Goal: Task Accomplishment & Management: Use online tool/utility

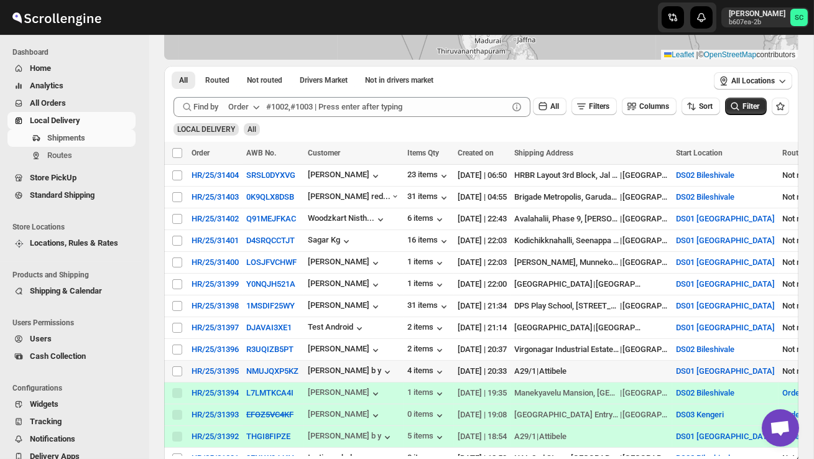
scroll to position [204, 0]
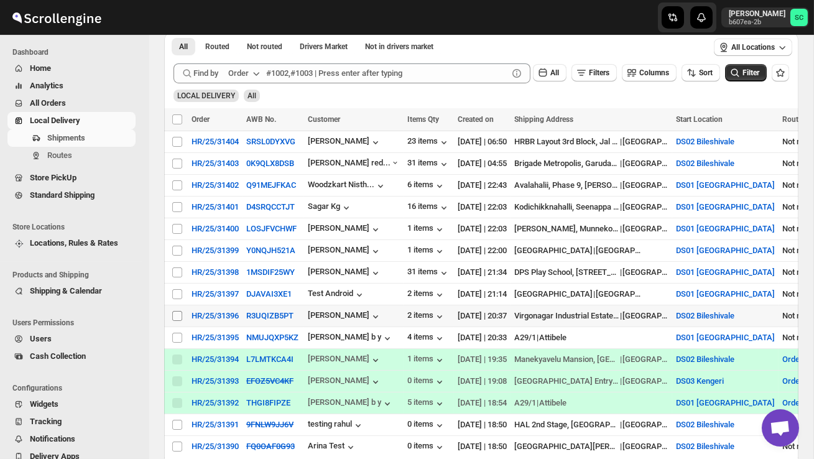
click at [176, 312] on input "Select shipment" at bounding box center [177, 316] width 10 height 10
checkbox input "true"
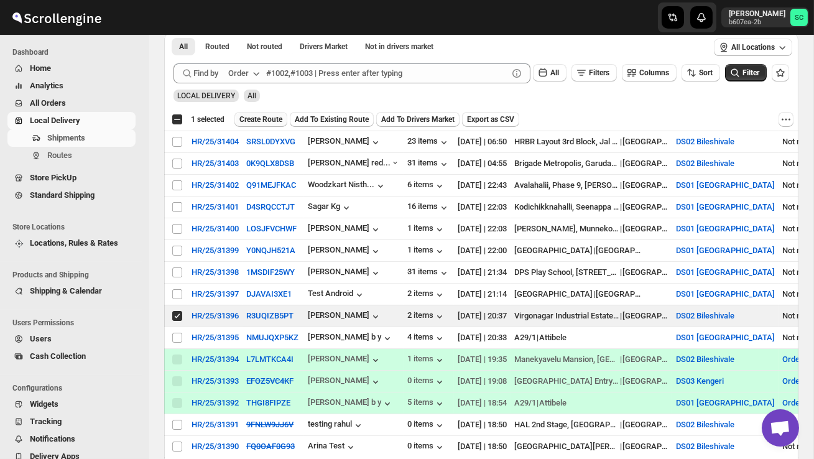
click at [274, 119] on span "Create Route" at bounding box center [260, 119] width 43 height 10
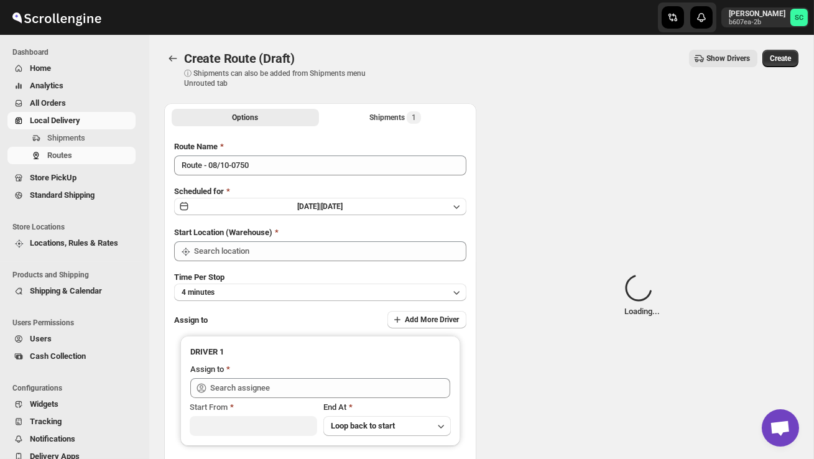
type input "DS02 Bileshivale"
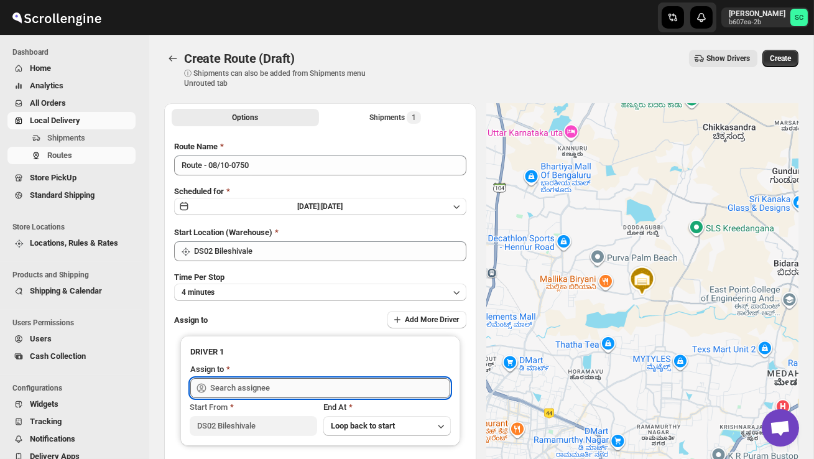
click at [253, 384] on input "text" at bounding box center [330, 388] width 240 height 20
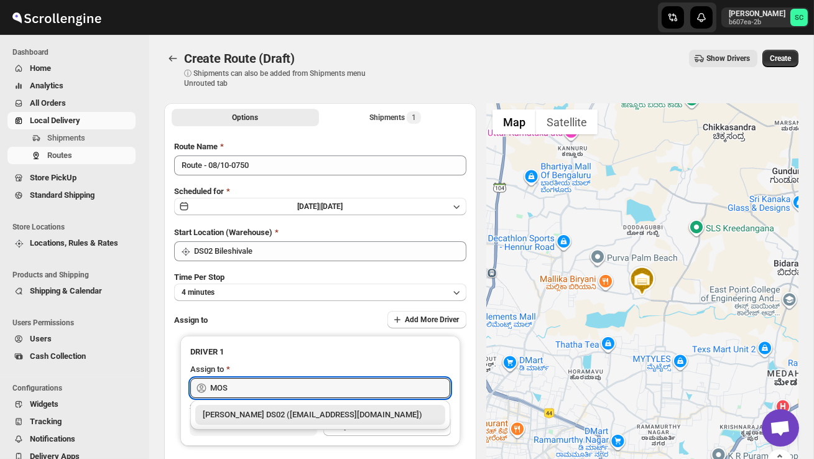
click at [262, 410] on div "MOSTUFA DS02 (laget84182@euleina.com)" at bounding box center [320, 414] width 235 height 12
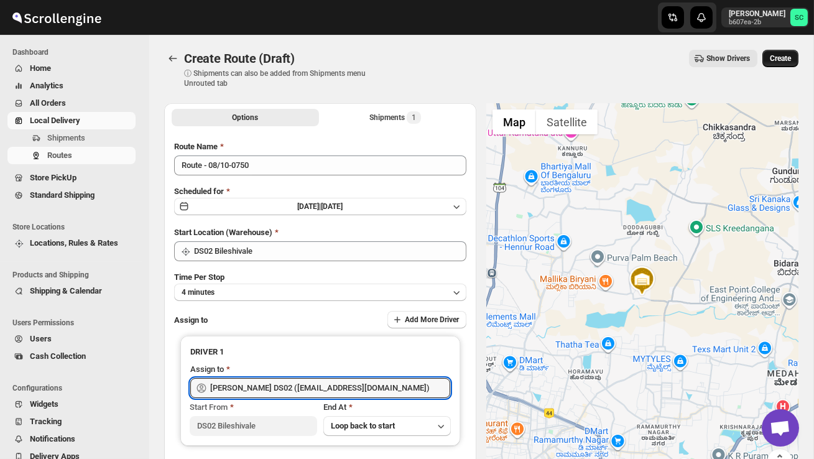
type input "MOSTUFA DS02 (laget84182@euleina.com)"
click at [781, 61] on span "Create" at bounding box center [779, 58] width 21 height 10
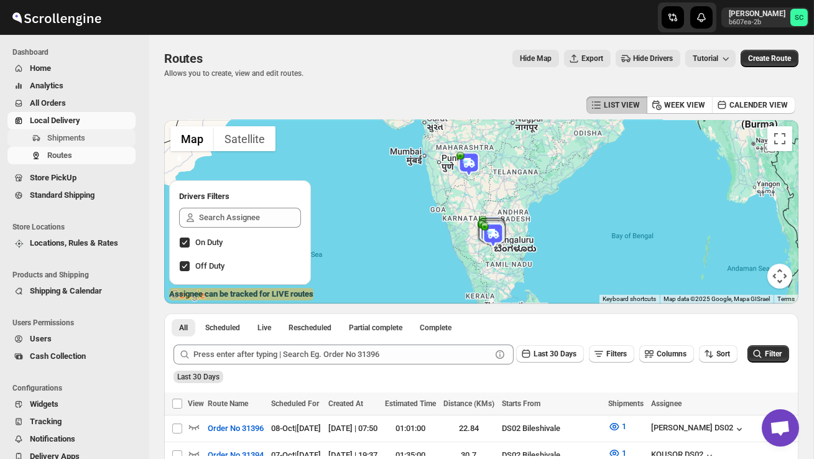
click at [70, 140] on span "Shipments" at bounding box center [66, 137] width 38 height 9
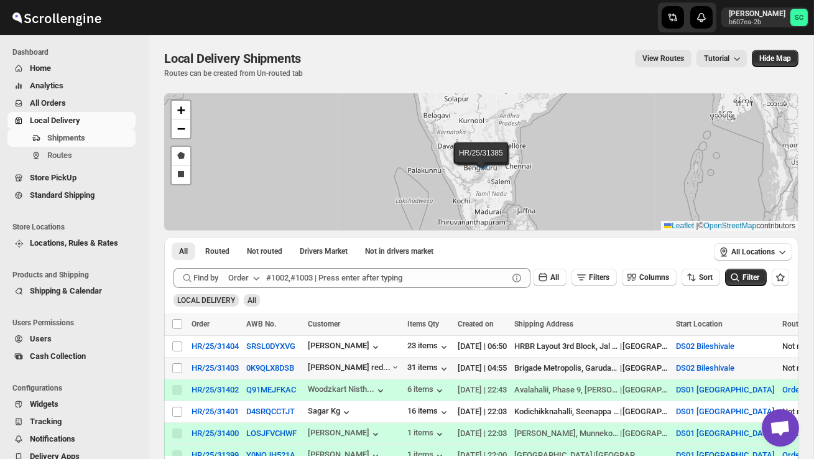
click at [171, 368] on td "Select shipment" at bounding box center [176, 368] width 24 height 22
checkbox input "true"
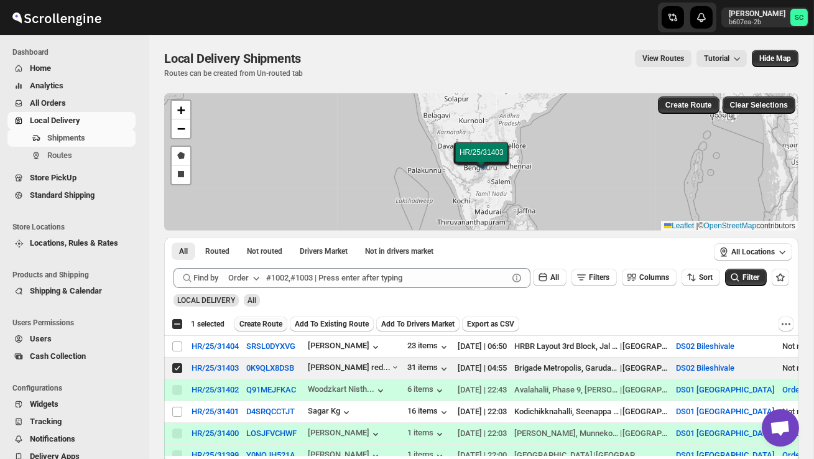
click at [271, 323] on span "Create Route" at bounding box center [260, 324] width 43 height 10
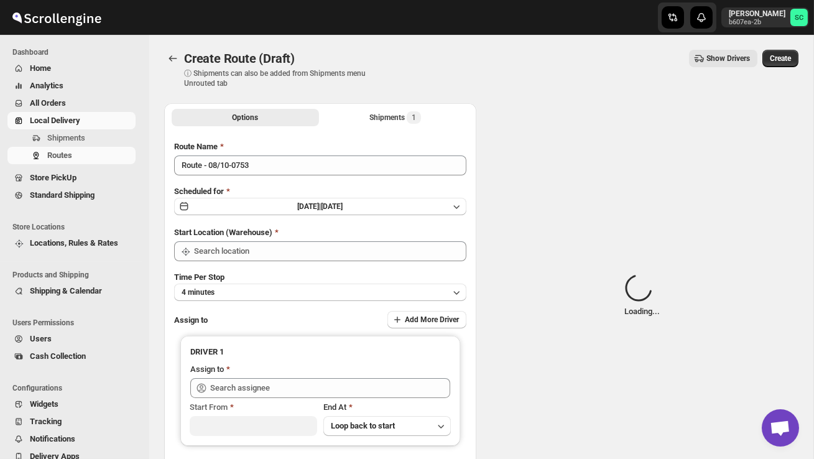
type input "DS02 Bileshivale"
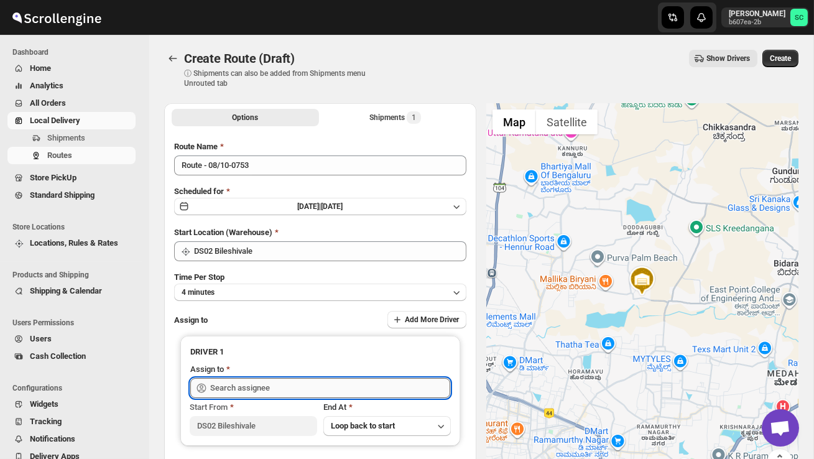
click at [306, 389] on input "text" at bounding box center [330, 388] width 240 height 20
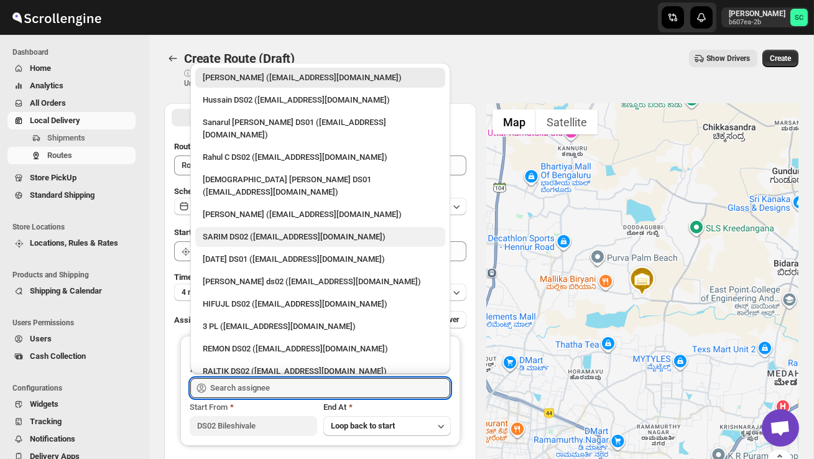
click at [291, 231] on div "SARIM DS02 ([EMAIL_ADDRESS][DOMAIN_NAME])" at bounding box center [320, 237] width 235 height 12
type input "SARIM DS02 ([EMAIL_ADDRESS][DOMAIN_NAME])"
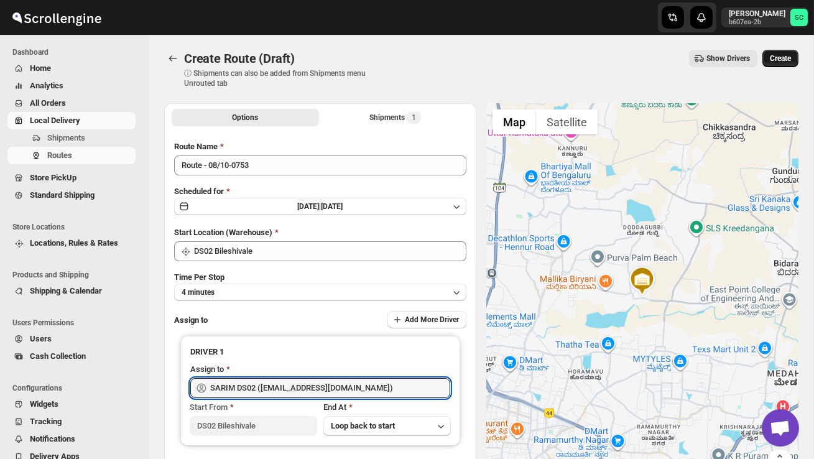
click at [784, 55] on span "Create" at bounding box center [779, 58] width 21 height 10
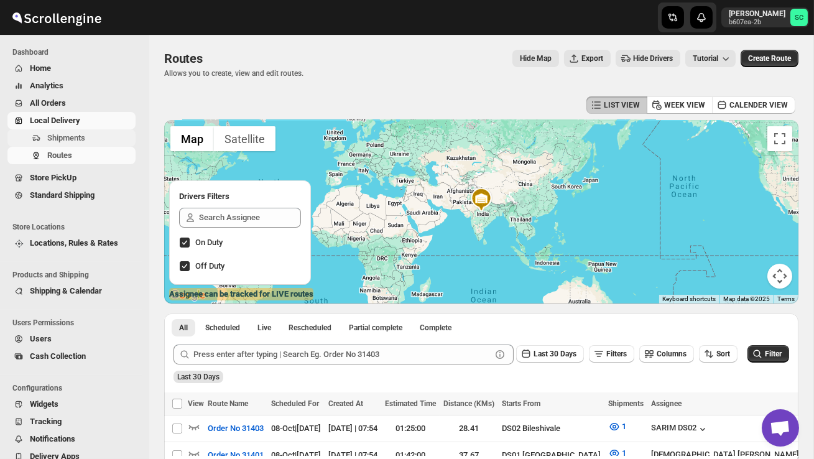
click at [80, 139] on span "Shipments" at bounding box center [66, 137] width 38 height 9
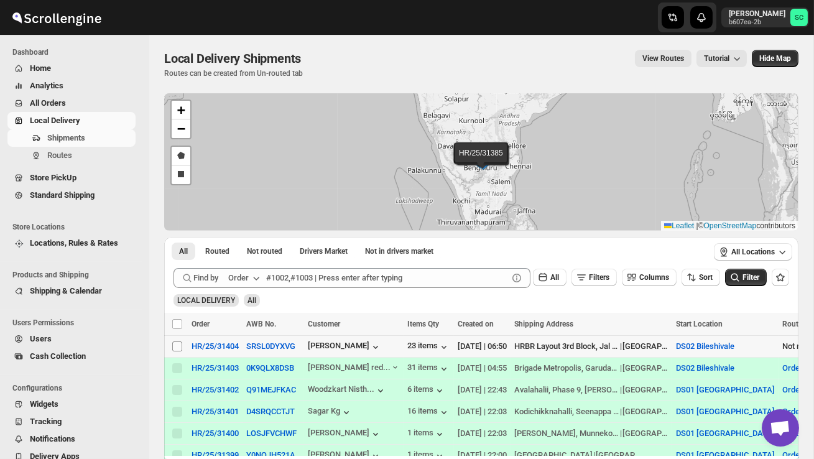
click at [175, 347] on input "Select shipment" at bounding box center [177, 346] width 10 height 10
checkbox input "true"
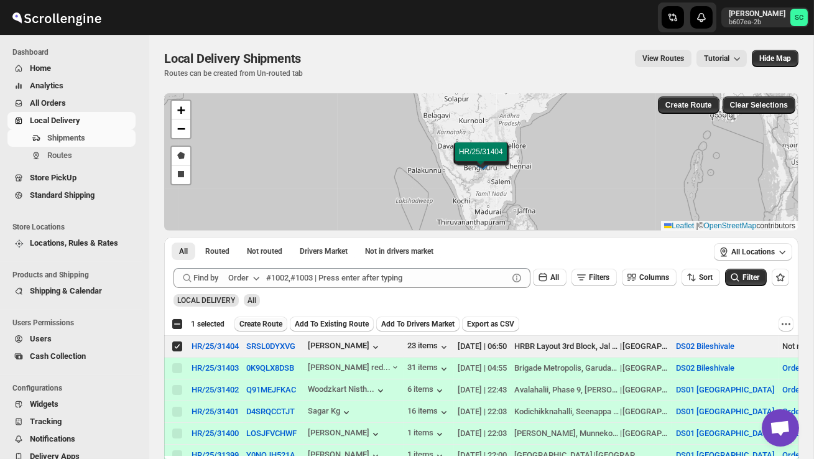
click at [261, 319] on span "Create Route" at bounding box center [260, 324] width 43 height 10
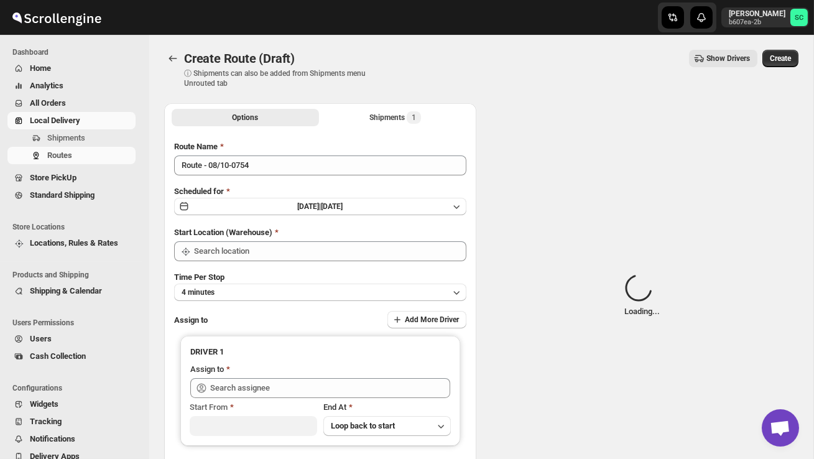
type input "DS02 Bileshivale"
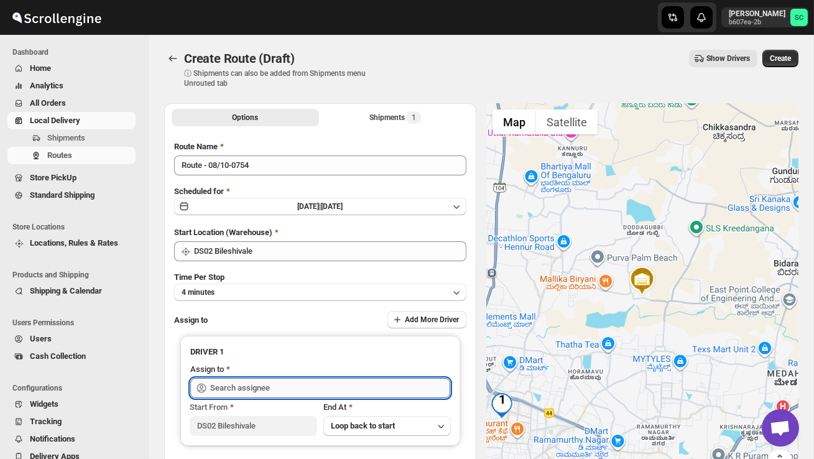
click at [268, 388] on input "text" at bounding box center [330, 388] width 240 height 20
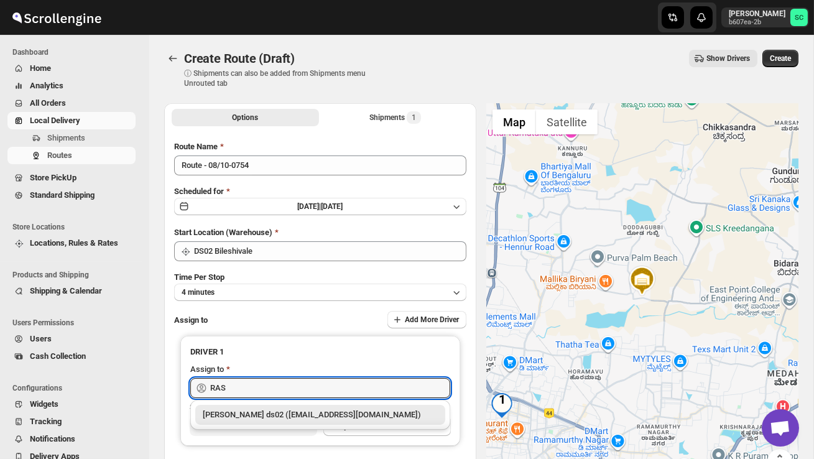
click at [280, 415] on div "[PERSON_NAME] ds02 ([EMAIL_ADDRESS][DOMAIN_NAME])" at bounding box center [320, 414] width 235 height 12
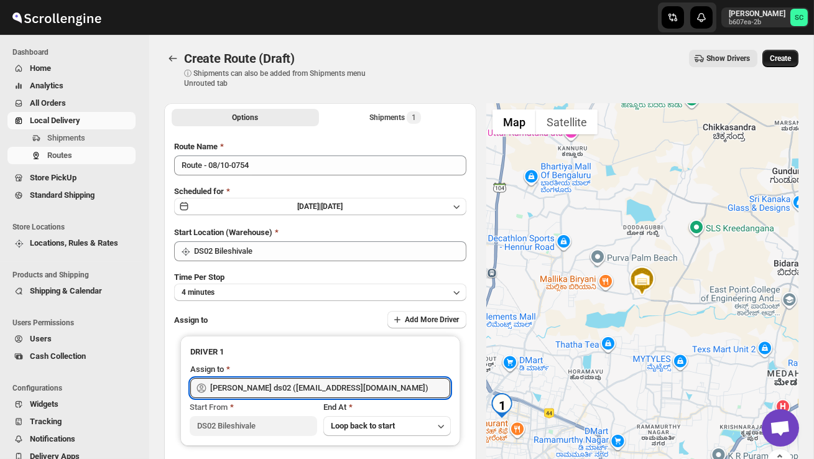
type input "[PERSON_NAME] ds02 ([EMAIL_ADDRESS][DOMAIN_NAME])"
click at [771, 62] on span "Create" at bounding box center [779, 58] width 21 height 10
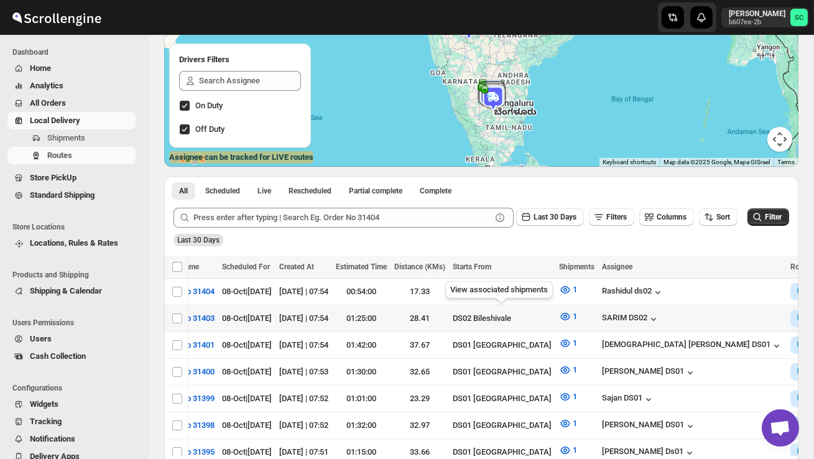
scroll to position [0, 176]
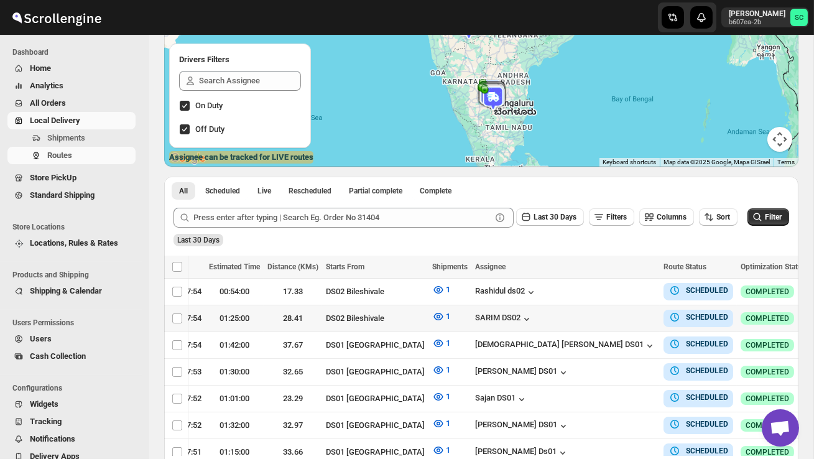
click at [813, 313] on icon "button" at bounding box center [821, 317] width 12 height 12
checkbox input "true"
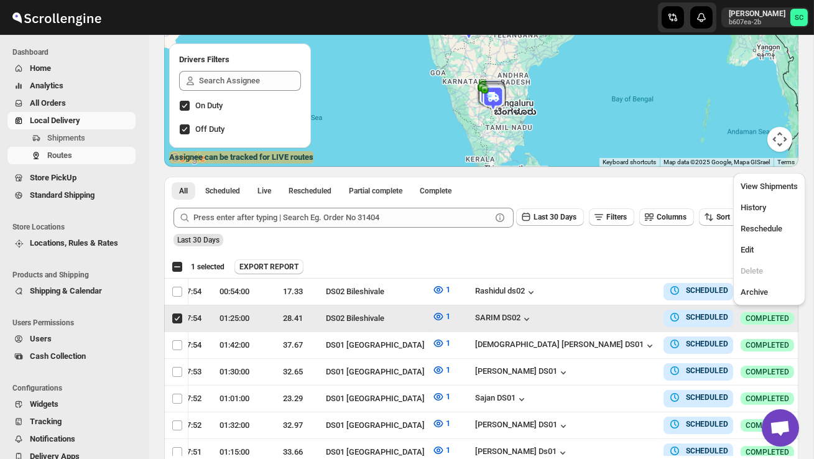
scroll to position [0, 1]
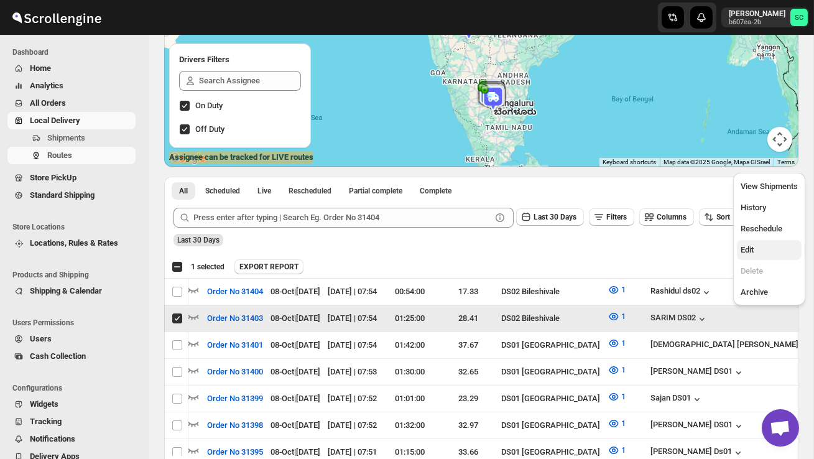
click at [763, 247] on span "Edit" at bounding box center [768, 250] width 57 height 12
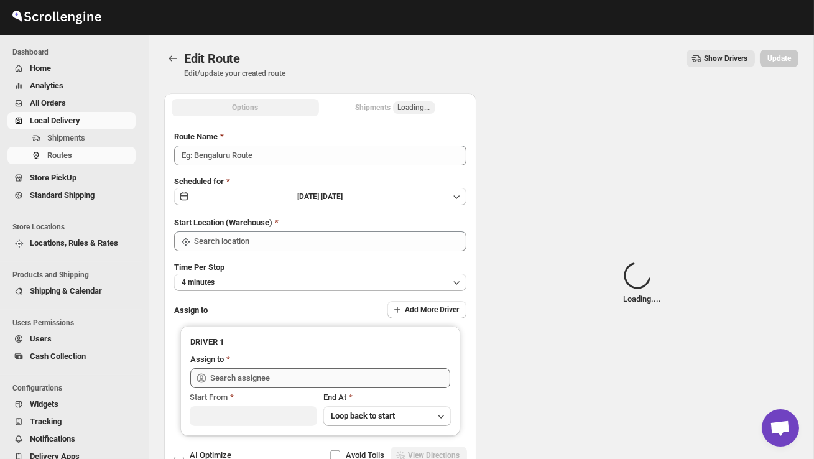
type input "Order No 31403"
type input "DS02 Bileshivale"
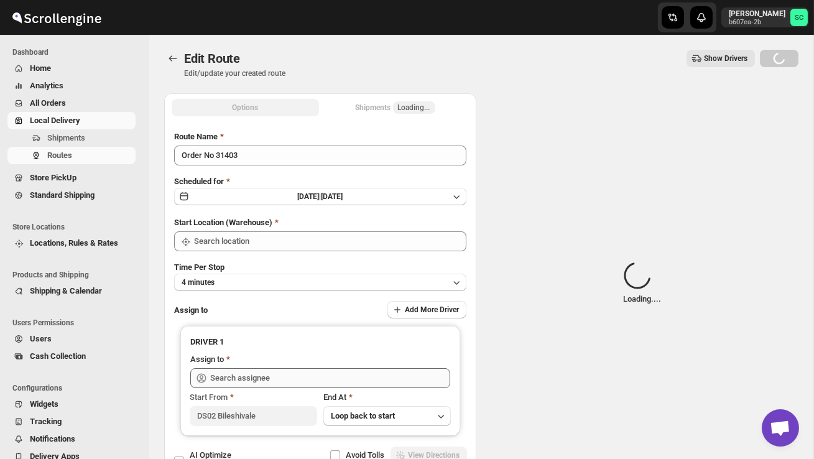
type input "DS02 Bileshivale"
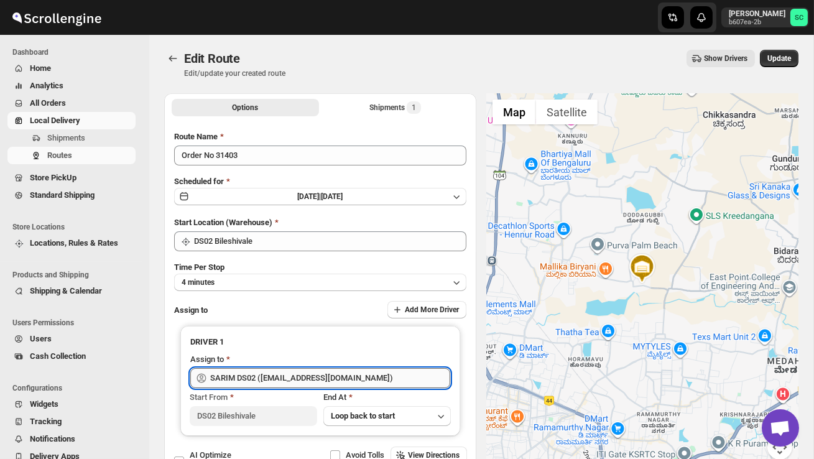
click at [368, 377] on input "SARIM DS02 ([EMAIL_ADDRESS][DOMAIN_NAME])" at bounding box center [330, 378] width 240 height 20
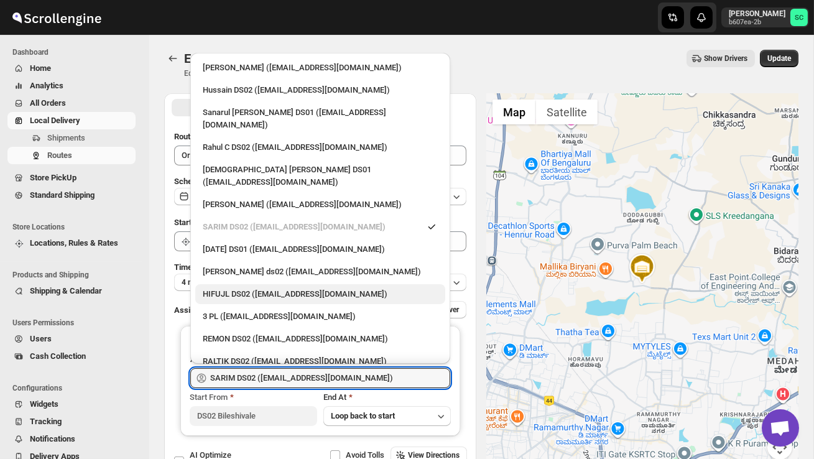
click at [311, 288] on div "HIFUJL DS02 ([EMAIL_ADDRESS][DOMAIN_NAME])" at bounding box center [320, 294] width 235 height 12
type input "HIFUJL DS02 ([EMAIL_ADDRESS][DOMAIN_NAME])"
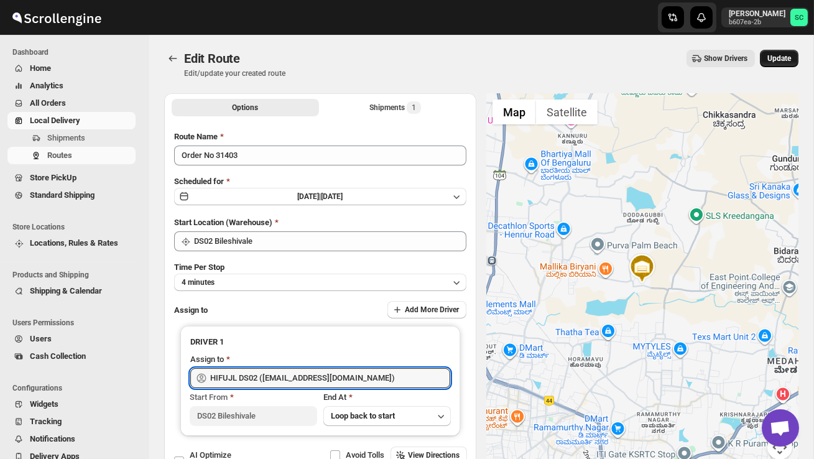
click at [779, 58] on span "Update" at bounding box center [779, 58] width 24 height 10
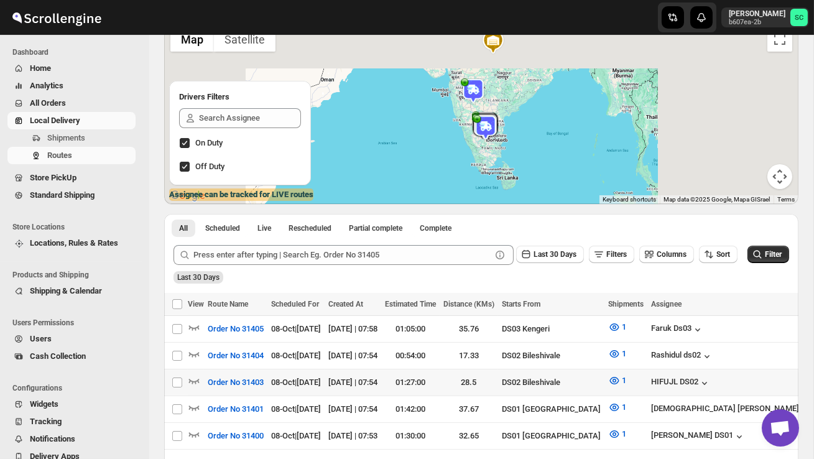
scroll to position [100, 0]
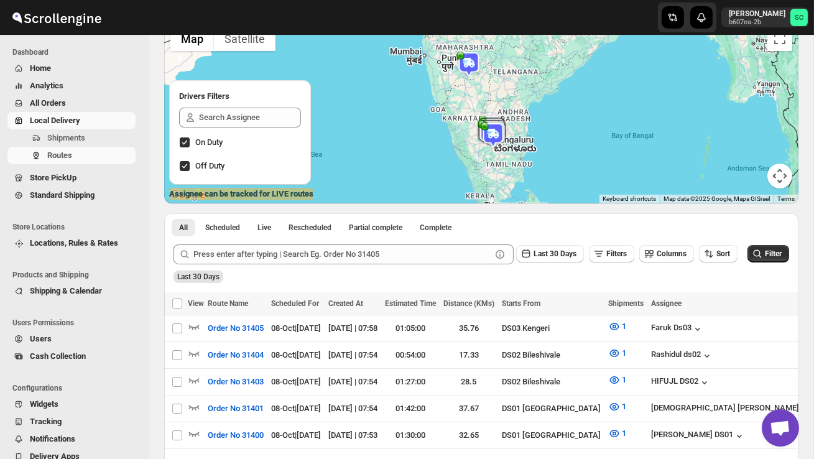
click at [53, 338] on span "Users" at bounding box center [81, 339] width 103 height 12
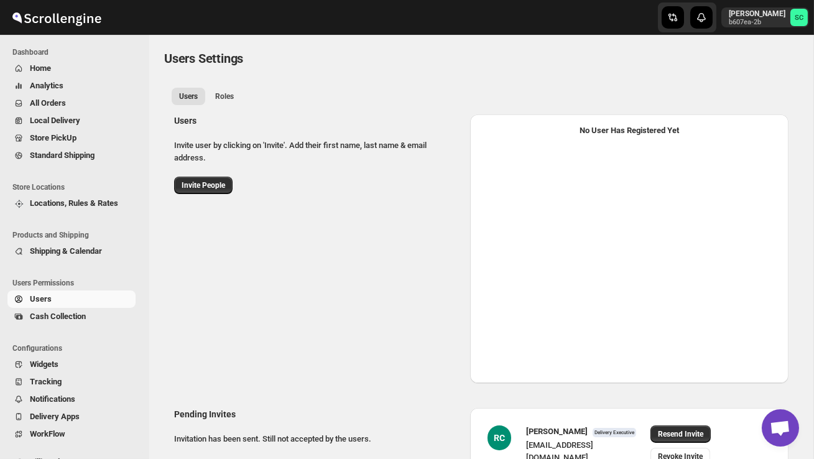
select select "637b767fbaab0276b10c91d5"
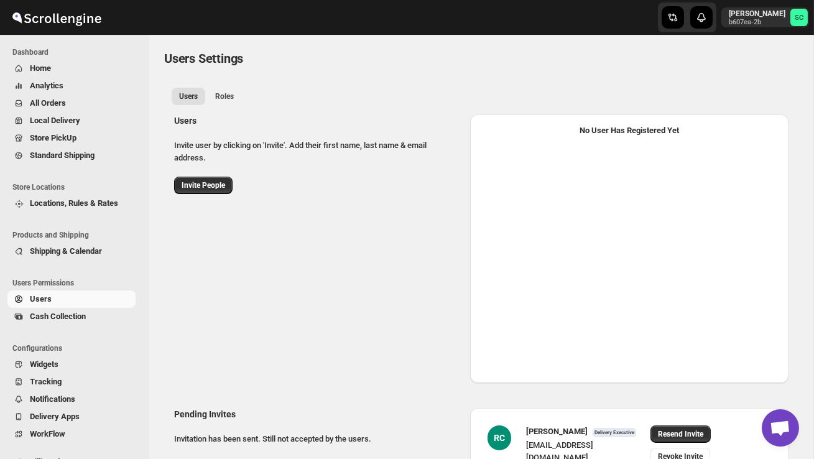
select select "637b767fbaab0276b10c91d5"
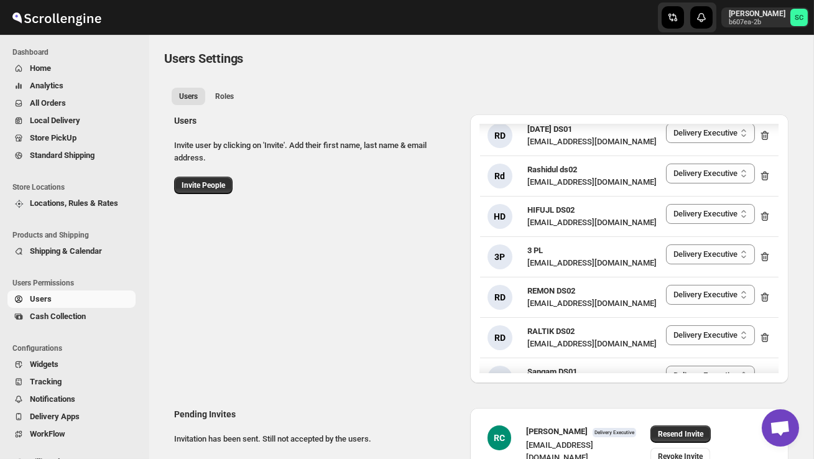
scroll to position [301, 0]
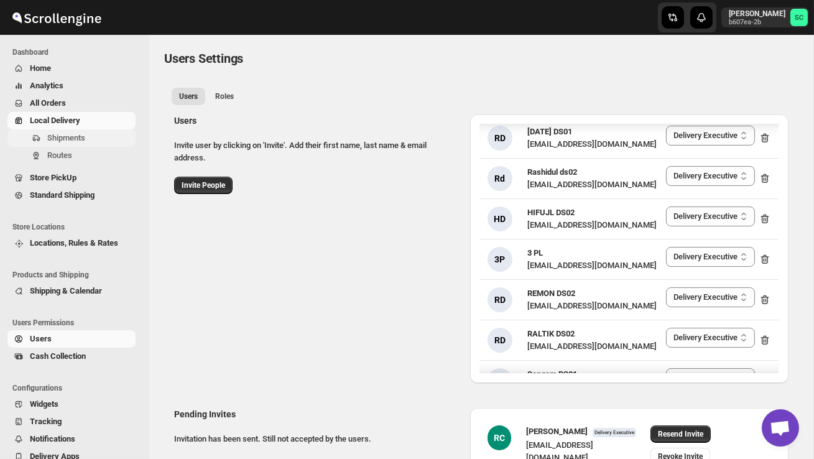
click at [73, 140] on span "Shipments" at bounding box center [66, 137] width 38 height 9
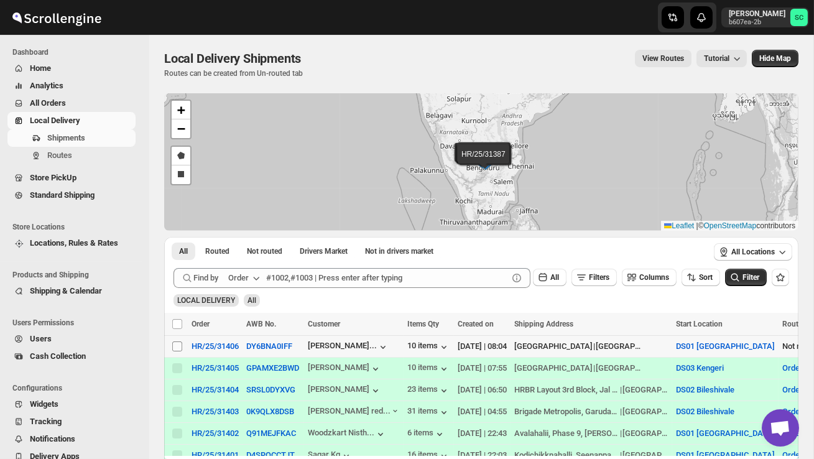
click at [180, 347] on input "Select shipment" at bounding box center [177, 346] width 10 height 10
checkbox input "true"
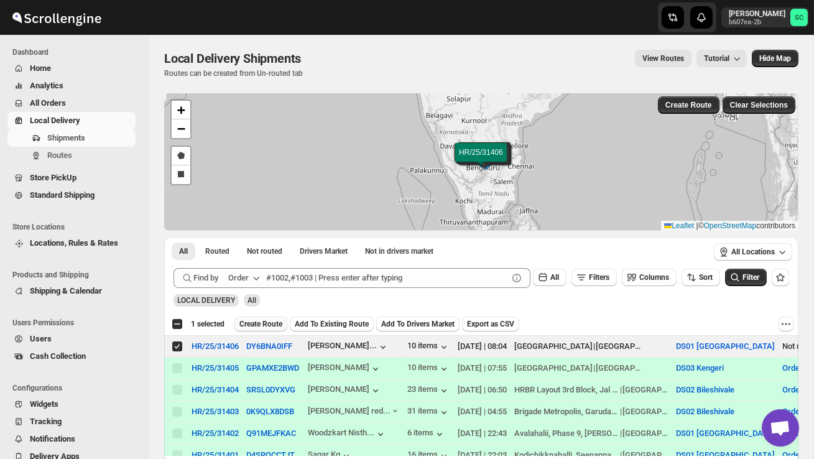
click at [254, 323] on span "Create Route" at bounding box center [260, 324] width 43 height 10
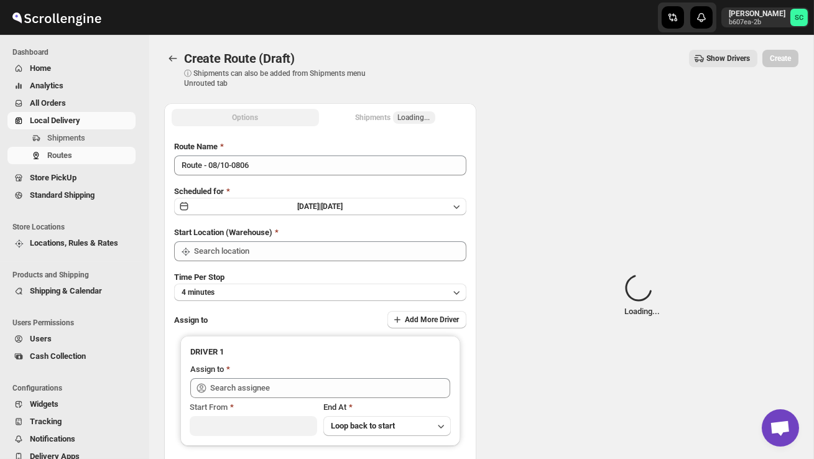
type input "DS01 [GEOGRAPHIC_DATA]"
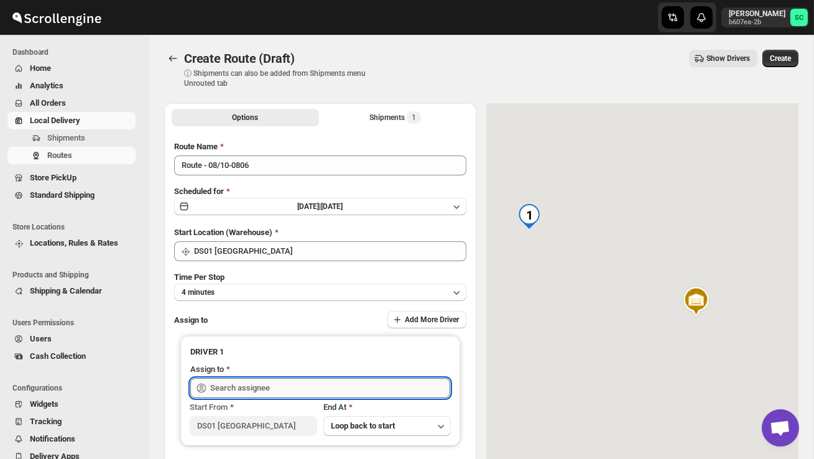
click at [242, 386] on input "text" at bounding box center [330, 388] width 240 height 20
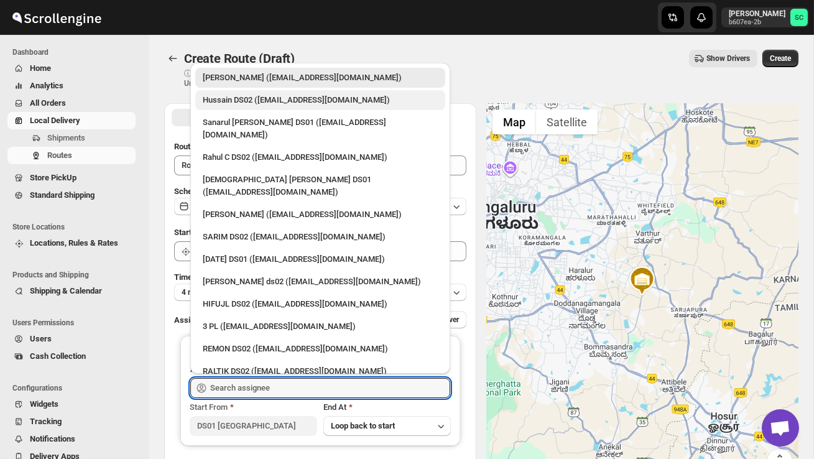
click at [295, 107] on div "Hussain DS02 ([EMAIL_ADDRESS][DOMAIN_NAME])" at bounding box center [320, 100] width 250 height 20
type input "Hussain DS02 ([EMAIL_ADDRESS][DOMAIN_NAME])"
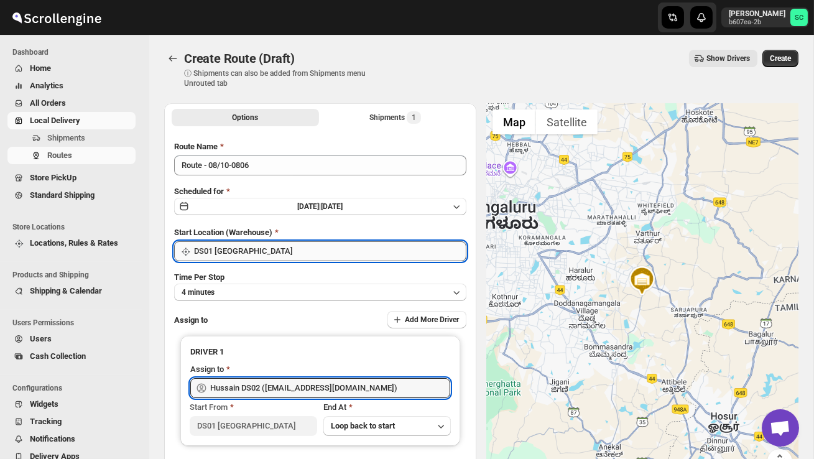
click at [283, 252] on input "DS01 [GEOGRAPHIC_DATA]" at bounding box center [330, 251] width 272 height 20
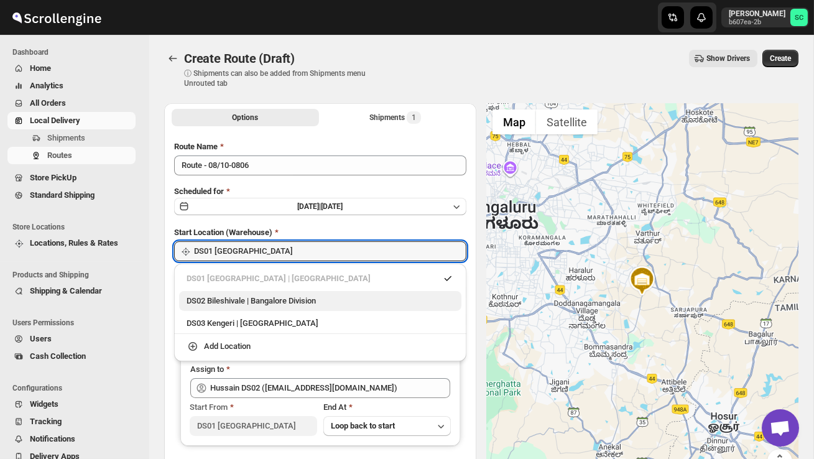
click at [283, 292] on div "DS02 Bileshivale | Bangalore Division" at bounding box center [320, 301] width 282 height 20
type input "DS02 Bileshivale"
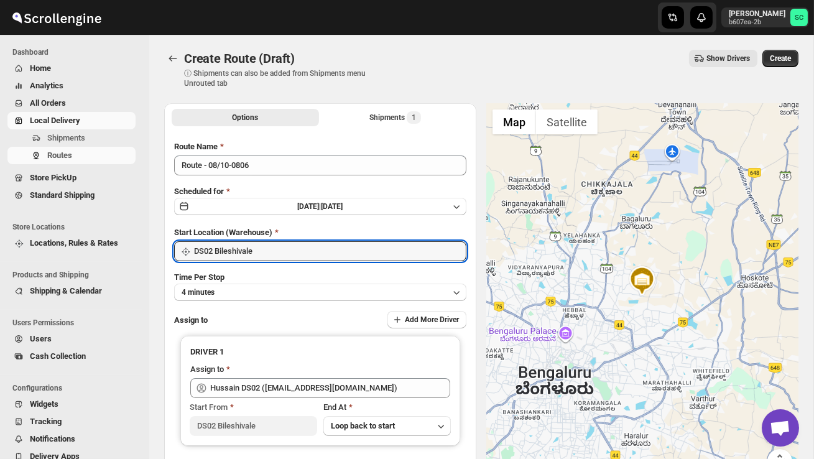
click at [773, 57] on span "Create" at bounding box center [779, 58] width 21 height 10
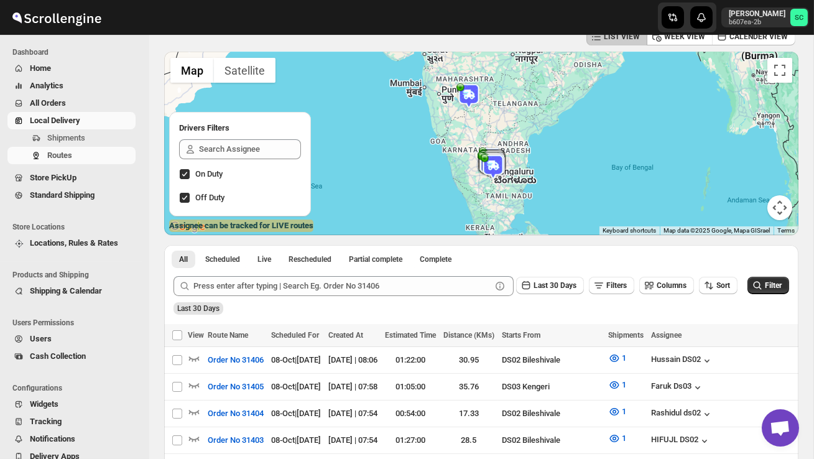
scroll to position [71, 0]
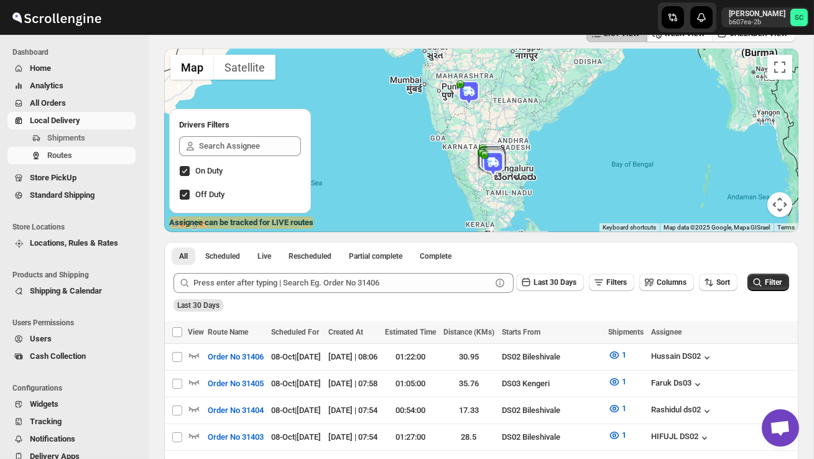
click at [56, 336] on span "Users" at bounding box center [81, 339] width 103 height 12
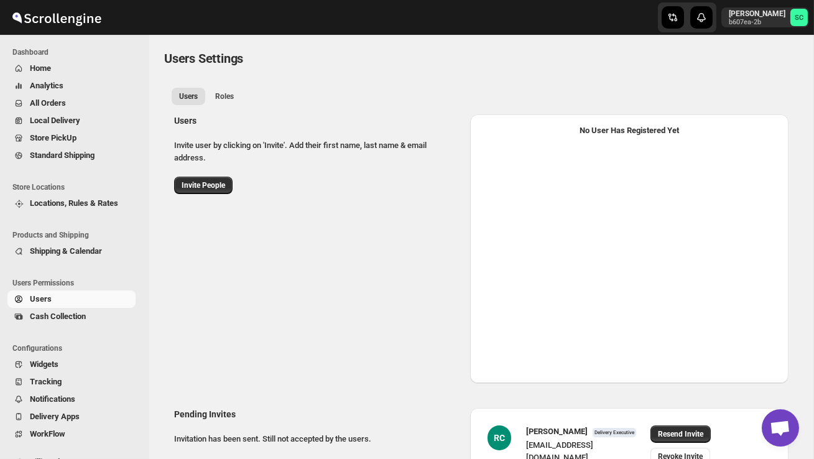
select select "637b767fbaab0276b10c91d5"
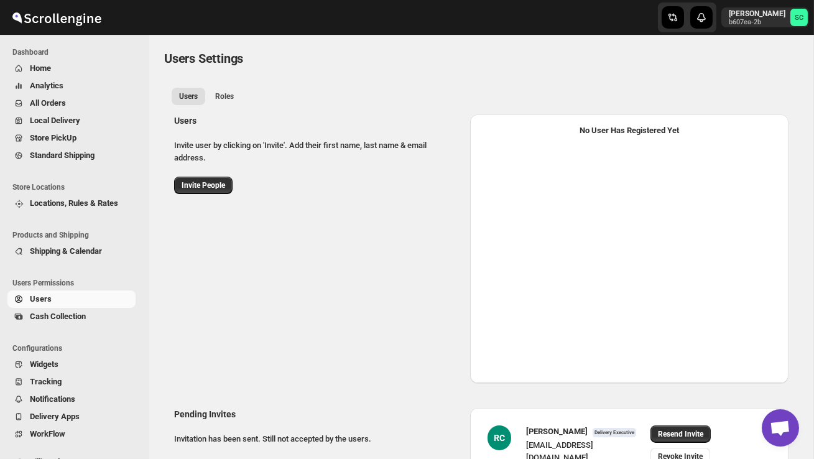
select select "637b767fbaab0276b10c91d5"
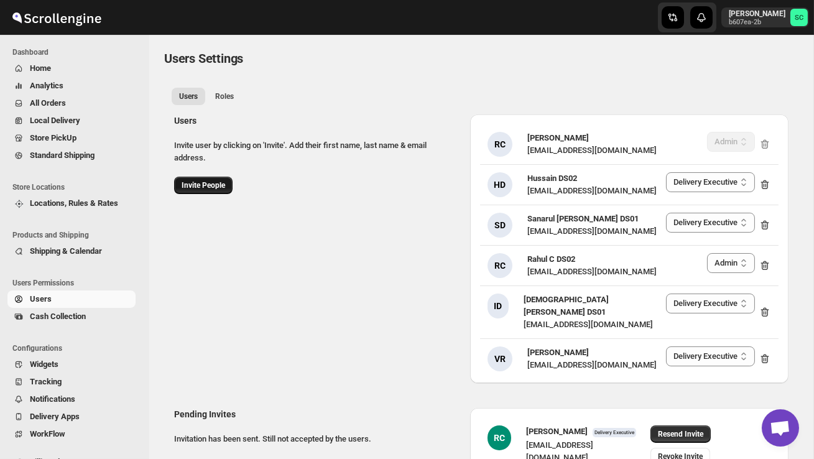
click at [195, 181] on span "Invite People" at bounding box center [203, 185] width 44 height 10
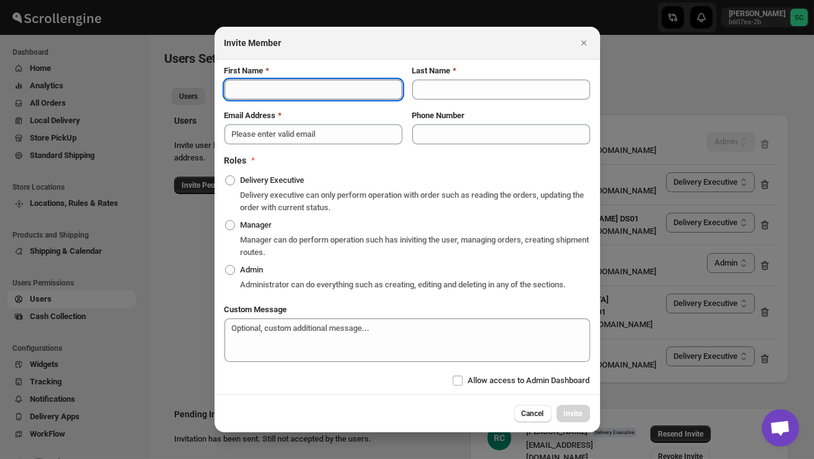
click at [259, 80] on input "First Name" at bounding box center [313, 90] width 178 height 20
click at [175, 272] on div at bounding box center [407, 229] width 814 height 459
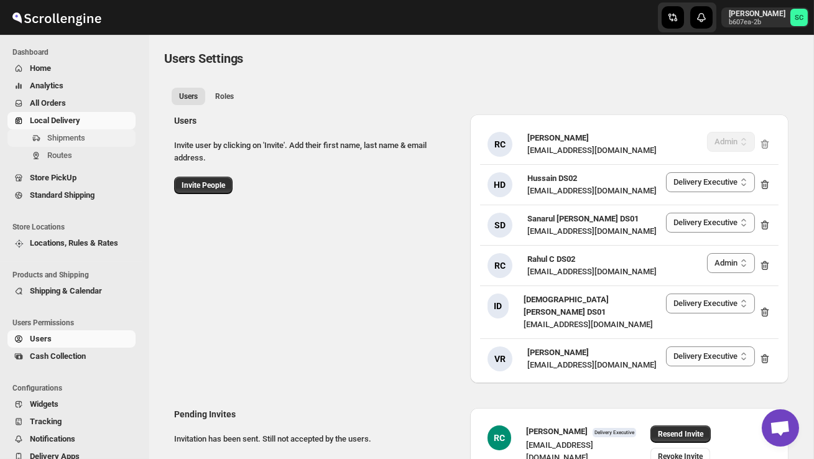
click at [78, 141] on span "Shipments" at bounding box center [66, 137] width 38 height 9
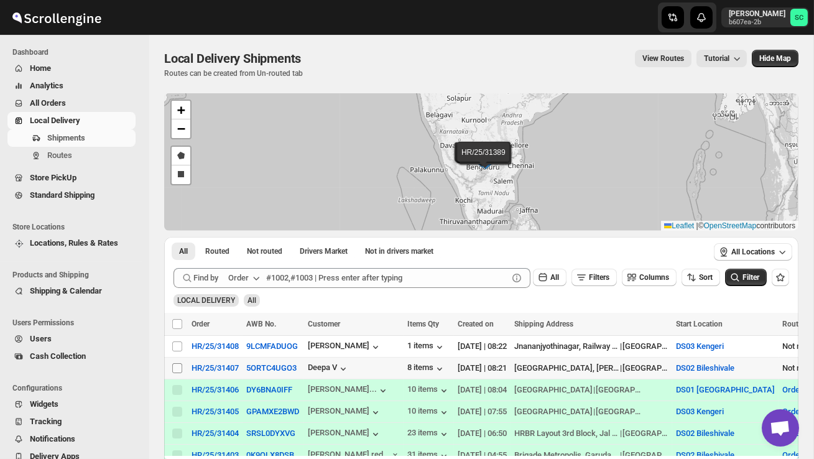
click at [174, 366] on input "Select shipment" at bounding box center [177, 368] width 10 height 10
checkbox input "true"
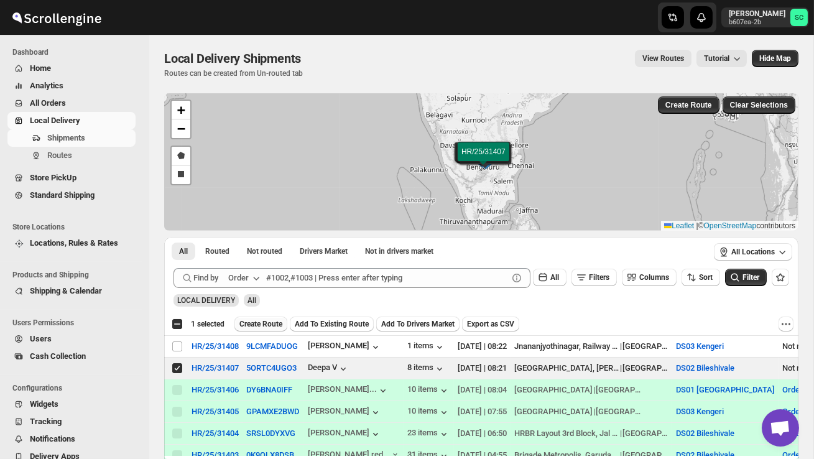
click at [257, 322] on span "Create Route" at bounding box center [260, 324] width 43 height 10
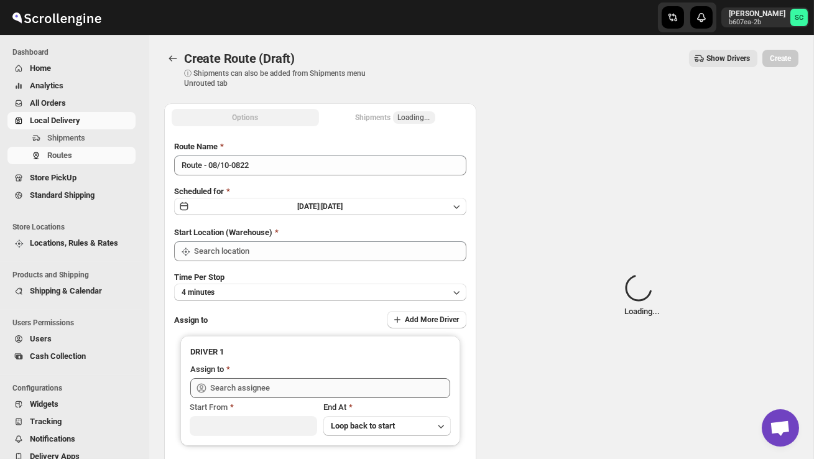
type input "DS02 Bileshivale"
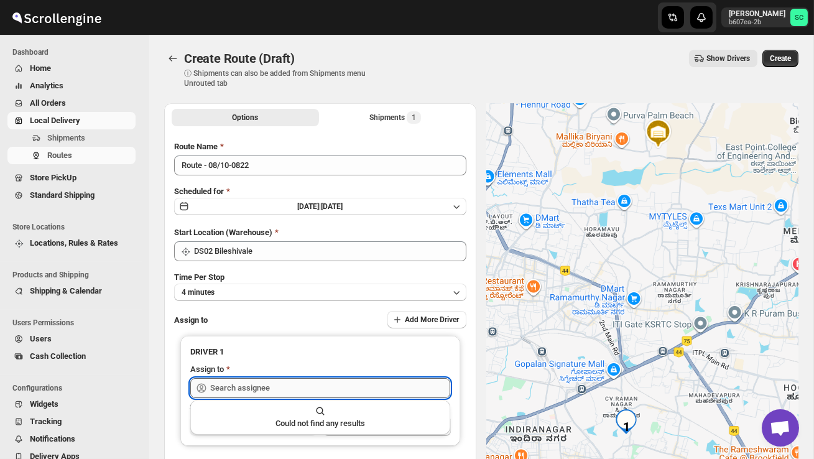
click at [249, 388] on input "text" at bounding box center [330, 388] width 240 height 20
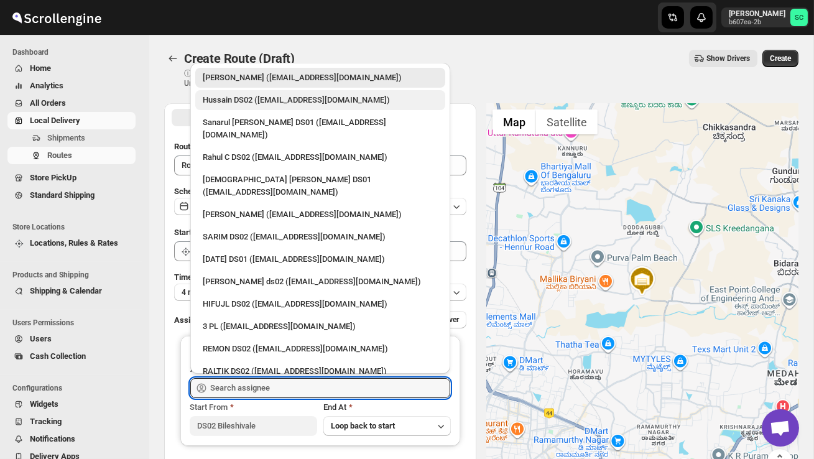
click at [261, 108] on div "Hussain DS02 ([EMAIL_ADDRESS][DOMAIN_NAME])" at bounding box center [320, 100] width 250 height 20
type input "Hussain DS02 ([EMAIL_ADDRESS][DOMAIN_NAME])"
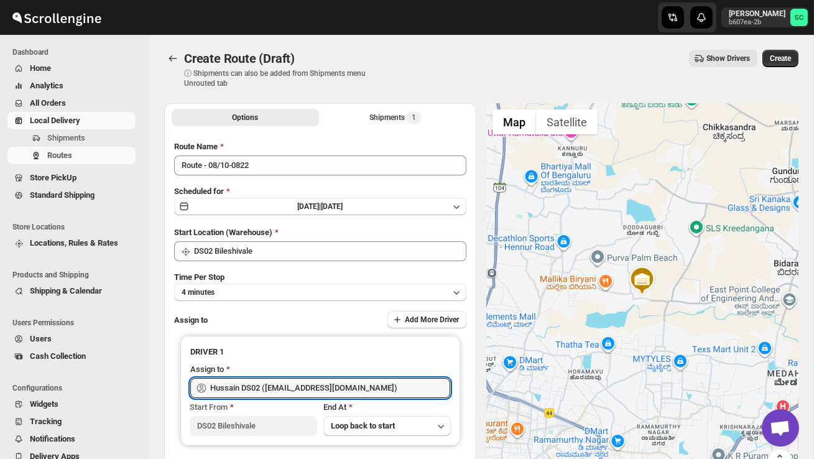
click at [773, 62] on span "Create" at bounding box center [779, 58] width 21 height 10
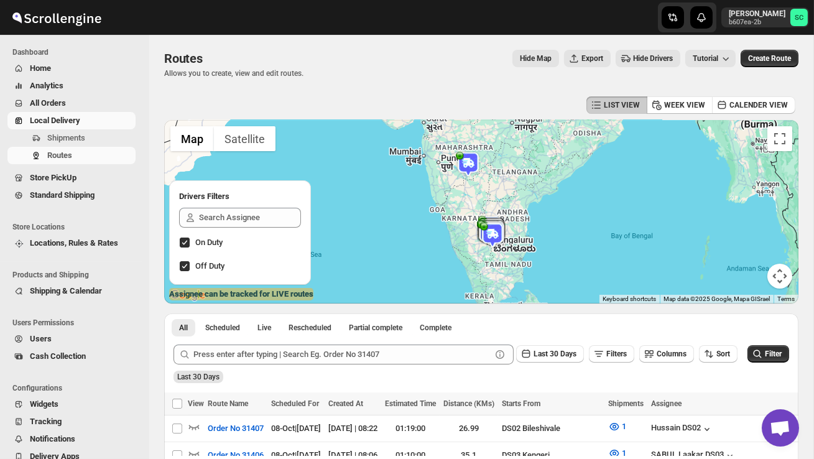
click at [63, 336] on span "Users" at bounding box center [81, 339] width 103 height 12
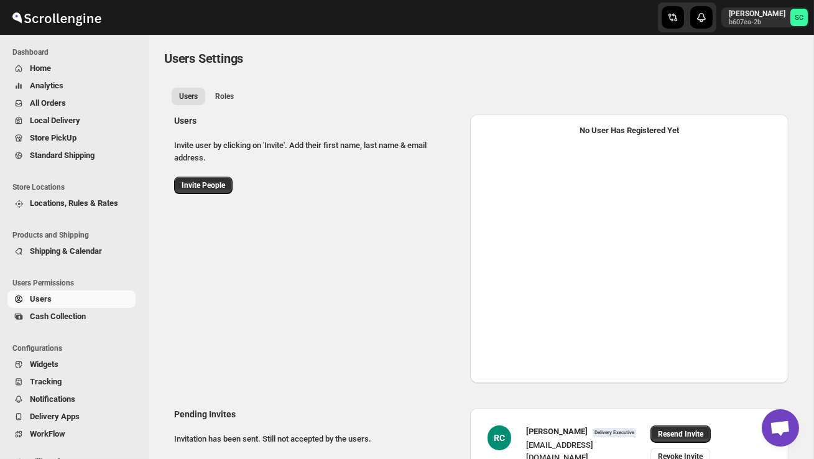
select select "637b767fbaab0276b10c91d5"
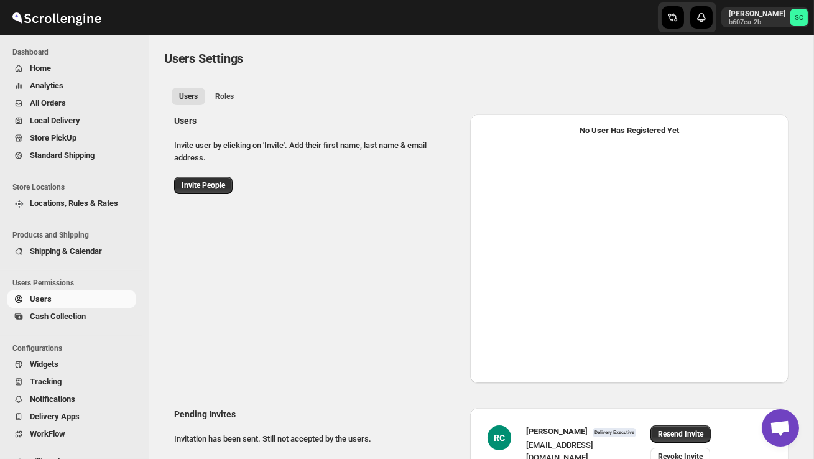
select select "637b767fbaab0276b10c91d5"
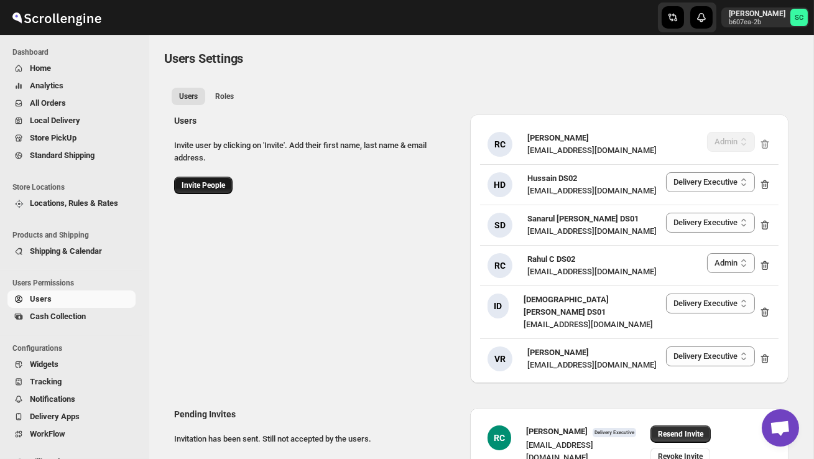
click at [201, 182] on span "Invite People" at bounding box center [203, 185] width 44 height 10
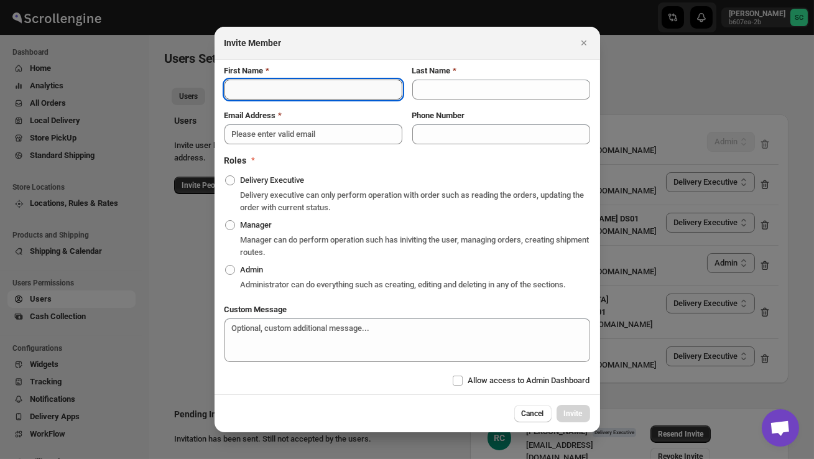
click at [260, 86] on input "First Name" at bounding box center [313, 90] width 178 height 20
type input "RASHID"
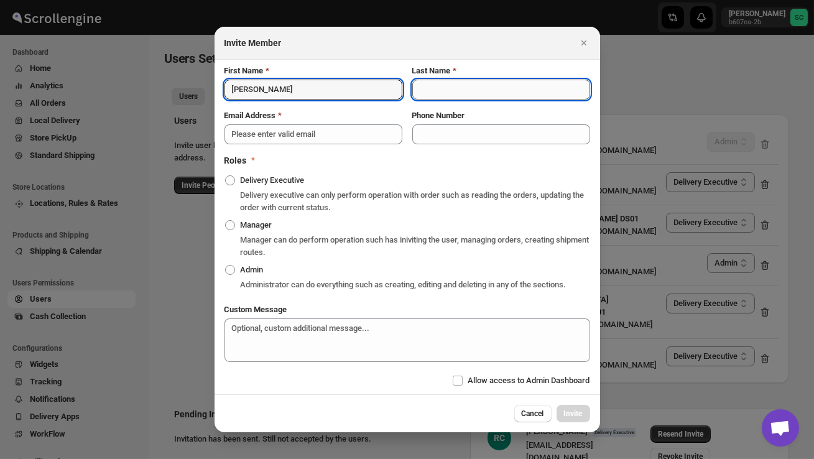
click at [436, 83] on input "Last Name" at bounding box center [501, 90] width 178 height 20
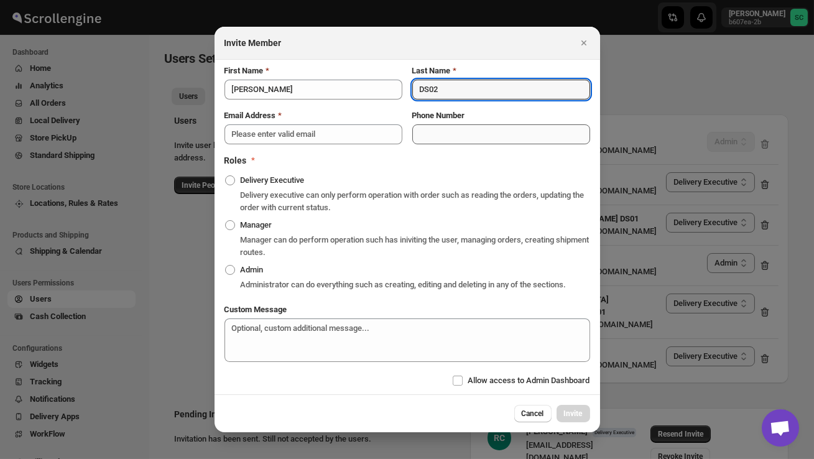
type input "DS02"
click at [429, 124] on input "Phone Number" at bounding box center [501, 134] width 178 height 20
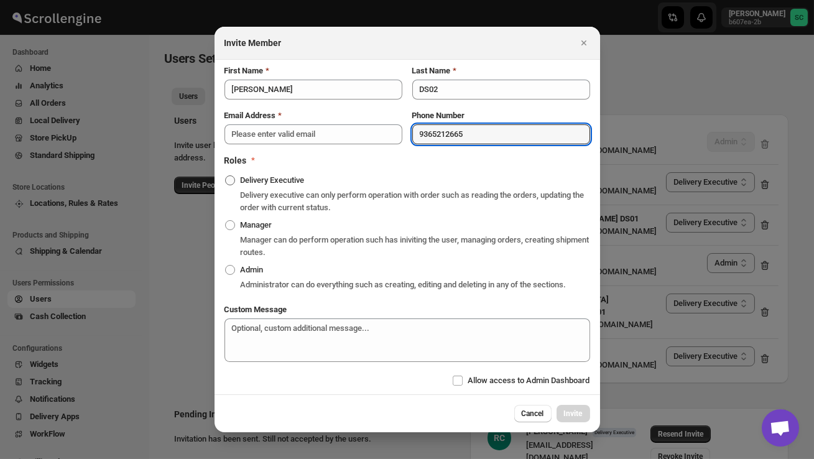
type input "9365212665"
click at [232, 175] on span ":r2sio:" at bounding box center [230, 180] width 10 height 10
click at [226, 175] on input "Delivery Executive" at bounding box center [225, 175] width 1 height 1
radio input "true"
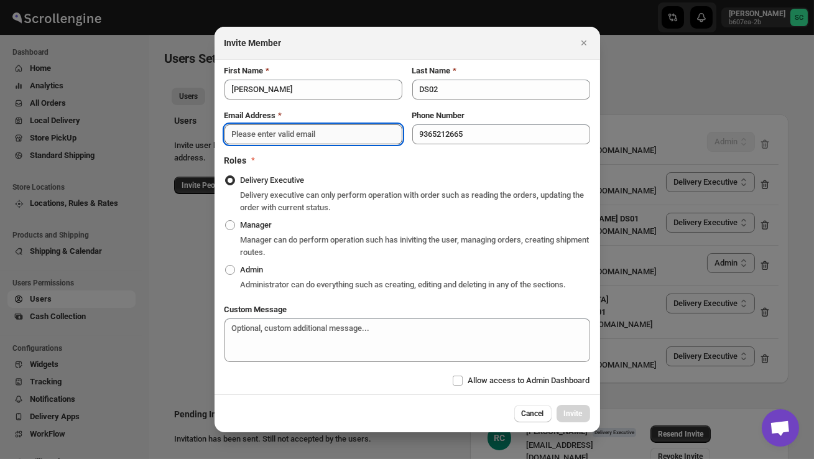
click at [252, 127] on input "Email Address" at bounding box center [313, 134] width 178 height 20
paste input "hajeke3837@aiwanlab.com"
type input "hajeke3837@aiwanlab.com"
click at [571, 418] on span "Invite" at bounding box center [573, 413] width 19 height 10
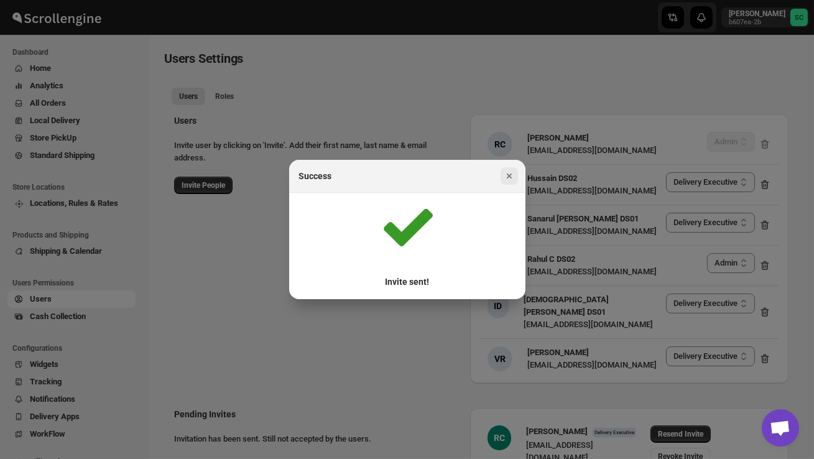
click at [509, 174] on icon "Close" at bounding box center [509, 176] width 12 height 12
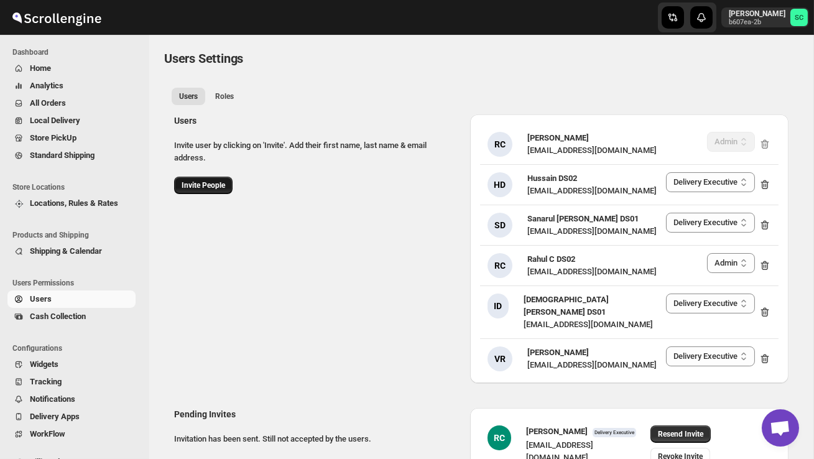
click at [196, 181] on span "Invite People" at bounding box center [203, 185] width 44 height 10
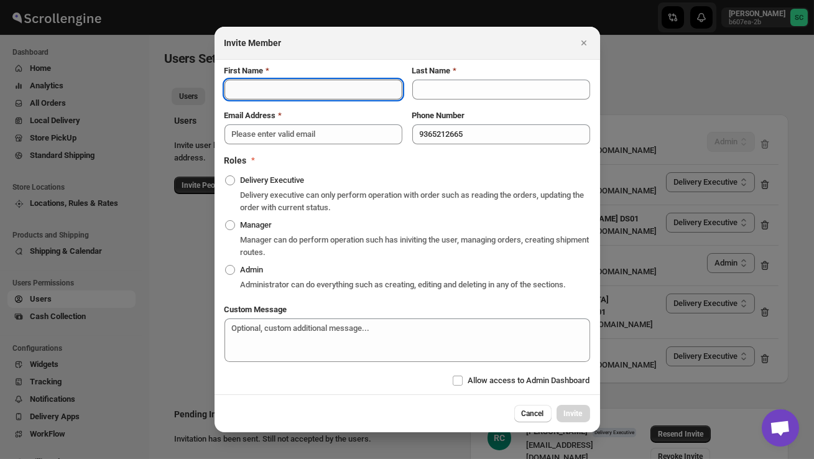
click at [252, 88] on input "First Name" at bounding box center [313, 90] width 178 height 20
type input "SABIR"
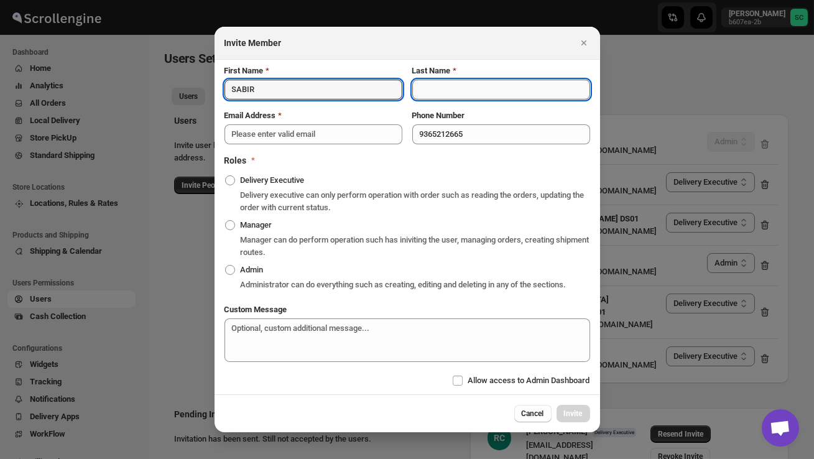
click at [421, 81] on input "Last Name" at bounding box center [501, 90] width 178 height 20
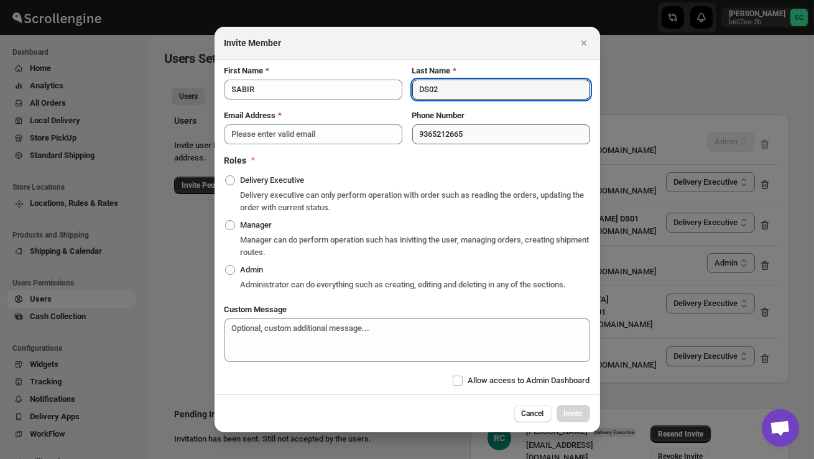
type input "DS02"
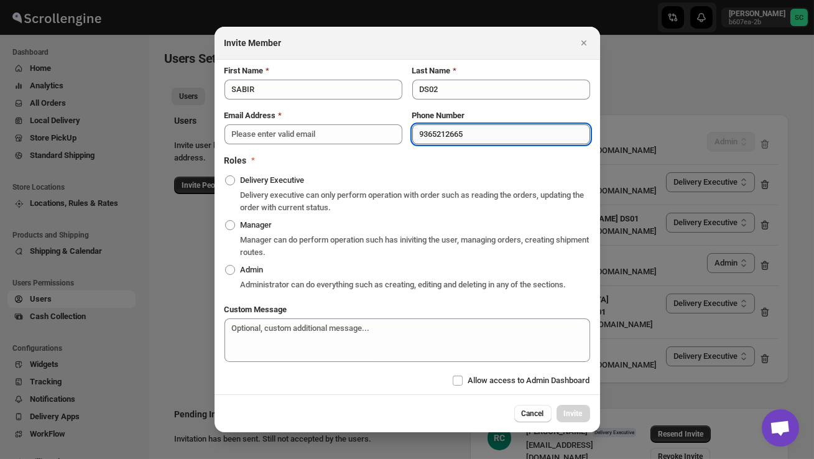
click at [477, 127] on input "9365212665" at bounding box center [501, 134] width 178 height 20
type input "9"
type input "9864832811"
click at [321, 125] on input "Email Address" at bounding box center [313, 134] width 178 height 20
click at [233, 175] on span ":r2sio:" at bounding box center [230, 180] width 10 height 10
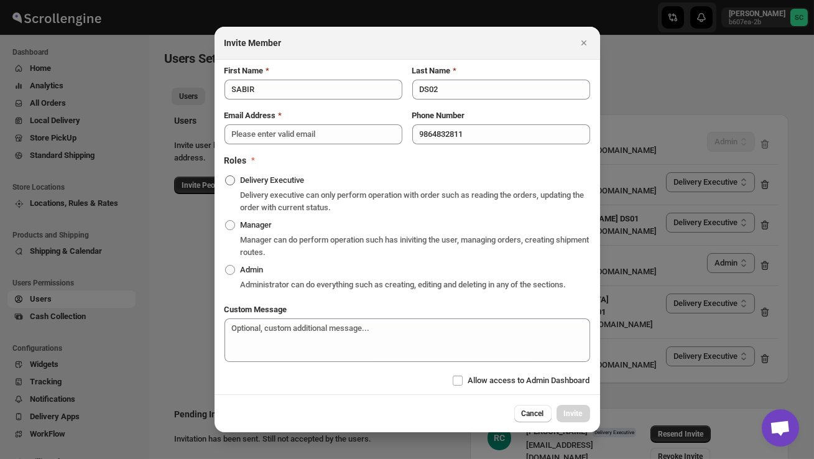
click at [226, 175] on input "Delivery Executive" at bounding box center [225, 175] width 1 height 1
radio input "true"
click at [252, 129] on input "Email Address" at bounding box center [313, 134] width 178 height 20
paste input "roseje7078@aiwanlab.com"
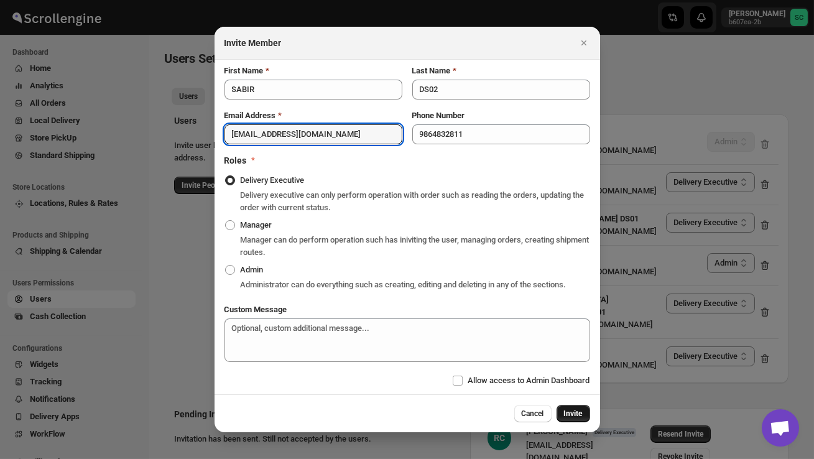
type input "roseje7078@aiwanlab.com"
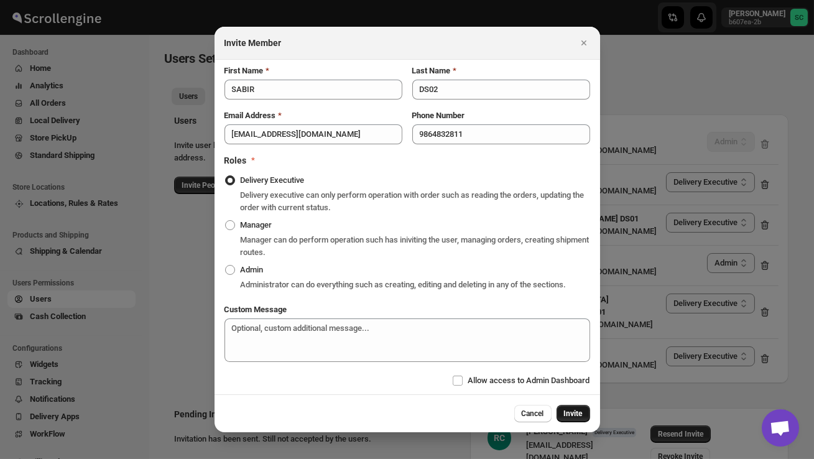
click at [571, 418] on span "Invite" at bounding box center [573, 413] width 19 height 10
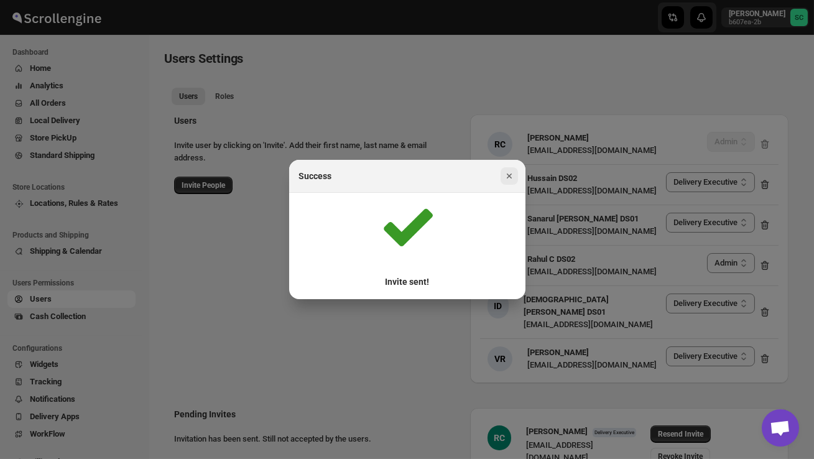
click at [508, 175] on icon "Close" at bounding box center [508, 175] width 5 height 5
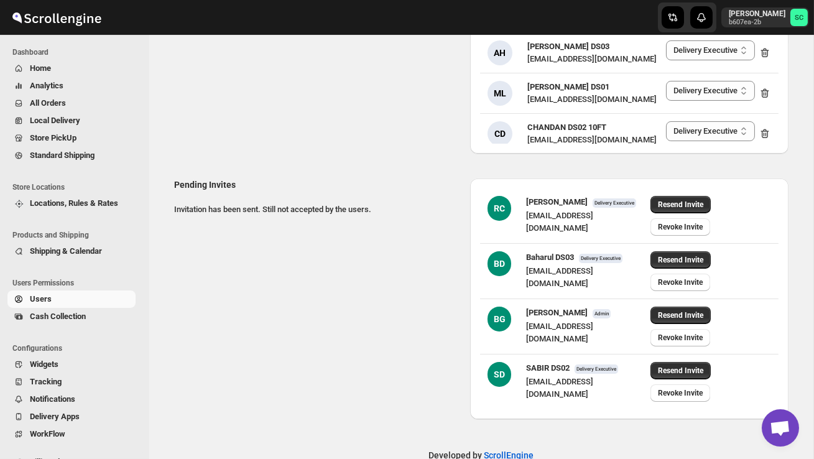
scroll to position [226, 0]
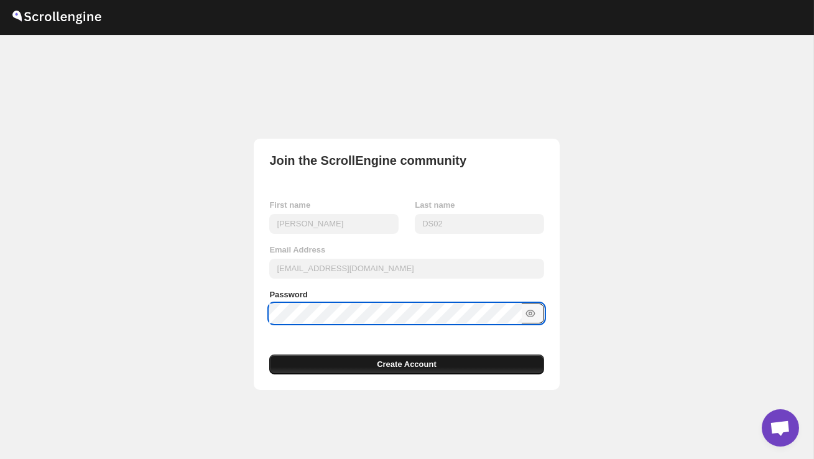
click at [395, 359] on span "Create Account" at bounding box center [407, 364] width 60 height 12
click at [331, 367] on button "Create Account" at bounding box center [406, 364] width 274 height 20
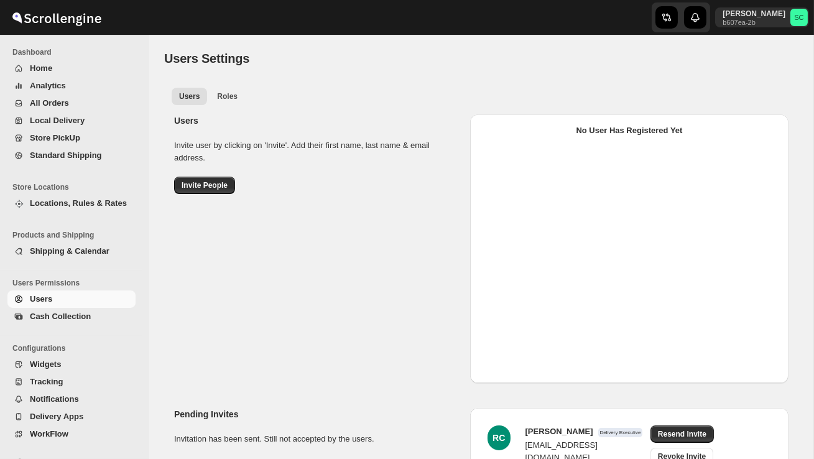
select select "637b767fbaab0276b10c91d5"
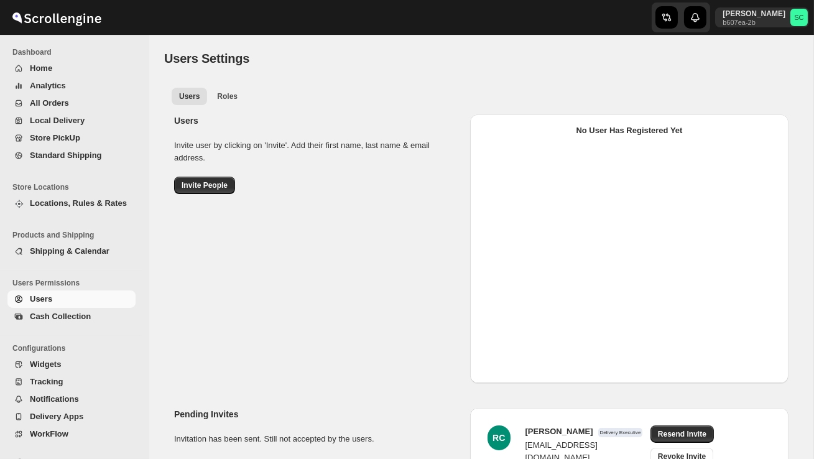
select select "637b767fbaab0276b10c91d5"
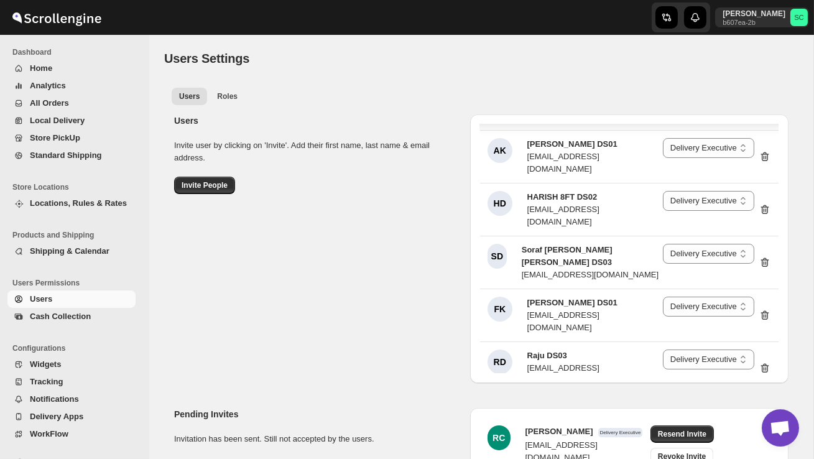
scroll to position [2211, 0]
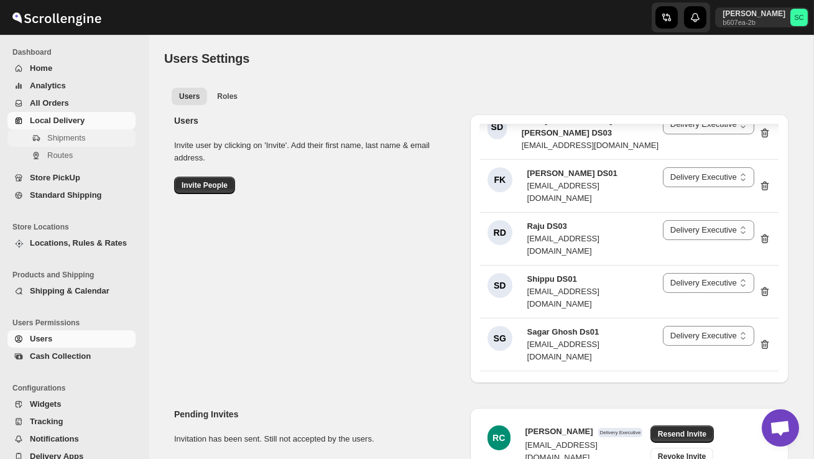
click at [68, 135] on span "Shipments" at bounding box center [66, 137] width 38 height 9
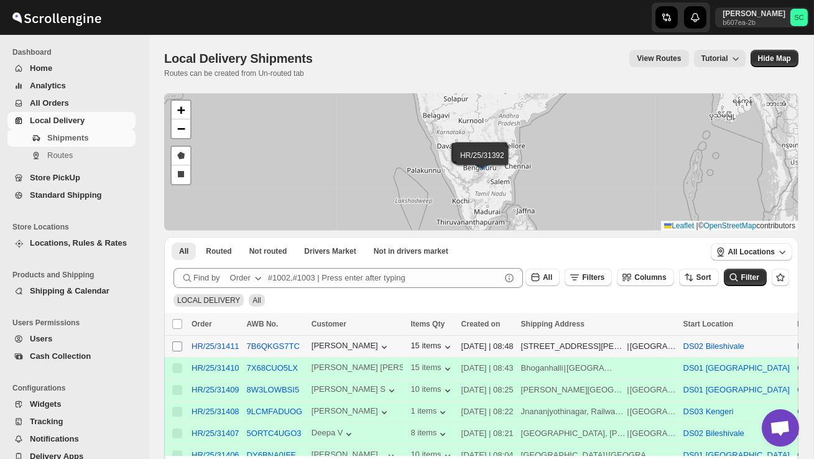
click at [175, 346] on input "Select shipment" at bounding box center [177, 346] width 10 height 10
checkbox input "true"
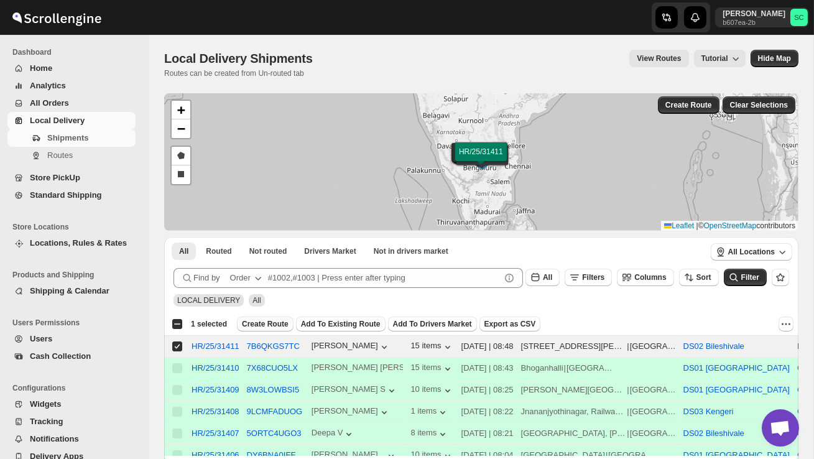
click at [267, 321] on span "Create Route" at bounding box center [265, 324] width 47 height 10
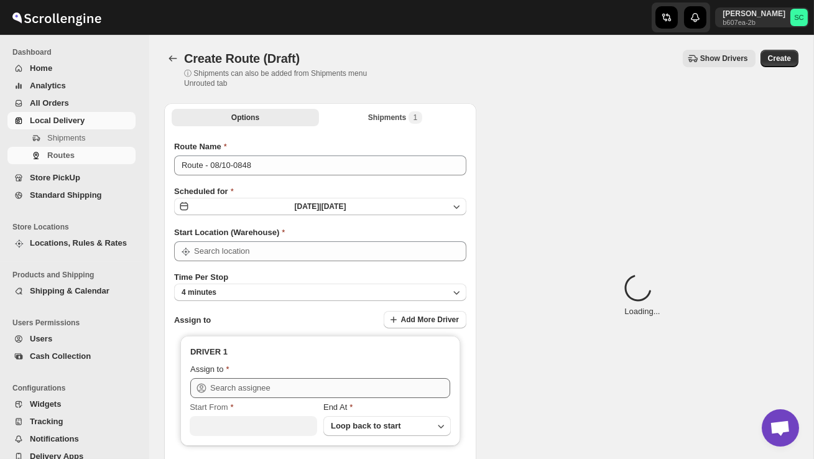
type input "DS02 Bileshivale"
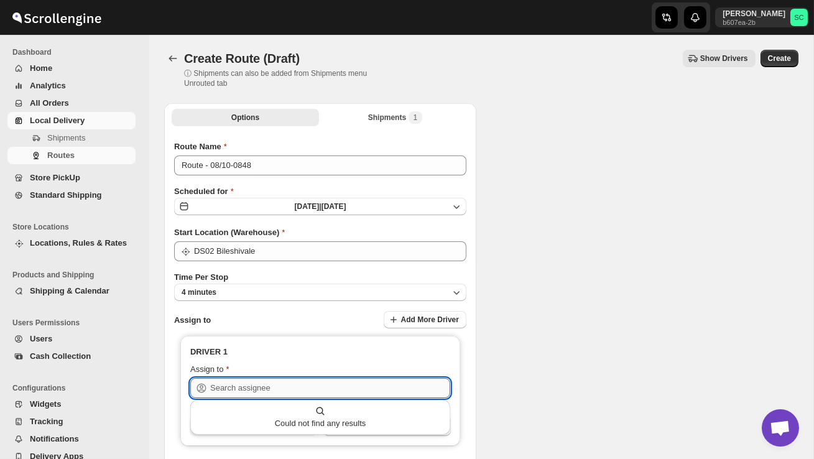
click at [253, 387] on input "text" at bounding box center [330, 388] width 240 height 20
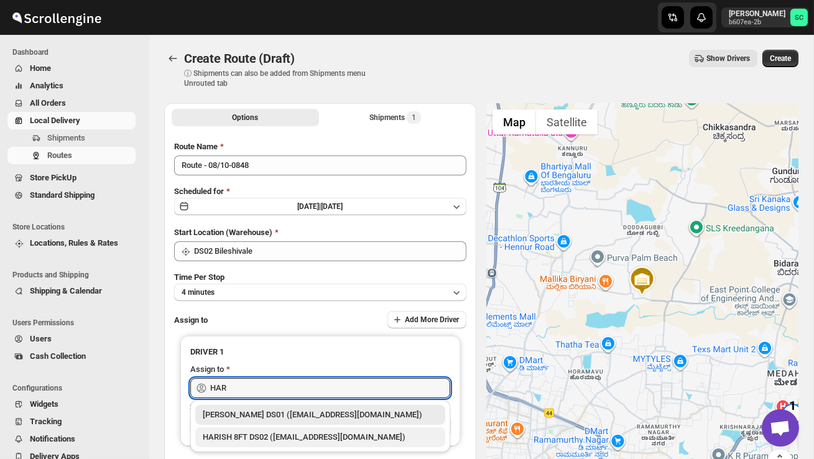
click at [278, 430] on div "HARISH 8FT DS02 ([EMAIL_ADDRESS][DOMAIN_NAME])" at bounding box center [320, 437] width 250 height 20
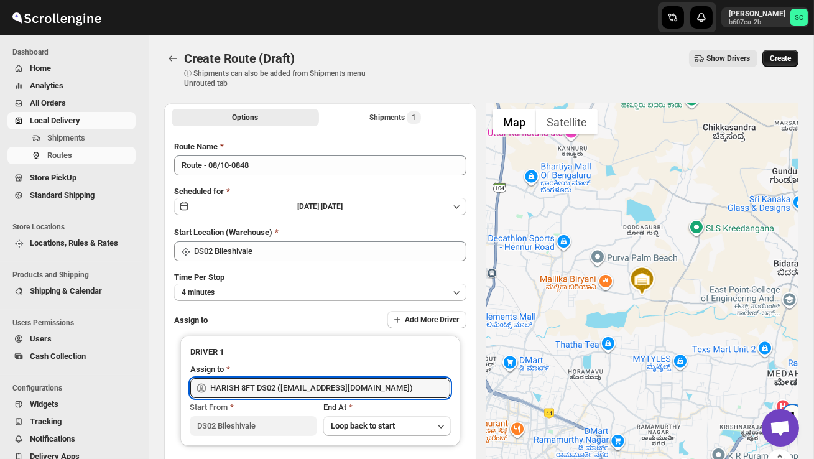
type input "HARISH 8FT DS02 ([EMAIL_ADDRESS][DOMAIN_NAME])"
click at [783, 58] on span "Create" at bounding box center [779, 58] width 21 height 10
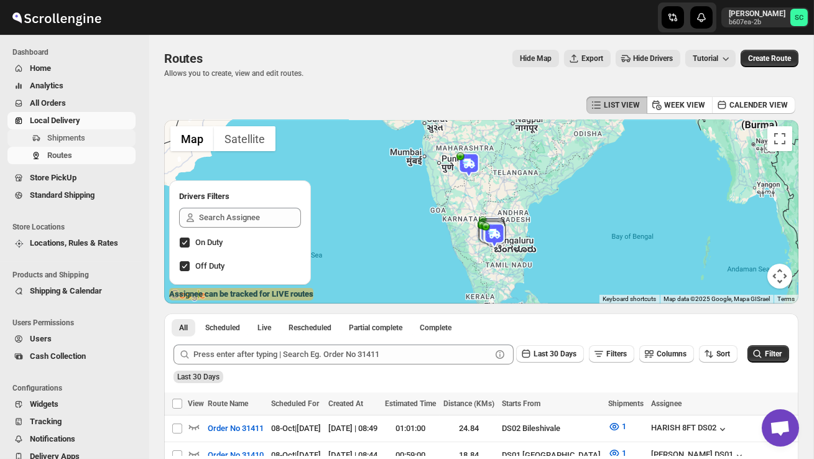
click at [80, 137] on span "Shipments" at bounding box center [66, 137] width 38 height 9
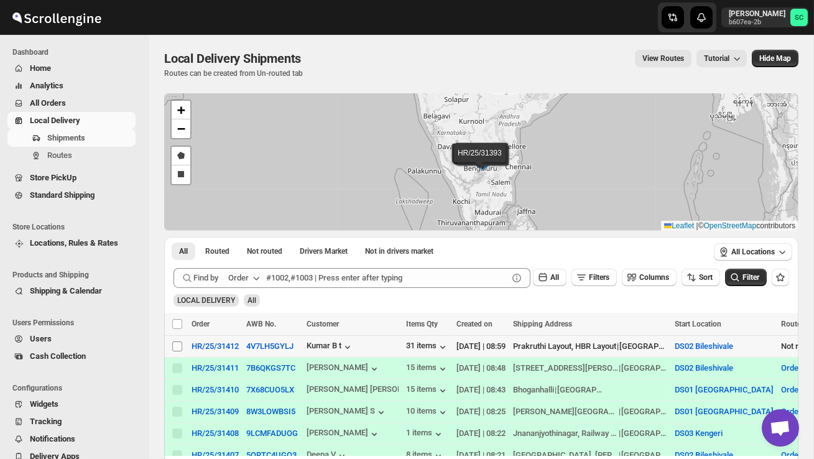
click at [177, 346] on input "Select shipment" at bounding box center [177, 346] width 10 height 10
checkbox input "true"
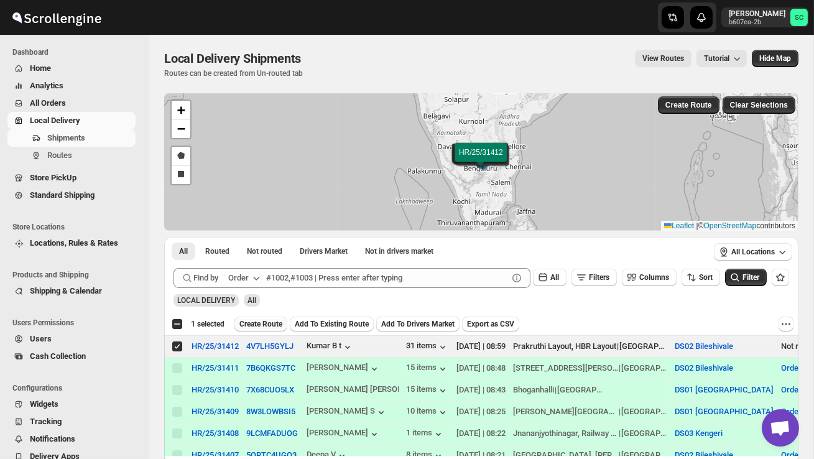
click at [265, 329] on button "Create Route" at bounding box center [260, 323] width 53 height 15
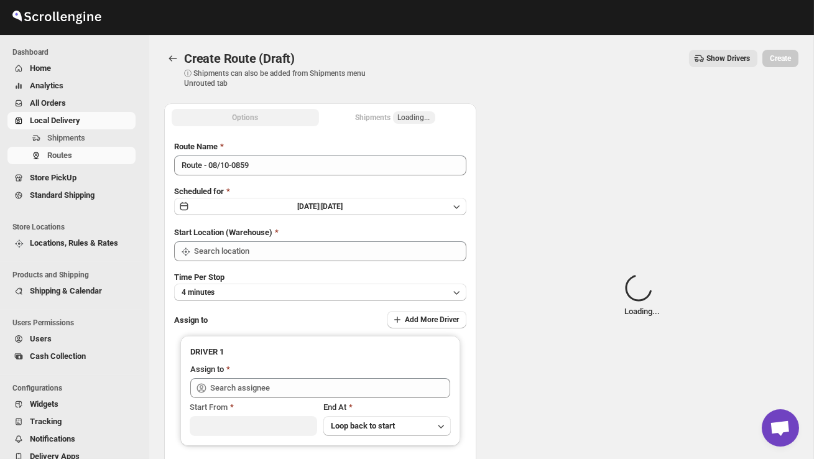
type input "DS02 Bileshivale"
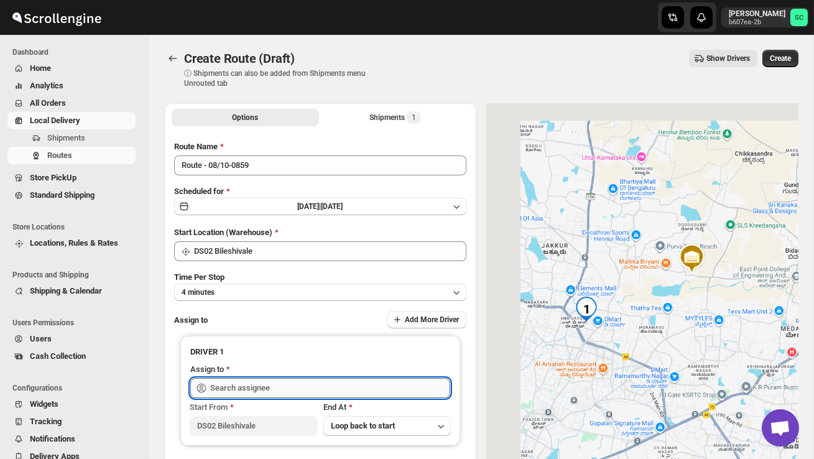
click at [261, 387] on input "text" at bounding box center [330, 388] width 240 height 20
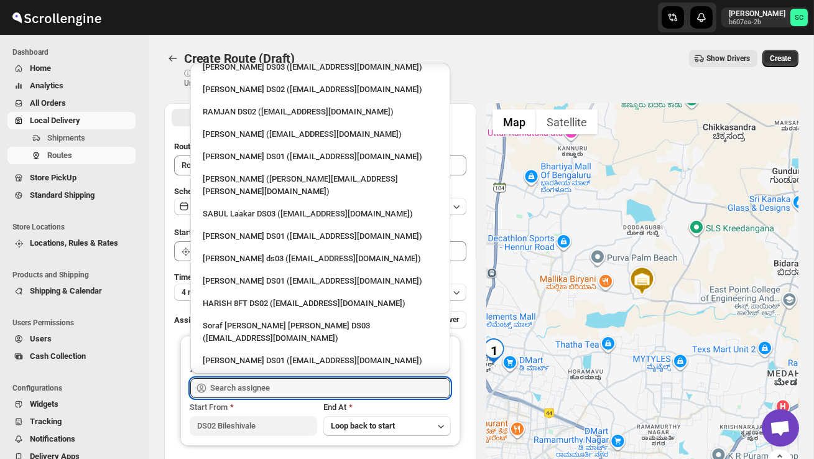
scroll to position [1061, 0]
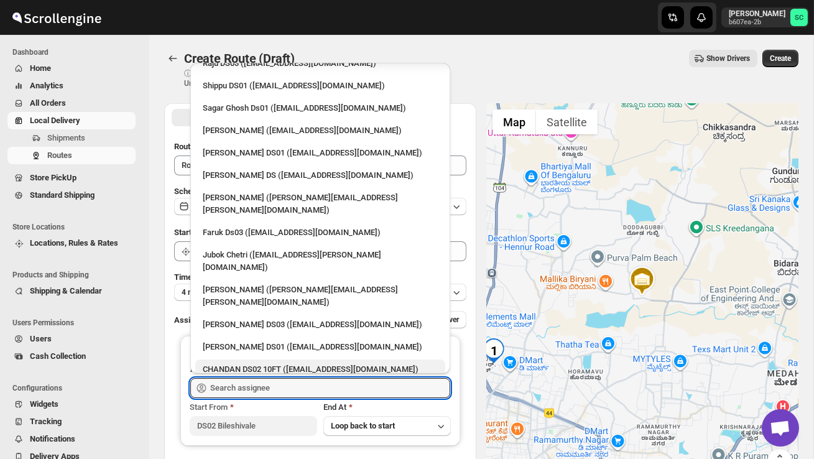
click at [267, 363] on div "CHANDAN DS02 10FT ([EMAIL_ADDRESS][DOMAIN_NAME])" at bounding box center [320, 369] width 235 height 12
type input "CHANDAN DS02 10FT ([EMAIL_ADDRESS][DOMAIN_NAME])"
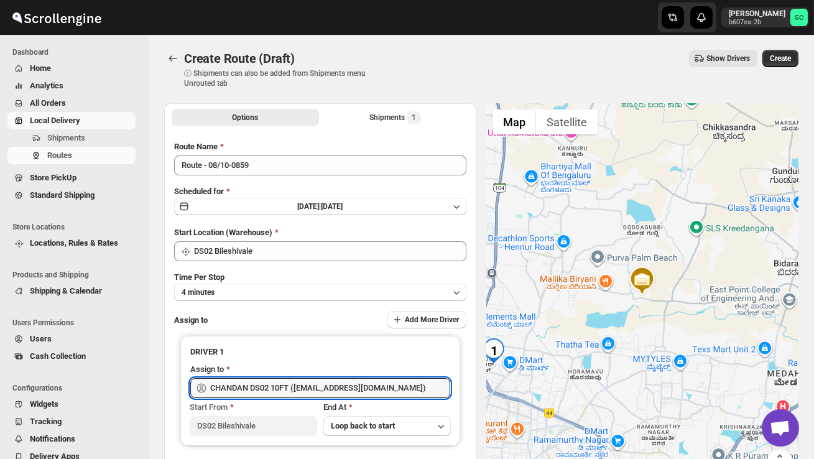
click at [778, 58] on span "Create" at bounding box center [779, 58] width 21 height 10
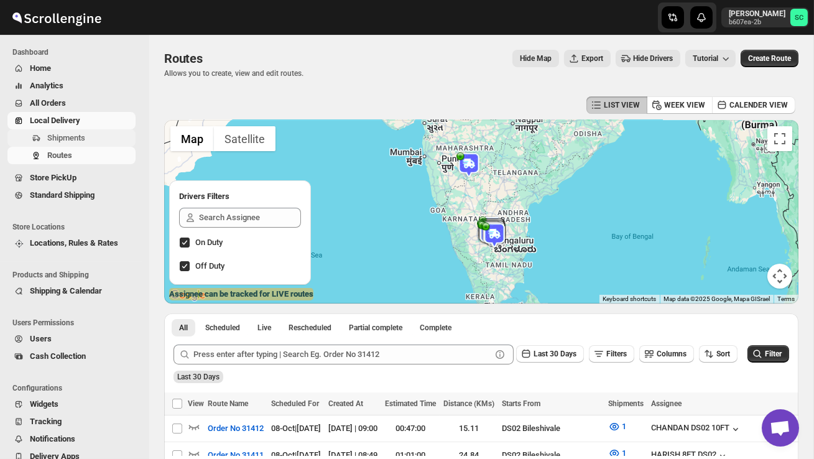
click at [91, 140] on span "Shipments" at bounding box center [90, 138] width 86 height 12
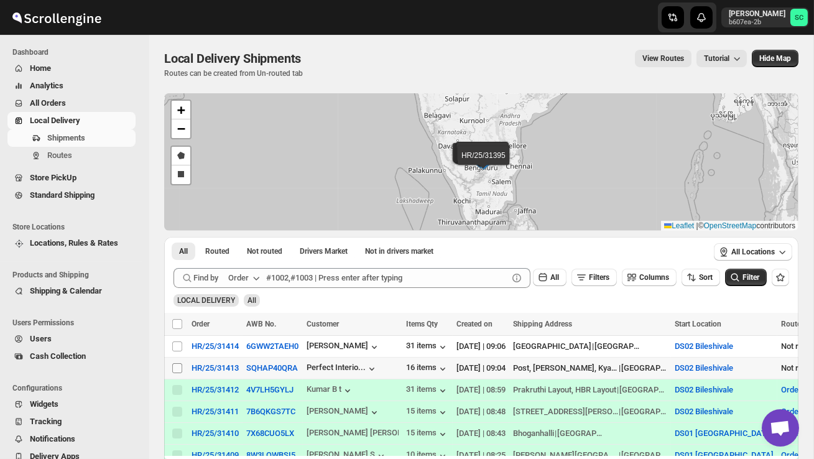
click at [175, 366] on input "Select shipment" at bounding box center [177, 368] width 10 height 10
checkbox input "true"
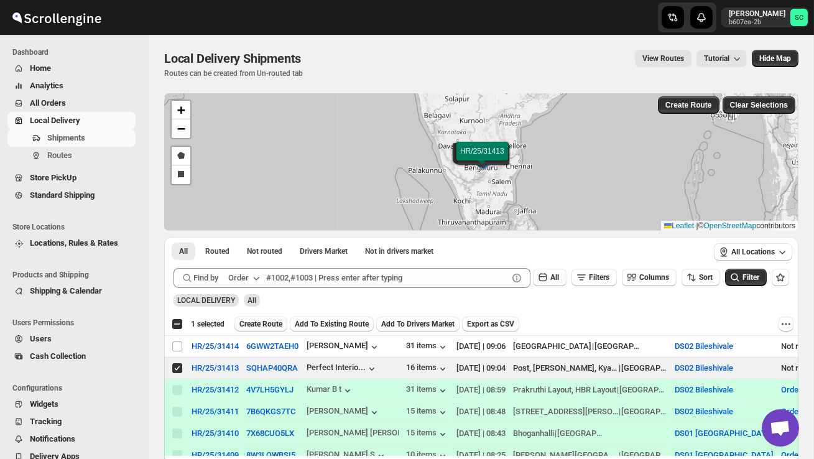
click at [258, 320] on span "Create Route" at bounding box center [260, 324] width 43 height 10
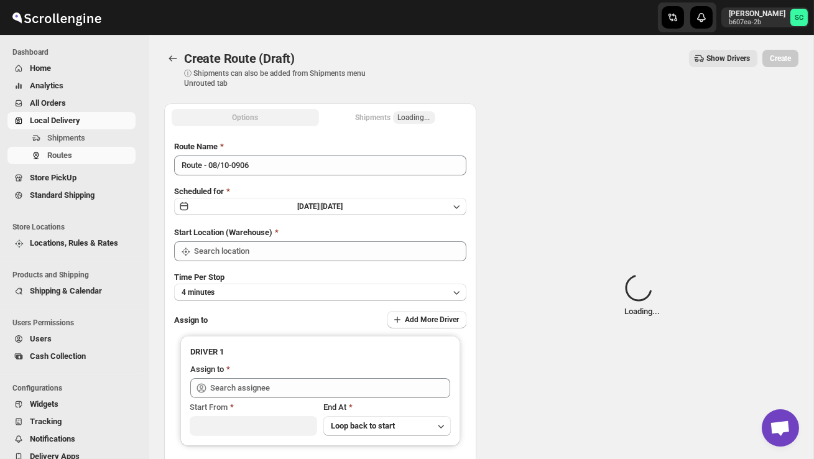
type input "DS02 Bileshivale"
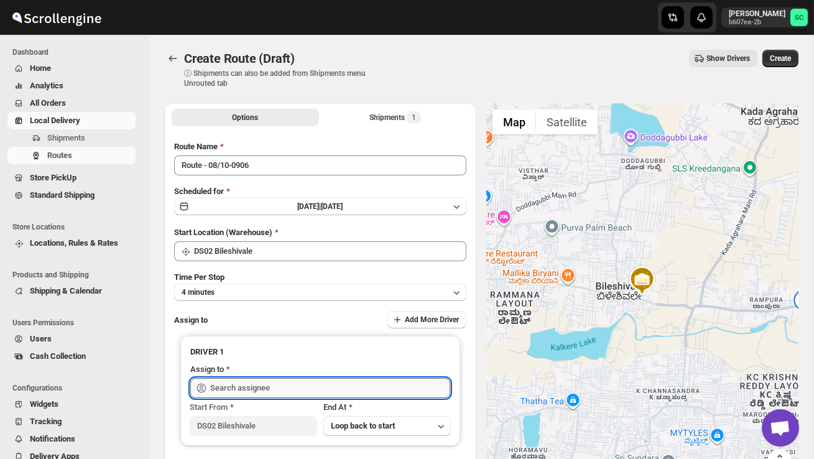
click at [257, 385] on input "text" at bounding box center [330, 388] width 240 height 20
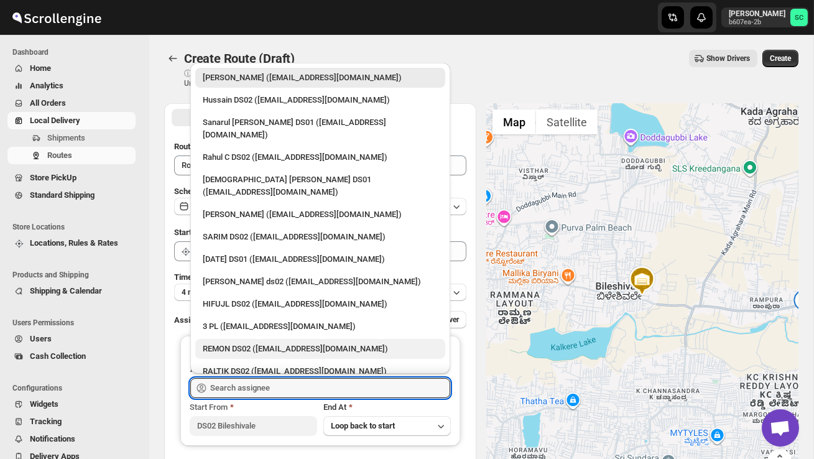
click at [250, 342] on div "REMON DS02 ([EMAIL_ADDRESS][DOMAIN_NAME])" at bounding box center [320, 348] width 235 height 12
type input "REMON DS02 ([EMAIL_ADDRESS][DOMAIN_NAME])"
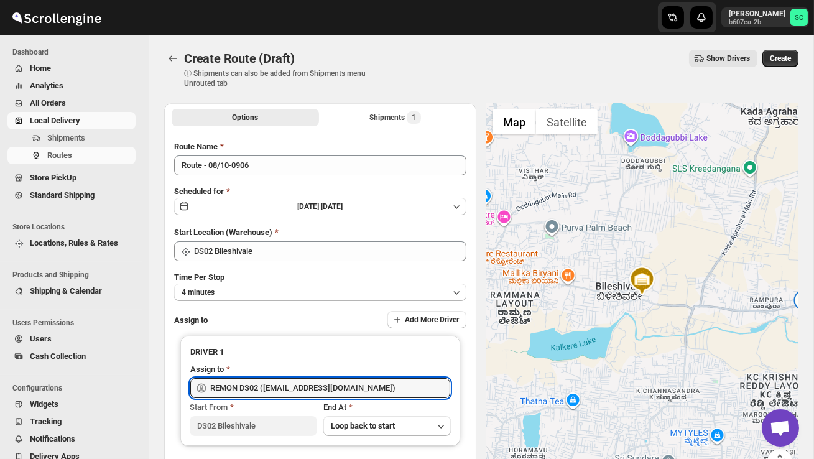
click at [778, 54] on span "Create" at bounding box center [779, 58] width 21 height 10
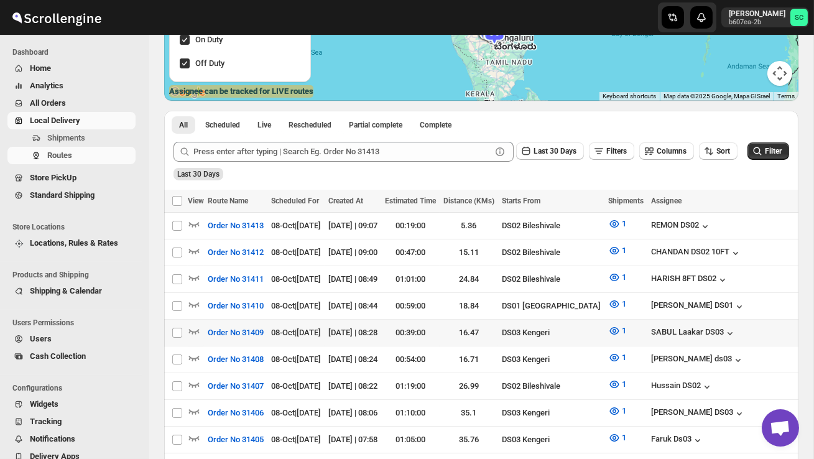
scroll to position [203, 0]
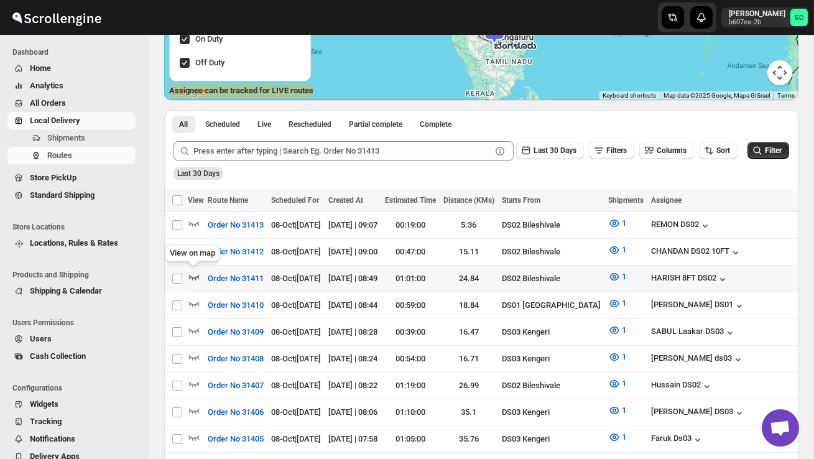
click at [195, 277] on icon "button" at bounding box center [194, 276] width 12 height 12
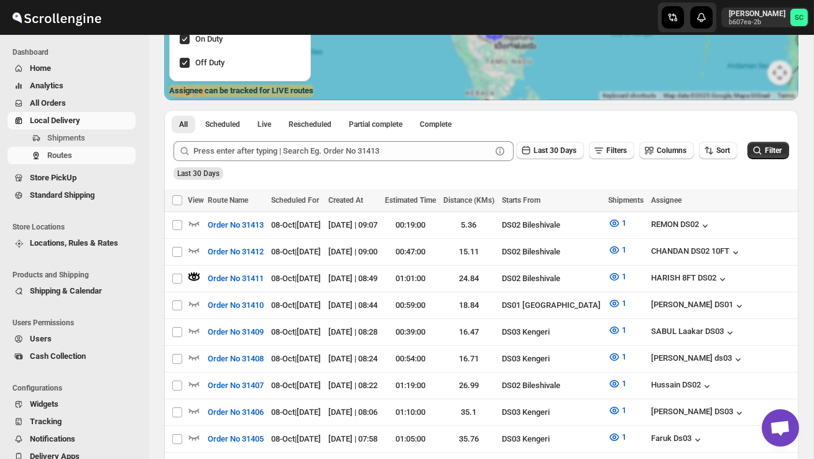
scroll to position [0, 0]
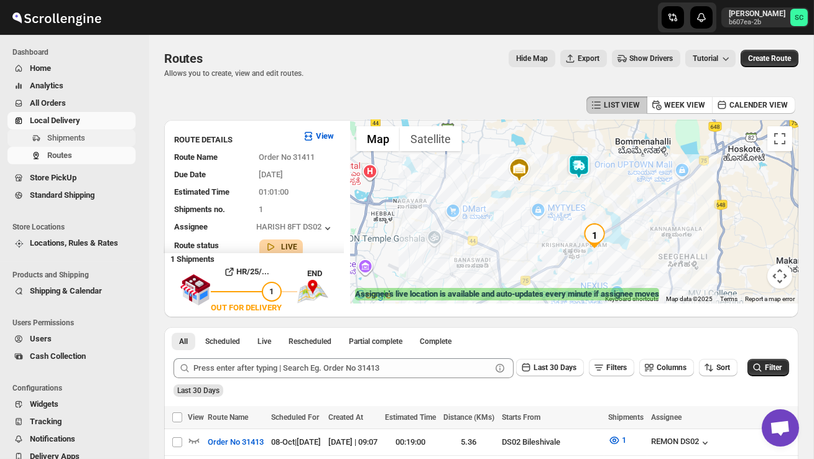
click at [84, 136] on span "Shipments" at bounding box center [66, 137] width 38 height 9
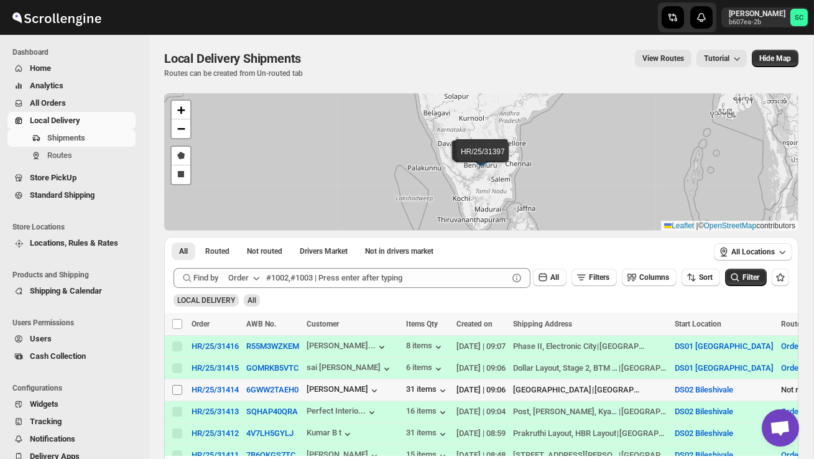
click at [176, 388] on input "Select shipment" at bounding box center [177, 390] width 10 height 10
checkbox input "true"
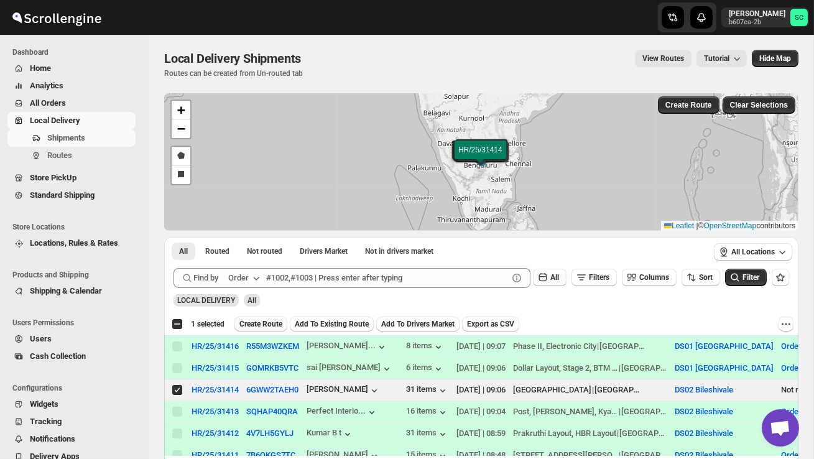
click at [262, 321] on span "Create Route" at bounding box center [260, 324] width 43 height 10
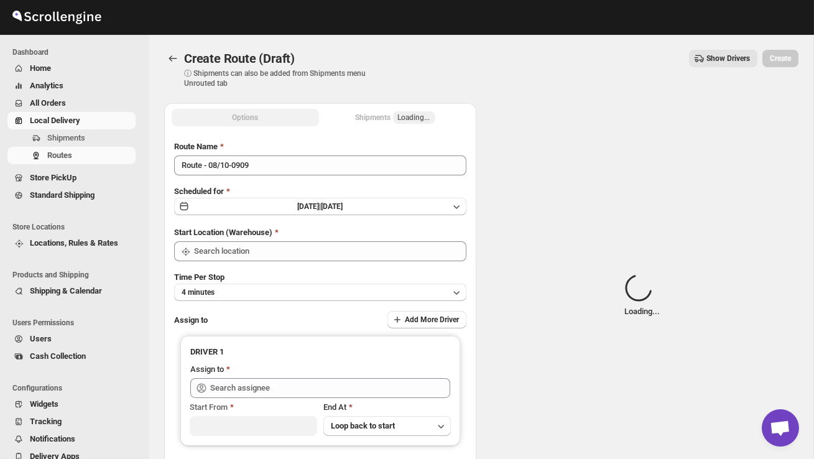
type input "DS02 Bileshivale"
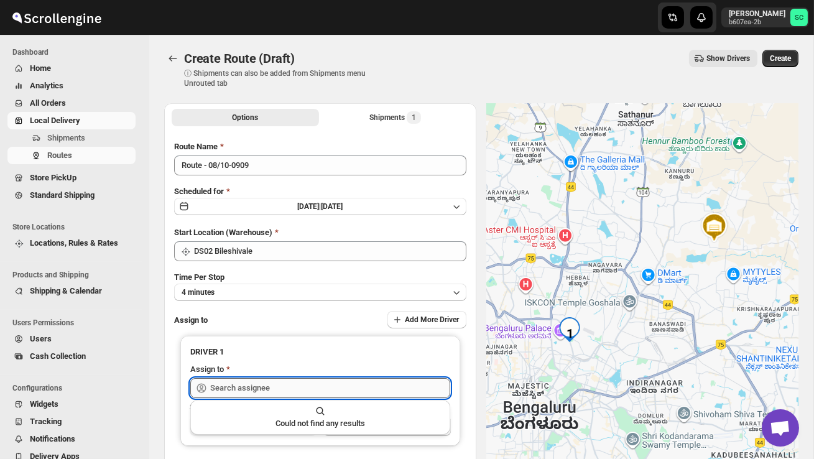
click at [249, 378] on input "text" at bounding box center [330, 388] width 240 height 20
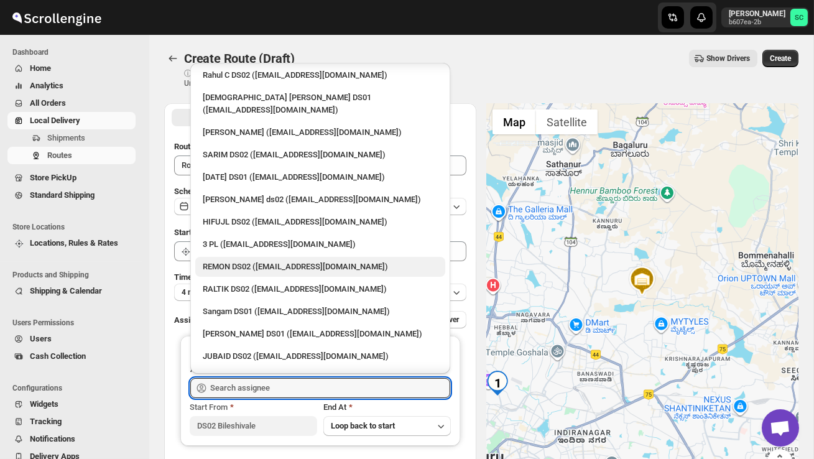
scroll to position [88, 0]
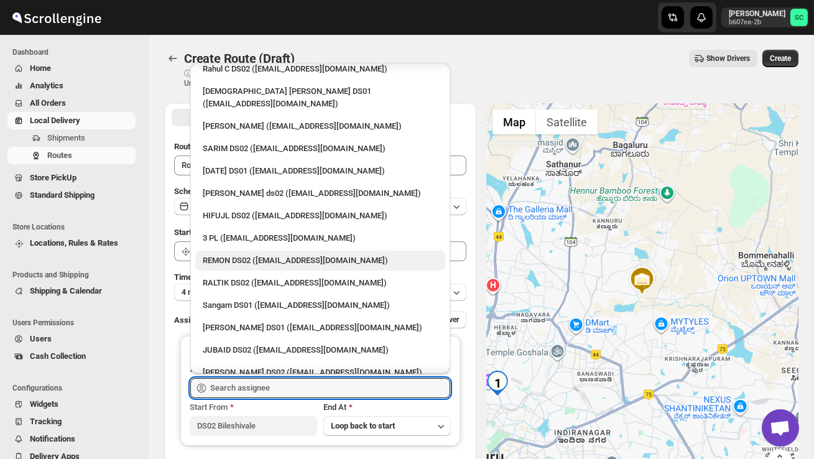
click at [254, 344] on div "JUBAID DS02 ([EMAIL_ADDRESS][DOMAIN_NAME])" at bounding box center [320, 350] width 235 height 12
type input "JUBAID DS02 ([EMAIL_ADDRESS][DOMAIN_NAME])"
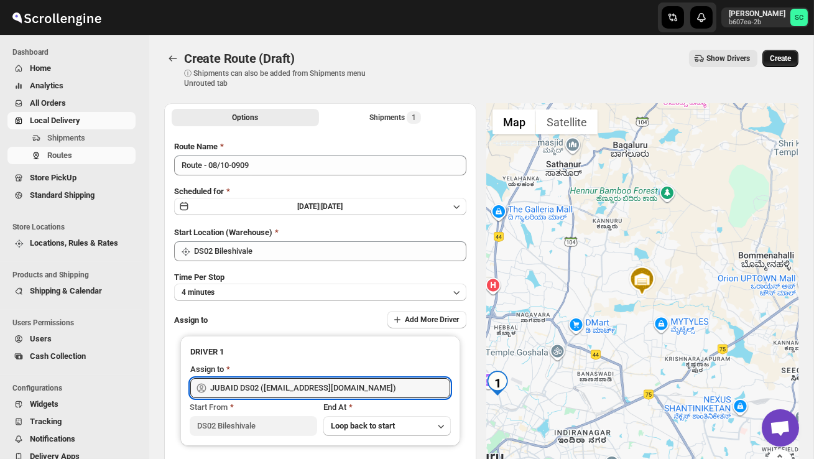
click at [780, 61] on span "Create" at bounding box center [779, 58] width 21 height 10
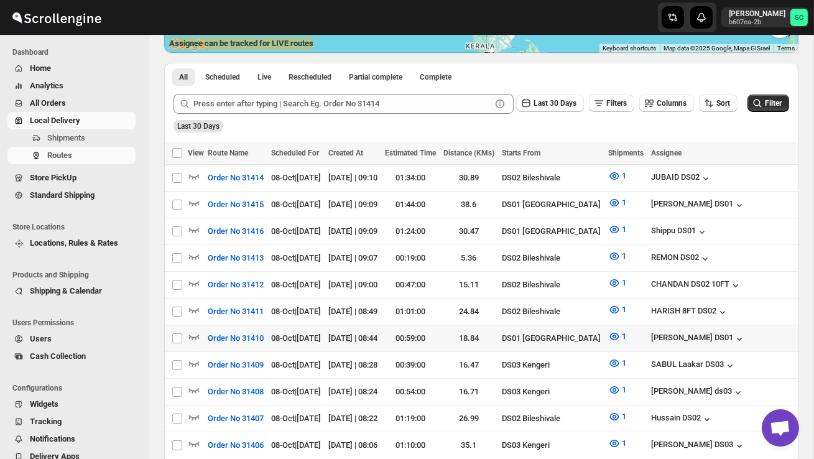
scroll to position [254, 0]
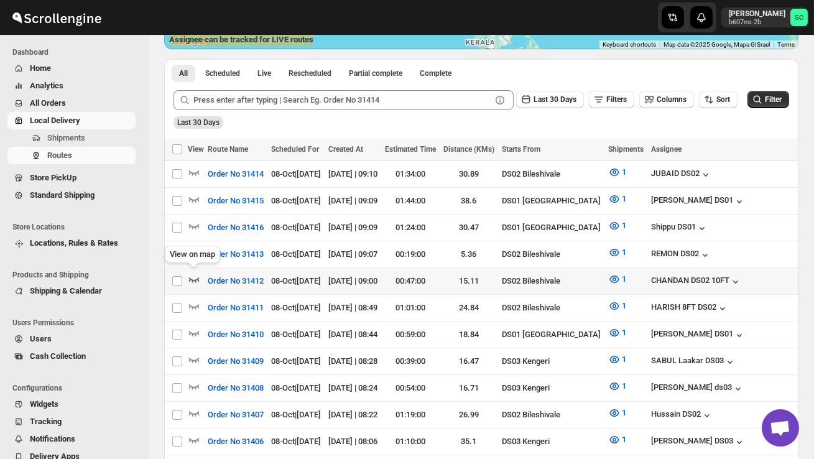
click at [191, 274] on icon "button" at bounding box center [194, 279] width 12 height 12
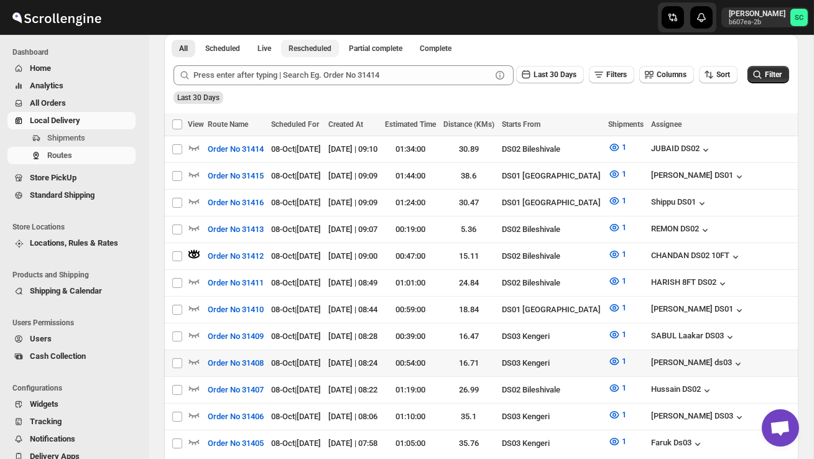
scroll to position [293, 0]
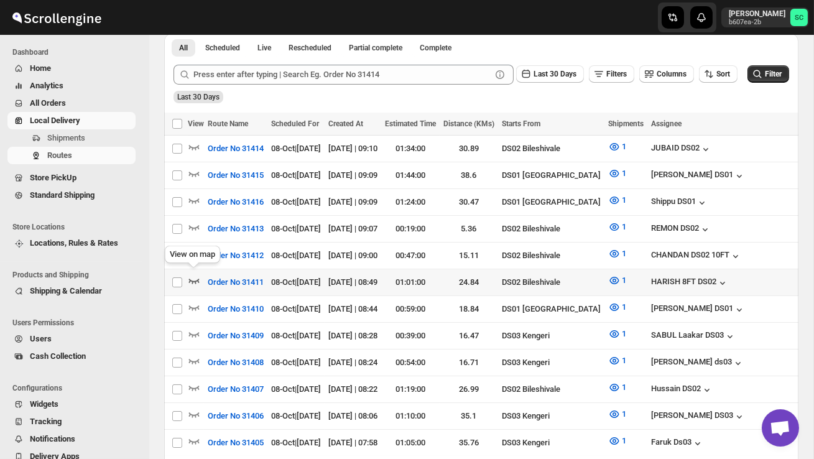
click at [194, 274] on icon "button" at bounding box center [194, 280] width 12 height 12
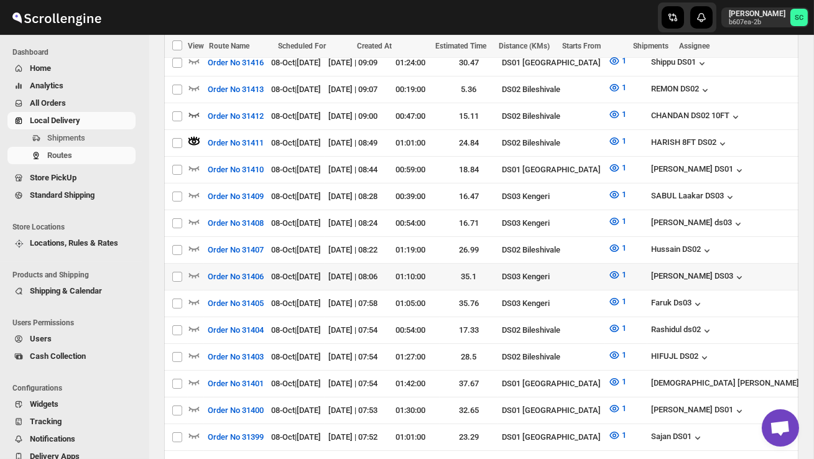
scroll to position [429, 0]
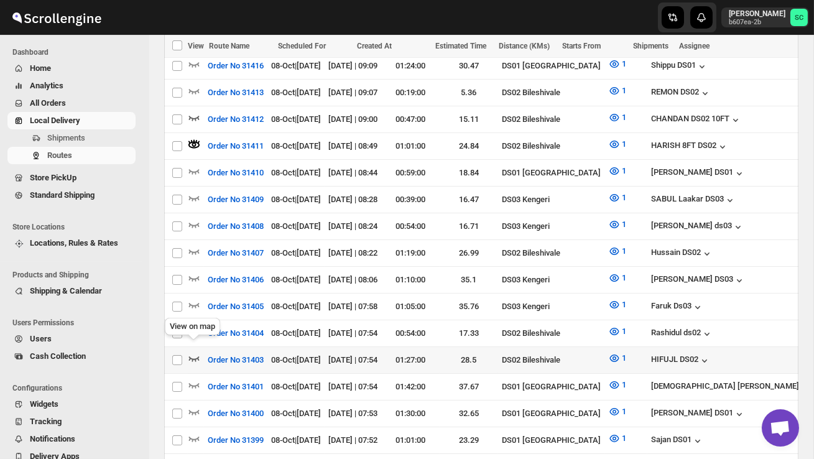
click at [197, 352] on icon "button" at bounding box center [194, 358] width 12 height 12
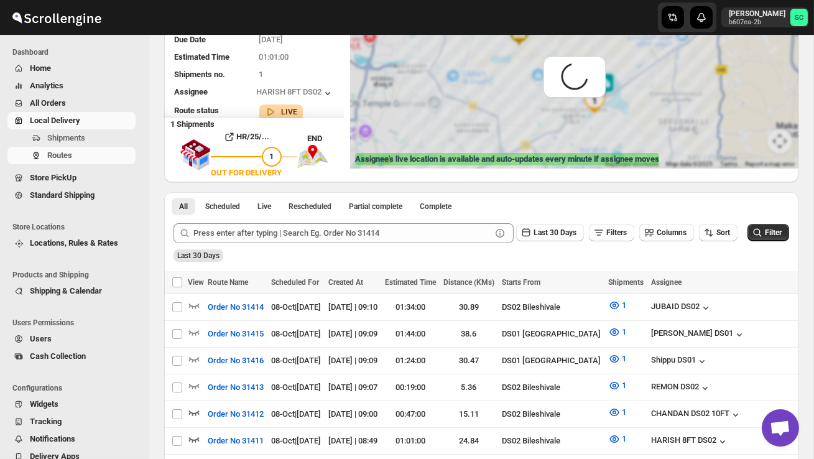
scroll to position [0, 0]
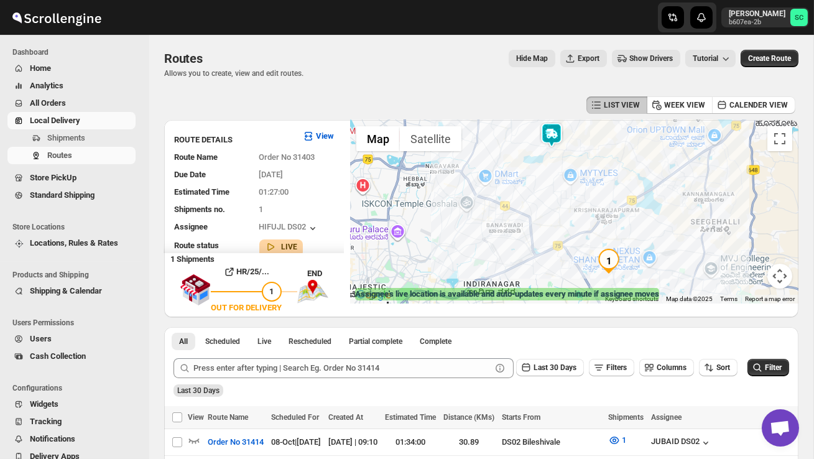
click at [552, 136] on img at bounding box center [551, 134] width 25 height 25
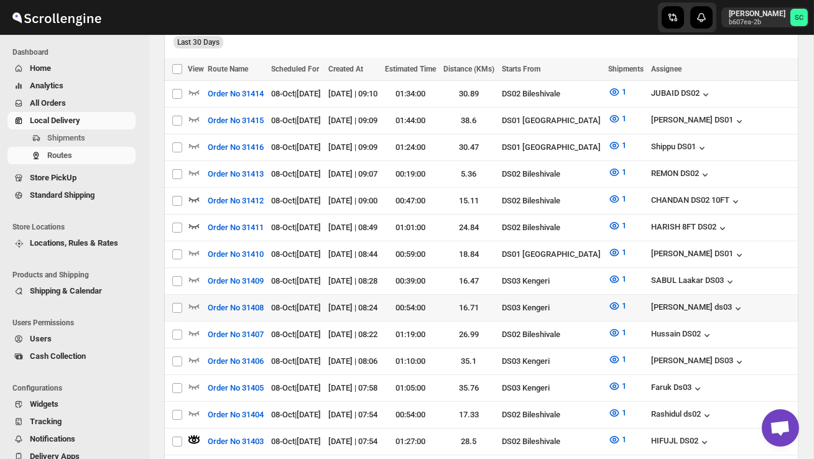
scroll to position [348, 0]
click at [193, 326] on icon "button" at bounding box center [194, 332] width 12 height 12
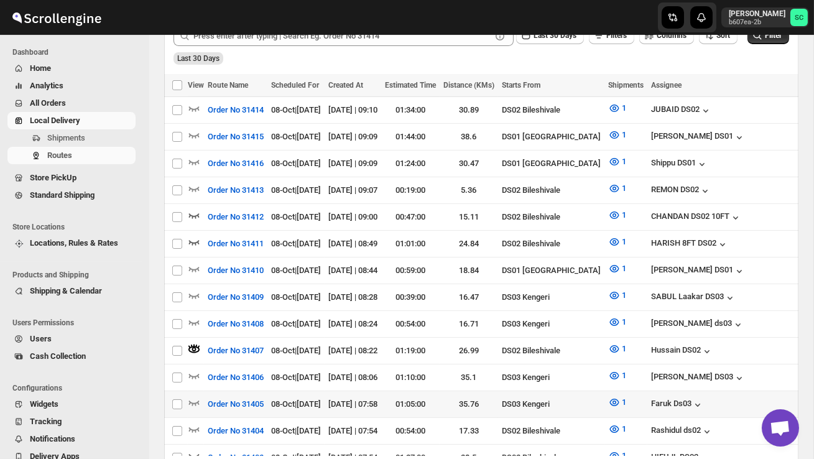
scroll to position [337, 0]
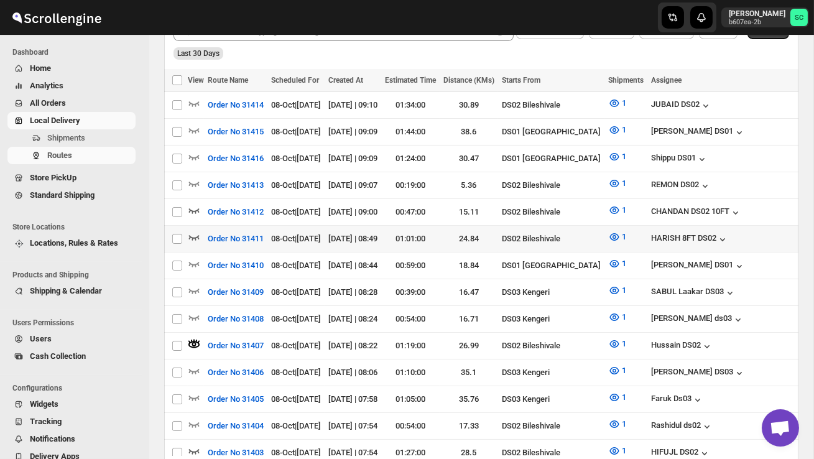
click at [194, 231] on icon "button" at bounding box center [194, 237] width 12 height 12
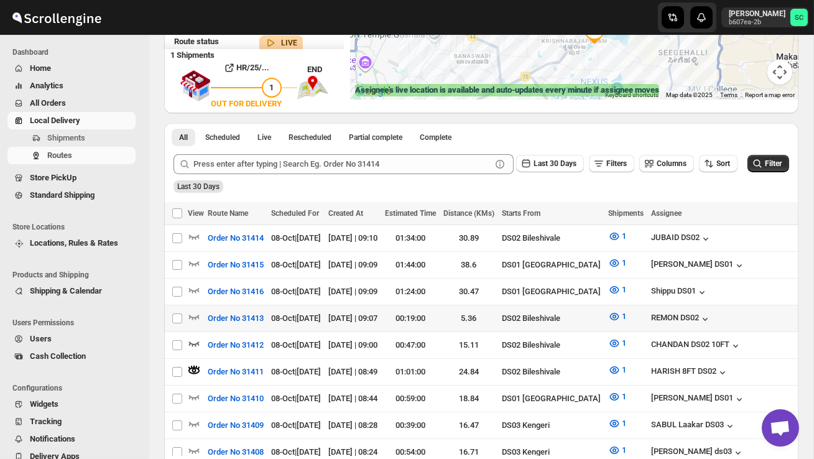
scroll to position [204, 0]
click at [195, 336] on icon "button" at bounding box center [194, 342] width 12 height 12
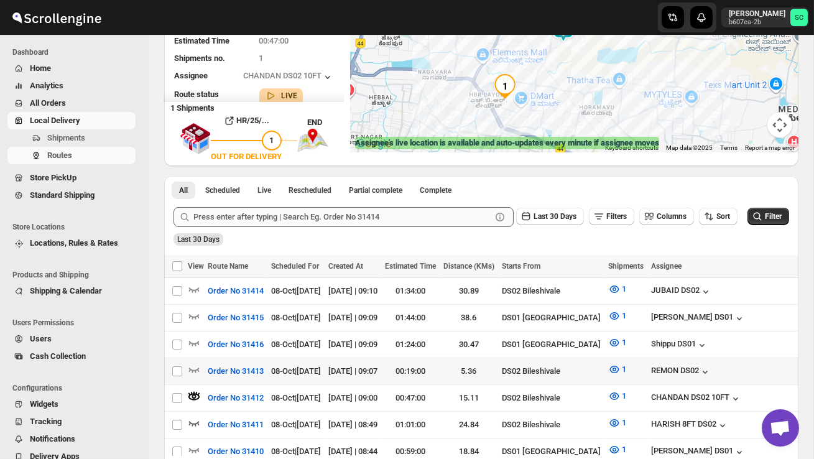
scroll to position [152, 0]
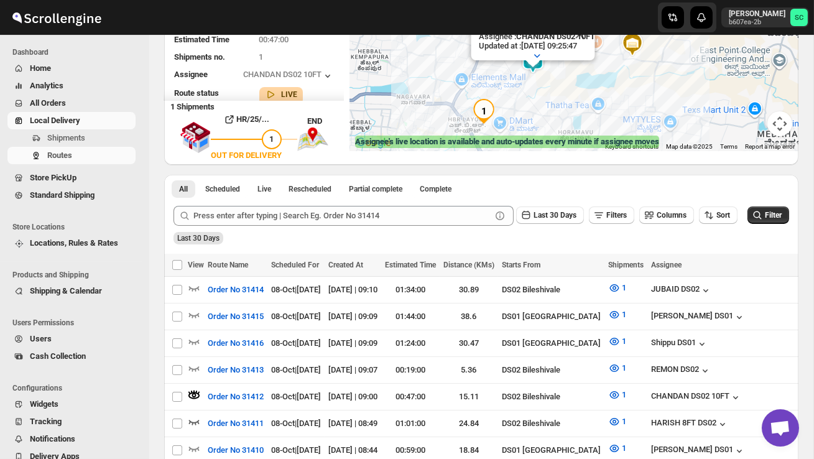
drag, startPoint x: 607, startPoint y: 78, endPoint x: 585, endPoint y: 87, distance: 23.7
click at [585, 87] on div "Assignee : CHANDAN DS02 10FT Updated at : 08/10/2025, 09:25:47 Duty mode Enable…" at bounding box center [574, 59] width 448 height 183
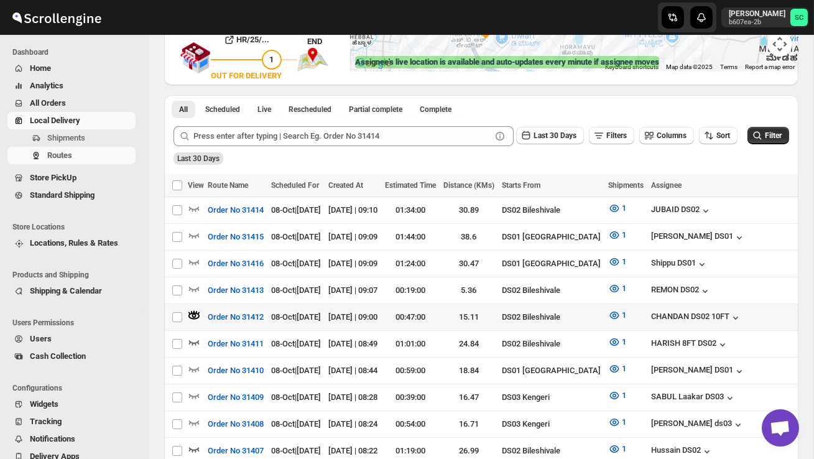
scroll to position [248, 0]
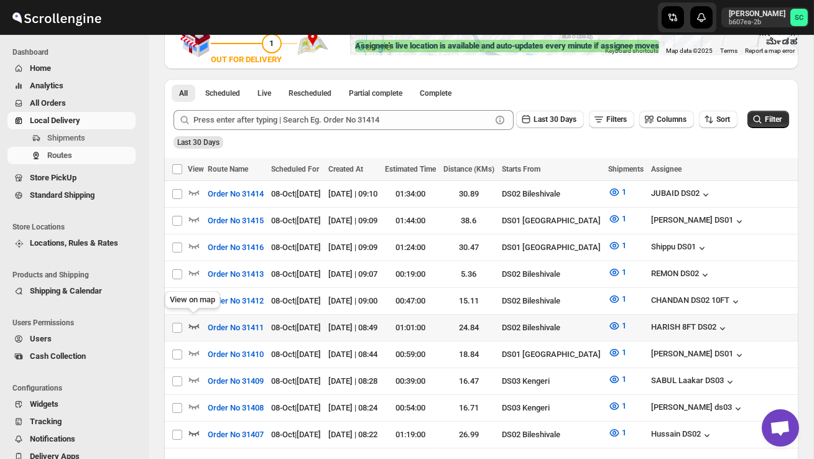
click at [194, 321] on icon "button" at bounding box center [194, 325] width 12 height 12
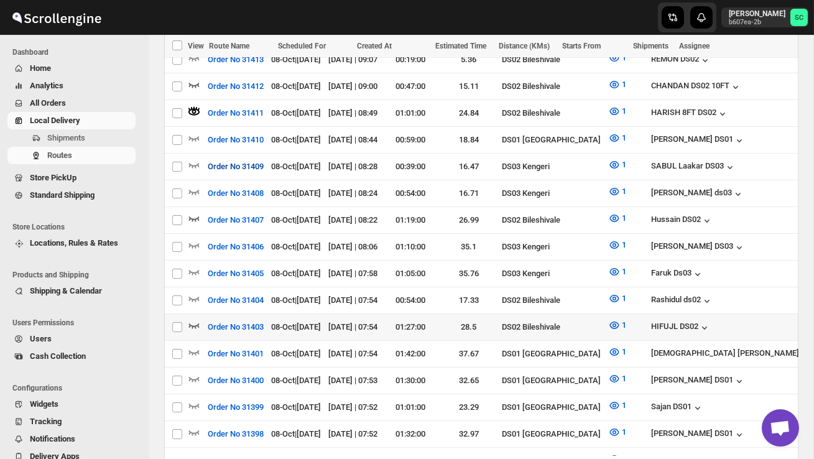
scroll to position [464, 0]
click at [191, 318] on icon "button" at bounding box center [194, 324] width 12 height 12
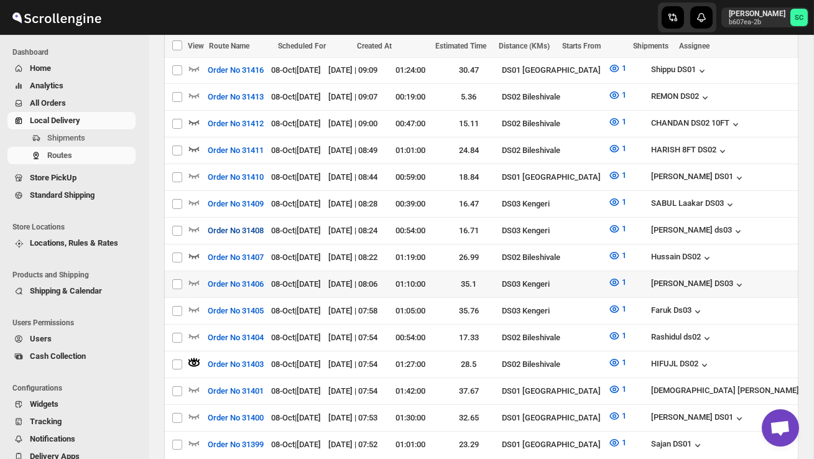
scroll to position [421, 0]
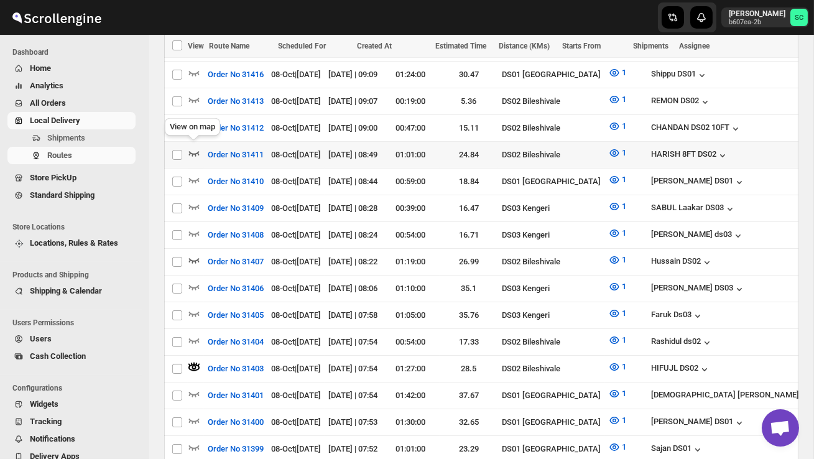
click at [194, 147] on icon "button" at bounding box center [194, 153] width 12 height 12
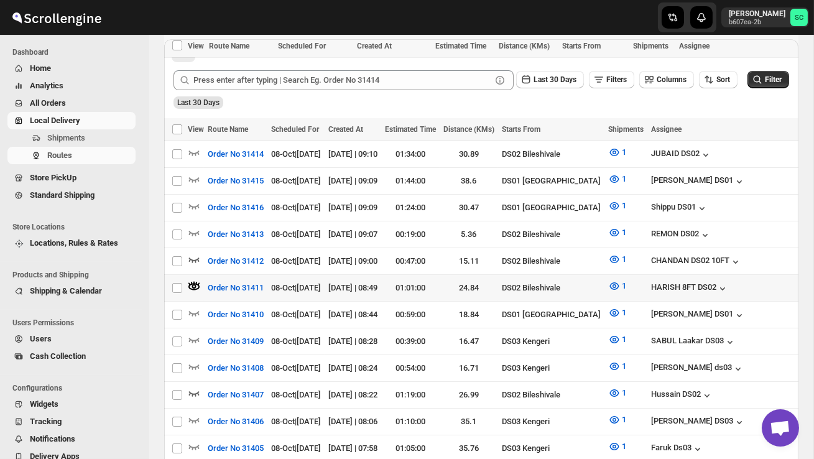
scroll to position [0, 0]
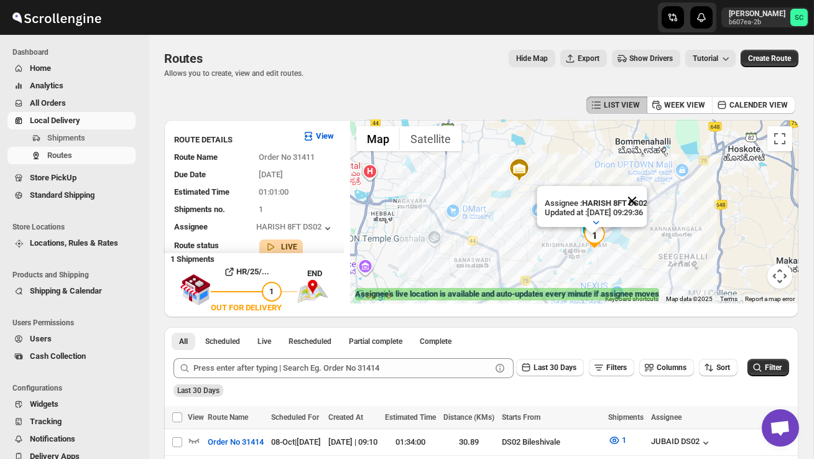
click at [646, 201] on button "Close" at bounding box center [632, 201] width 30 height 30
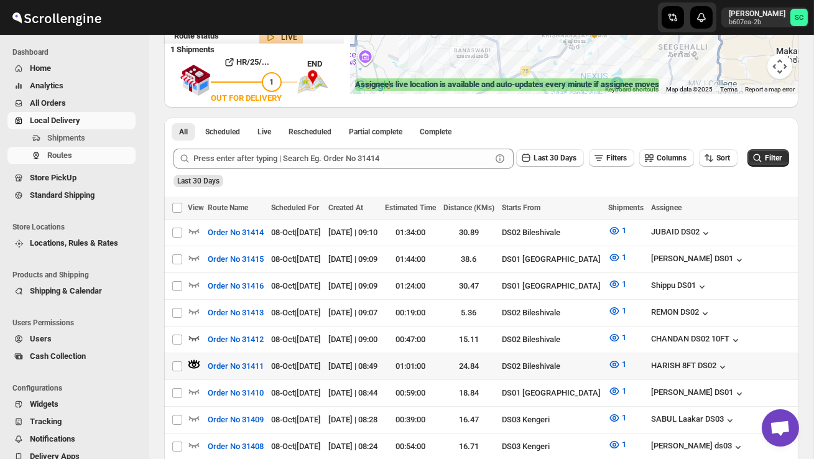
scroll to position [211, 0]
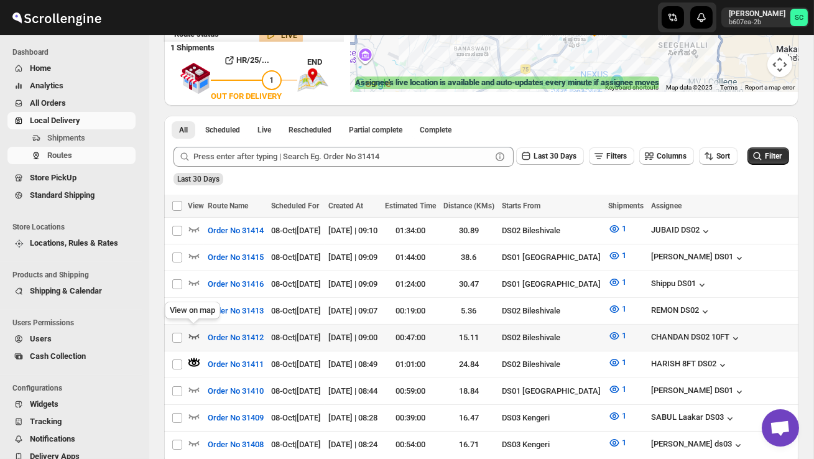
click at [194, 332] on icon "button" at bounding box center [194, 335] width 12 height 12
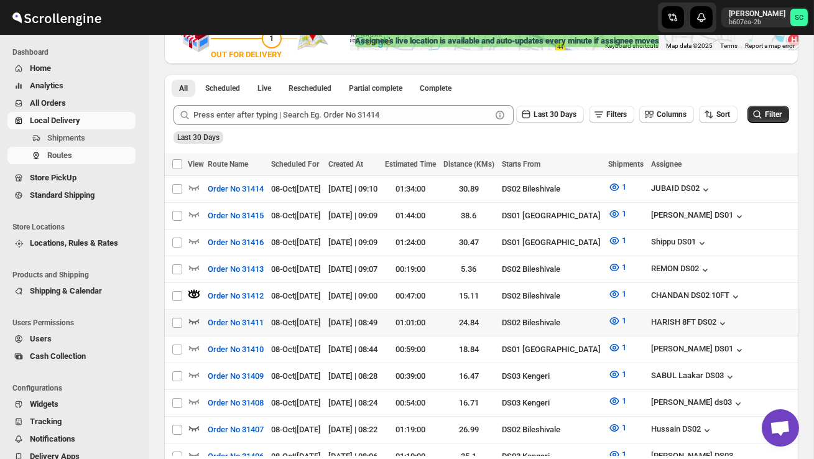
scroll to position [254, 0]
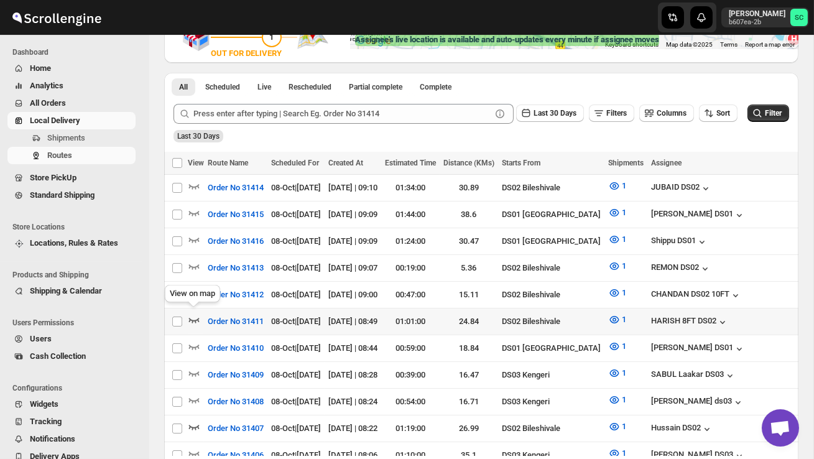
click at [196, 318] on icon "button" at bounding box center [194, 320] width 11 height 5
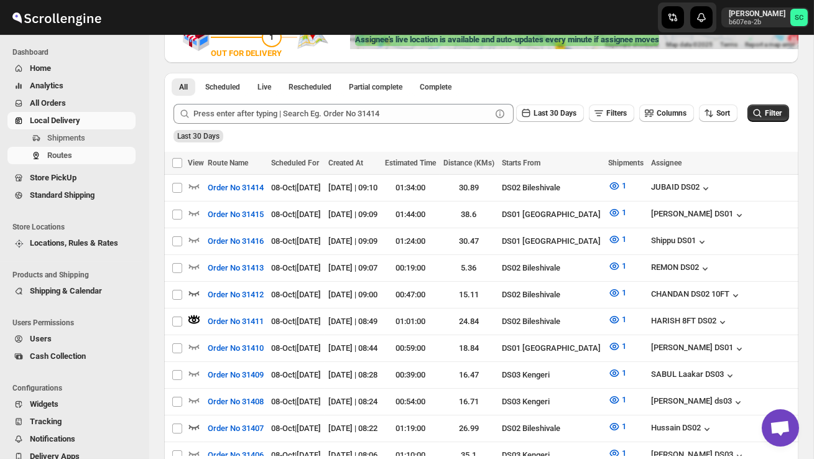
scroll to position [0, 0]
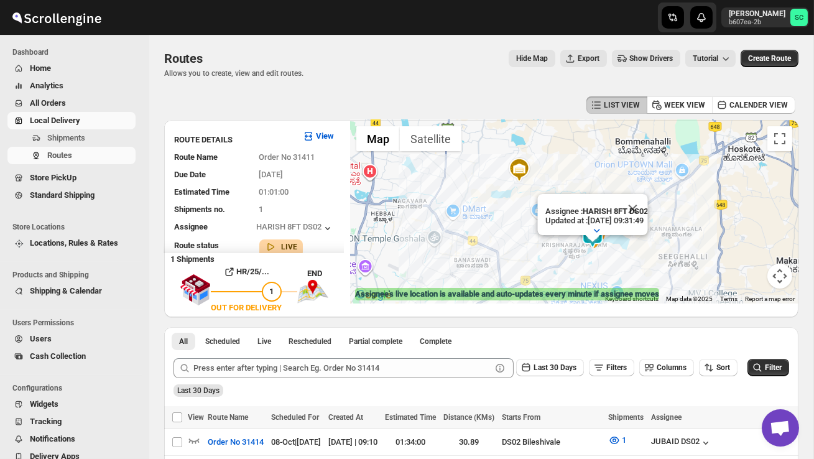
click at [647, 209] on button "Close" at bounding box center [632, 209] width 30 height 30
click at [622, 253] on div at bounding box center [574, 211] width 448 height 183
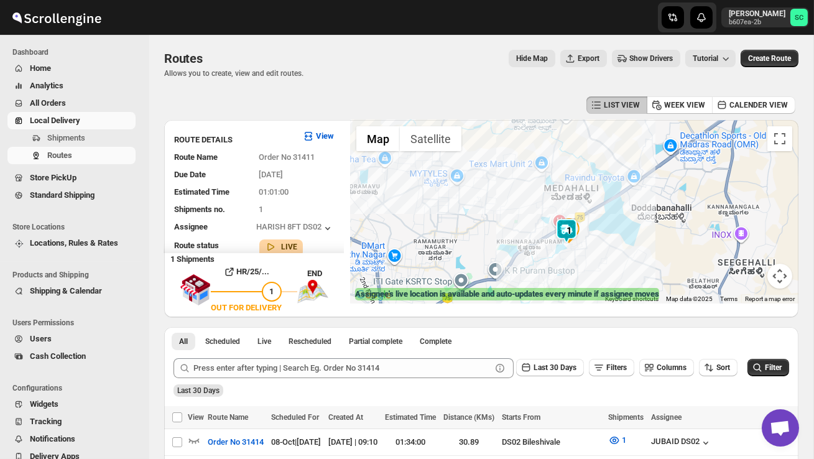
click at [622, 253] on div at bounding box center [574, 211] width 448 height 183
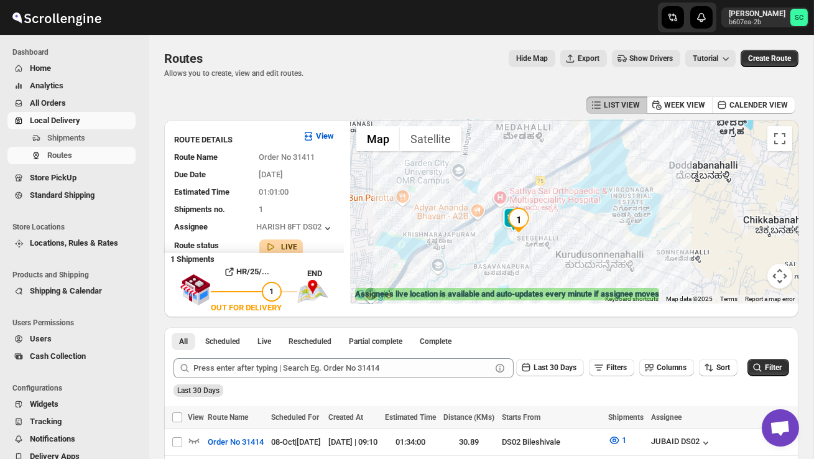
click at [564, 245] on div at bounding box center [574, 211] width 448 height 183
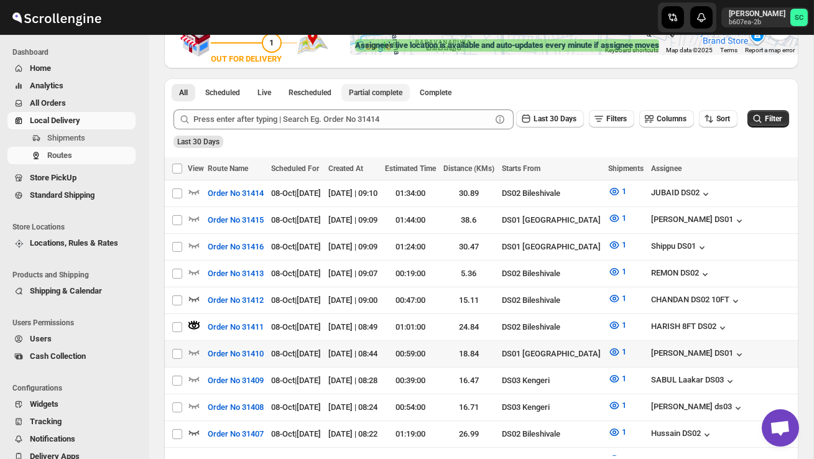
scroll to position [257, 0]
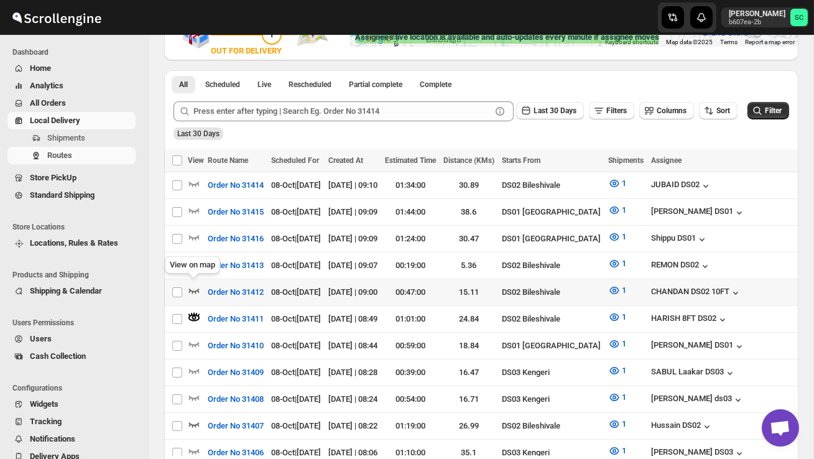
click at [196, 288] on icon "button" at bounding box center [194, 290] width 11 height 5
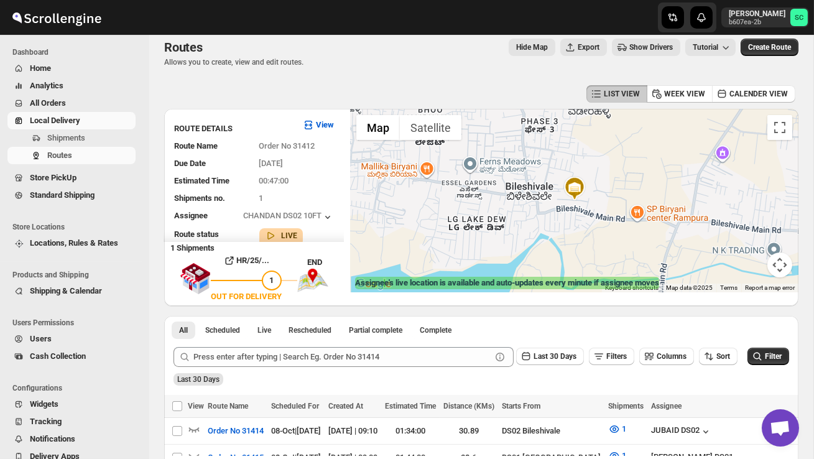
scroll to position [0, 0]
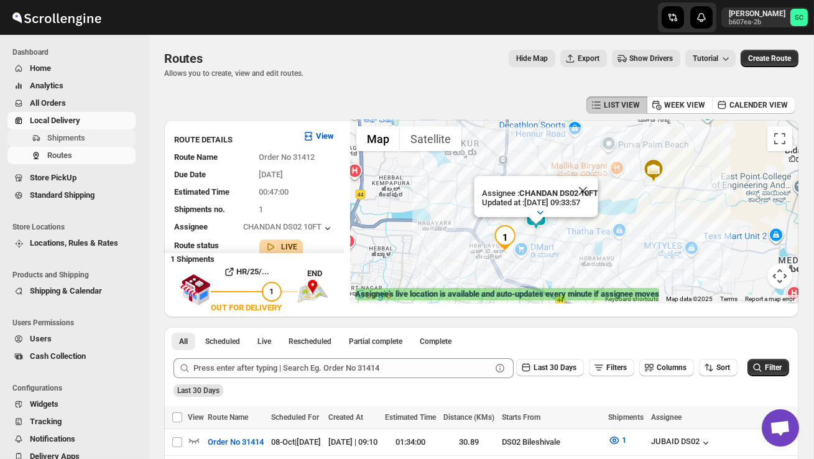
click at [81, 133] on span "Shipments" at bounding box center [66, 137] width 38 height 9
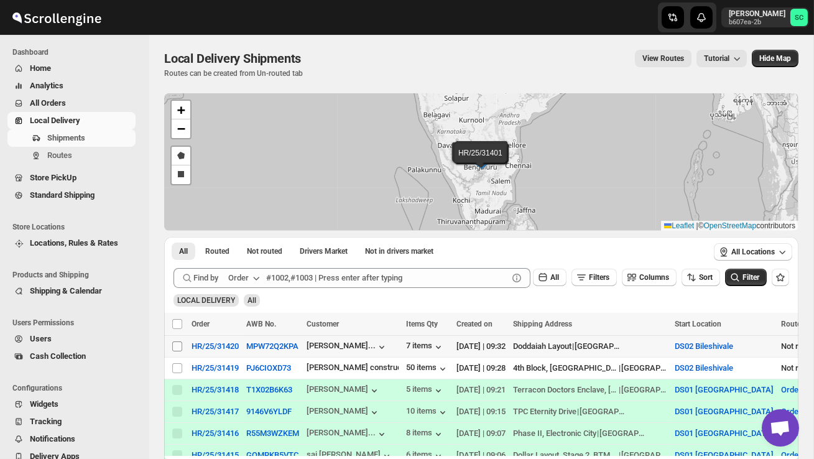
click at [175, 342] on input "Select shipment" at bounding box center [177, 346] width 10 height 10
checkbox input "true"
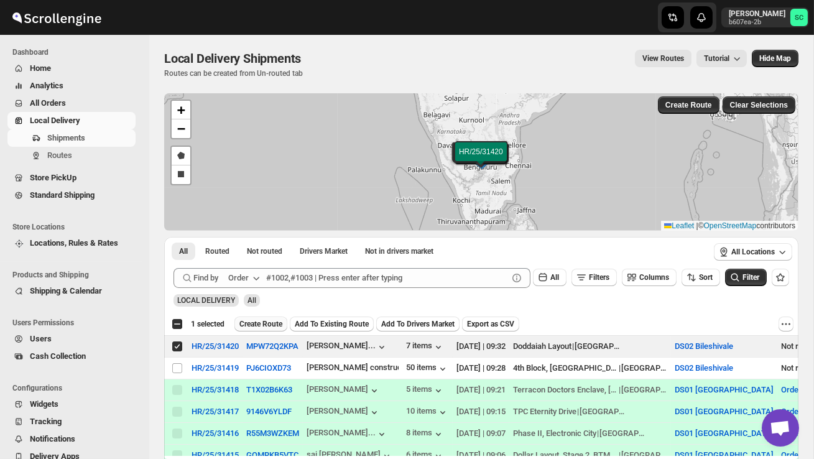
click at [260, 321] on span "Create Route" at bounding box center [260, 324] width 43 height 10
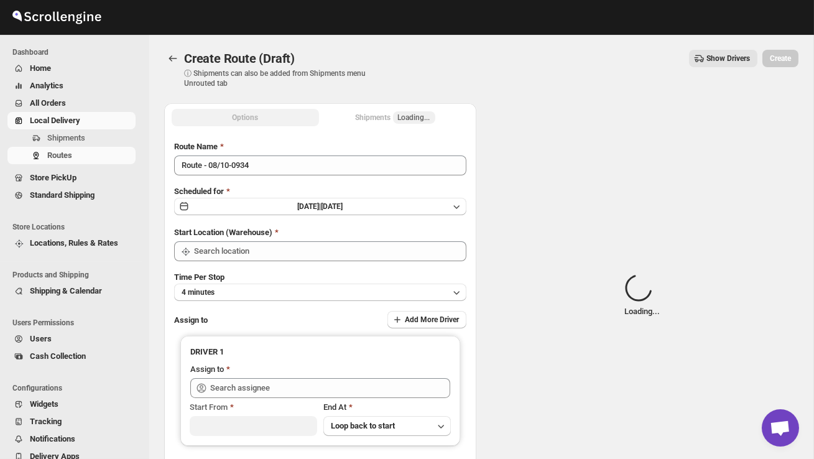
type input "DS02 Bileshivale"
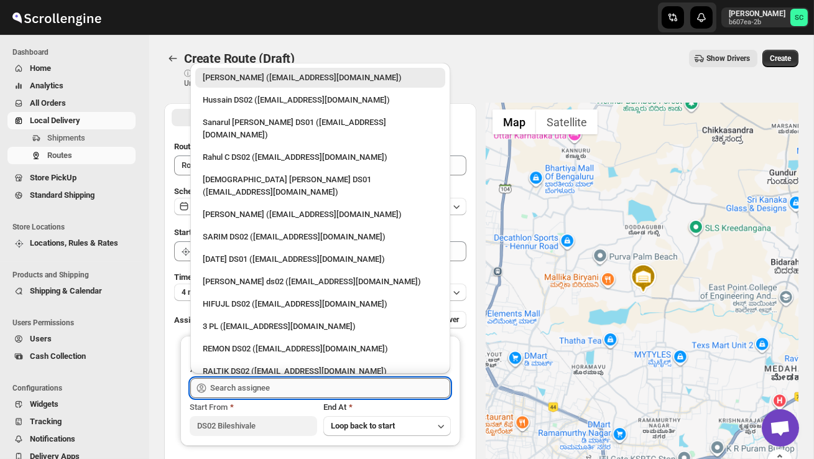
click at [259, 380] on input "text" at bounding box center [330, 388] width 240 height 20
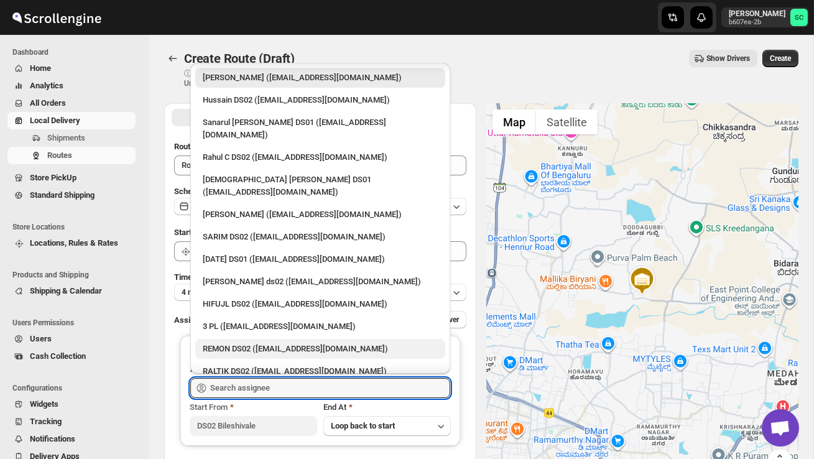
scroll to position [19, 0]
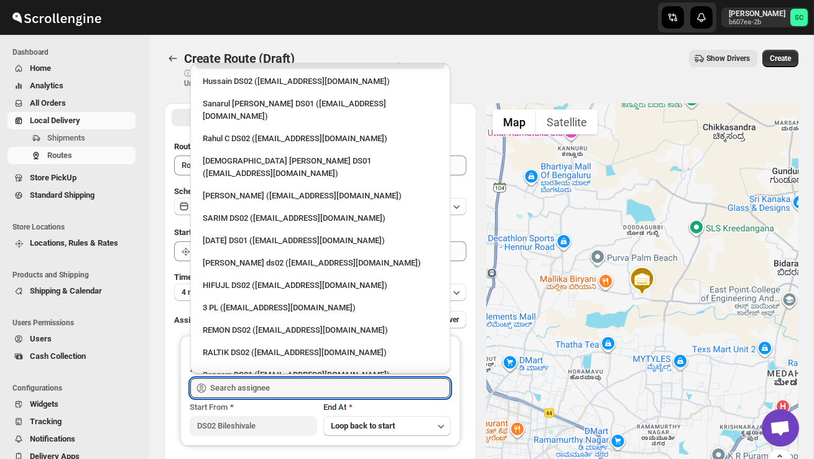
click at [254, 346] on div "RALTIK DS02 ([EMAIL_ADDRESS][DOMAIN_NAME])" at bounding box center [320, 352] width 235 height 12
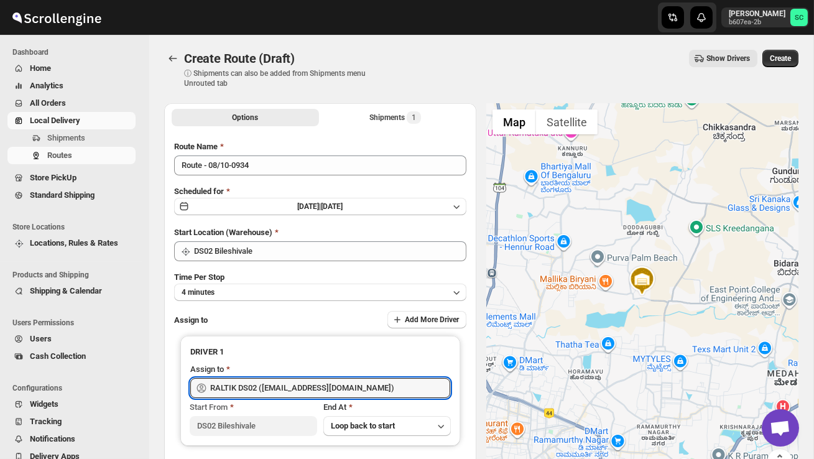
type input "RALTIK DS02 ([EMAIL_ADDRESS][DOMAIN_NAME])"
click at [771, 59] on span "Create" at bounding box center [779, 58] width 21 height 10
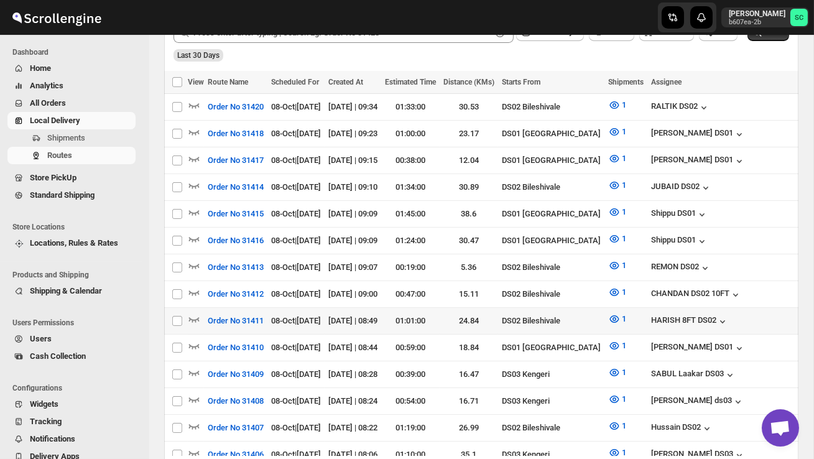
scroll to position [322, 0]
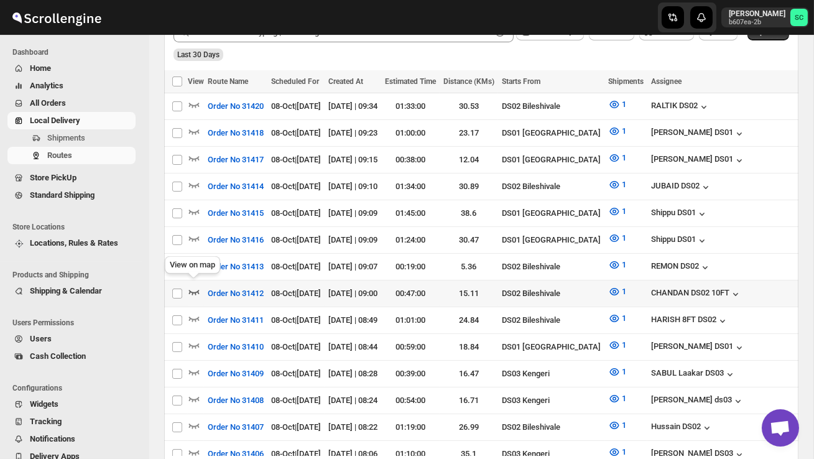
click at [193, 290] on icon "button" at bounding box center [194, 292] width 11 height 5
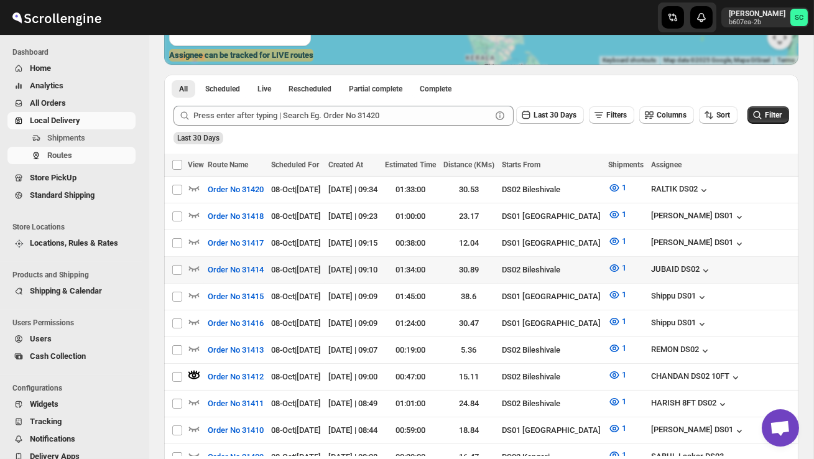
scroll to position [0, 0]
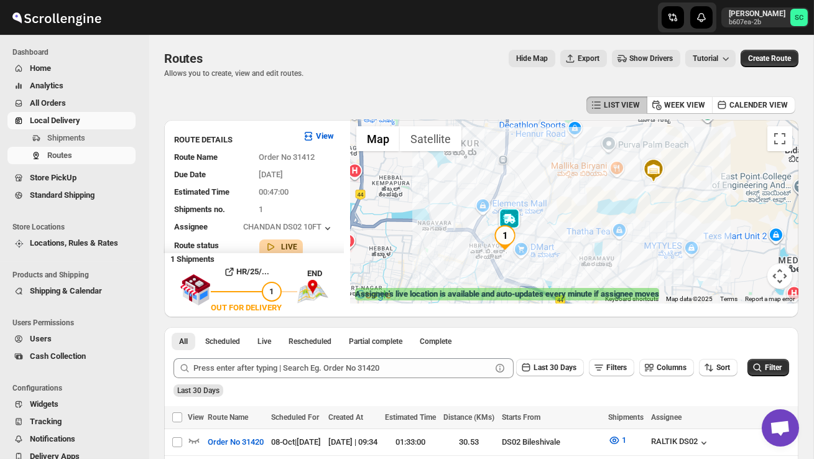
click at [513, 216] on img at bounding box center [509, 220] width 25 height 25
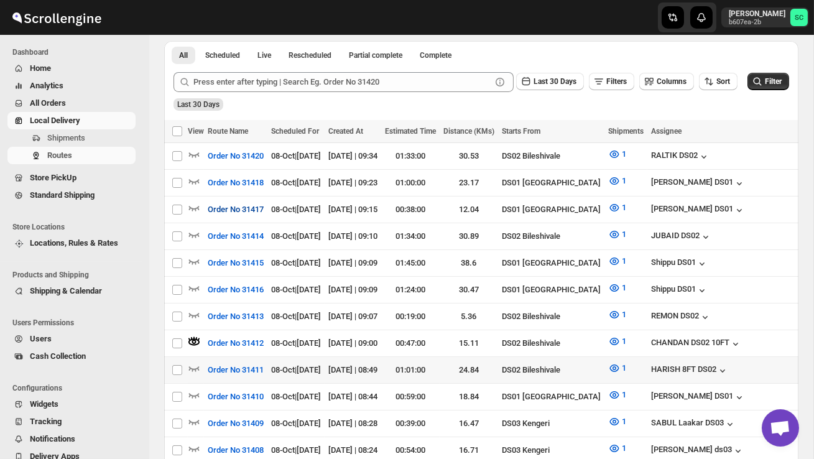
scroll to position [289, 0]
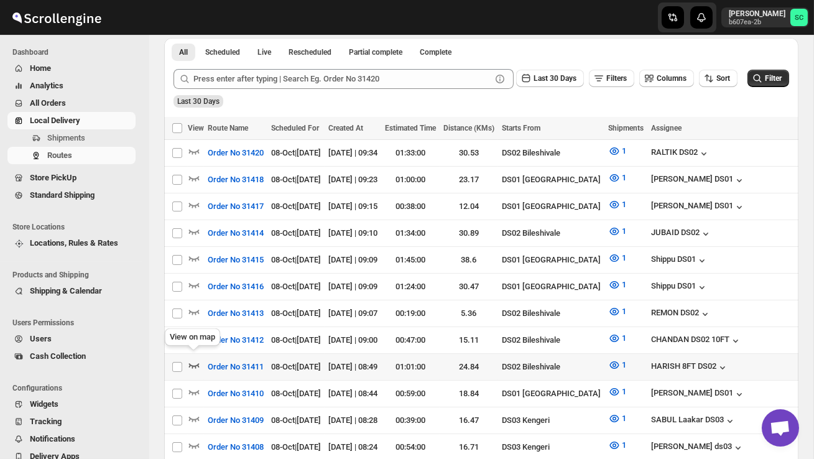
click at [193, 359] on icon "button" at bounding box center [194, 365] width 12 height 12
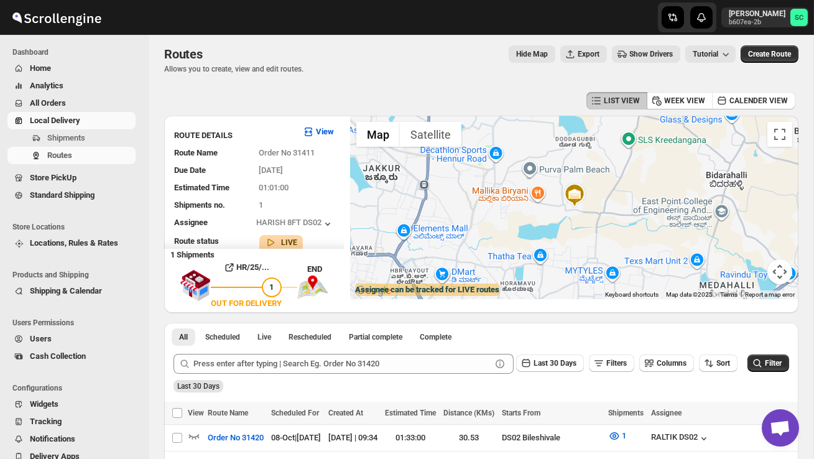
scroll to position [0, 0]
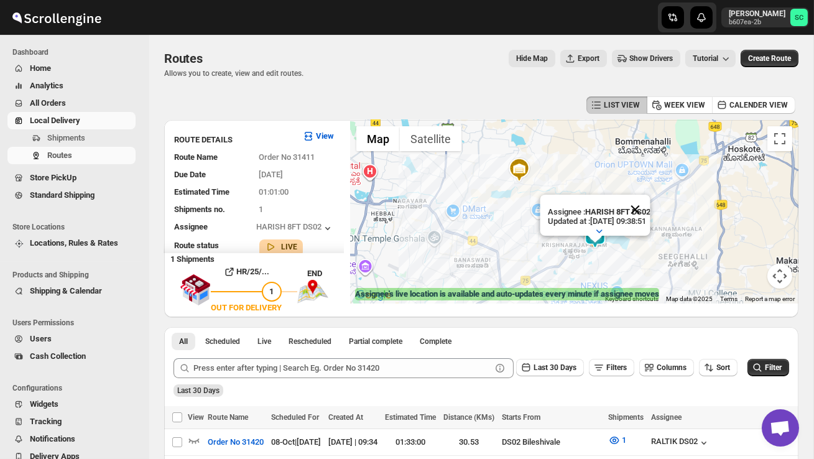
click at [649, 208] on button "Close" at bounding box center [635, 210] width 30 height 30
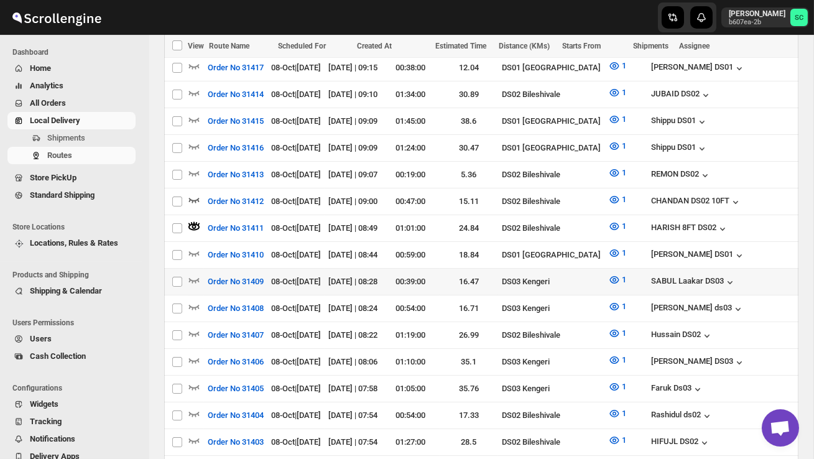
scroll to position [428, 0]
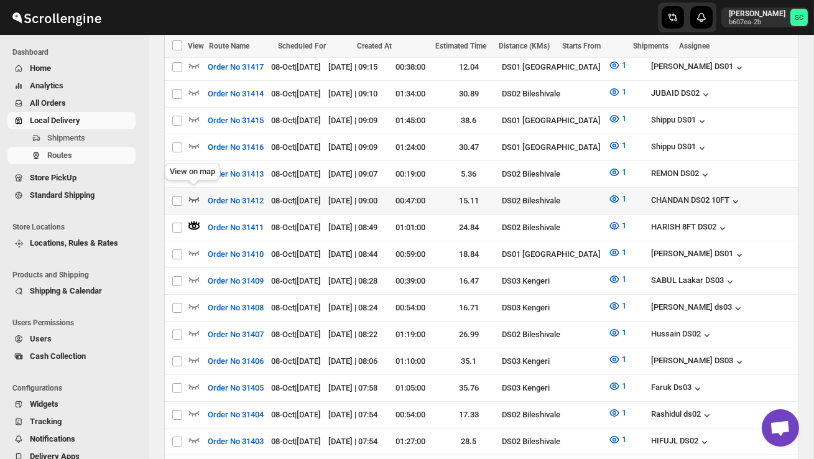
click at [195, 193] on icon "button" at bounding box center [194, 199] width 12 height 12
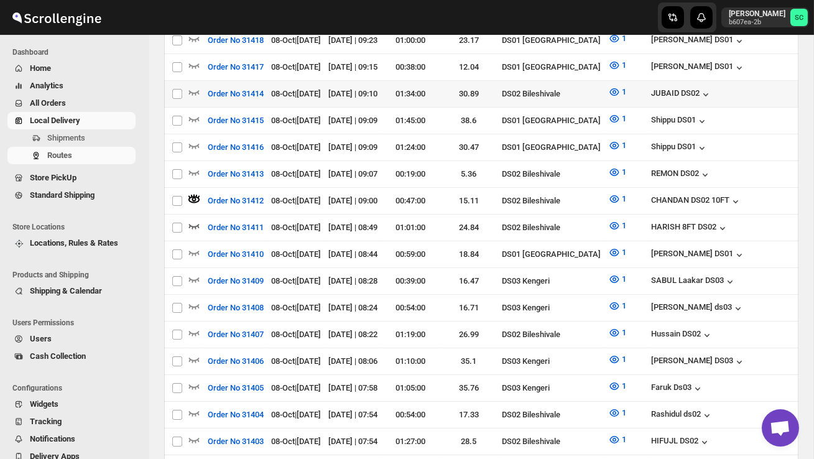
scroll to position [0, 0]
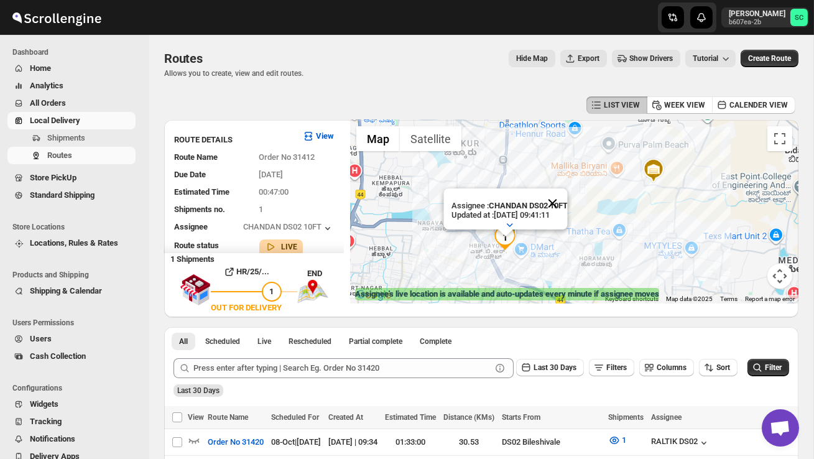
click at [562, 206] on button "Close" at bounding box center [552, 203] width 30 height 30
click at [544, 234] on div at bounding box center [574, 211] width 448 height 183
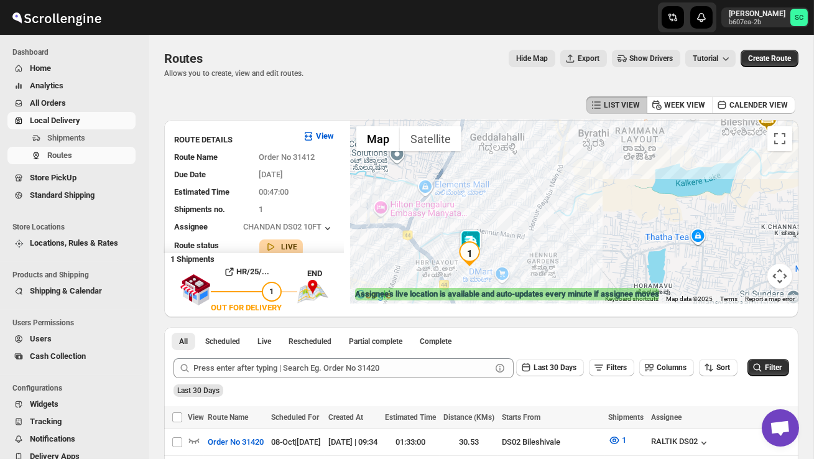
click at [502, 244] on div at bounding box center [574, 211] width 448 height 183
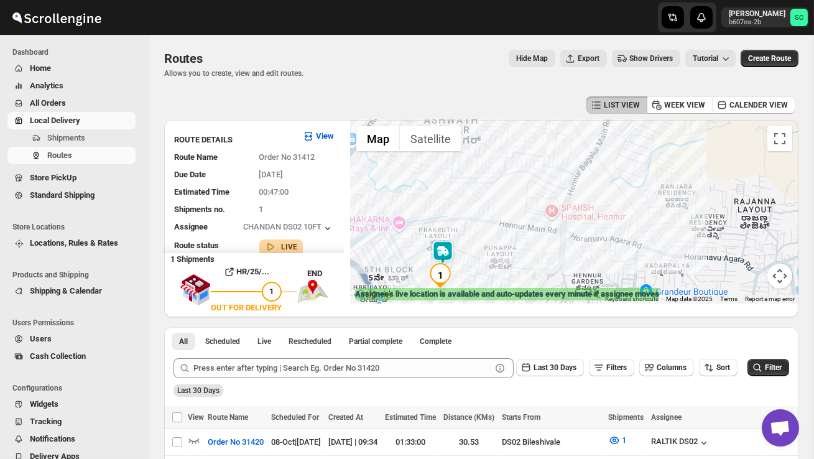
click at [502, 244] on div at bounding box center [574, 211] width 448 height 183
click at [476, 264] on div at bounding box center [574, 211] width 448 height 183
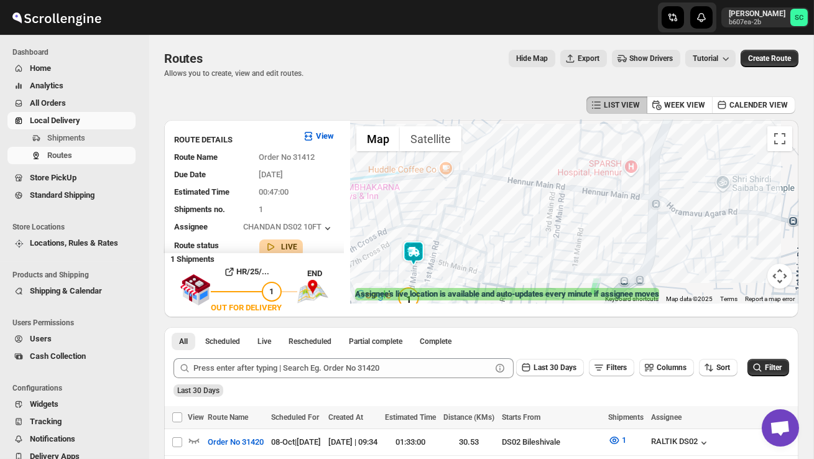
click at [476, 264] on div at bounding box center [574, 211] width 448 height 183
click at [83, 132] on span "Shipments" at bounding box center [90, 138] width 86 height 12
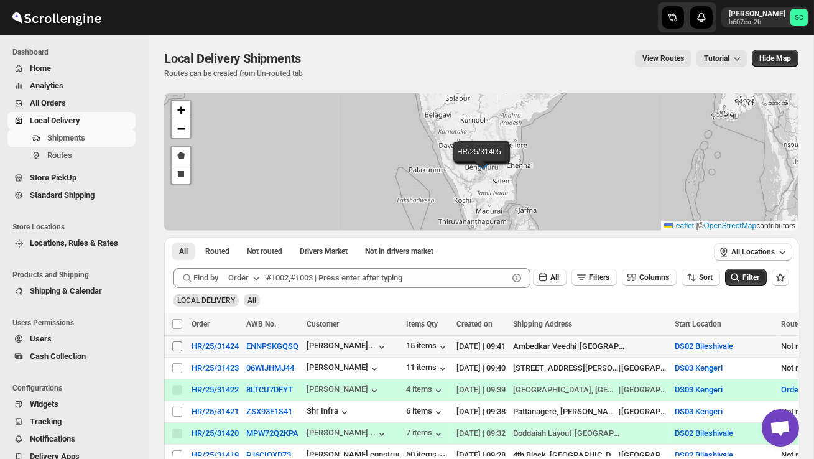
click at [178, 345] on input "Select shipment" at bounding box center [177, 346] width 10 height 10
checkbox input "true"
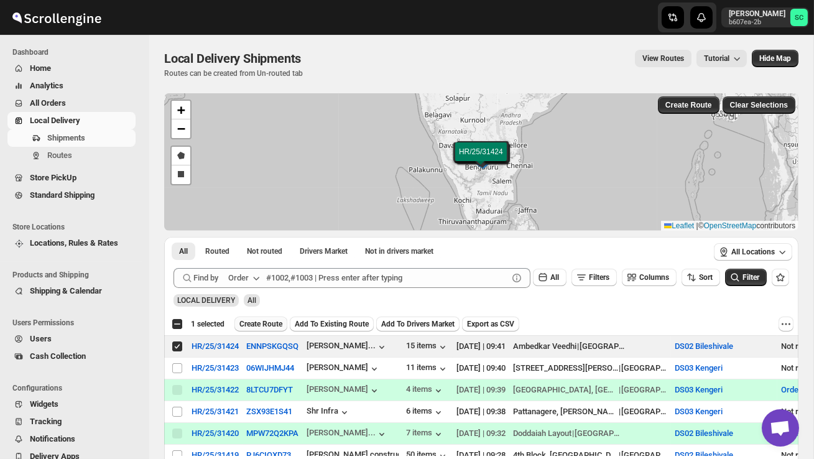
click at [272, 323] on span "Create Route" at bounding box center [260, 324] width 43 height 10
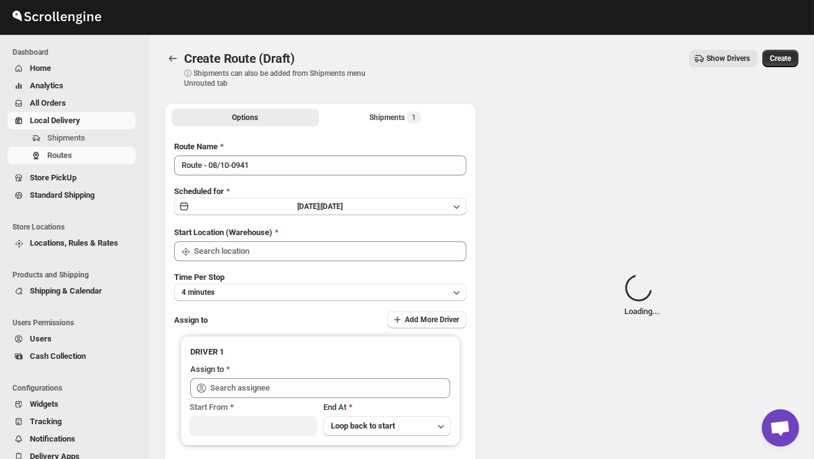
type input "DS02 Bileshivale"
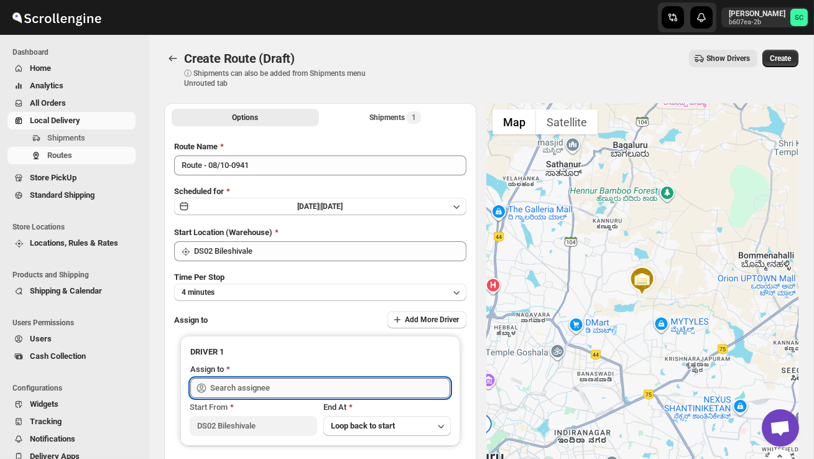
click at [264, 383] on input "text" at bounding box center [330, 388] width 240 height 20
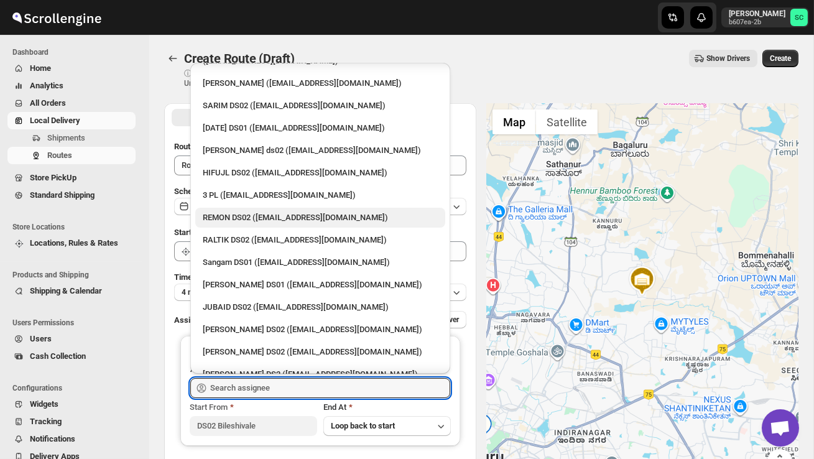
scroll to position [142, 0]
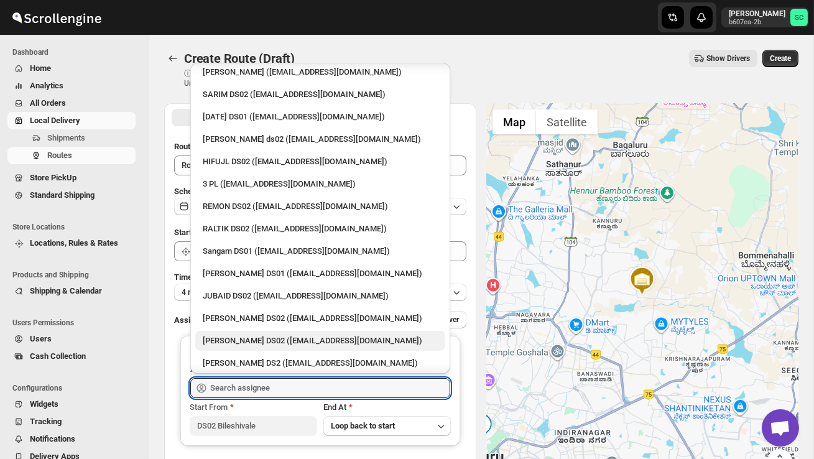
click at [260, 334] on div "[PERSON_NAME] DS02 ([EMAIL_ADDRESS][DOMAIN_NAME])" at bounding box center [320, 340] width 235 height 12
type input "[PERSON_NAME] DS02 ([EMAIL_ADDRESS][DOMAIN_NAME])"
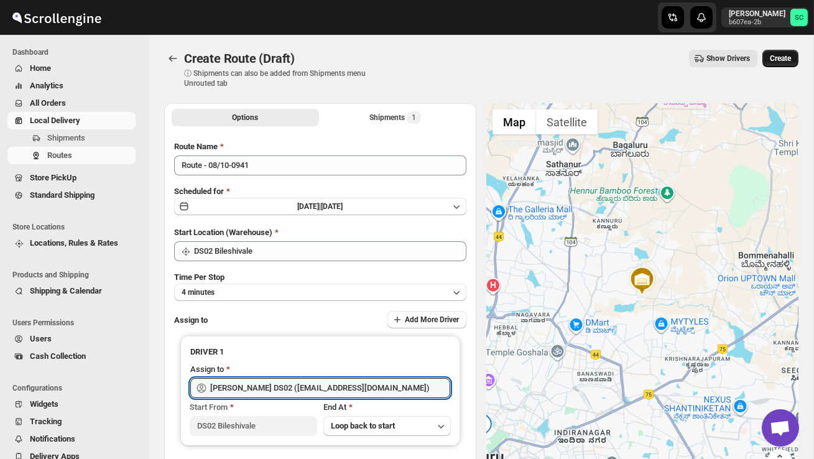
click at [786, 61] on span "Create" at bounding box center [779, 58] width 21 height 10
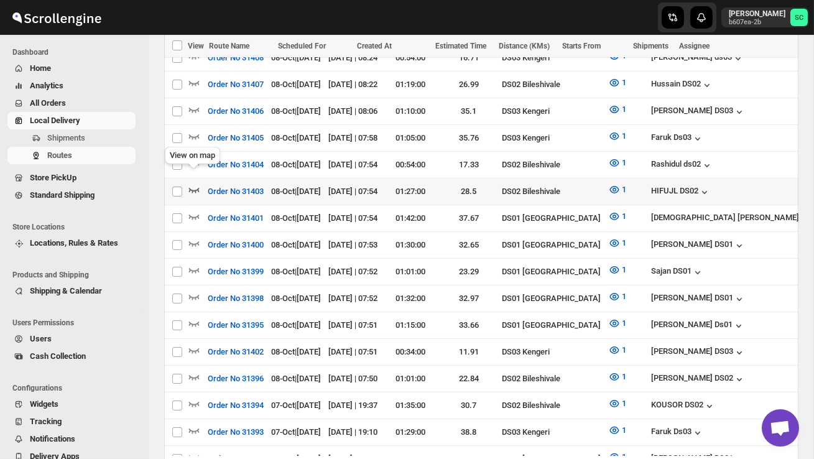
click at [194, 183] on icon "button" at bounding box center [194, 189] width 12 height 12
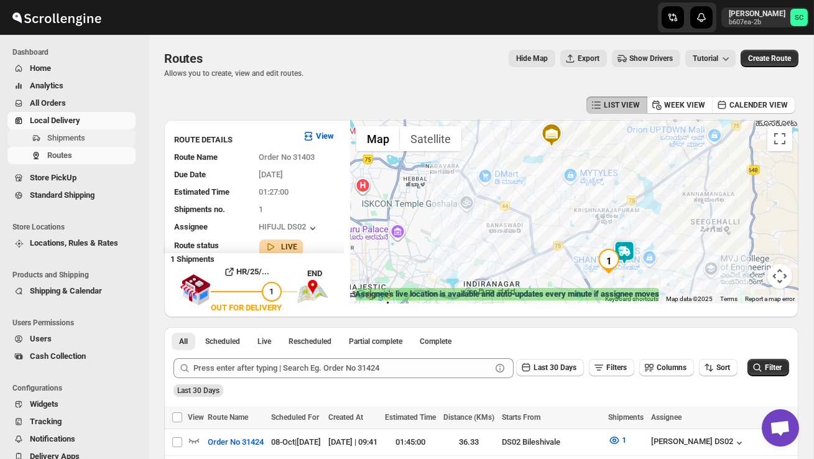
click at [85, 132] on span "Shipments" at bounding box center [90, 138] width 86 height 12
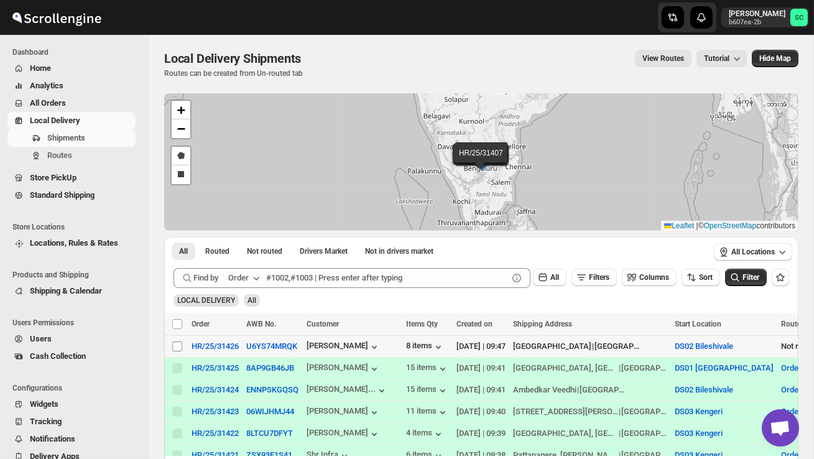
click at [176, 346] on input "Select shipment" at bounding box center [177, 346] width 10 height 10
checkbox input "true"
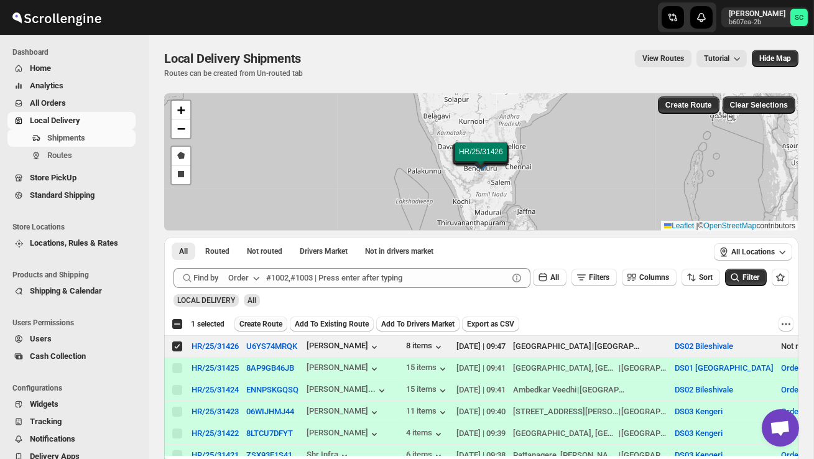
click at [254, 320] on span "Create Route" at bounding box center [260, 324] width 43 height 10
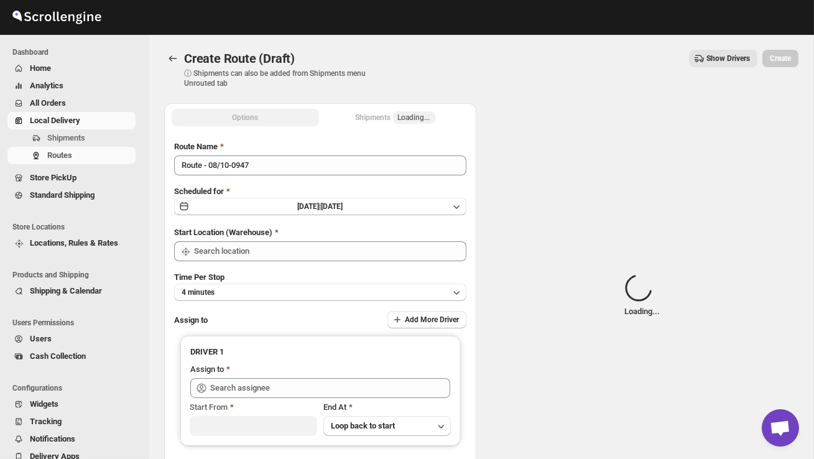
type input "DS02 Bileshivale"
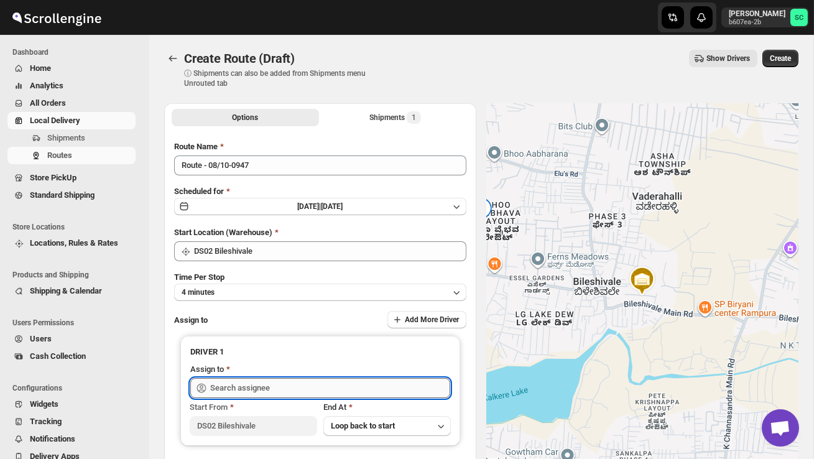
click at [252, 388] on input "text" at bounding box center [330, 388] width 240 height 20
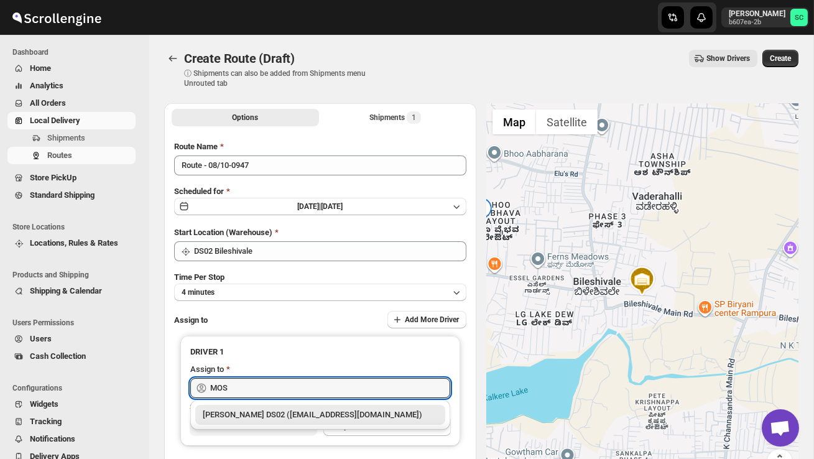
click at [270, 414] on div "[PERSON_NAME] DS02 ([EMAIL_ADDRESS][DOMAIN_NAME])" at bounding box center [320, 414] width 235 height 12
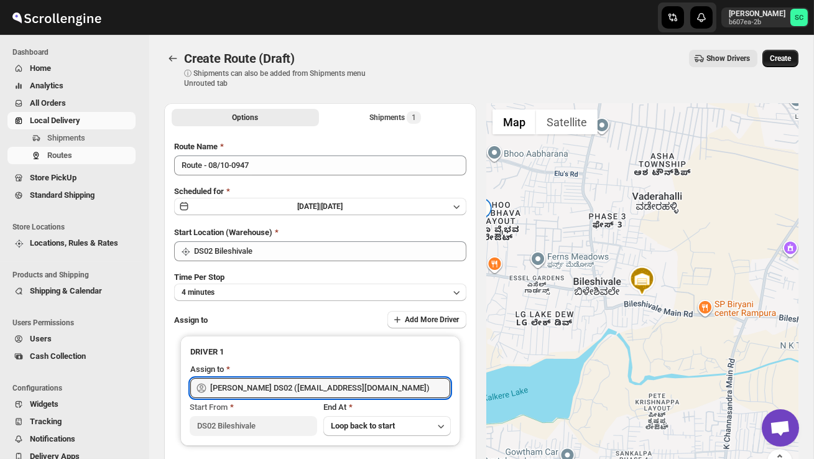
type input "[PERSON_NAME] DS02 ([EMAIL_ADDRESS][DOMAIN_NAME])"
click at [776, 53] on span "Create" at bounding box center [779, 58] width 21 height 10
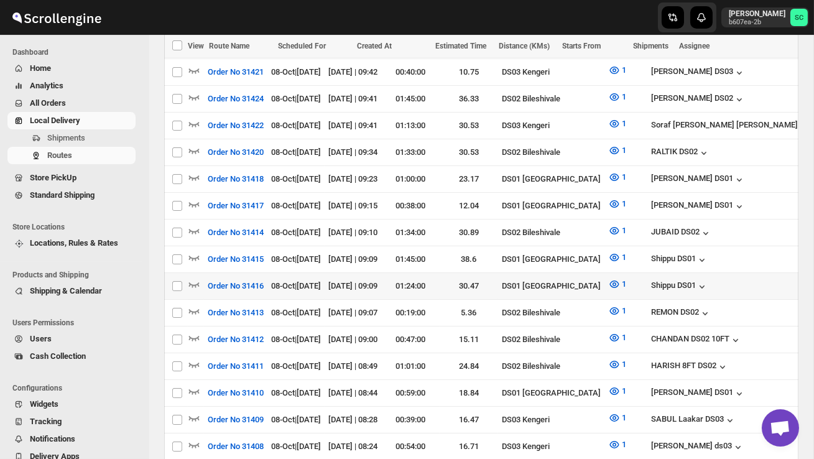
scroll to position [448, 0]
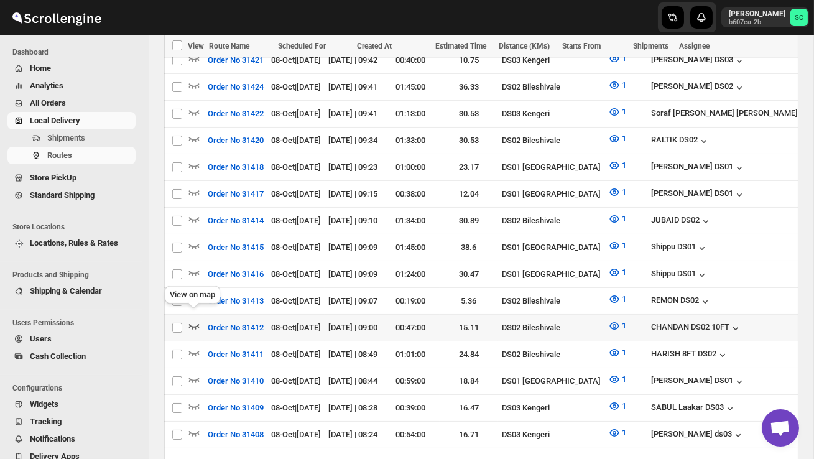
click at [193, 319] on icon "button" at bounding box center [194, 325] width 12 height 12
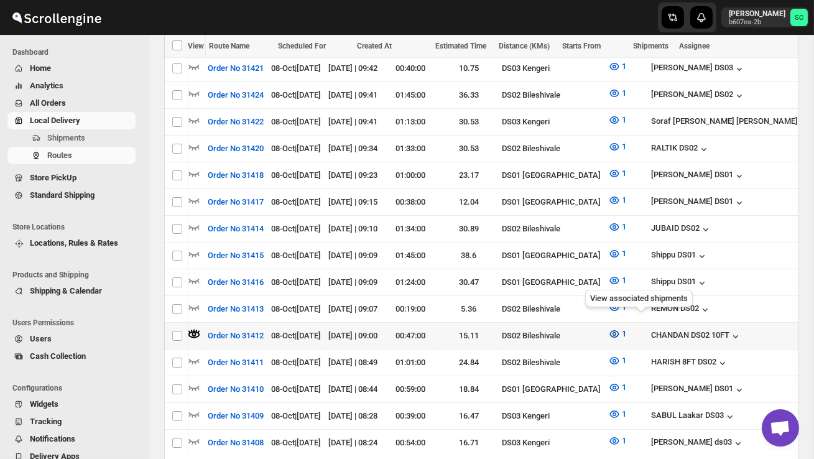
scroll to position [0, 193]
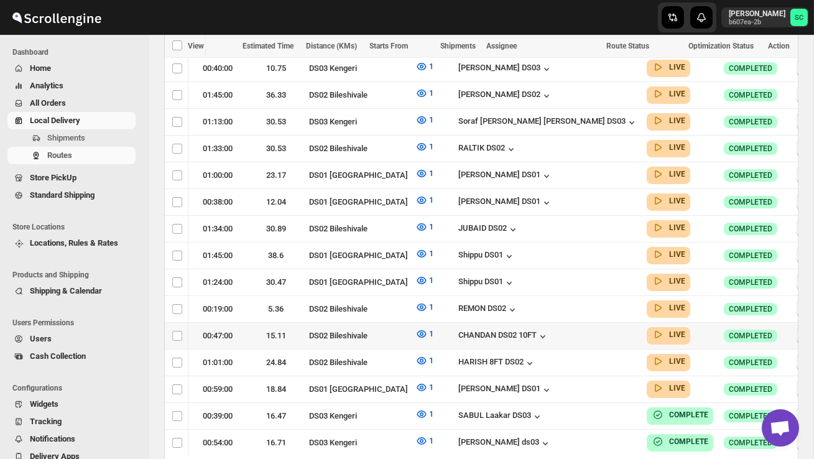
click at [799, 329] on icon "button" at bounding box center [805, 335] width 12 height 12
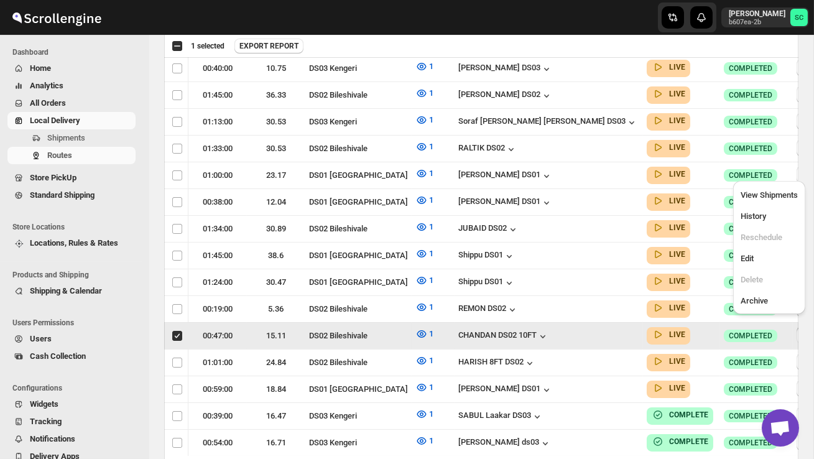
scroll to position [0, 1]
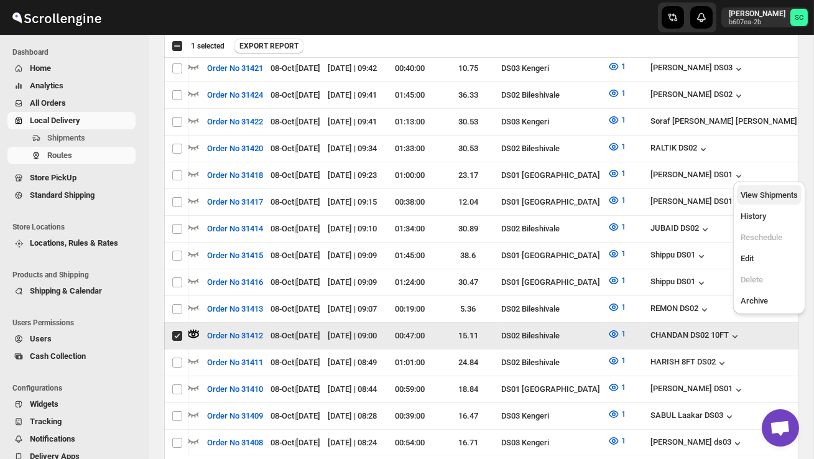
click at [773, 198] on span "View Shipments" at bounding box center [768, 194] width 57 height 9
checkbox input "false"
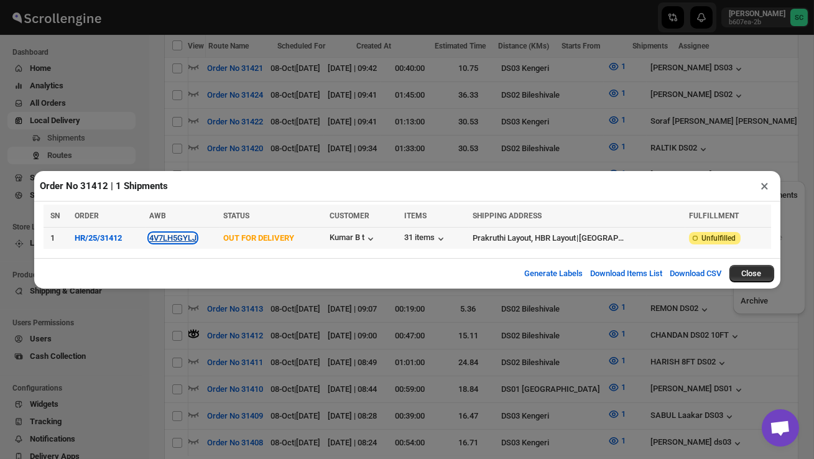
click at [184, 240] on button "4V7LH5GYLJ" at bounding box center [172, 237] width 47 height 9
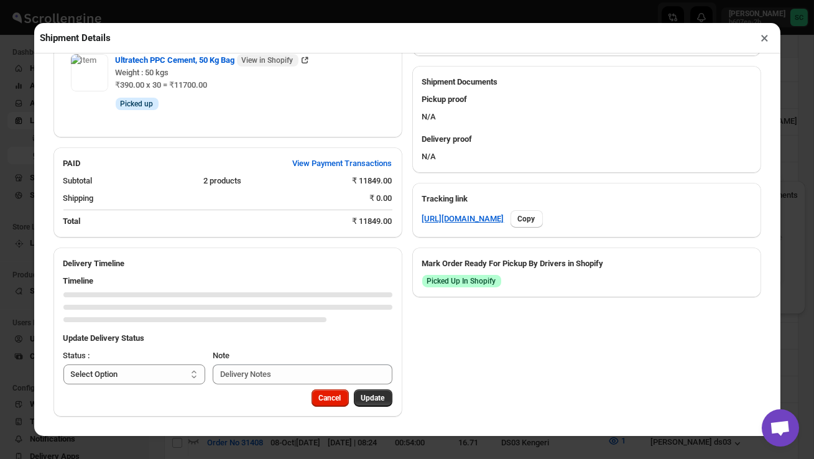
scroll to position [579, 0]
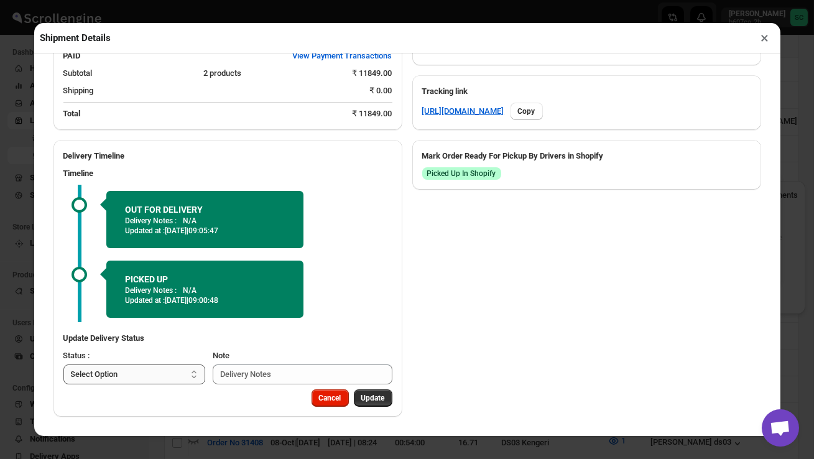
click at [161, 366] on select "Select Option PICKED UP OUT FOR DELIVERY RESCHEDULE DELIVERED CANCELLED" at bounding box center [134, 374] width 142 height 20
select select "DELIVERED"
click at [382, 400] on span "Update" at bounding box center [373, 398] width 24 height 10
select select
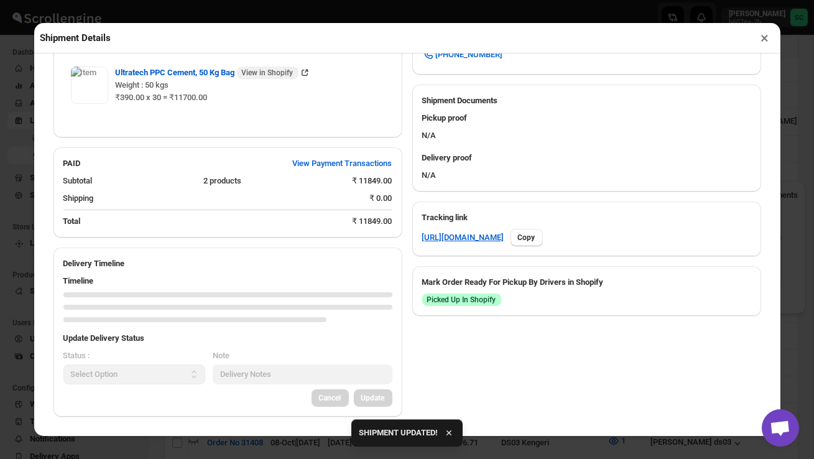
click at [761, 40] on button "×" at bounding box center [765, 37] width 18 height 17
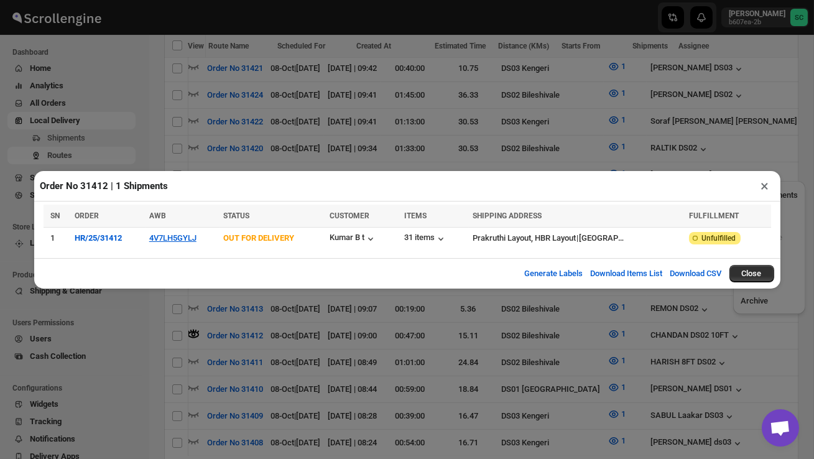
click at [764, 180] on button "×" at bounding box center [765, 185] width 18 height 17
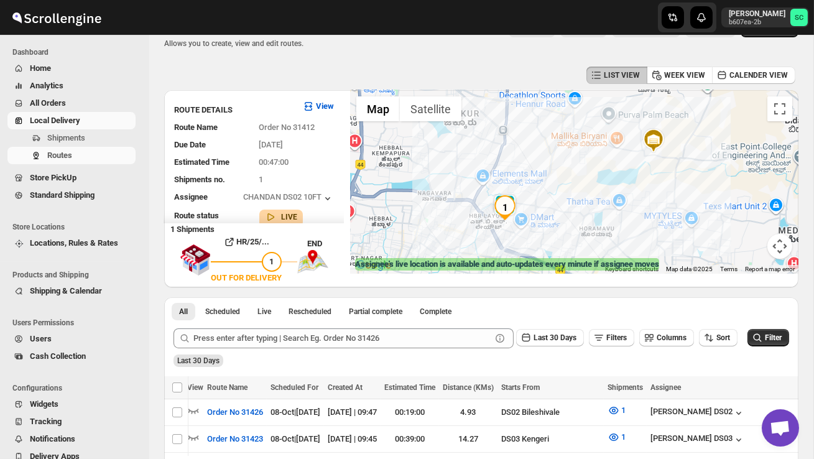
scroll to position [4, 0]
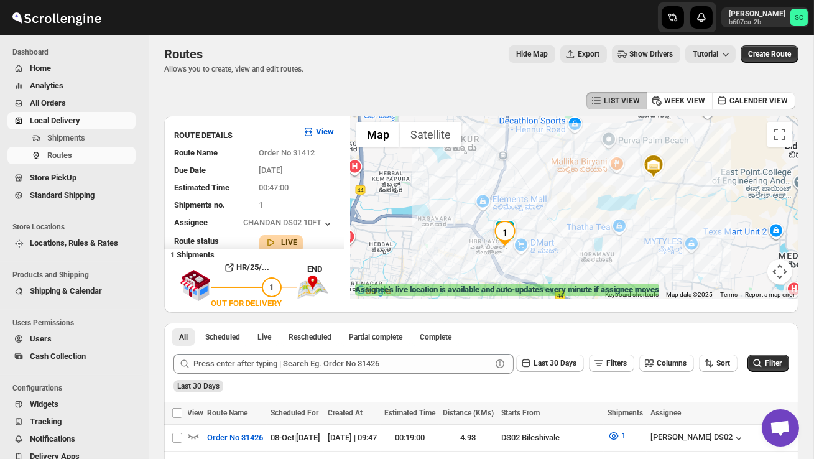
click at [441, 263] on div at bounding box center [574, 207] width 448 height 183
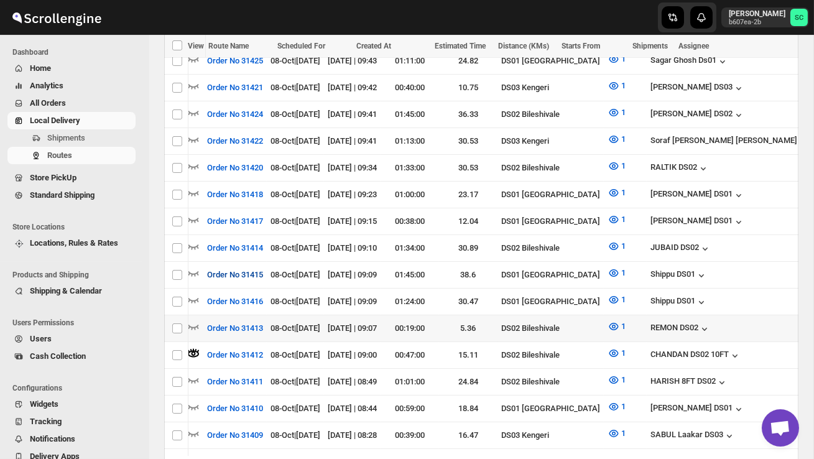
scroll to position [441, 0]
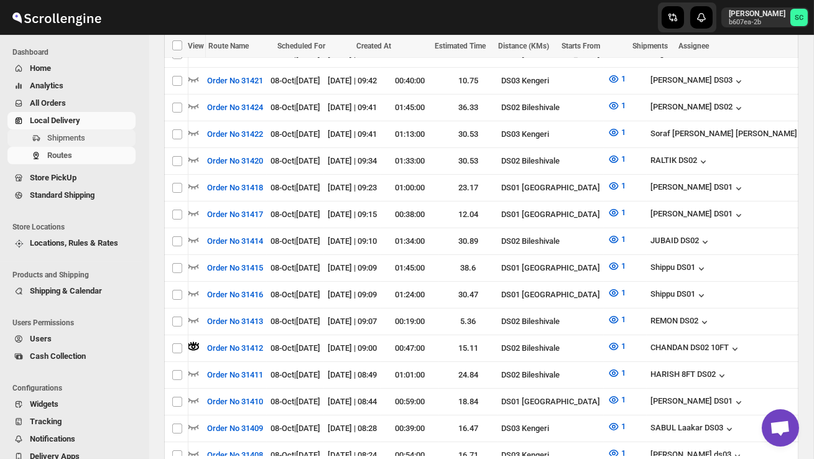
click at [73, 137] on span "Shipments" at bounding box center [66, 137] width 38 height 9
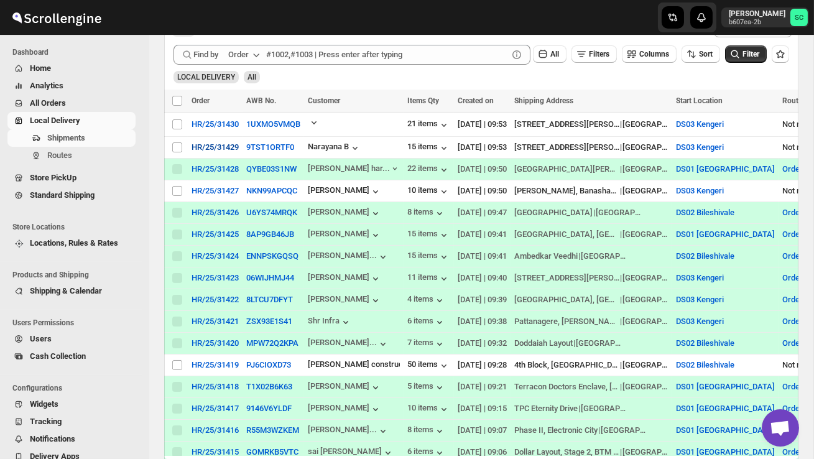
scroll to position [238, 0]
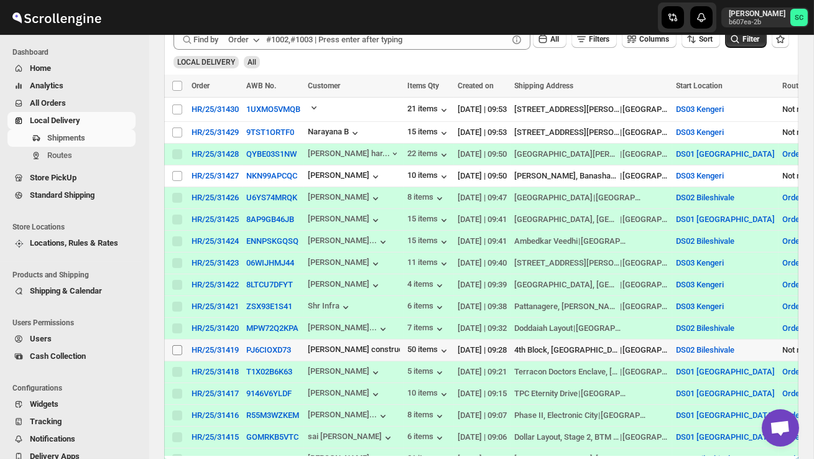
click at [178, 351] on input "Select shipment" at bounding box center [177, 350] width 10 height 10
checkbox input "true"
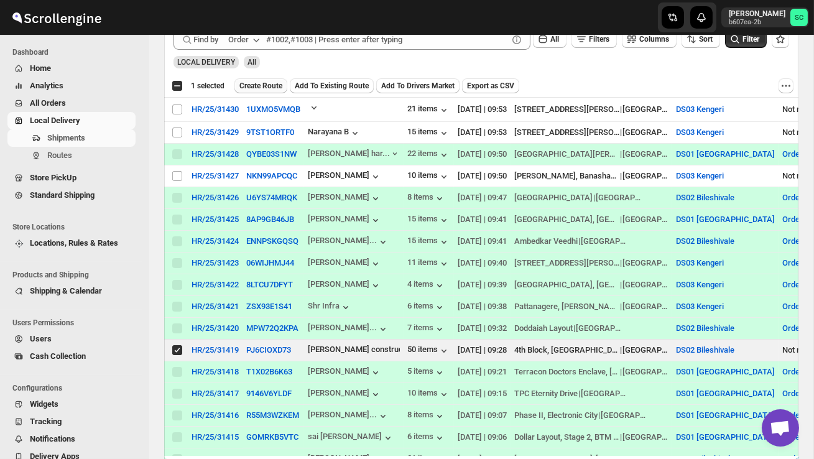
click at [270, 87] on span "Create Route" at bounding box center [260, 86] width 43 height 10
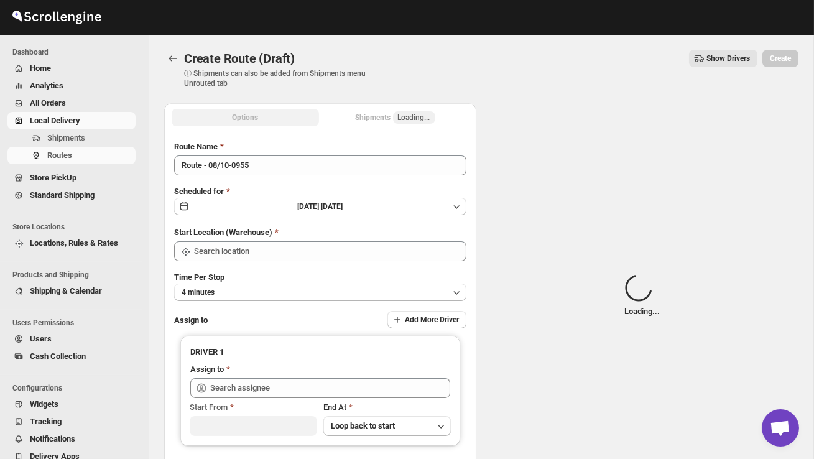
type input "DS02 Bileshivale"
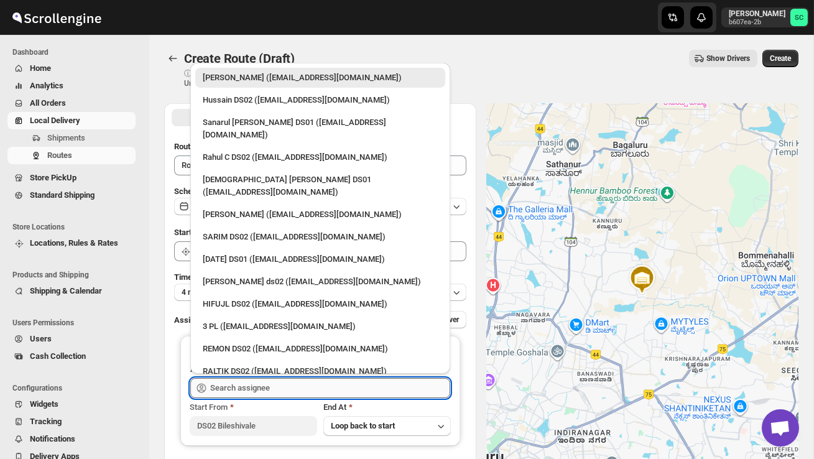
click at [258, 385] on input "text" at bounding box center [330, 388] width 240 height 20
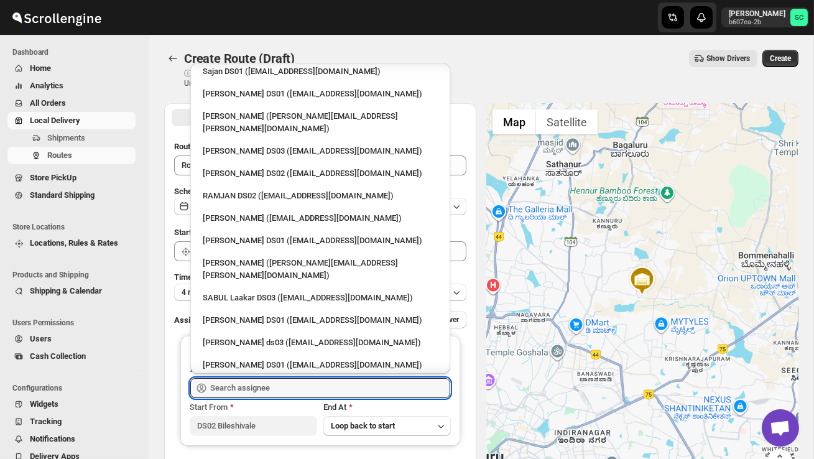
scroll to position [1061, 0]
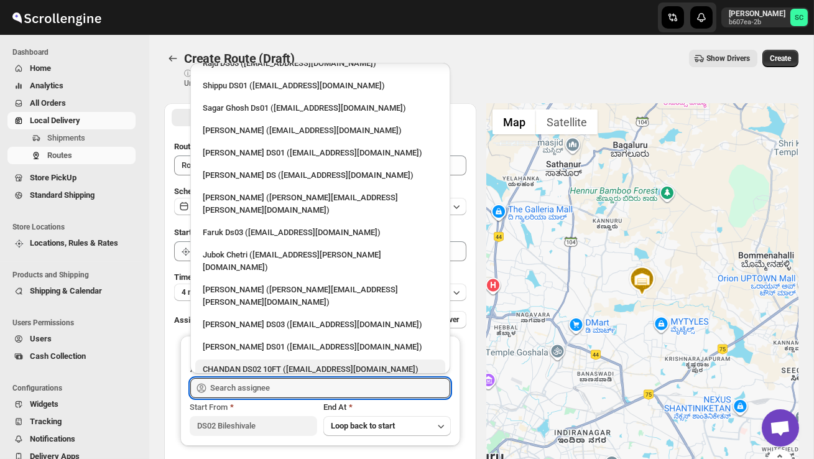
click at [255, 363] on div "CHANDAN DS02 10FT ([EMAIL_ADDRESS][DOMAIN_NAME])" at bounding box center [320, 369] width 235 height 12
type input "CHANDAN DS02 10FT ([EMAIL_ADDRESS][DOMAIN_NAME])"
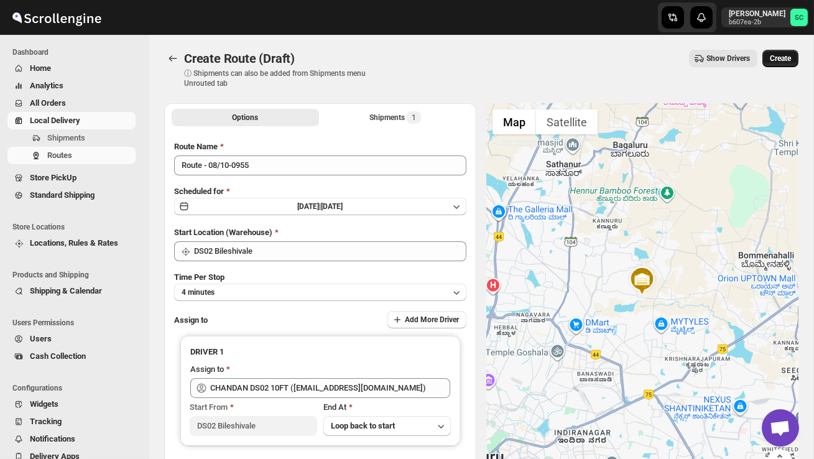
click at [777, 54] on span "Create" at bounding box center [779, 58] width 21 height 10
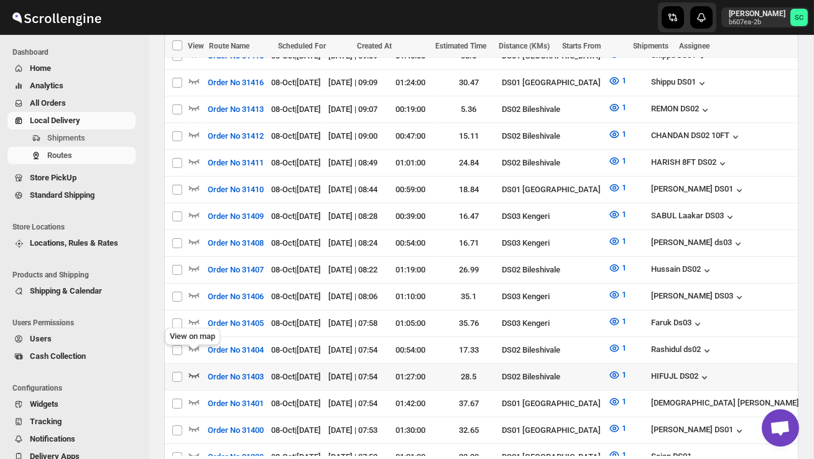
click at [195, 369] on icon "button" at bounding box center [194, 375] width 12 height 12
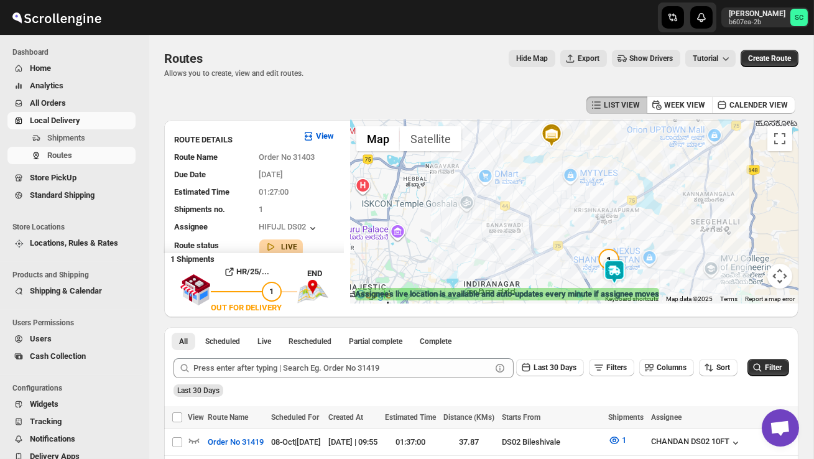
drag, startPoint x: 576, startPoint y: 267, endPoint x: 527, endPoint y: 218, distance: 69.0
click at [530, 221] on div at bounding box center [574, 211] width 448 height 183
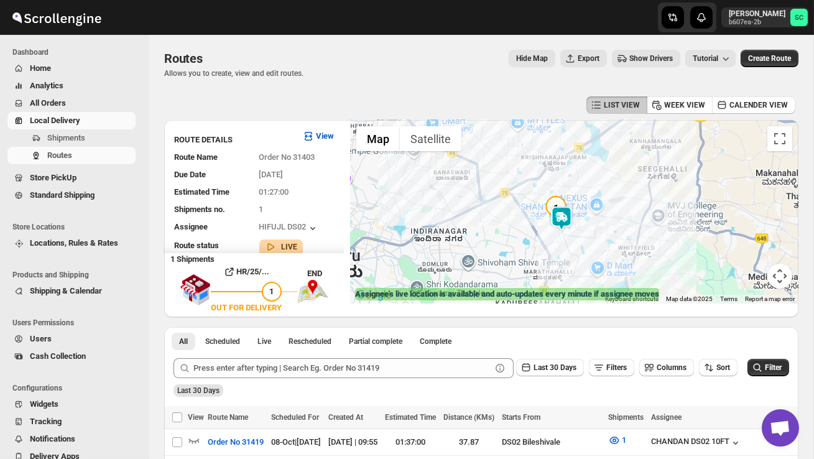
click at [527, 218] on div at bounding box center [574, 211] width 448 height 183
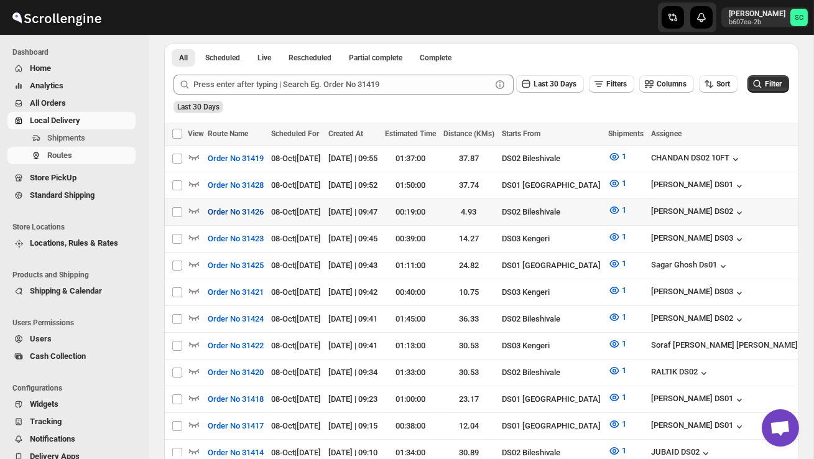
scroll to position [250, 0]
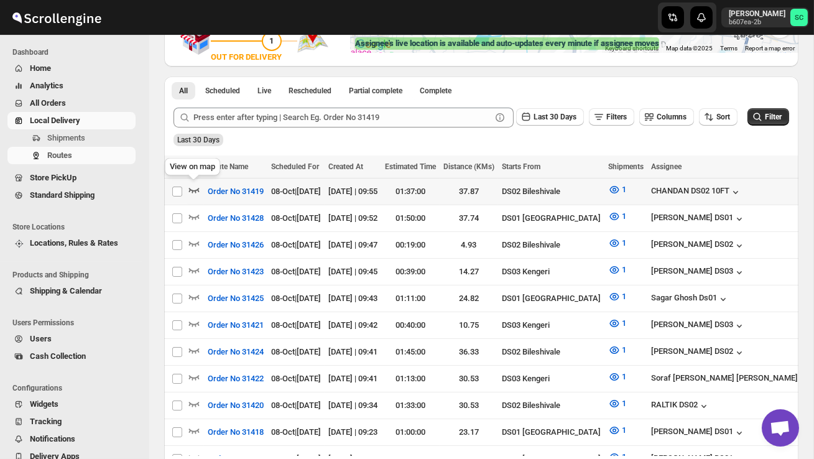
click at [195, 188] on icon "button" at bounding box center [194, 189] width 12 height 12
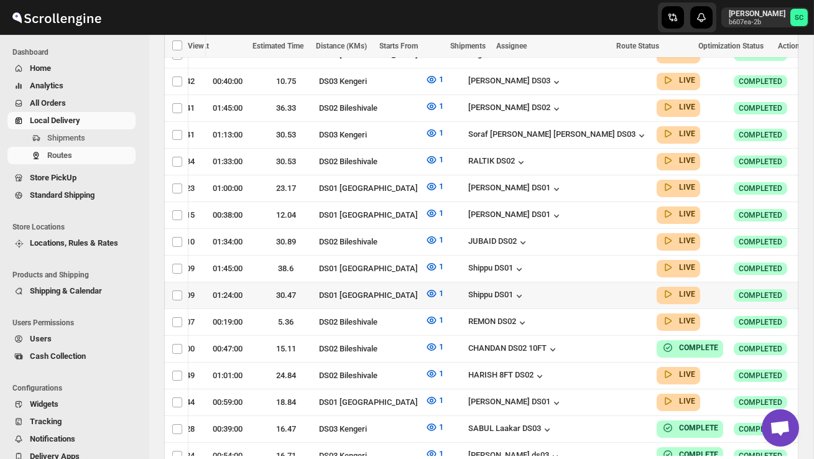
scroll to position [505, 0]
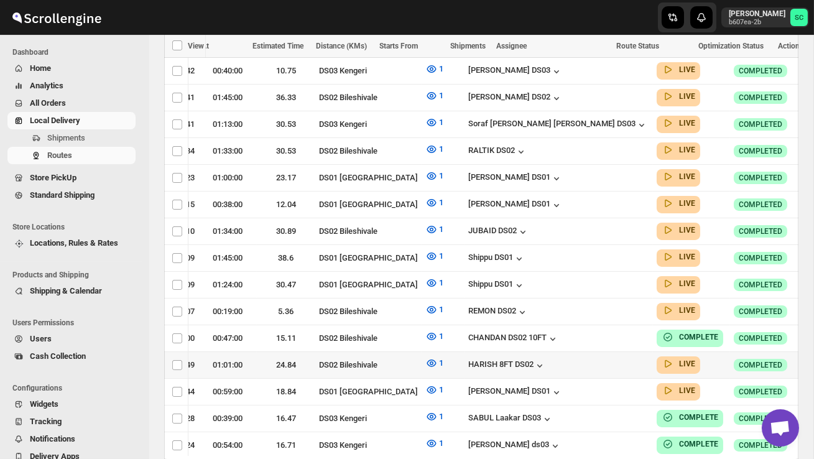
click at [809, 358] on icon "button" at bounding box center [815, 364] width 12 height 12
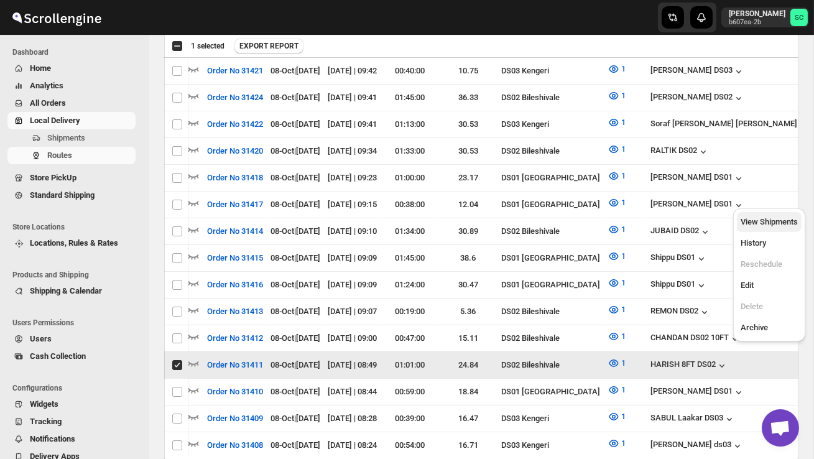
click at [776, 228] on button "View Shipments" at bounding box center [768, 222] width 65 height 20
checkbox input "false"
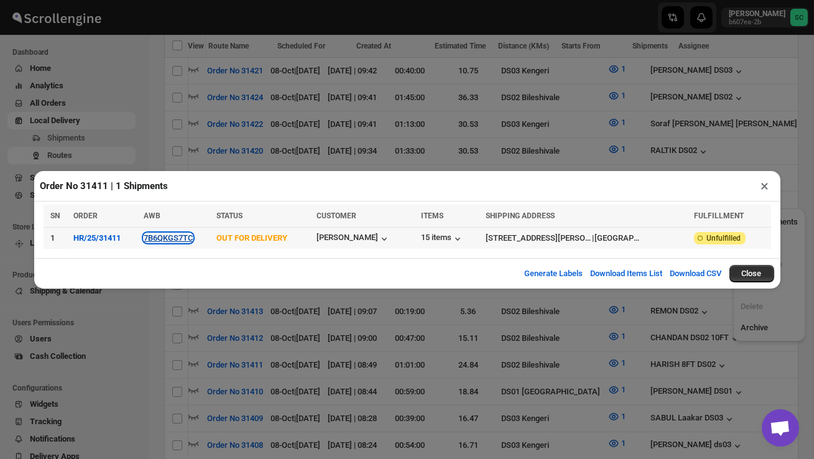
click at [176, 238] on button "7B6QKGS7TC" at bounding box center [168, 237] width 49 height 9
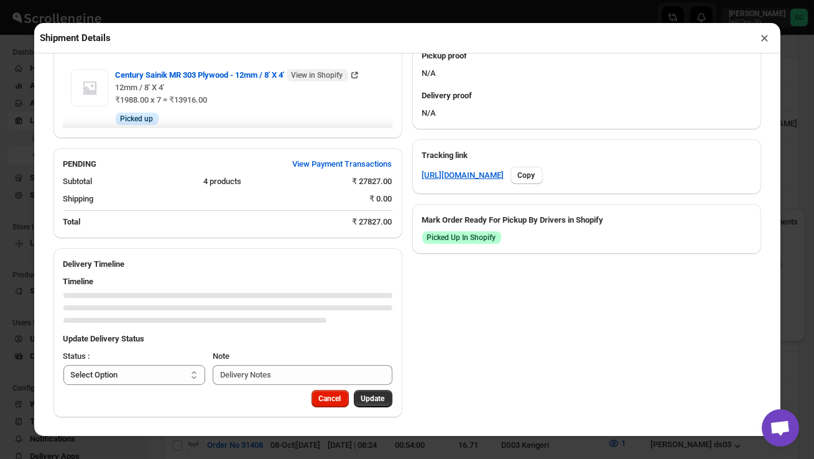
scroll to position [645, 0]
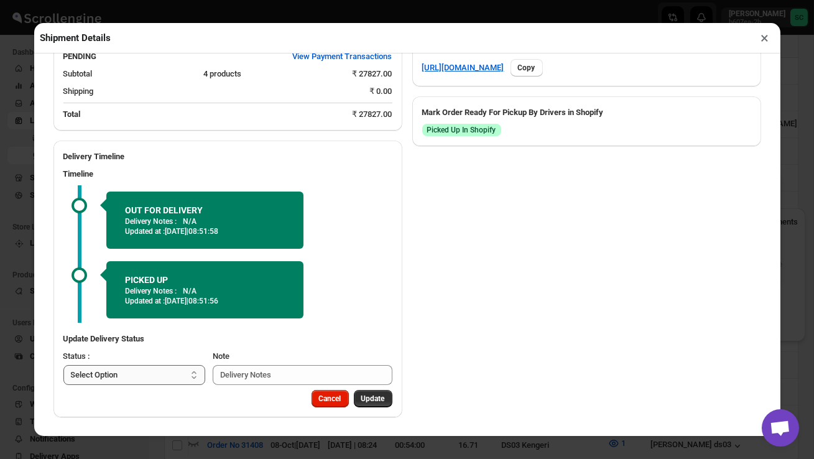
click at [149, 369] on select "Select Option PICKED UP OUT FOR DELIVERY RESCHEDULE DELIVERED CANCELLED" at bounding box center [134, 375] width 142 height 20
select select "DELIVERED"
click at [370, 390] on button "Update" at bounding box center [373, 398] width 39 height 17
select select
click at [763, 42] on button "×" at bounding box center [765, 37] width 18 height 17
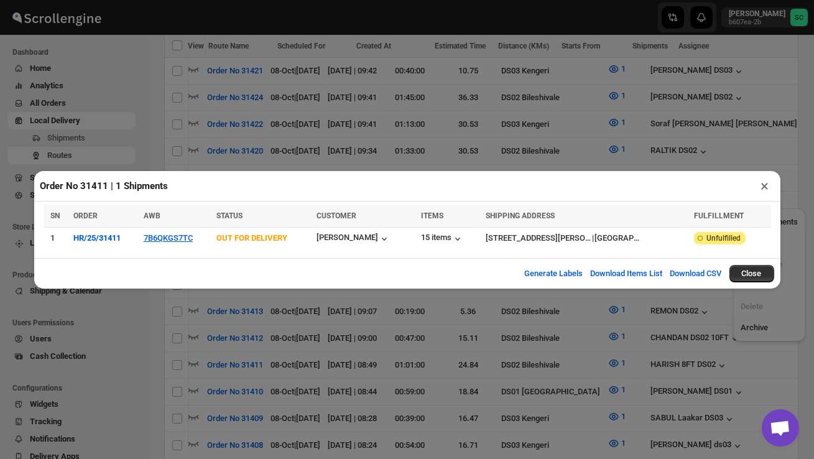
click at [763, 186] on button "×" at bounding box center [765, 185] width 18 height 17
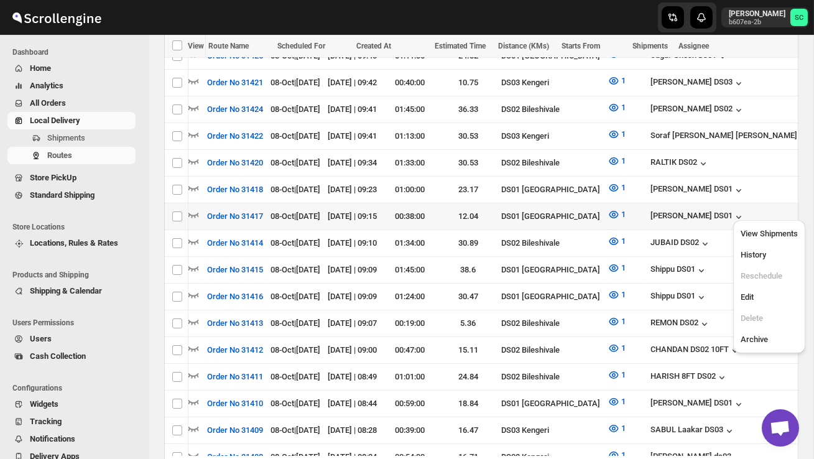
scroll to position [492, 0]
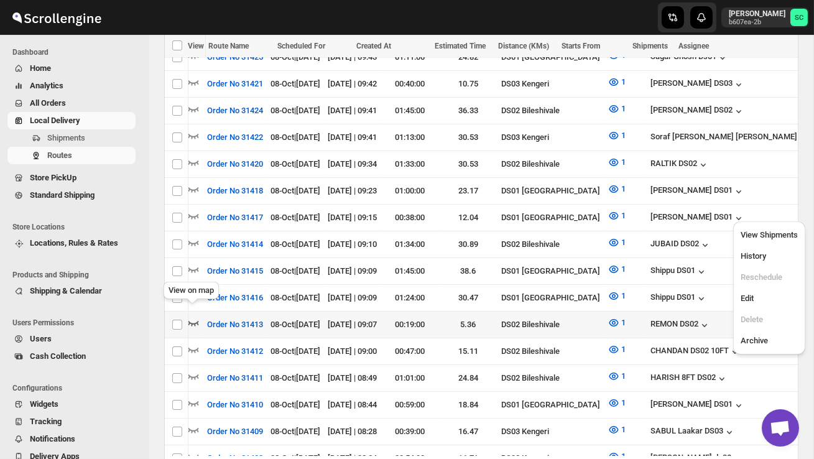
click at [191, 316] on icon "button" at bounding box center [193, 322] width 12 height 12
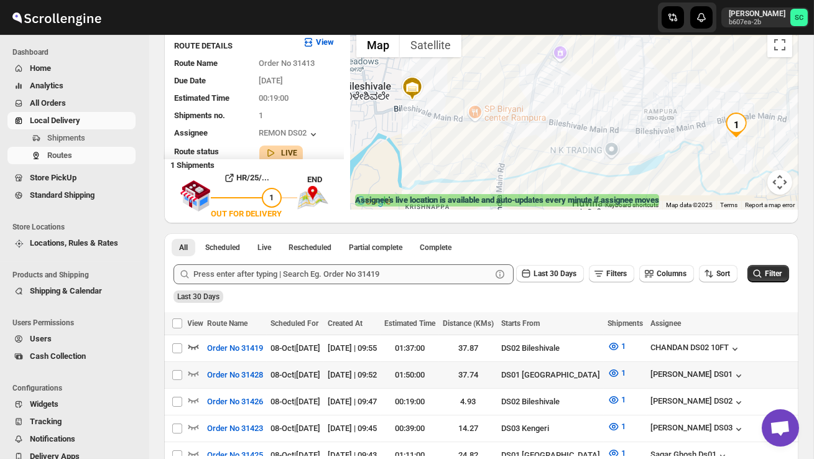
scroll to position [0, 0]
click at [193, 342] on icon "button" at bounding box center [194, 346] width 12 height 12
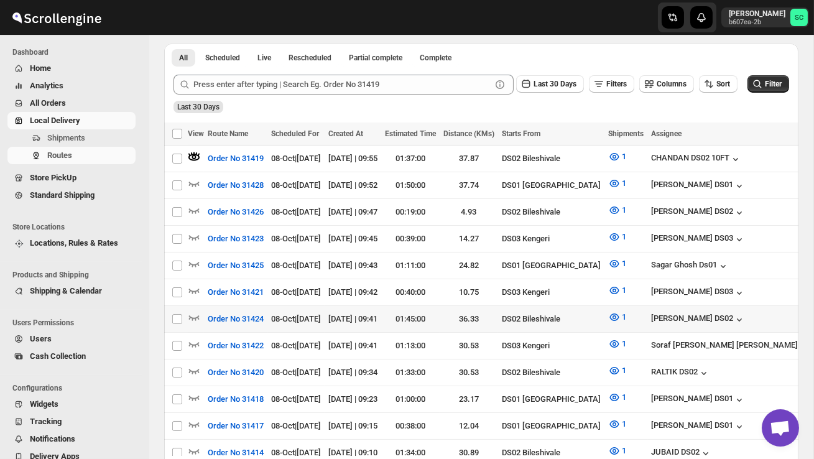
scroll to position [282, 0]
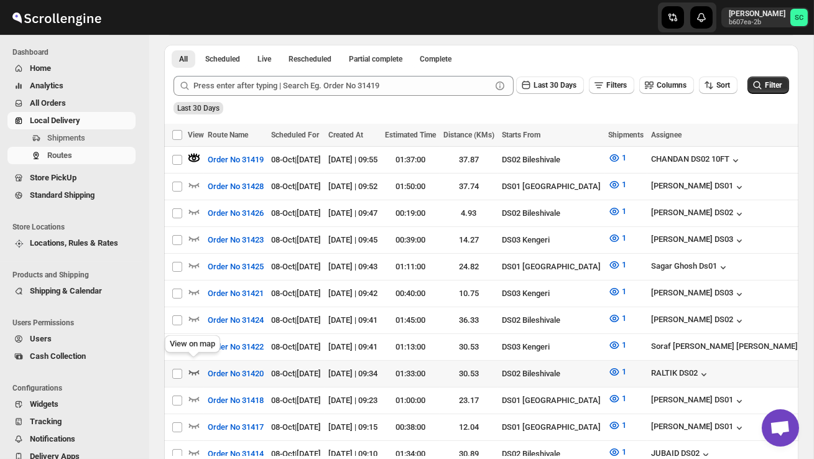
click at [195, 365] on icon "button" at bounding box center [194, 371] width 12 height 12
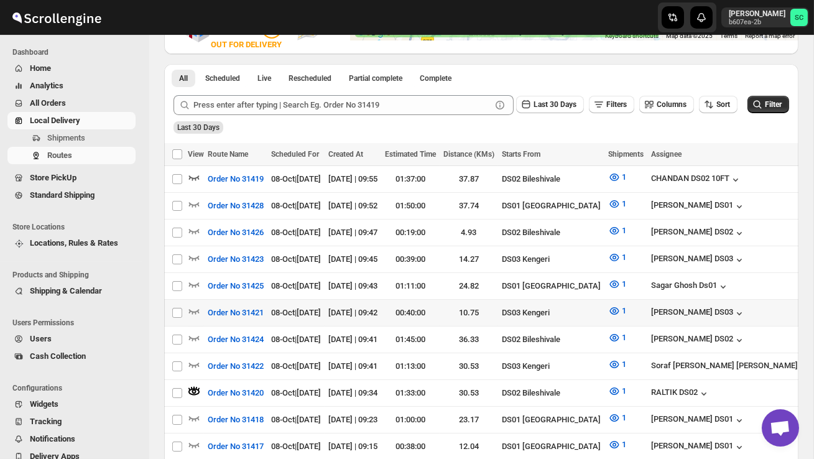
scroll to position [272, 0]
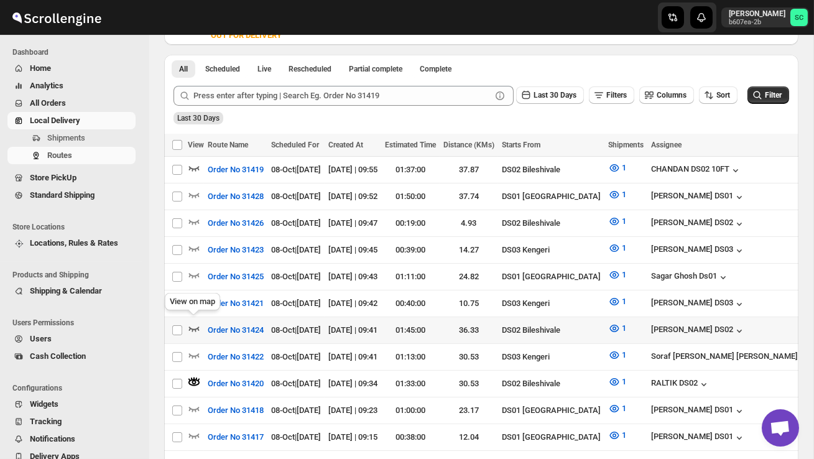
click at [196, 322] on icon "button" at bounding box center [194, 328] width 12 height 12
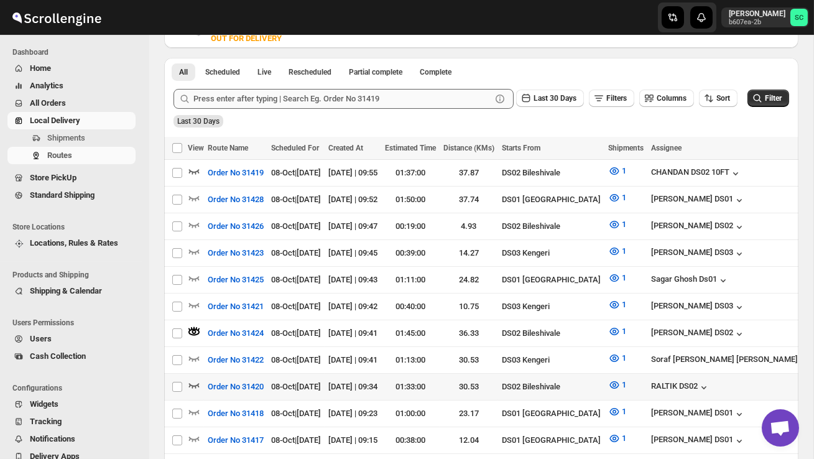
scroll to position [275, 0]
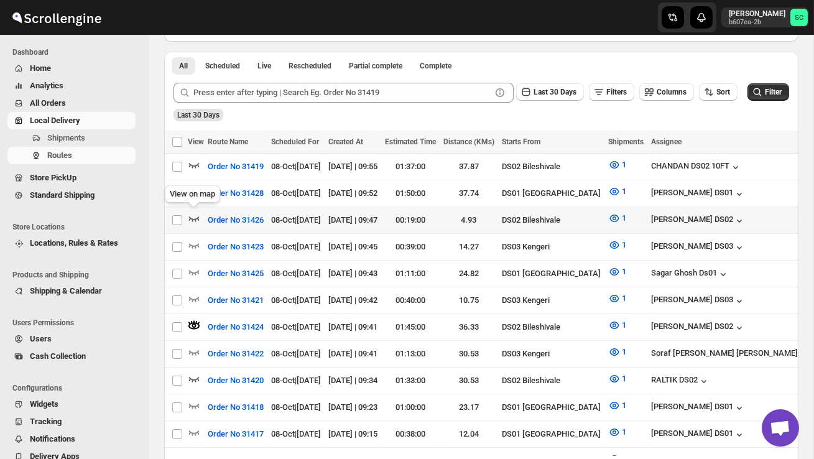
click at [196, 216] on icon "button" at bounding box center [194, 218] width 12 height 12
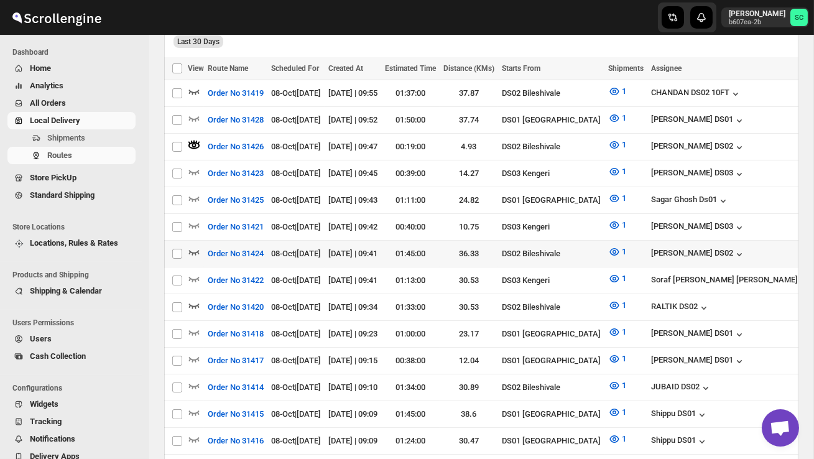
scroll to position [0, 0]
click at [198, 245] on icon "button" at bounding box center [194, 251] width 12 height 12
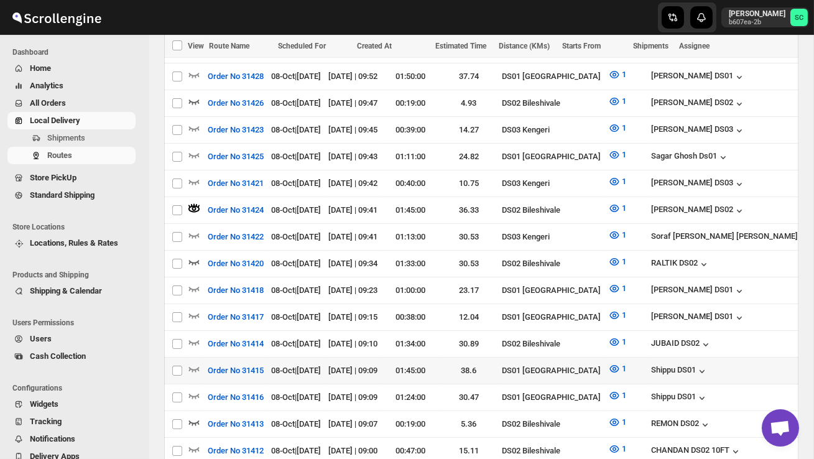
scroll to position [395, 0]
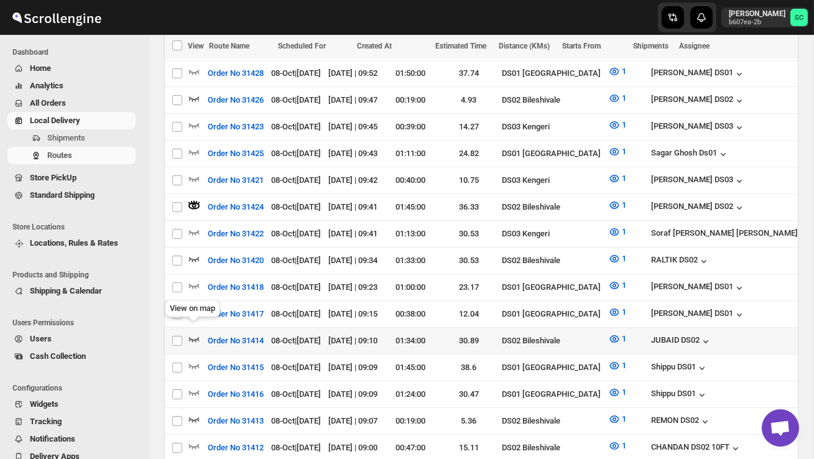
click at [194, 333] on icon "button" at bounding box center [194, 339] width 12 height 12
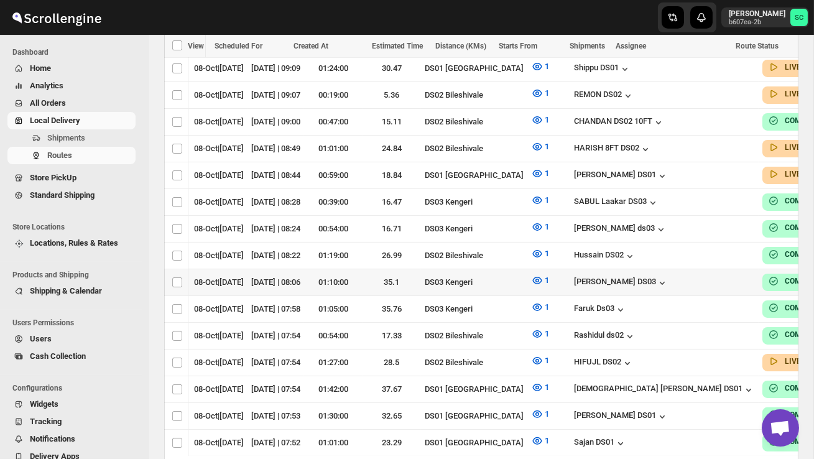
scroll to position [0, 0]
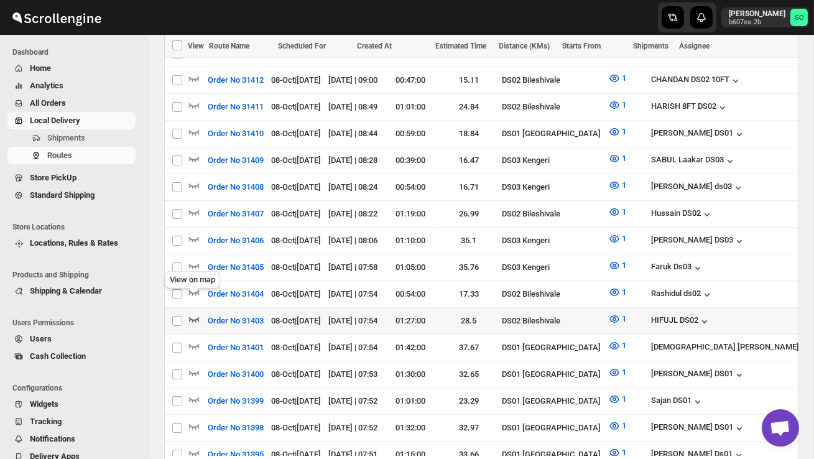
click at [199, 313] on icon "button" at bounding box center [194, 319] width 12 height 12
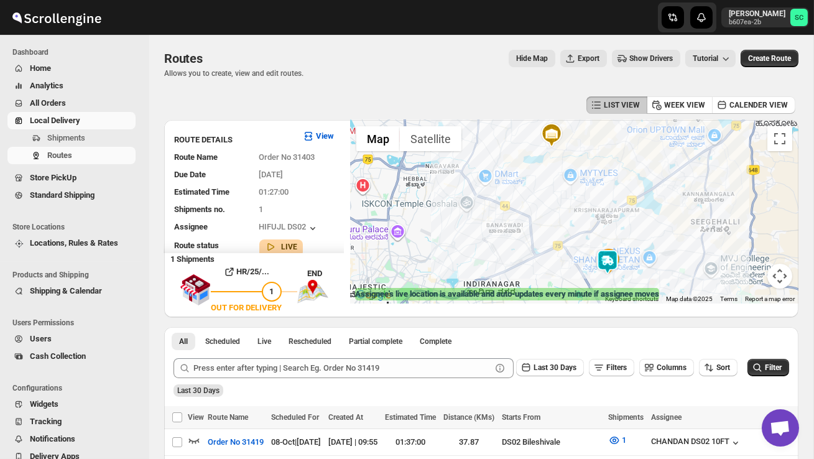
click at [561, 272] on div at bounding box center [574, 211] width 448 height 183
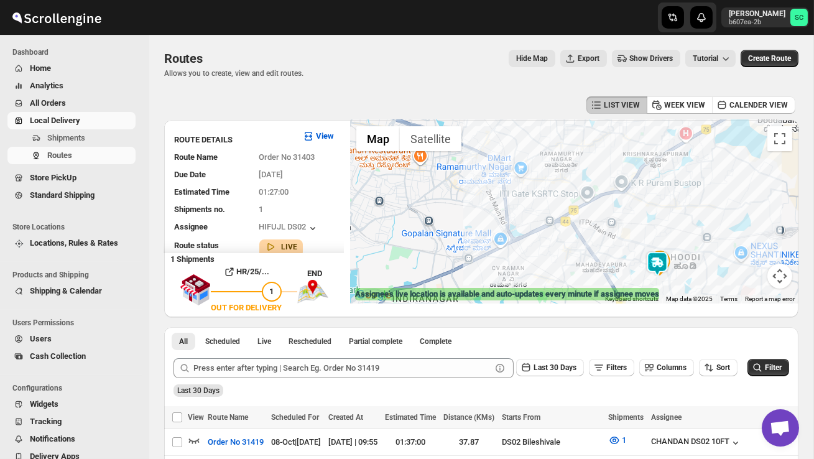
click at [646, 284] on div at bounding box center [574, 211] width 448 height 183
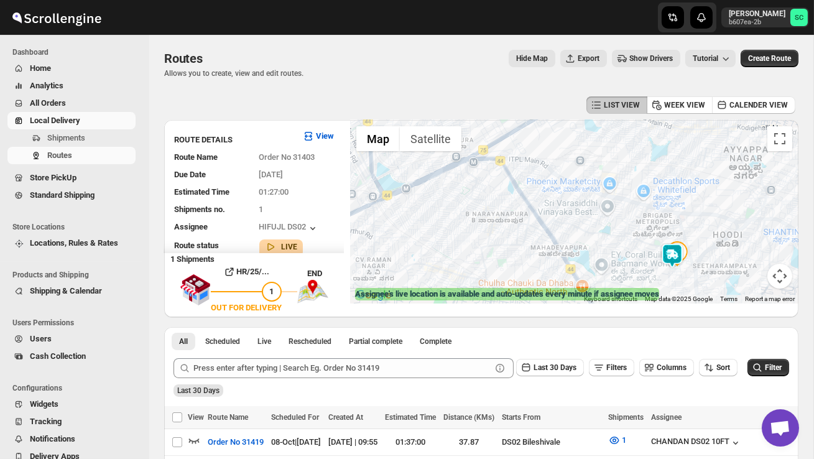
click at [646, 284] on div at bounding box center [574, 211] width 448 height 183
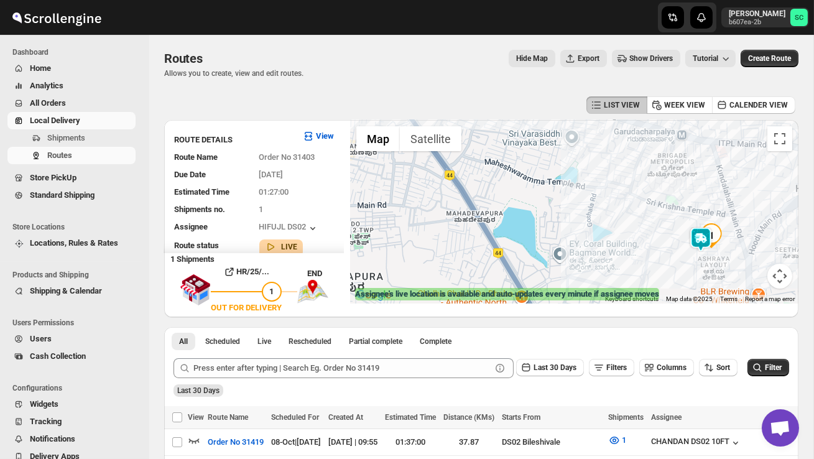
click at [674, 275] on div at bounding box center [574, 211] width 448 height 183
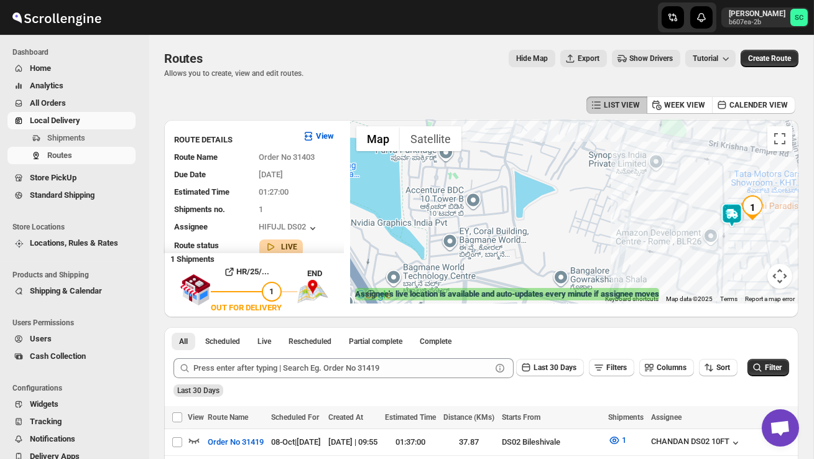
click at [688, 264] on div at bounding box center [574, 211] width 448 height 183
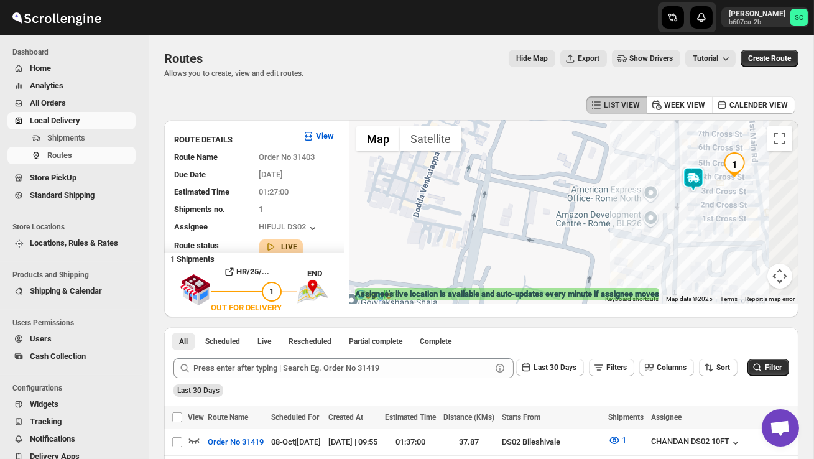
drag, startPoint x: 688, startPoint y: 264, endPoint x: 587, endPoint y: 267, distance: 101.4
click at [590, 267] on div at bounding box center [574, 211] width 448 height 183
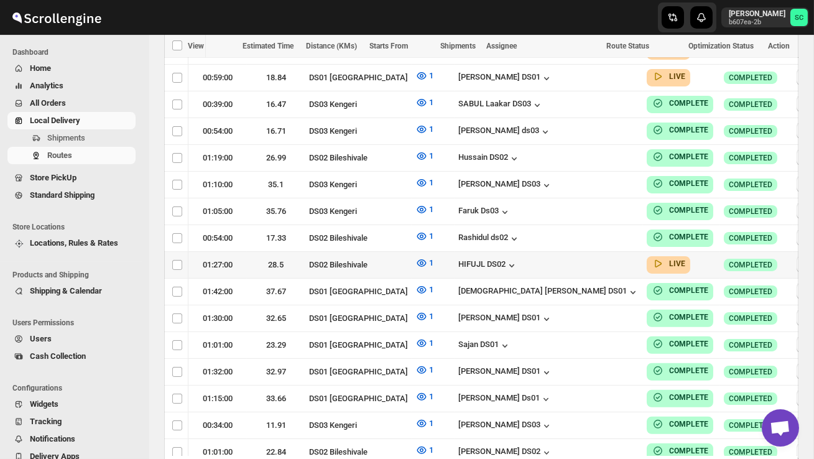
click at [799, 258] on icon "button" at bounding box center [805, 264] width 12 height 12
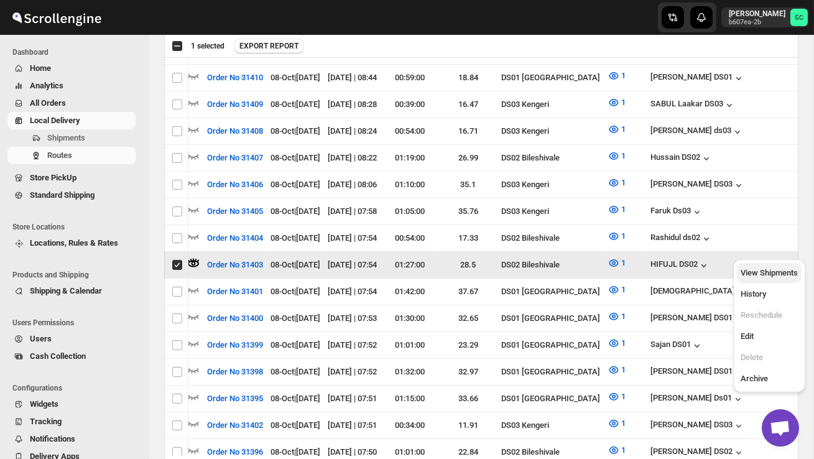
click at [780, 281] on button "View Shipments" at bounding box center [768, 273] width 65 height 20
checkbox input "false"
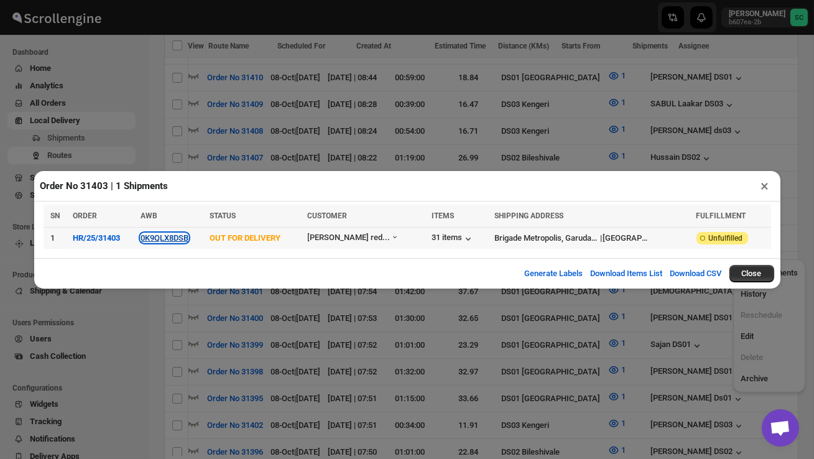
click at [180, 241] on button "0K9QLX8DSB" at bounding box center [164, 237] width 48 height 9
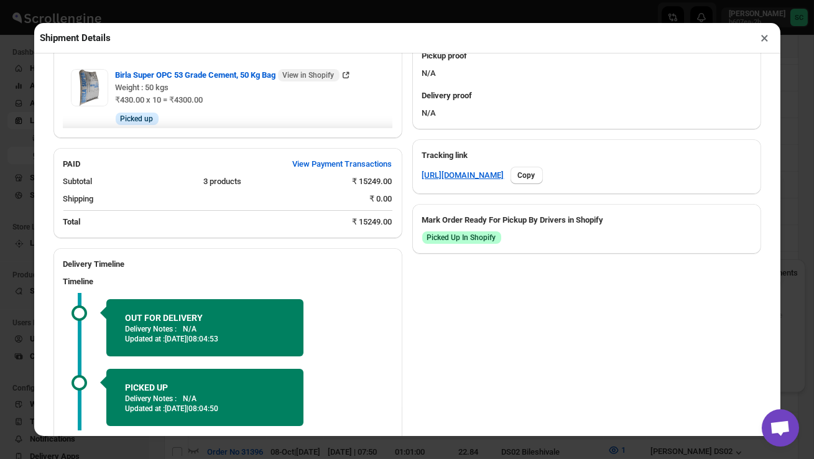
click at [149, 371] on div "PICKED UP Delivery Notes : N/A Updated at : 08/10/2025 | 08:04:50" at bounding box center [204, 397] width 197 height 57
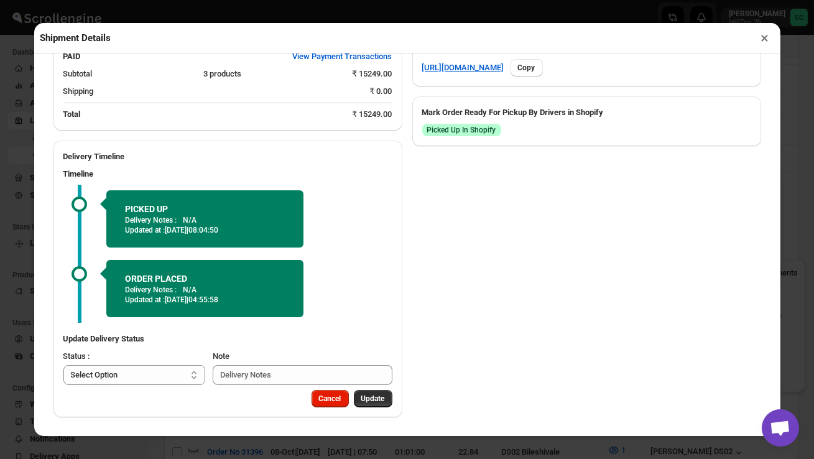
click at [149, 371] on select "Select Option PICKED UP OUT FOR DELIVERY RESCHEDULE DELIVERED CANCELLED" at bounding box center [134, 375] width 142 height 20
select select "DELIVERED"
click at [370, 401] on span "Update" at bounding box center [373, 398] width 24 height 10
select select
click at [764, 39] on button "×" at bounding box center [765, 37] width 18 height 17
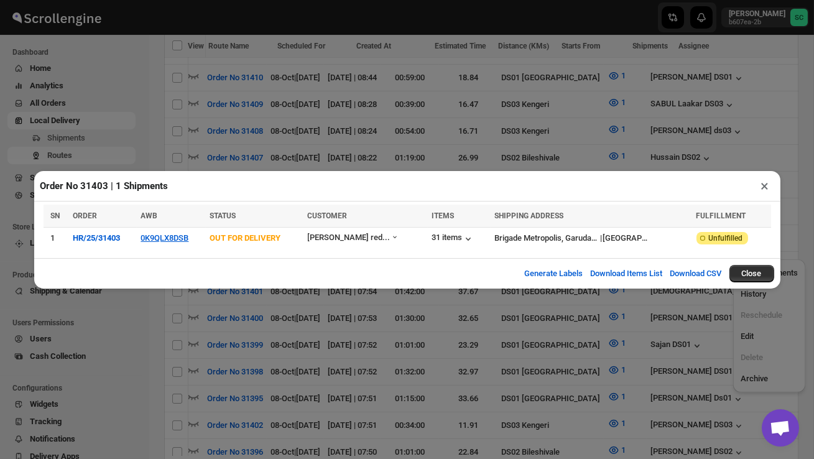
click at [765, 189] on button "×" at bounding box center [765, 185] width 18 height 17
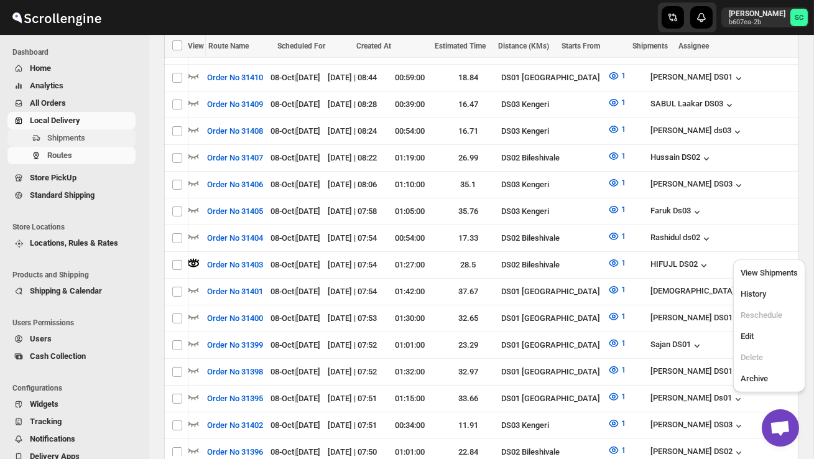
click at [78, 139] on span "Shipments" at bounding box center [66, 137] width 38 height 9
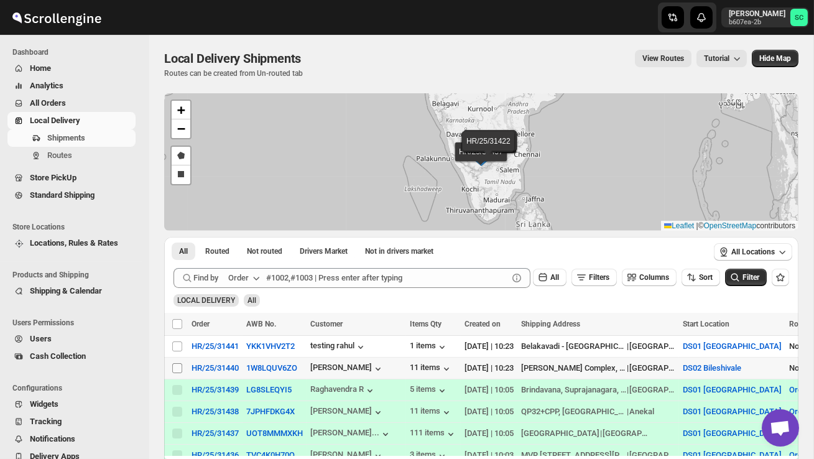
click at [178, 367] on input "Select shipment" at bounding box center [177, 368] width 10 height 10
checkbox input "true"
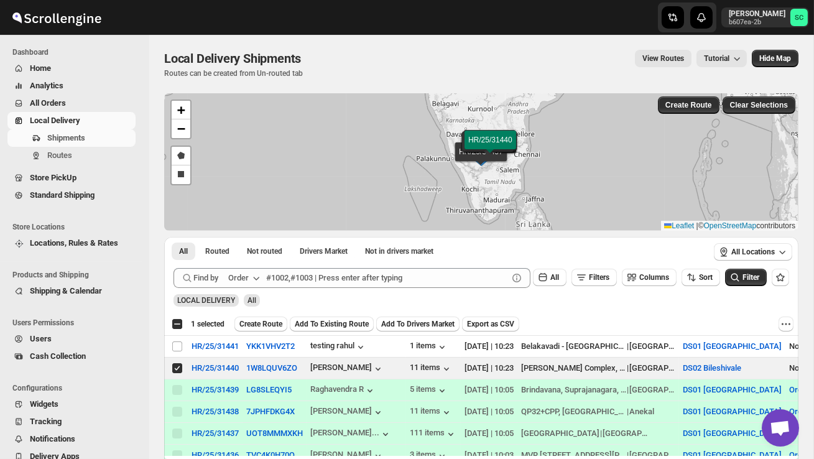
click at [278, 322] on span "Create Route" at bounding box center [260, 324] width 43 height 10
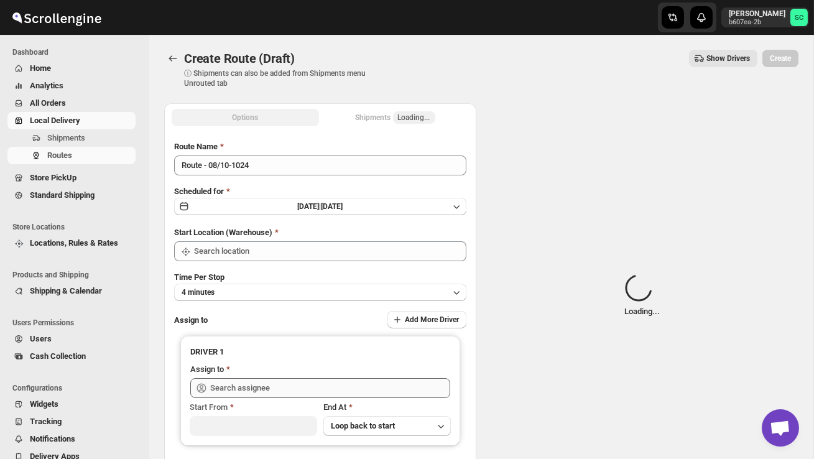
type input "DS02 Bileshivale"
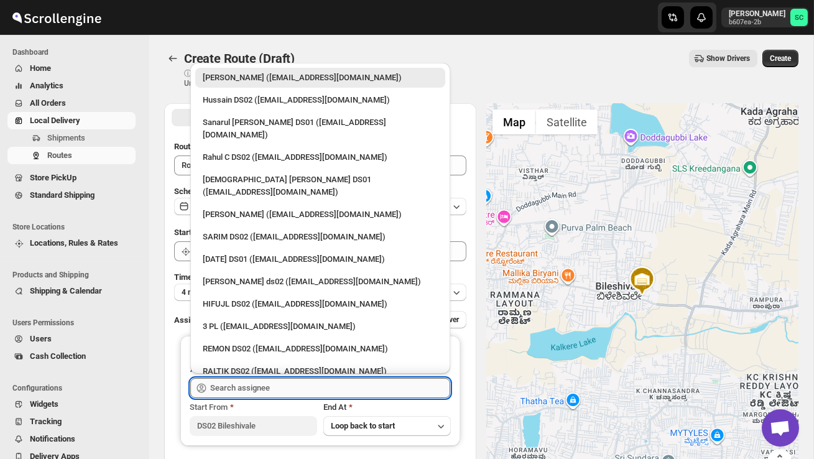
click at [259, 388] on input "text" at bounding box center [330, 388] width 240 height 20
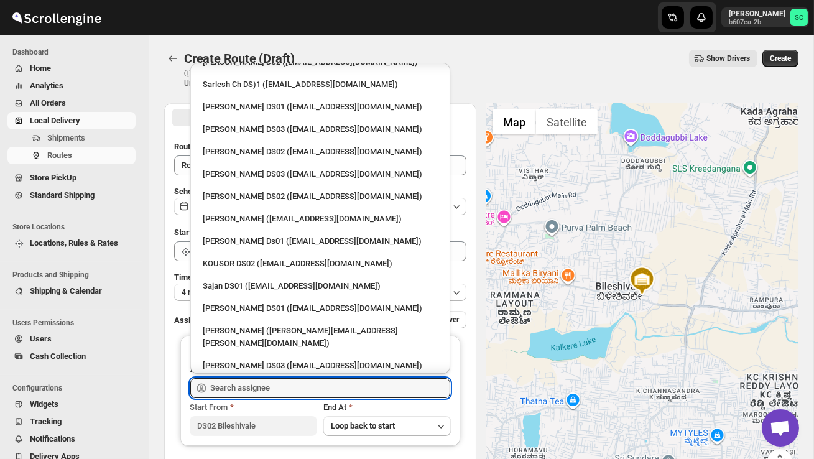
scroll to position [431, 0]
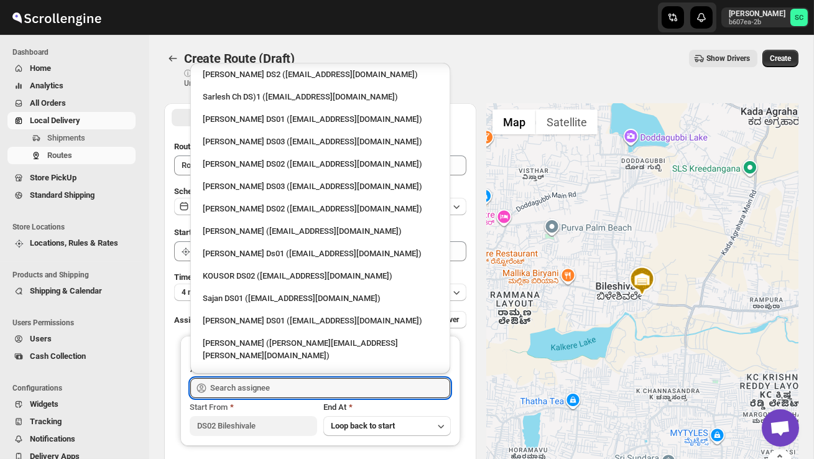
click at [255, 158] on div "[PERSON_NAME] DS02 ([EMAIL_ADDRESS][DOMAIN_NAME])" at bounding box center [320, 164] width 235 height 12
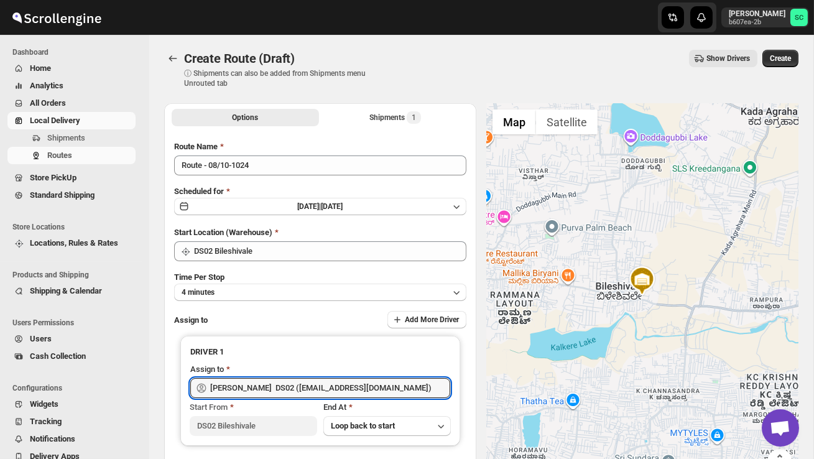
type input "[PERSON_NAME] DS02 ([EMAIL_ADDRESS][DOMAIN_NAME])"
click at [779, 63] on button "Create" at bounding box center [780, 58] width 36 height 17
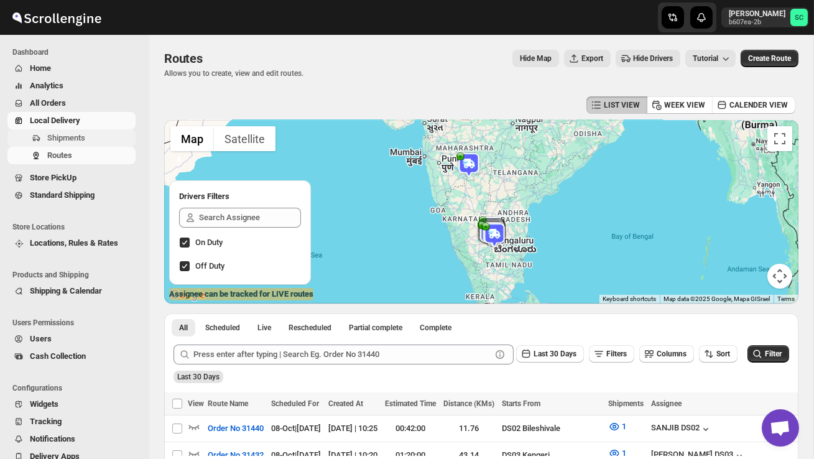
click at [85, 137] on span "Shipments" at bounding box center [66, 137] width 38 height 9
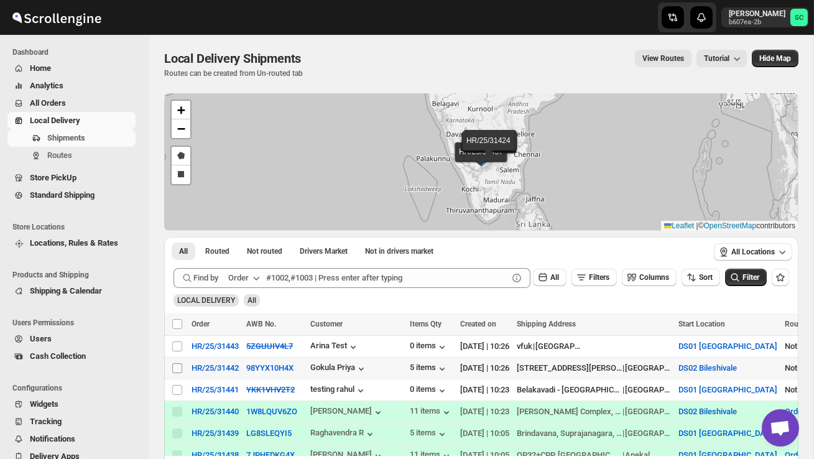
click at [179, 367] on input "Select shipment" at bounding box center [177, 368] width 10 height 10
checkbox input "true"
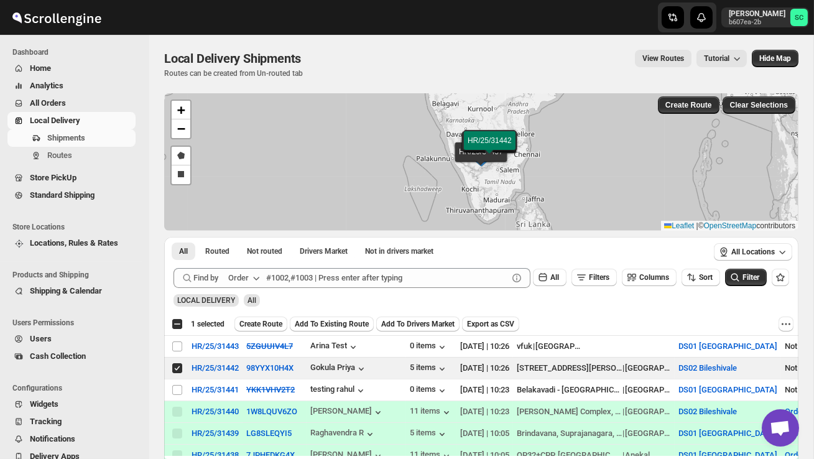
click at [265, 326] on span "Create Route" at bounding box center [260, 324] width 43 height 10
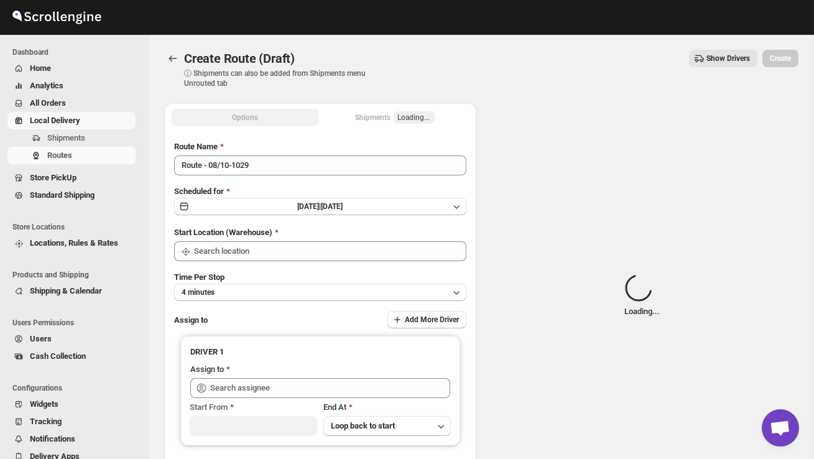
type input "DS02 Bileshivale"
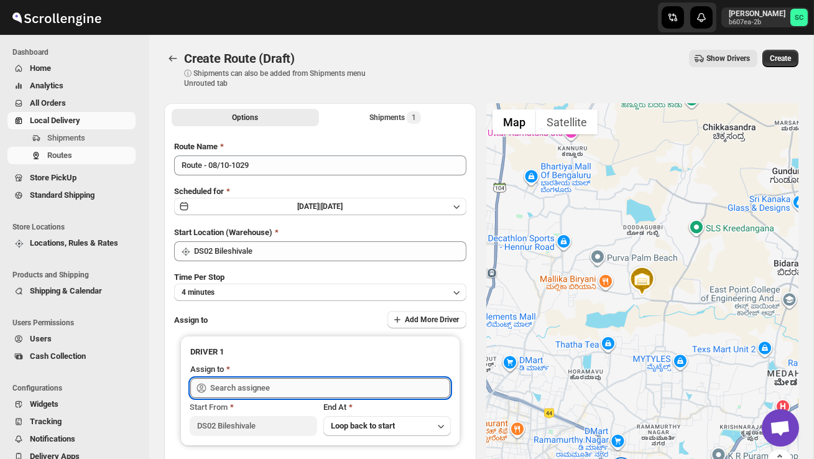
click at [267, 388] on input "text" at bounding box center [330, 388] width 240 height 20
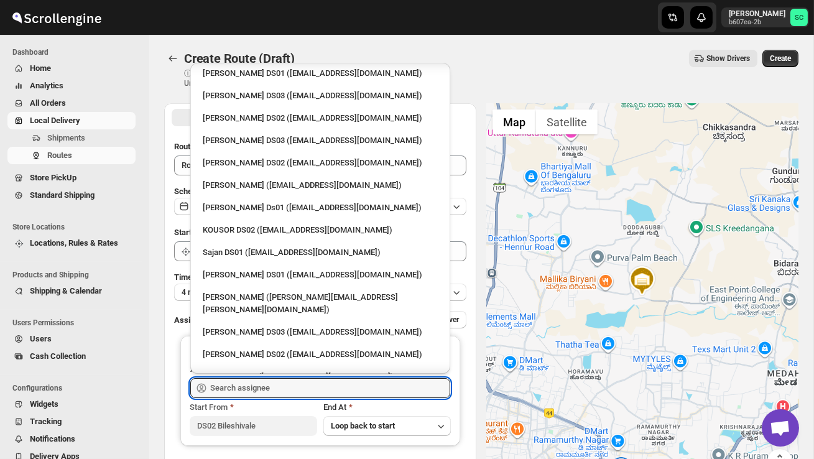
scroll to position [482, 0]
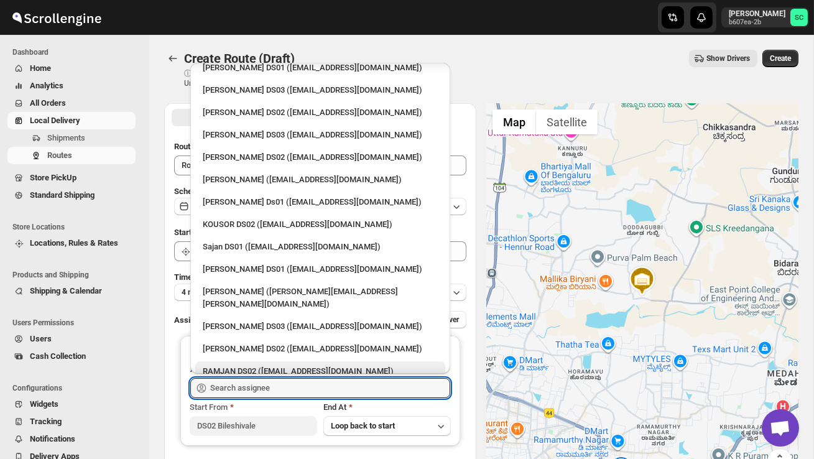
click at [270, 361] on div "RAMJAN DS02 ([EMAIL_ADDRESS][DOMAIN_NAME])" at bounding box center [320, 371] width 250 height 20
type input "RAMJAN DS02 ([EMAIL_ADDRESS][DOMAIN_NAME])"
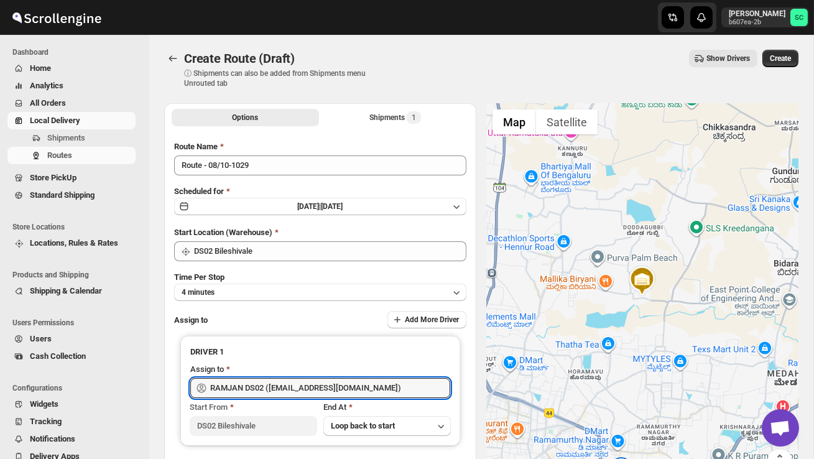
click at [788, 55] on span "Create" at bounding box center [779, 58] width 21 height 10
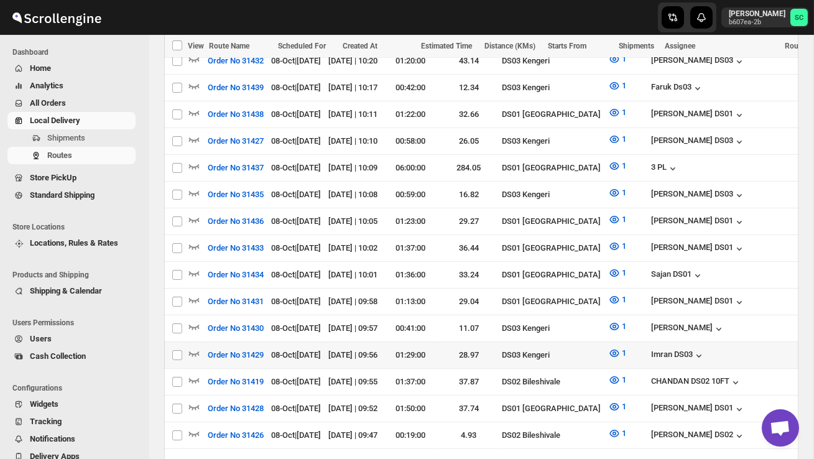
scroll to position [425, 0]
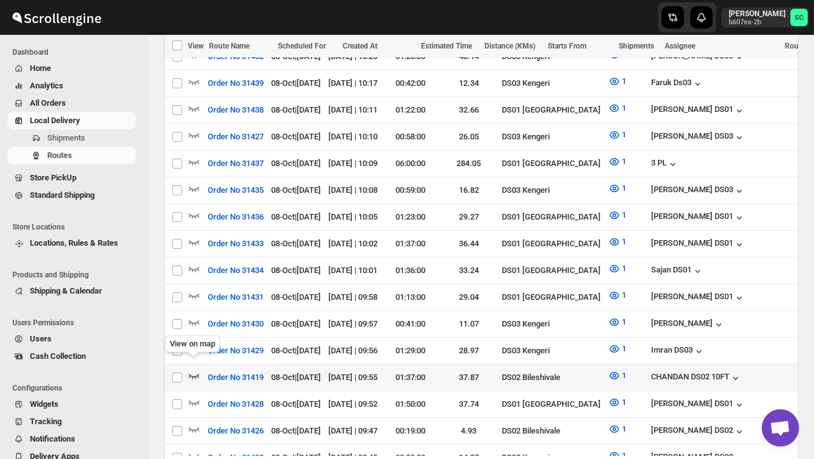
click at [193, 369] on icon "button" at bounding box center [194, 375] width 12 height 12
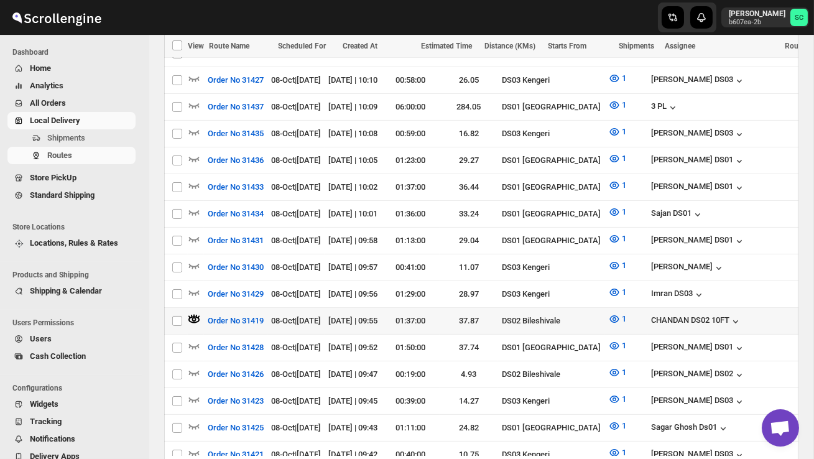
scroll to position [0, 178]
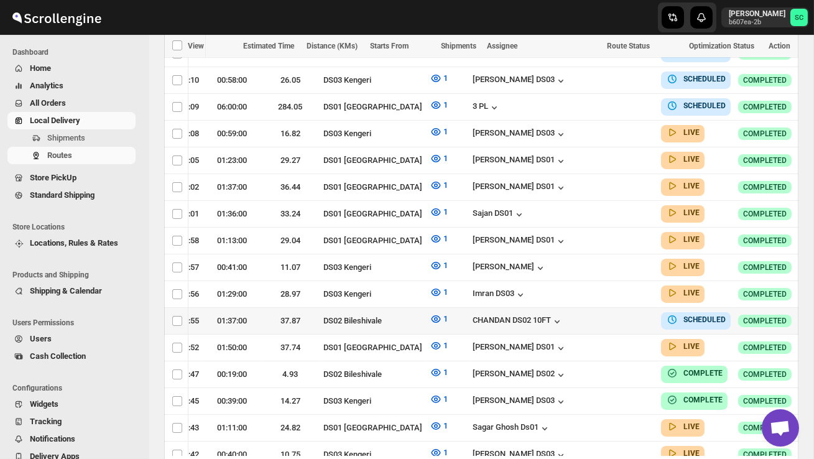
click at [813, 314] on icon "button" at bounding box center [819, 320] width 12 height 12
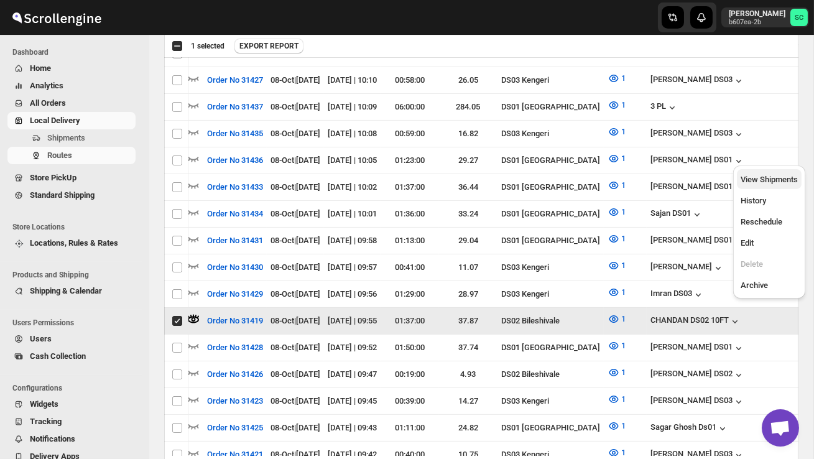
click at [775, 173] on span "View Shipments" at bounding box center [768, 179] width 57 height 12
checkbox input "false"
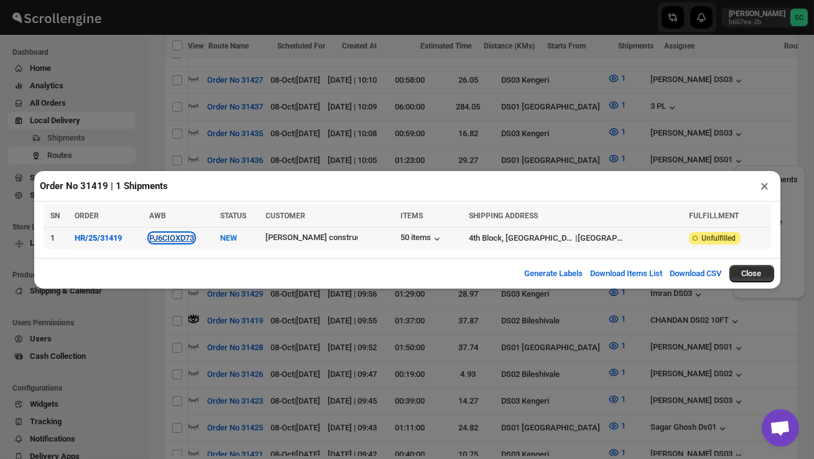
click at [185, 238] on button "PJ6CIOXD73" at bounding box center [171, 237] width 45 height 9
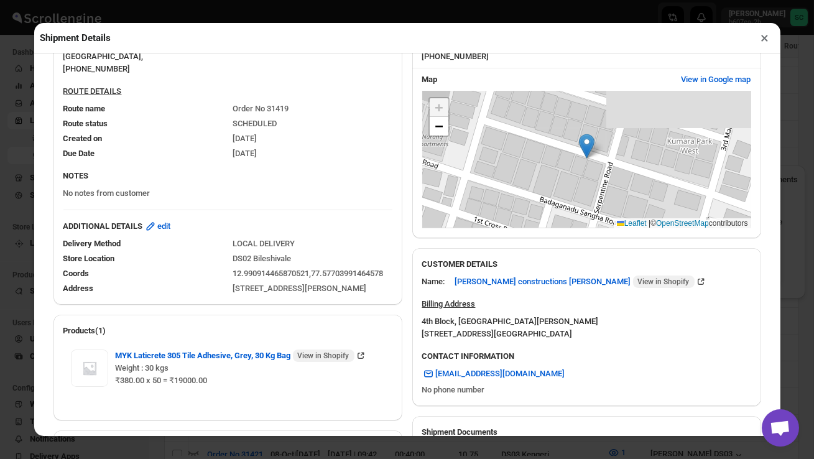
scroll to position [522, 0]
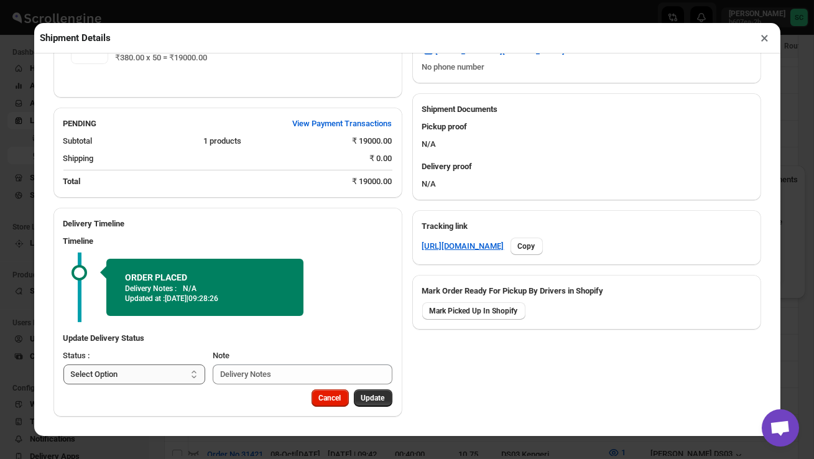
click at [169, 376] on select "Select Option PICKED UP OUT FOR DELIVERY RESCHEDULE DELIVERED CANCELLED" at bounding box center [134, 374] width 142 height 20
select select "PICKED_UP"
click at [344, 395] on span "Pick Products" at bounding box center [361, 398] width 47 height 10
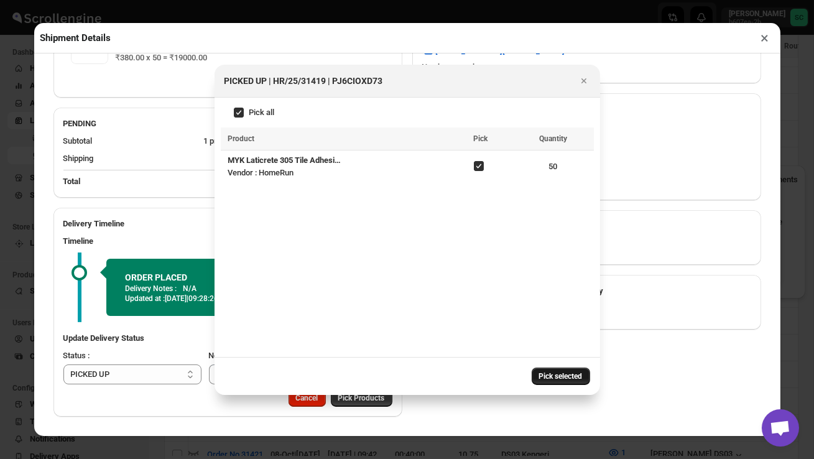
click at [557, 375] on span "Pick selected" at bounding box center [561, 376] width 44 height 10
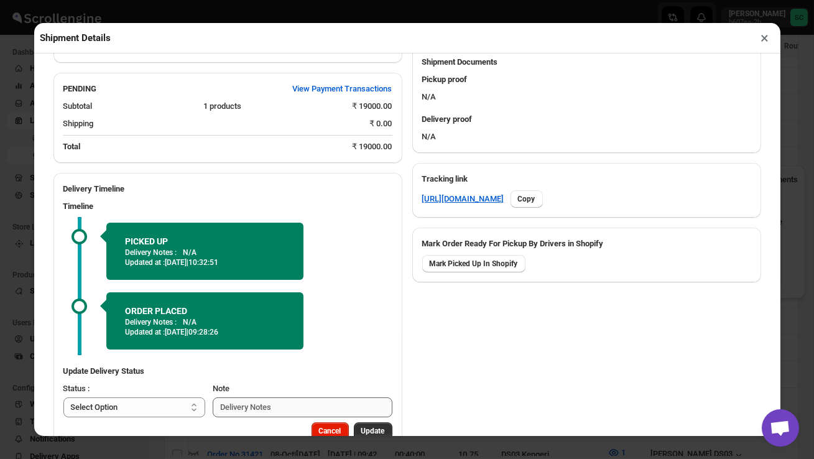
scroll to position [602, 0]
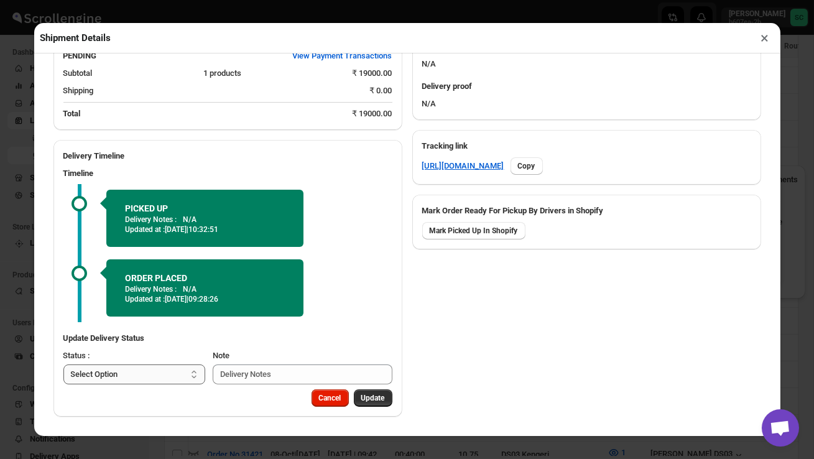
click at [180, 372] on select "Select Option PICKED UP OUT FOR DELIVERY RESCHEDULE DELIVERED CANCELLED" at bounding box center [134, 374] width 142 height 20
select select "OUT_FOR_DELIVERY"
click at [371, 398] on span "Update" at bounding box center [373, 398] width 24 height 10
select select
click at [763, 37] on button "×" at bounding box center [765, 37] width 18 height 17
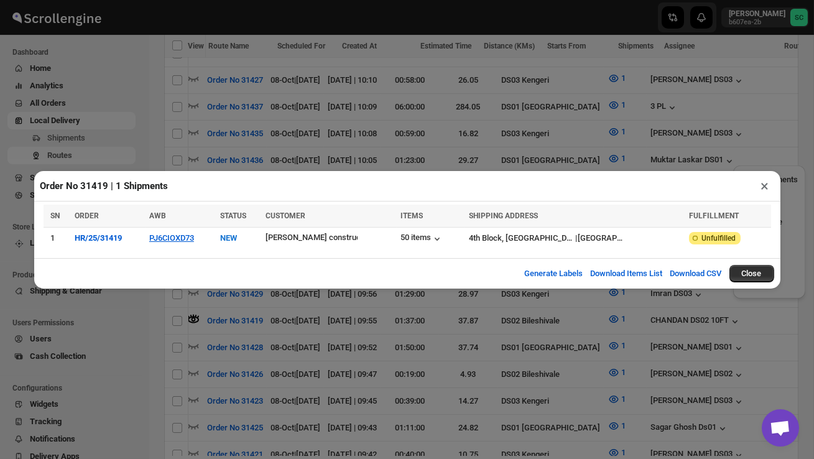
click at [764, 184] on button "×" at bounding box center [765, 185] width 18 height 17
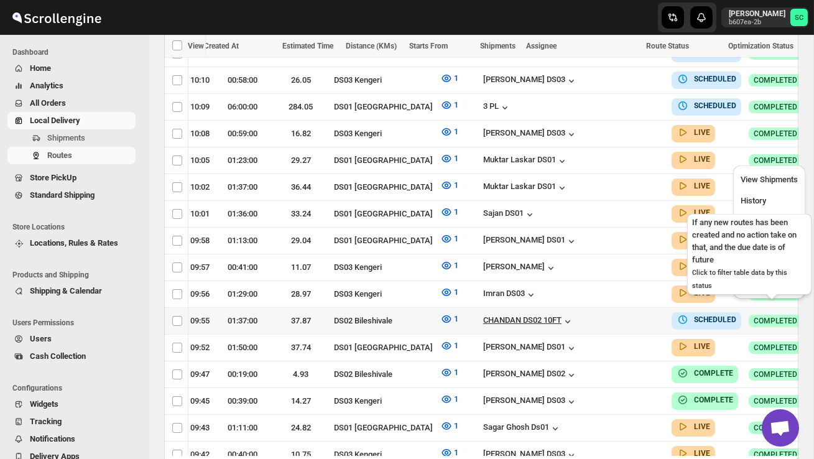
scroll to position [0, 178]
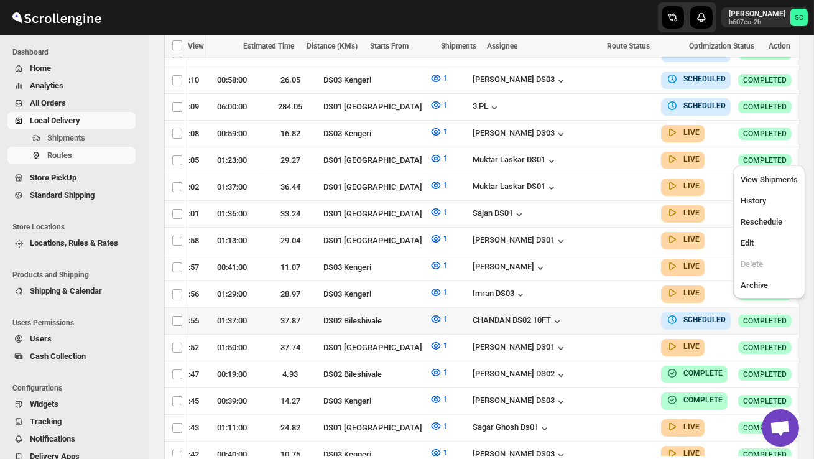
click at [810, 311] on button "button" at bounding box center [818, 319] width 17 height 17
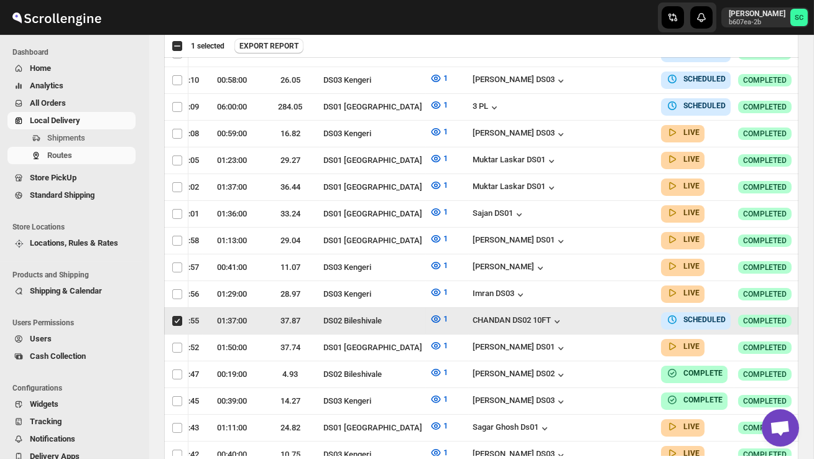
click at [810, 311] on button "button" at bounding box center [818, 319] width 17 height 17
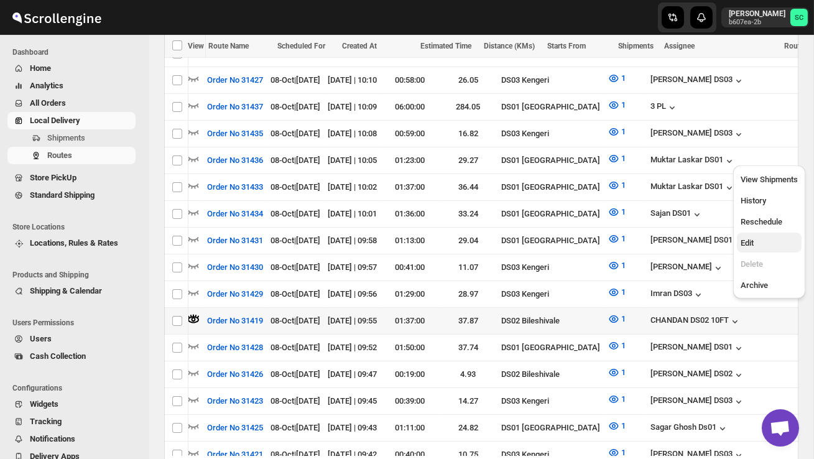
click at [766, 237] on span "Edit" at bounding box center [768, 243] width 57 height 12
checkbox input "true"
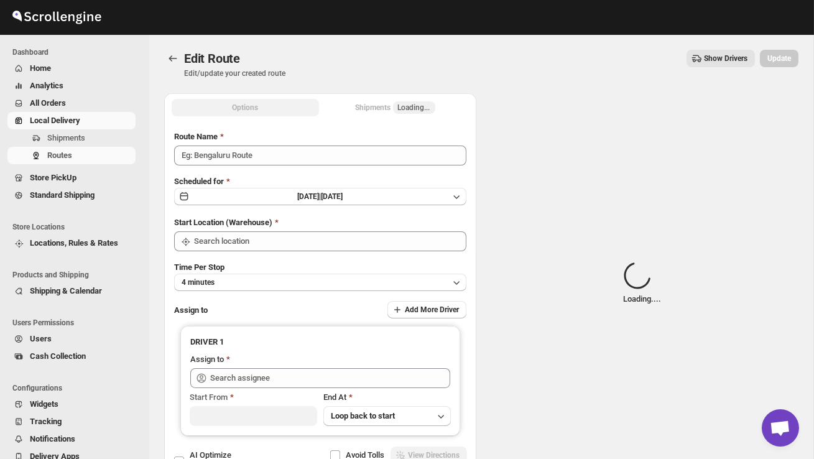
type input "Order No 31419"
type input "DS02 Bileshivale"
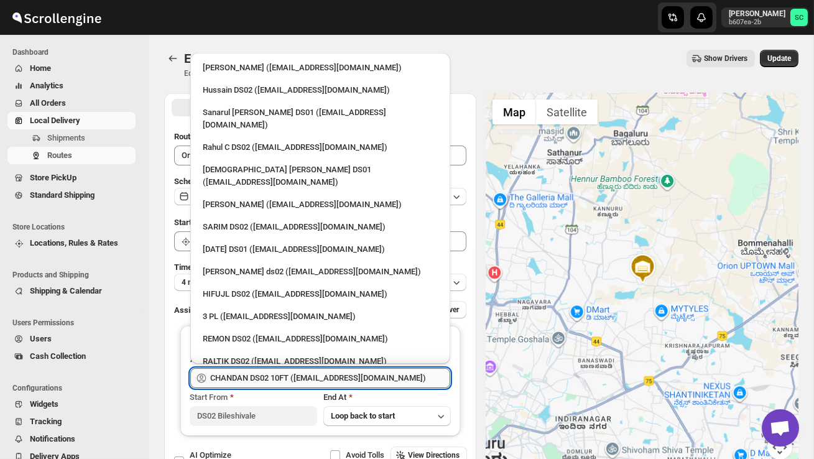
click at [300, 372] on input "CHANDAN DS02 10FT ([EMAIL_ADDRESS][DOMAIN_NAME])" at bounding box center [330, 378] width 240 height 20
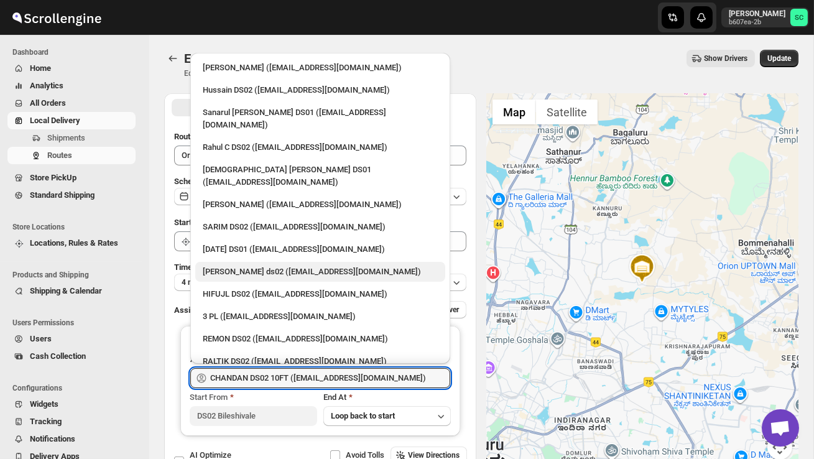
click at [278, 265] on div "[PERSON_NAME] ds02 ([EMAIL_ADDRESS][DOMAIN_NAME])" at bounding box center [320, 271] width 235 height 12
type input "[PERSON_NAME] ds02 ([EMAIL_ADDRESS][DOMAIN_NAME])"
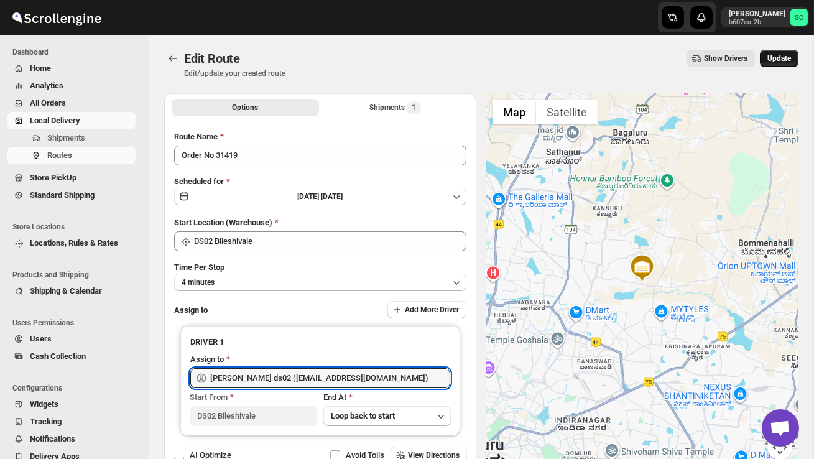
click at [776, 60] on span "Update" at bounding box center [779, 58] width 24 height 10
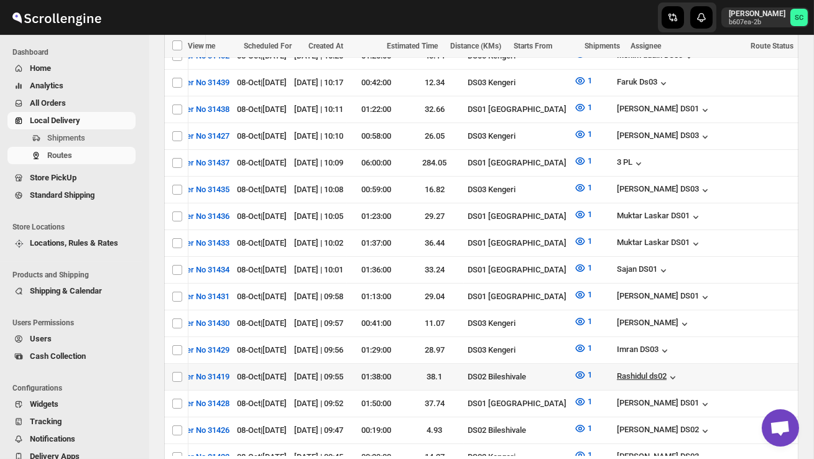
scroll to position [0, 178]
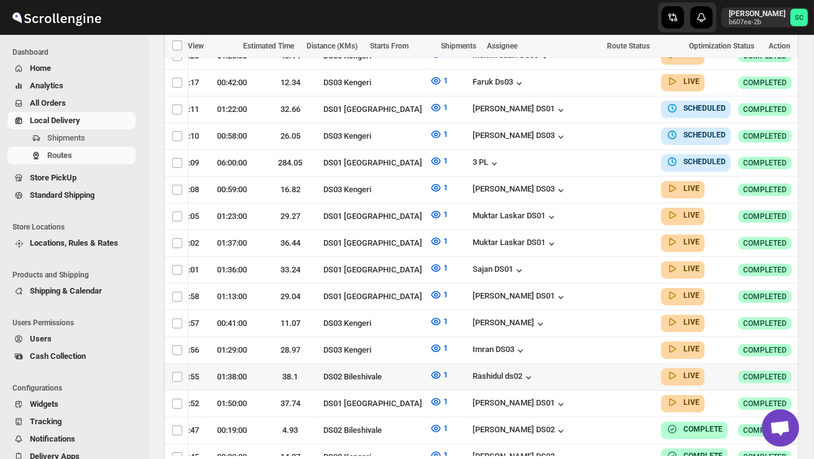
click at [810, 367] on button "button" at bounding box center [818, 375] width 17 height 17
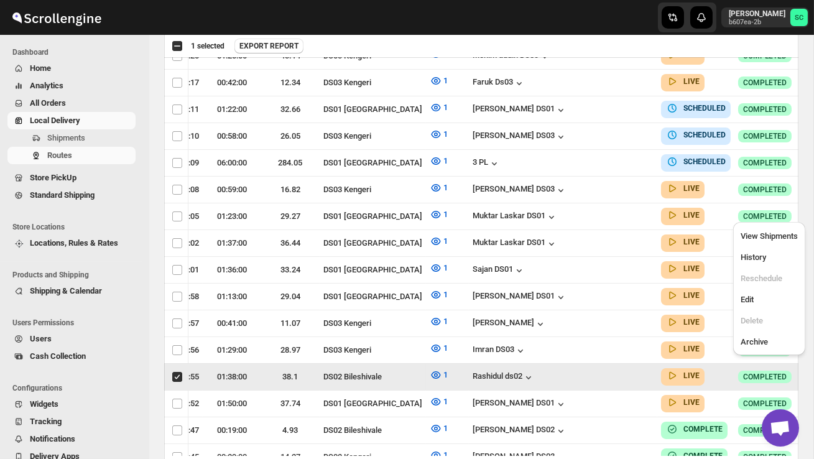
scroll to position [0, 1]
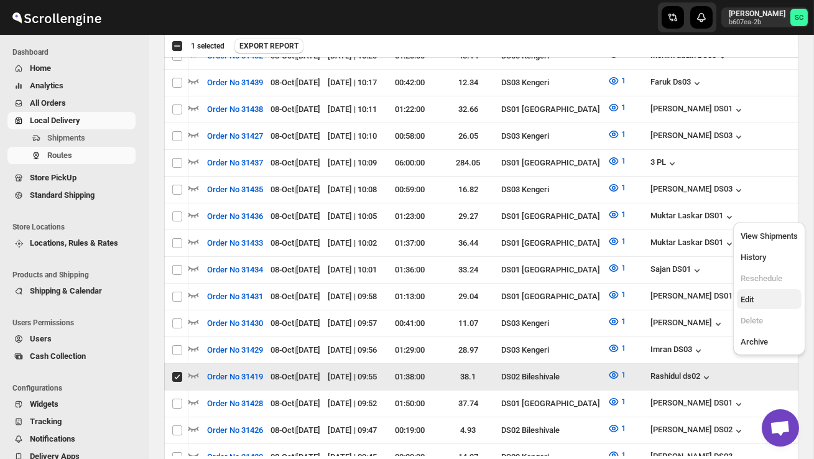
click at [763, 303] on span "Edit" at bounding box center [768, 299] width 57 height 12
checkbox input "false"
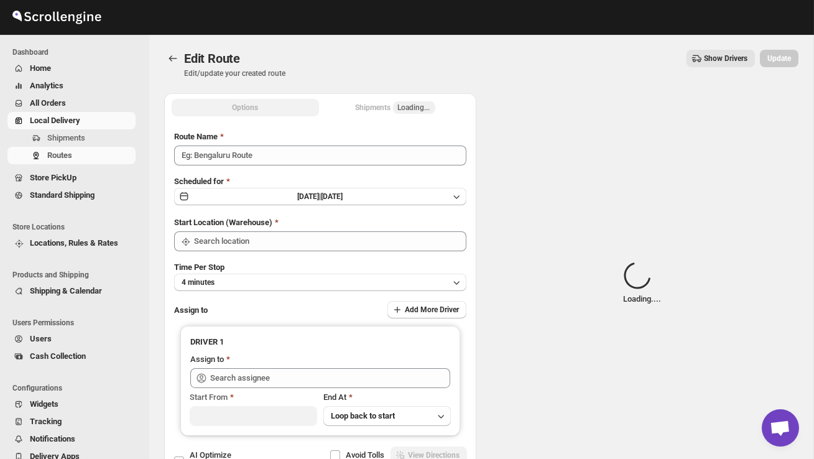
type input "Order No 31419"
type input "DS02 Bileshivale"
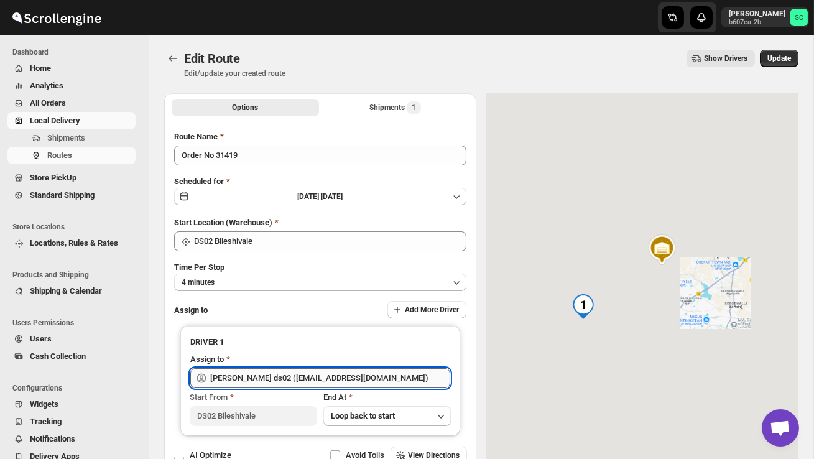
click at [326, 382] on input "[PERSON_NAME] ds02 ([EMAIL_ADDRESS][DOMAIN_NAME])" at bounding box center [330, 378] width 240 height 20
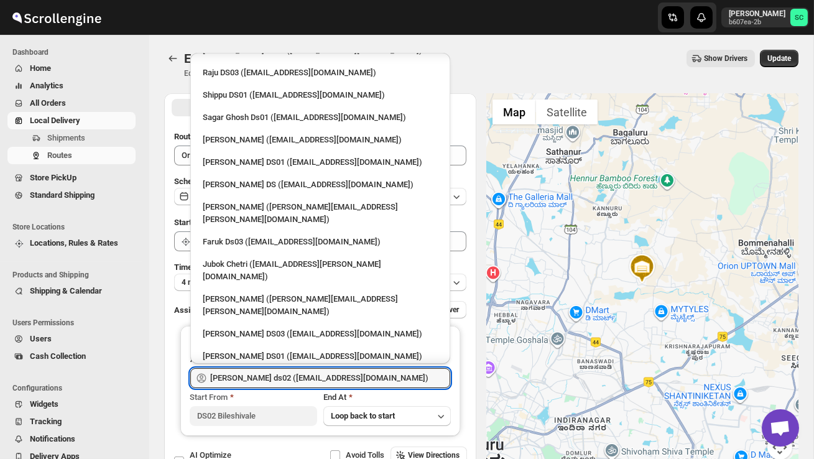
scroll to position [1061, 0]
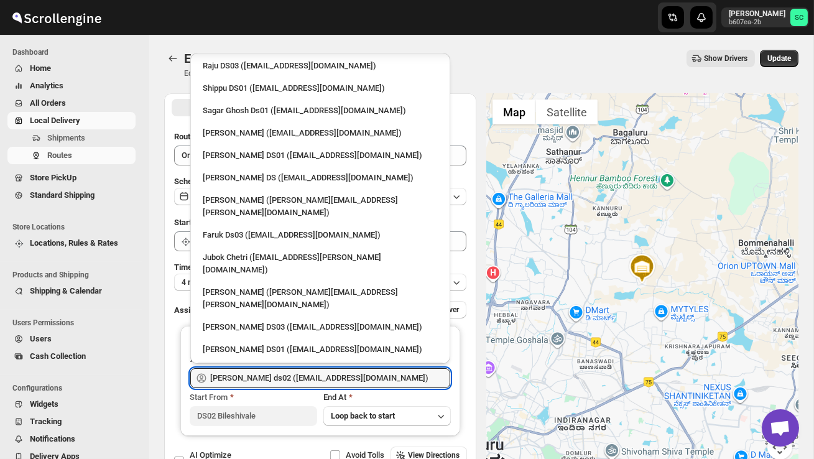
click at [271, 365] on div "CHANDAN DS02 10FT ([EMAIL_ADDRESS][DOMAIN_NAME])" at bounding box center [320, 371] width 235 height 12
type input "CHANDAN DS02 10FT ([EMAIL_ADDRESS][DOMAIN_NAME])"
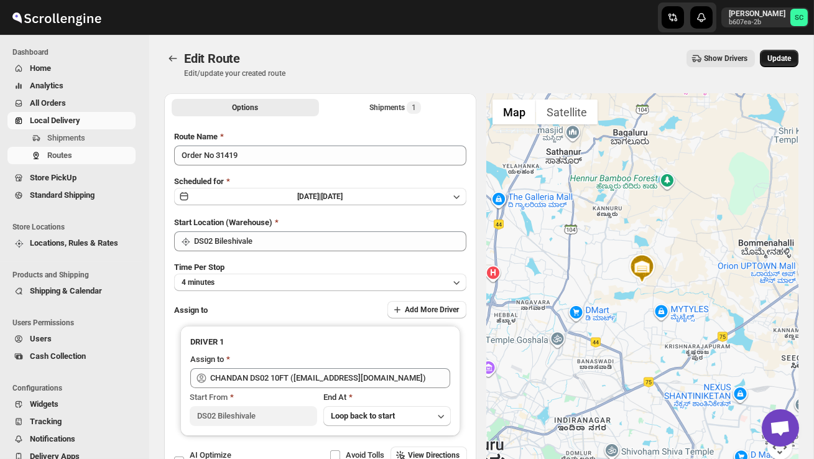
click at [786, 55] on span "Update" at bounding box center [779, 58] width 24 height 10
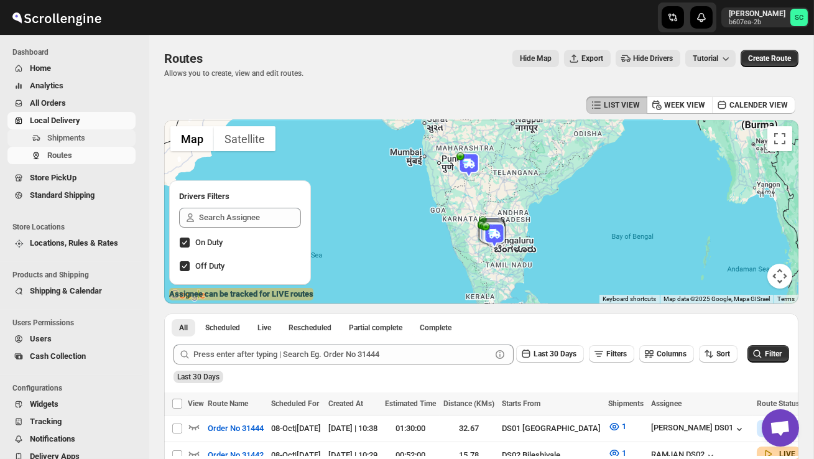
click at [72, 139] on span "Shipments" at bounding box center [66, 137] width 38 height 9
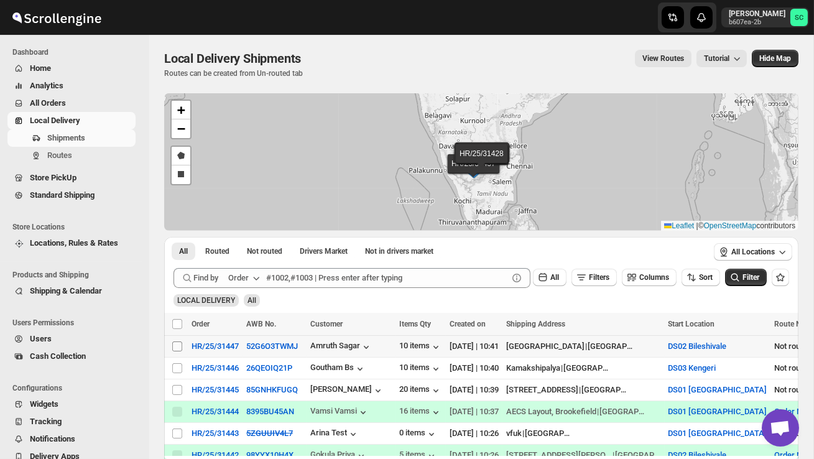
click at [178, 347] on input "Select shipment" at bounding box center [177, 346] width 10 height 10
checkbox input "true"
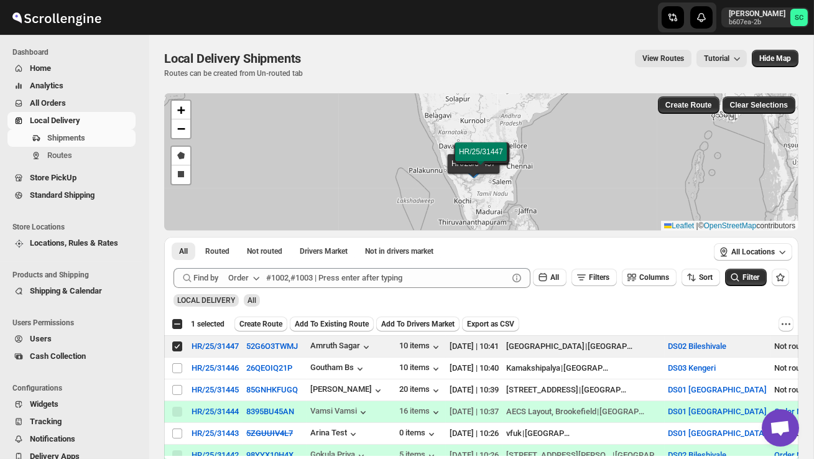
click at [255, 322] on span "Create Route" at bounding box center [260, 324] width 43 height 10
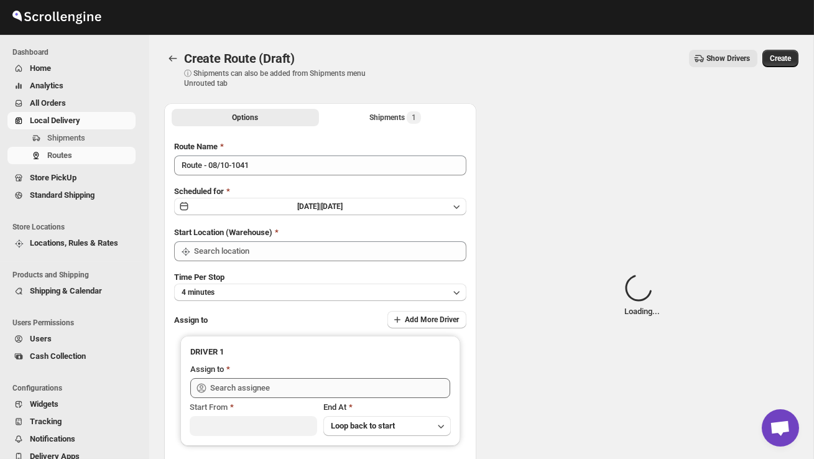
type input "DS02 Bileshivale"
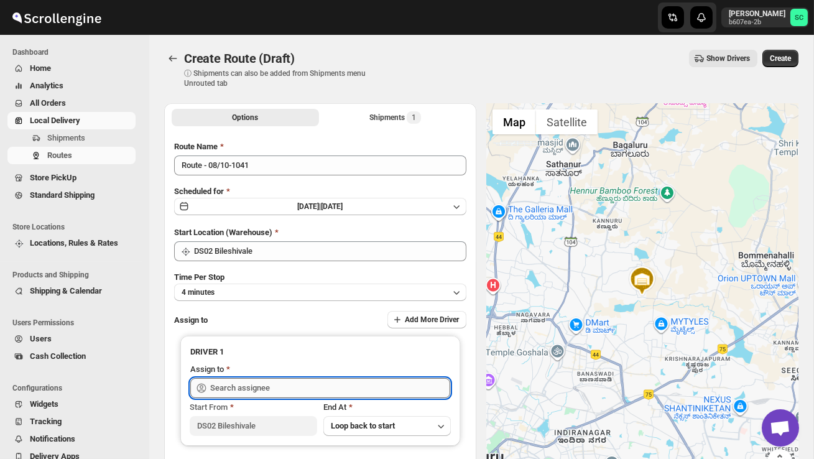
click at [249, 388] on input "text" at bounding box center [330, 388] width 240 height 20
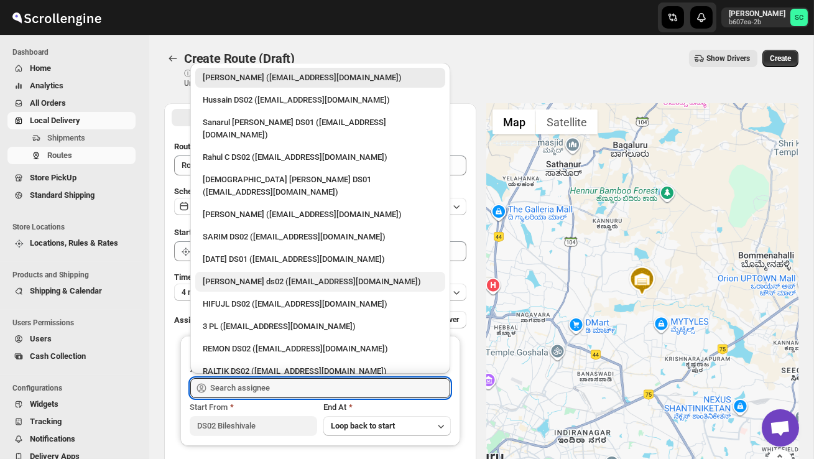
click at [241, 275] on div "[PERSON_NAME] ds02 ([EMAIL_ADDRESS][DOMAIN_NAME])" at bounding box center [320, 281] width 235 height 12
type input "[PERSON_NAME] ds02 ([EMAIL_ADDRESS][DOMAIN_NAME])"
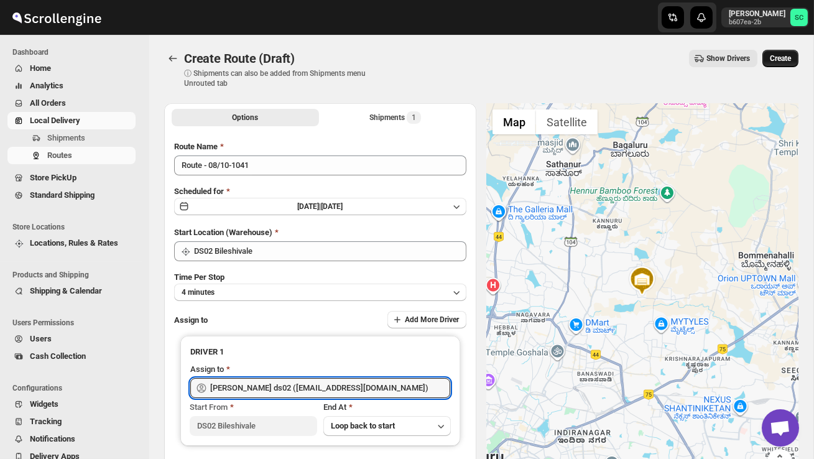
click at [781, 57] on span "Create" at bounding box center [779, 58] width 21 height 10
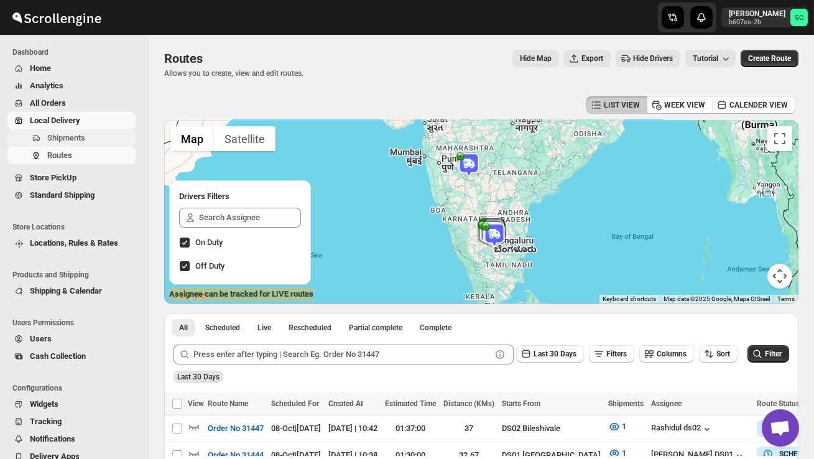
click at [88, 135] on span "Shipments" at bounding box center [90, 138] width 86 height 12
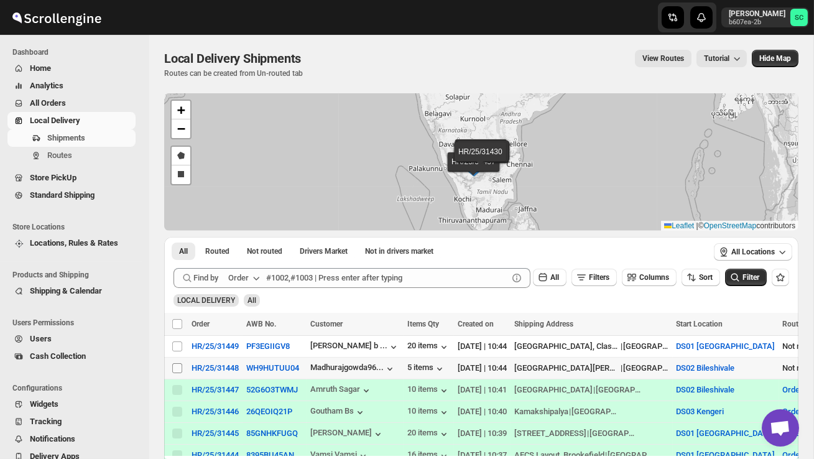
click at [173, 367] on input "Select shipment" at bounding box center [177, 368] width 10 height 10
checkbox input "true"
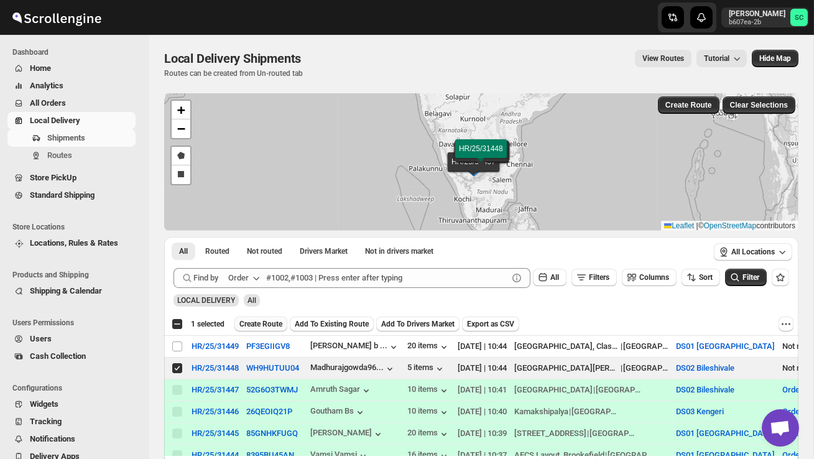
click at [260, 321] on span "Create Route" at bounding box center [260, 324] width 43 height 10
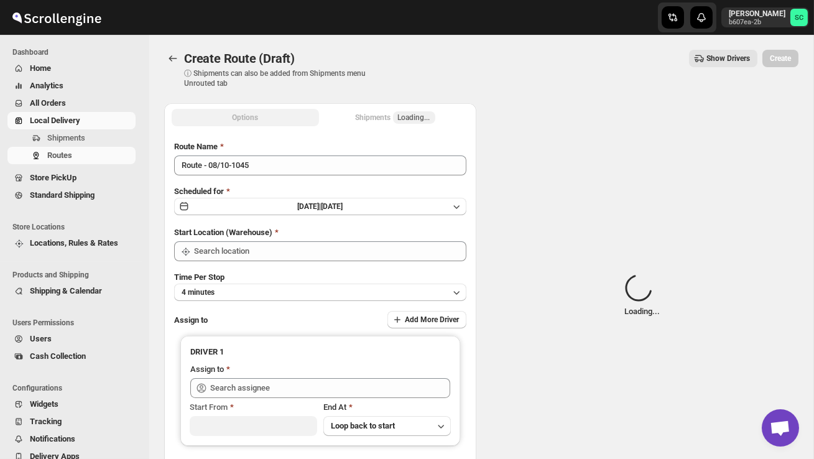
type input "DS02 Bileshivale"
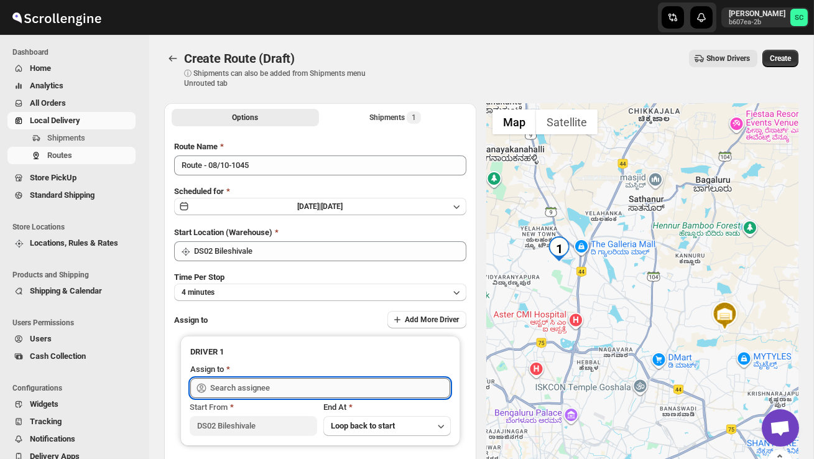
click at [266, 381] on input "text" at bounding box center [330, 388] width 240 height 20
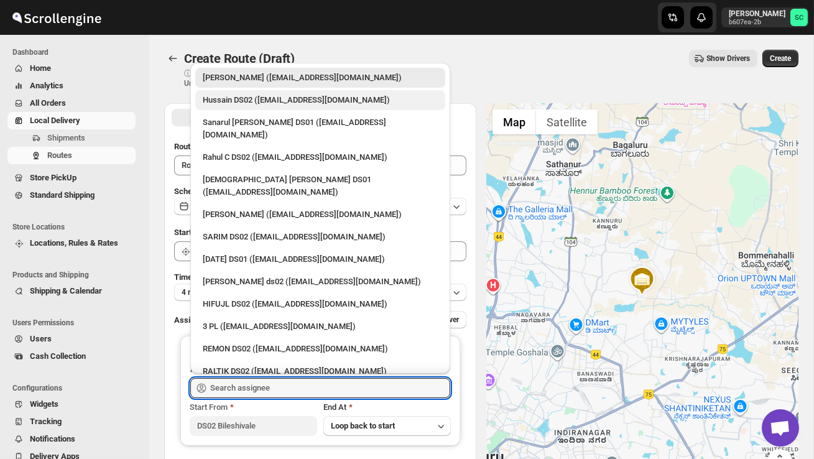
click at [260, 101] on div "Hussain DS02 ([EMAIL_ADDRESS][DOMAIN_NAME])" at bounding box center [320, 100] width 235 height 12
type input "Hussain DS02 ([EMAIL_ADDRESS][DOMAIN_NAME])"
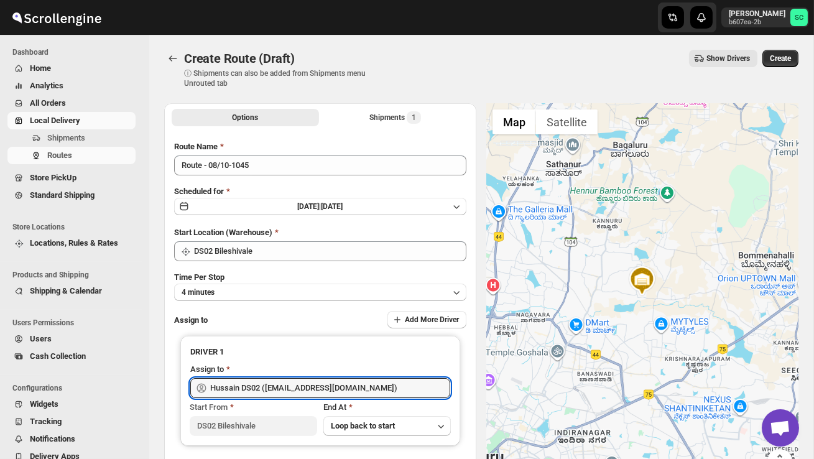
click at [779, 63] on span "Create" at bounding box center [779, 58] width 21 height 10
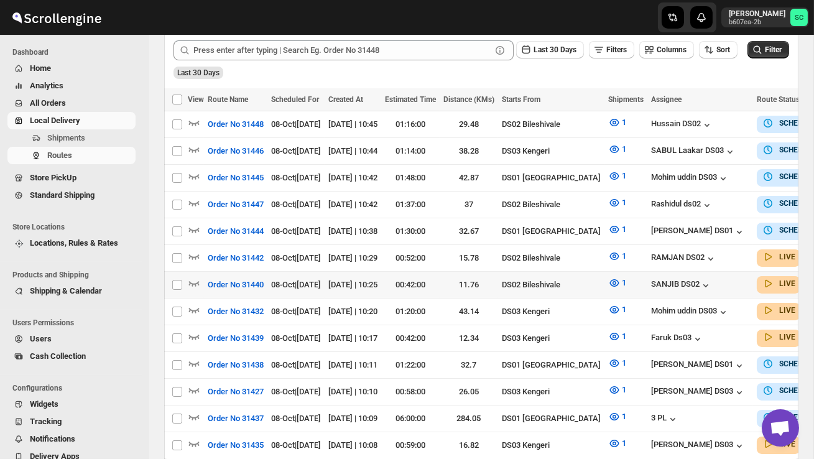
scroll to position [309, 0]
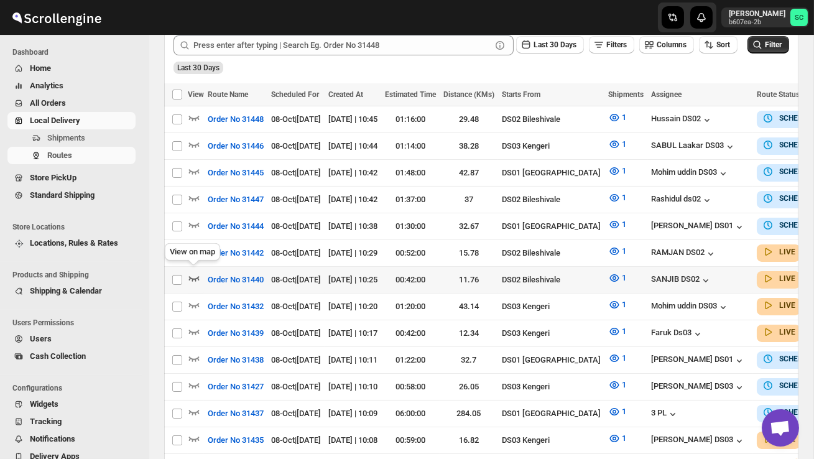
click at [192, 272] on icon "button" at bounding box center [194, 278] width 12 height 12
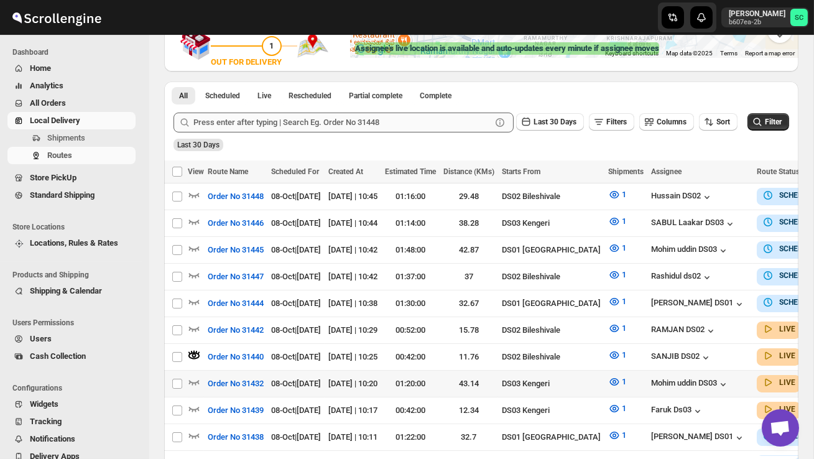
scroll to position [248, 0]
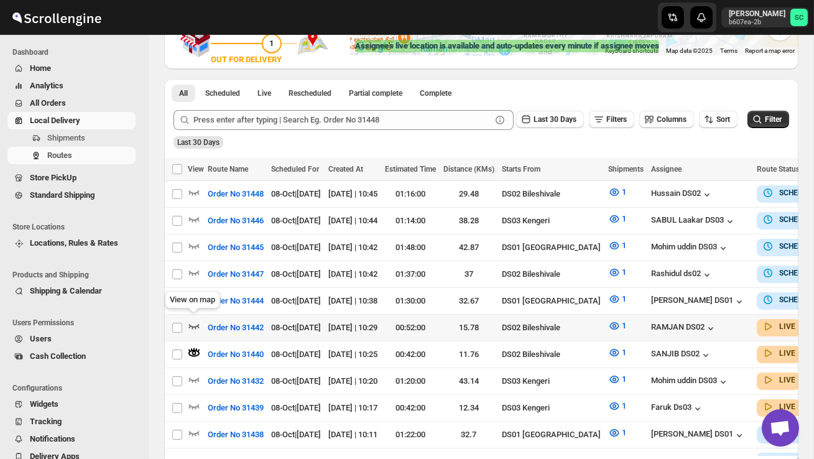
click at [196, 321] on icon "button" at bounding box center [194, 325] width 12 height 12
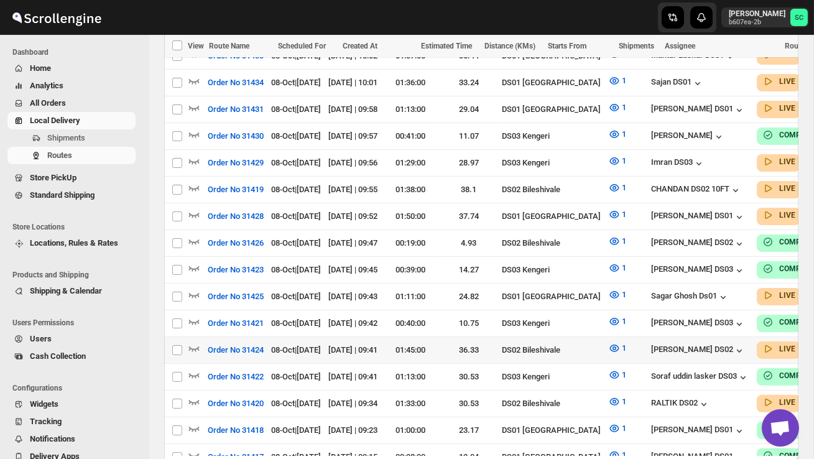
scroll to position [762, 0]
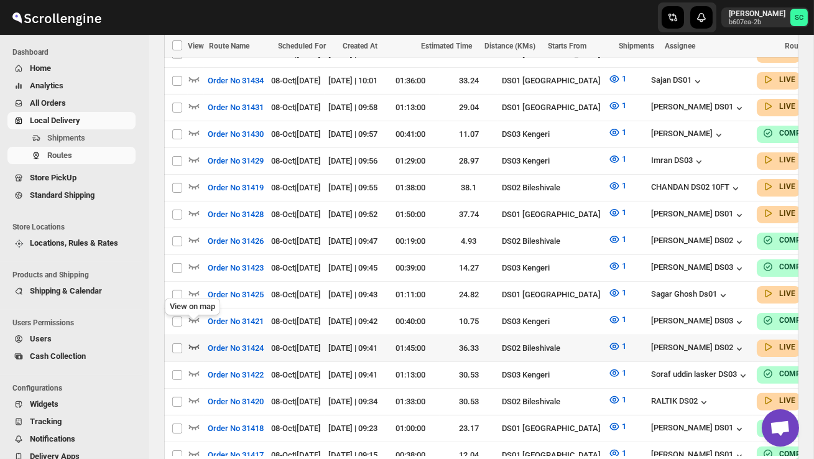
click at [195, 340] on icon "button" at bounding box center [194, 346] width 12 height 12
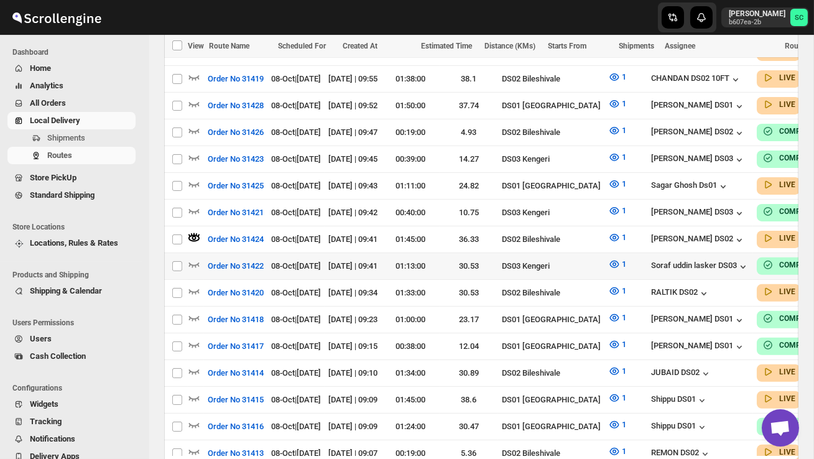
scroll to position [876, 0]
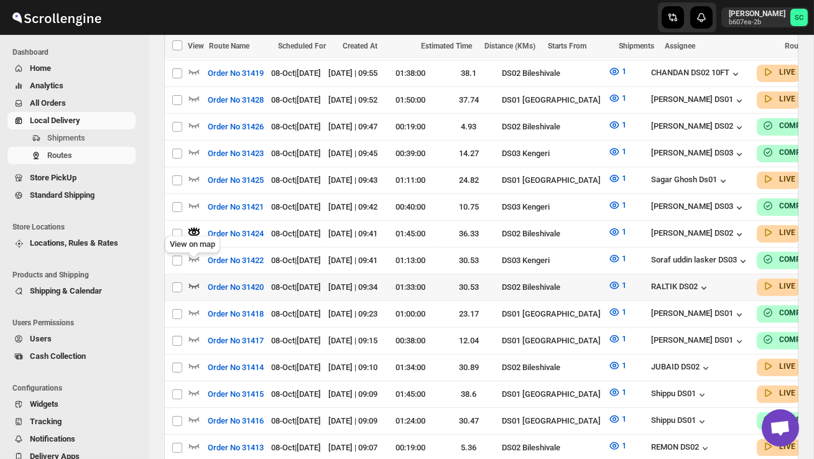
click at [196, 279] on icon "button" at bounding box center [194, 285] width 12 height 12
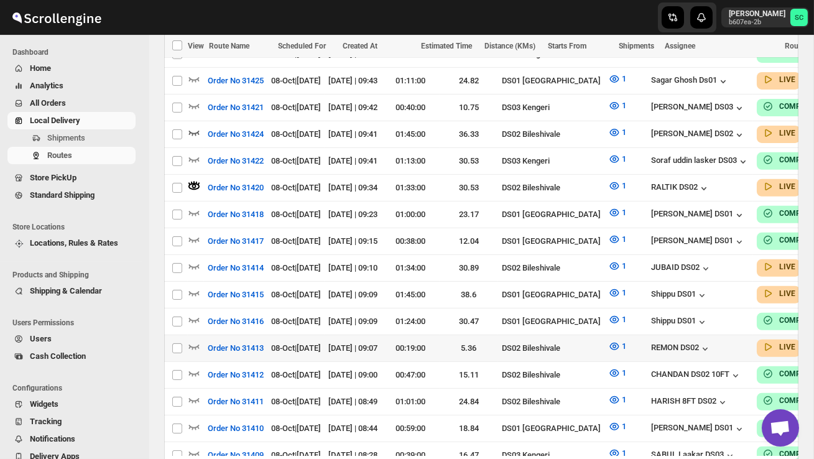
scroll to position [984, 0]
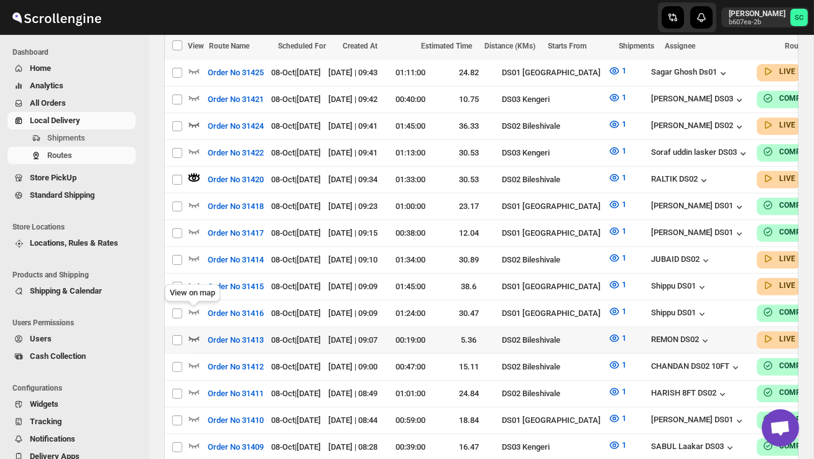
click at [195, 332] on icon "button" at bounding box center [194, 338] width 12 height 12
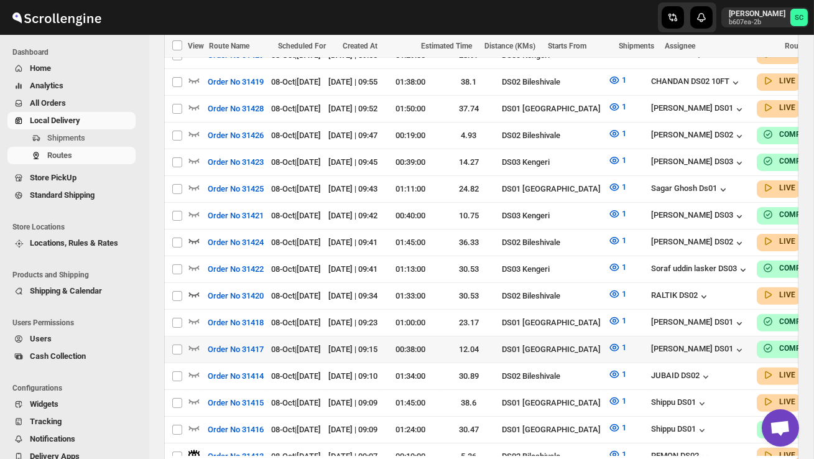
scroll to position [899, 0]
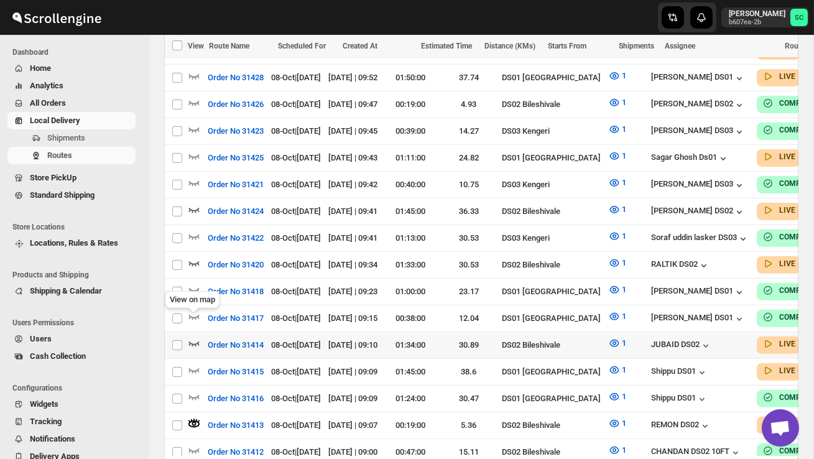
click at [191, 337] on icon "button" at bounding box center [194, 343] width 12 height 12
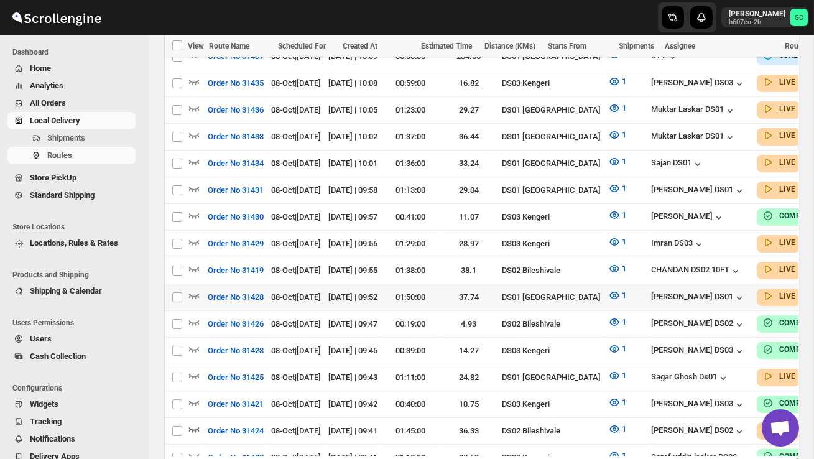
scroll to position [678, 0]
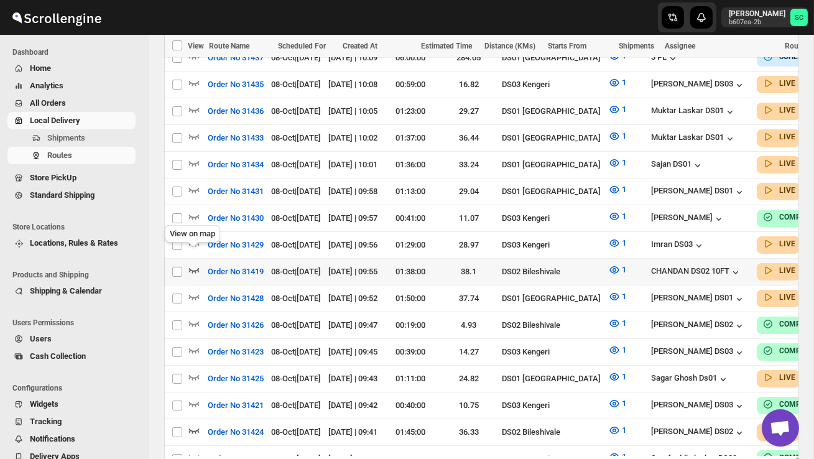
click at [191, 264] on icon "button" at bounding box center [194, 270] width 12 height 12
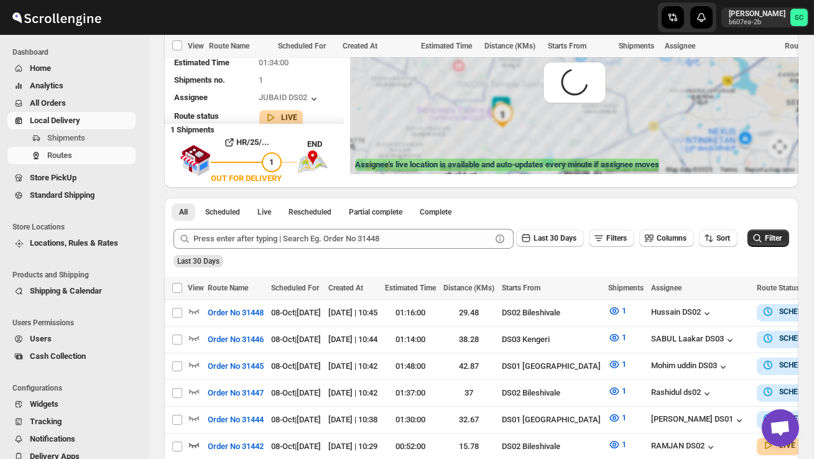
scroll to position [0, 0]
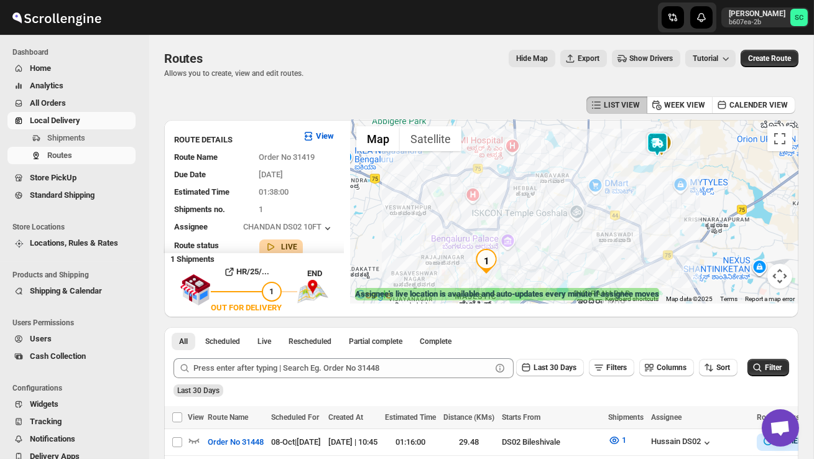
click at [658, 141] on img at bounding box center [657, 144] width 25 height 25
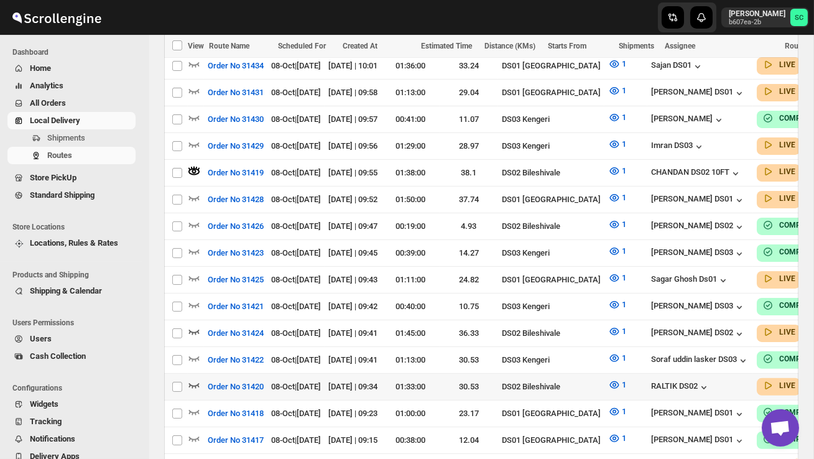
scroll to position [781, 0]
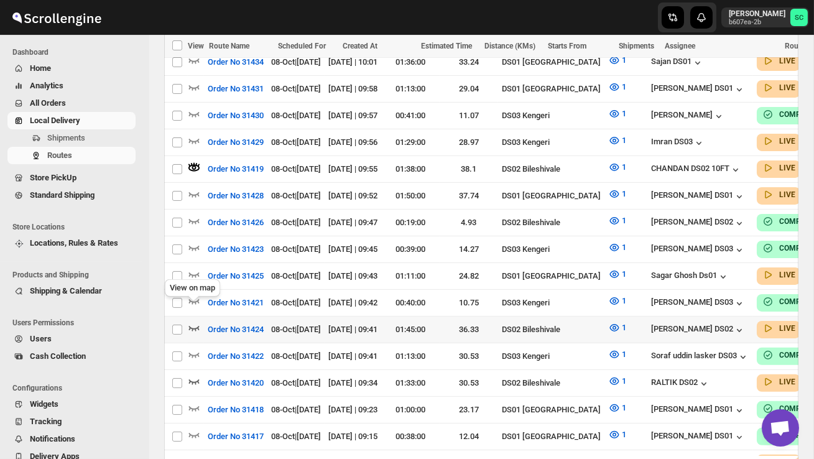
click at [196, 321] on icon "button" at bounding box center [194, 327] width 12 height 12
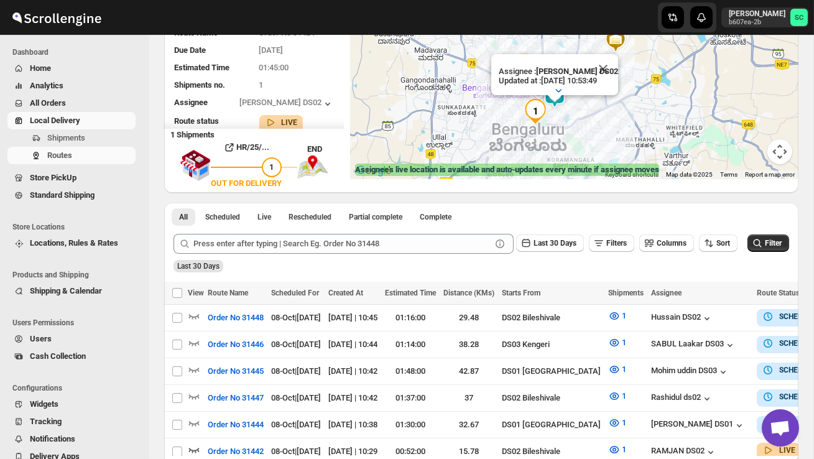
scroll to position [119, 0]
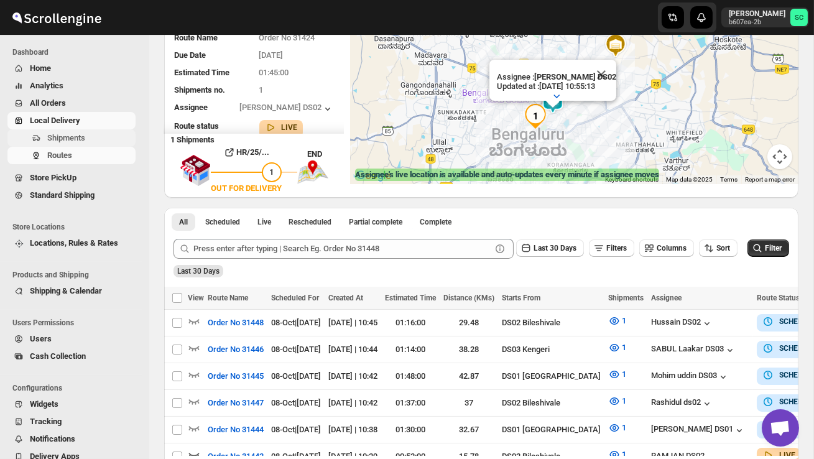
click at [85, 137] on span "Shipments" at bounding box center [66, 137] width 38 height 9
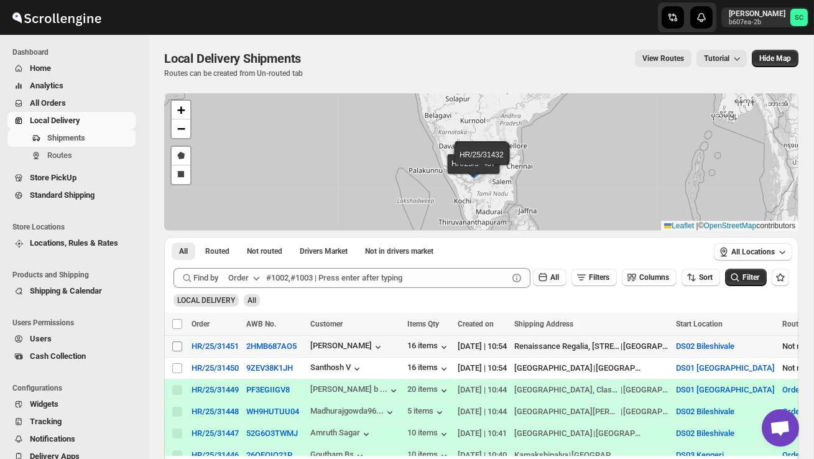
click at [175, 346] on input "Select shipment" at bounding box center [177, 346] width 10 height 10
checkbox input "true"
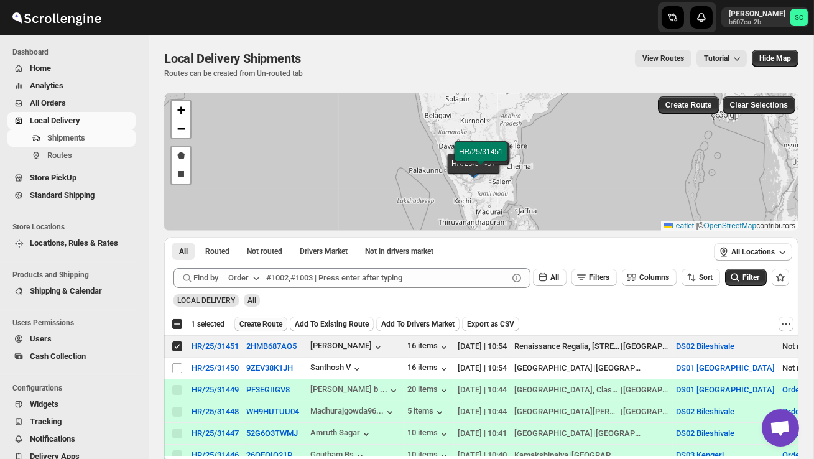
click at [264, 323] on span "Create Route" at bounding box center [260, 324] width 43 height 10
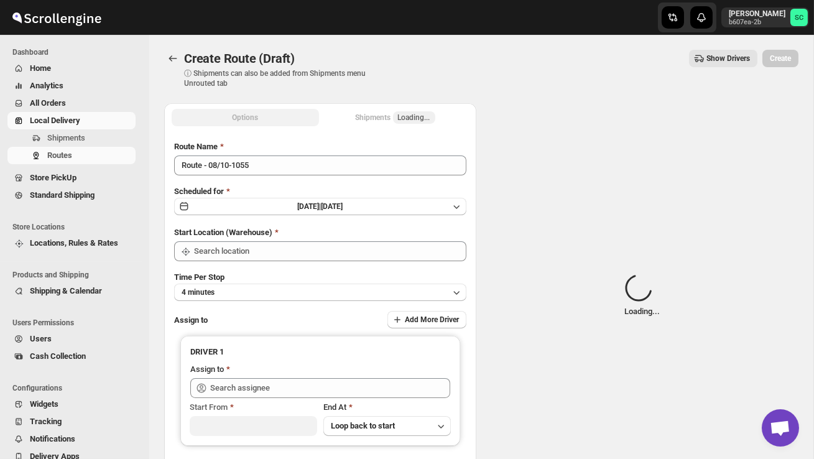
type input "DS02 Bileshivale"
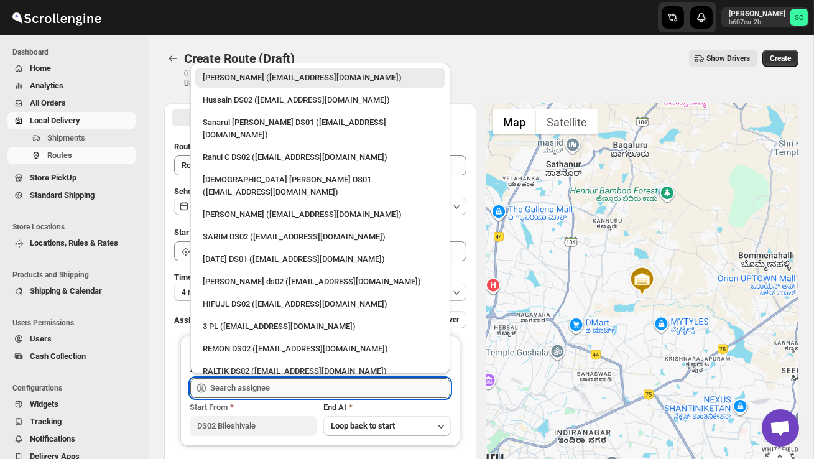
click at [244, 381] on input "text" at bounding box center [330, 388] width 240 height 20
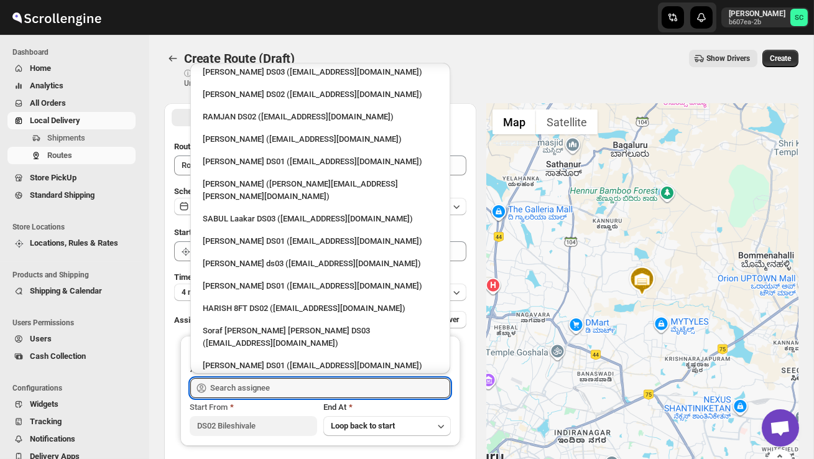
scroll to position [1061, 0]
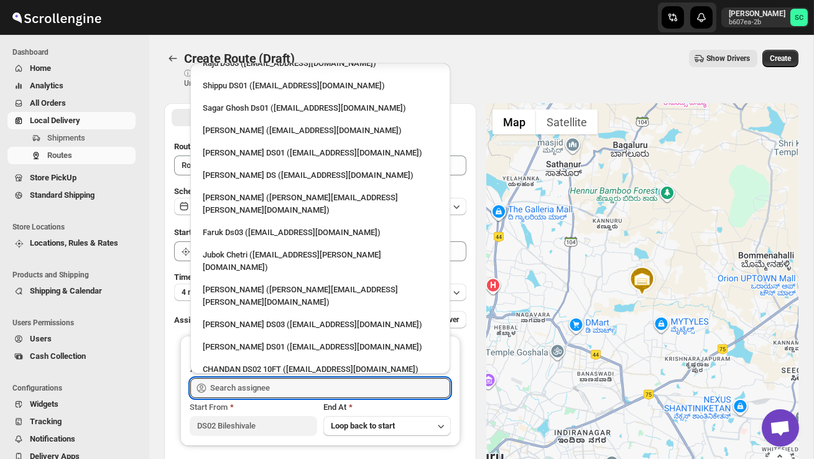
click at [278, 452] on div "SABIR DS02 ([EMAIL_ADDRESS][DOMAIN_NAME])" at bounding box center [320, 458] width 235 height 12
type input "SABIR DS02 ([EMAIL_ADDRESS][DOMAIN_NAME])"
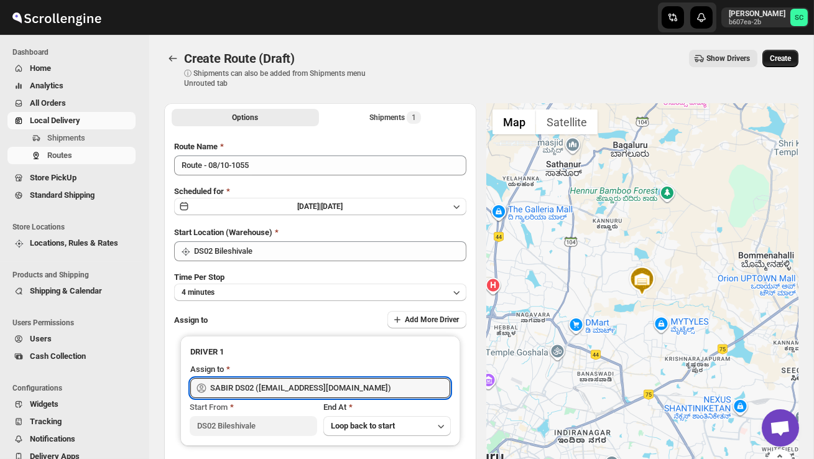
click at [779, 57] on span "Create" at bounding box center [779, 58] width 21 height 10
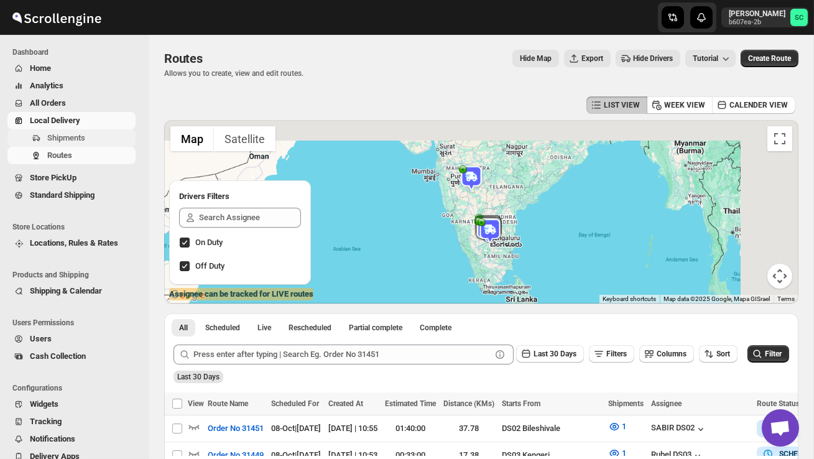
click at [83, 139] on span "Shipments" at bounding box center [66, 137] width 38 height 9
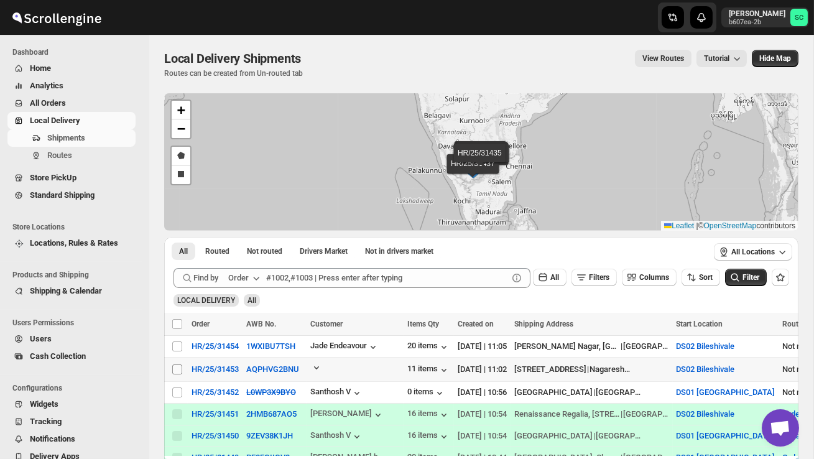
click at [182, 366] on span at bounding box center [177, 369] width 11 height 11
click at [182, 366] on input "Select shipment" at bounding box center [177, 369] width 10 height 10
click at [175, 367] on input "Select shipment" at bounding box center [177, 369] width 10 height 10
checkbox input "true"
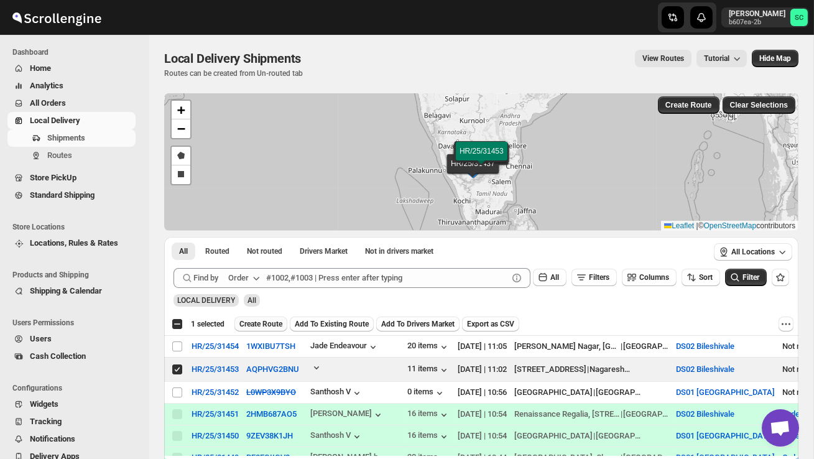
click at [262, 323] on span "Create Route" at bounding box center [260, 324] width 43 height 10
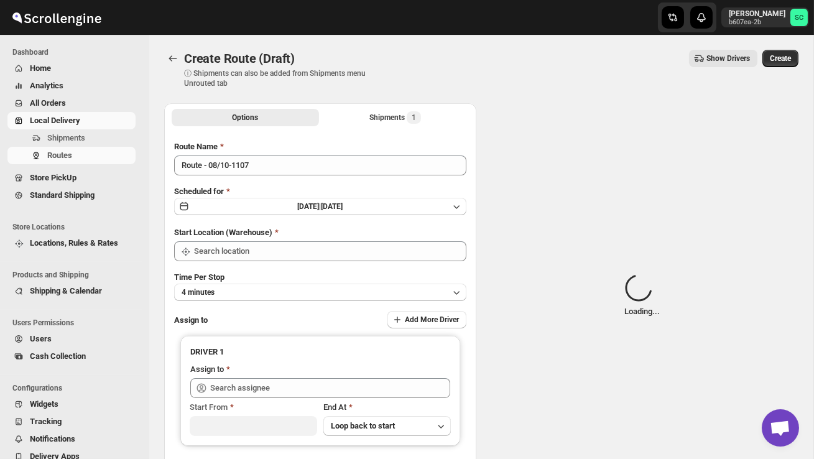
type input "DS02 Bileshivale"
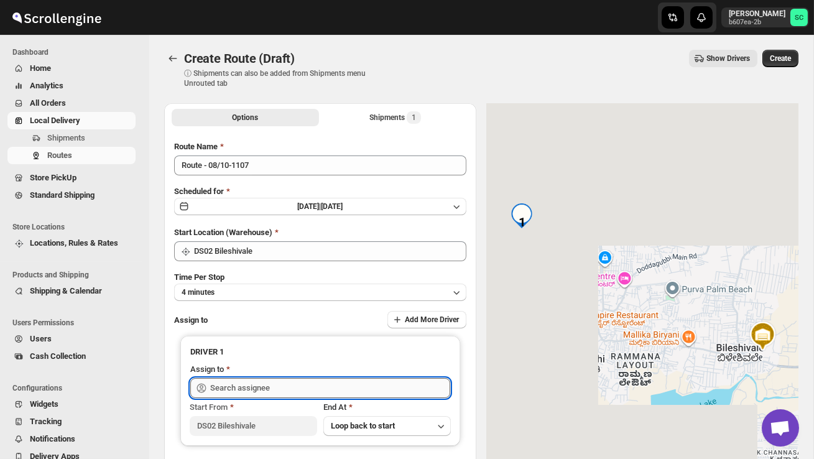
click at [250, 387] on input "text" at bounding box center [330, 388] width 240 height 20
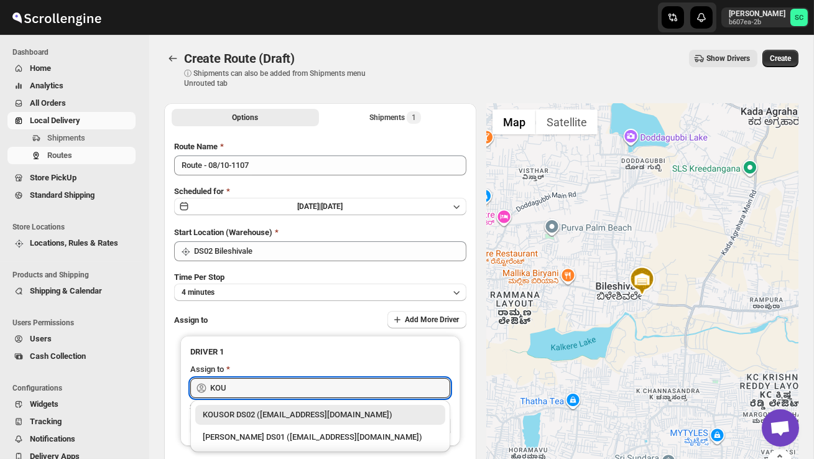
click at [267, 412] on div "KOUSOR DS02 ([EMAIL_ADDRESS][DOMAIN_NAME])" at bounding box center [320, 414] width 235 height 12
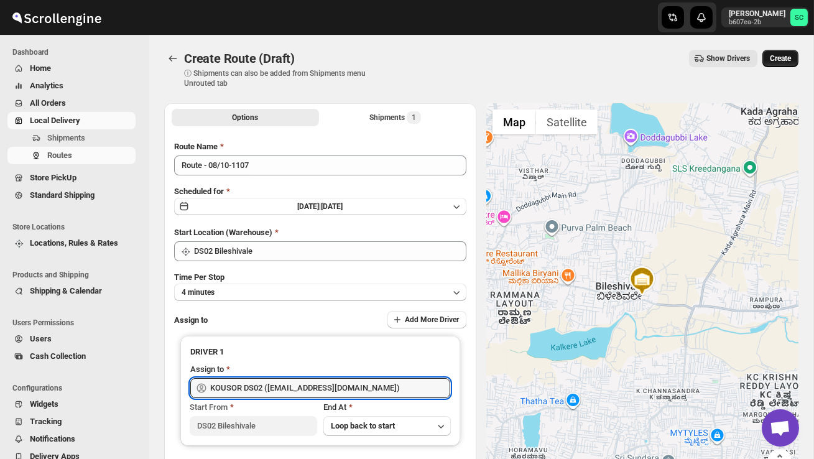
type input "KOUSOR DS02 ([EMAIL_ADDRESS][DOMAIN_NAME])"
click at [780, 57] on span "Create" at bounding box center [779, 58] width 21 height 10
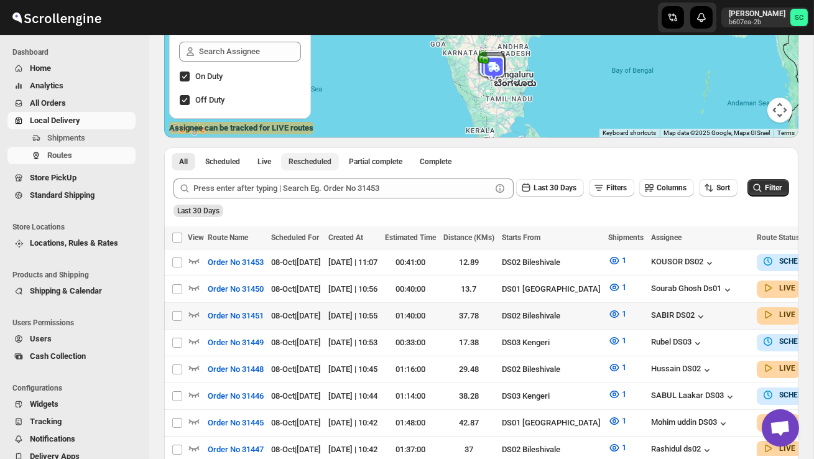
scroll to position [168, 0]
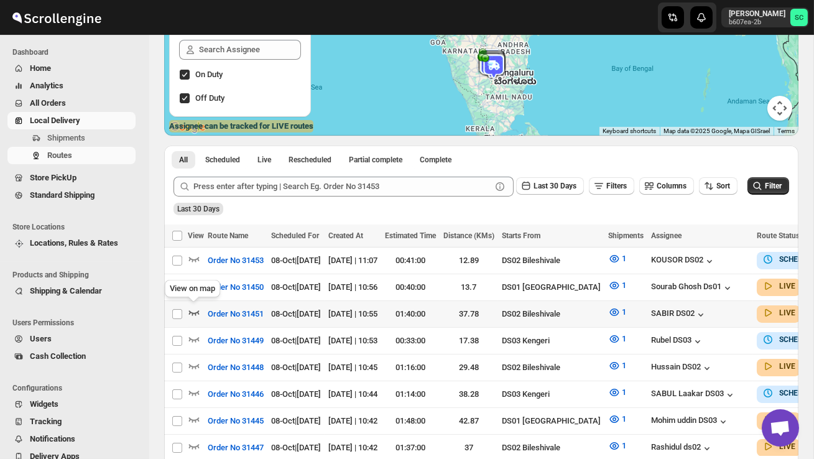
click at [193, 308] on icon "button" at bounding box center [194, 312] width 12 height 12
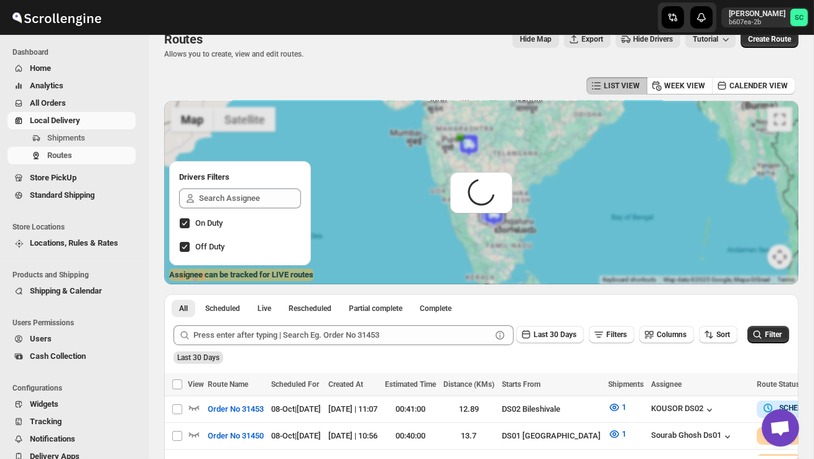
scroll to position [0, 0]
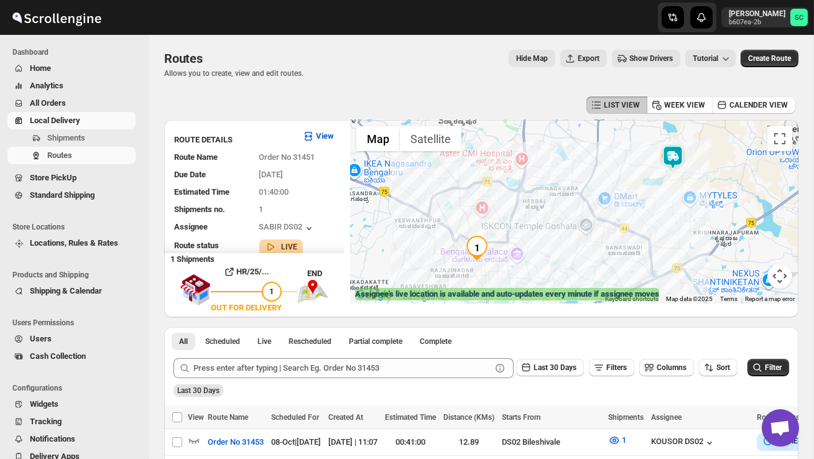
click at [672, 158] on img at bounding box center [672, 157] width 25 height 25
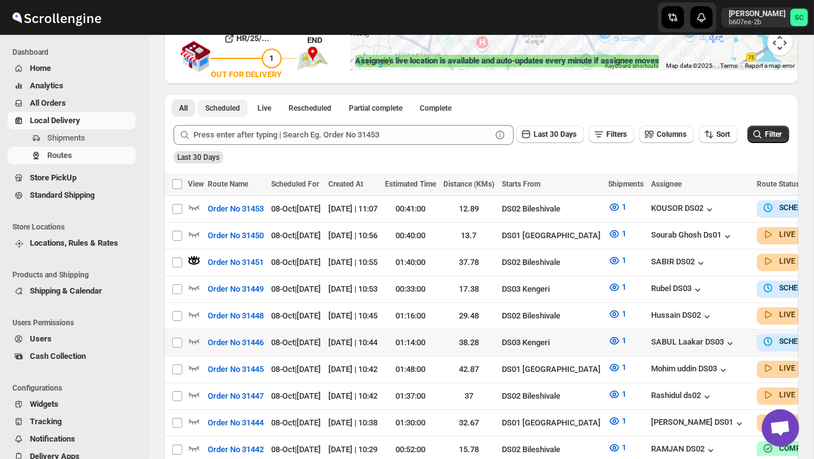
scroll to position [239, 0]
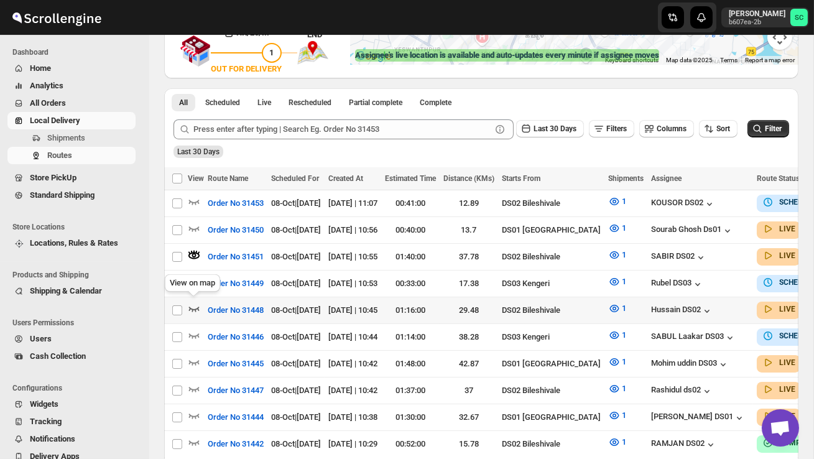
click at [191, 304] on icon "button" at bounding box center [194, 308] width 12 height 12
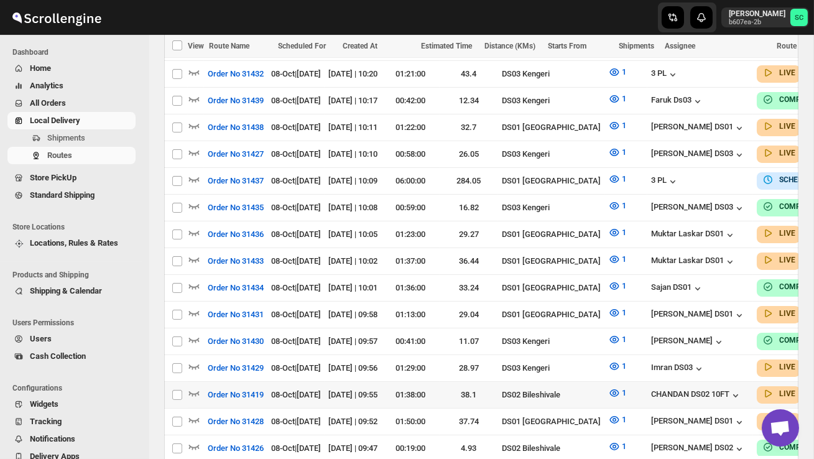
scroll to position [663, 0]
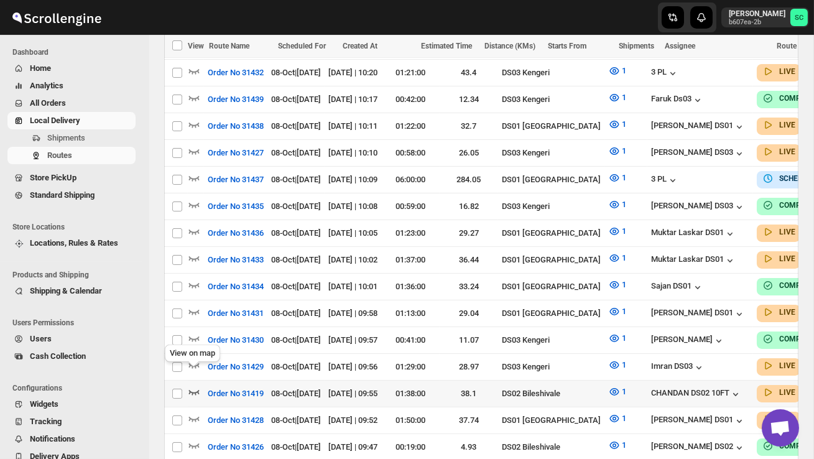
click at [195, 385] on icon "button" at bounding box center [194, 391] width 12 height 12
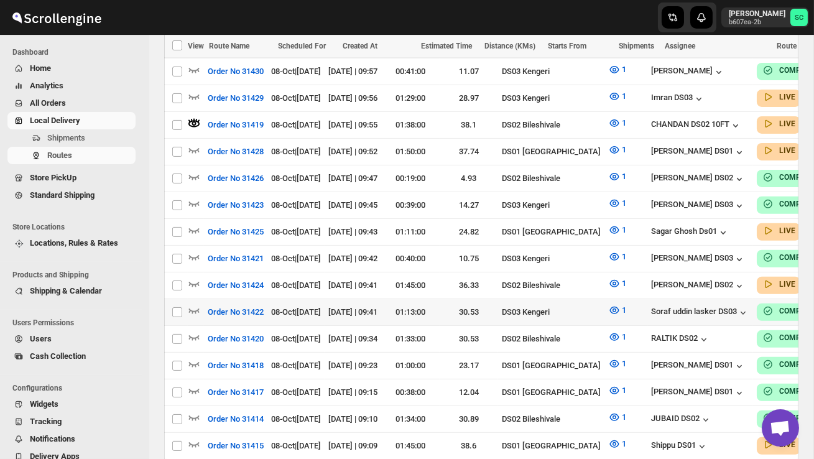
scroll to position [930, 0]
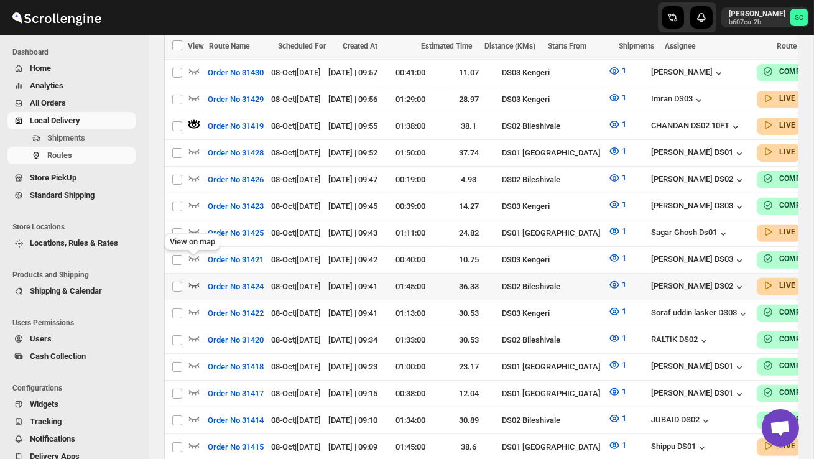
click at [195, 278] on icon "button" at bounding box center [194, 284] width 12 height 12
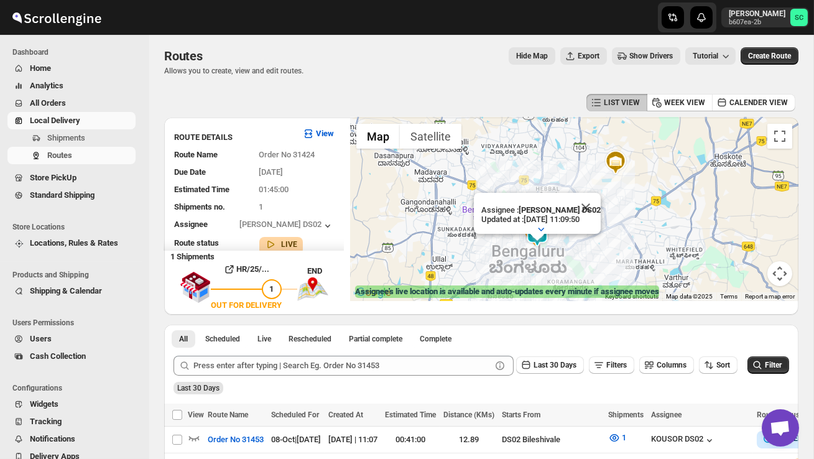
scroll to position [0, 0]
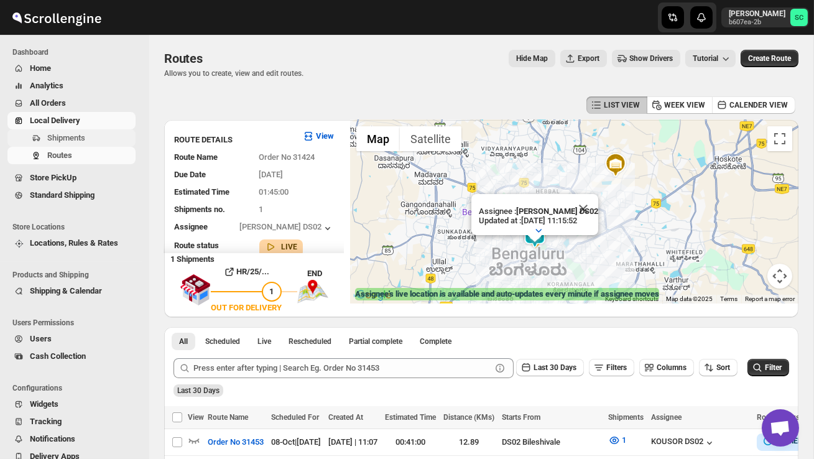
click at [72, 136] on span "Shipments" at bounding box center [66, 137] width 38 height 9
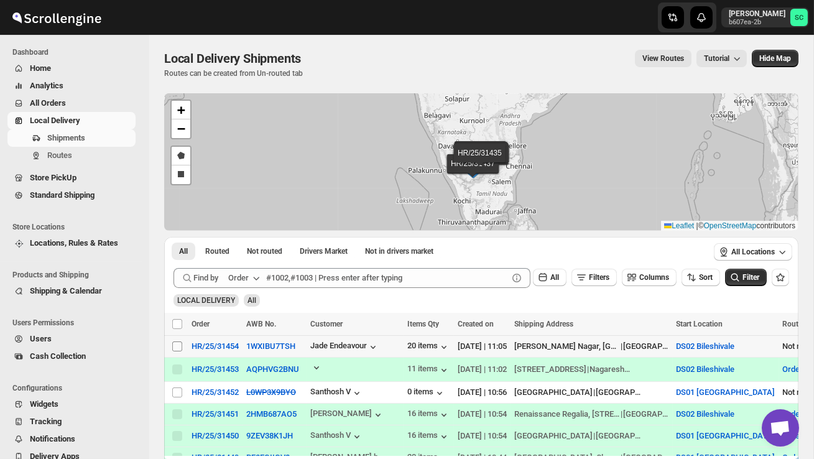
click at [178, 345] on input "Select shipment" at bounding box center [177, 346] width 10 height 10
checkbox input "true"
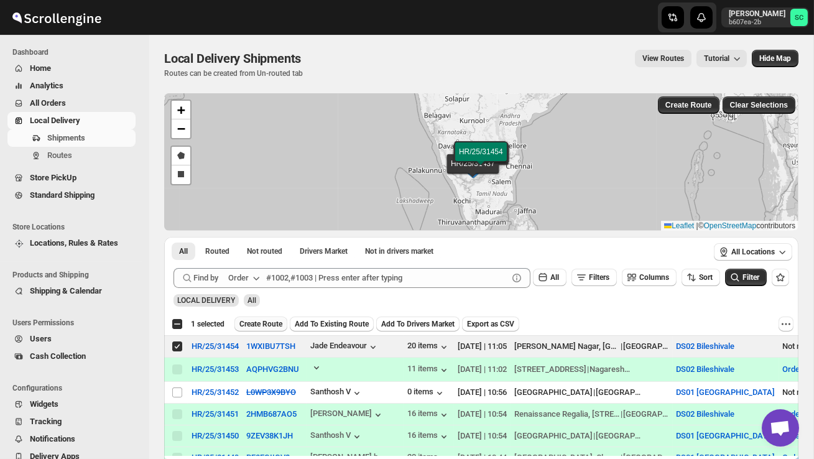
click at [255, 328] on span "Create Route" at bounding box center [260, 324] width 43 height 10
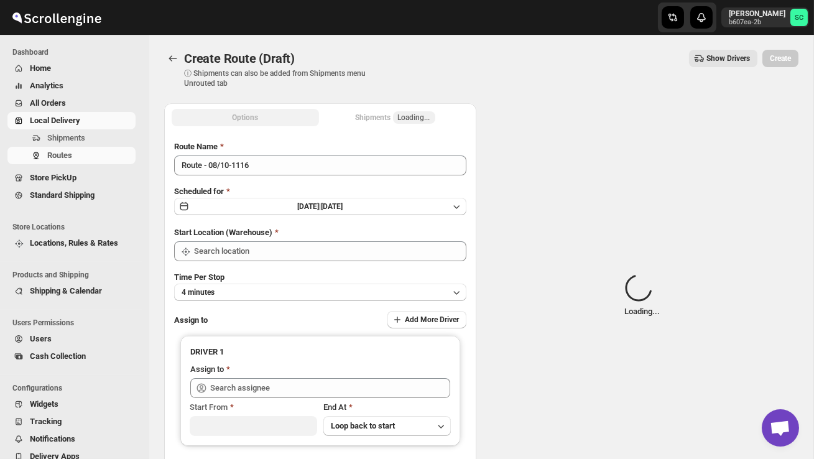
type input "DS02 Bileshivale"
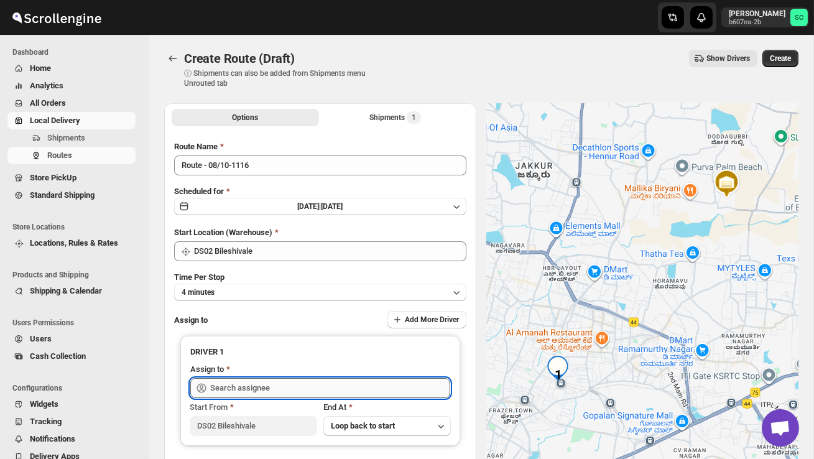
click at [244, 383] on input "text" at bounding box center [330, 388] width 240 height 20
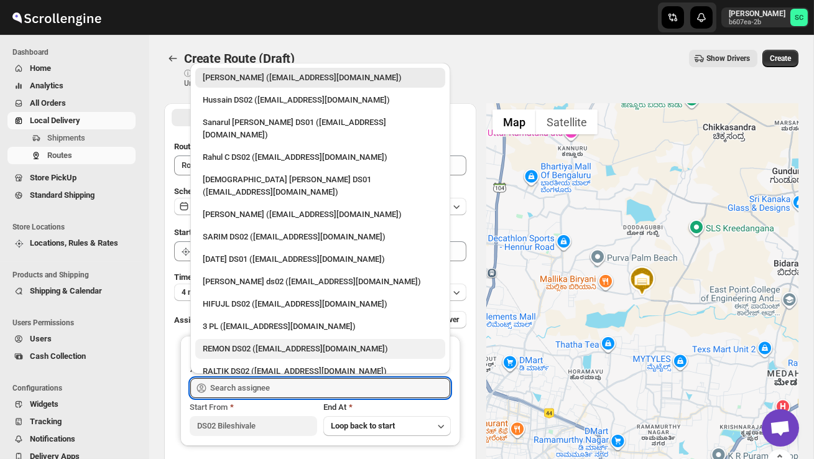
click at [244, 342] on div "REMON DS02 ([EMAIL_ADDRESS][DOMAIN_NAME])" at bounding box center [320, 348] width 235 height 12
type input "REMON DS02 ([EMAIL_ADDRESS][DOMAIN_NAME])"
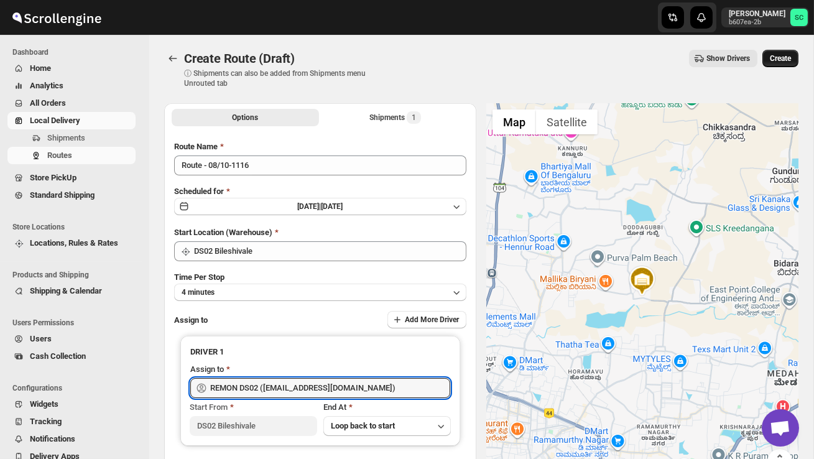
click at [775, 63] on span "Create" at bounding box center [779, 58] width 21 height 10
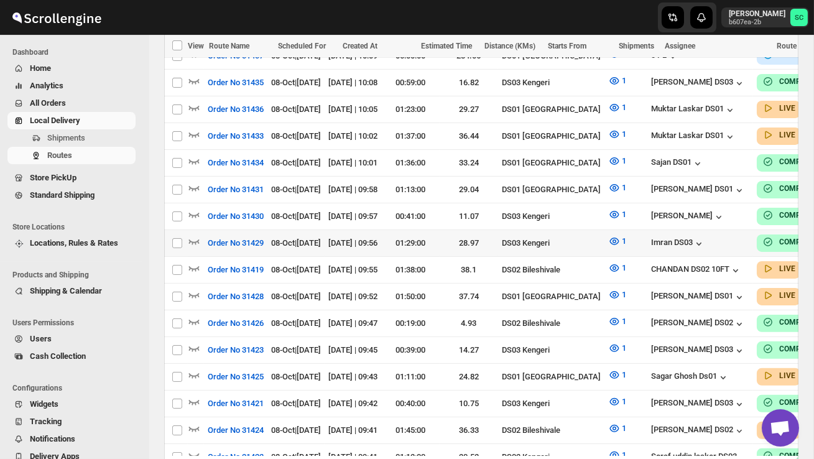
scroll to position [802, 0]
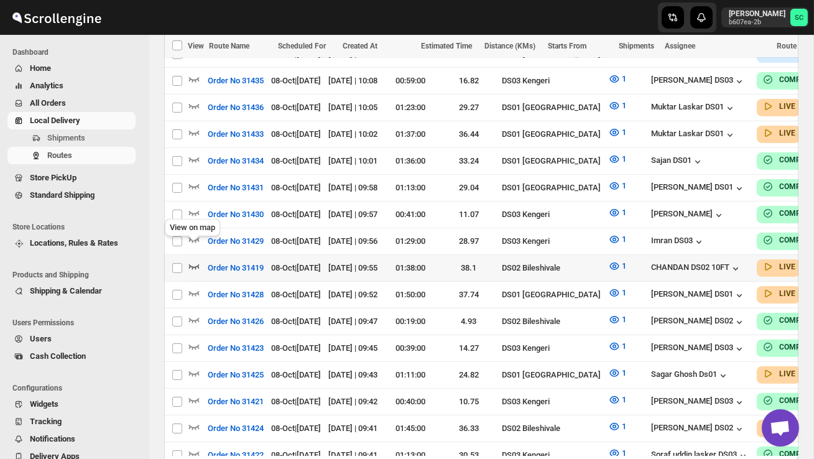
click at [196, 264] on icon "button" at bounding box center [194, 266] width 11 height 5
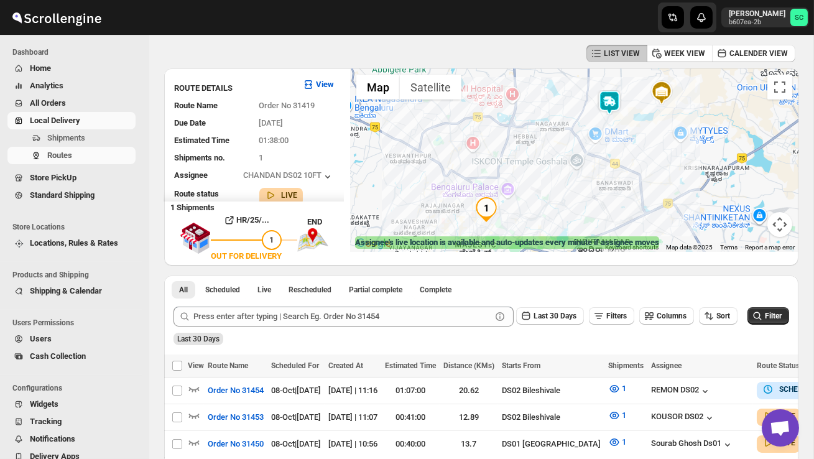
scroll to position [49, 0]
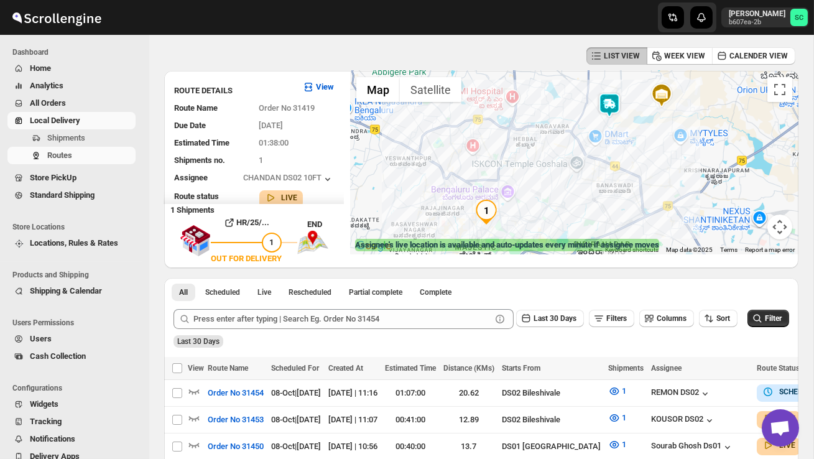
click at [611, 104] on img at bounding box center [609, 105] width 25 height 25
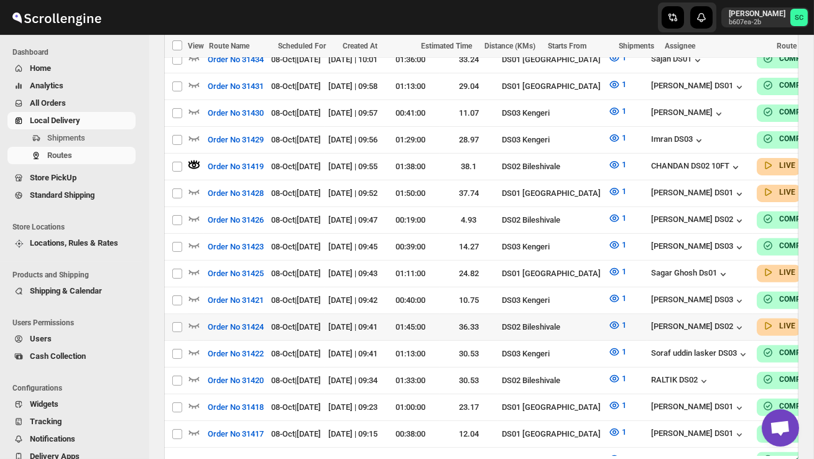
scroll to position [917, 0]
click at [194, 318] on icon "button" at bounding box center [194, 324] width 12 height 12
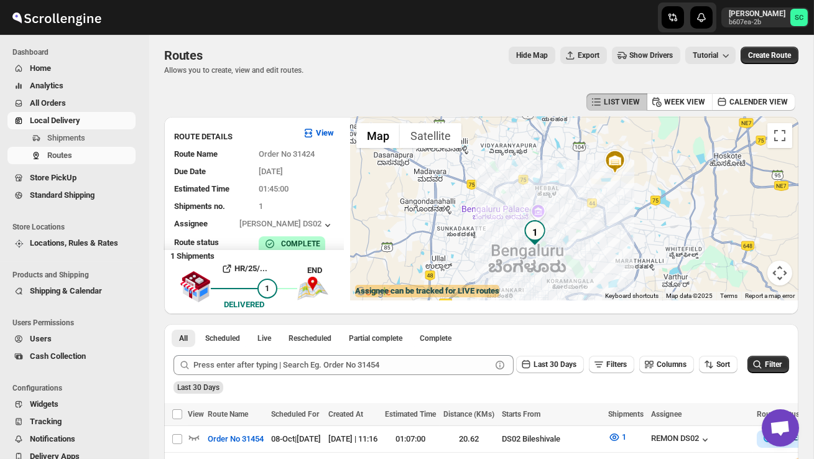
scroll to position [0, 0]
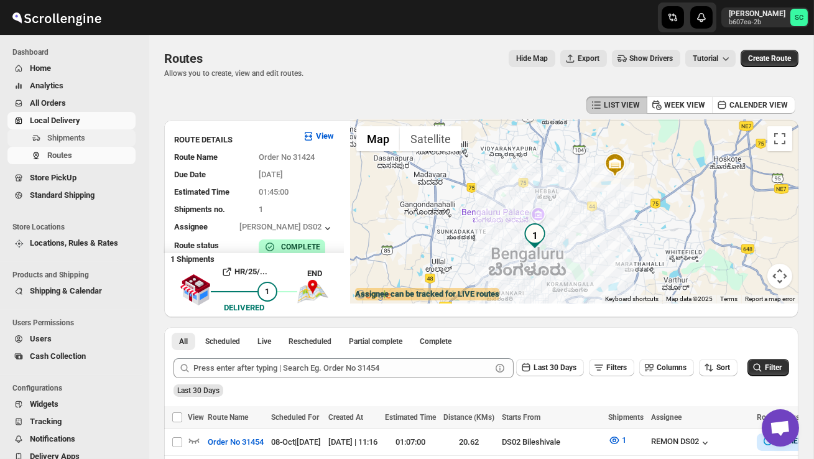
click at [85, 134] on span "Shipments" at bounding box center [66, 137] width 38 height 9
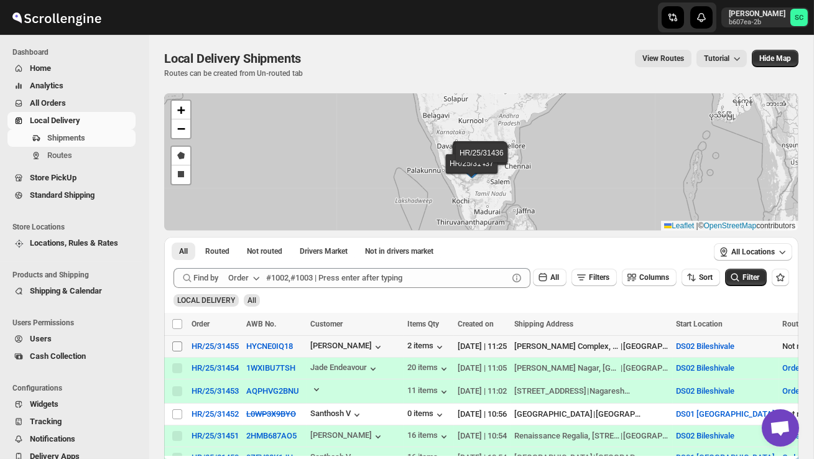
click at [173, 345] on input "Select shipment" at bounding box center [177, 346] width 10 height 10
checkbox input "true"
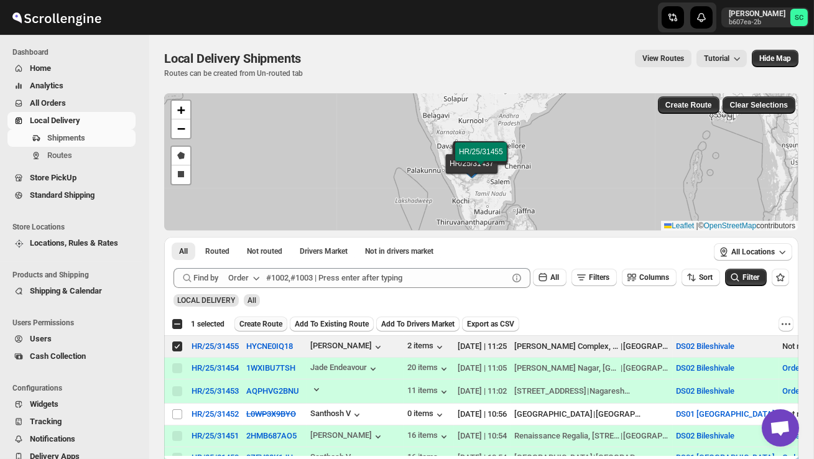
click at [254, 321] on span "Create Route" at bounding box center [260, 324] width 43 height 10
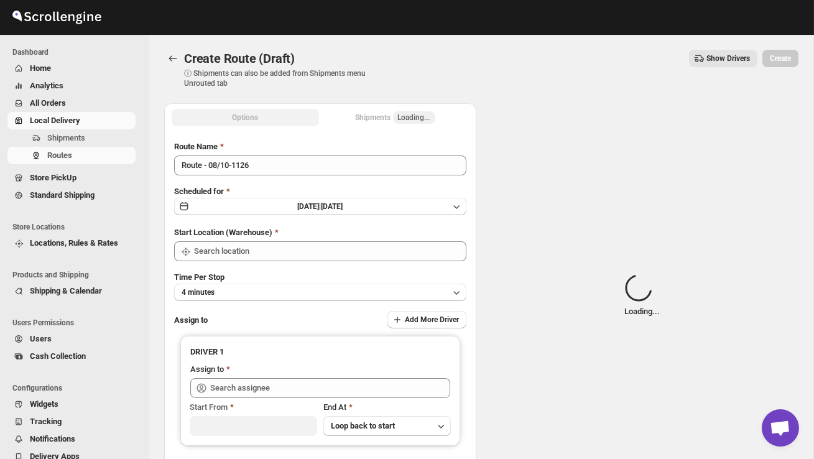
type input "DS02 Bileshivale"
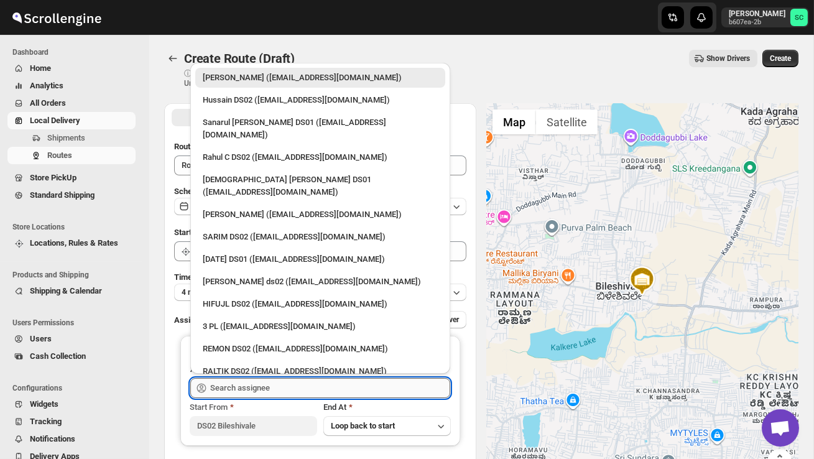
click at [257, 380] on input "text" at bounding box center [330, 388] width 240 height 20
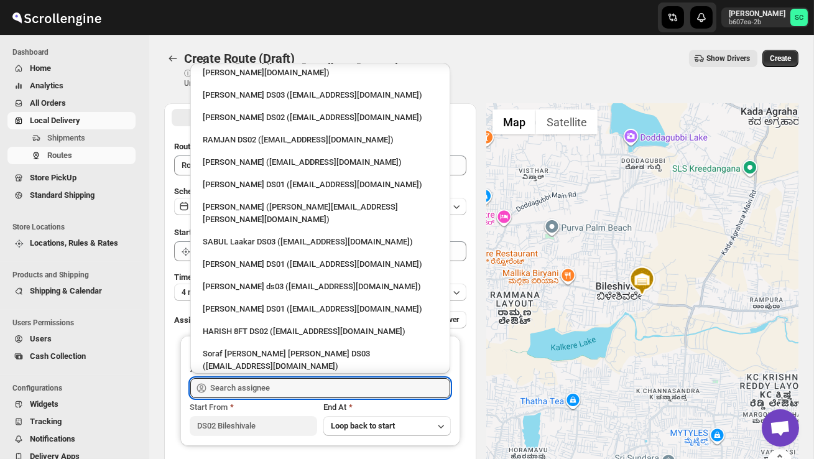
scroll to position [712, 0]
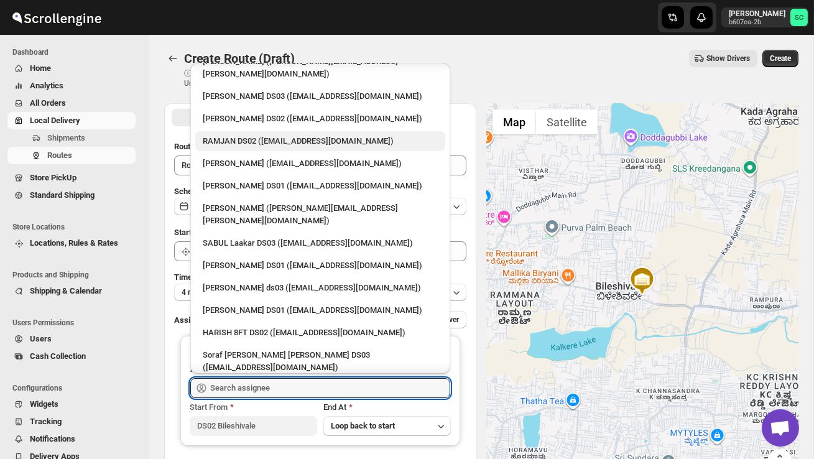
click at [248, 135] on div "RAMJAN DS02 ([EMAIL_ADDRESS][DOMAIN_NAME])" at bounding box center [320, 141] width 235 height 12
type input "RAMJAN DS02 ([EMAIL_ADDRESS][DOMAIN_NAME])"
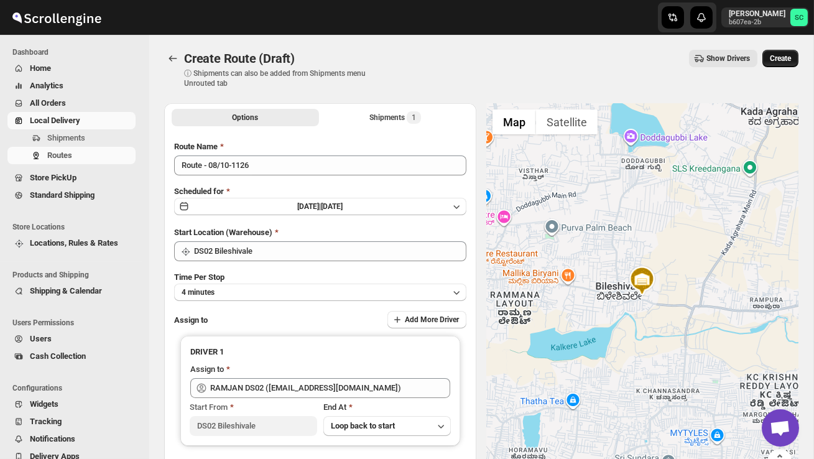
click at [773, 57] on span "Create" at bounding box center [779, 58] width 21 height 10
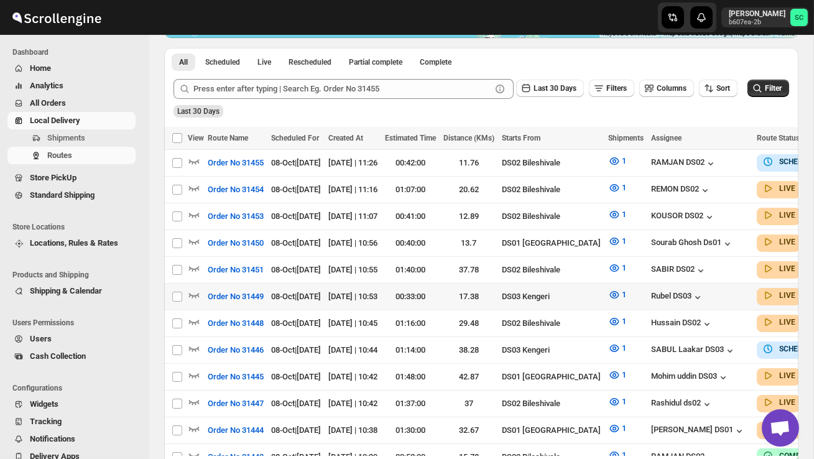
scroll to position [266, 0]
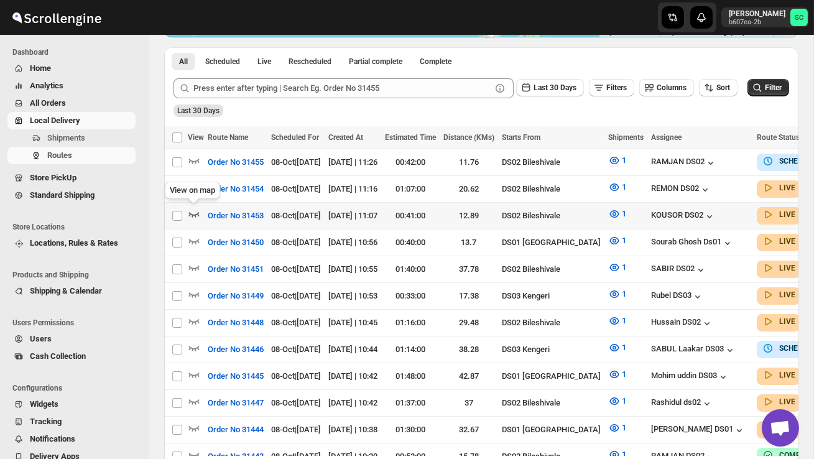
click at [192, 208] on icon "button" at bounding box center [194, 214] width 12 height 12
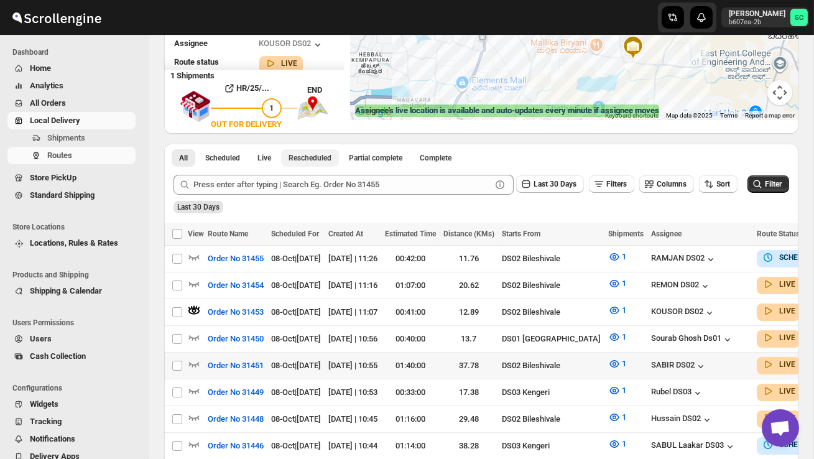
scroll to position [188, 0]
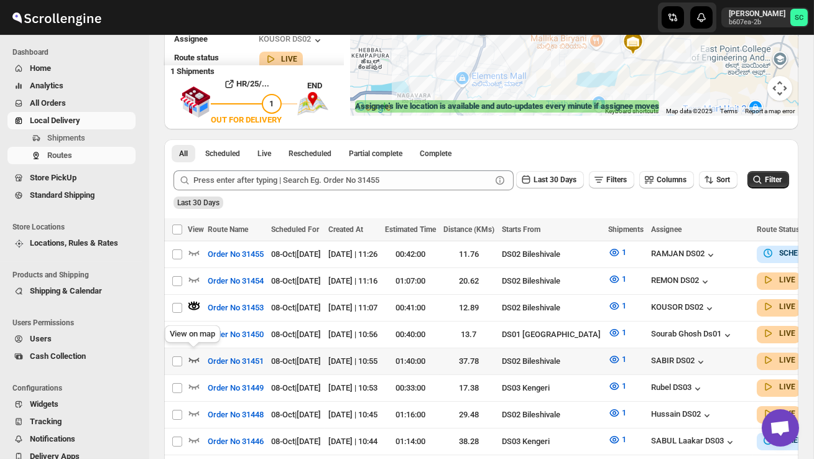
click at [192, 357] on icon "button" at bounding box center [194, 359] width 11 height 5
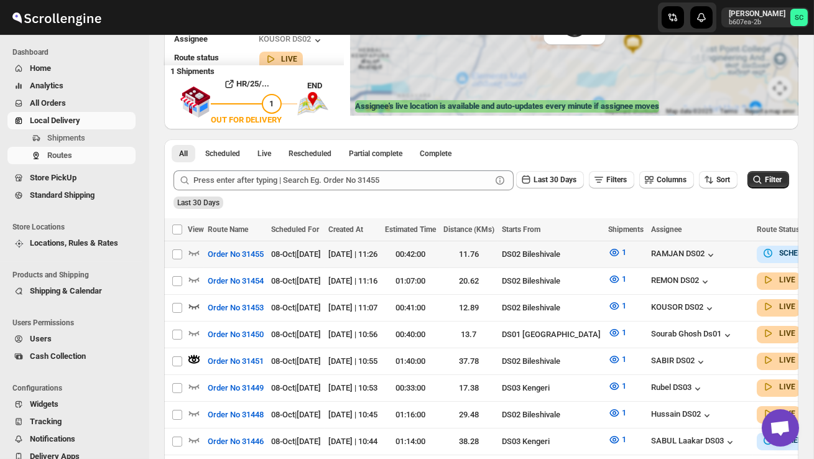
scroll to position [0, 0]
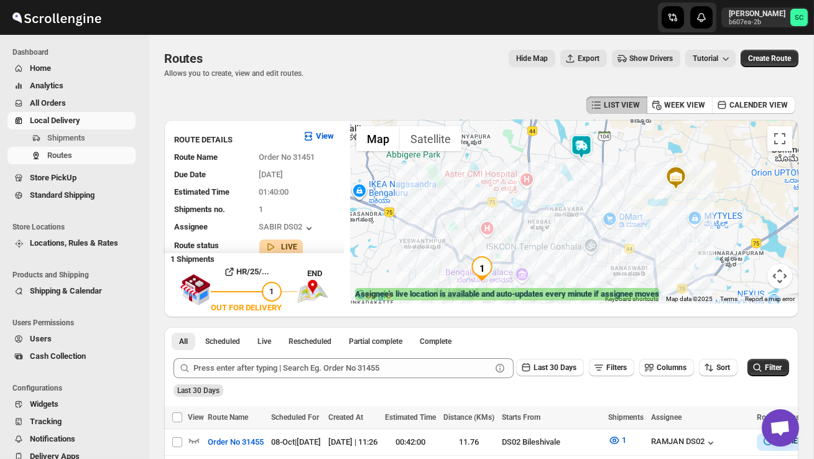
drag, startPoint x: 580, startPoint y: 171, endPoint x: 587, endPoint y: 193, distance: 22.6
click at [586, 194] on div at bounding box center [574, 211] width 448 height 183
click at [585, 147] on img at bounding box center [582, 147] width 25 height 25
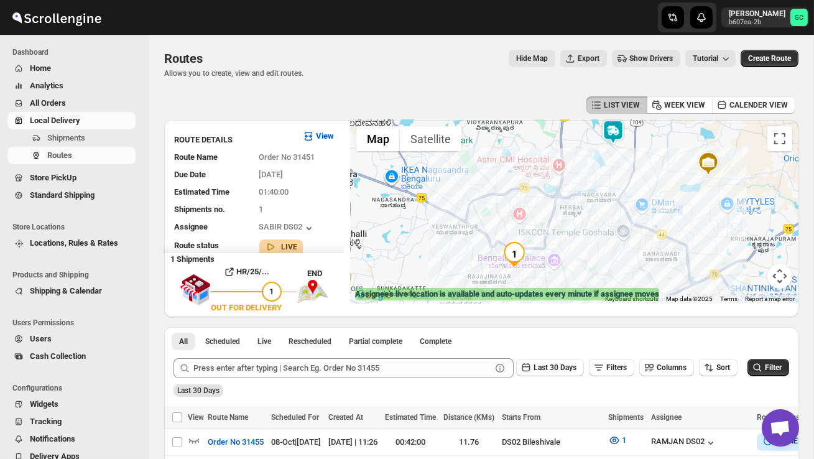
drag, startPoint x: 563, startPoint y: 250, endPoint x: 594, endPoint y: 155, distance: 100.0
click at [594, 155] on div "Assignee : SABIR DS02 Updated at : 08/10/2025, 11:32:44 Duty mode Enabled Batte…" at bounding box center [574, 211] width 448 height 183
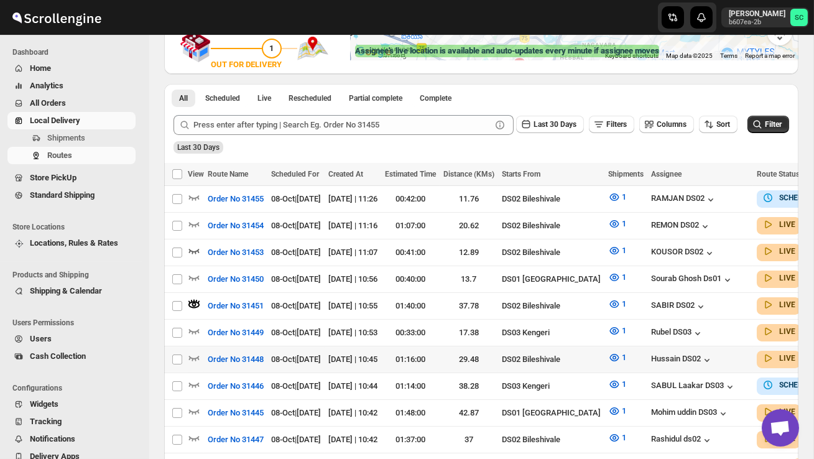
scroll to position [244, 0]
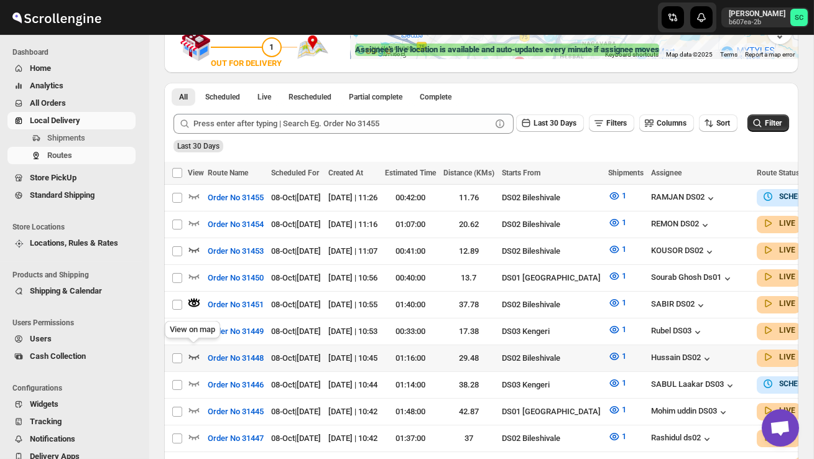
click at [195, 350] on icon "button" at bounding box center [194, 356] width 12 height 12
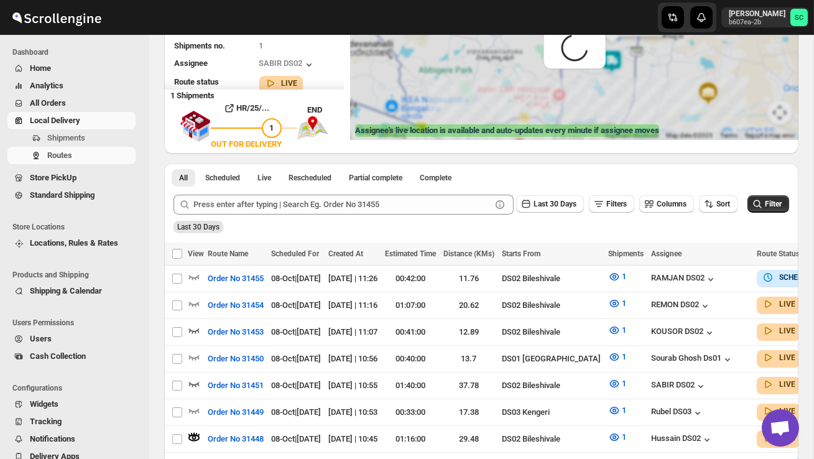
scroll to position [0, 0]
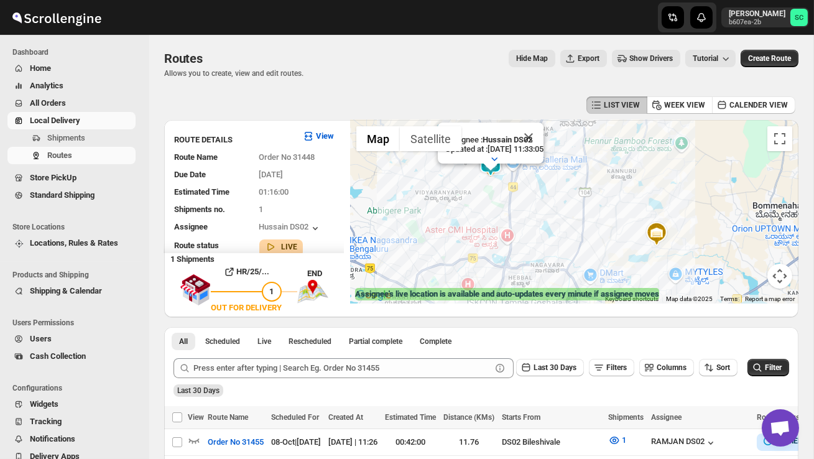
click at [543, 137] on button "Close" at bounding box center [528, 137] width 30 height 30
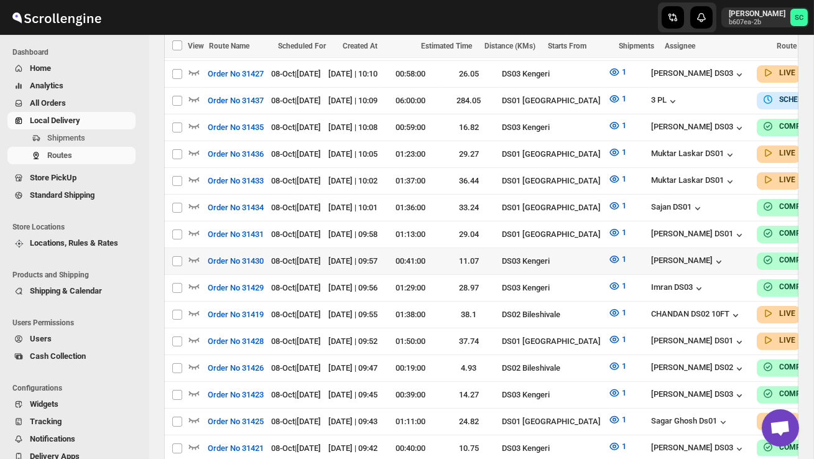
scroll to position [805, 0]
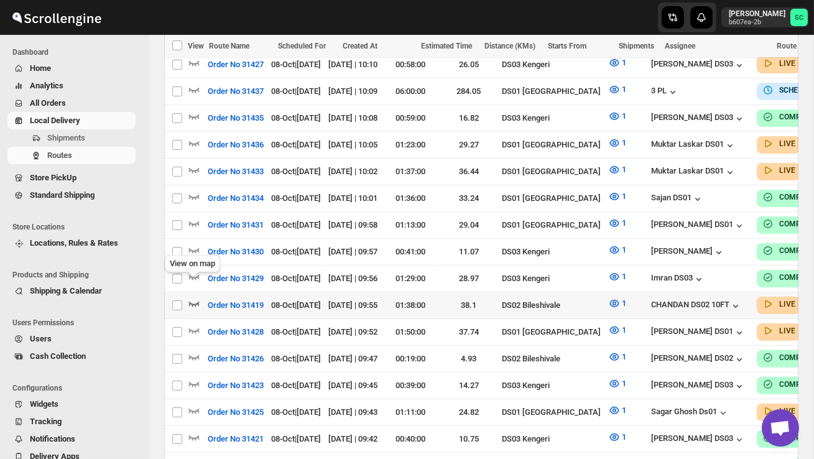
click at [194, 297] on icon "button" at bounding box center [194, 303] width 12 height 12
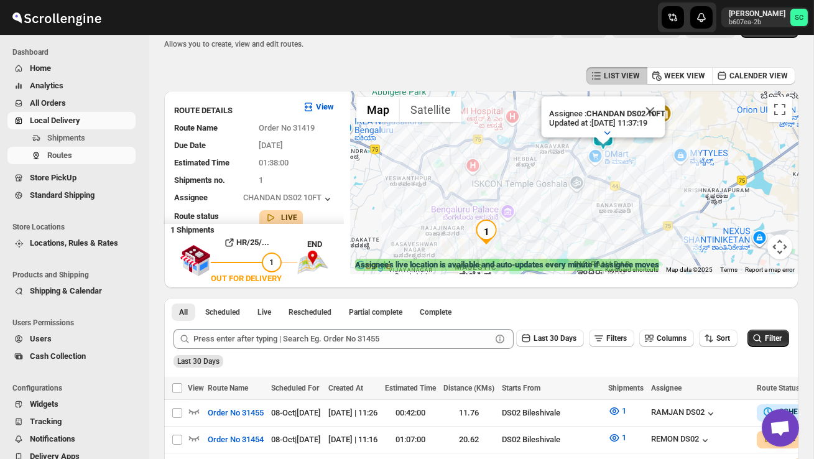
scroll to position [0, 0]
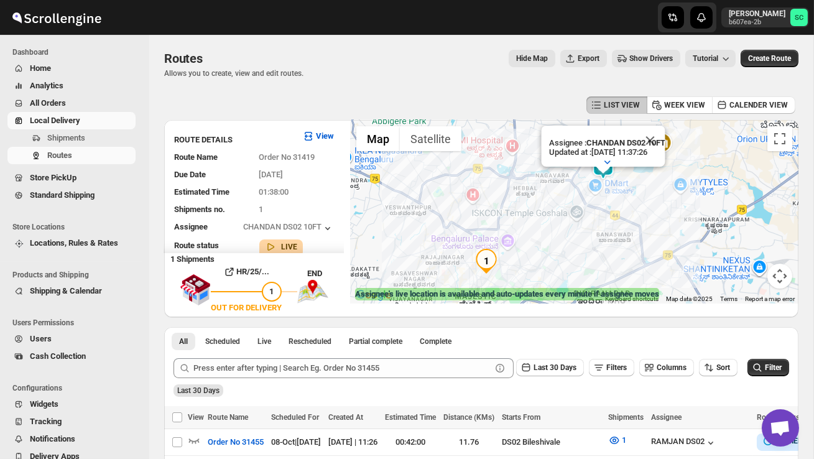
click at [661, 139] on button "Close" at bounding box center [650, 141] width 30 height 30
click at [565, 238] on img at bounding box center [556, 239] width 25 height 25
click at [562, 233] on img at bounding box center [556, 239] width 25 height 25
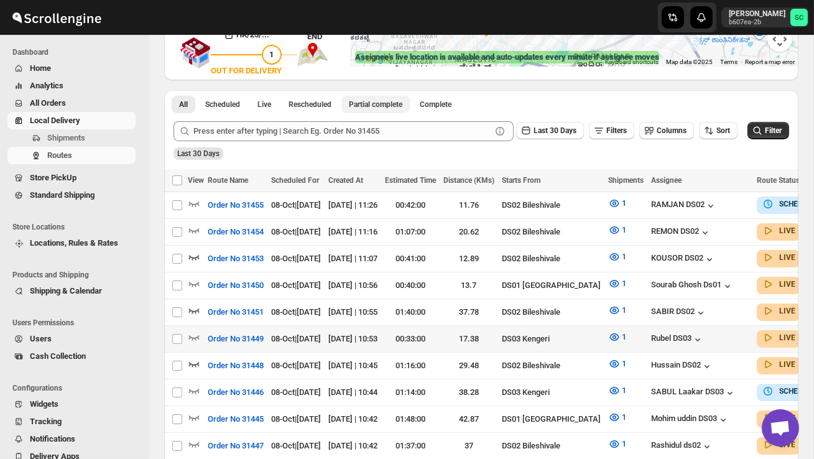
scroll to position [238, 0]
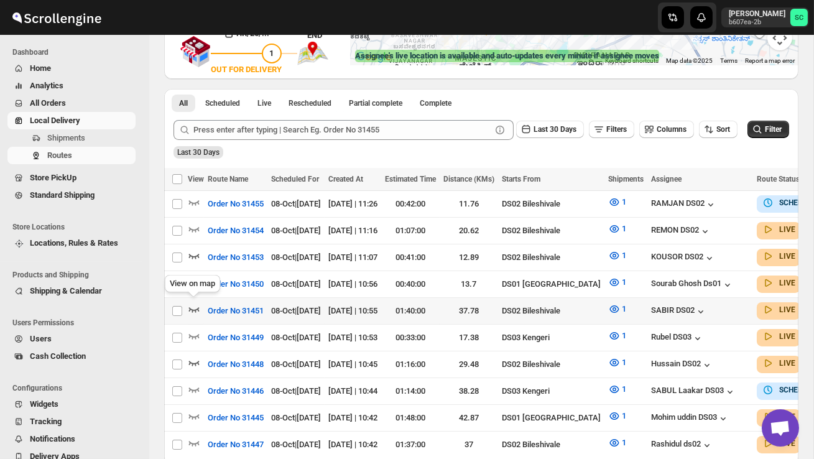
click at [190, 303] on icon "button" at bounding box center [194, 309] width 12 height 12
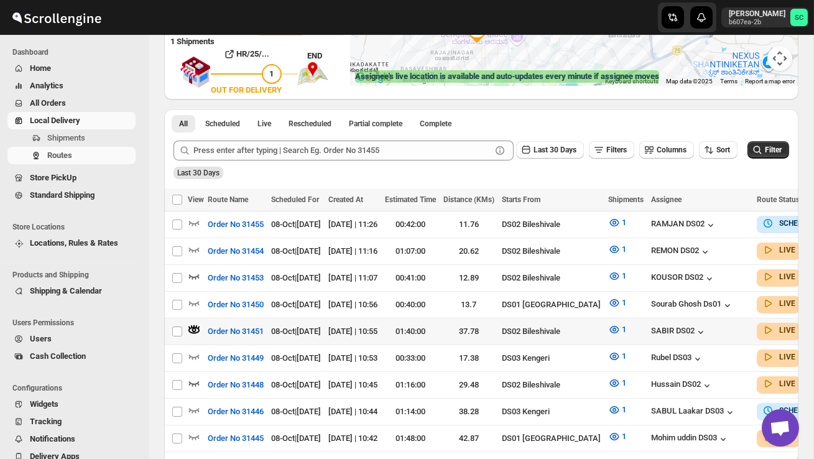
scroll to position [218, 0]
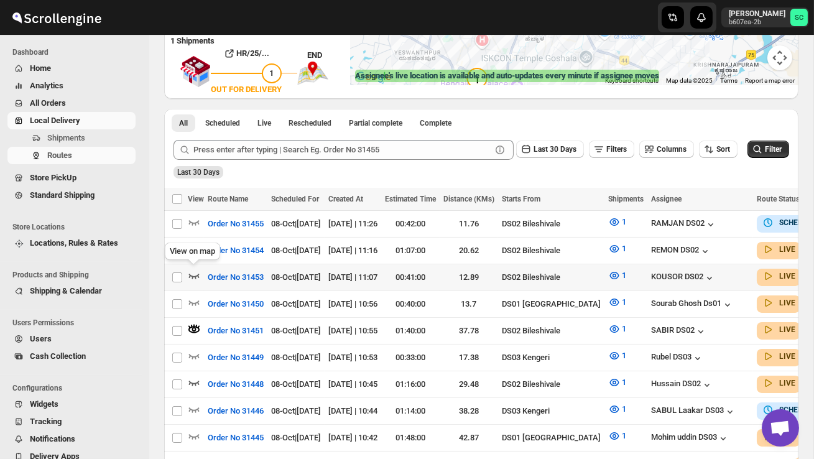
click at [194, 272] on icon "button" at bounding box center [194, 275] width 12 height 12
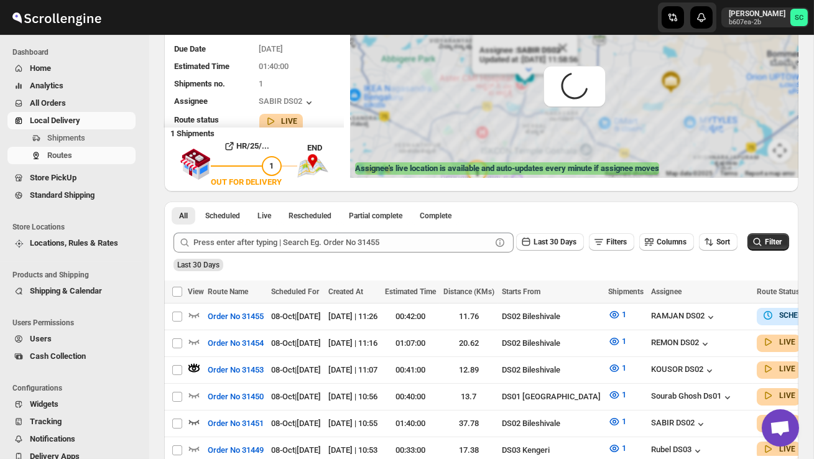
scroll to position [0, 0]
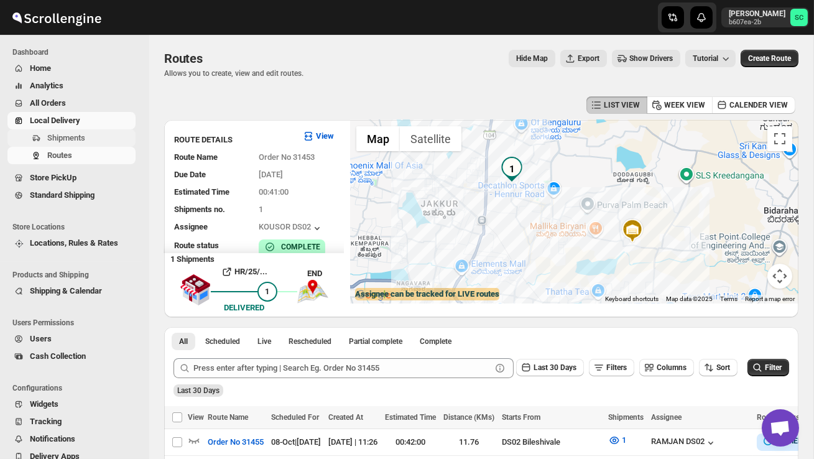
click at [85, 142] on span "Shipments" at bounding box center [66, 137] width 38 height 9
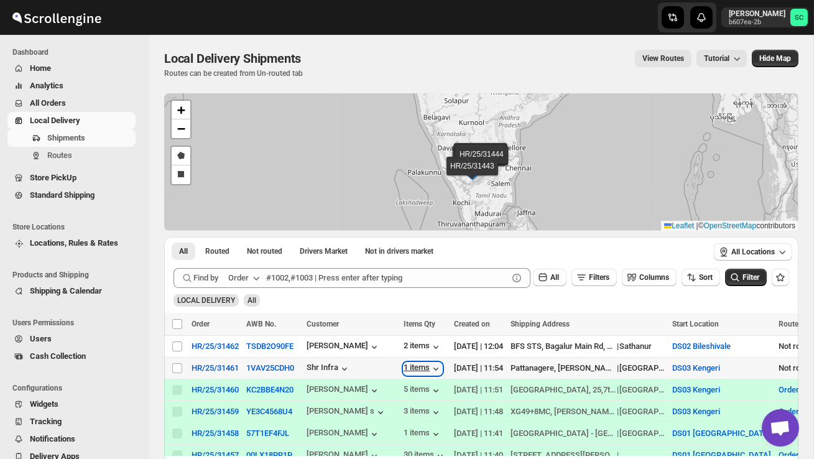
click at [432, 367] on div "1 items" at bounding box center [422, 368] width 39 height 12
click at [175, 345] on input "Select shipment" at bounding box center [177, 346] width 10 height 10
checkbox input "true"
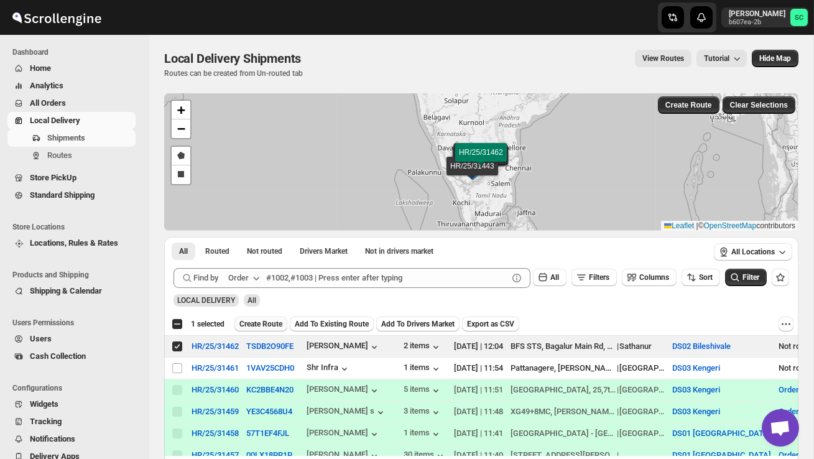
click at [265, 319] on span "Create Route" at bounding box center [260, 324] width 43 height 10
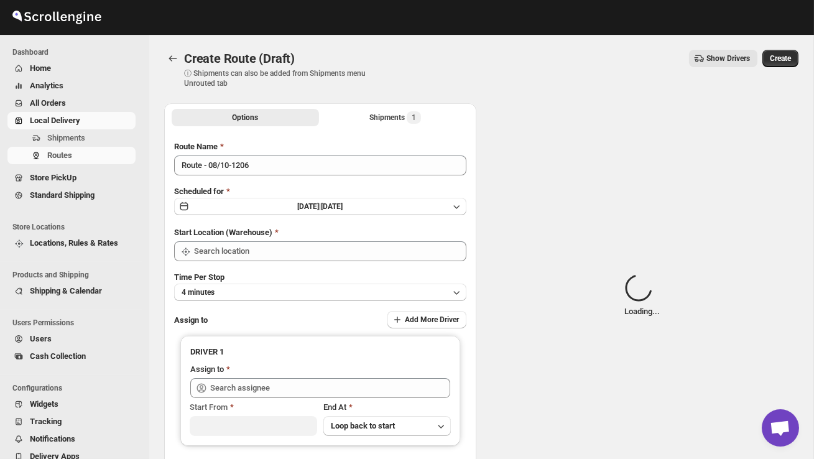
type input "DS02 Bileshivale"
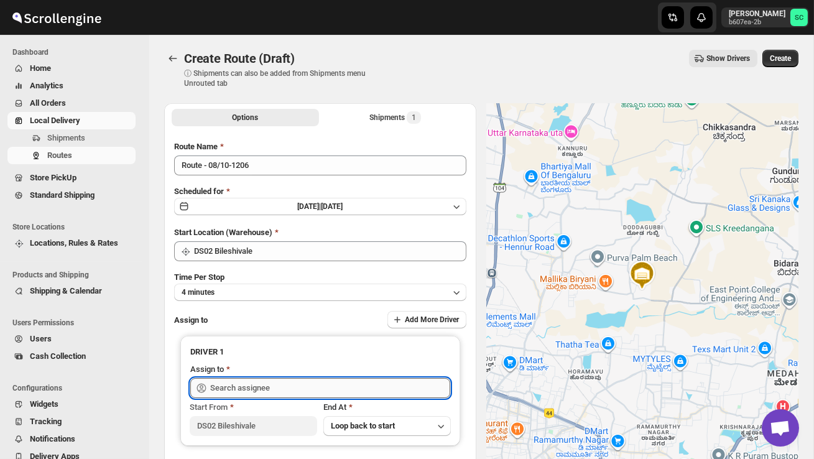
click at [254, 387] on input "text" at bounding box center [330, 388] width 240 height 20
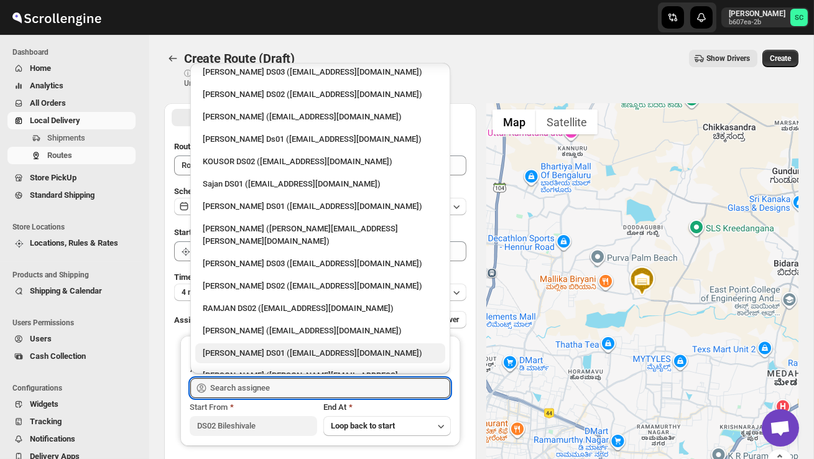
scroll to position [539, 0]
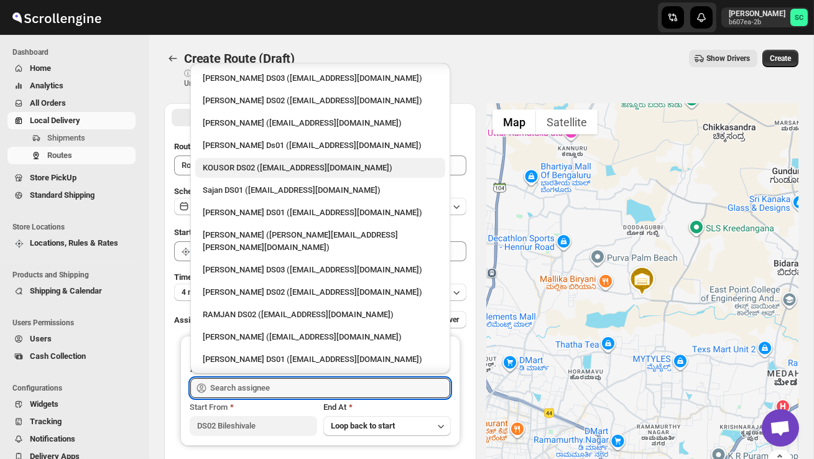
click at [270, 162] on div "KOUSOR DS02 ([EMAIL_ADDRESS][DOMAIN_NAME])" at bounding box center [320, 168] width 235 height 12
type input "KOUSOR DS02 ([EMAIL_ADDRESS][DOMAIN_NAME])"
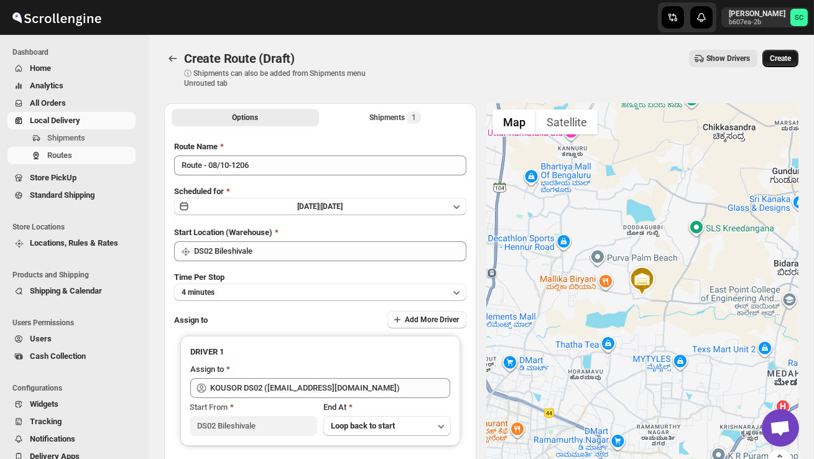
click at [779, 60] on span "Create" at bounding box center [779, 58] width 21 height 10
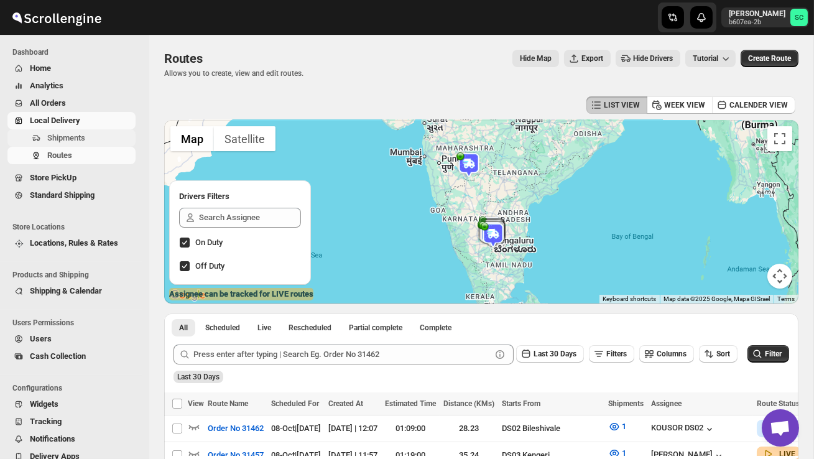
click at [75, 139] on span "Shipments" at bounding box center [66, 137] width 38 height 9
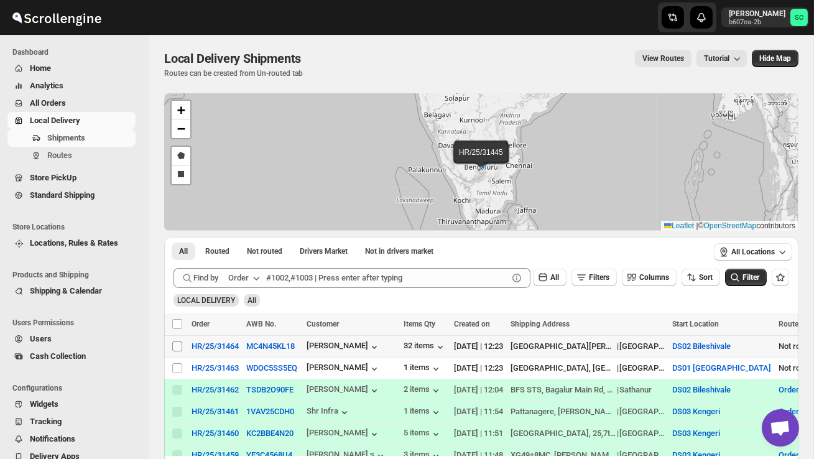
click at [177, 347] on input "Select shipment" at bounding box center [177, 346] width 10 height 10
checkbox input "true"
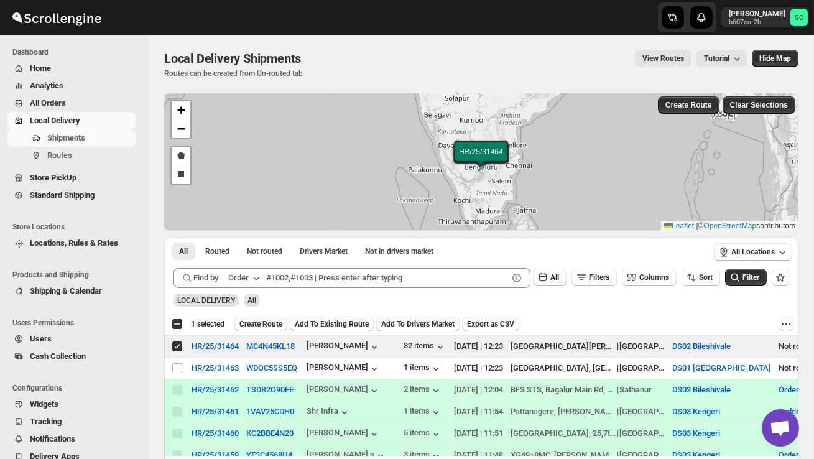
click at [255, 323] on span "Create Route" at bounding box center [260, 324] width 43 height 10
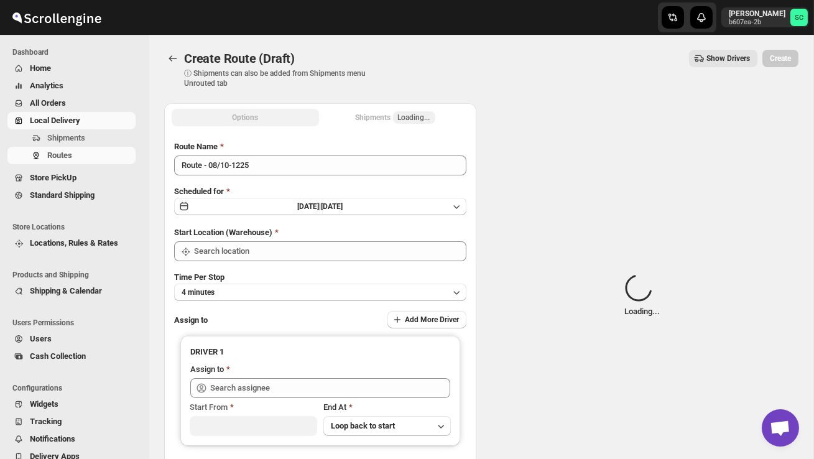
type input "DS02 Bileshivale"
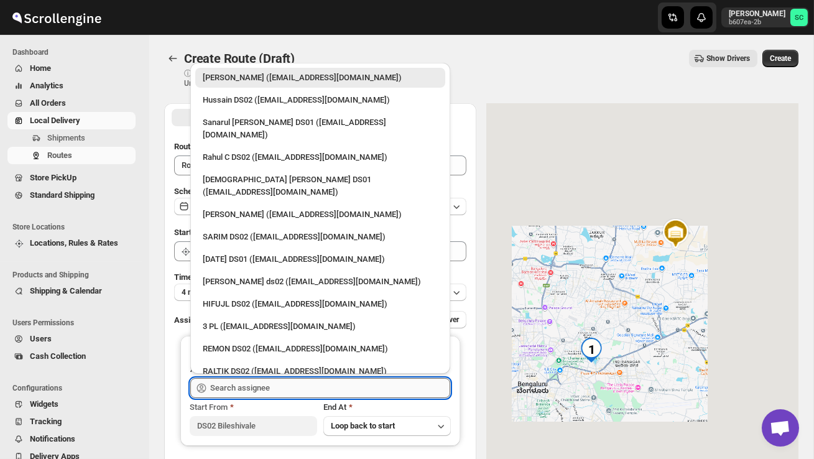
click at [245, 388] on input "text" at bounding box center [330, 388] width 240 height 20
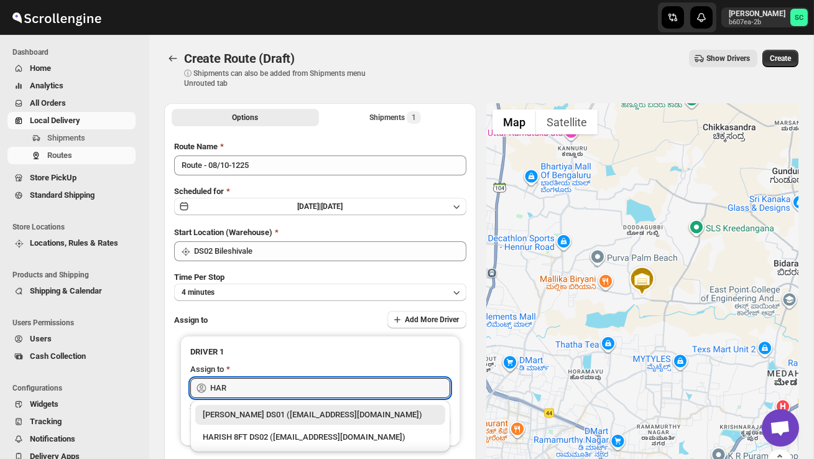
click at [264, 435] on div "HARISH 8FT DS02 ([EMAIL_ADDRESS][DOMAIN_NAME])" at bounding box center [320, 437] width 235 height 12
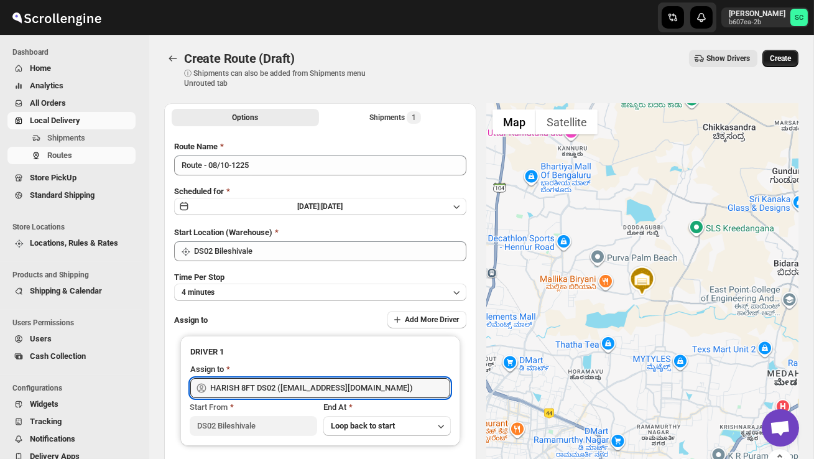
type input "HARISH 8FT DS02 ([EMAIL_ADDRESS][DOMAIN_NAME])"
click at [783, 56] on span "Create" at bounding box center [779, 58] width 21 height 10
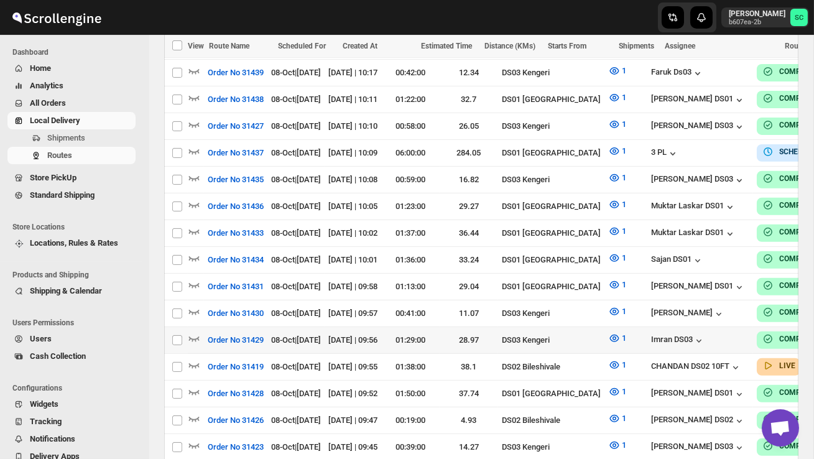
scroll to position [979, 0]
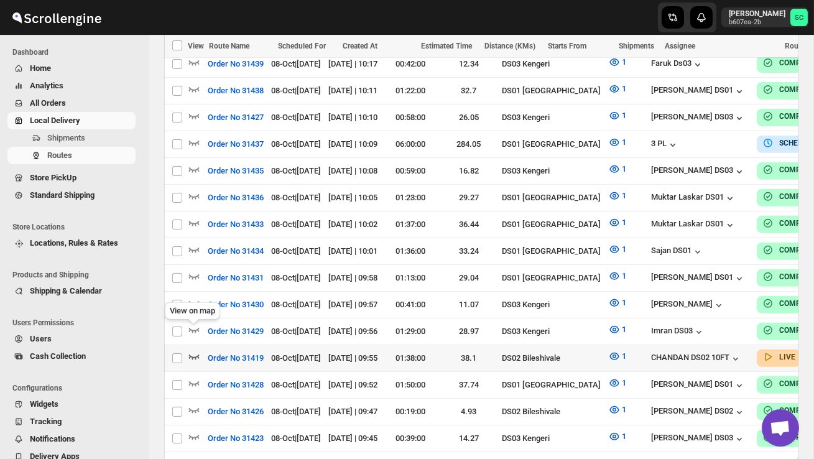
click at [194, 350] on icon "button" at bounding box center [194, 356] width 12 height 12
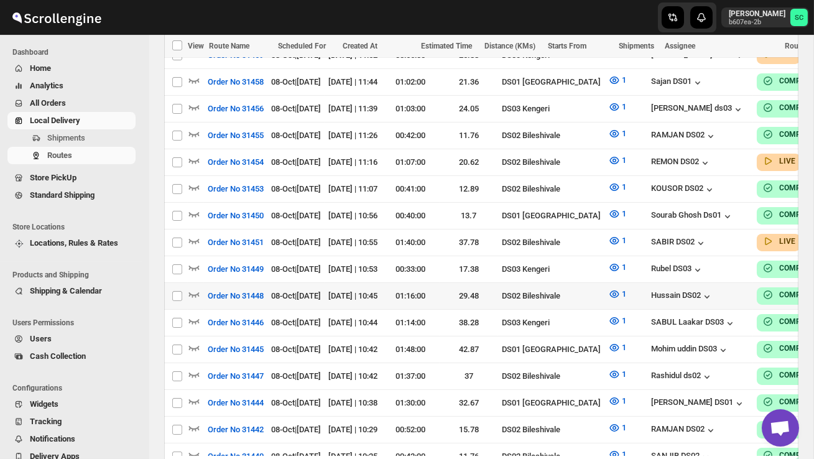
scroll to position [548, 0]
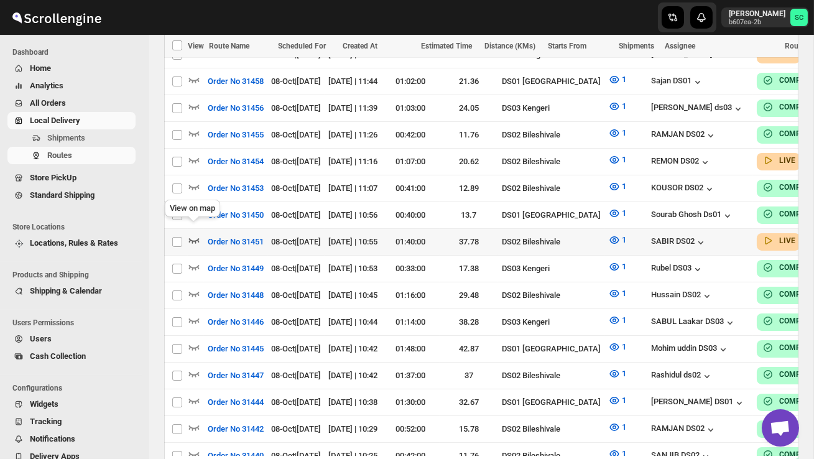
click at [193, 234] on icon "button" at bounding box center [194, 240] width 12 height 12
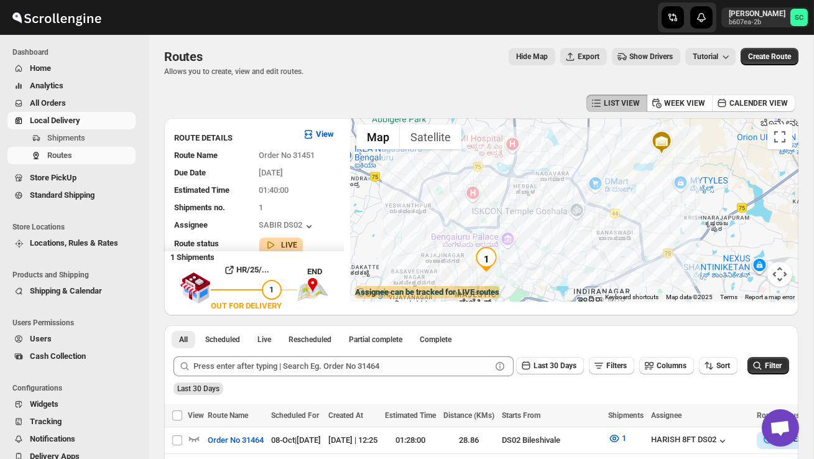
scroll to position [0, 0]
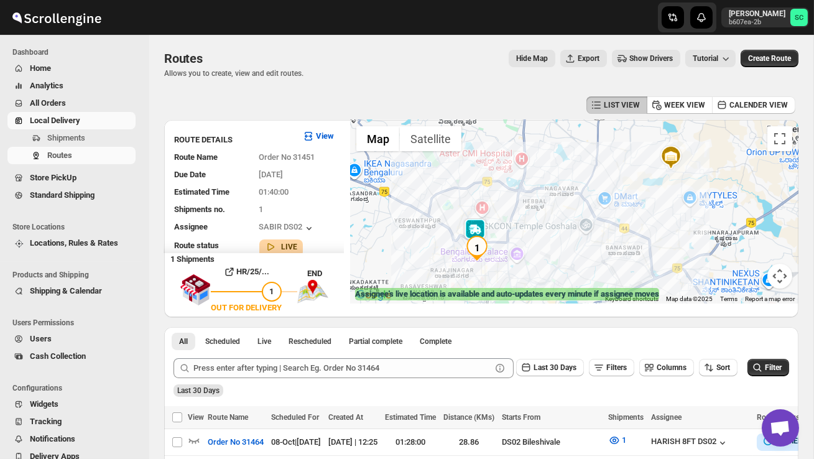
click at [474, 222] on img at bounding box center [474, 230] width 25 height 25
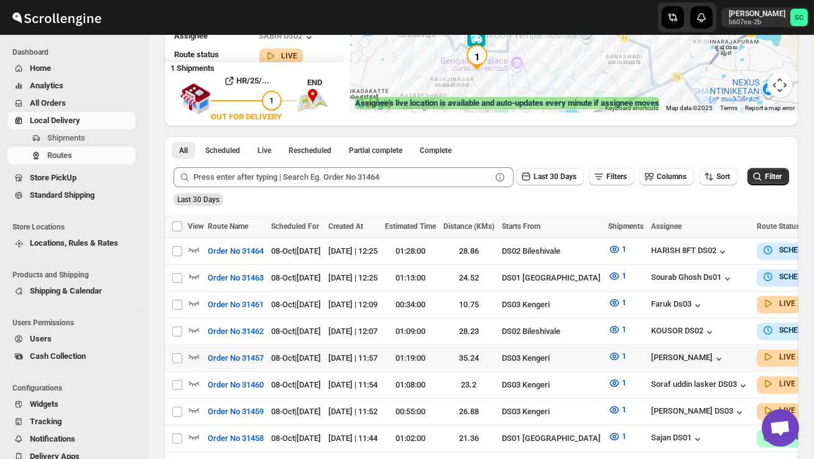
scroll to position [191, 0]
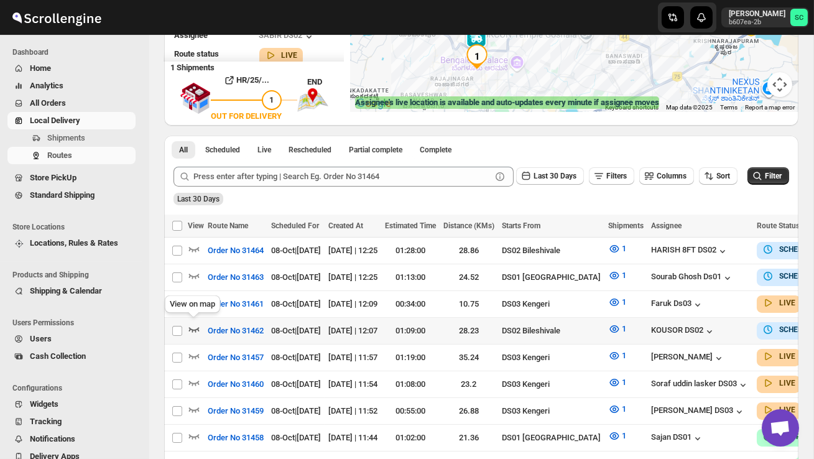
click at [196, 324] on icon "button" at bounding box center [194, 329] width 12 height 12
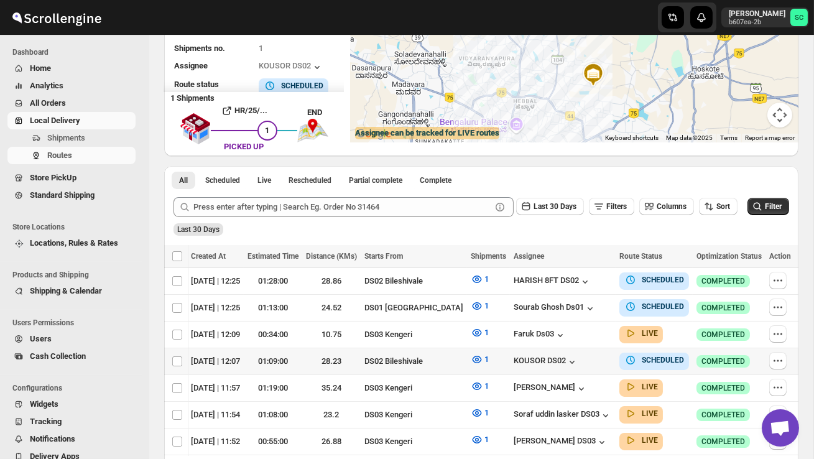
scroll to position [0, 178]
click at [777, 355] on icon "button" at bounding box center [777, 360] width 12 height 12
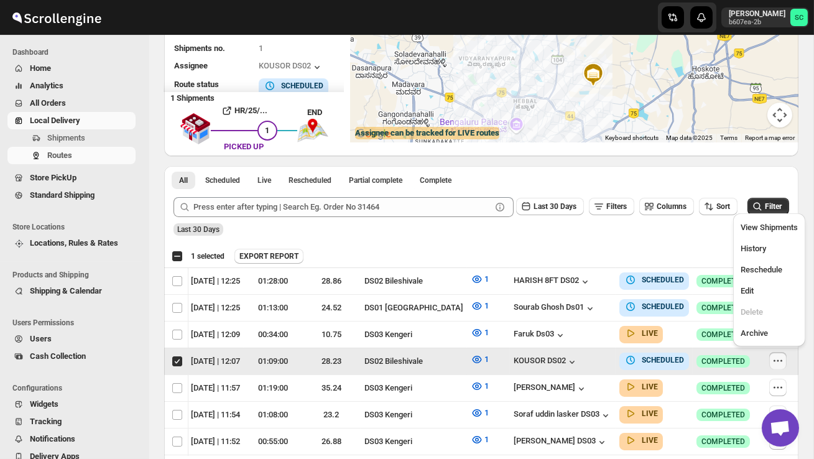
scroll to position [0, 1]
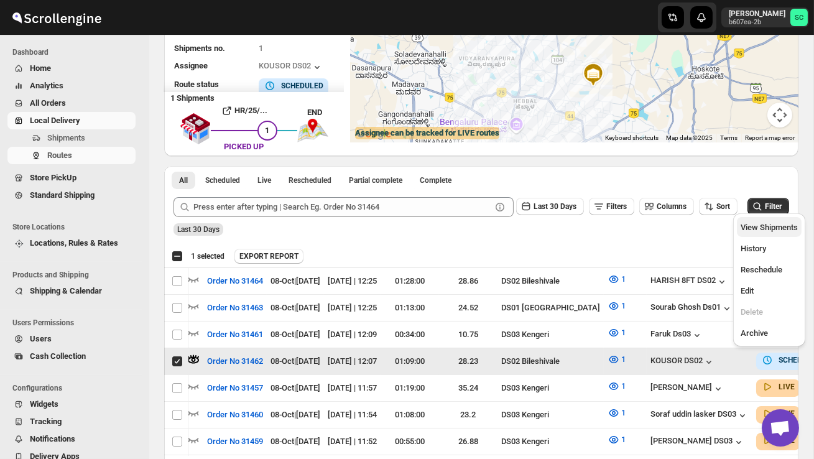
click at [761, 224] on span "View Shipments" at bounding box center [768, 226] width 57 height 9
checkbox input "false"
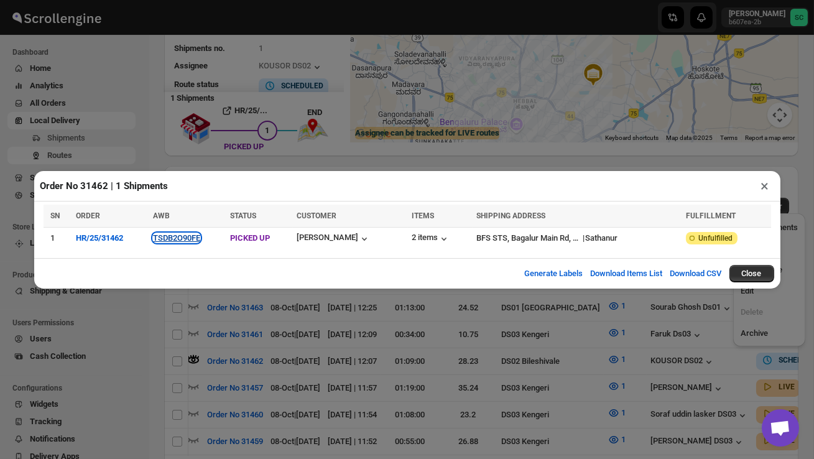
click at [187, 242] on button "TSDB2O90FE" at bounding box center [176, 237] width 47 height 9
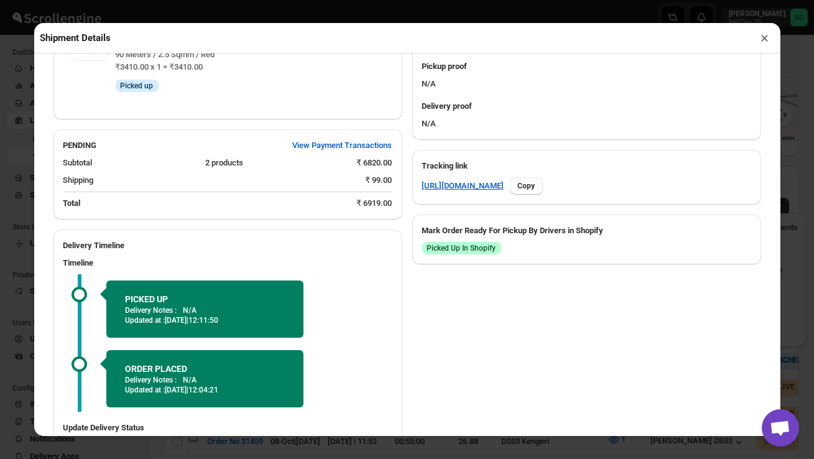
scroll to position [617, 0]
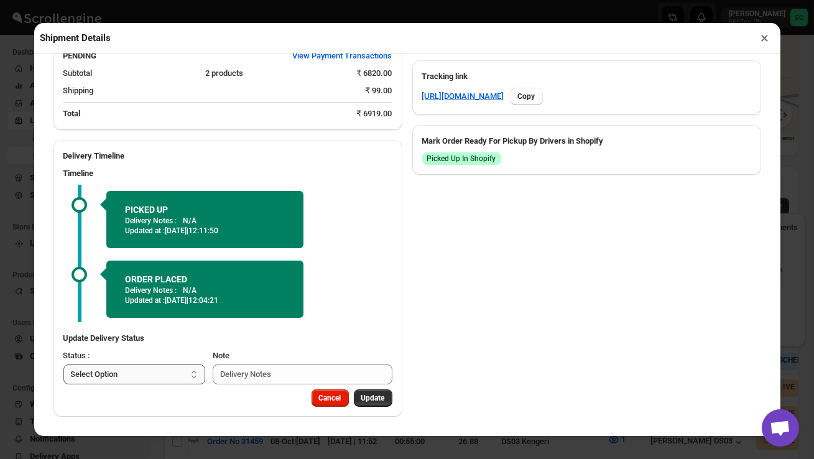
click at [152, 377] on select "Select Option PICKED UP OUT FOR DELIVERY RESCHEDULE DELIVERED CANCELLED" at bounding box center [134, 374] width 142 height 20
select select "OUT_FOR_DELIVERY"
click at [370, 402] on span "Update" at bounding box center [373, 398] width 24 height 10
select select
click at [766, 33] on button "×" at bounding box center [765, 37] width 18 height 17
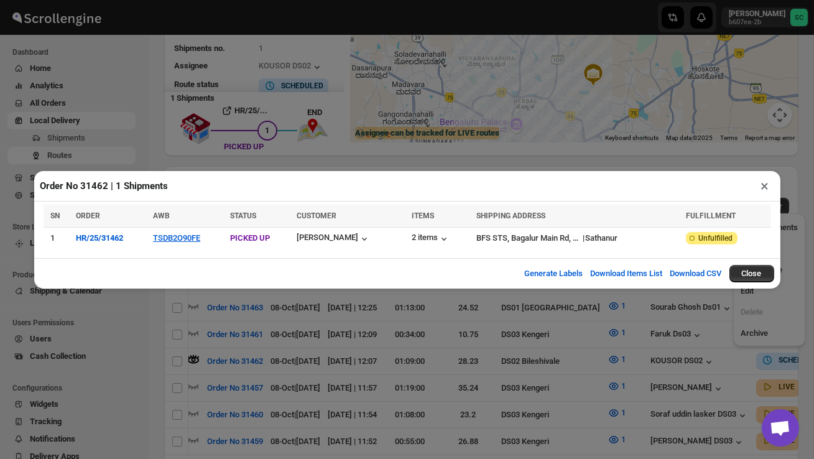
click at [764, 185] on button "×" at bounding box center [765, 185] width 18 height 17
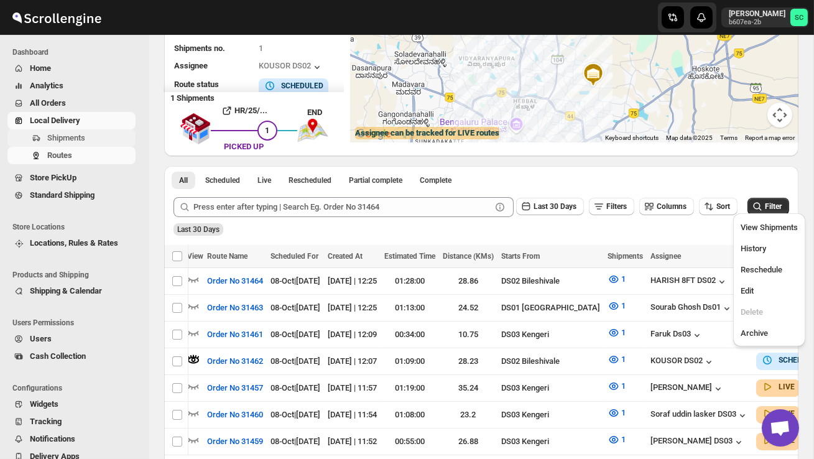
click at [85, 134] on span "Shipments" at bounding box center [66, 137] width 38 height 9
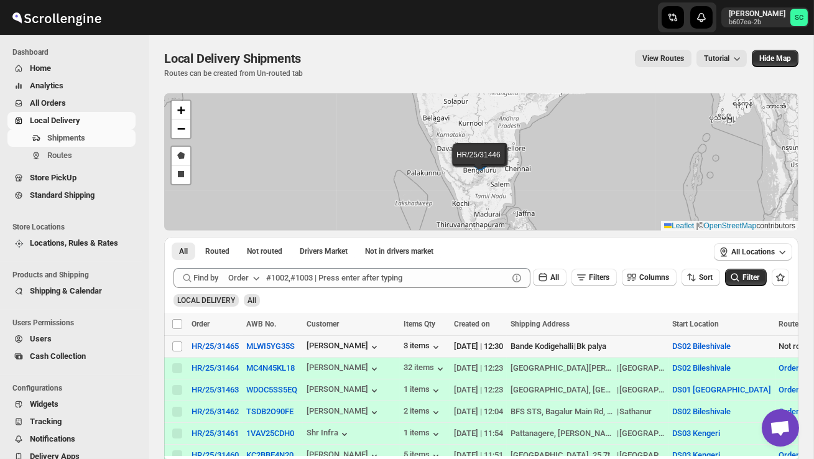
click at [175, 352] on td "Select shipment" at bounding box center [176, 347] width 24 height 22
checkbox input "true"
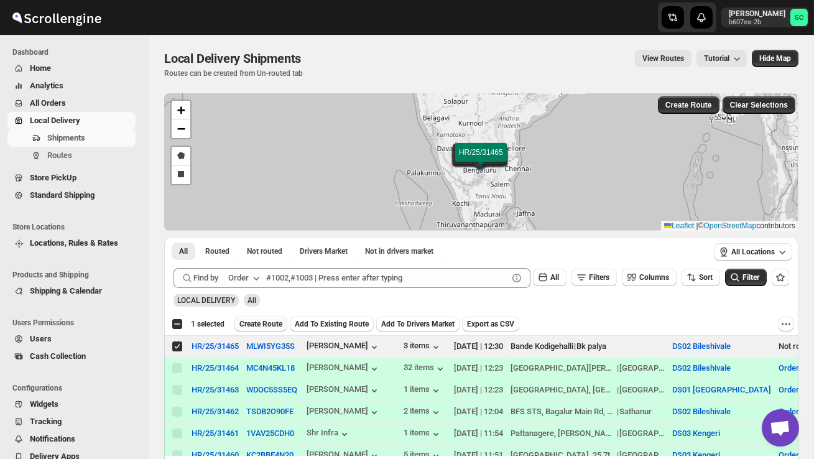
click at [262, 321] on span "Create Route" at bounding box center [260, 324] width 43 height 10
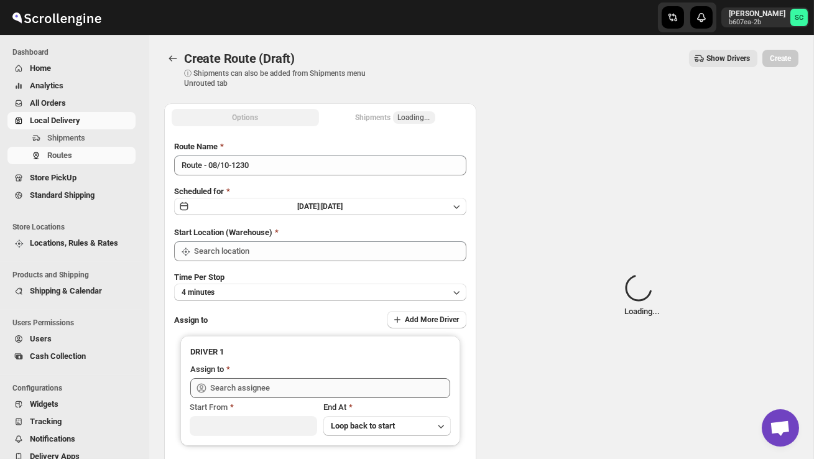
type input "DS02 Bileshivale"
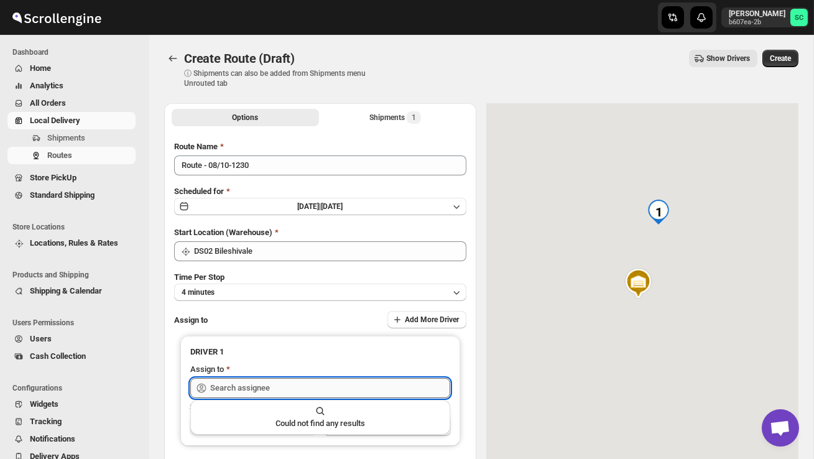
click at [255, 382] on input "text" at bounding box center [330, 388] width 240 height 20
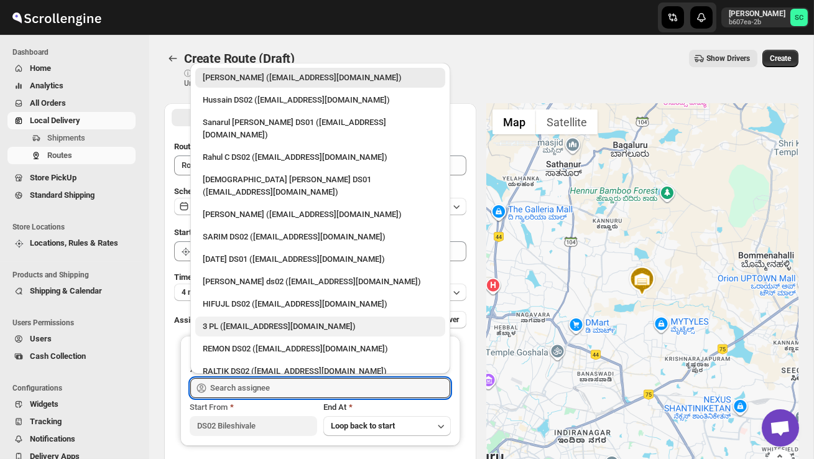
click at [264, 316] on div "3 PL ([EMAIL_ADDRESS][DOMAIN_NAME])" at bounding box center [320, 326] width 250 height 20
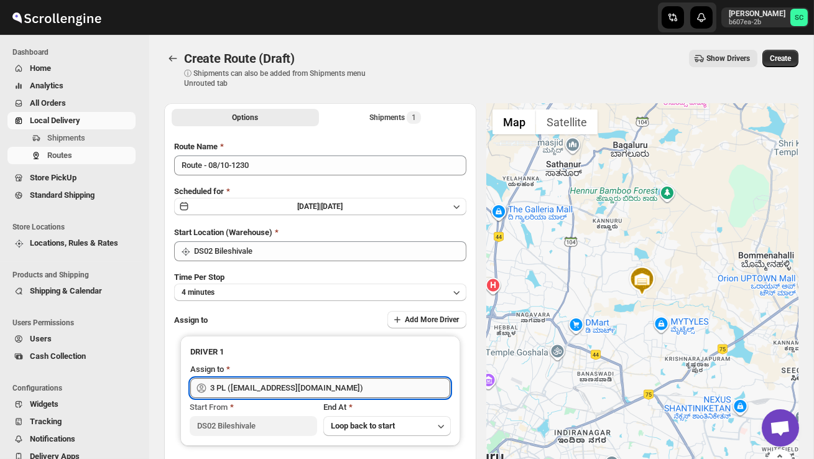
click at [258, 385] on input "3 PL ([EMAIL_ADDRESS][DOMAIN_NAME])" at bounding box center [330, 388] width 240 height 20
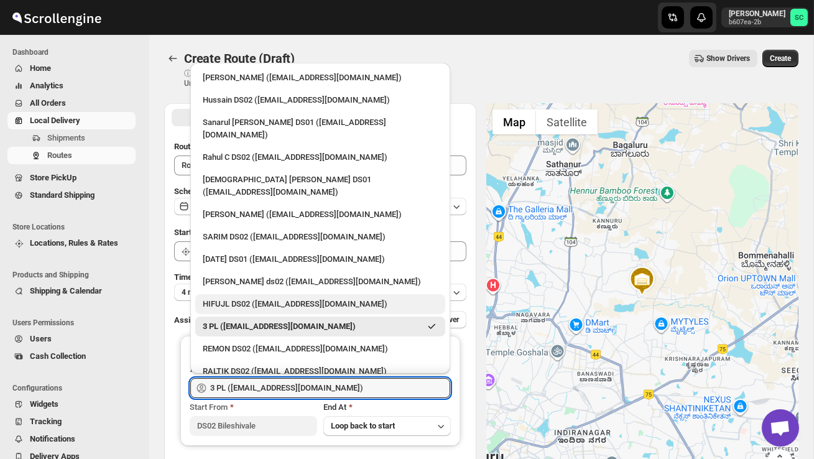
click at [252, 298] on div "HIFUJL DS02 ([EMAIL_ADDRESS][DOMAIN_NAME])" at bounding box center [320, 304] width 235 height 12
type input "HIFUJL DS02 ([EMAIL_ADDRESS][DOMAIN_NAME])"
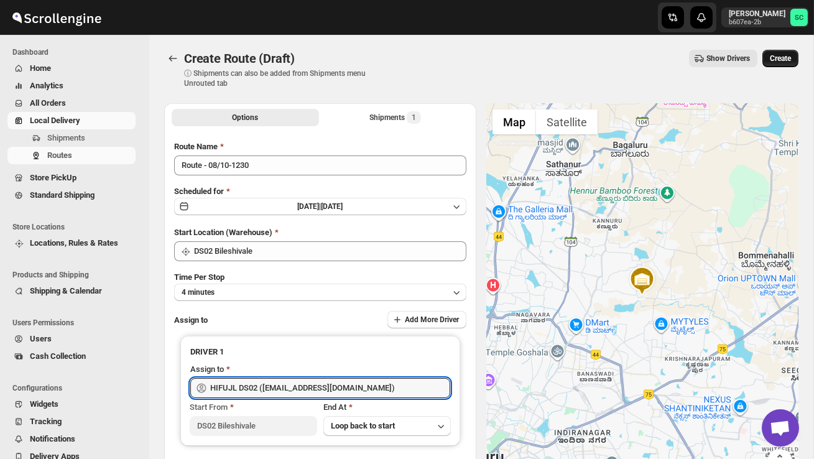
click at [774, 62] on span "Create" at bounding box center [779, 58] width 21 height 10
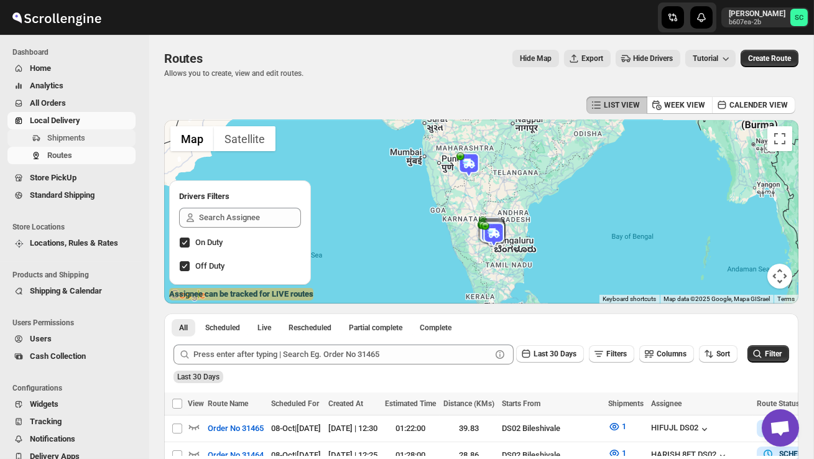
click at [83, 137] on span "Shipments" at bounding box center [66, 137] width 38 height 9
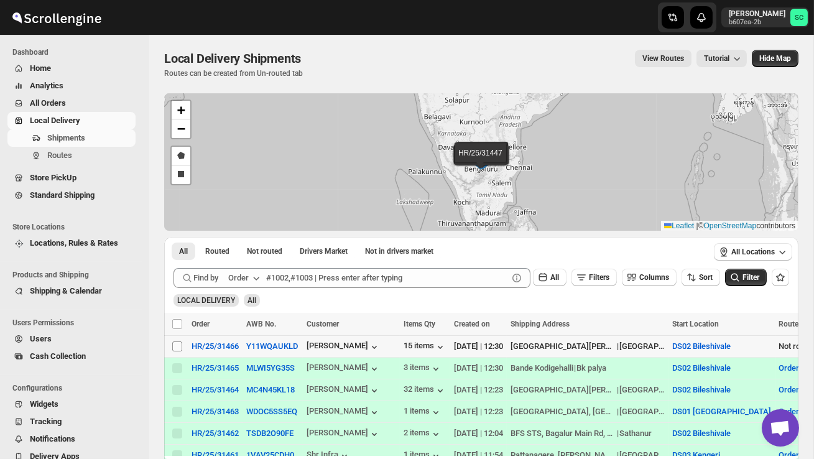
click at [173, 345] on input "Select shipment" at bounding box center [177, 346] width 10 height 10
checkbox input "true"
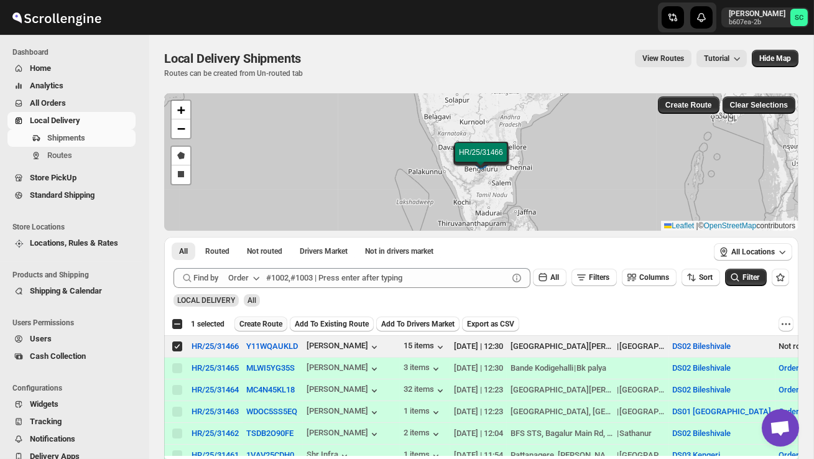
click at [267, 328] on span "Create Route" at bounding box center [260, 324] width 43 height 10
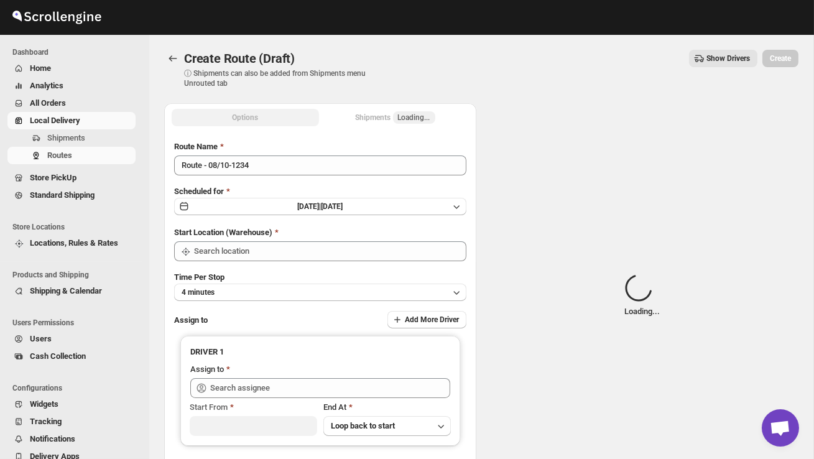
type input "DS02 Bileshivale"
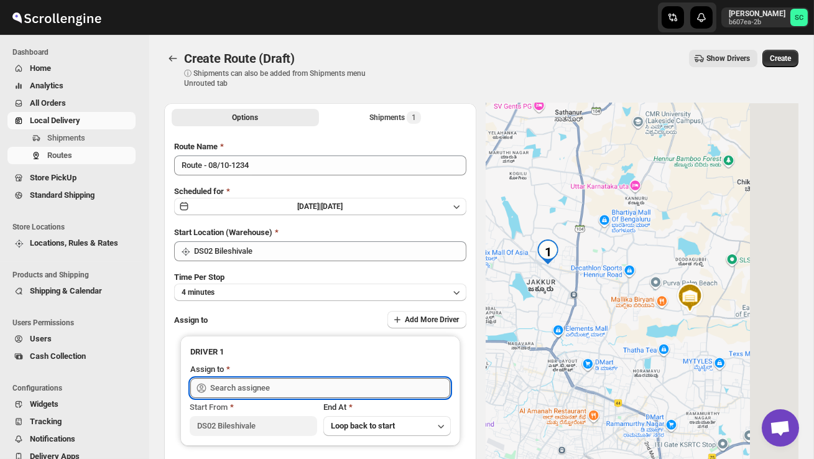
click at [260, 388] on input "text" at bounding box center [330, 388] width 240 height 20
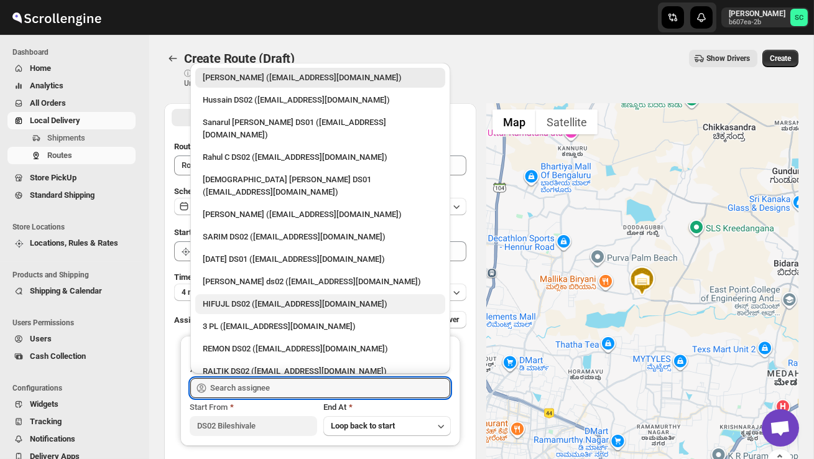
click at [278, 298] on div "HIFUJL DS02 ([EMAIL_ADDRESS][DOMAIN_NAME])" at bounding box center [320, 304] width 235 height 12
type input "HIFUJL DS02 ([EMAIL_ADDRESS][DOMAIN_NAME])"
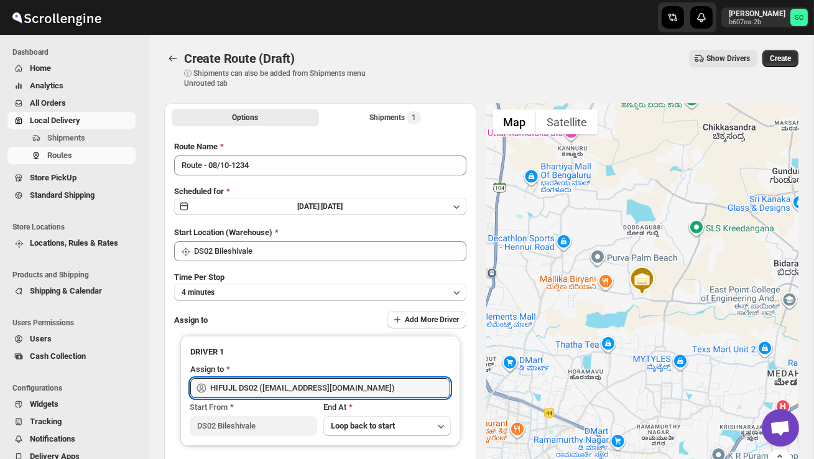
click at [779, 55] on span "Create" at bounding box center [779, 58] width 21 height 10
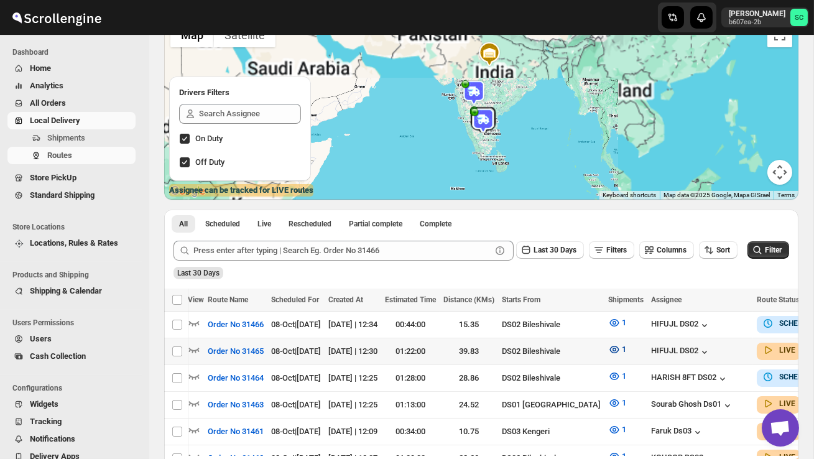
scroll to position [0, 178]
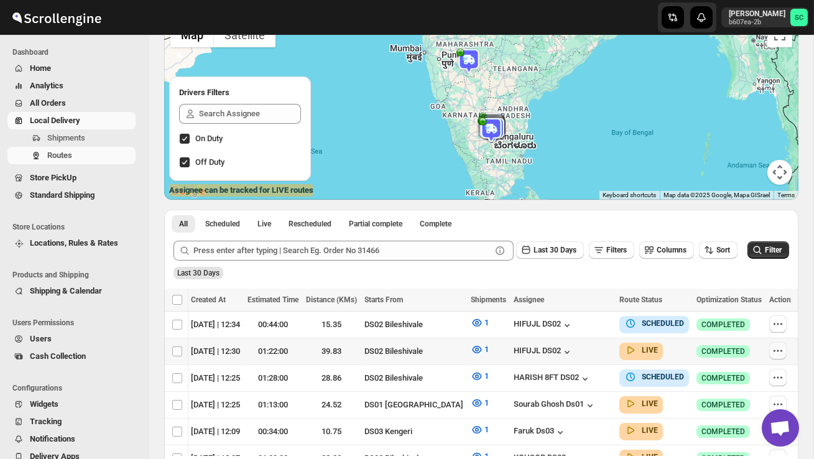
click at [771, 347] on icon "button" at bounding box center [777, 350] width 12 height 12
checkbox input "true"
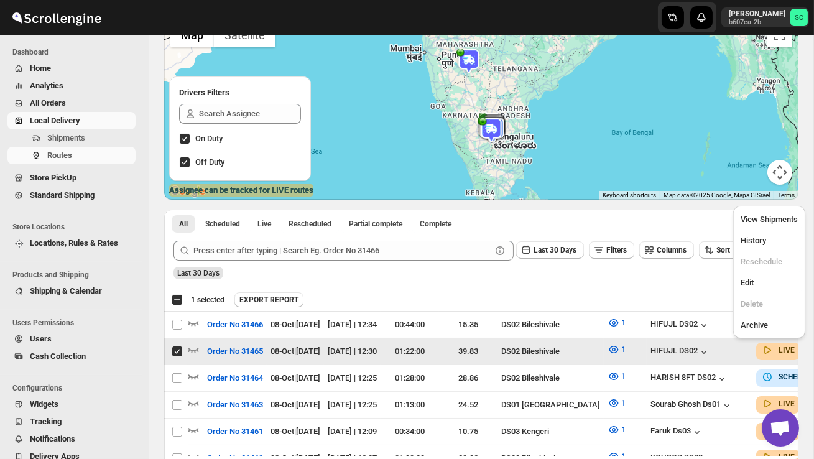
scroll to position [0, 1]
click at [758, 282] on span "Edit" at bounding box center [768, 283] width 57 height 12
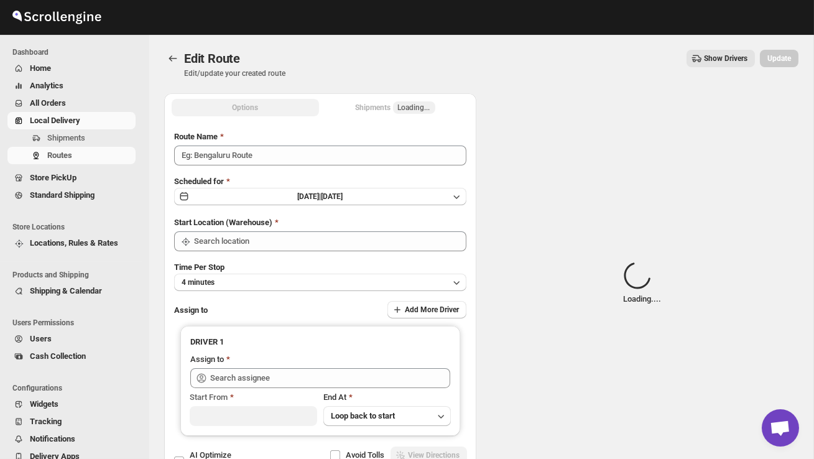
type input "Order No 31465"
type input "DS02 Bileshivale"
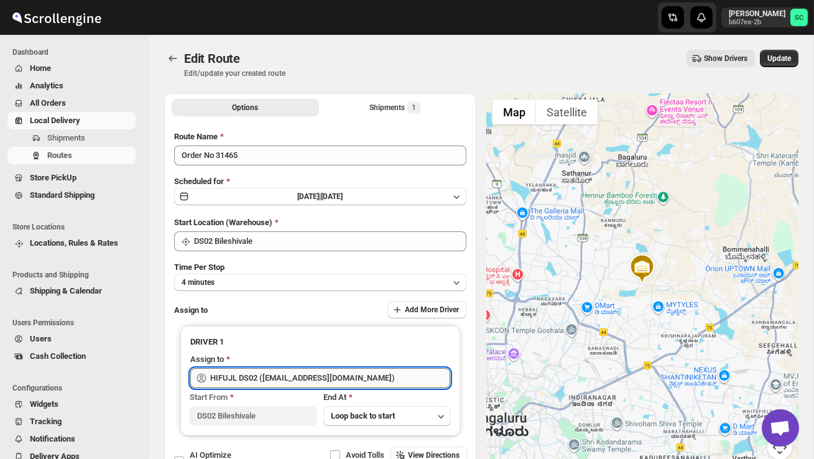
click at [360, 378] on input "HIFUJL DS02 ([EMAIL_ADDRESS][DOMAIN_NAME])" at bounding box center [330, 378] width 240 height 20
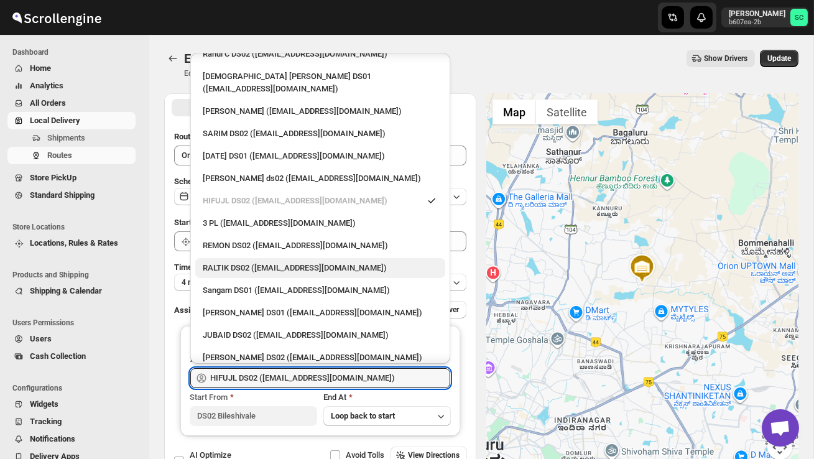
scroll to position [94, 0]
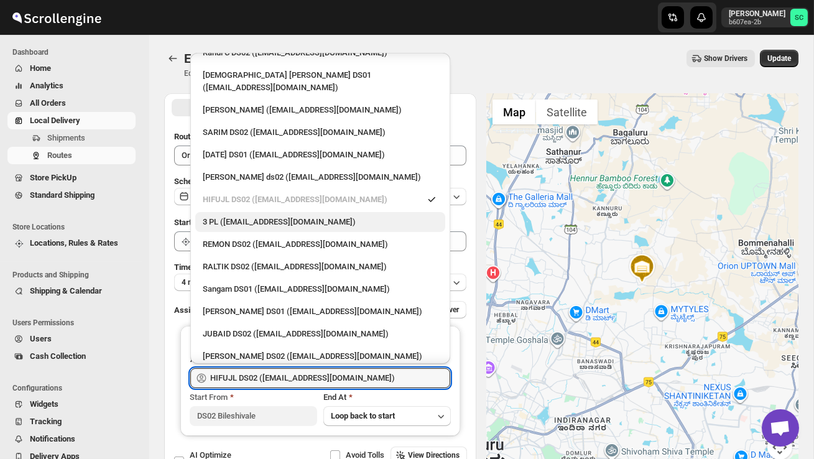
click at [265, 212] on div "3 PL ([EMAIL_ADDRESS][DOMAIN_NAME])" at bounding box center [320, 222] width 250 height 20
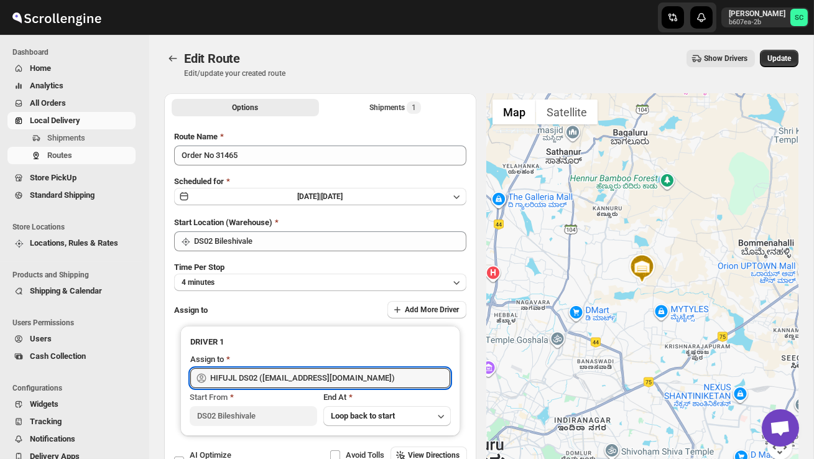
type input "3 PL ([EMAIL_ADDRESS][DOMAIN_NAME])"
click at [781, 60] on span "Update" at bounding box center [779, 58] width 24 height 10
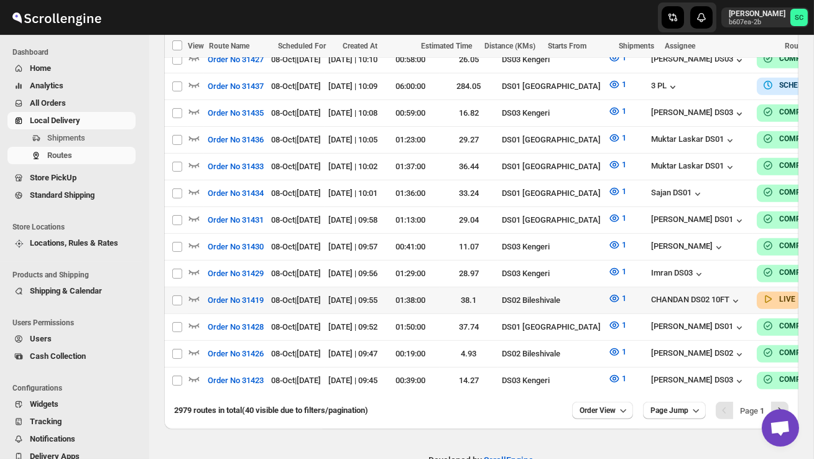
scroll to position [1091, 0]
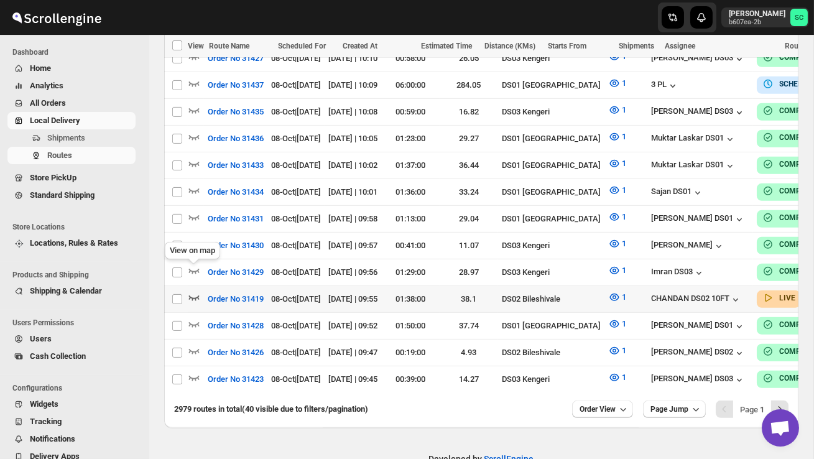
click at [196, 295] on icon "button" at bounding box center [194, 297] width 11 height 5
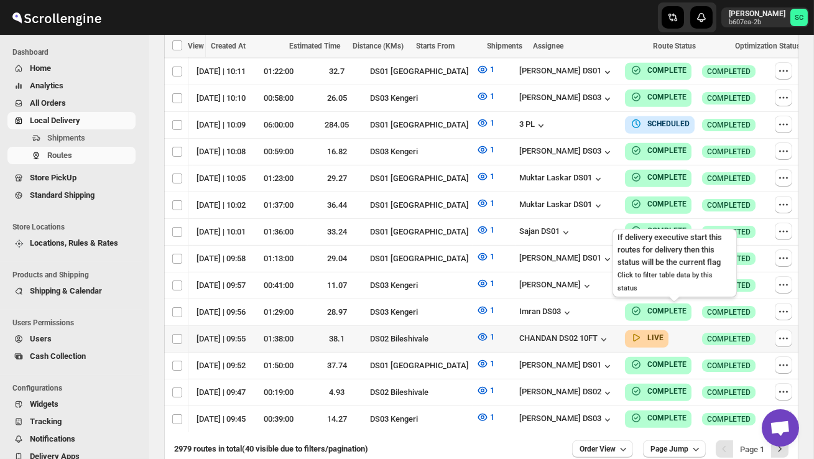
scroll to position [0, 178]
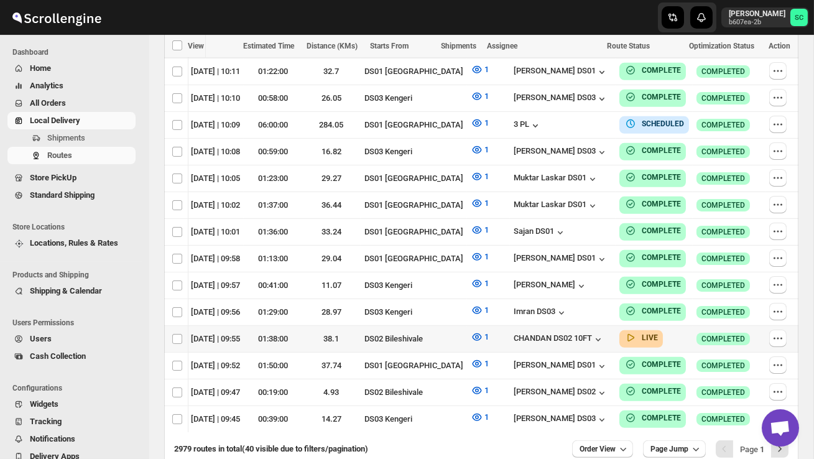
click at [778, 332] on icon "button" at bounding box center [777, 338] width 12 height 12
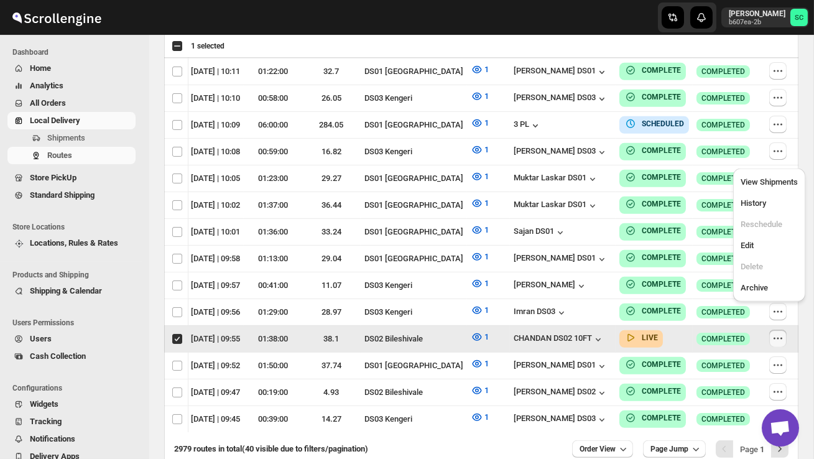
scroll to position [0, 1]
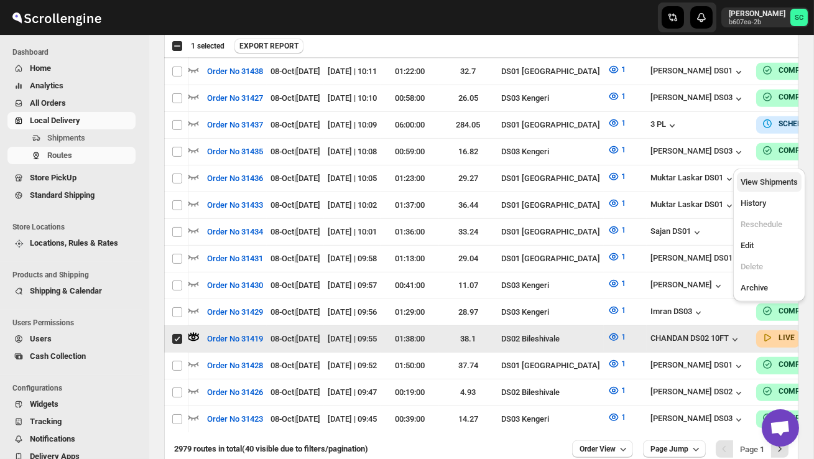
click at [778, 183] on span "View Shipments" at bounding box center [768, 181] width 57 height 9
checkbox input "false"
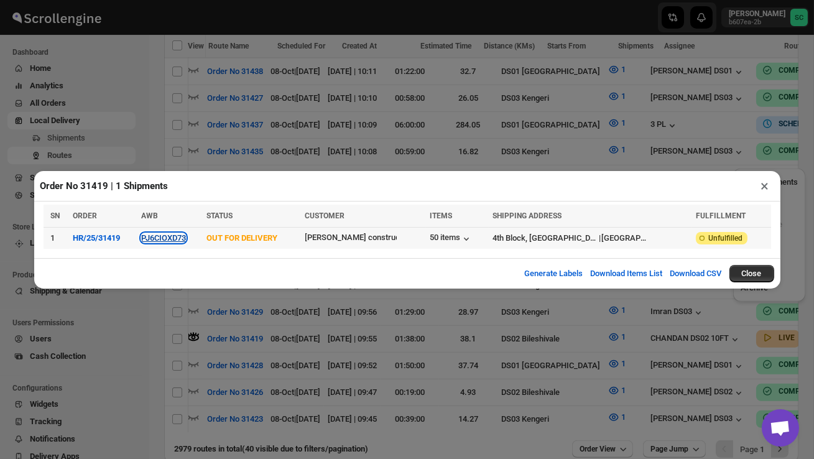
click at [172, 239] on button "PJ6CIOXD73" at bounding box center [163, 237] width 45 height 9
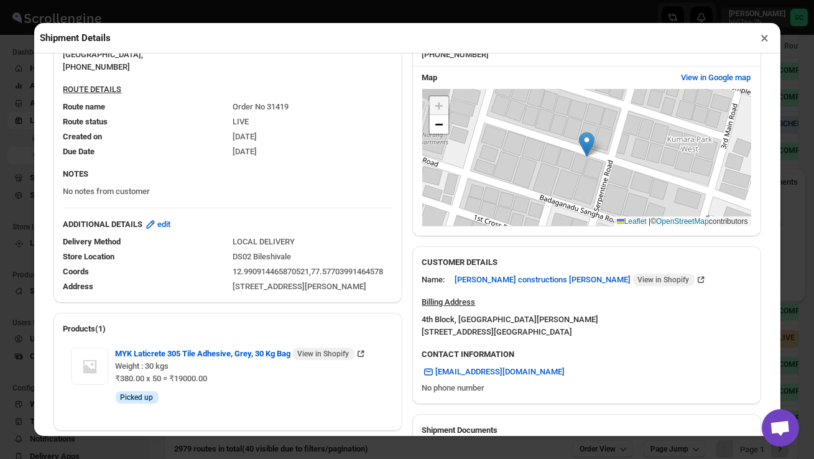
scroll to position [602, 0]
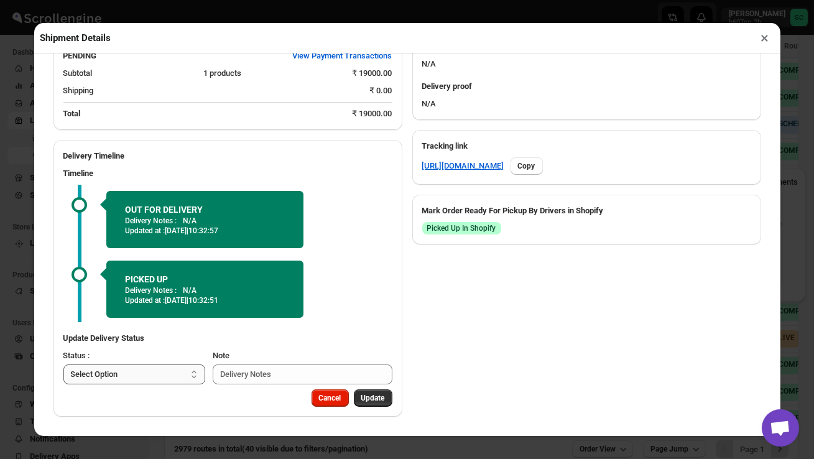
click at [166, 375] on select "Select Option PICKED UP OUT FOR DELIVERY RESCHEDULE DELIVERED CANCELLED" at bounding box center [134, 374] width 142 height 20
select select "DELIVERED"
click at [369, 403] on button "Update" at bounding box center [373, 397] width 39 height 17
select select
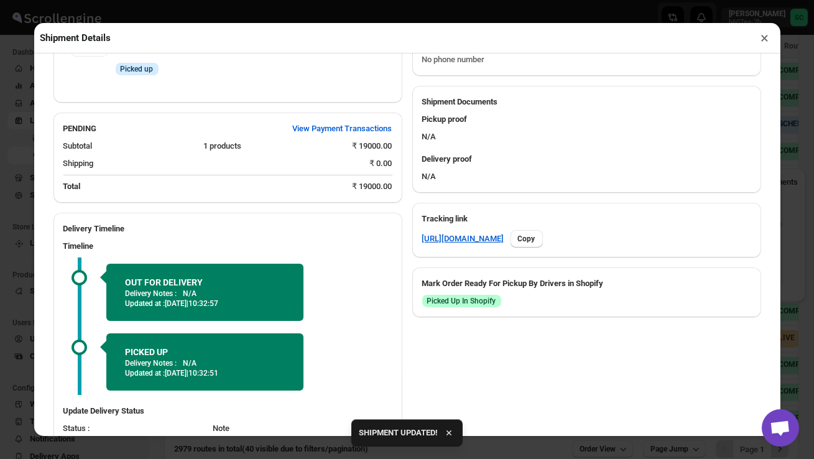
click at [764, 39] on button "×" at bounding box center [765, 37] width 18 height 17
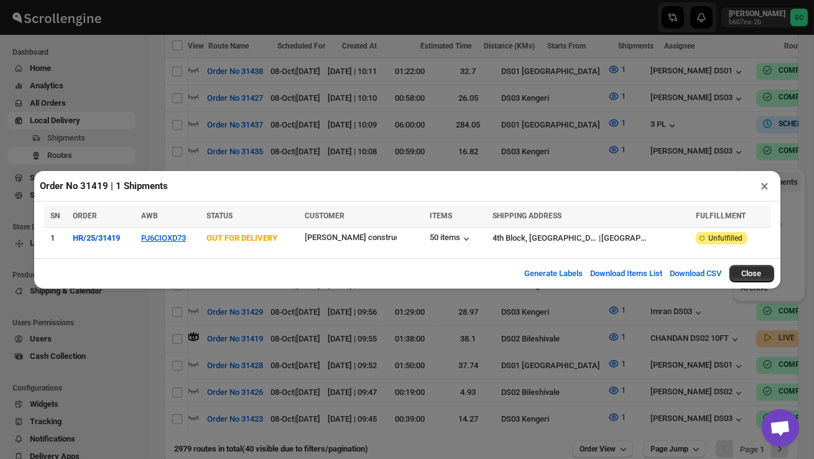
click at [764, 185] on button "×" at bounding box center [765, 185] width 18 height 17
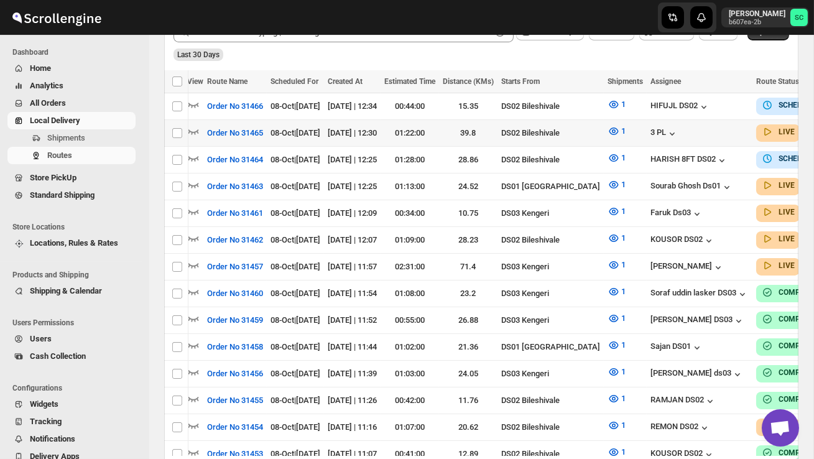
scroll to position [0, 178]
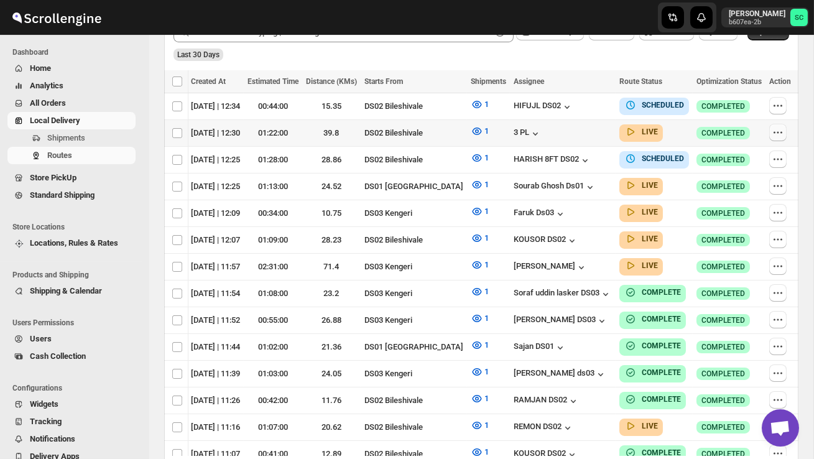
click at [778, 133] on icon "button" at bounding box center [777, 132] width 12 height 12
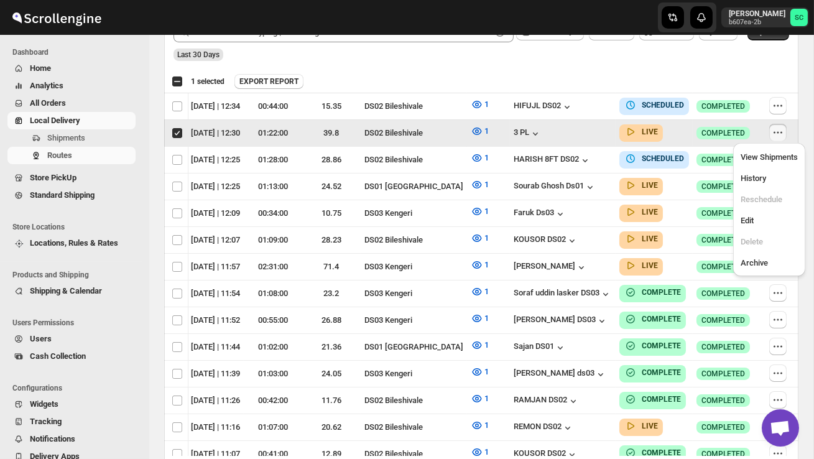
scroll to position [0, 1]
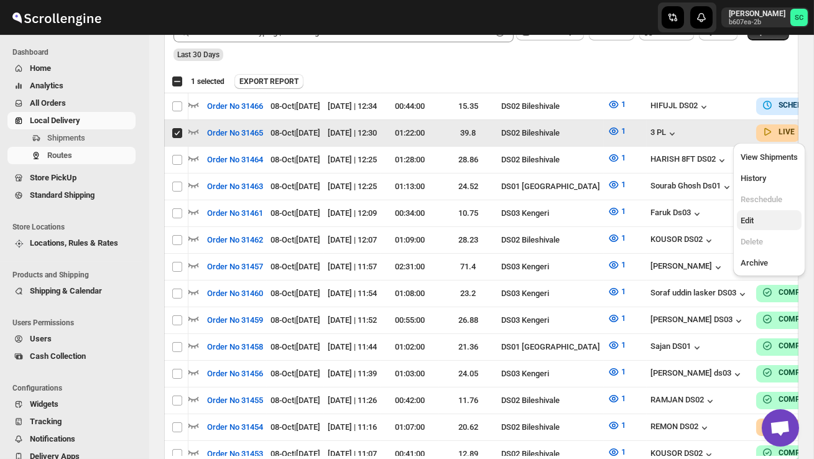
click at [774, 223] on span "Edit" at bounding box center [768, 220] width 57 height 12
checkbox input "false"
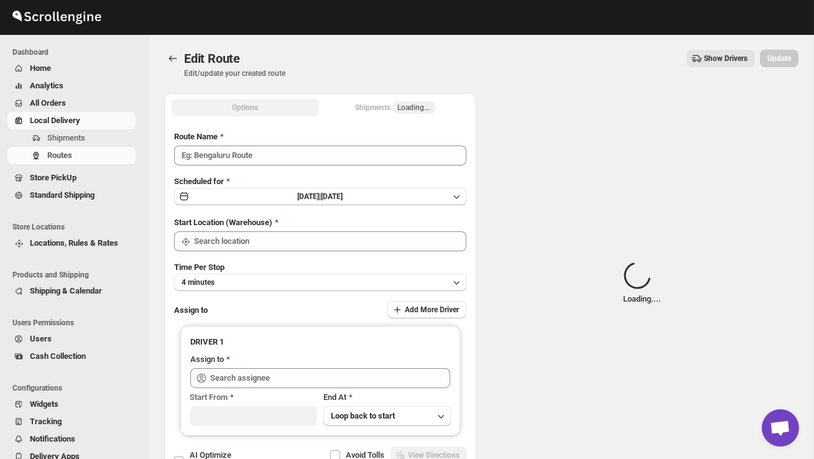
type input "Order No 31465"
type input "DS02 Bileshivale"
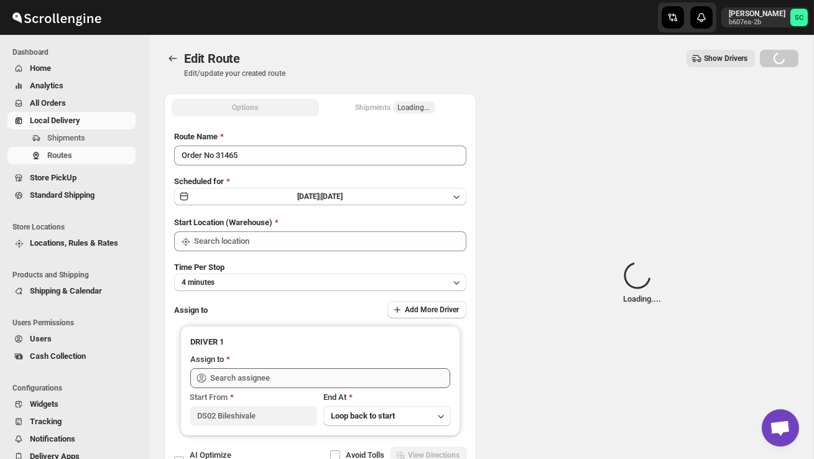
type input "DS02 Bileshivale"
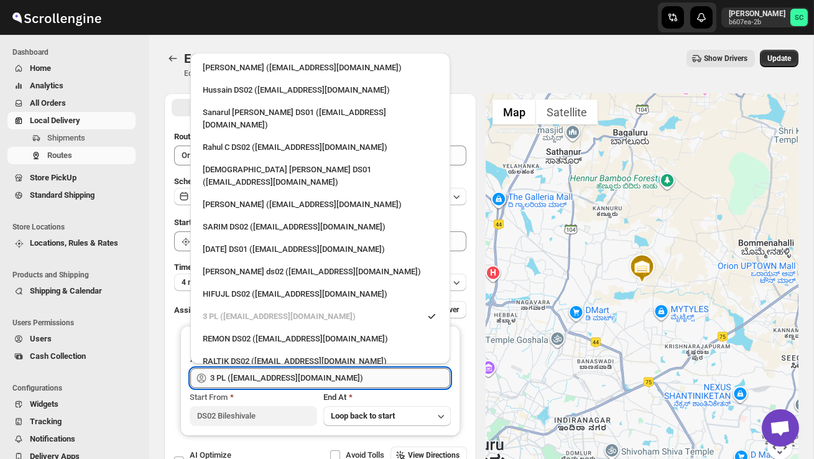
click at [371, 375] on input "3 PL ([EMAIL_ADDRESS][DOMAIN_NAME])" at bounding box center [330, 378] width 240 height 20
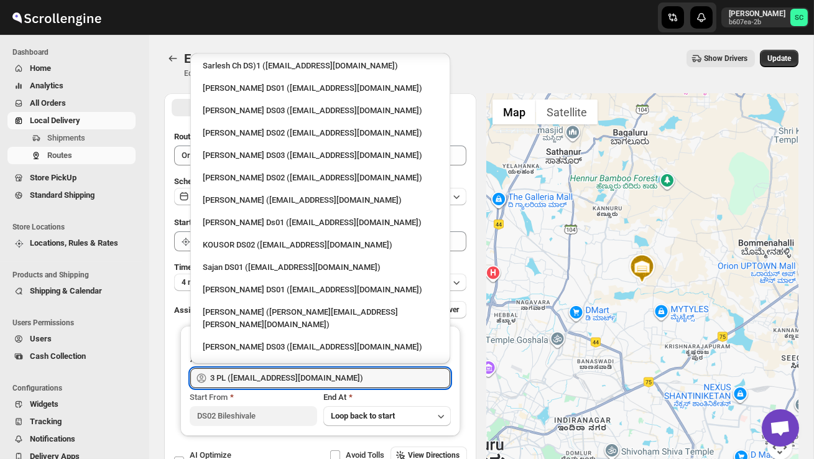
scroll to position [452, 0]
click at [300, 381] on div "RAMJAN DS02 ([EMAIL_ADDRESS][DOMAIN_NAME])" at bounding box center [320, 391] width 250 height 20
type input "RAMJAN DS02 ([EMAIL_ADDRESS][DOMAIN_NAME])"
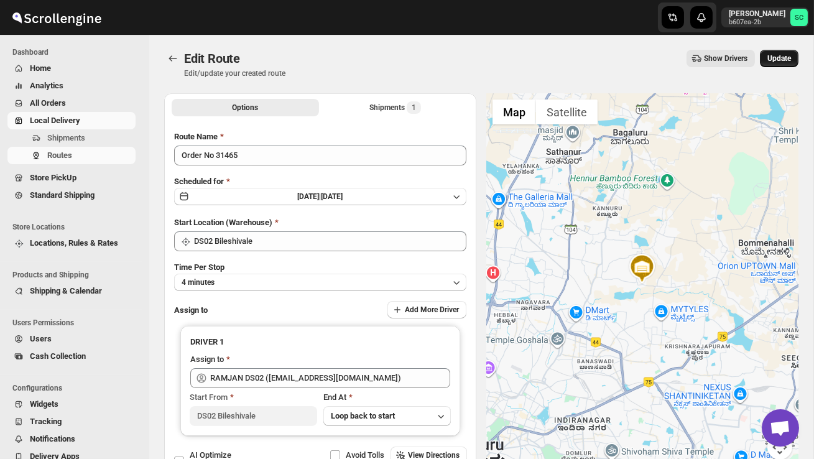
click at [773, 54] on span "Update" at bounding box center [779, 58] width 24 height 10
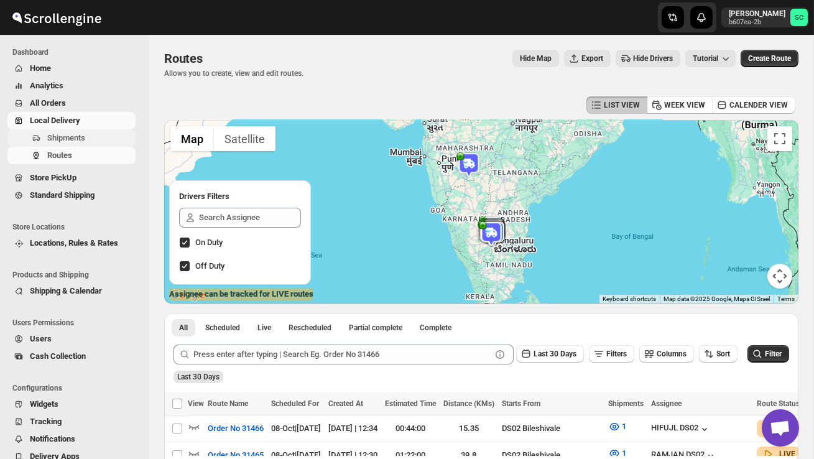
click at [84, 134] on span "Shipments" at bounding box center [66, 137] width 38 height 9
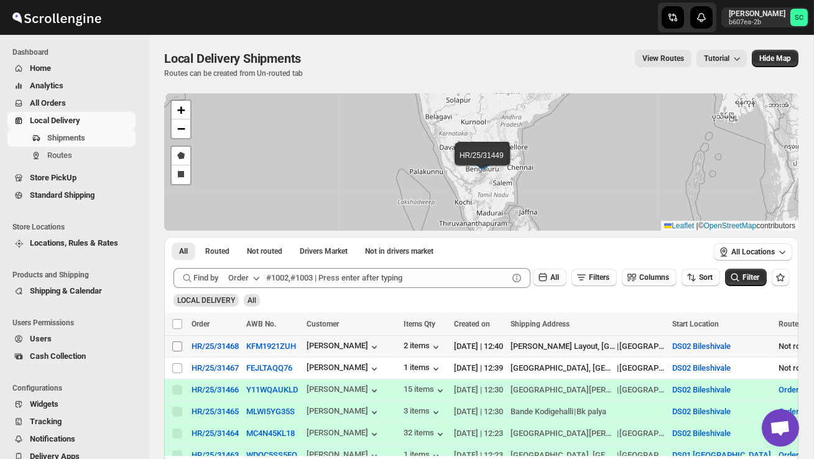
click at [178, 347] on input "Select shipment" at bounding box center [177, 346] width 10 height 10
checkbox input "true"
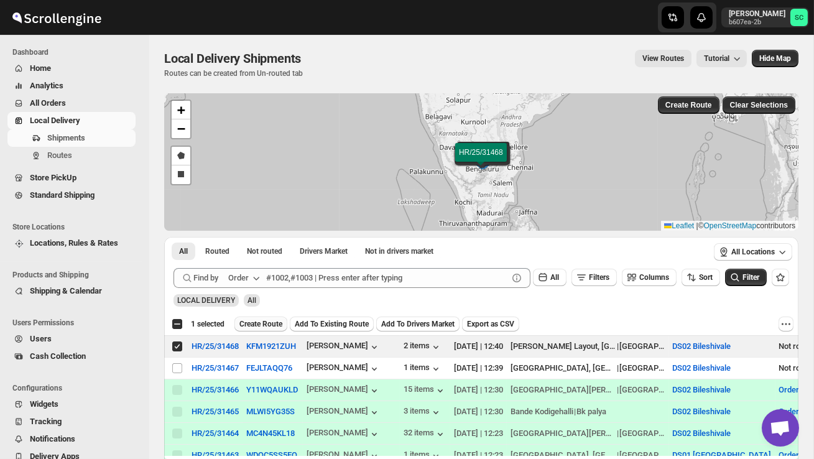
click at [259, 320] on span "Create Route" at bounding box center [260, 324] width 43 height 10
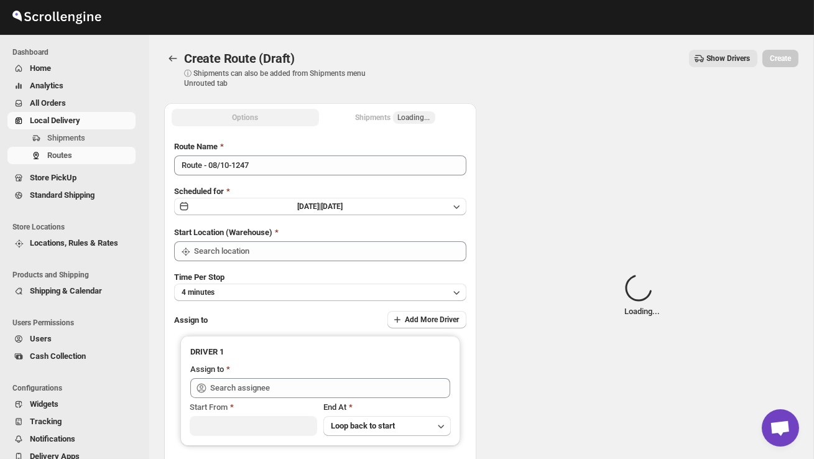
type input "DS02 Bileshivale"
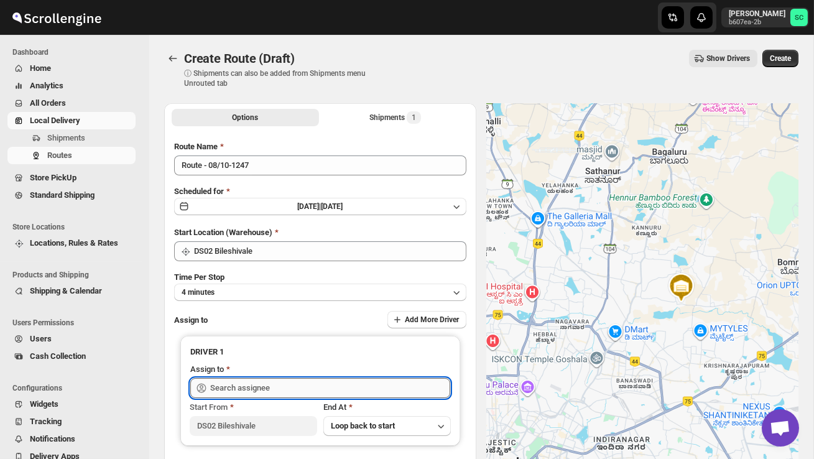
click at [265, 388] on input "text" at bounding box center [330, 388] width 240 height 20
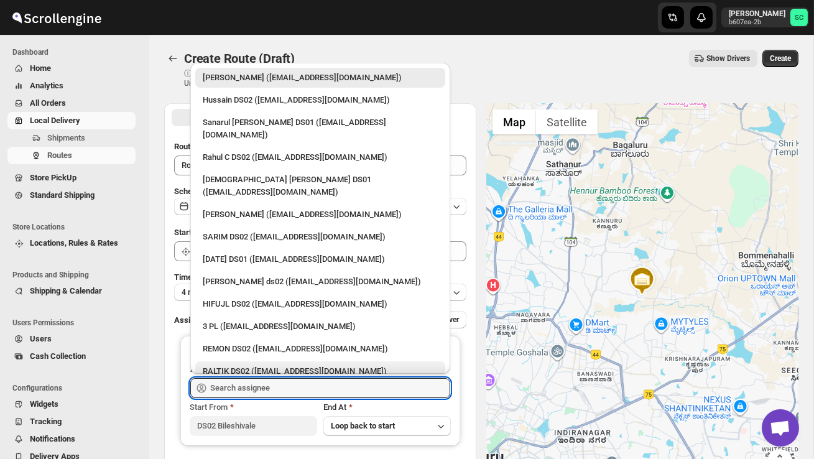
click at [265, 365] on div "RALTIK DS02 ([EMAIL_ADDRESS][DOMAIN_NAME])" at bounding box center [320, 371] width 235 height 12
type input "RALTIK DS02 ([EMAIL_ADDRESS][DOMAIN_NAME])"
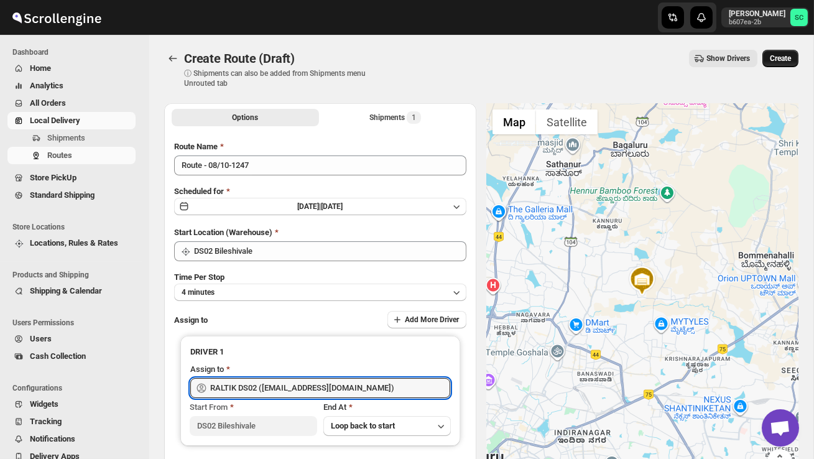
click at [776, 58] on span "Create" at bounding box center [779, 58] width 21 height 10
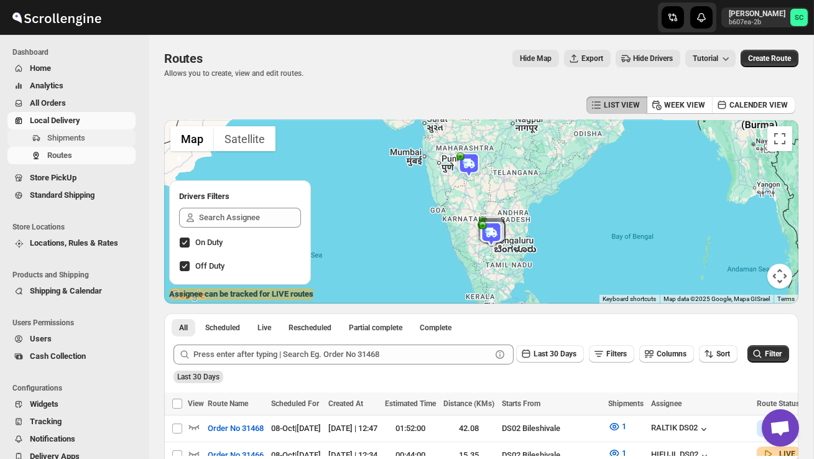
click at [103, 137] on span "Shipments" at bounding box center [90, 138] width 86 height 12
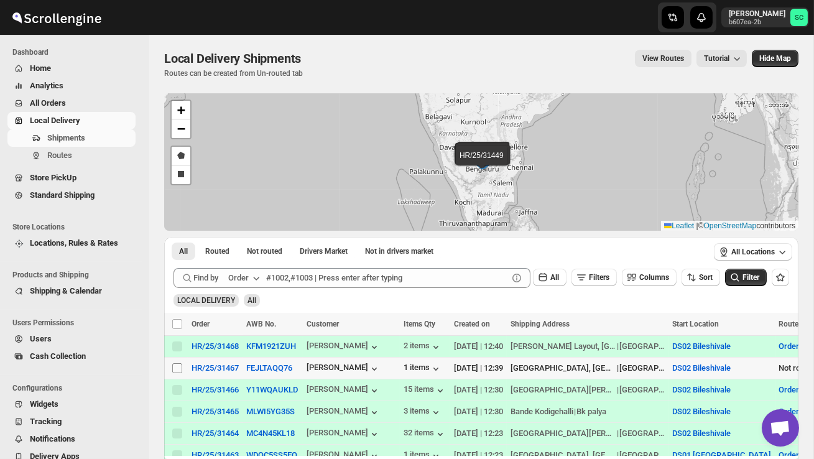
click at [178, 364] on input "Select shipment" at bounding box center [177, 368] width 10 height 10
checkbox input "true"
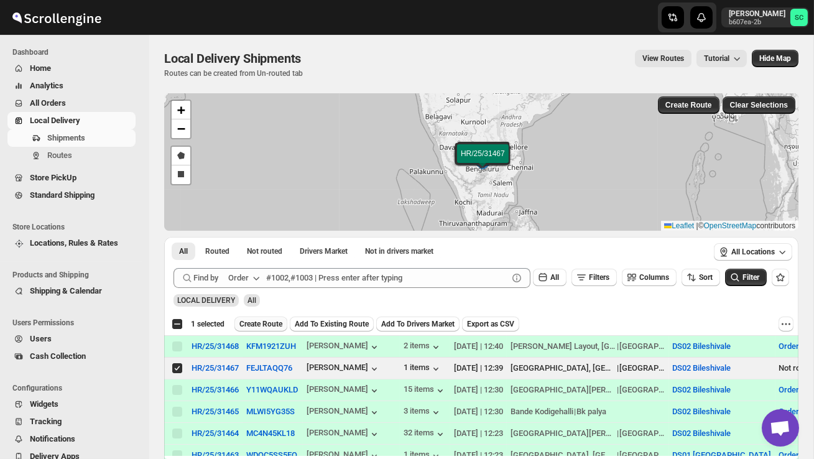
click at [262, 319] on span "Create Route" at bounding box center [260, 324] width 43 height 10
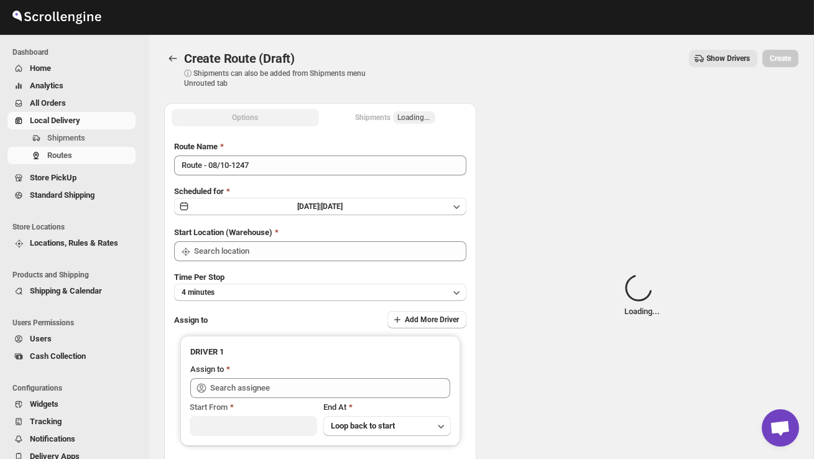
type input "DS02 Bileshivale"
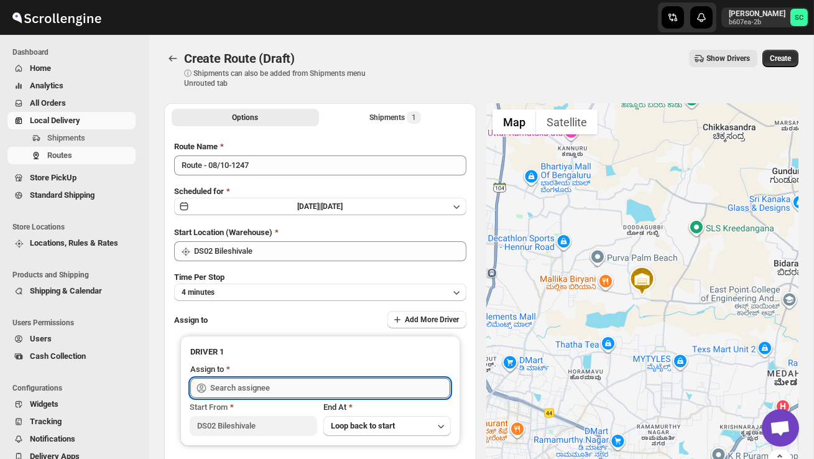
click at [269, 382] on input "text" at bounding box center [330, 388] width 240 height 20
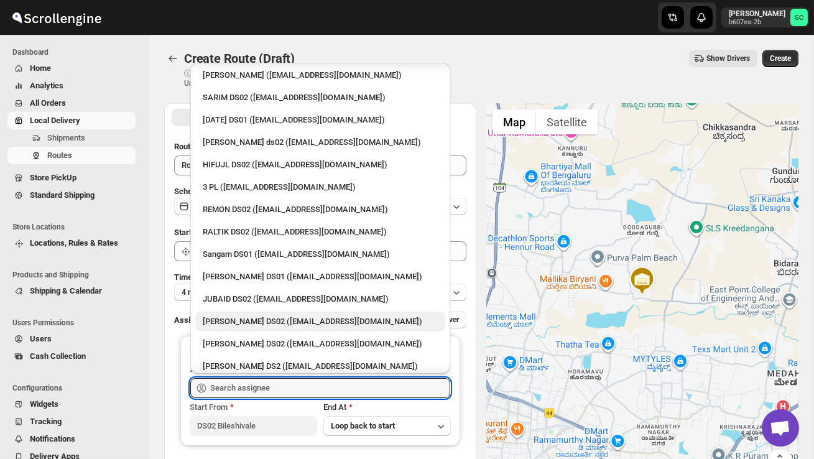
scroll to position [140, 0]
click at [260, 336] on div "[PERSON_NAME] DS02 ([EMAIL_ADDRESS][DOMAIN_NAME])" at bounding box center [320, 342] width 235 height 12
type input "[PERSON_NAME] DS02 ([EMAIL_ADDRESS][DOMAIN_NAME])"
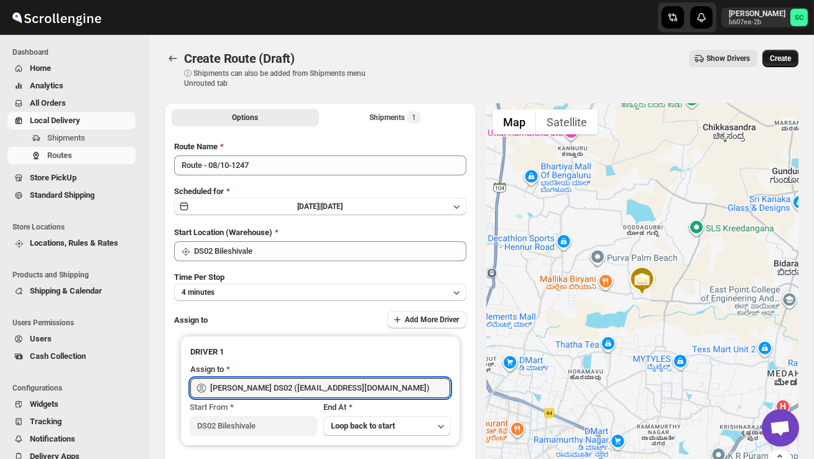
click at [773, 56] on span "Create" at bounding box center [779, 58] width 21 height 10
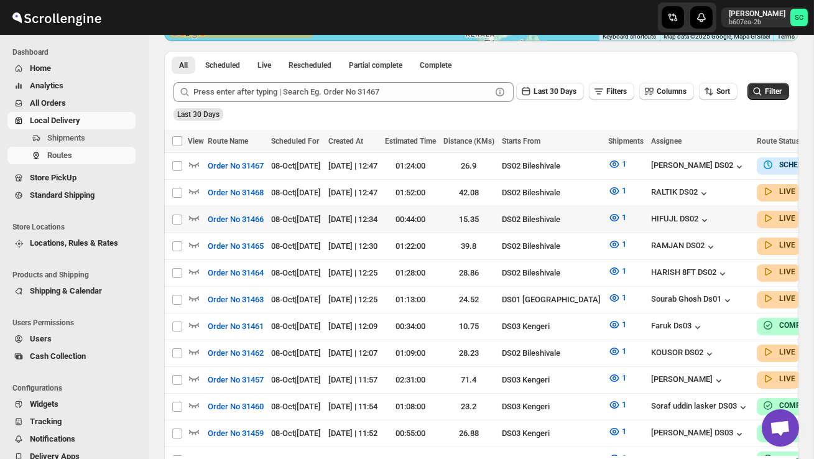
scroll to position [260, 0]
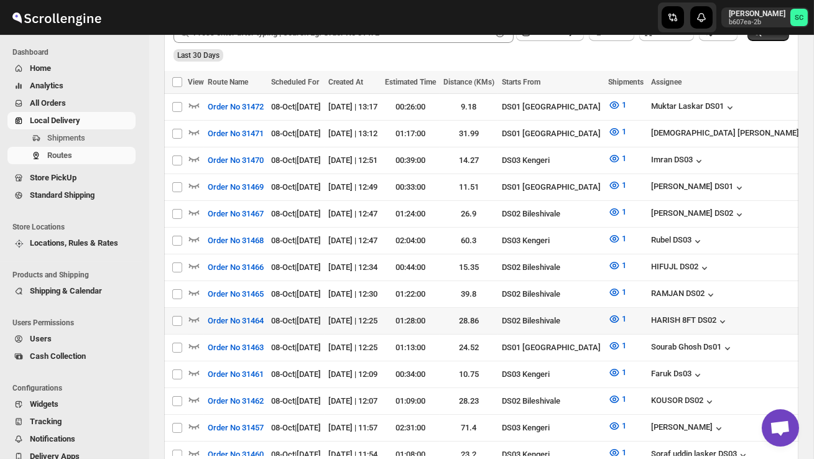
scroll to position [319, 0]
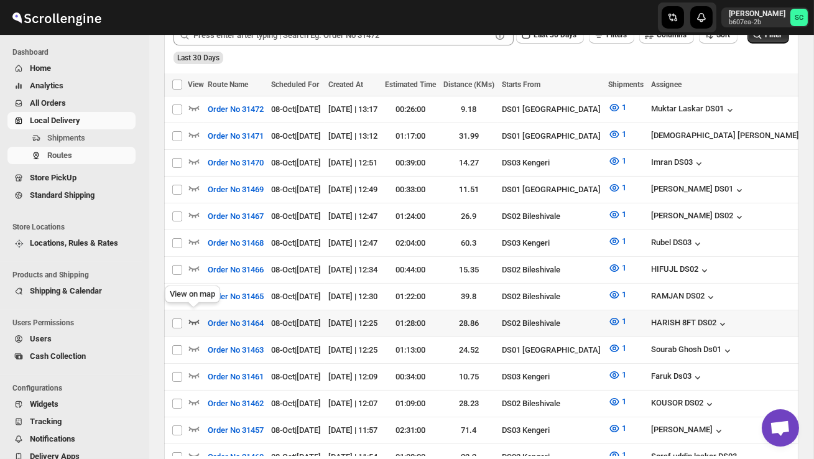
click at [195, 315] on icon "button" at bounding box center [194, 321] width 12 height 12
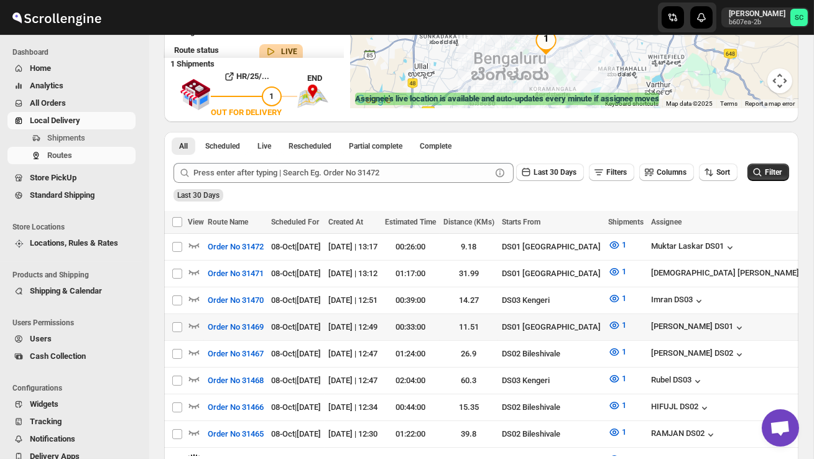
scroll to position [199, 0]
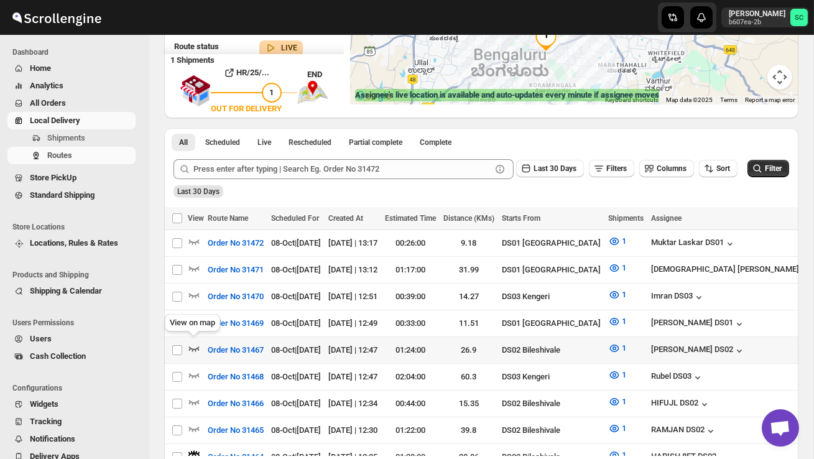
click at [194, 342] on icon "button" at bounding box center [194, 348] width 12 height 12
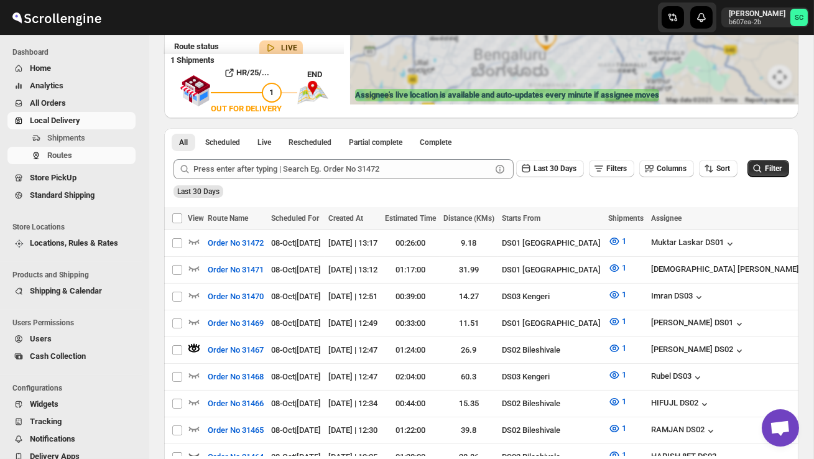
scroll to position [0, 0]
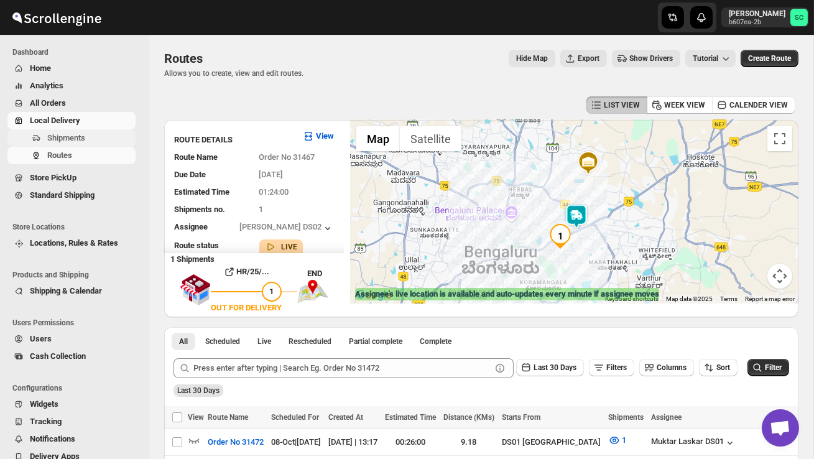
click at [77, 139] on span "Shipments" at bounding box center [66, 137] width 38 height 9
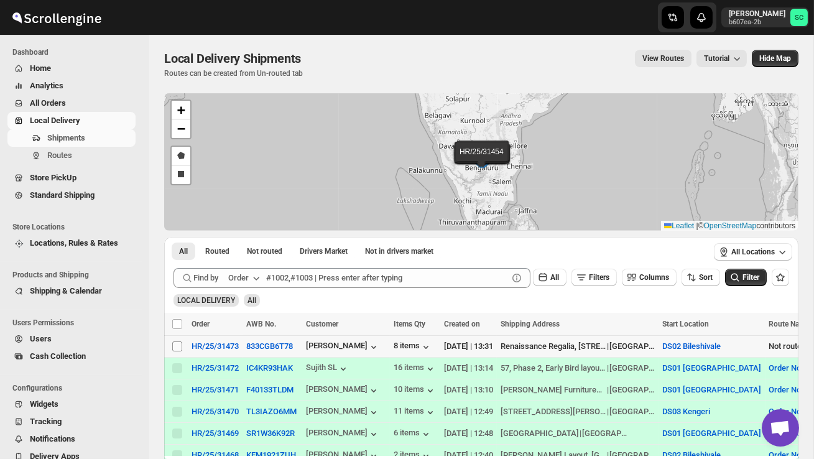
click at [177, 346] on input "Select shipment" at bounding box center [177, 346] width 10 height 10
checkbox input "true"
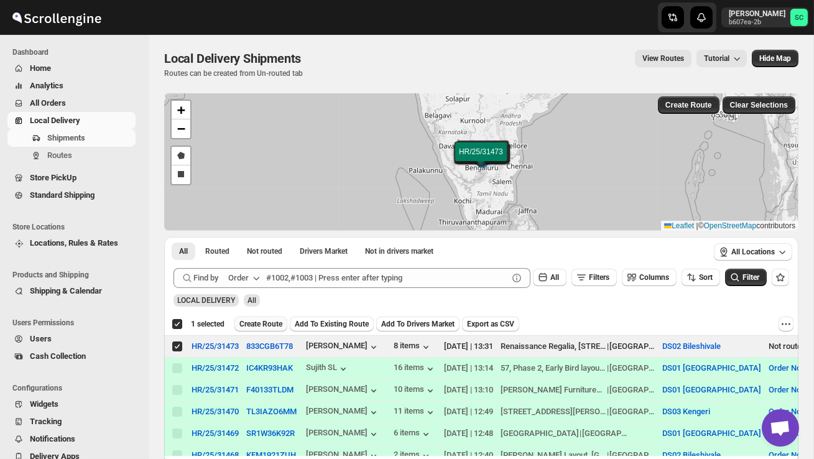
click at [264, 319] on span "Create Route" at bounding box center [260, 324] width 43 height 10
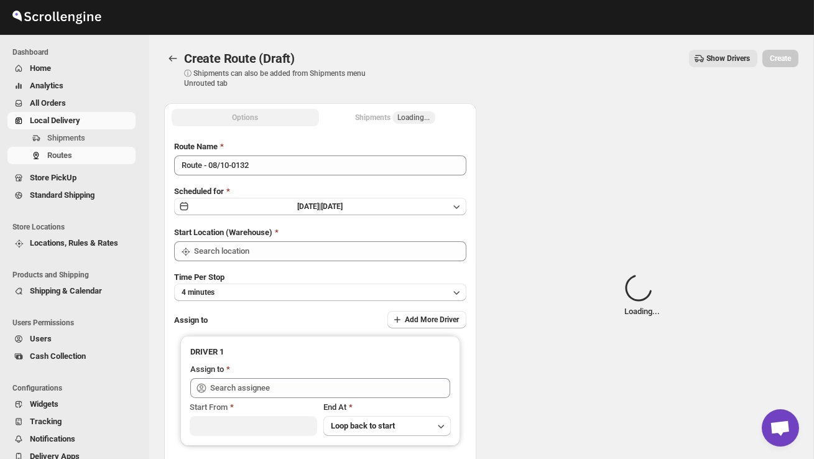
type input "DS02 Bileshivale"
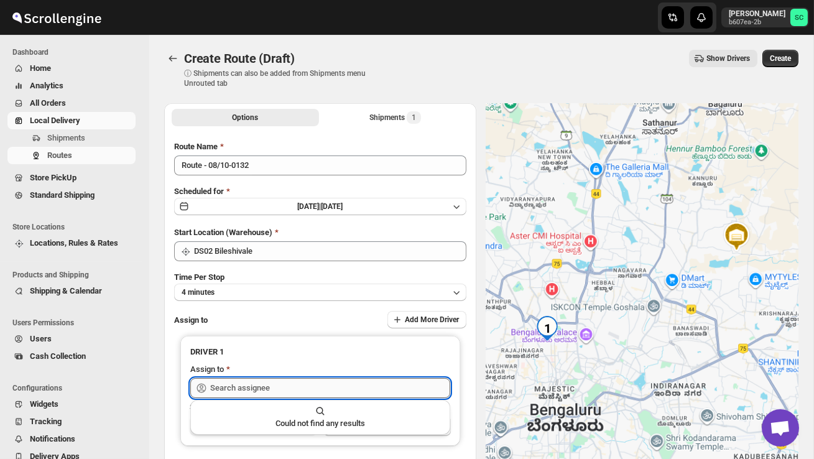
click at [262, 390] on input "text" at bounding box center [330, 388] width 240 height 20
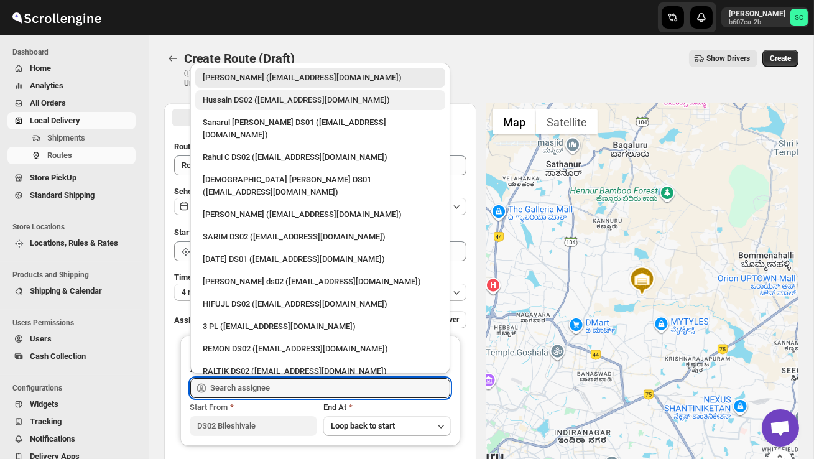
click at [250, 103] on div "Hussain DS02 ([EMAIL_ADDRESS][DOMAIN_NAME])" at bounding box center [320, 100] width 235 height 12
type input "Hussain DS02 ([EMAIL_ADDRESS][DOMAIN_NAME])"
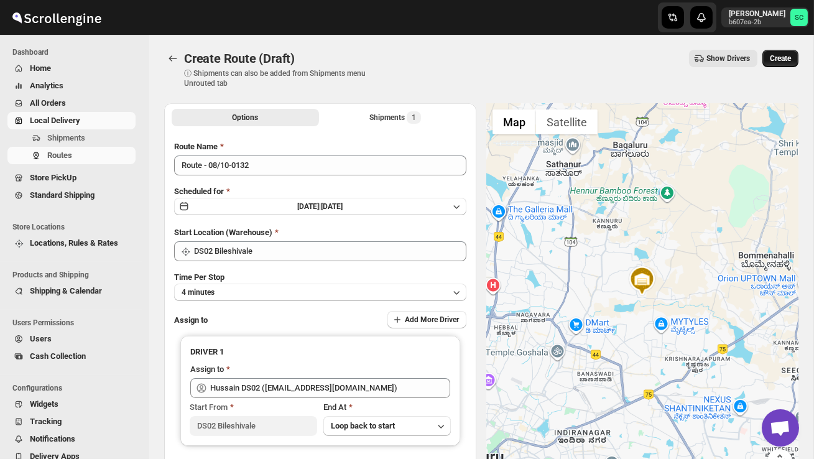
click at [787, 62] on span "Create" at bounding box center [779, 58] width 21 height 10
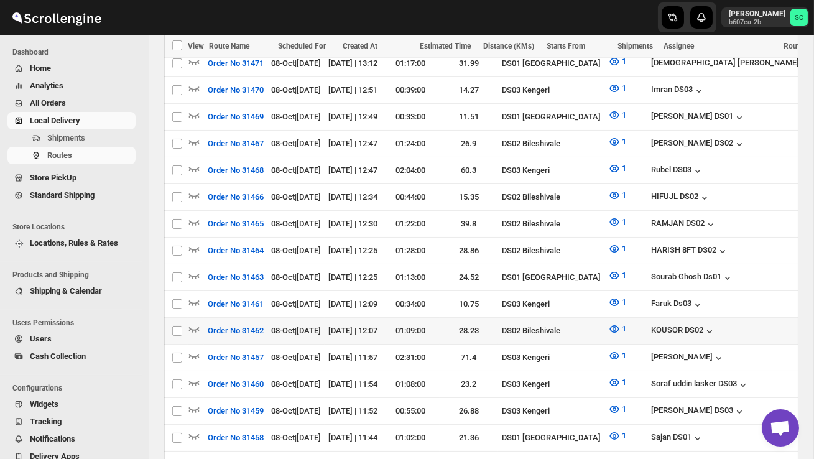
scroll to position [323, 0]
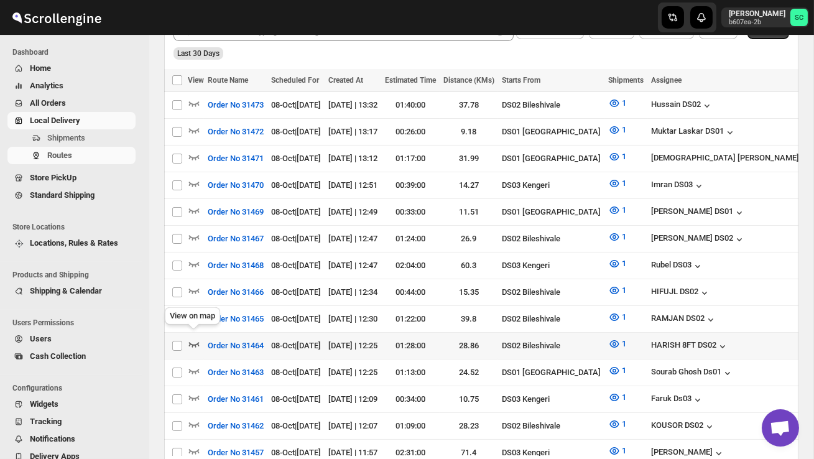
click at [192, 337] on icon "button" at bounding box center [194, 343] width 12 height 12
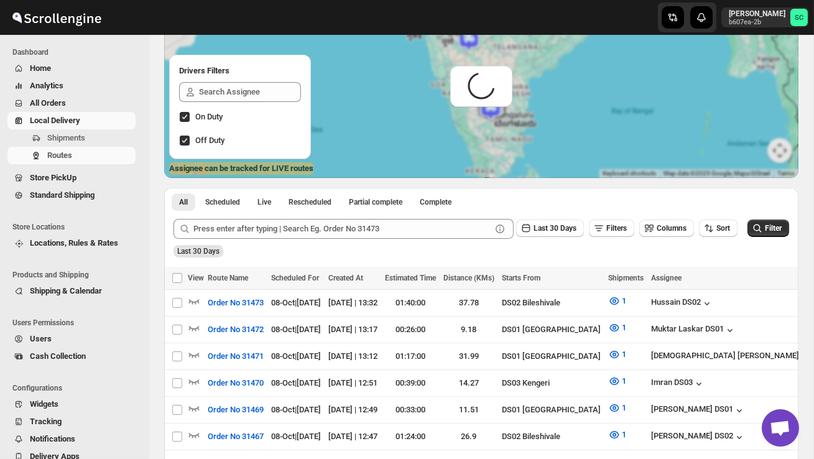
scroll to position [0, 0]
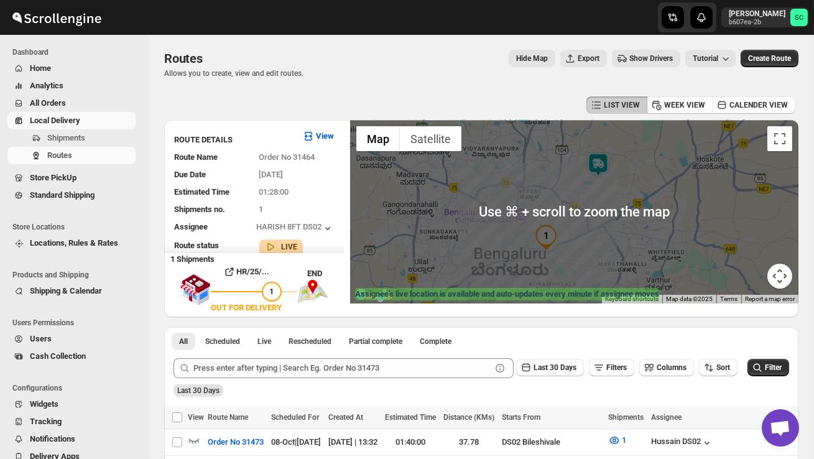
click at [602, 157] on img at bounding box center [597, 164] width 25 height 25
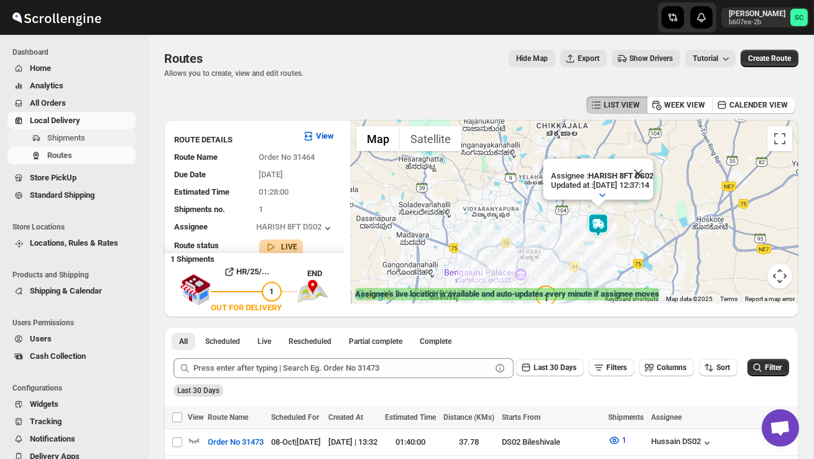
click at [78, 137] on span "Shipments" at bounding box center [66, 137] width 38 height 9
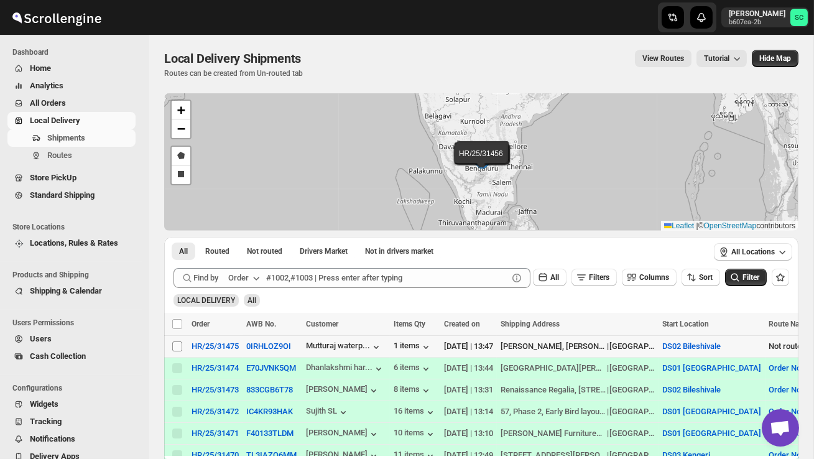
click at [176, 346] on input "Select shipment" at bounding box center [177, 346] width 10 height 10
checkbox input "true"
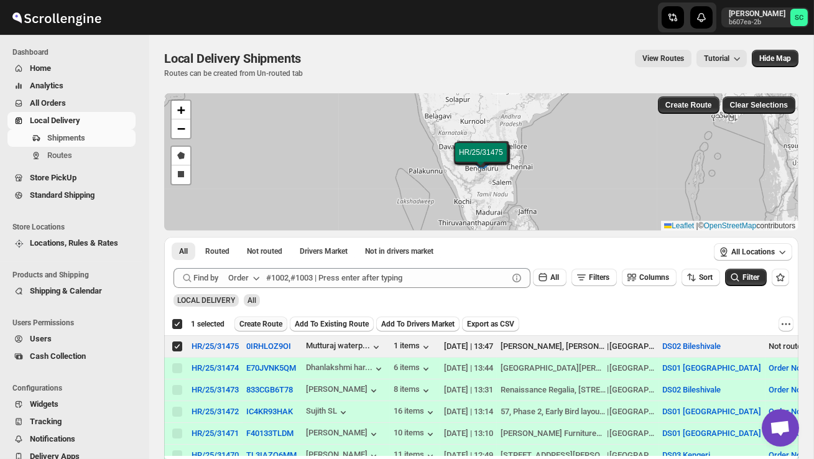
click at [260, 318] on button "Create Route" at bounding box center [260, 323] width 53 height 15
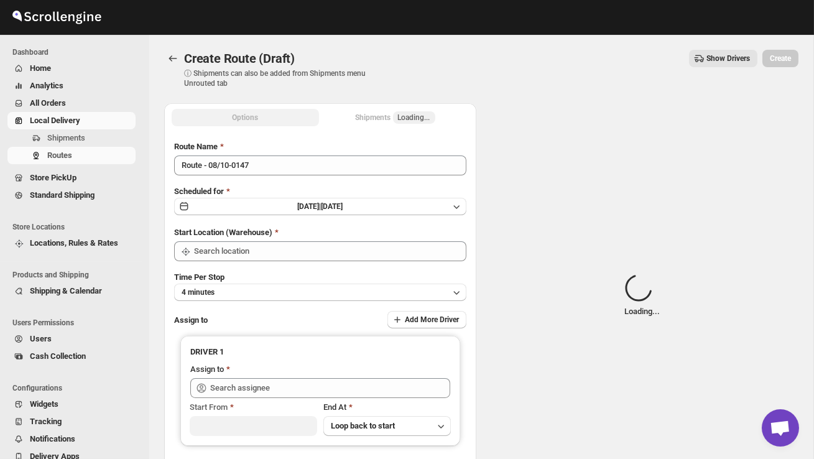
type input "DS02 Bileshivale"
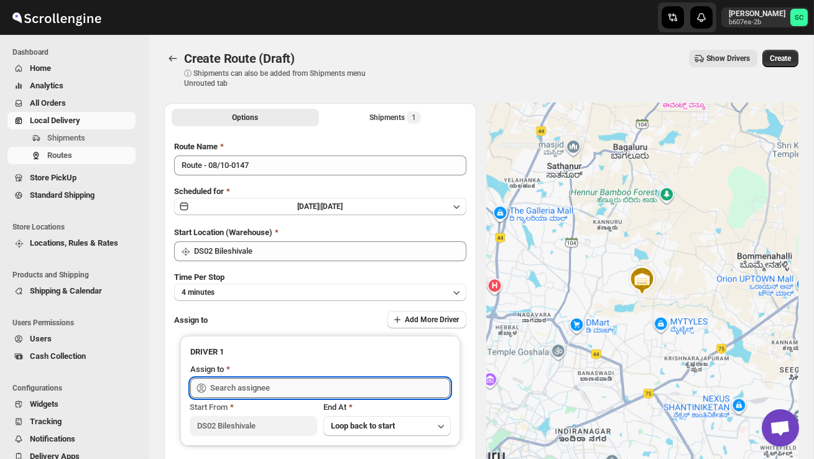
click at [259, 390] on input "text" at bounding box center [330, 388] width 240 height 20
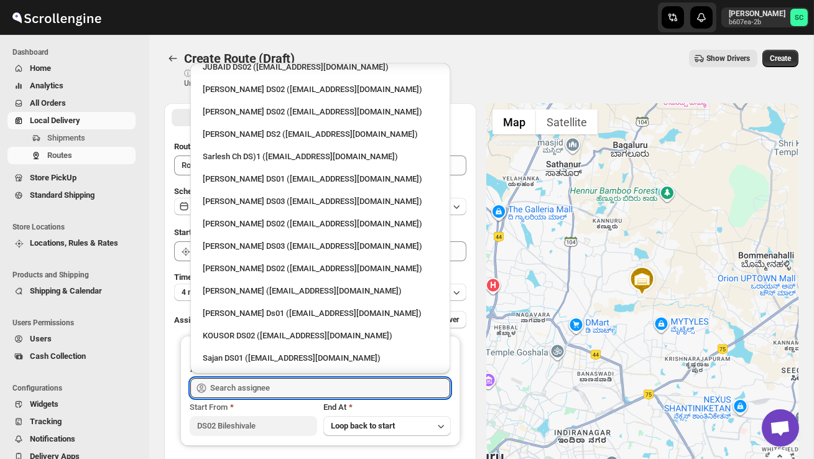
scroll to position [396, 0]
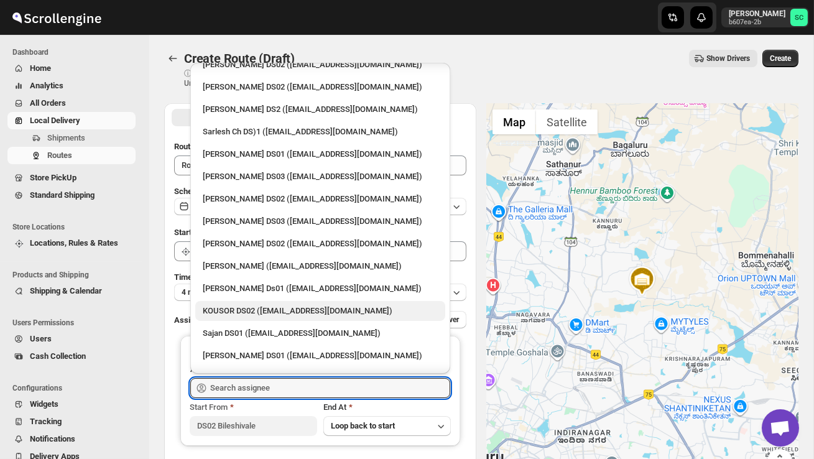
click at [236, 305] on div "KOUSOR DS02 ([EMAIL_ADDRESS][DOMAIN_NAME])" at bounding box center [320, 311] width 235 height 12
type input "KOUSOR DS02 ([EMAIL_ADDRESS][DOMAIN_NAME])"
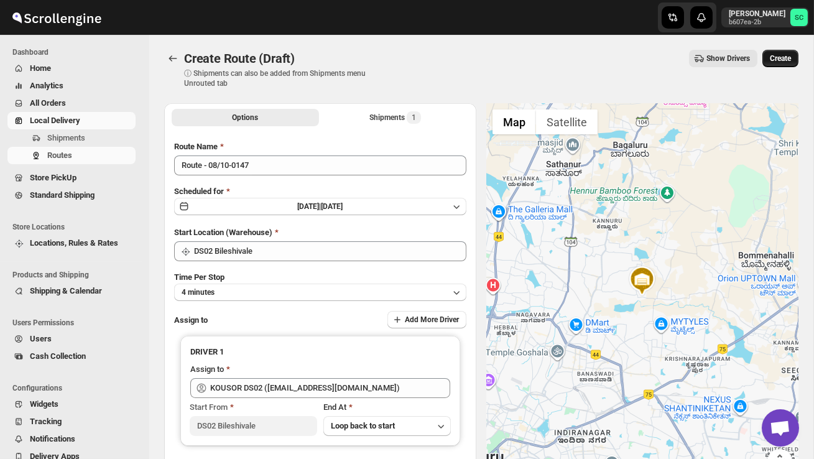
click at [776, 57] on span "Create" at bounding box center [779, 58] width 21 height 10
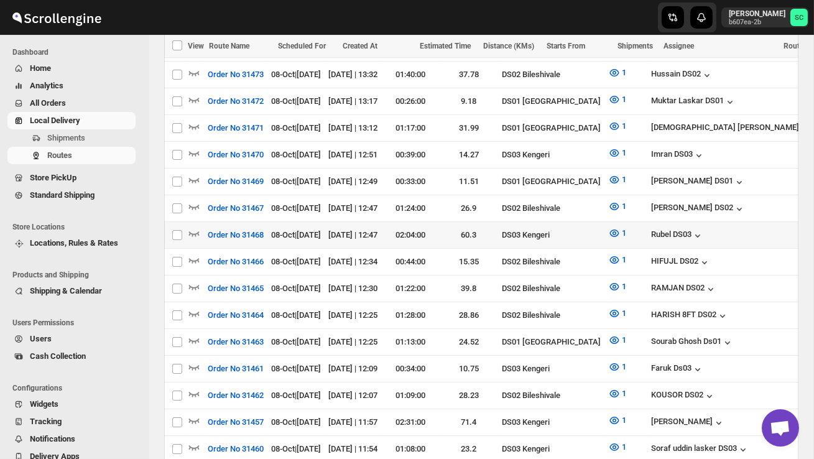
scroll to position [410, 0]
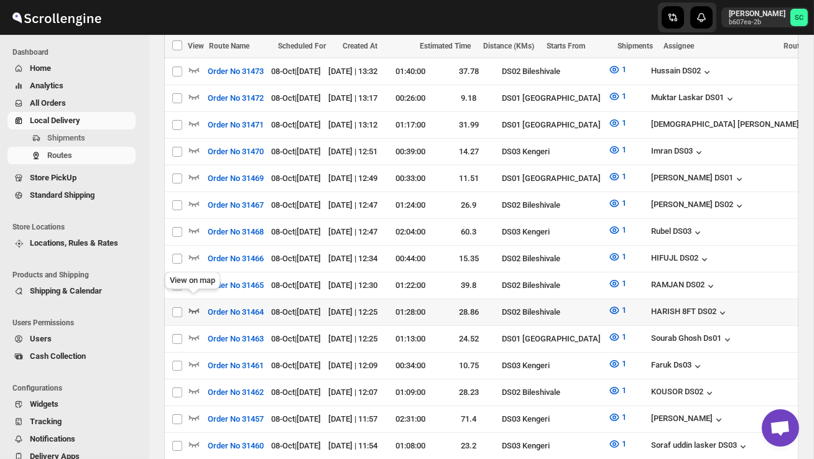
click at [195, 304] on icon "button" at bounding box center [194, 310] width 12 height 12
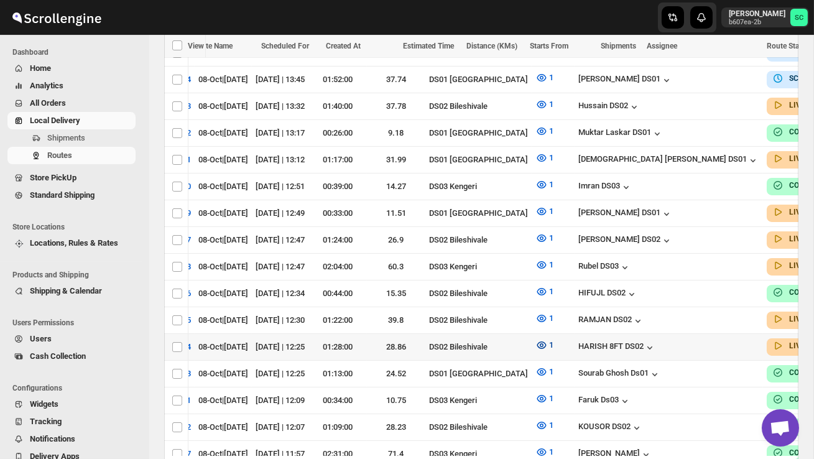
scroll to position [0, 177]
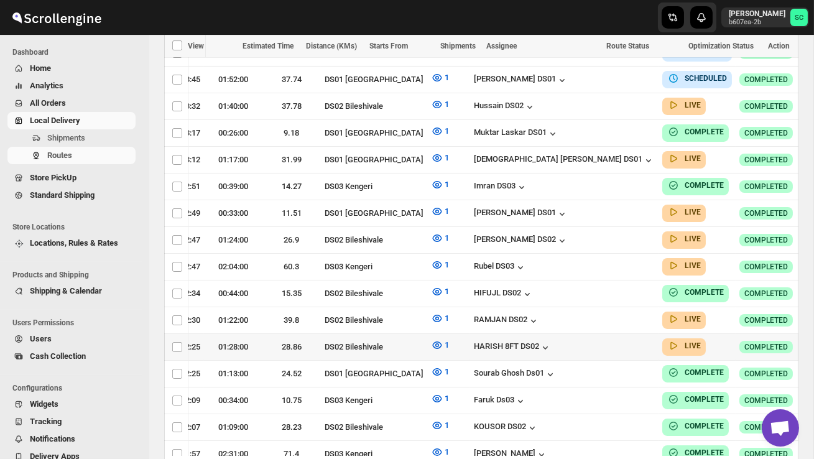
click at [813, 340] on icon "button" at bounding box center [820, 346] width 12 height 12
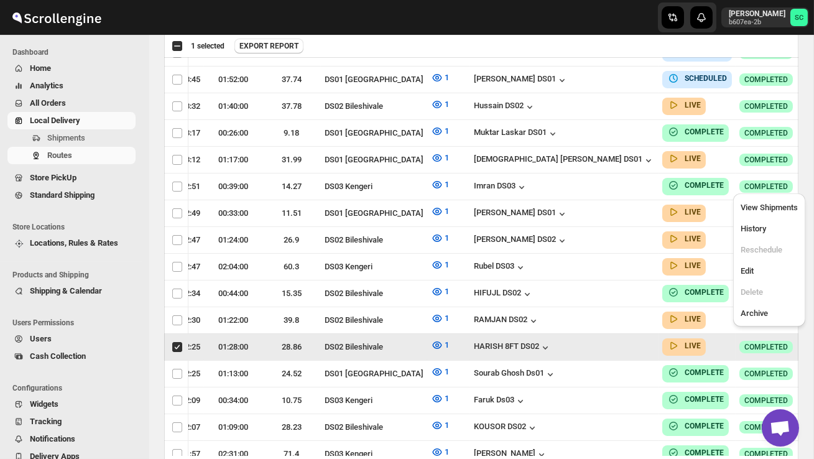
scroll to position [0, 1]
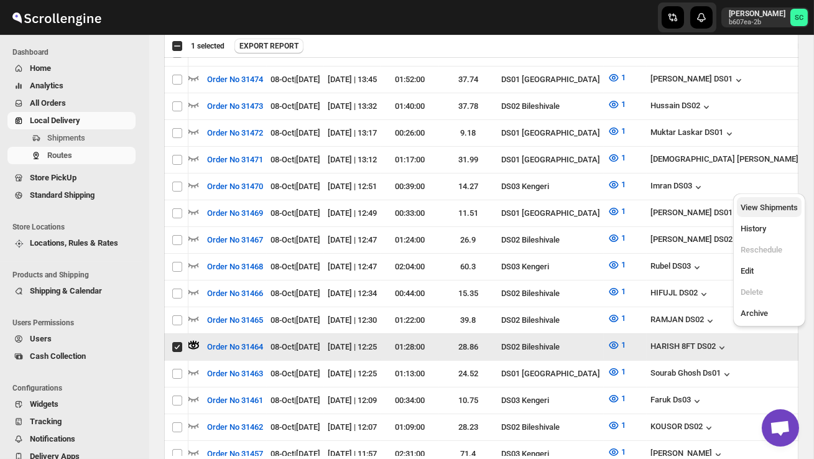
click at [778, 212] on span "View Shipments" at bounding box center [768, 207] width 57 height 12
checkbox input "false"
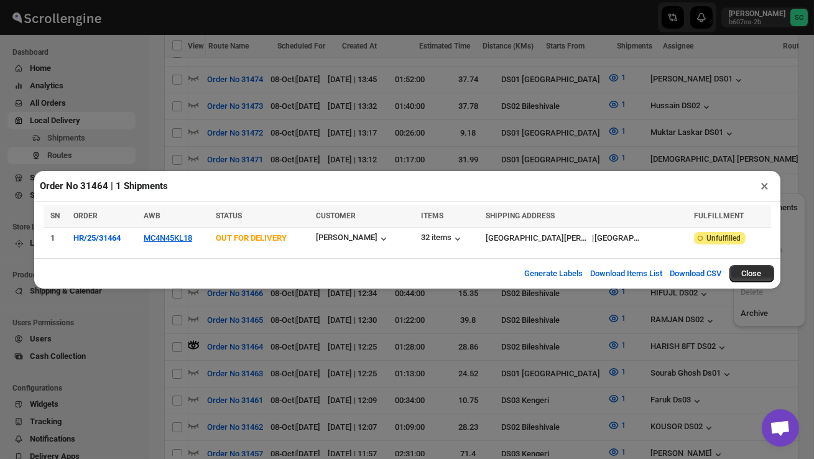
click at [764, 186] on button "×" at bounding box center [765, 185] width 18 height 17
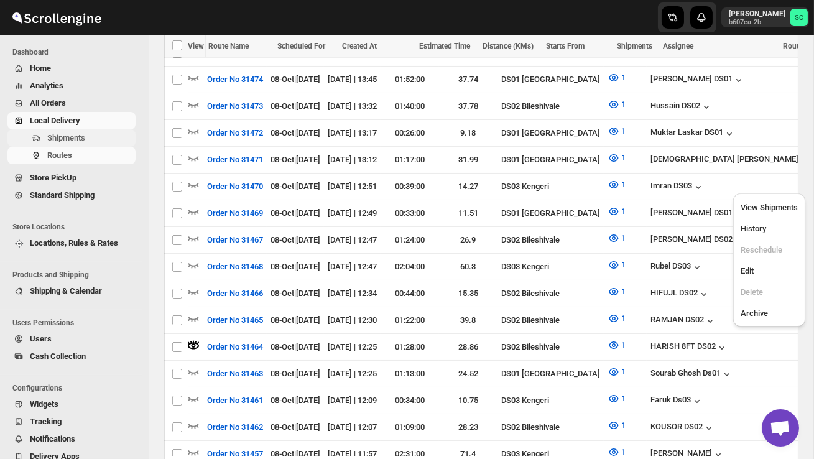
click at [83, 131] on button "Shipments" at bounding box center [71, 137] width 128 height 17
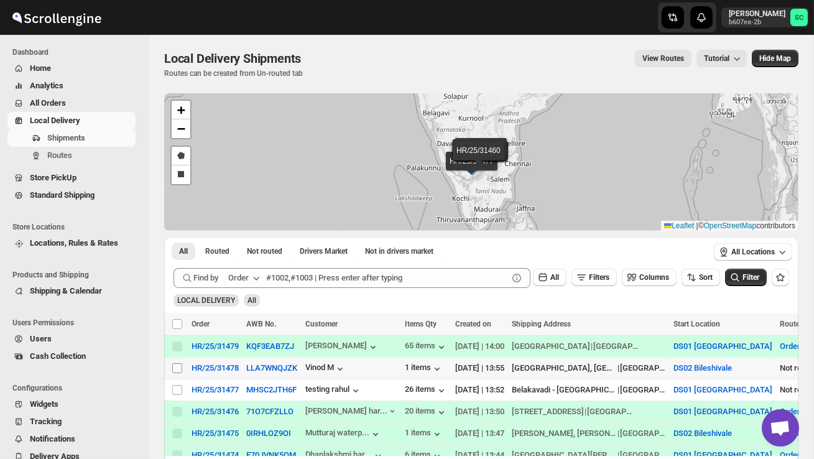
click at [180, 366] on input "Select shipment" at bounding box center [177, 368] width 10 height 10
checkbox input "true"
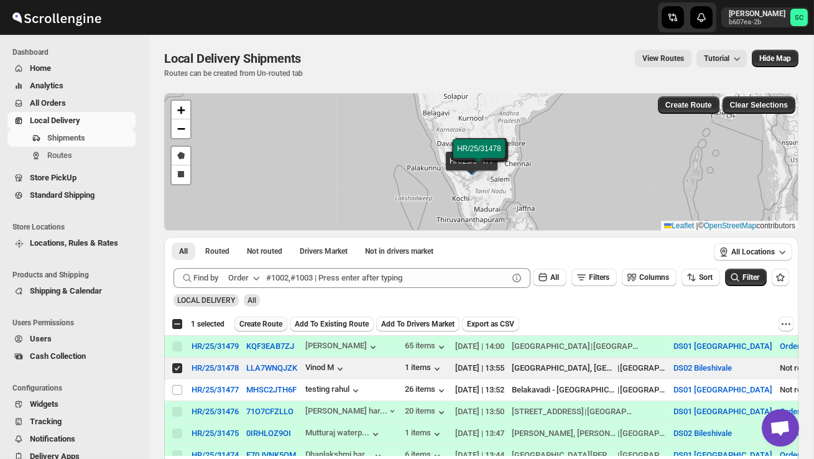
click at [262, 318] on button "Create Route" at bounding box center [260, 323] width 53 height 15
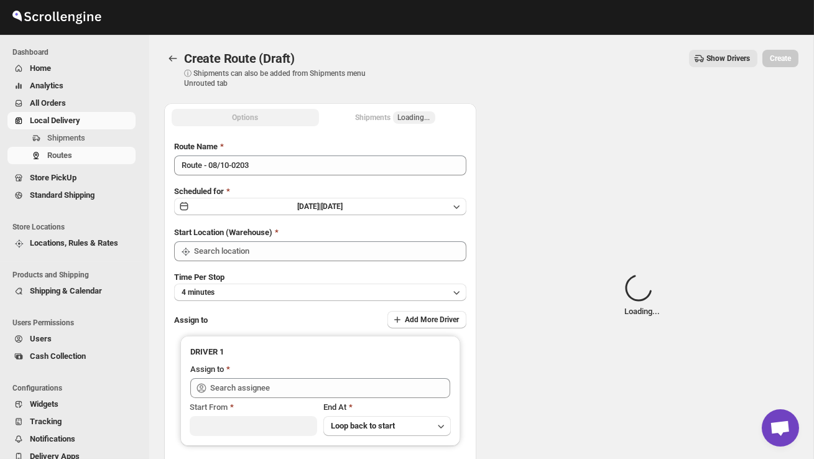
type input "DS02 Bileshivale"
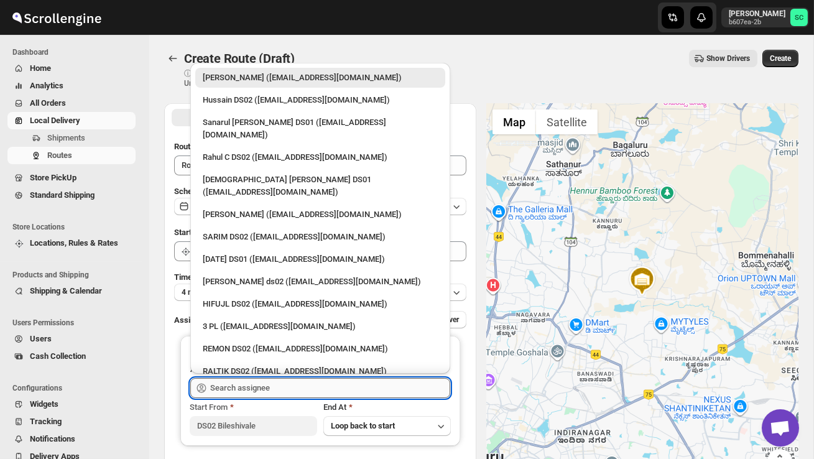
click at [259, 382] on input "text" at bounding box center [330, 388] width 240 height 20
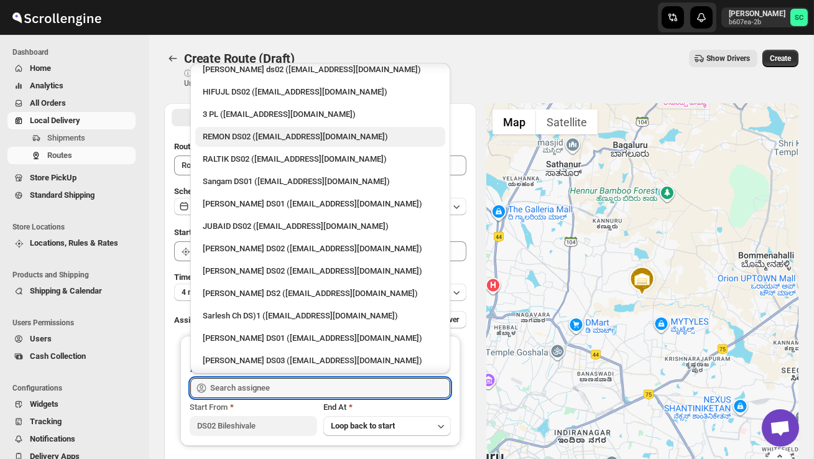
scroll to position [213, 0]
click at [263, 376] on div "[PERSON_NAME] DS02 ([EMAIL_ADDRESS][DOMAIN_NAME])" at bounding box center [320, 382] width 235 height 12
type input "[PERSON_NAME] DS02 ([EMAIL_ADDRESS][DOMAIN_NAME])"
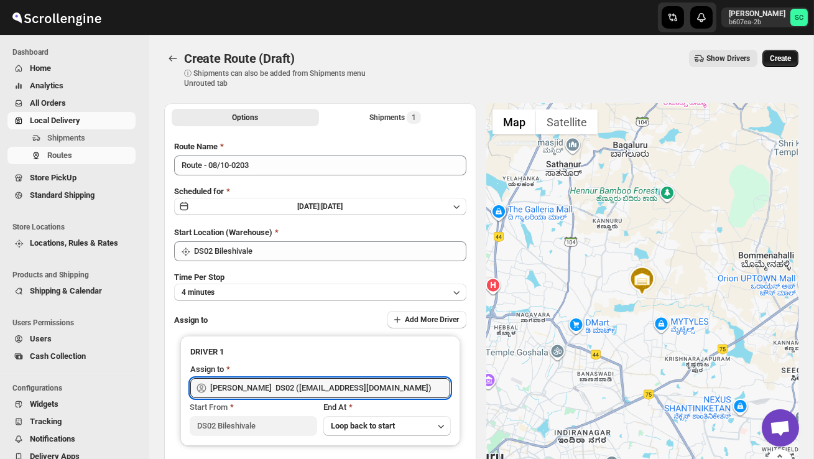
click at [763, 61] on button "Create" at bounding box center [780, 58] width 36 height 17
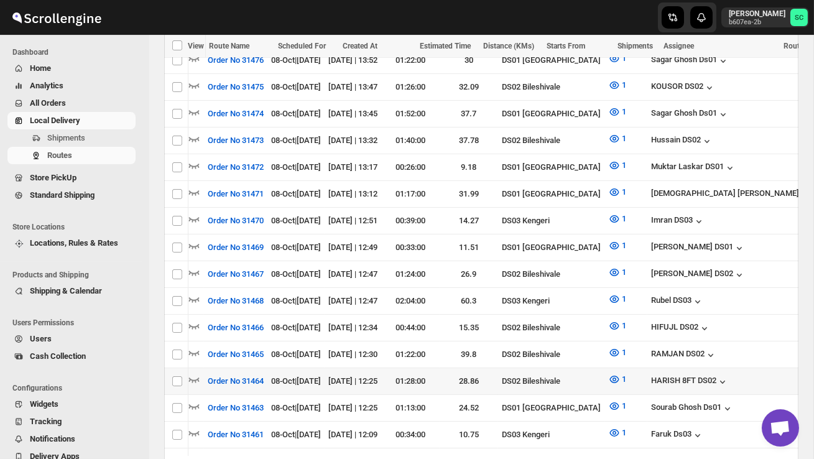
scroll to position [0, 177]
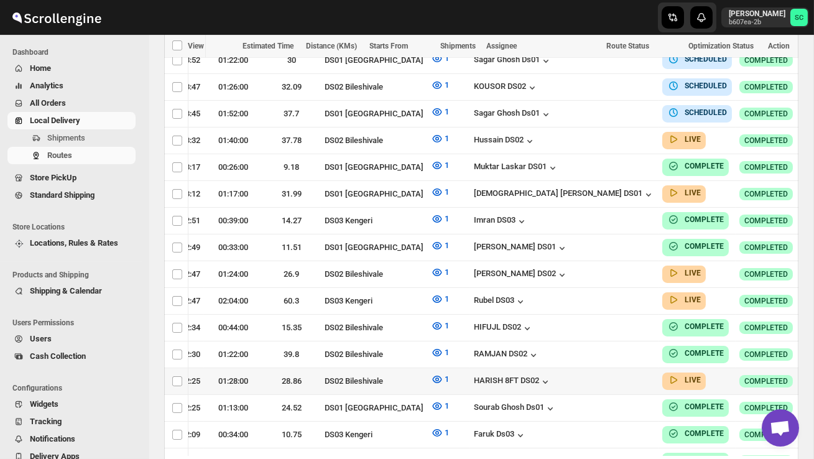
click at [813, 374] on icon "button" at bounding box center [820, 380] width 12 height 12
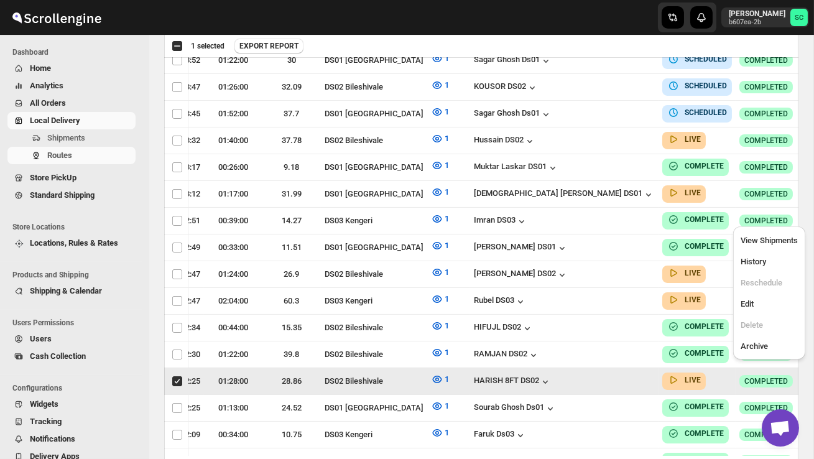
scroll to position [0, 1]
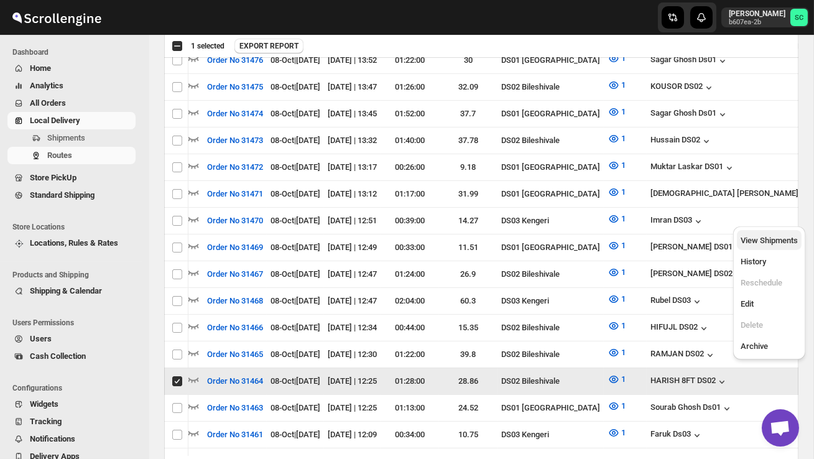
click at [764, 233] on button "View Shipments" at bounding box center [768, 240] width 65 height 20
checkbox input "false"
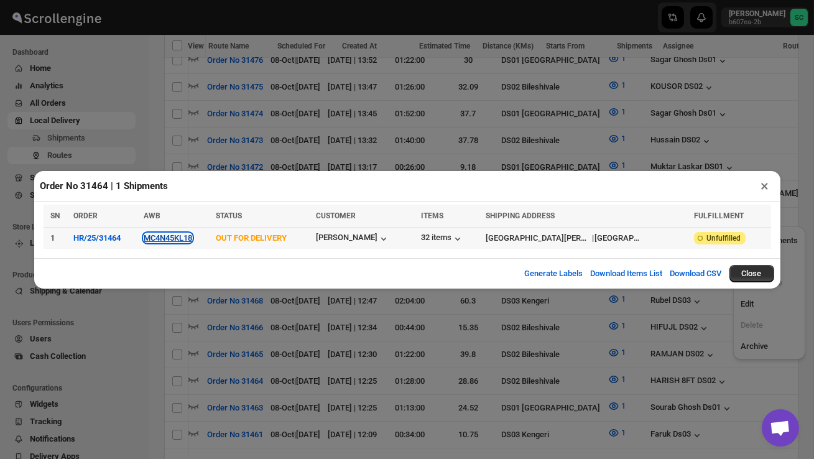
click at [173, 239] on button "MC4N45KL18" at bounding box center [168, 237] width 48 height 9
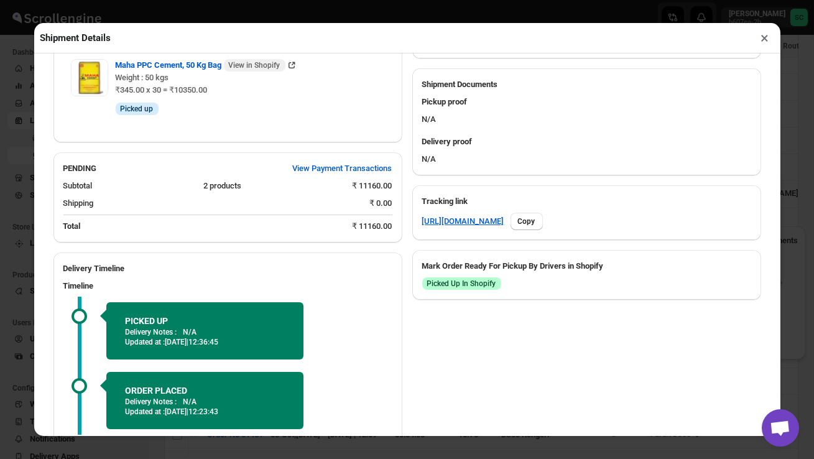
scroll to position [592, 0]
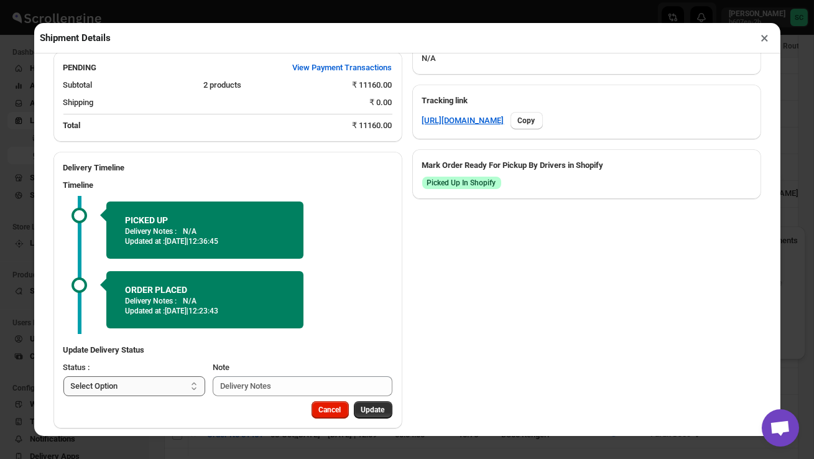
click at [166, 376] on select "Select Option PICKED UP OUT FOR DELIVERY RESCHEDULE DELIVERED CANCELLED" at bounding box center [134, 386] width 142 height 20
select select "DELIVERED"
click at [376, 405] on span "Update" at bounding box center [373, 410] width 24 height 10
select select
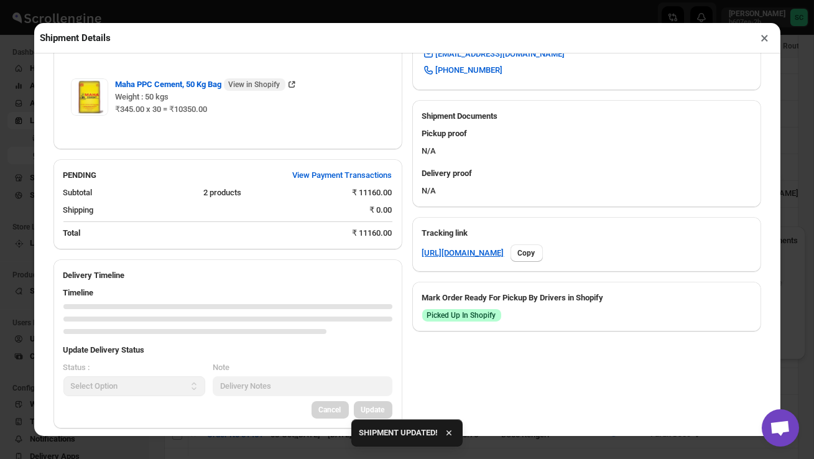
scroll to position [567, 0]
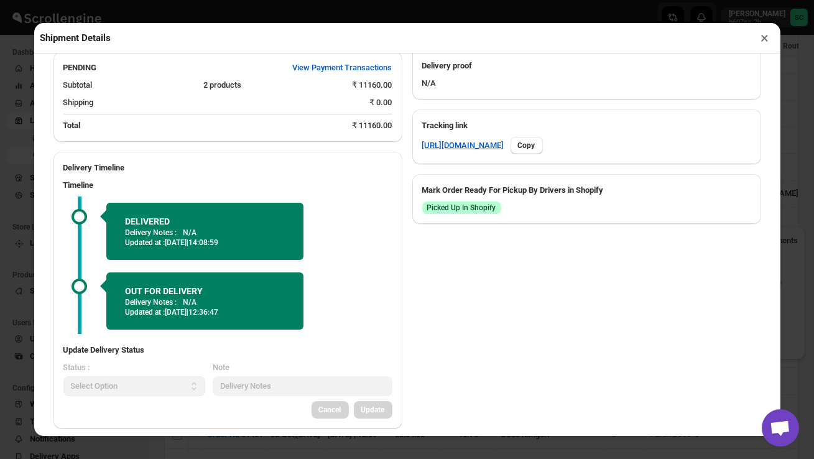
click at [762, 37] on button "×" at bounding box center [765, 37] width 18 height 17
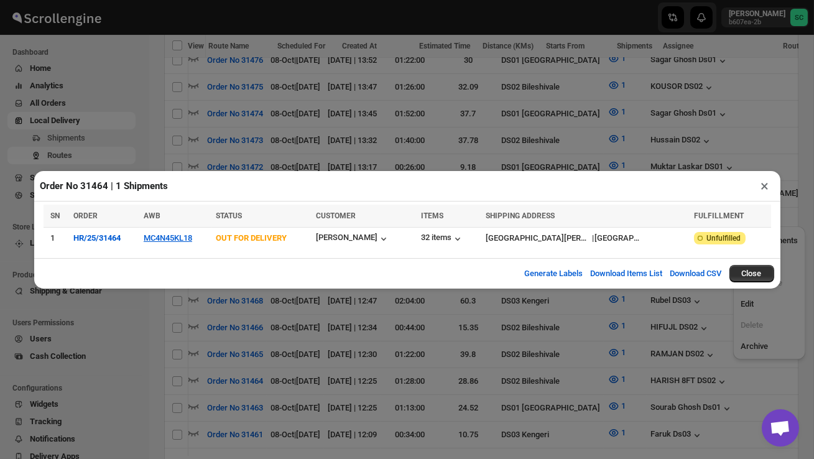
click at [765, 185] on button "×" at bounding box center [765, 185] width 18 height 17
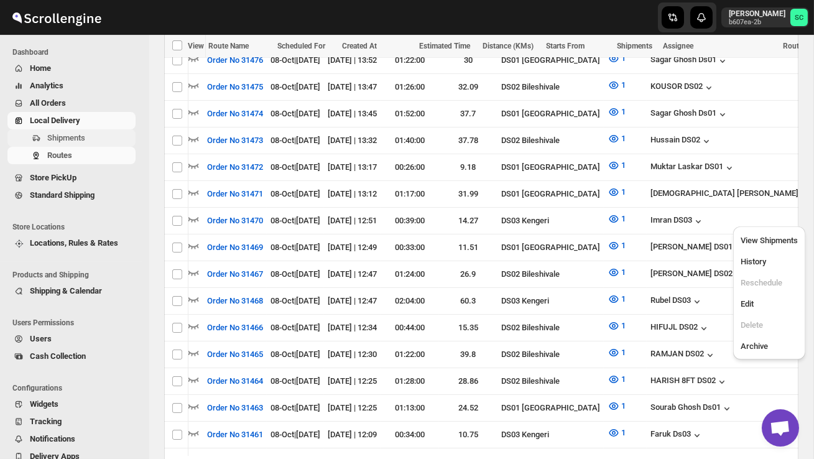
click at [75, 135] on span "Shipments" at bounding box center [66, 137] width 38 height 9
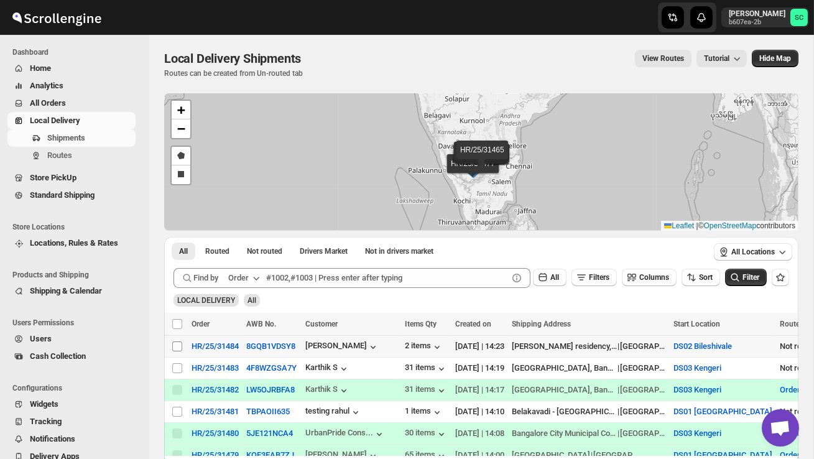
click at [177, 344] on input "Select shipment" at bounding box center [177, 346] width 10 height 10
checkbox input "true"
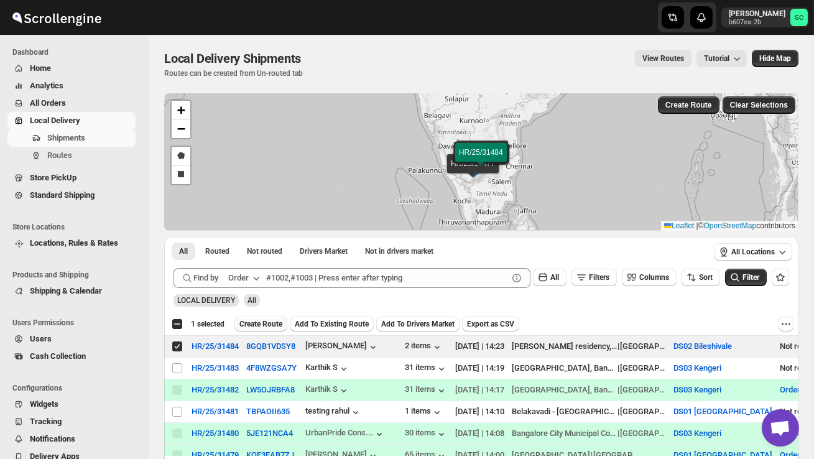
click at [263, 318] on button "Create Route" at bounding box center [260, 323] width 53 height 15
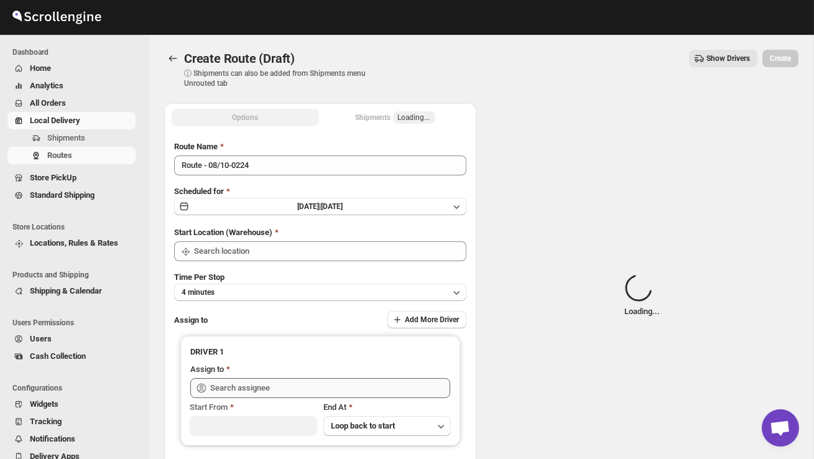
type input "DS02 Bileshivale"
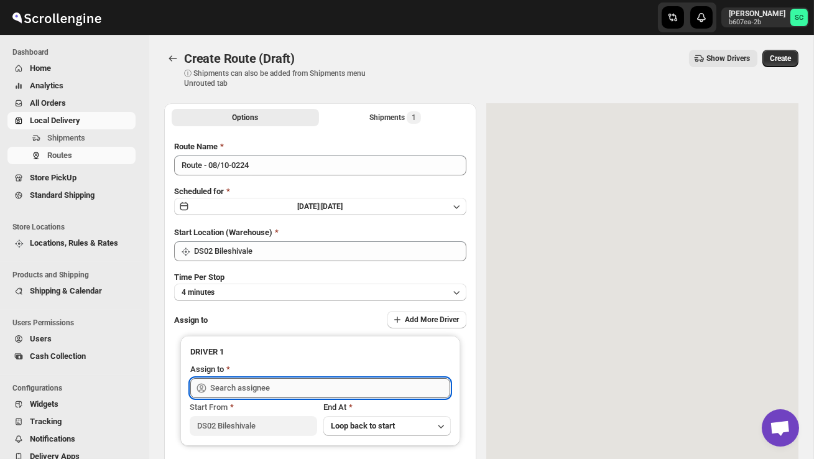
click at [260, 385] on input "text" at bounding box center [330, 388] width 240 height 20
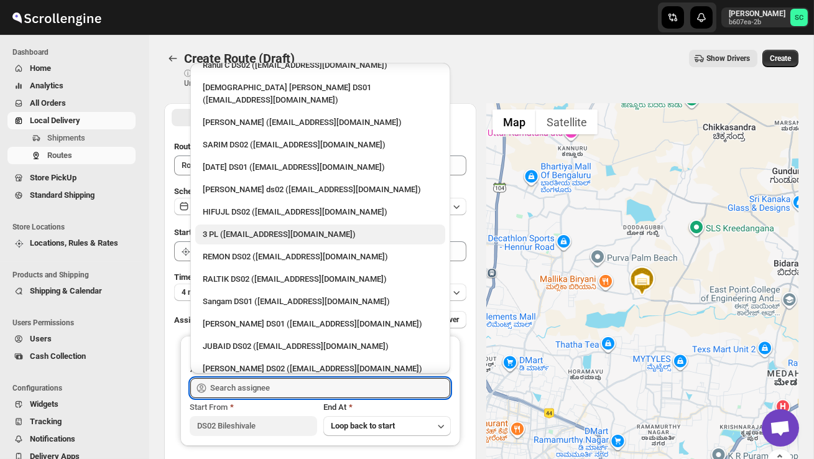
scroll to position [108, 0]
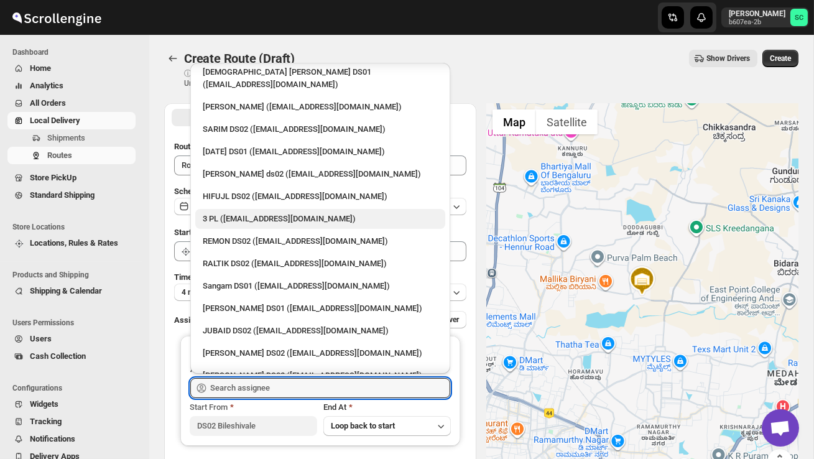
click at [254, 324] on div "JUBAID DS02 ([EMAIL_ADDRESS][DOMAIN_NAME])" at bounding box center [320, 330] width 235 height 12
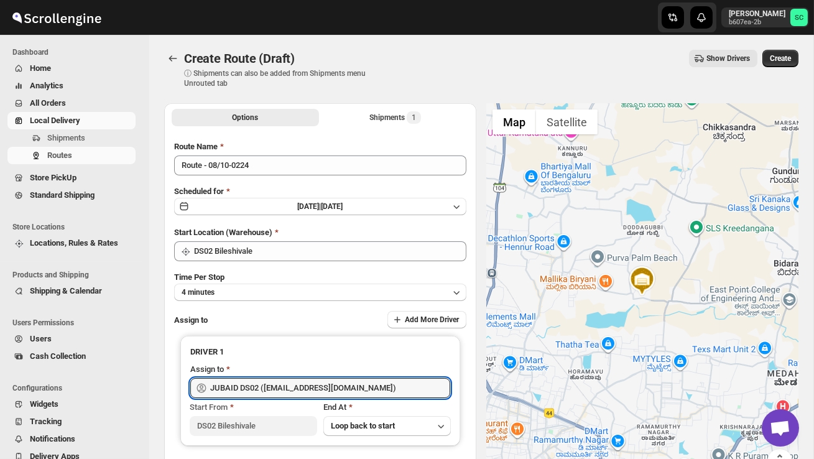
type input "JUBAID DS02 ([EMAIL_ADDRESS][DOMAIN_NAME])"
click at [784, 53] on span "Create" at bounding box center [779, 58] width 21 height 10
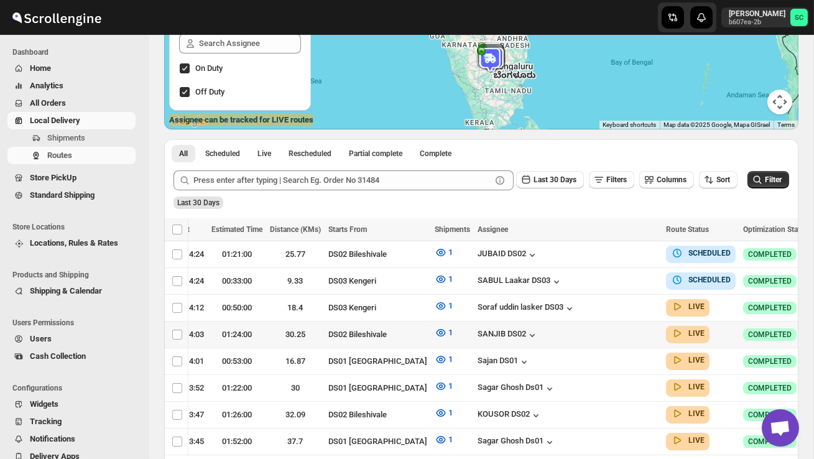
scroll to position [0, 173]
click at [813, 329] on button "button" at bounding box center [823, 333] width 17 height 17
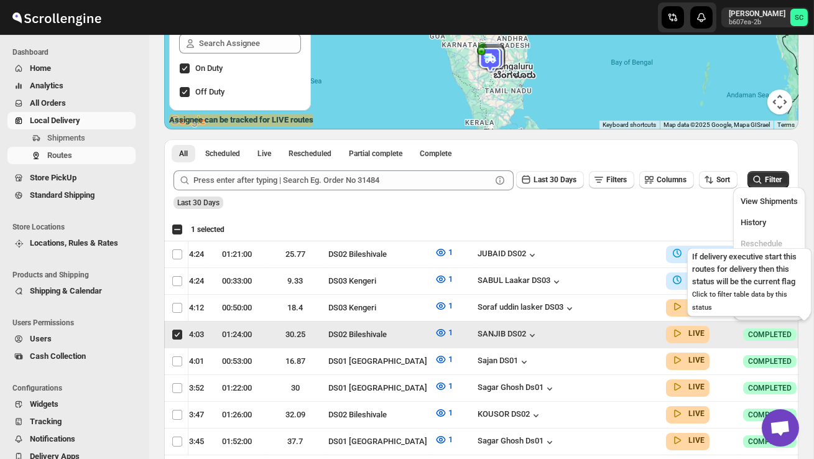
scroll to position [0, 1]
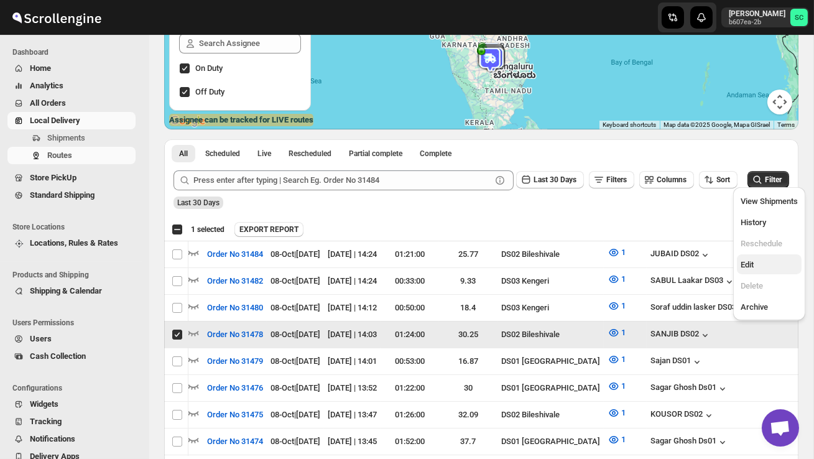
click at [766, 264] on span "Edit" at bounding box center [768, 265] width 57 height 12
checkbox input "false"
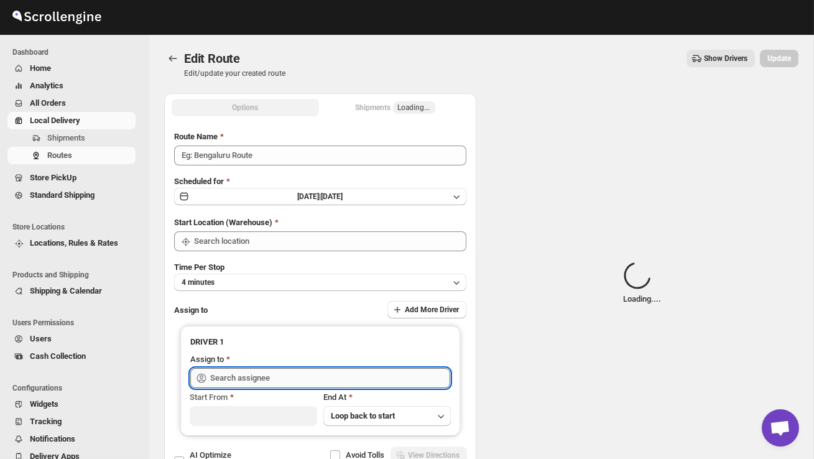
click at [359, 376] on input "text" at bounding box center [330, 378] width 240 height 20
type input "Order No 31478"
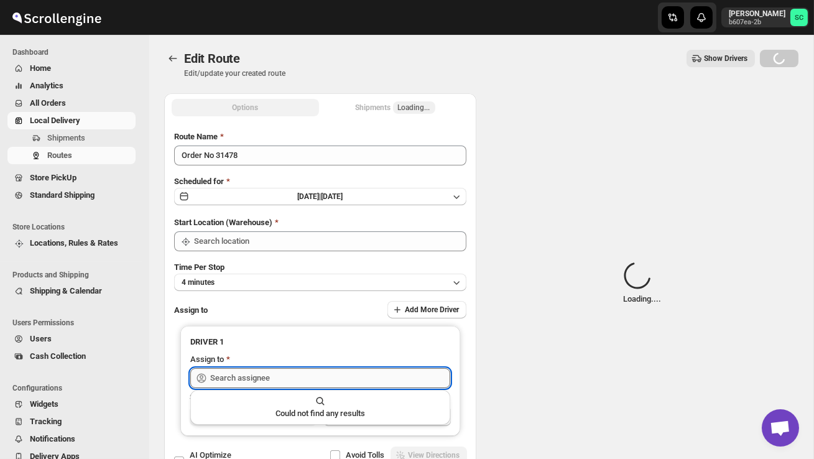
type input "DS02 Bileshivale"
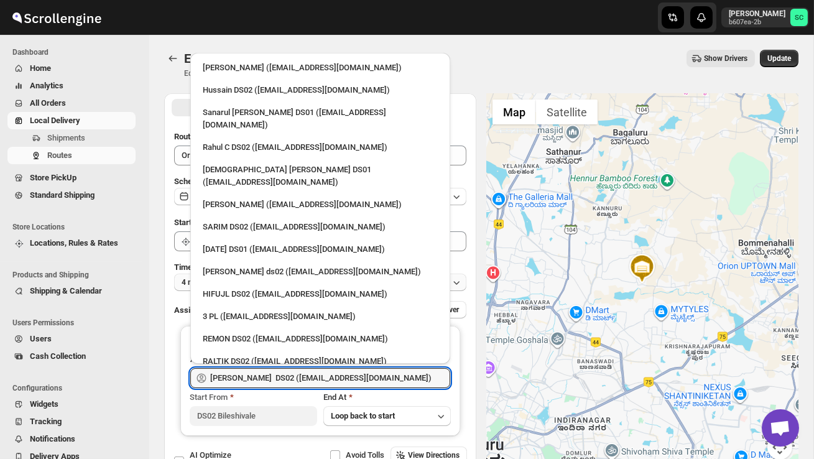
click at [269, 310] on div "3 PL ([EMAIL_ADDRESS][DOMAIN_NAME])" at bounding box center [320, 316] width 235 height 12
type input "3 PL ([EMAIL_ADDRESS][DOMAIN_NAME])"
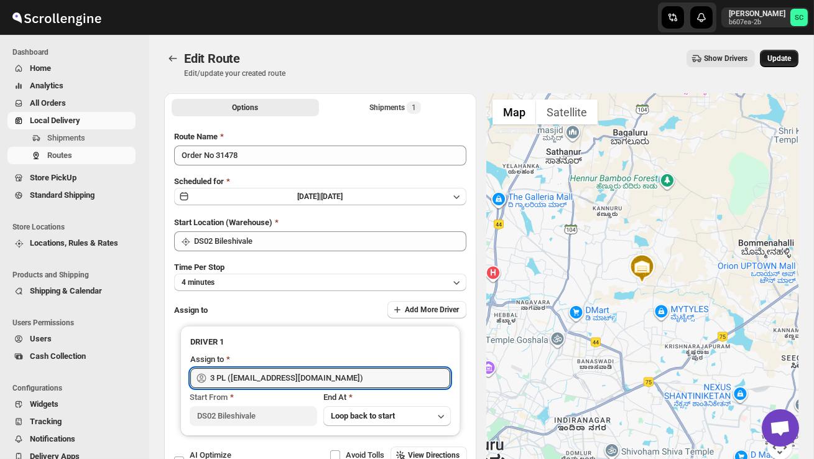
click at [787, 58] on span "Update" at bounding box center [779, 58] width 24 height 10
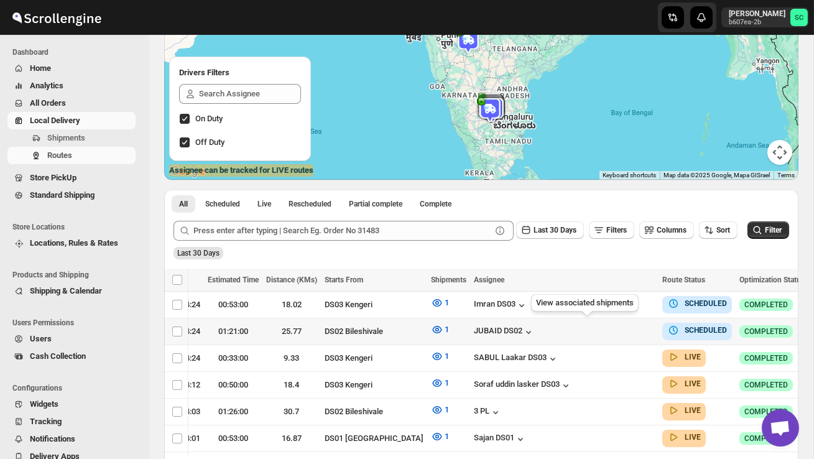
scroll to position [0, 177]
click at [813, 326] on icon "button" at bounding box center [820, 330] width 12 height 12
checkbox input "true"
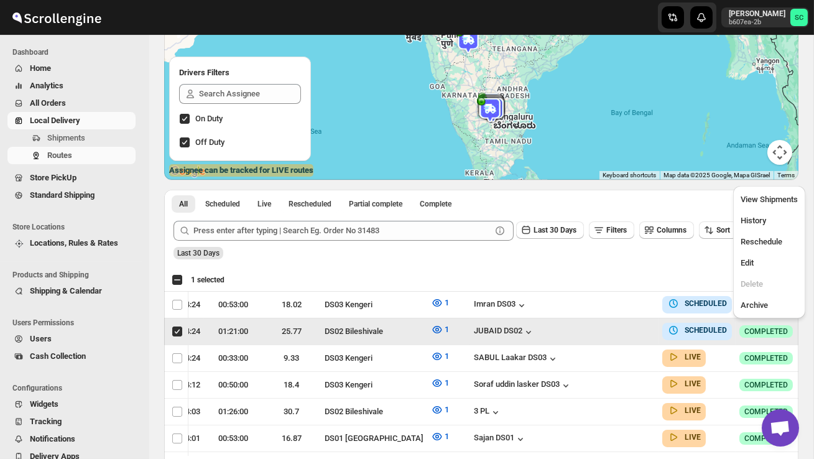
scroll to position [0, 1]
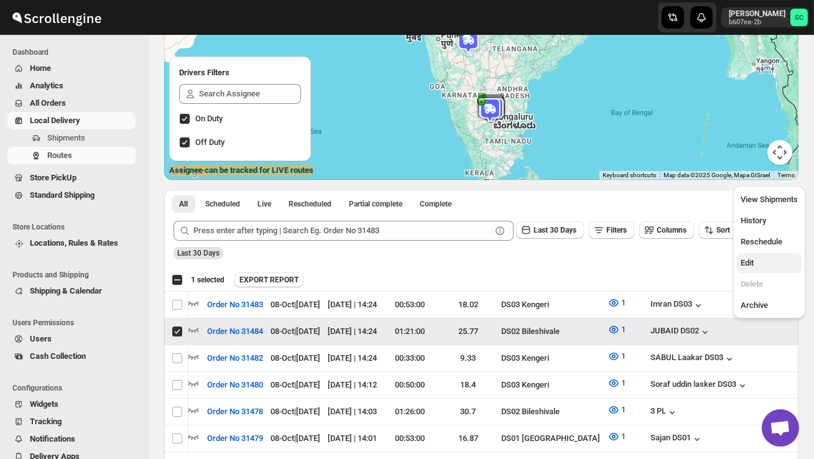
click at [760, 260] on span "Edit" at bounding box center [768, 263] width 57 height 12
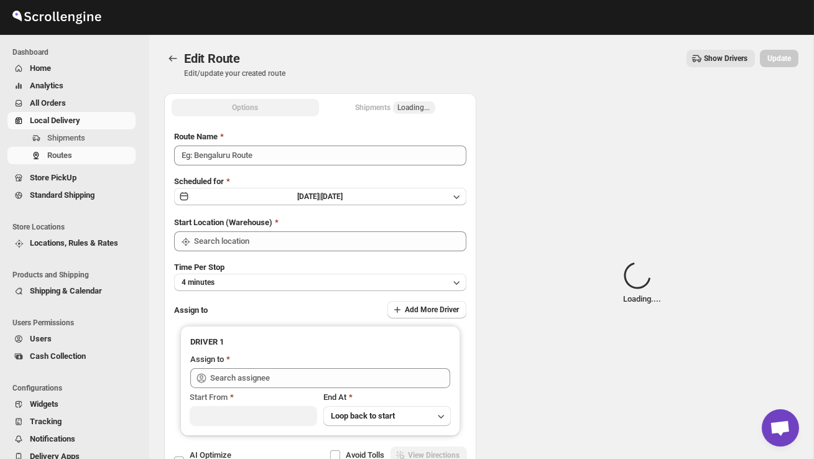
type input "Order No 31484"
type input "DS02 Bileshivale"
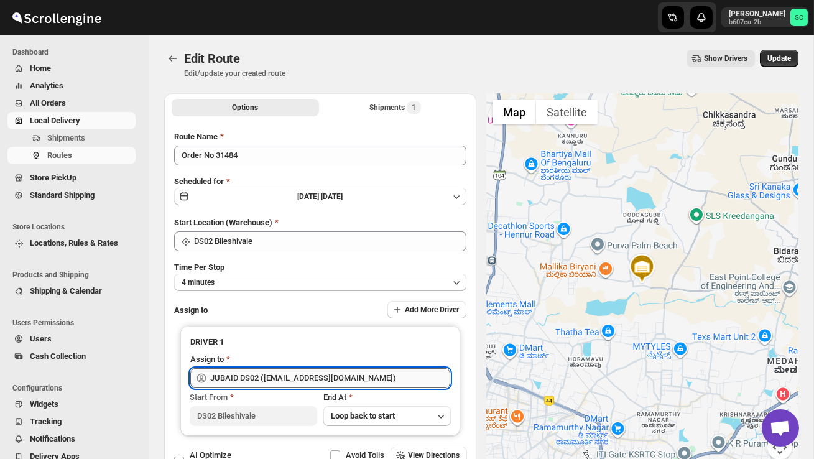
click at [319, 376] on input "JUBAID DS02 ([EMAIL_ADDRESS][DOMAIN_NAME])" at bounding box center [330, 378] width 240 height 20
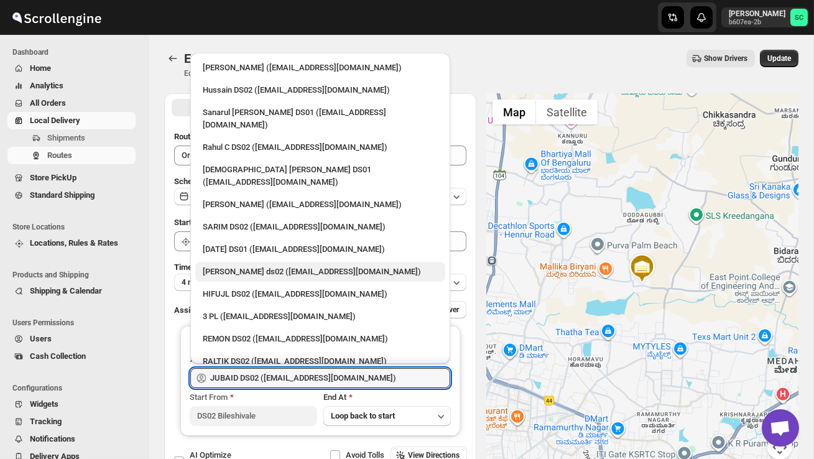
click at [273, 265] on div "[PERSON_NAME] ds02 ([EMAIL_ADDRESS][DOMAIN_NAME])" at bounding box center [320, 271] width 235 height 12
type input "[PERSON_NAME] ds02 ([EMAIL_ADDRESS][DOMAIN_NAME])"
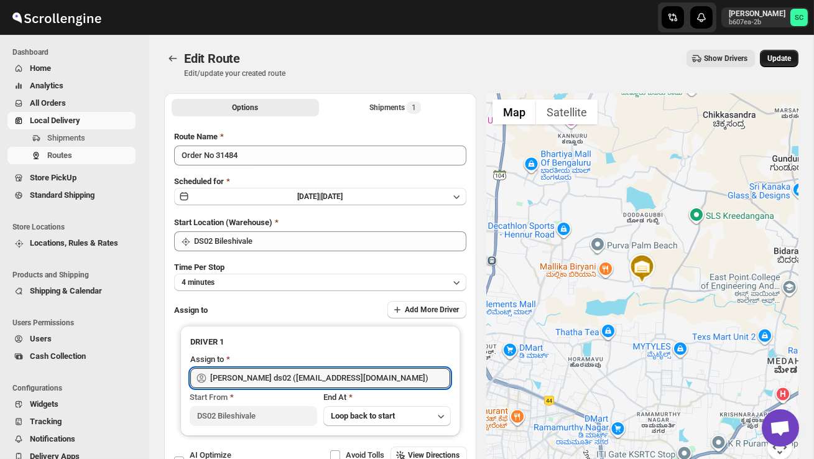
click at [793, 52] on button "Update" at bounding box center [778, 58] width 39 height 17
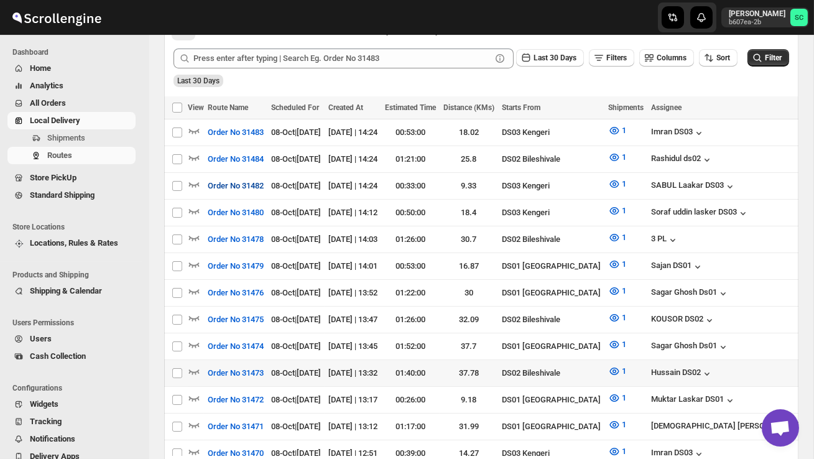
scroll to position [299, 0]
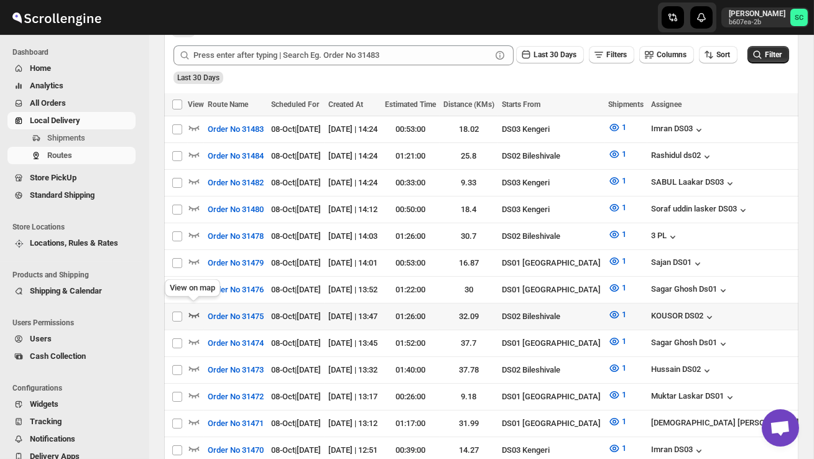
click at [195, 309] on icon "button" at bounding box center [194, 314] width 12 height 12
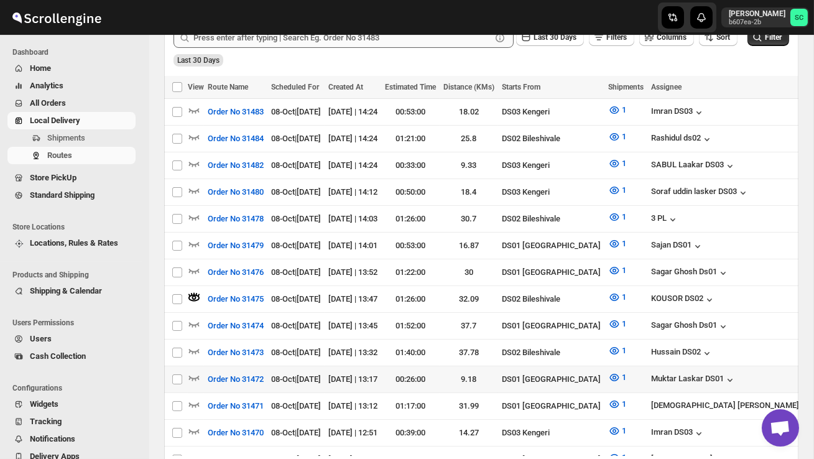
scroll to position [333, 0]
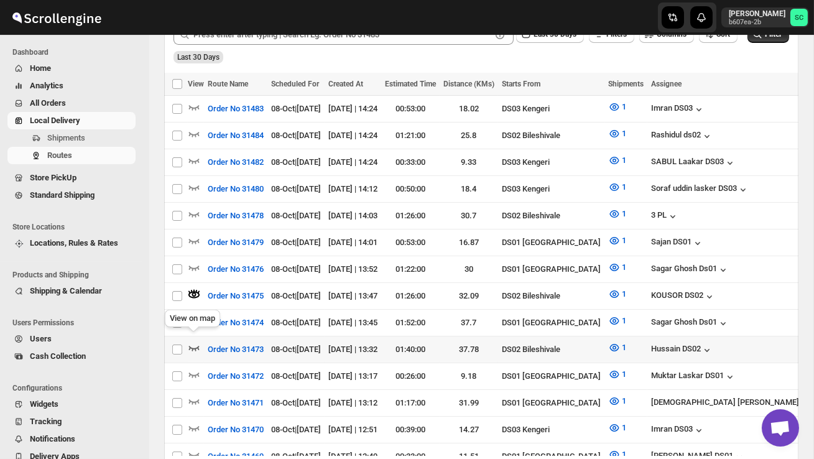
click at [197, 341] on icon "button" at bounding box center [194, 347] width 12 height 12
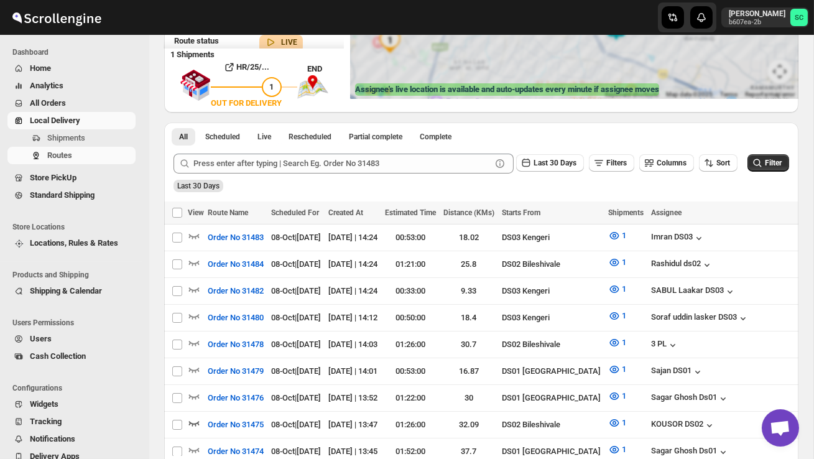
scroll to position [0, 0]
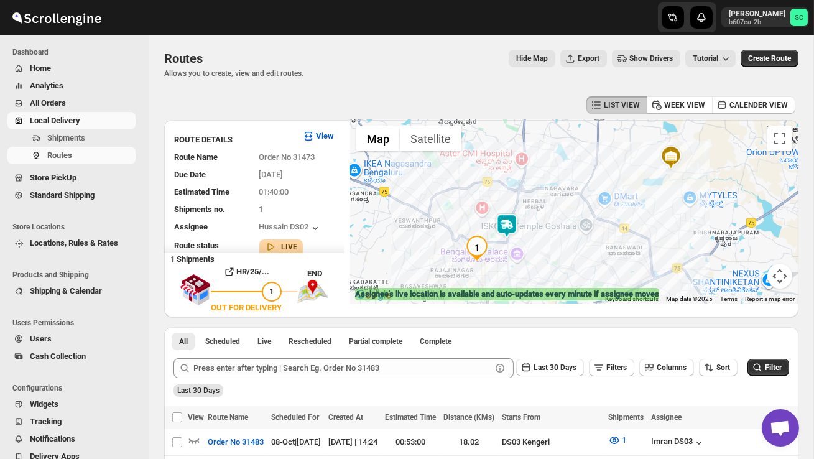
click at [514, 217] on img at bounding box center [506, 225] width 25 height 25
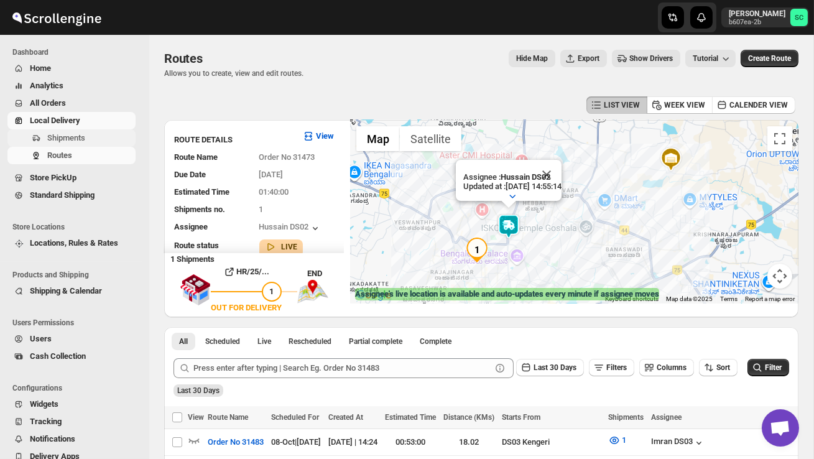
click at [76, 144] on span "Shipments" at bounding box center [90, 138] width 86 height 12
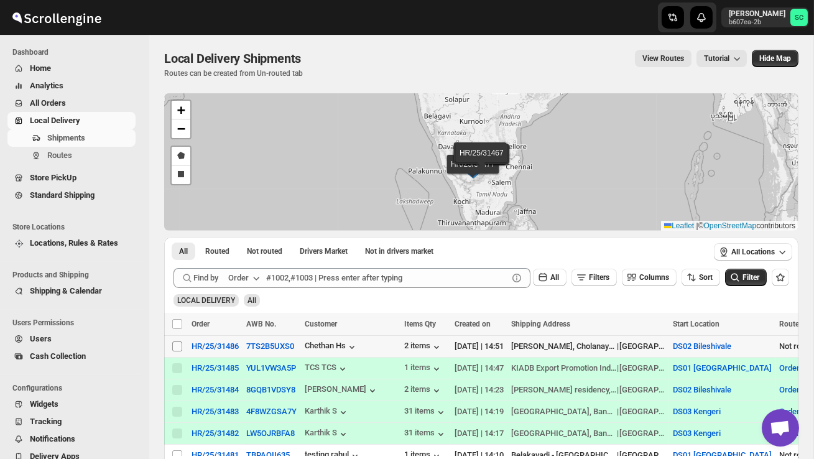
click at [172, 345] on input "Select shipment" at bounding box center [177, 346] width 10 height 10
checkbox input "true"
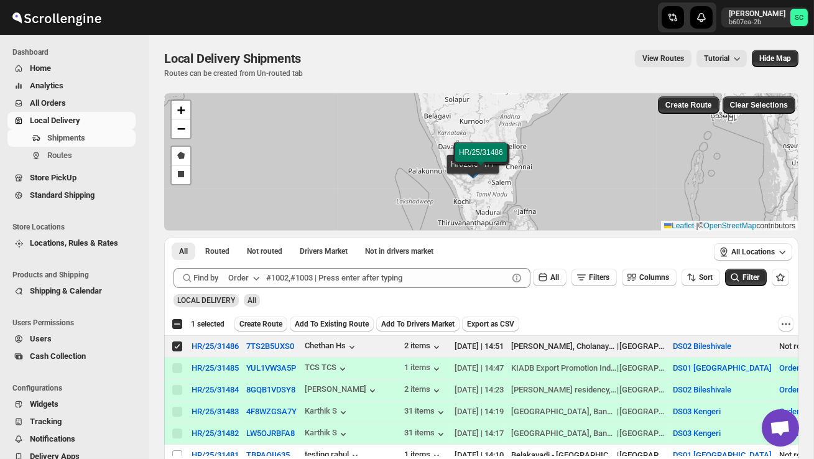
click at [250, 319] on span "Create Route" at bounding box center [260, 324] width 43 height 10
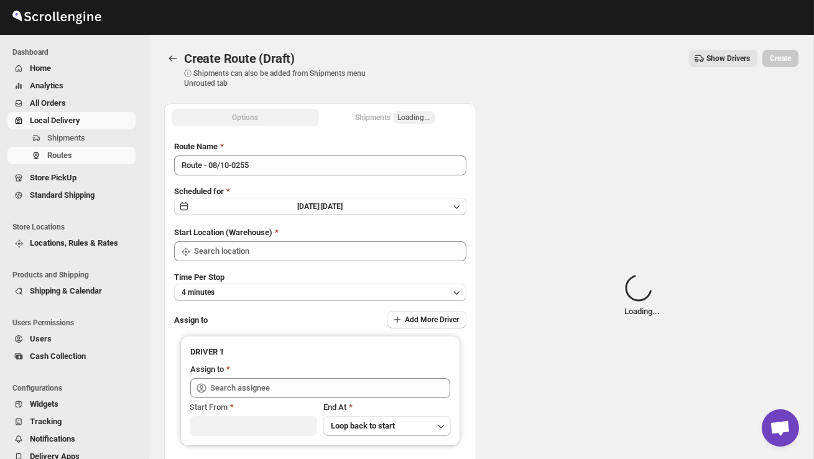
type input "DS02 Bileshivale"
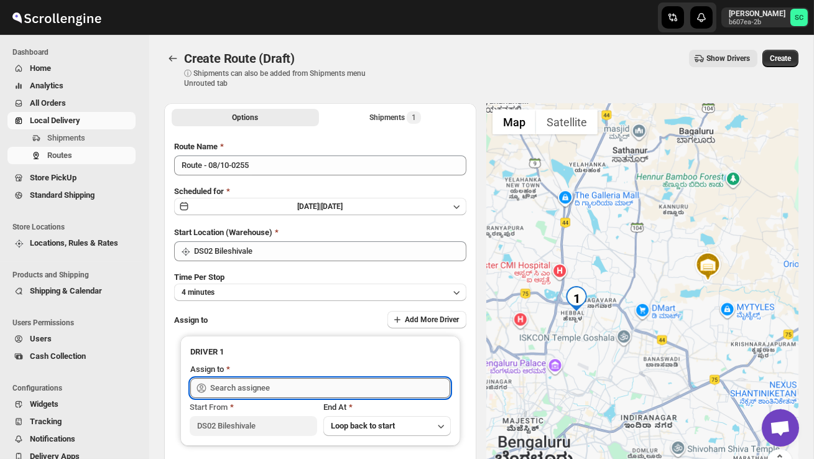
click at [265, 393] on input "text" at bounding box center [330, 388] width 240 height 20
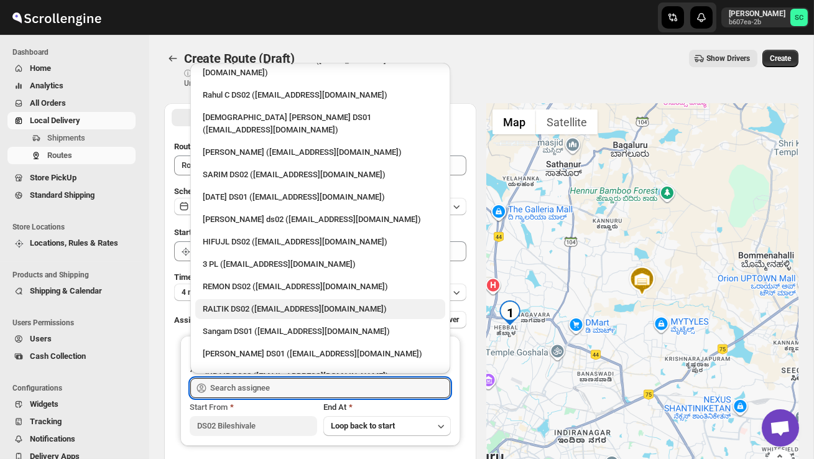
scroll to position [83, 0]
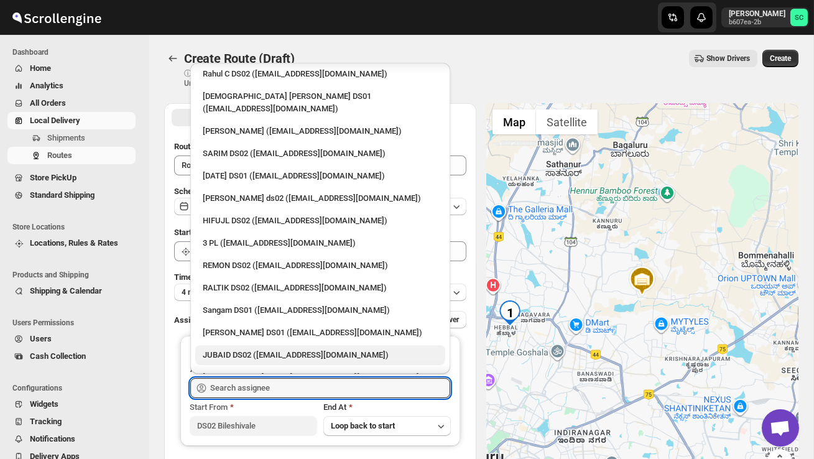
click at [262, 345] on div "JUBAID DS02 ([EMAIL_ADDRESS][DOMAIN_NAME])" at bounding box center [320, 355] width 250 height 20
type input "JUBAID DS02 ([EMAIL_ADDRESS][DOMAIN_NAME])"
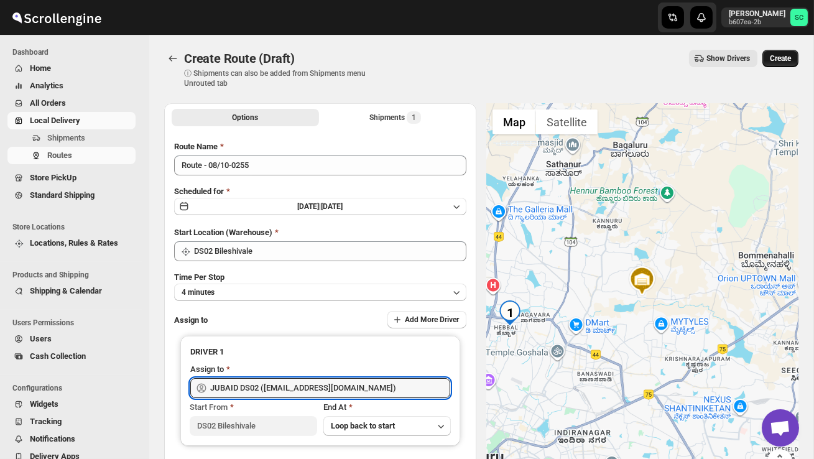
click at [774, 58] on span "Create" at bounding box center [779, 58] width 21 height 10
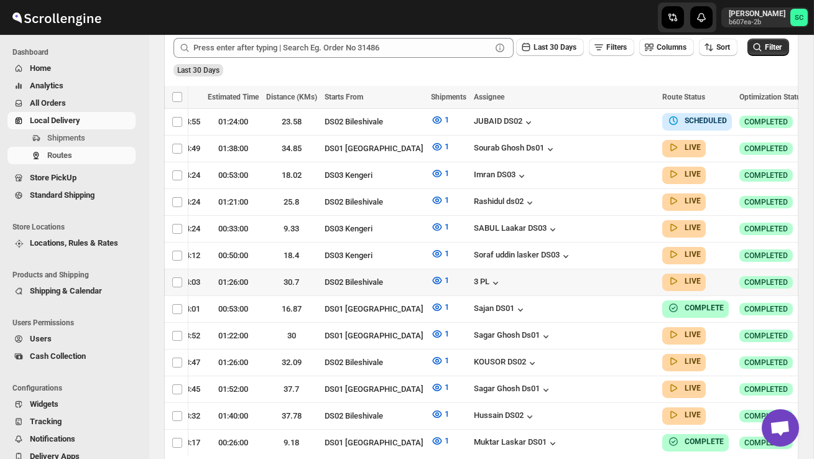
scroll to position [0, 177]
click at [813, 275] on icon "button" at bounding box center [820, 281] width 12 height 12
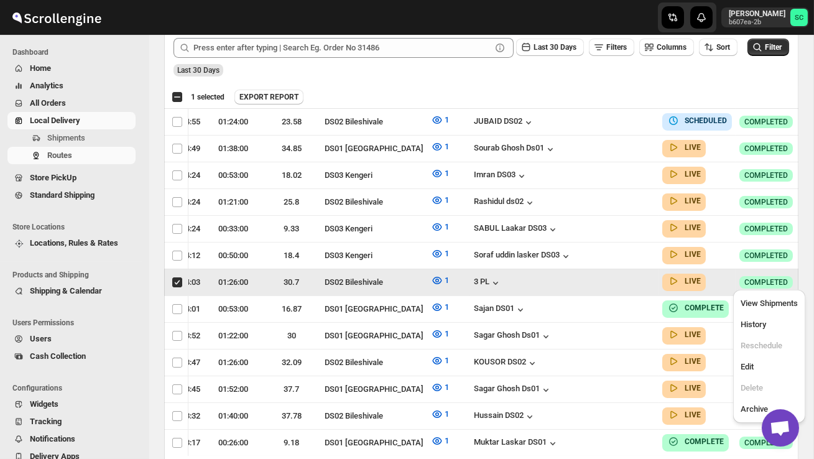
scroll to position [0, 1]
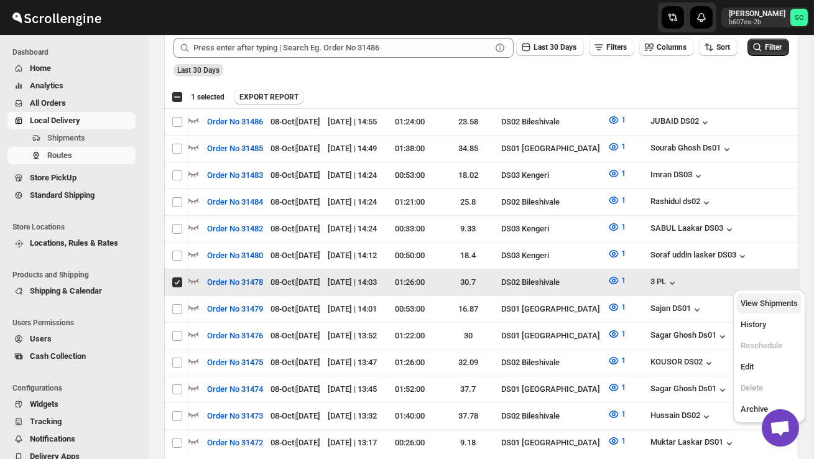
click at [779, 304] on span "View Shipments" at bounding box center [768, 302] width 57 height 9
checkbox input "false"
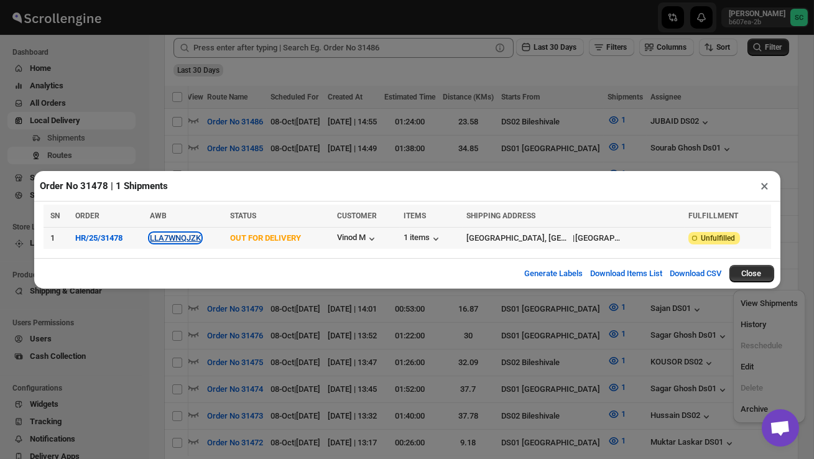
click at [196, 234] on button "LLA7WNQJZK" at bounding box center [175, 237] width 51 height 9
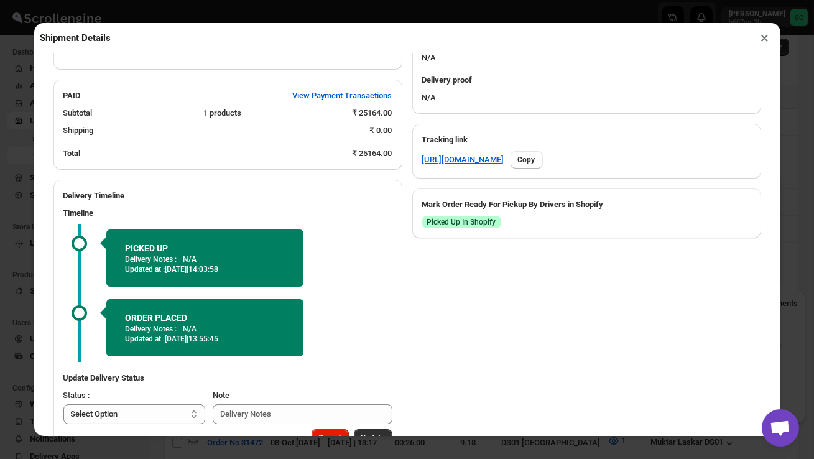
scroll to position [605, 0]
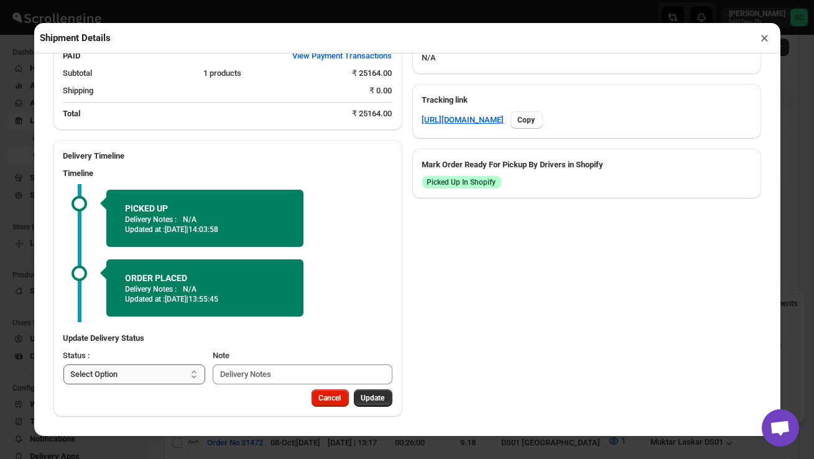
click at [131, 372] on select "Select Option PICKED UP OUT FOR DELIVERY RESCHEDULE DELIVERED CANCELLED" at bounding box center [134, 374] width 142 height 20
select select "DELIVERED"
click at [367, 400] on span "Update" at bounding box center [373, 398] width 24 height 10
select select
click at [766, 40] on button "×" at bounding box center [765, 37] width 18 height 17
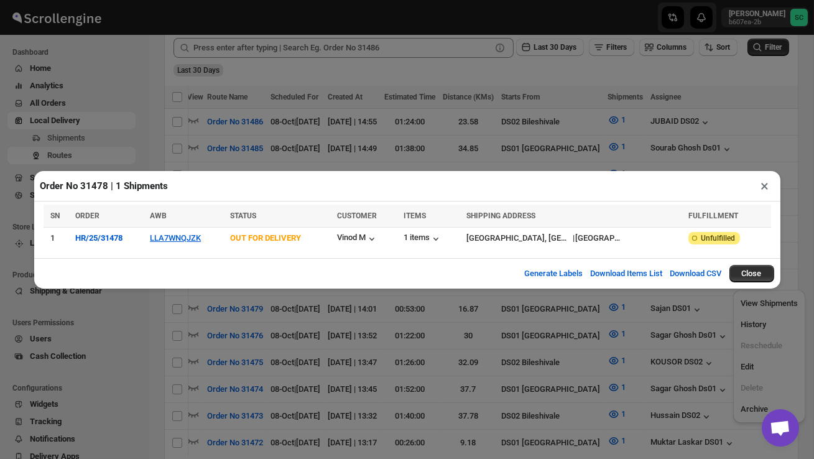
click at [768, 183] on button "×" at bounding box center [765, 185] width 18 height 17
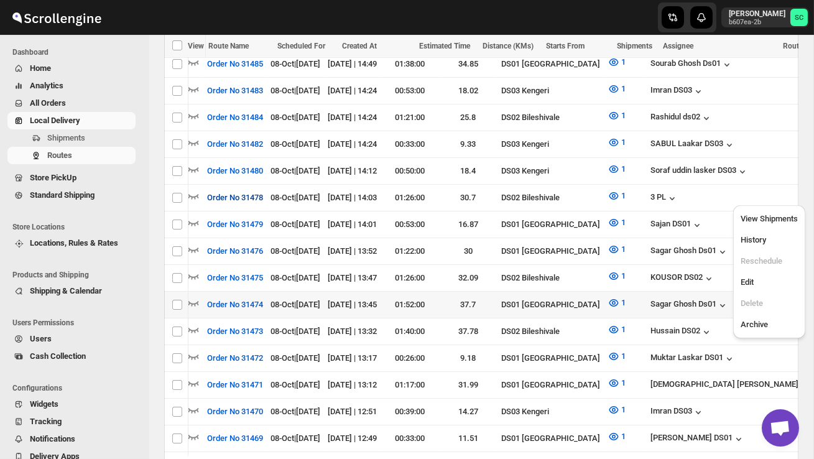
scroll to position [398, 0]
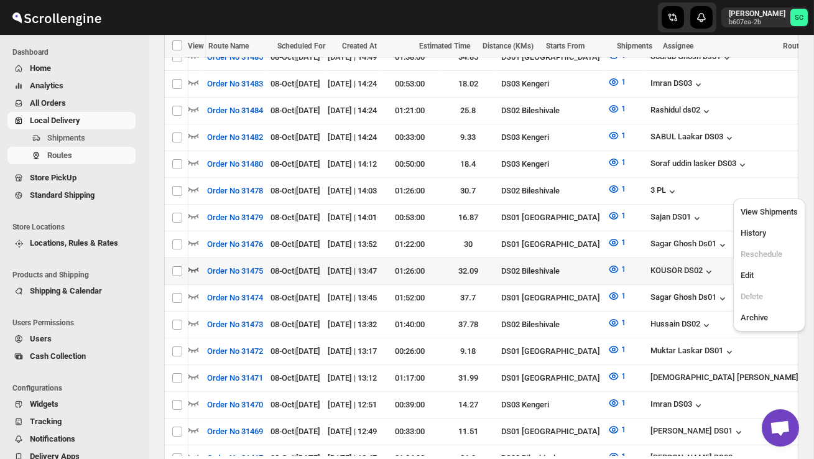
click at [196, 263] on icon "button" at bounding box center [193, 269] width 12 height 12
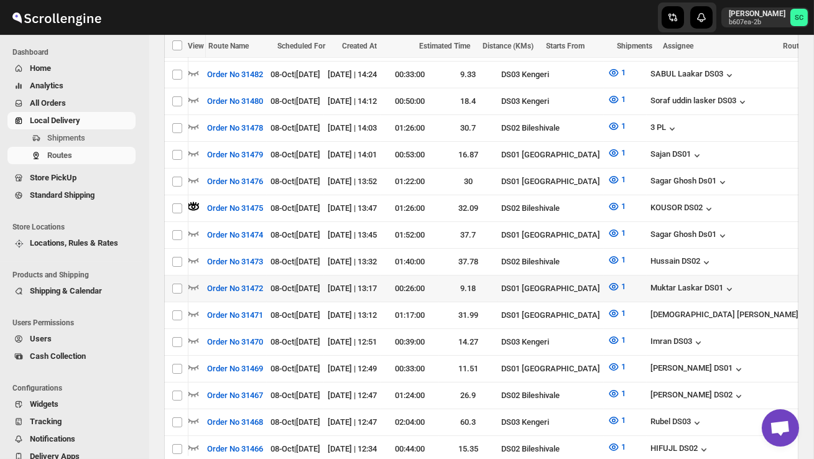
scroll to position [475, 0]
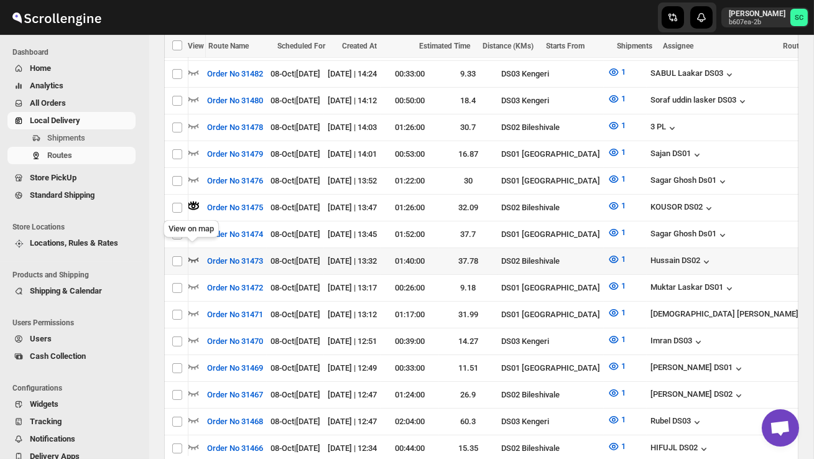
click at [191, 253] on icon "button" at bounding box center [193, 259] width 12 height 12
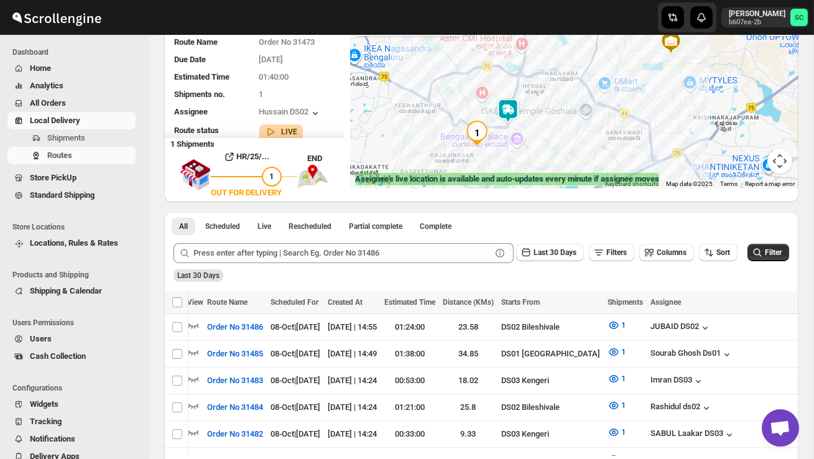
scroll to position [32, 0]
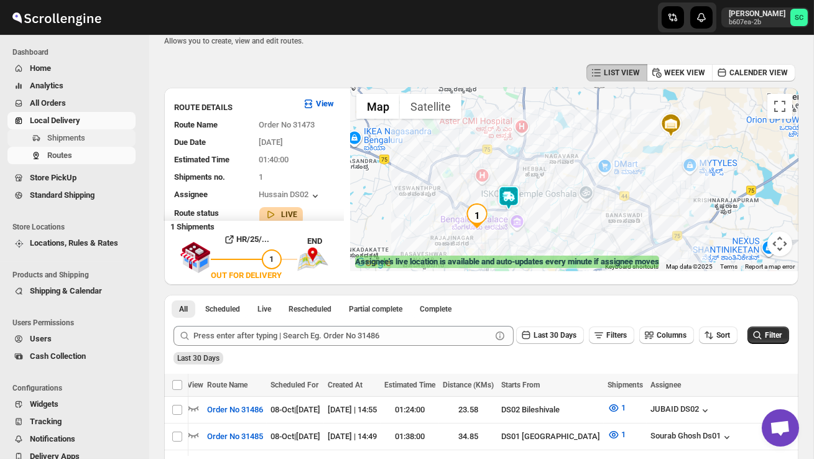
click at [85, 138] on span "Shipments" at bounding box center [66, 137] width 38 height 9
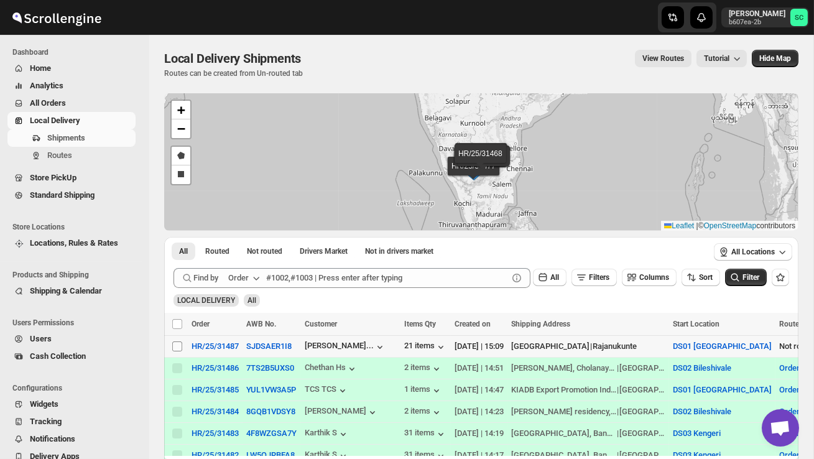
click at [178, 346] on input "Select shipment" at bounding box center [177, 346] width 10 height 10
checkbox input "true"
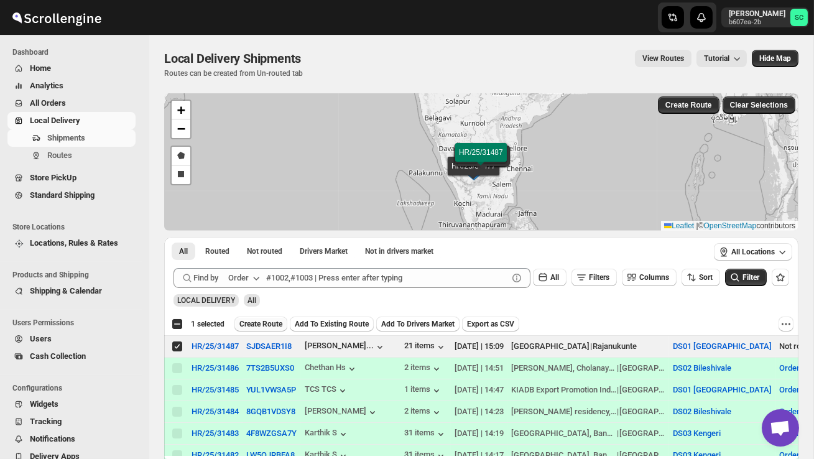
click at [249, 326] on span "Create Route" at bounding box center [260, 324] width 43 height 10
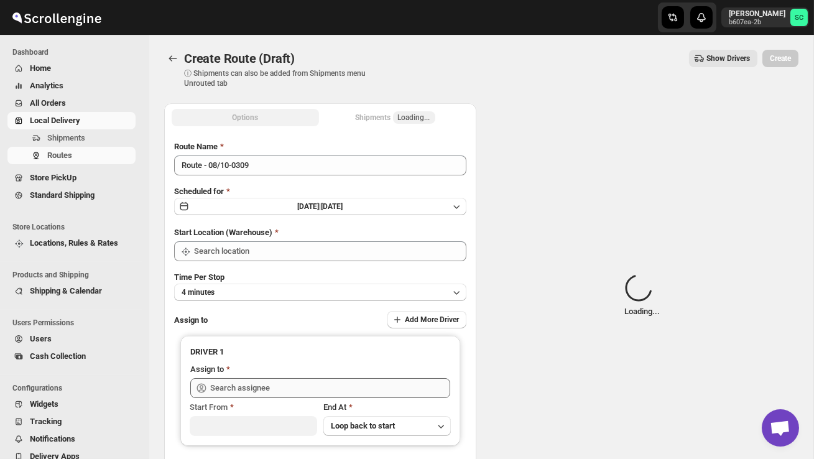
type input "DS01 [GEOGRAPHIC_DATA]"
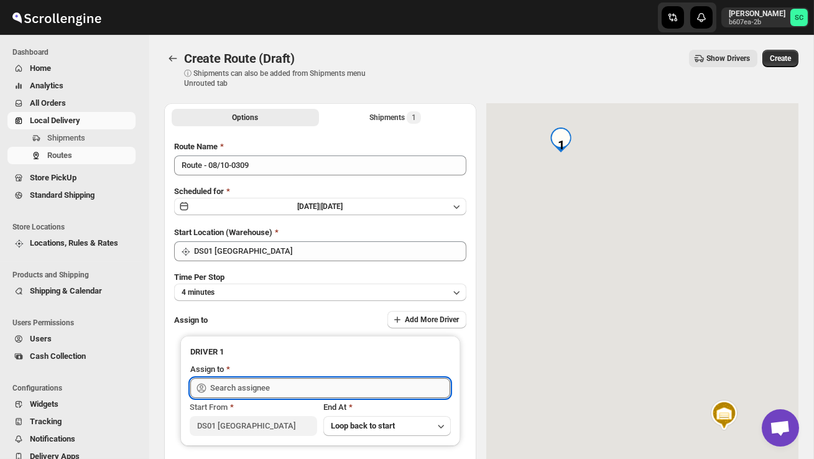
click at [247, 383] on input "text" at bounding box center [330, 388] width 240 height 20
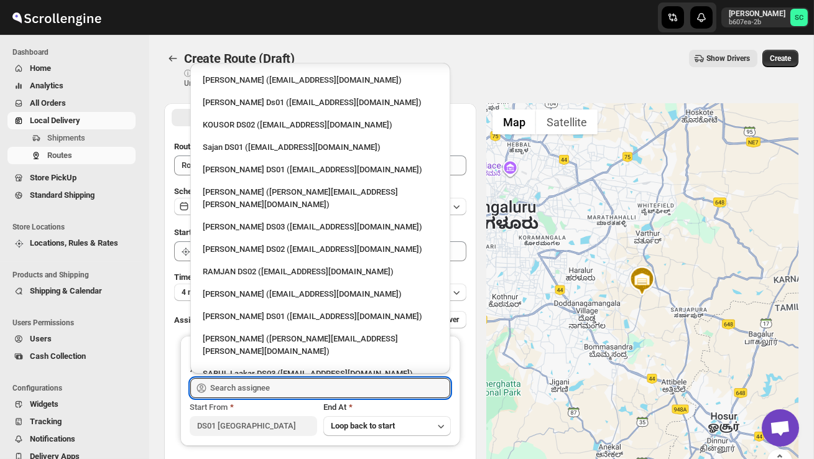
scroll to position [1061, 0]
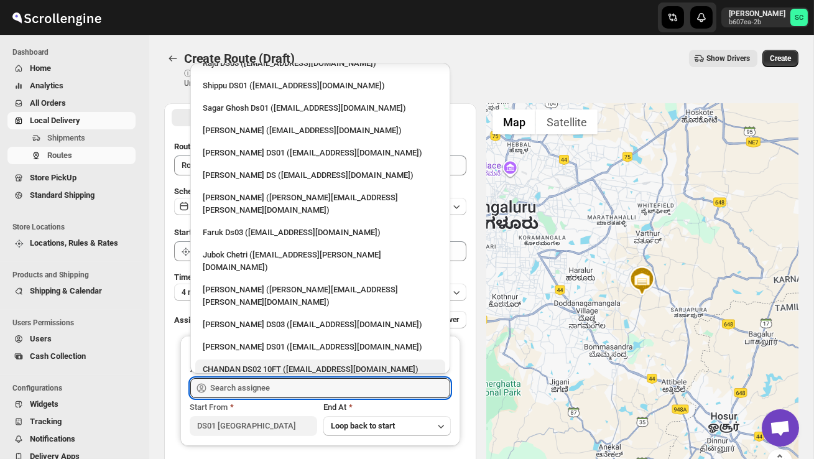
click at [264, 363] on div "CHANDAN DS02 10FT ([EMAIL_ADDRESS][DOMAIN_NAME])" at bounding box center [320, 369] width 235 height 12
type input "CHANDAN DS02 10FT ([EMAIL_ADDRESS][DOMAIN_NAME])"
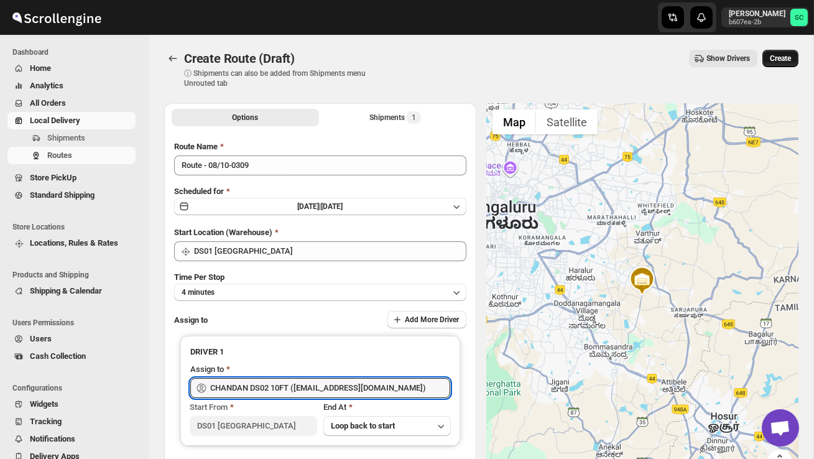
click at [789, 55] on span "Create" at bounding box center [779, 58] width 21 height 10
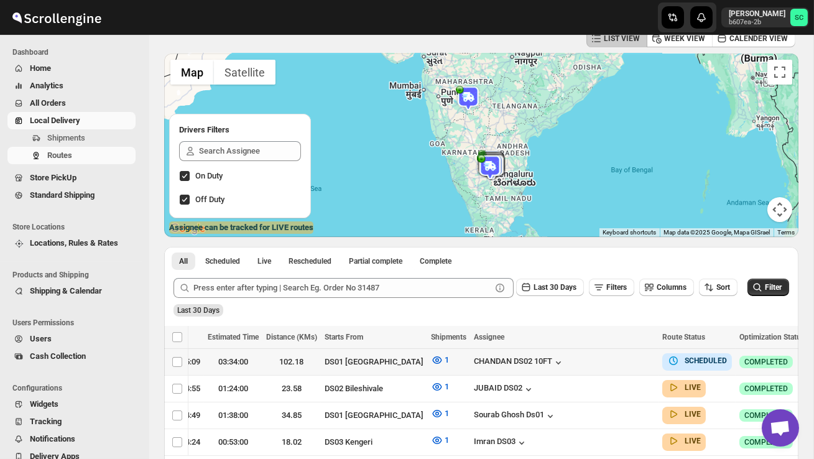
scroll to position [0, 177]
click at [813, 359] on icon "button" at bounding box center [820, 361] width 12 height 12
checkbox input "true"
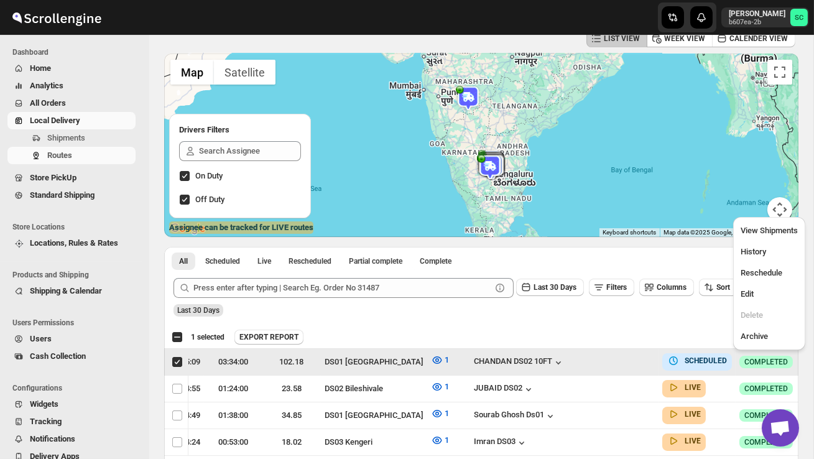
scroll to position [0, 1]
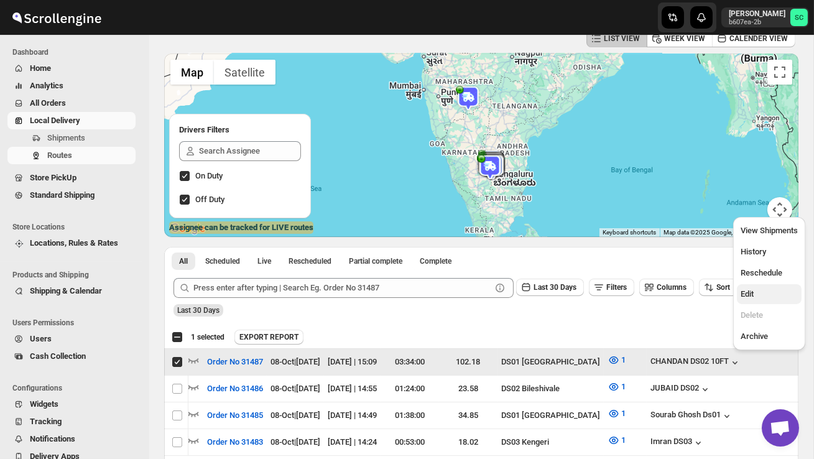
click at [765, 300] on button "Edit" at bounding box center [768, 294] width 65 height 20
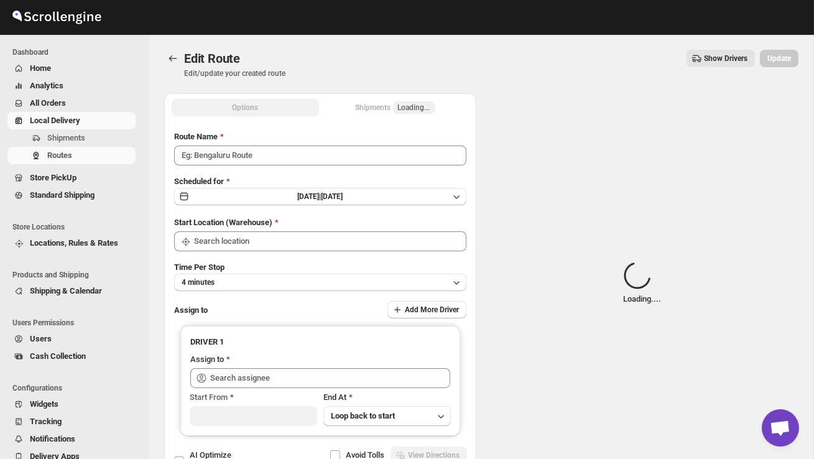
type input "Order No 31487"
type input "DS01 [GEOGRAPHIC_DATA]"
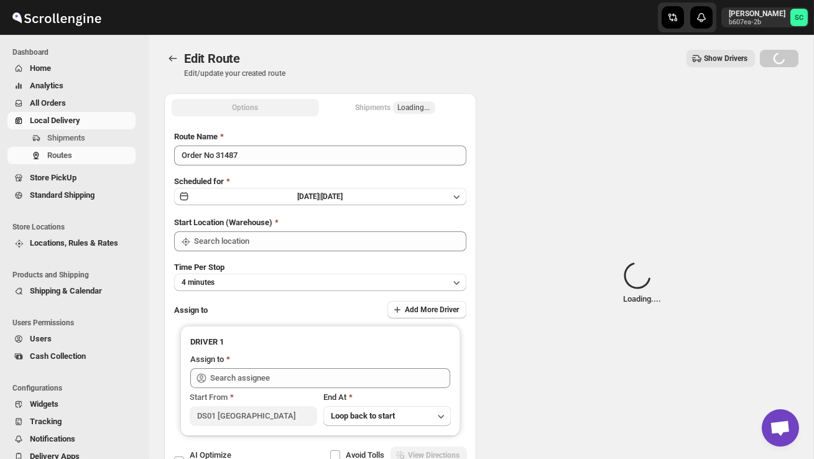
type input "DS01 [GEOGRAPHIC_DATA]"
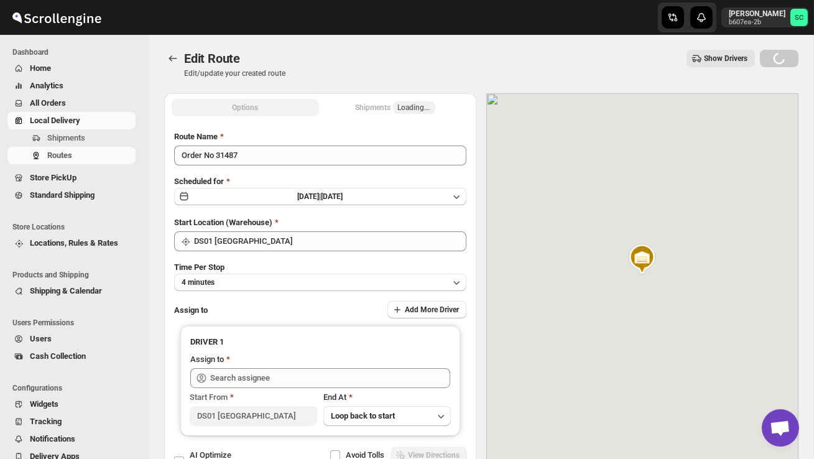
type input "CHANDAN DS02 10FT ([EMAIL_ADDRESS][DOMAIN_NAME])"
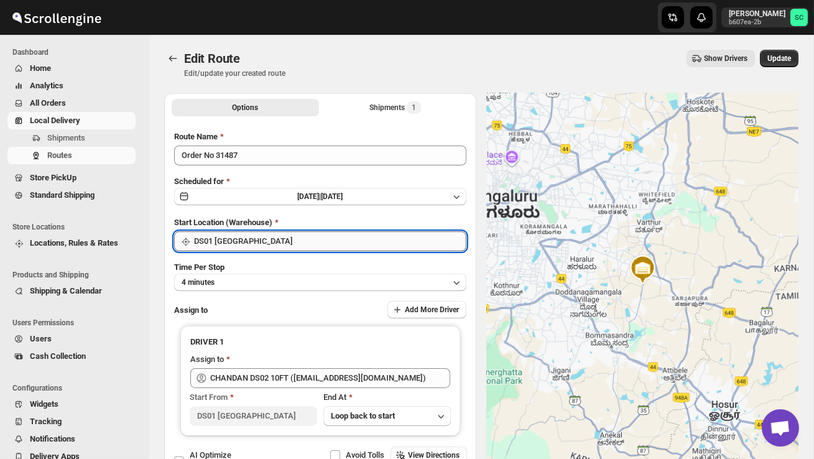
click at [352, 235] on input "DS01 [GEOGRAPHIC_DATA]" at bounding box center [330, 241] width 272 height 20
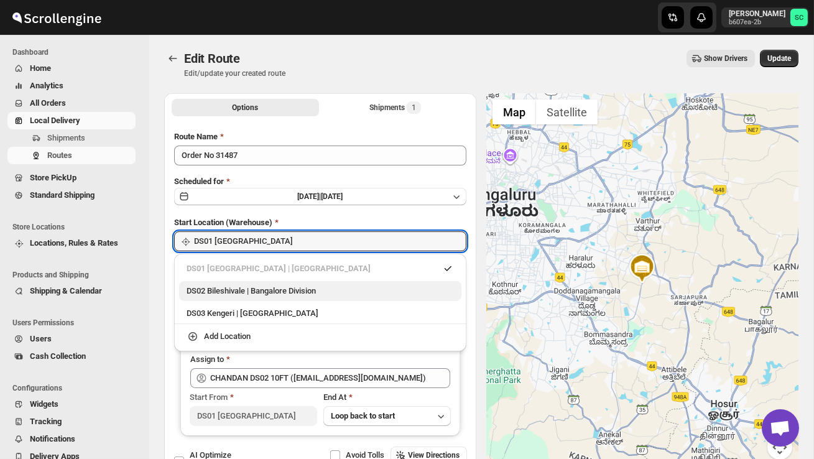
click at [317, 284] on div "DS02 Bileshivale | Bangalore Division" at bounding box center [320, 291] width 282 height 20
type input "DS02 Bileshivale"
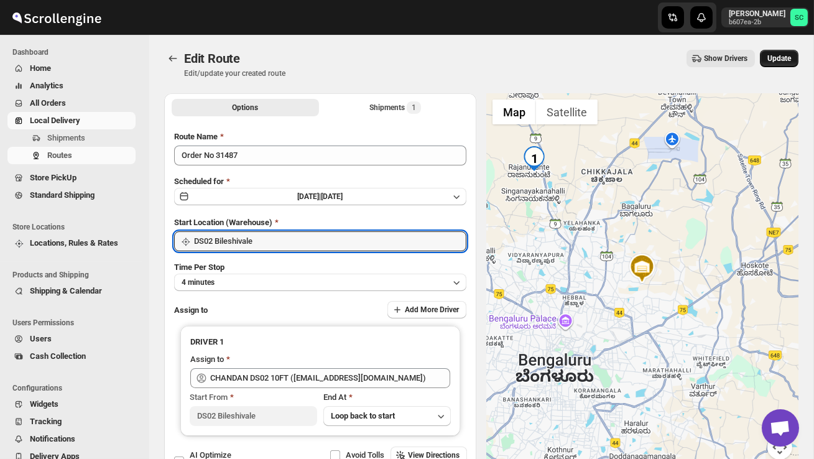
click at [781, 62] on span "Update" at bounding box center [779, 58] width 24 height 10
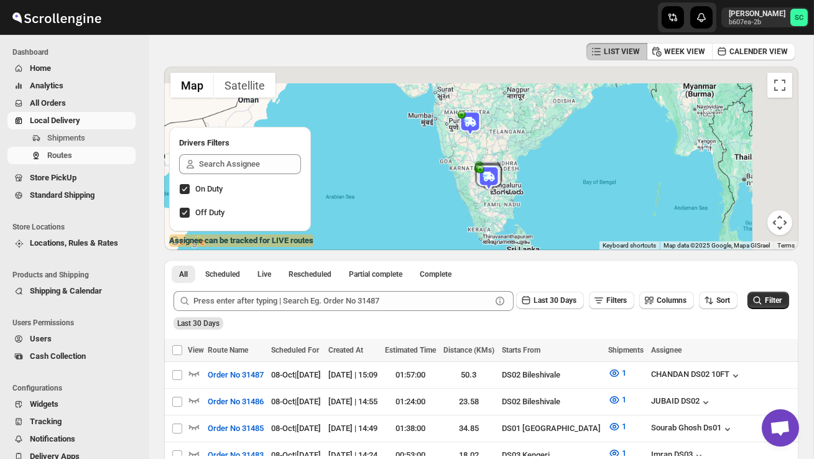
scroll to position [54, 0]
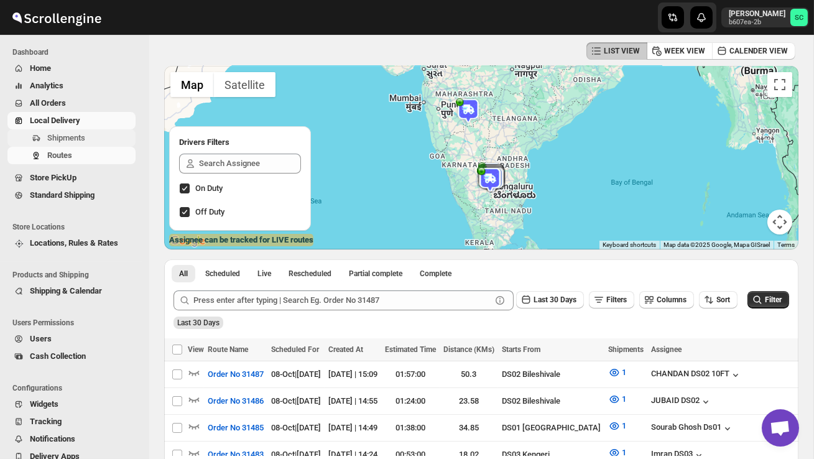
click at [60, 140] on span "Shipments" at bounding box center [66, 137] width 38 height 9
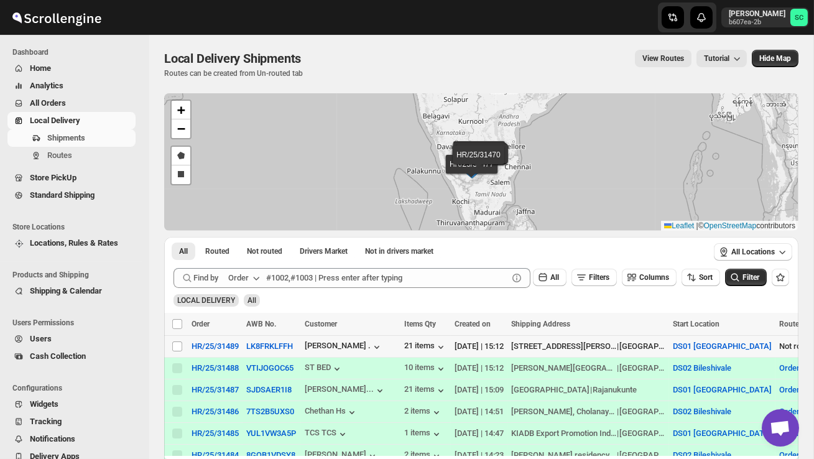
click at [171, 344] on td "Select shipment" at bounding box center [176, 347] width 24 height 22
checkbox input "true"
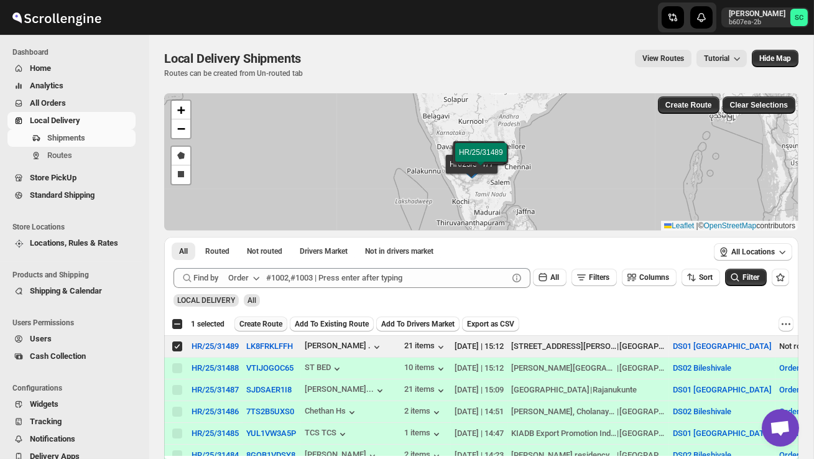
click at [260, 321] on span "Create Route" at bounding box center [260, 324] width 43 height 10
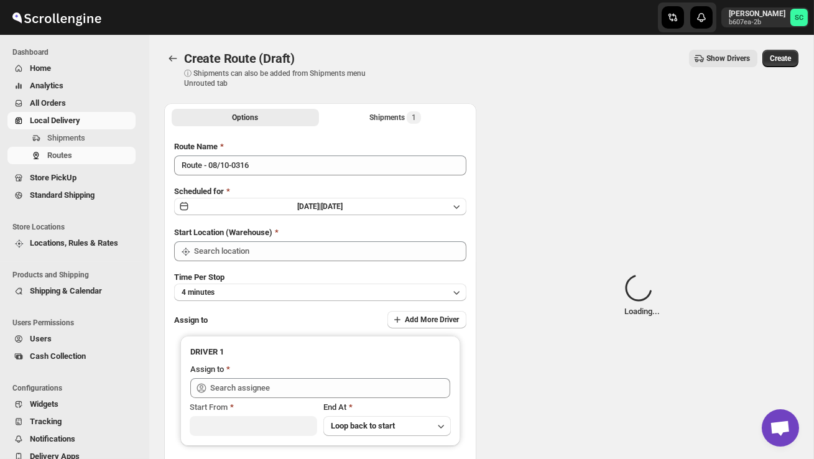
type input "DS01 [GEOGRAPHIC_DATA]"
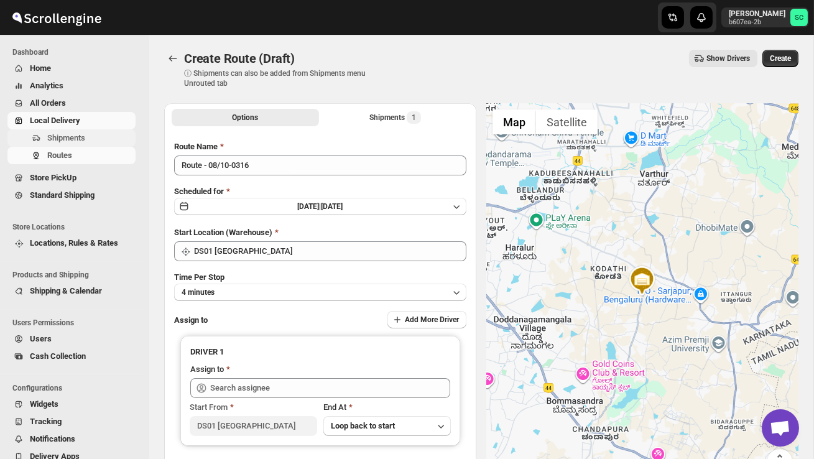
click at [85, 137] on span "Shipments" at bounding box center [66, 137] width 38 height 9
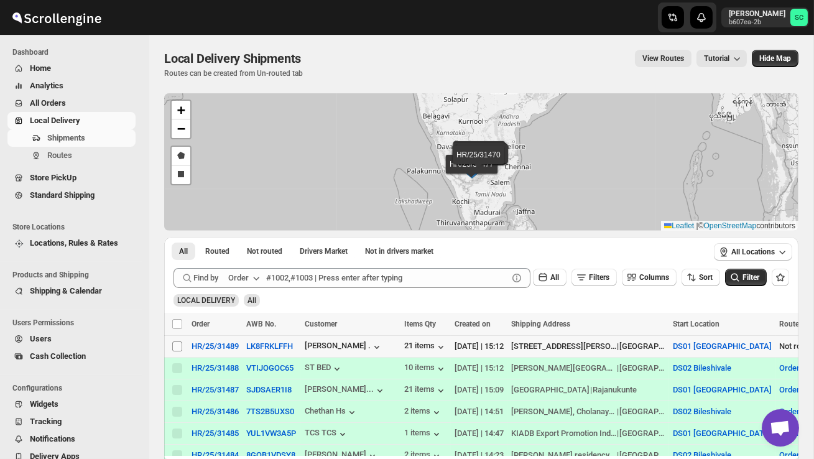
click at [178, 345] on input "Select shipment" at bounding box center [177, 346] width 10 height 10
checkbox input "true"
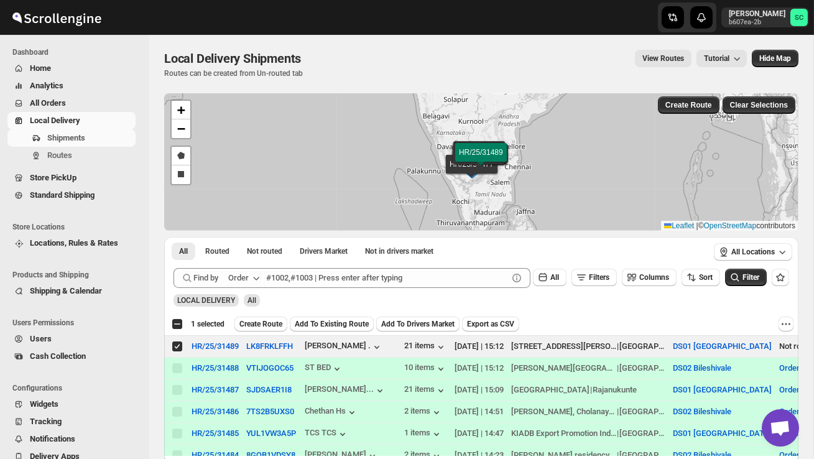
click at [255, 319] on span "Create Route" at bounding box center [260, 324] width 43 height 10
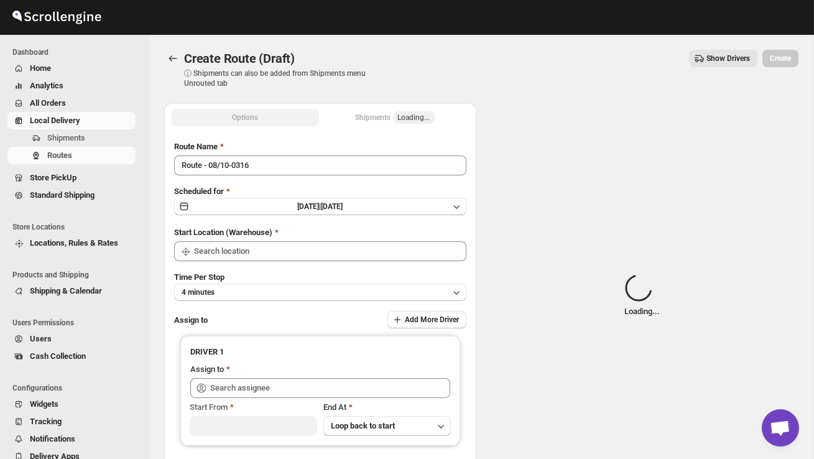
type input "DS01 [GEOGRAPHIC_DATA]"
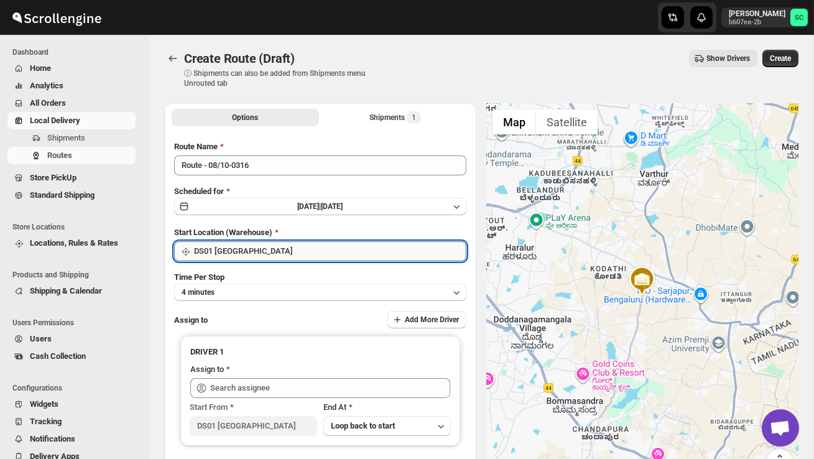
click at [263, 249] on input "DS01 [GEOGRAPHIC_DATA]" at bounding box center [330, 251] width 272 height 20
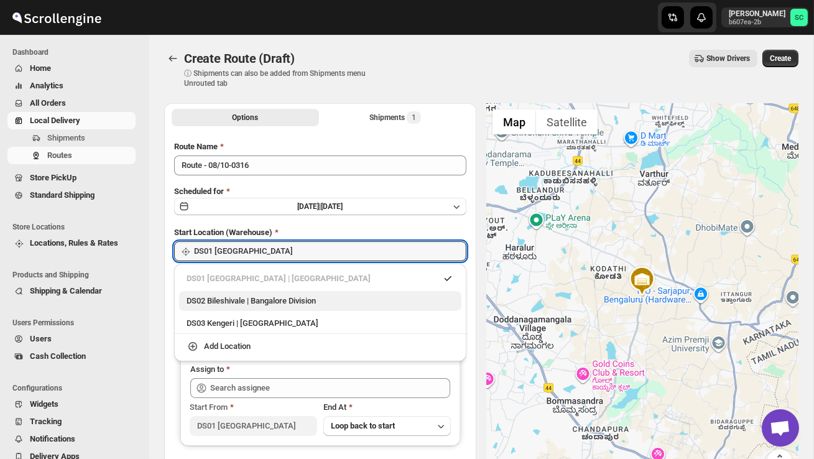
click at [274, 297] on div "DS02 Bileshivale | Bangalore Division" at bounding box center [319, 301] width 267 height 12
type input "DS02 Bileshivale"
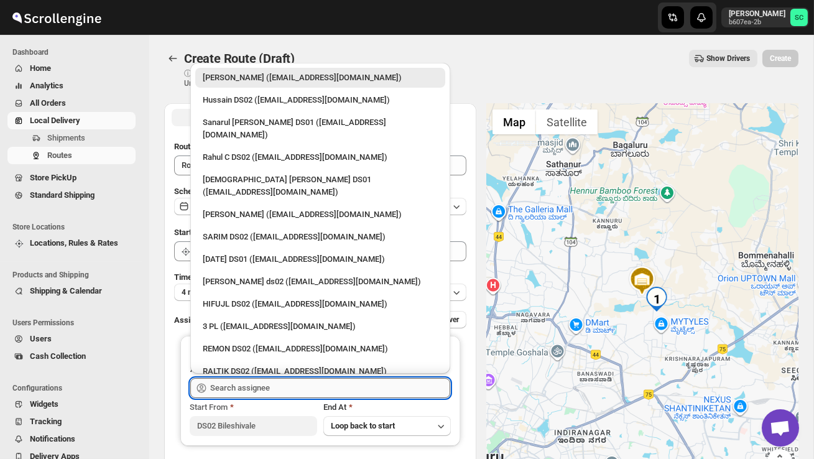
click at [276, 387] on input "text" at bounding box center [330, 388] width 240 height 20
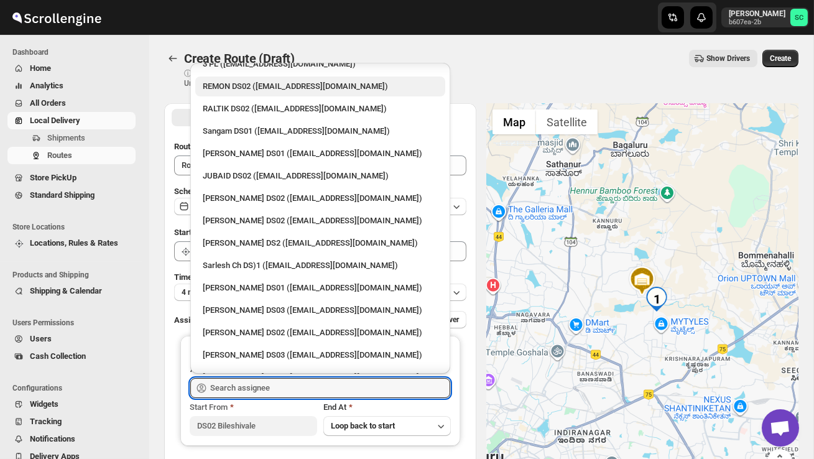
scroll to position [263, 0]
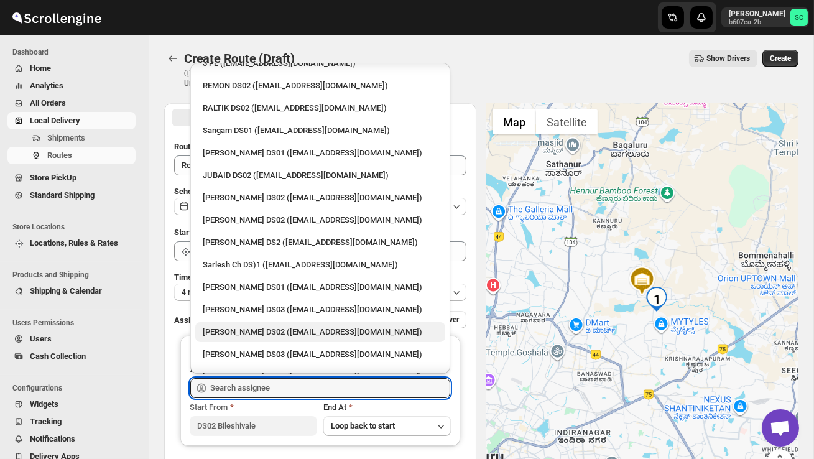
click at [264, 326] on div "[PERSON_NAME] DS02 ([EMAIL_ADDRESS][DOMAIN_NAME])" at bounding box center [320, 332] width 235 height 12
type input "[PERSON_NAME] DS02 ([EMAIL_ADDRESS][DOMAIN_NAME])"
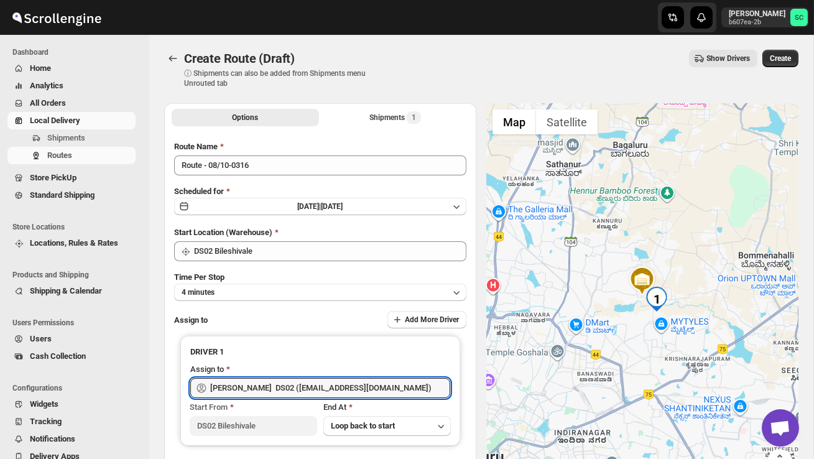
click at [774, 62] on span "Create" at bounding box center [779, 58] width 21 height 10
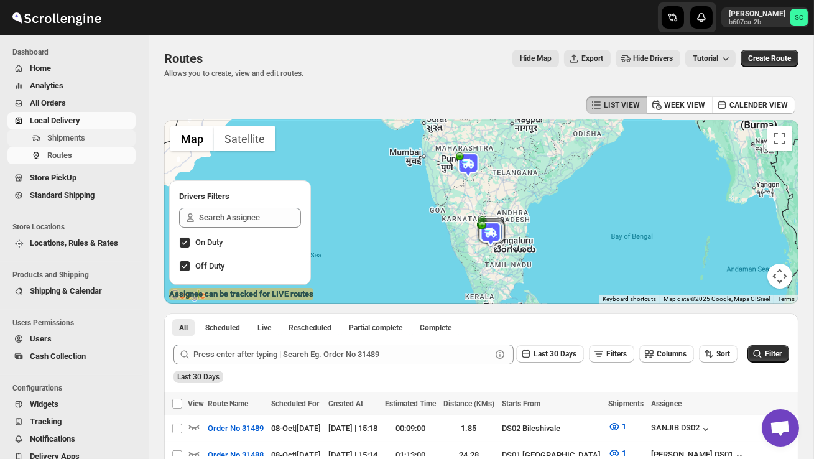
click at [81, 135] on span "Shipments" at bounding box center [66, 137] width 38 height 9
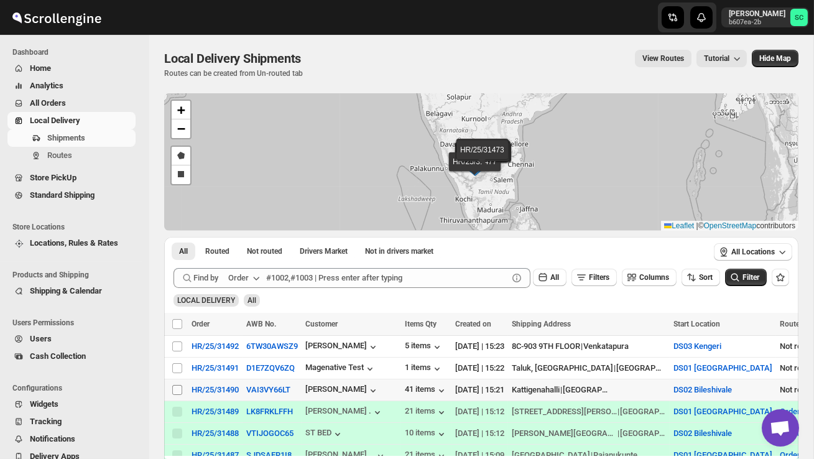
click at [178, 387] on input "Select shipment" at bounding box center [177, 390] width 10 height 10
checkbox input "true"
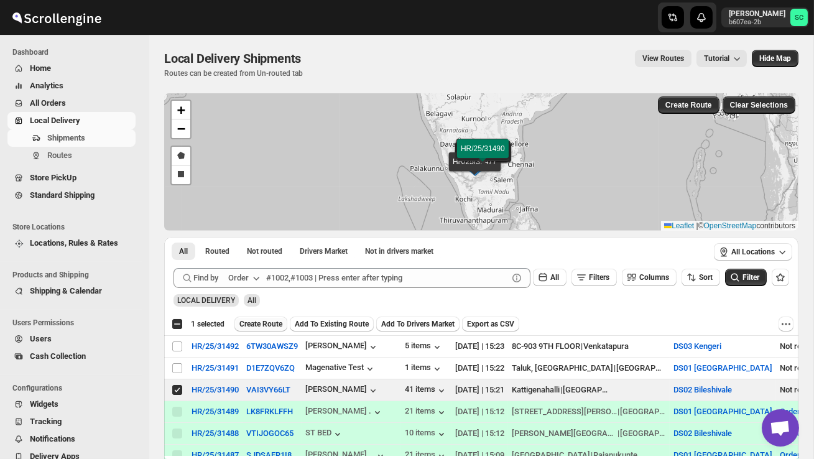
click at [263, 323] on span "Create Route" at bounding box center [260, 324] width 43 height 10
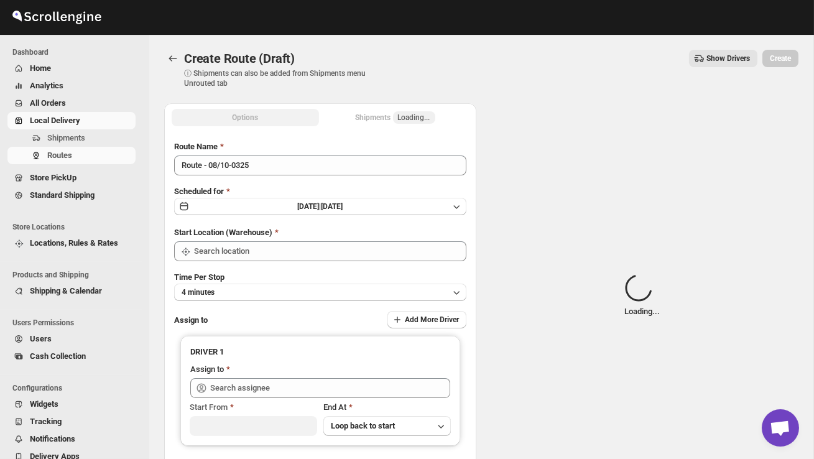
type input "DS02 Bileshivale"
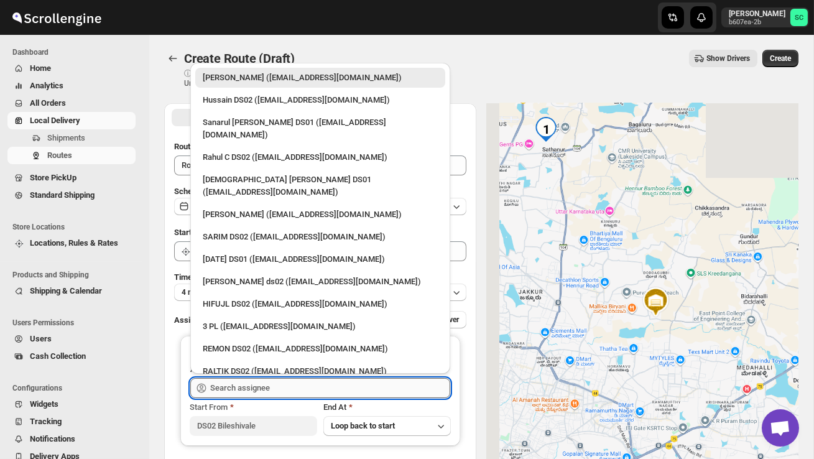
click at [253, 384] on input "text" at bounding box center [330, 388] width 240 height 20
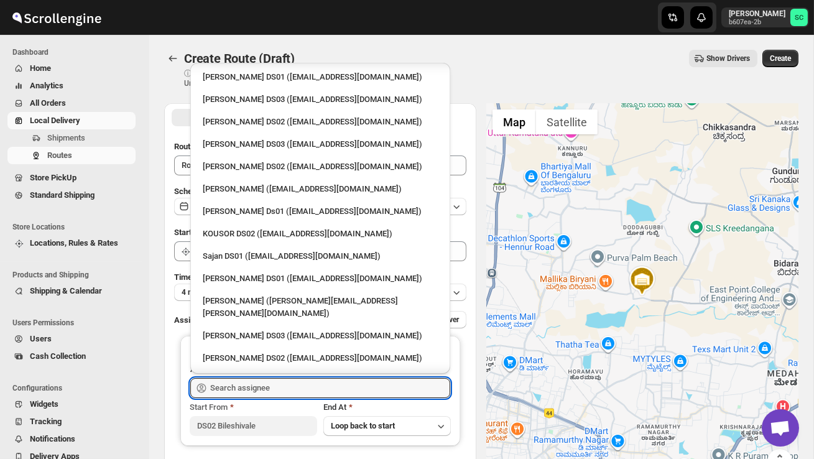
scroll to position [477, 0]
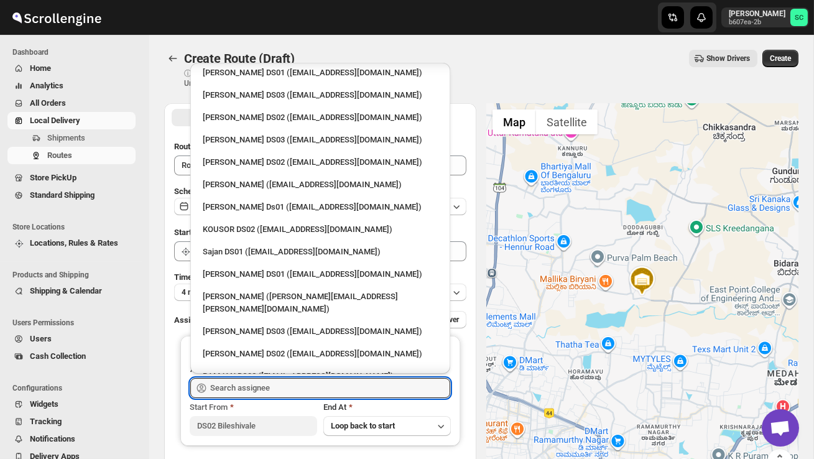
click at [263, 344] on div "[PERSON_NAME] DS02 ([EMAIL_ADDRESS][DOMAIN_NAME])" at bounding box center [320, 354] width 250 height 20
type input "[PERSON_NAME] DS02 ([EMAIL_ADDRESS][DOMAIN_NAME])"
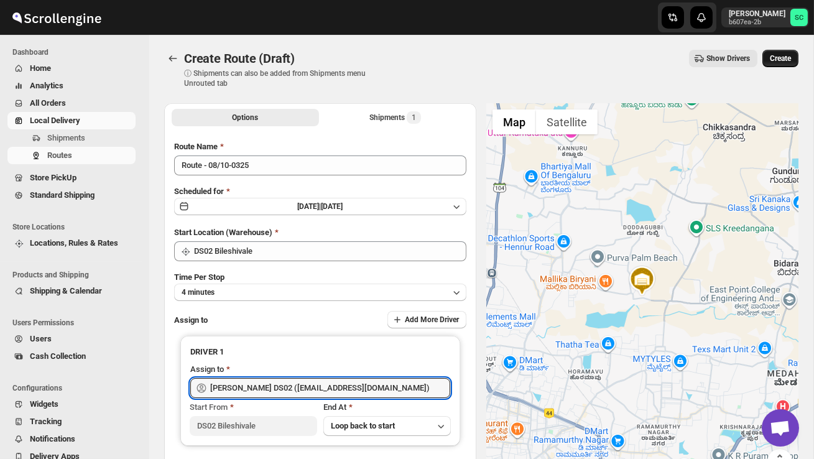
click at [776, 59] on span "Create" at bounding box center [779, 58] width 21 height 10
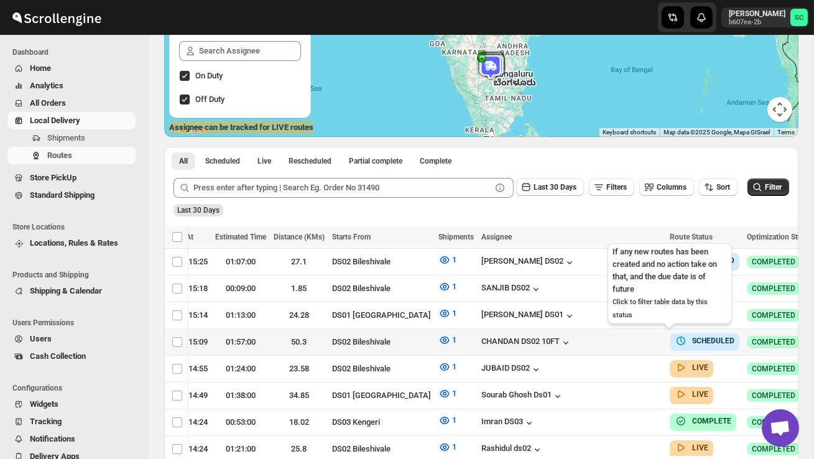
scroll to position [0, 177]
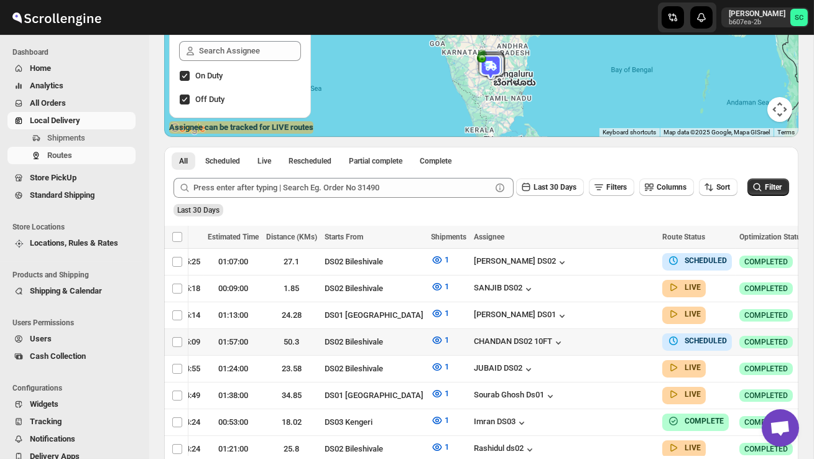
click at [813, 335] on icon "button" at bounding box center [820, 341] width 12 height 12
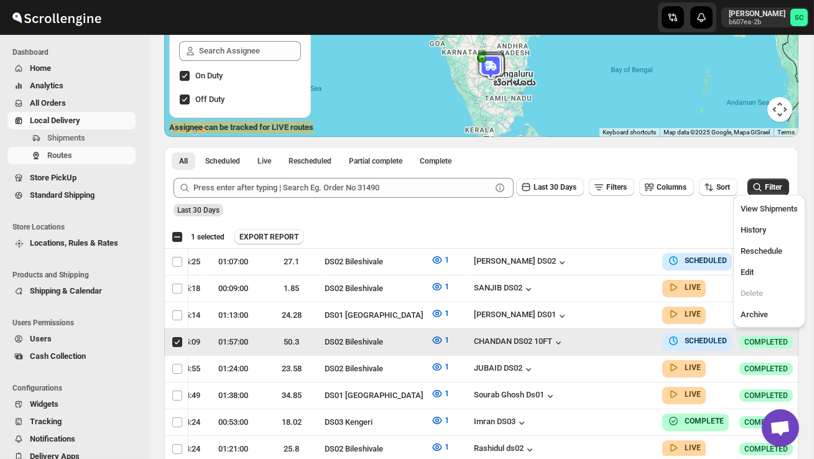
scroll to position [0, 1]
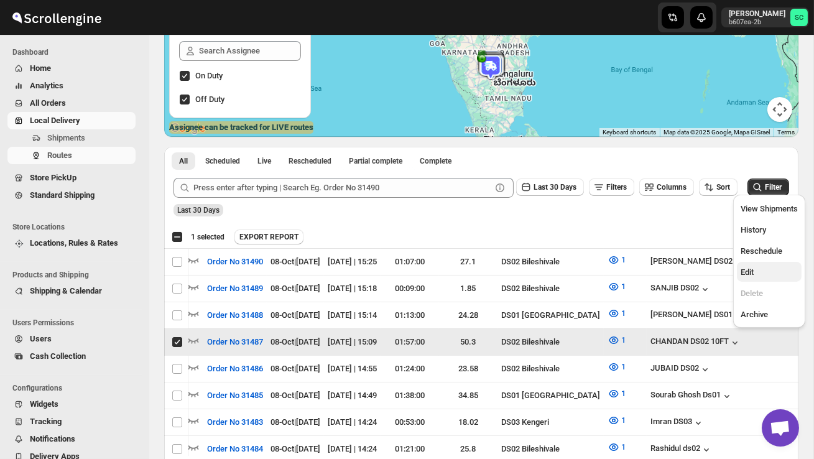
click at [753, 270] on span "Edit" at bounding box center [746, 271] width 13 height 9
checkbox input "false"
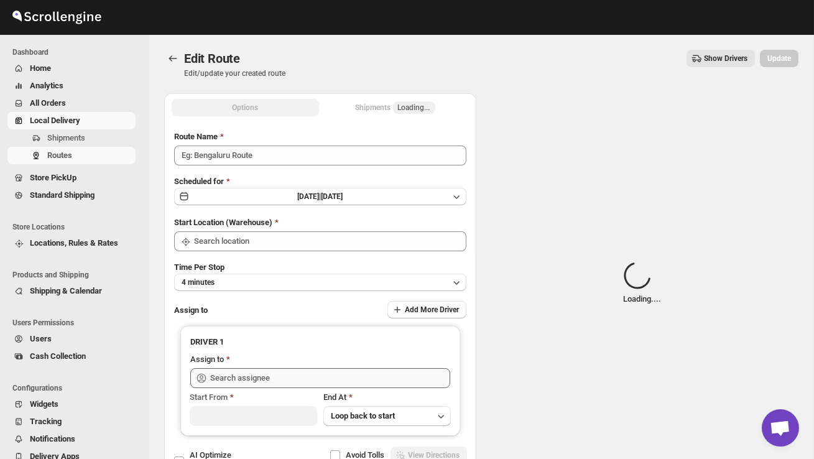
type input "Order No 31487"
type input "DS02 Bileshivale"
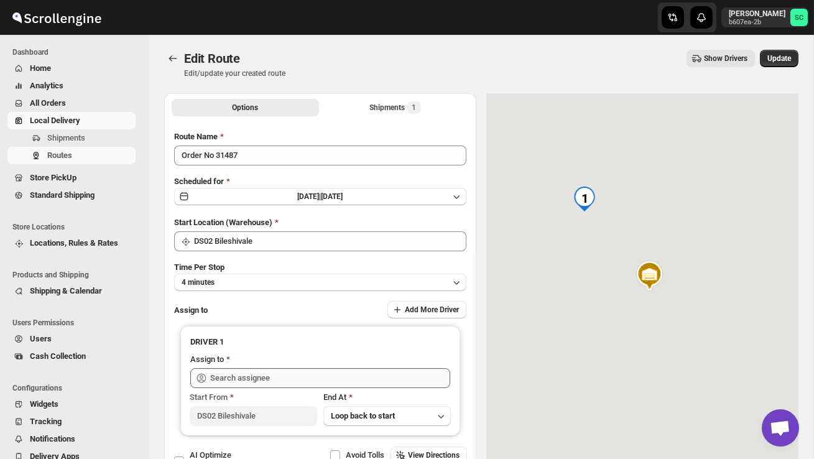
type input "CHANDAN DS02 10FT ([EMAIL_ADDRESS][DOMAIN_NAME])"
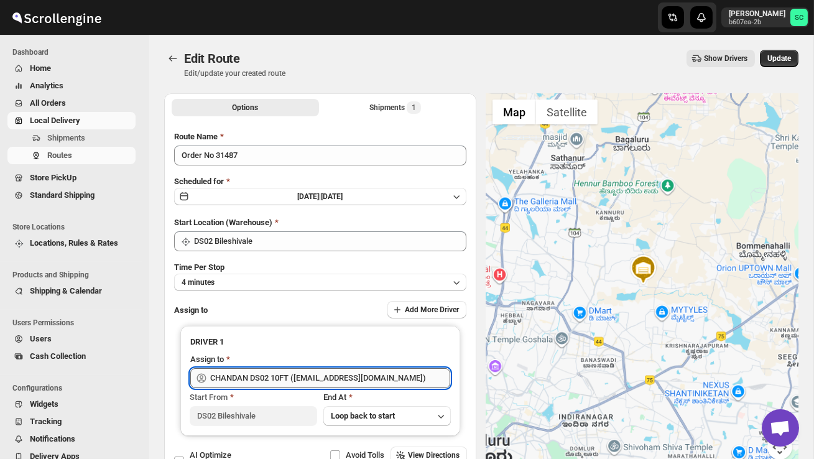
click at [372, 376] on input "CHANDAN DS02 10FT ([EMAIL_ADDRESS][DOMAIN_NAME])" at bounding box center [330, 378] width 240 height 20
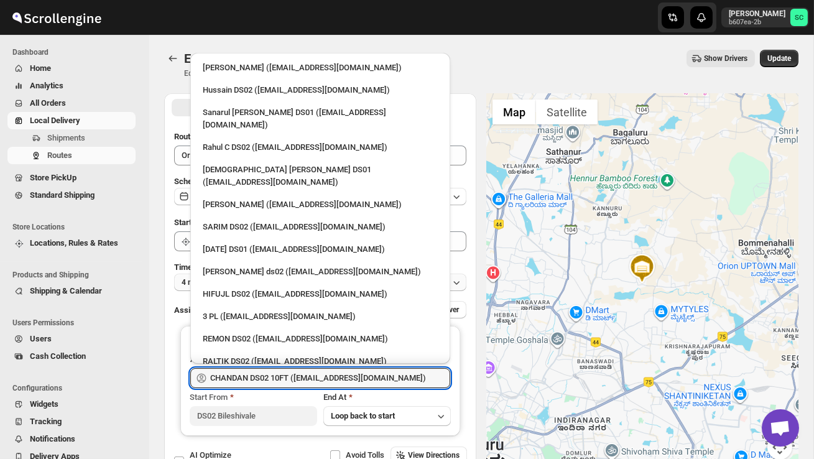
click at [265, 310] on div "3 PL ([EMAIL_ADDRESS][DOMAIN_NAME])" at bounding box center [320, 316] width 235 height 12
type input "3 PL ([EMAIL_ADDRESS][DOMAIN_NAME])"
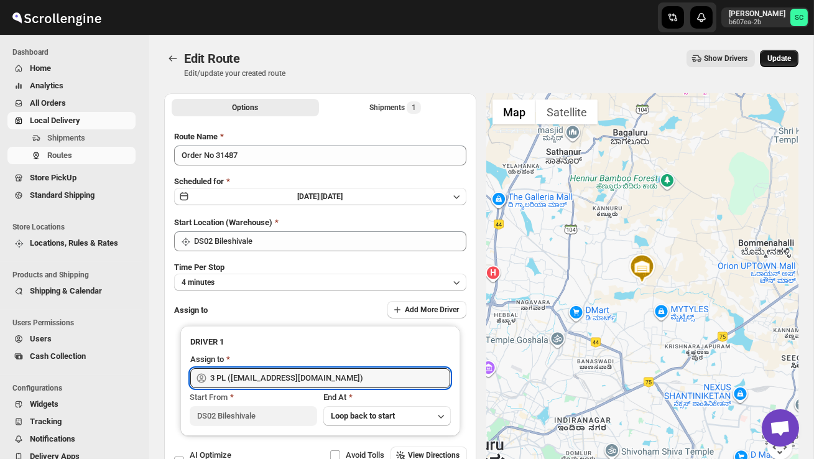
click at [773, 60] on span "Update" at bounding box center [779, 58] width 24 height 10
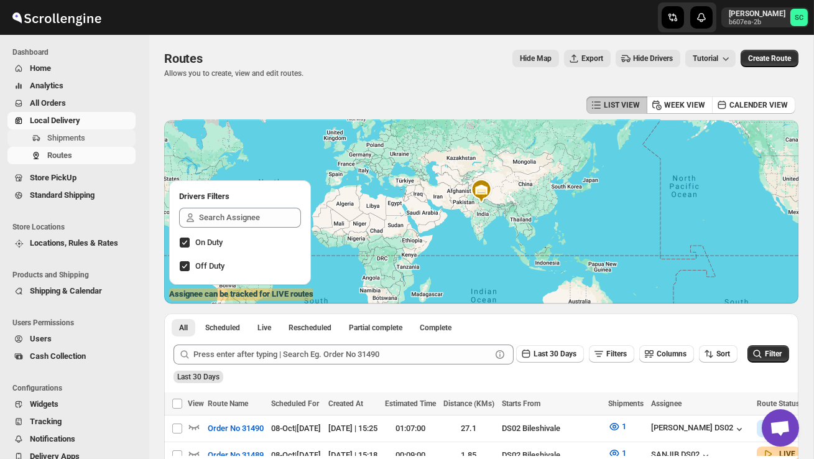
click at [84, 141] on span "Shipments" at bounding box center [66, 137] width 38 height 9
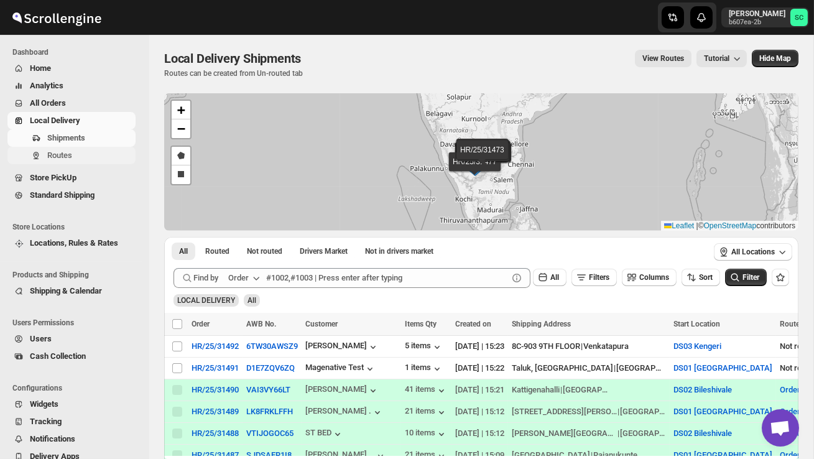
click at [108, 162] on button "Routes" at bounding box center [71, 155] width 128 height 17
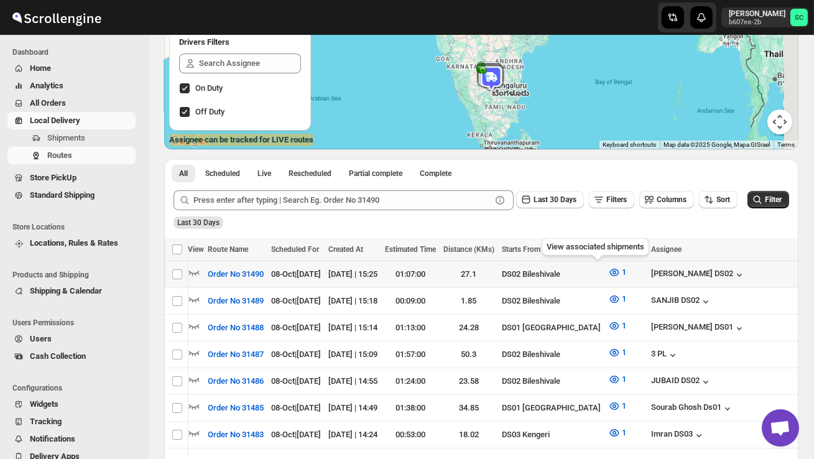
scroll to position [0, 177]
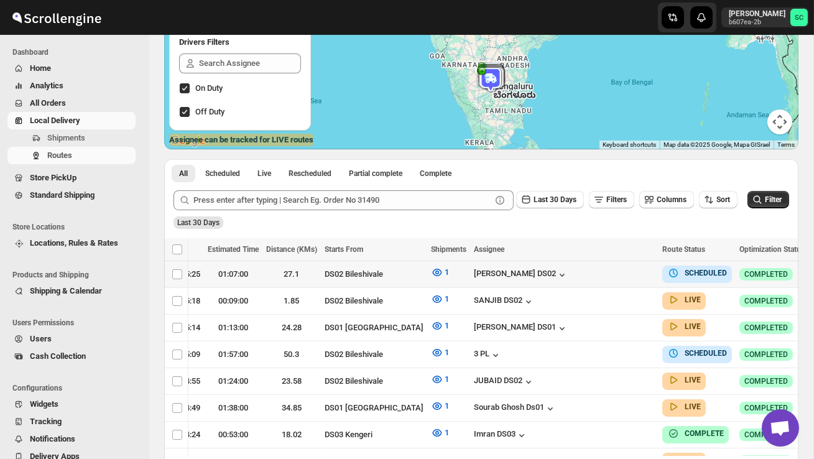
click at [813, 272] on icon "button" at bounding box center [820, 273] width 12 height 12
checkbox input "true"
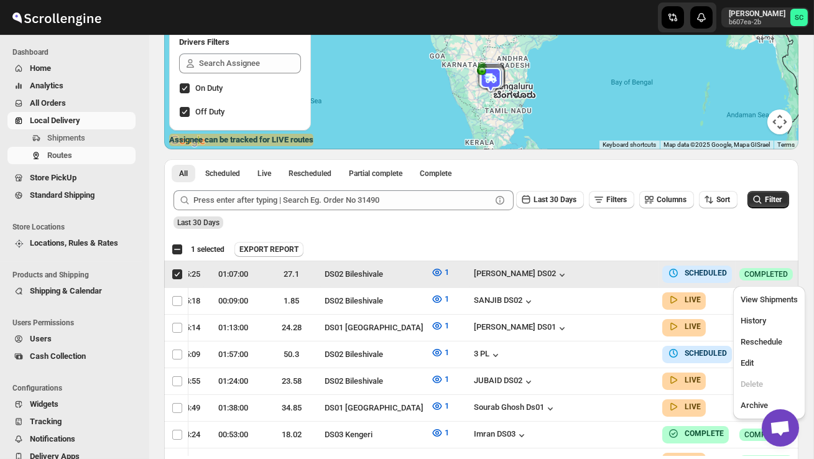
scroll to position [0, 1]
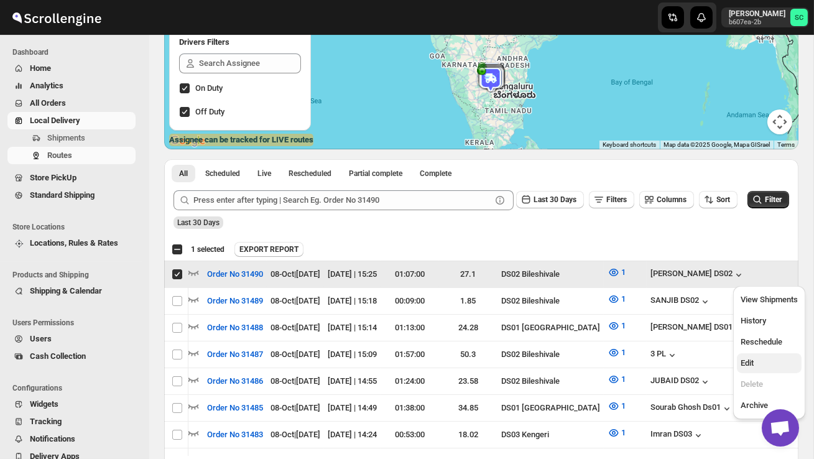
click at [769, 354] on button "Edit" at bounding box center [768, 363] width 65 height 20
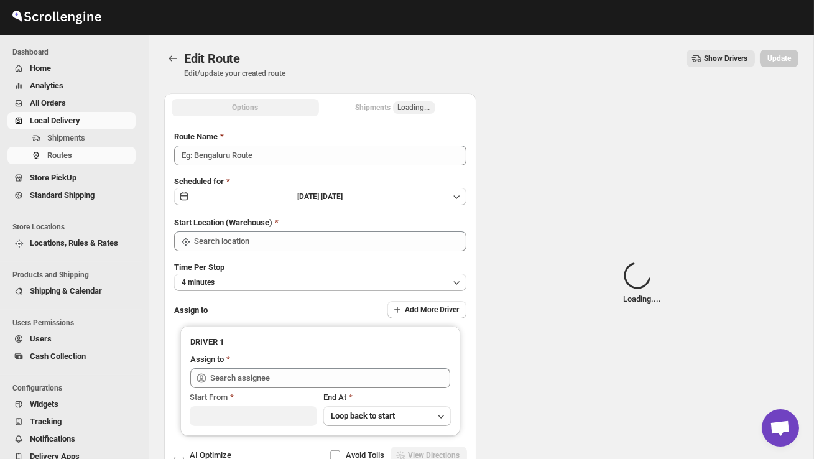
type input "Order No 31490"
type input "DS02 Bileshivale"
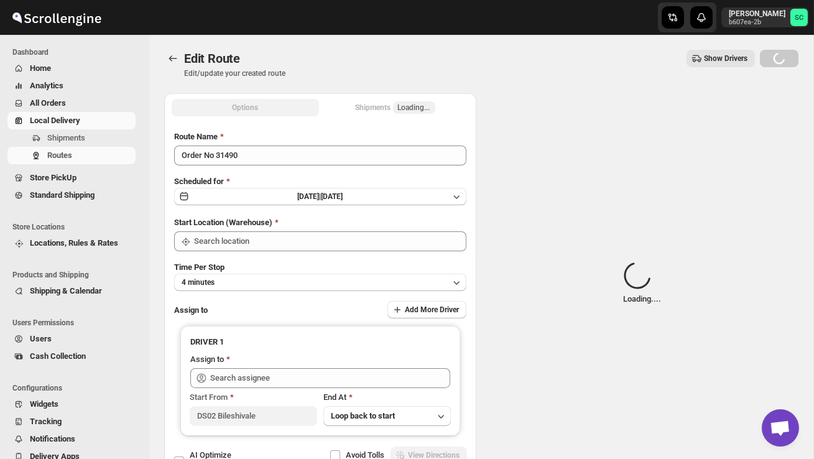
type input "DS02 Bileshivale"
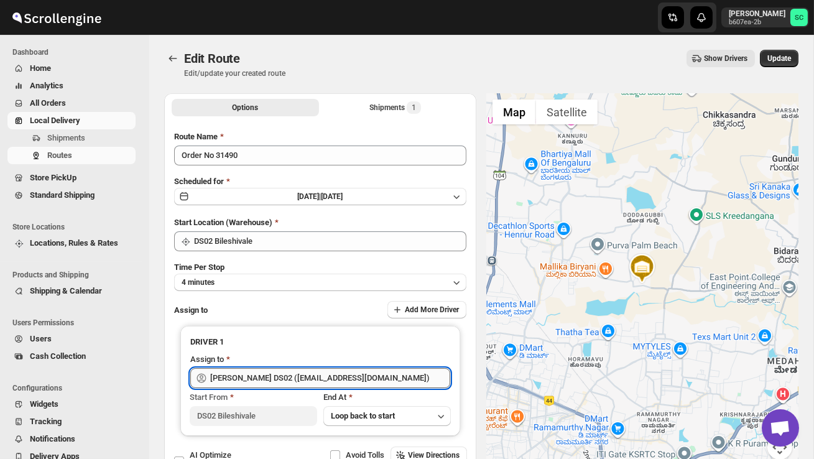
click at [358, 378] on input "[PERSON_NAME] DS02 ([EMAIL_ADDRESS][DOMAIN_NAME])" at bounding box center [330, 378] width 240 height 20
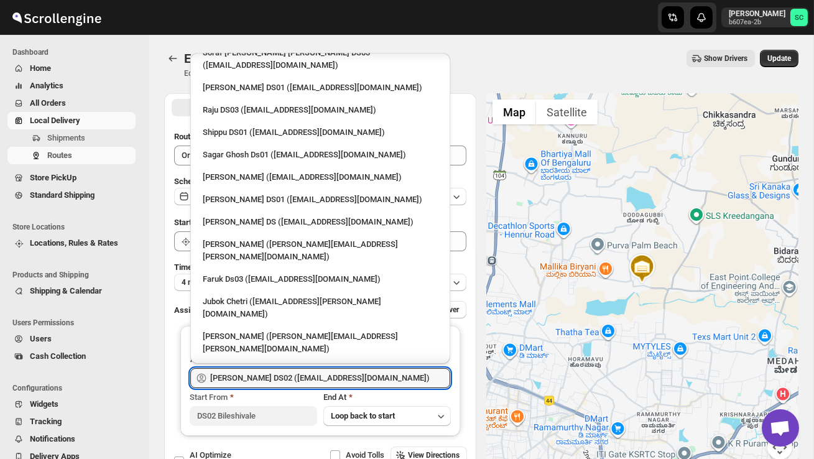
scroll to position [1017, 0]
click at [290, 405] on div "CHANDAN DS02 10FT ([EMAIL_ADDRESS][DOMAIN_NAME])" at bounding box center [320, 415] width 250 height 20
type input "CHANDAN DS02 10FT ([EMAIL_ADDRESS][DOMAIN_NAME])"
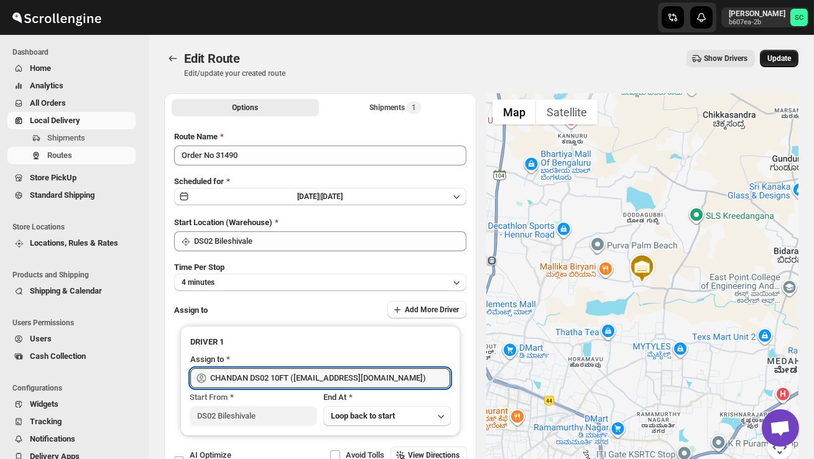
click at [771, 59] on span "Update" at bounding box center [779, 58] width 24 height 10
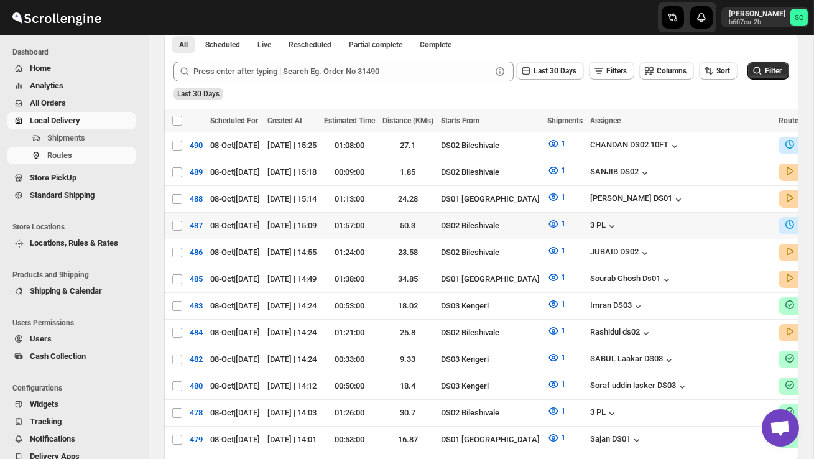
scroll to position [0, 177]
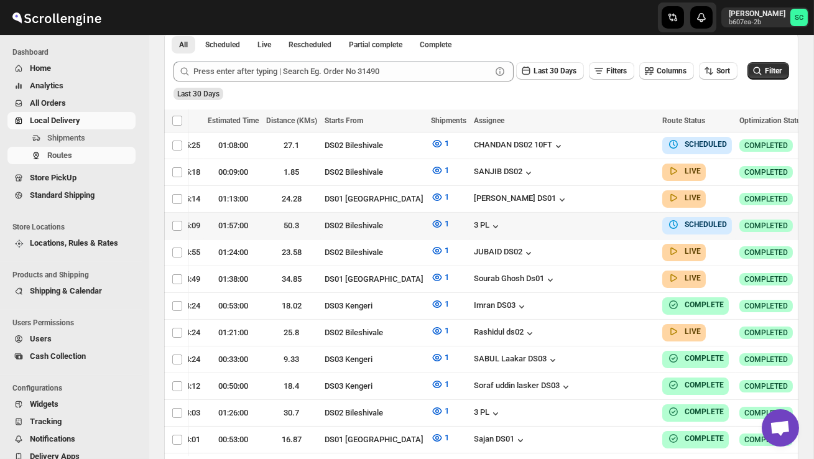
click at [813, 221] on icon "button" at bounding box center [820, 225] width 12 height 12
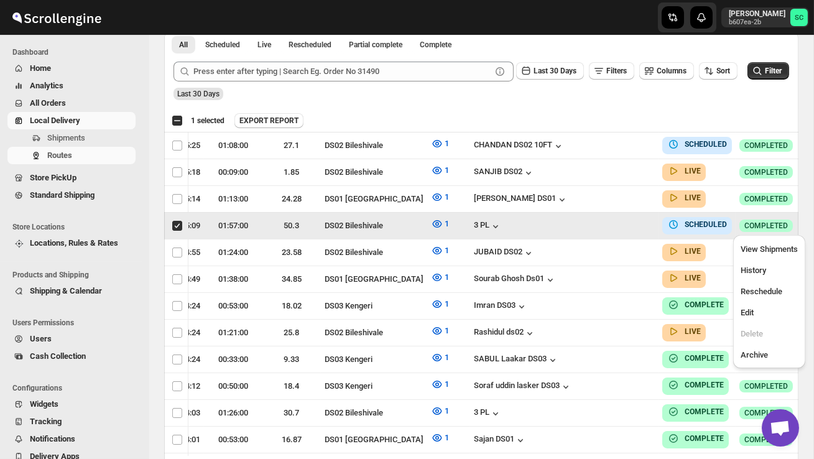
scroll to position [0, 1]
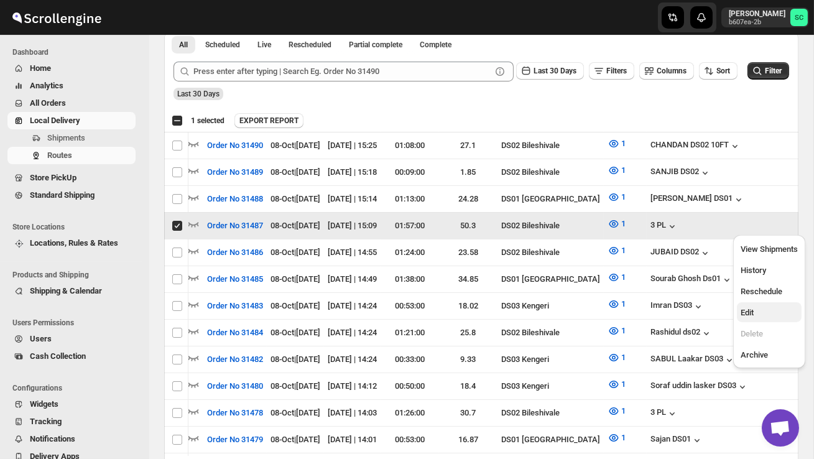
click at [761, 306] on span "Edit" at bounding box center [768, 312] width 57 height 12
checkbox input "false"
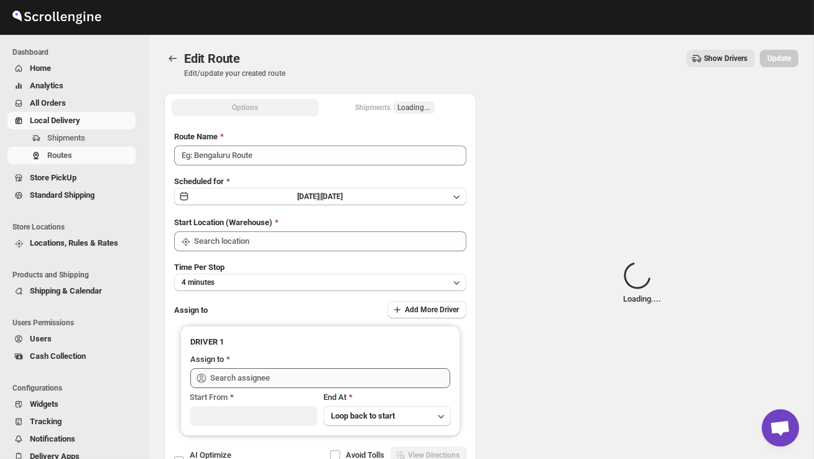
type input "Order No 31487"
type input "DS02 Bileshivale"
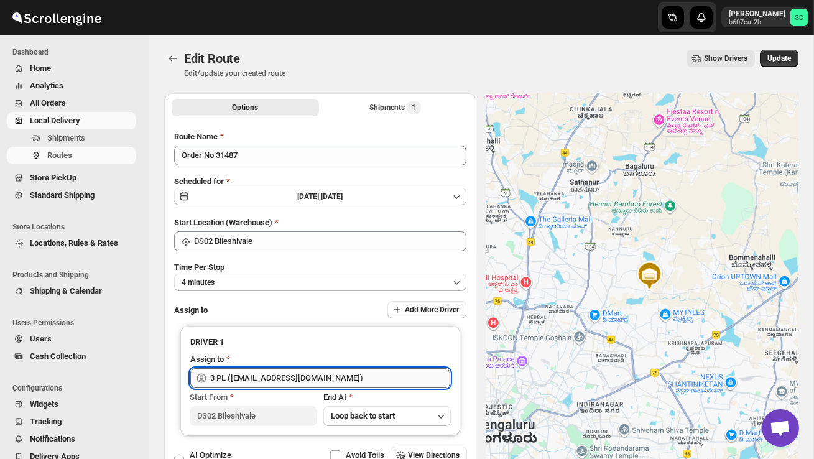
click at [294, 374] on input "3 PL ([EMAIL_ADDRESS][DOMAIN_NAME])" at bounding box center [330, 378] width 240 height 20
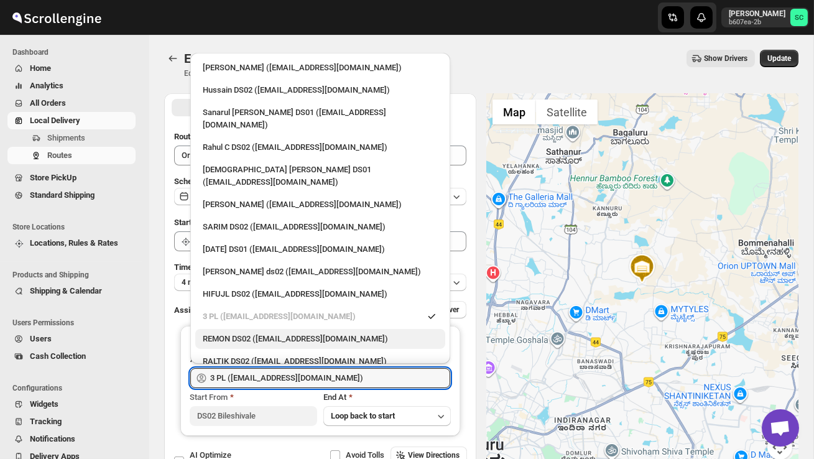
click at [265, 329] on div "REMON DS02 ([EMAIL_ADDRESS][DOMAIN_NAME])" at bounding box center [320, 339] width 250 height 20
type input "REMON DS02 ([EMAIL_ADDRESS][DOMAIN_NAME])"
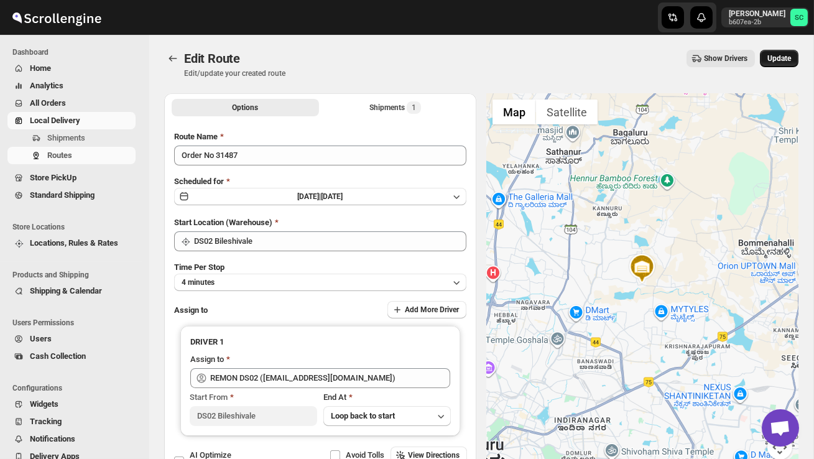
click at [781, 53] on span "Update" at bounding box center [779, 58] width 24 height 10
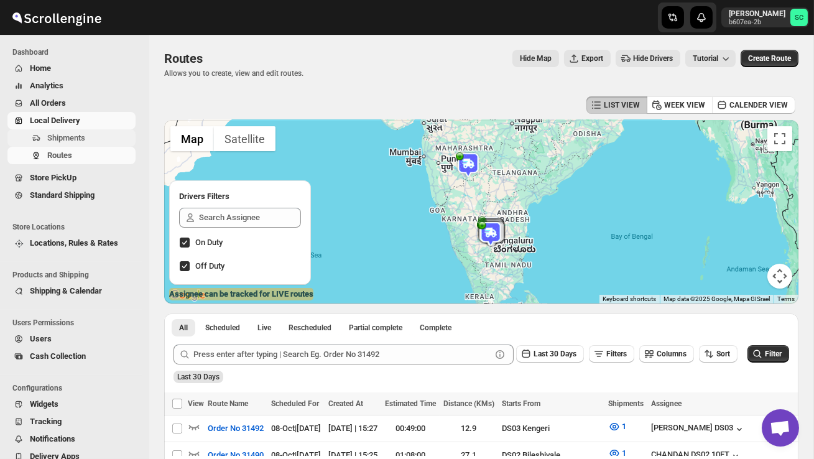
click at [90, 135] on span "Shipments" at bounding box center [90, 138] width 86 height 12
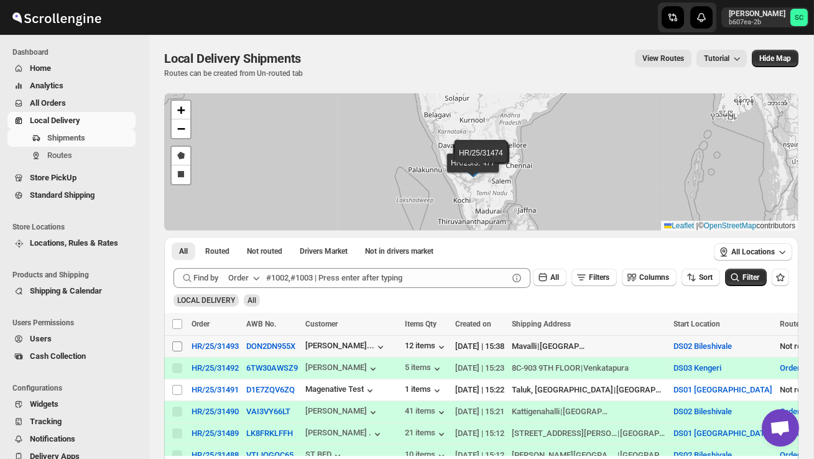
click at [176, 348] on input "Select shipment" at bounding box center [177, 346] width 10 height 10
checkbox input "true"
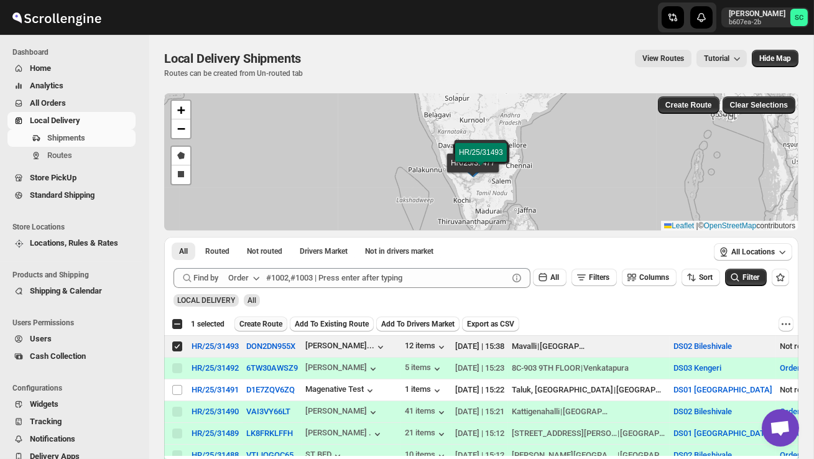
click at [259, 324] on span "Create Route" at bounding box center [260, 324] width 43 height 10
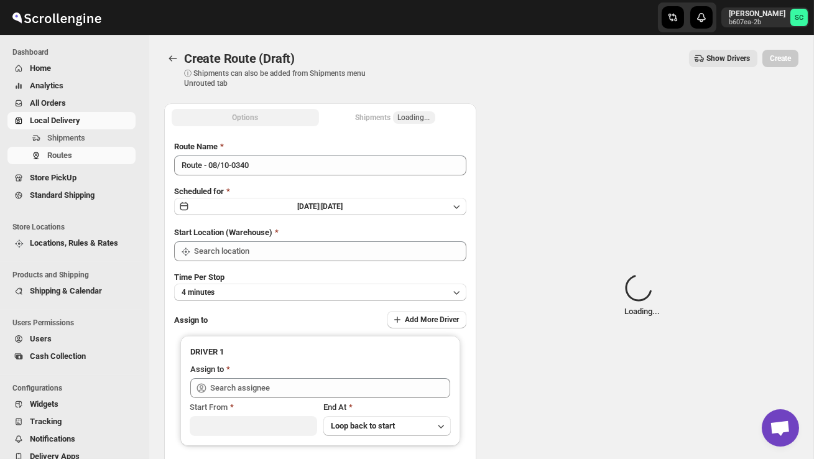
type input "DS02 Bileshivale"
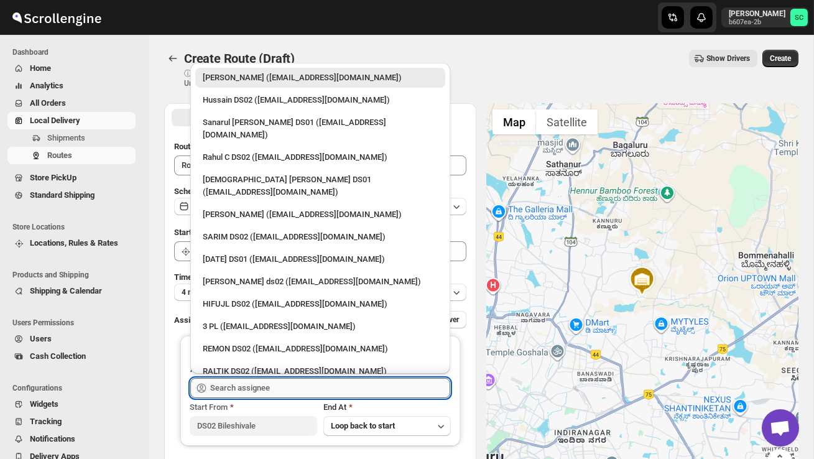
click at [273, 384] on input "text" at bounding box center [330, 388] width 240 height 20
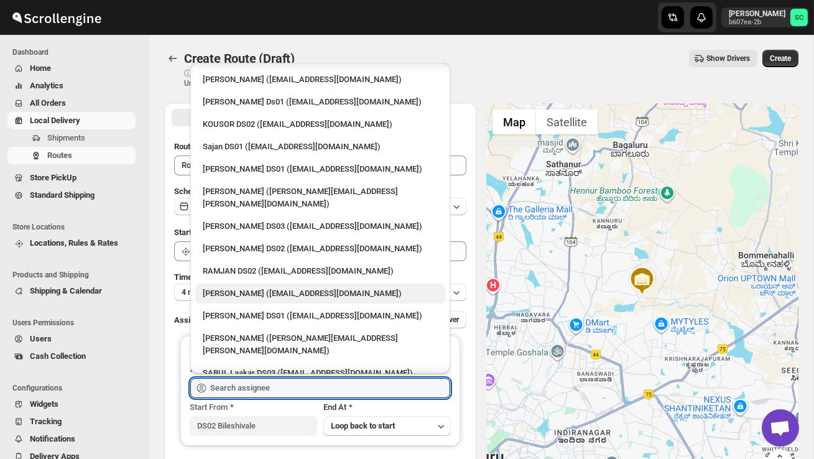
scroll to position [574, 0]
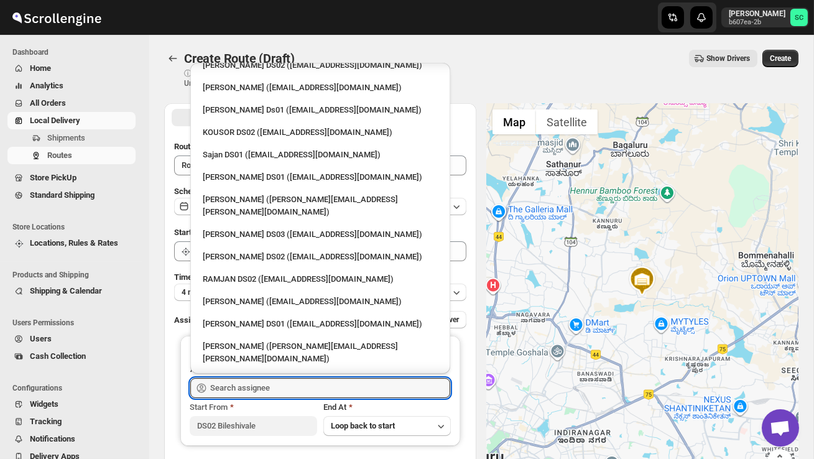
click at [250, 250] on div "[PERSON_NAME] DS02 ([EMAIL_ADDRESS][DOMAIN_NAME])" at bounding box center [320, 256] width 235 height 12
type input "[PERSON_NAME] DS02 ([EMAIL_ADDRESS][DOMAIN_NAME])"
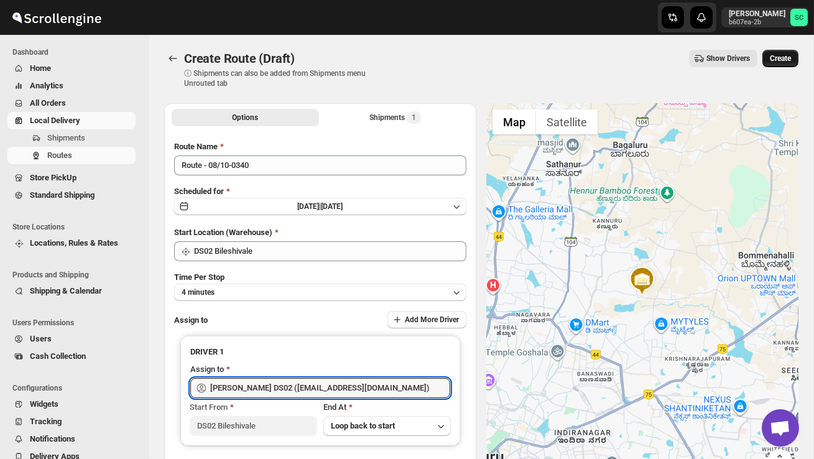
click at [784, 57] on span "Create" at bounding box center [779, 58] width 21 height 10
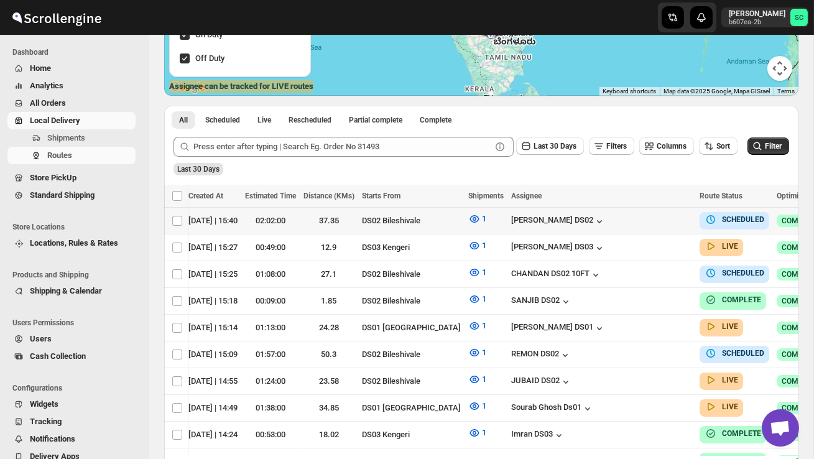
scroll to position [0, 177]
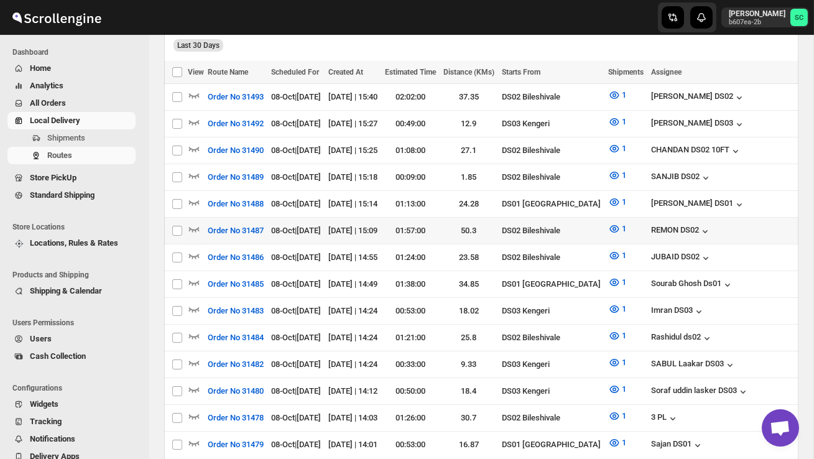
scroll to position [333, 0]
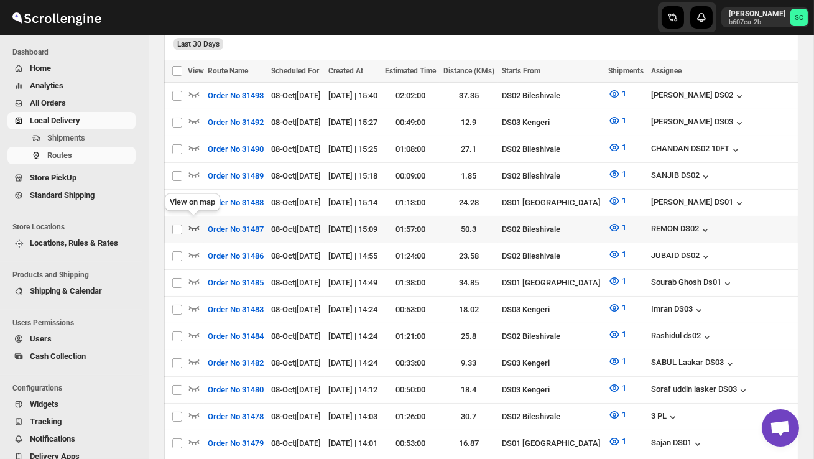
click at [198, 226] on icon "button" at bounding box center [194, 228] width 11 height 5
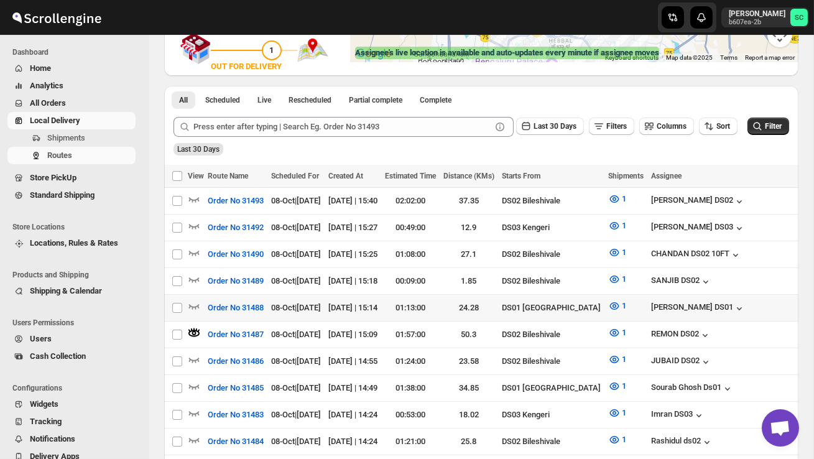
scroll to position [242, 0]
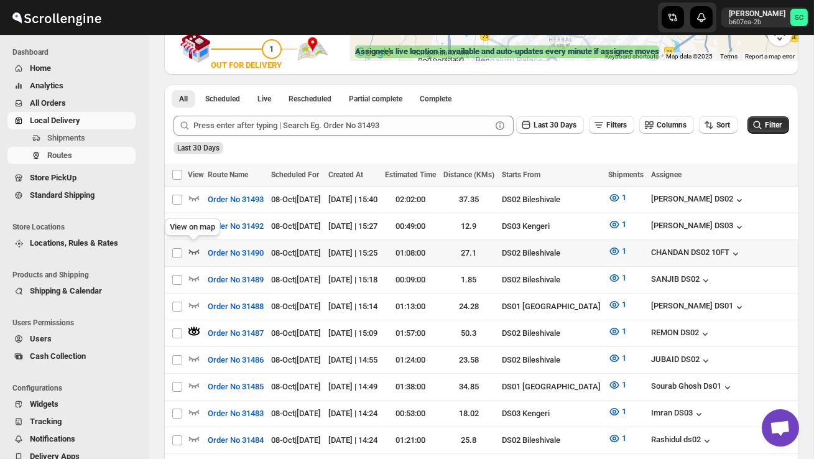
click at [195, 249] on icon "button" at bounding box center [194, 251] width 11 height 5
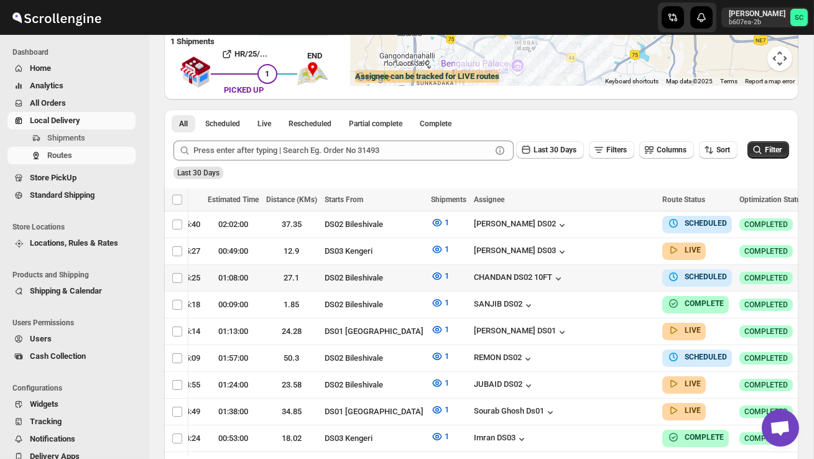
scroll to position [0, 126]
click at [813, 273] on icon "button" at bounding box center [820, 277] width 12 height 12
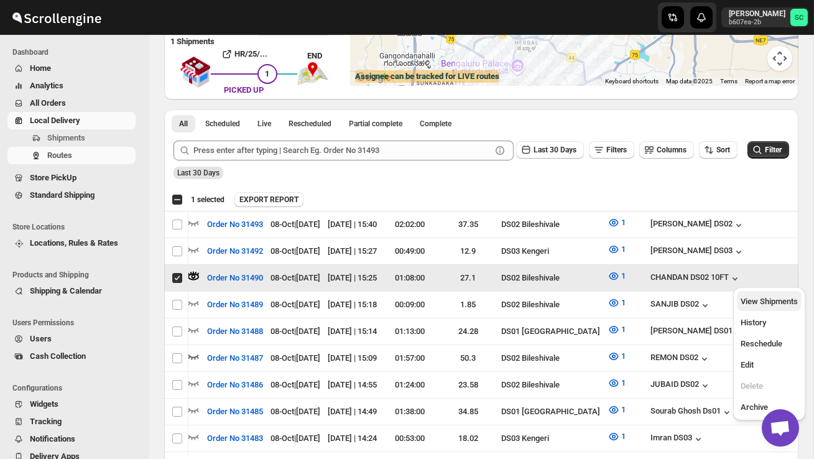
click at [775, 303] on span "View Shipments" at bounding box center [768, 300] width 57 height 9
checkbox input "false"
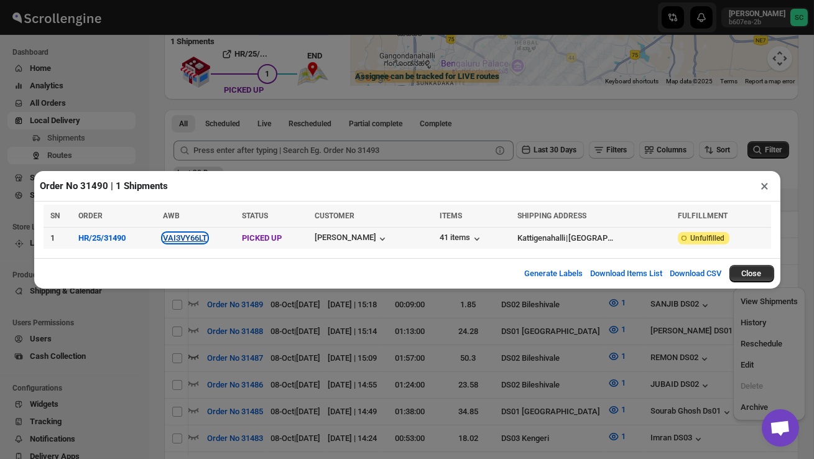
click at [202, 236] on button "VAI3VY66LT" at bounding box center [185, 237] width 44 height 9
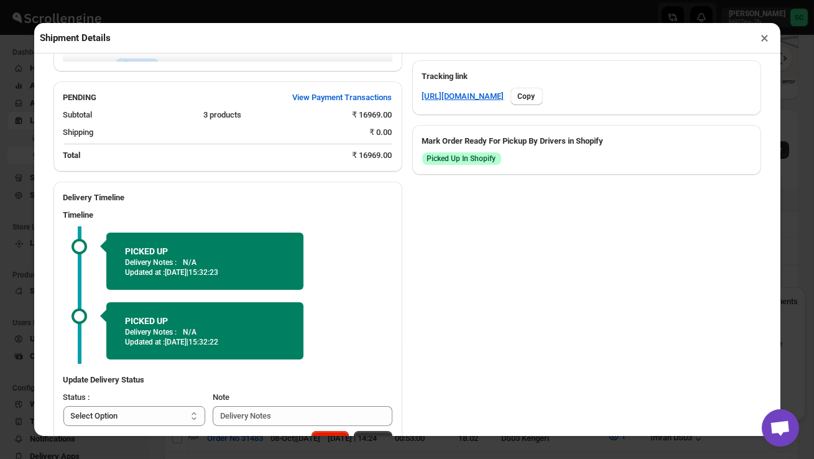
scroll to position [645, 0]
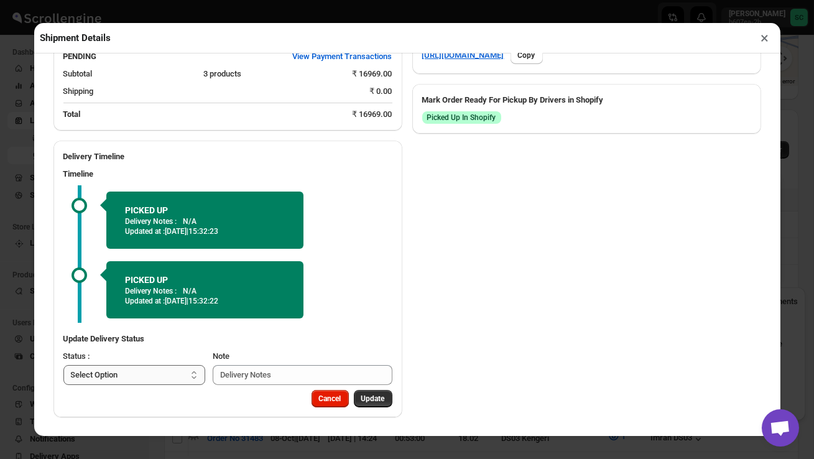
click at [163, 371] on select "Select Option PICKED UP OUT FOR DELIVERY RESCHEDULE DELIVERED CANCELLED" at bounding box center [134, 375] width 142 height 20
select select "OUT_FOR_DELIVERY"
click at [363, 392] on button "Update" at bounding box center [373, 398] width 39 height 17
select select
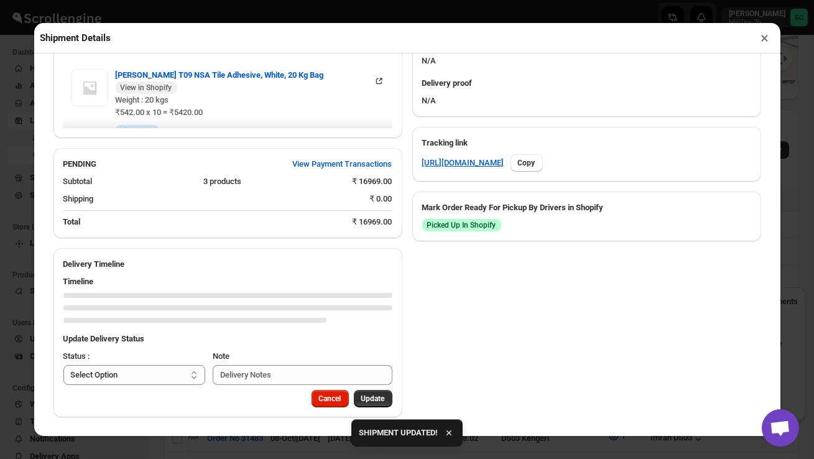
click at [767, 35] on button "×" at bounding box center [765, 37] width 18 height 17
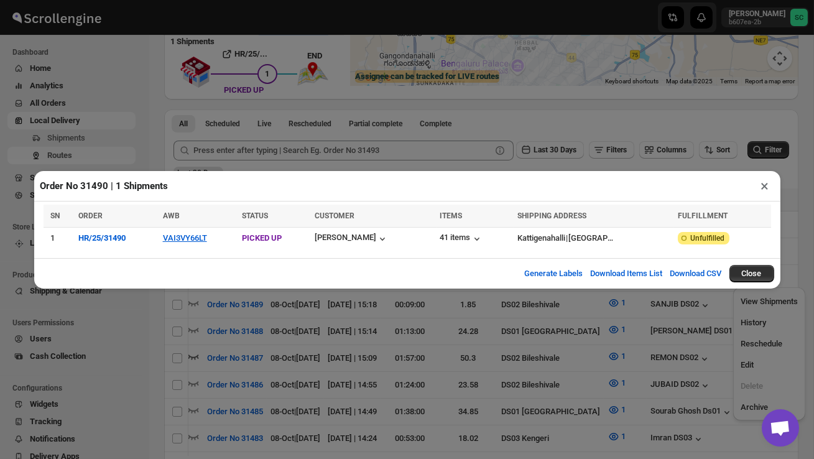
click at [761, 185] on button "×" at bounding box center [765, 185] width 18 height 17
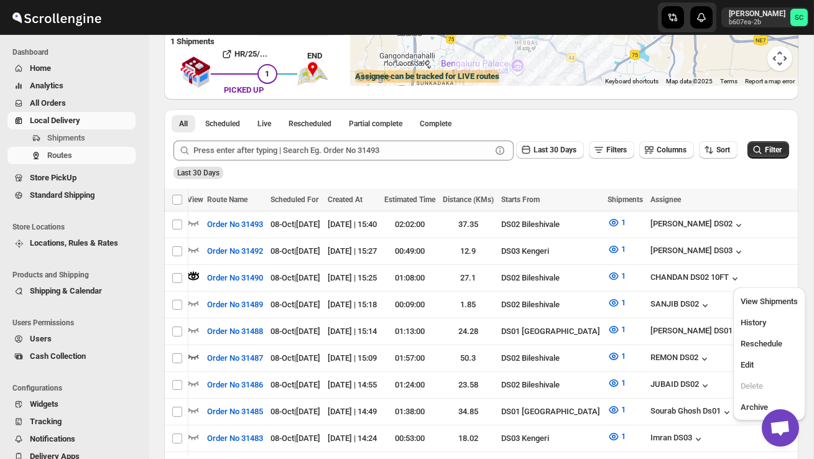
click at [60, 336] on span "Users" at bounding box center [81, 339] width 103 height 12
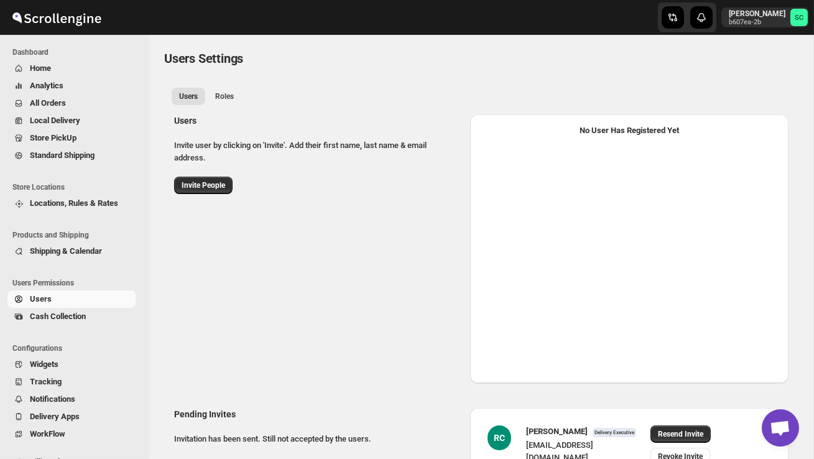
select select "637b767fbaab0276b10c91d5"
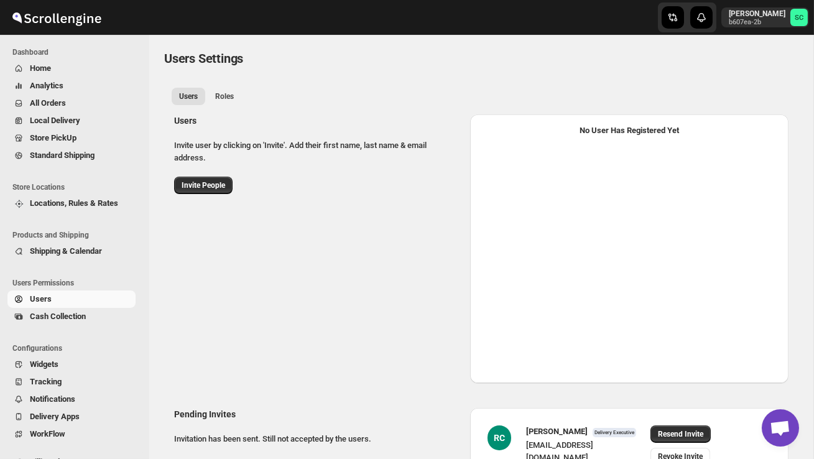
select select "637b767fbaab0276b10c91d5"
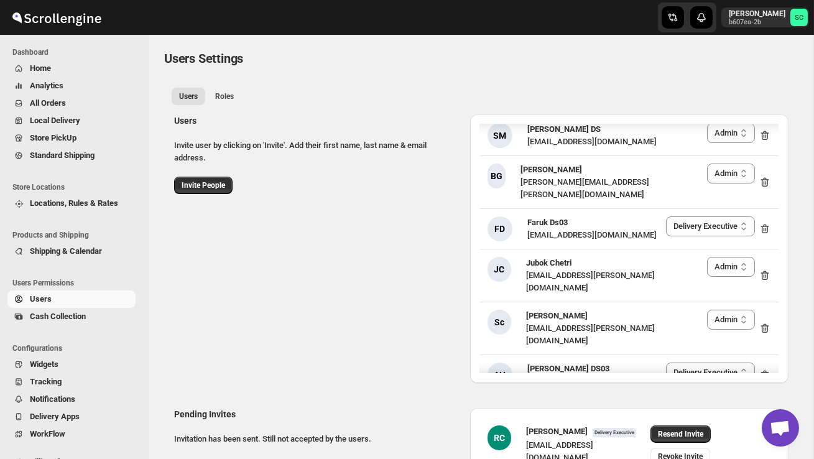
scroll to position [2211, 0]
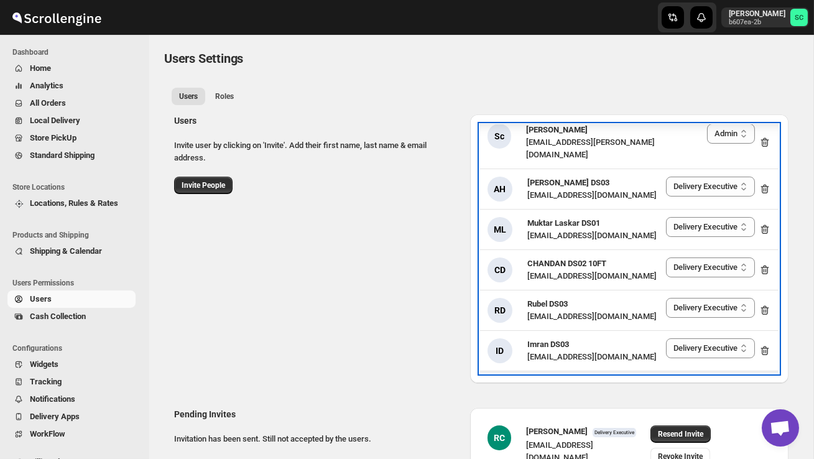
click at [766, 387] on icon at bounding box center [765, 391] width 8 height 9
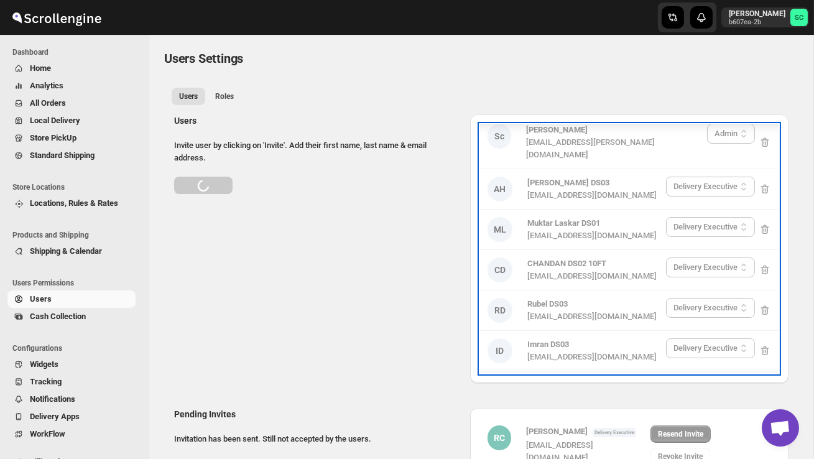
scroll to position [2171, 0]
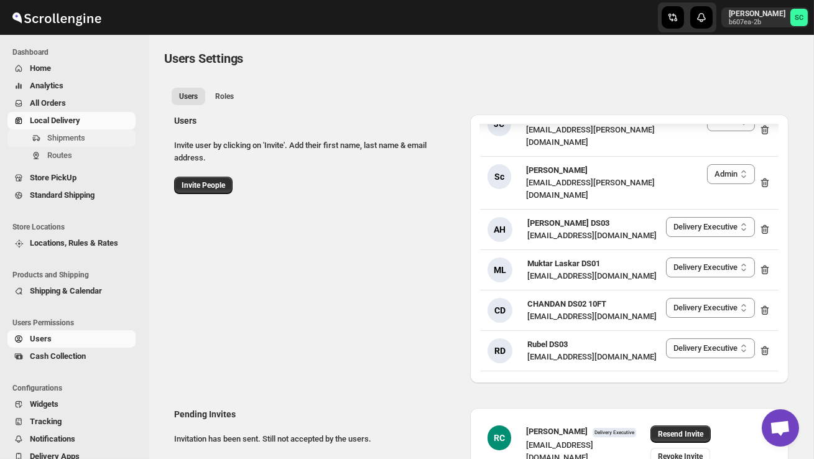
click at [56, 139] on span "Shipments" at bounding box center [66, 137] width 38 height 9
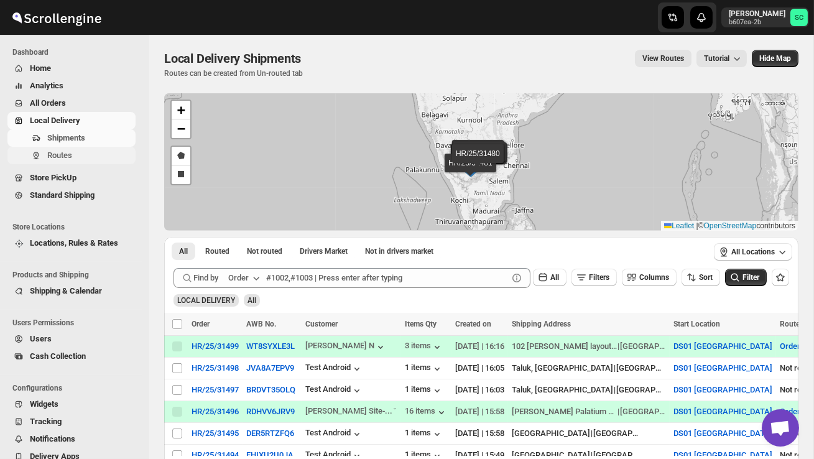
click at [108, 153] on span "Routes" at bounding box center [90, 155] width 86 height 12
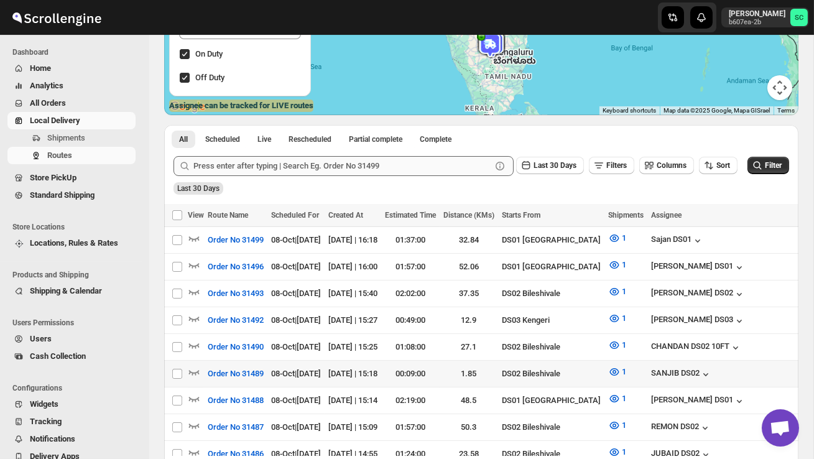
scroll to position [180, 0]
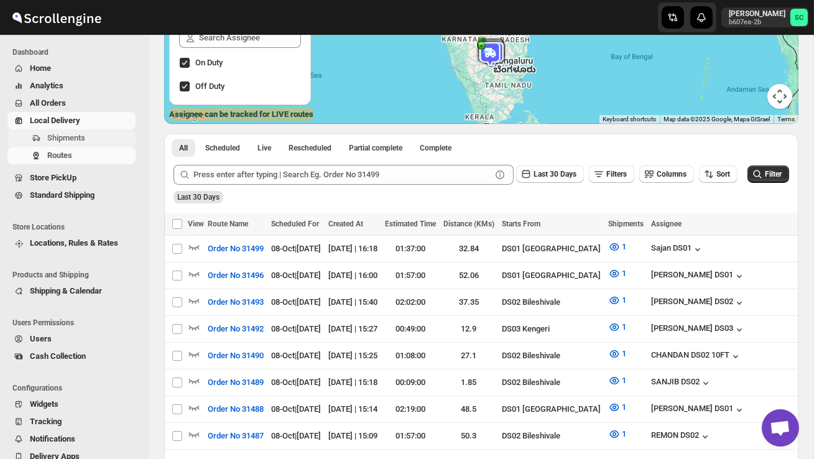
click at [78, 140] on span "Shipments" at bounding box center [66, 137] width 38 height 9
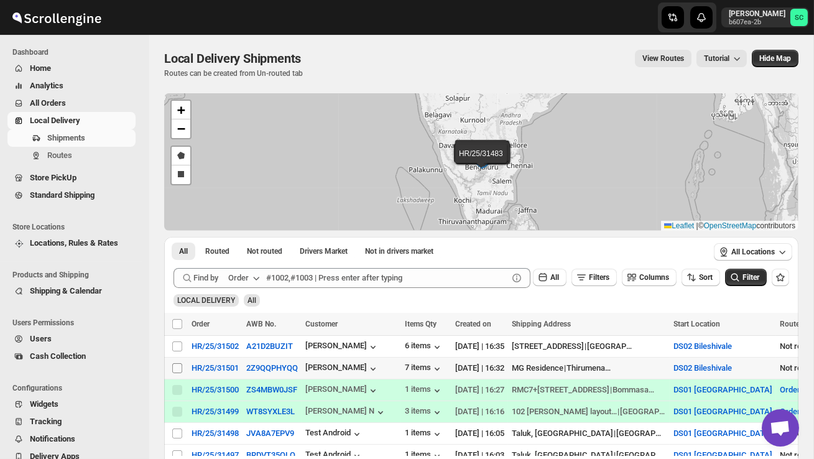
click at [174, 368] on input "Select shipment" at bounding box center [177, 368] width 10 height 10
checkbox input "true"
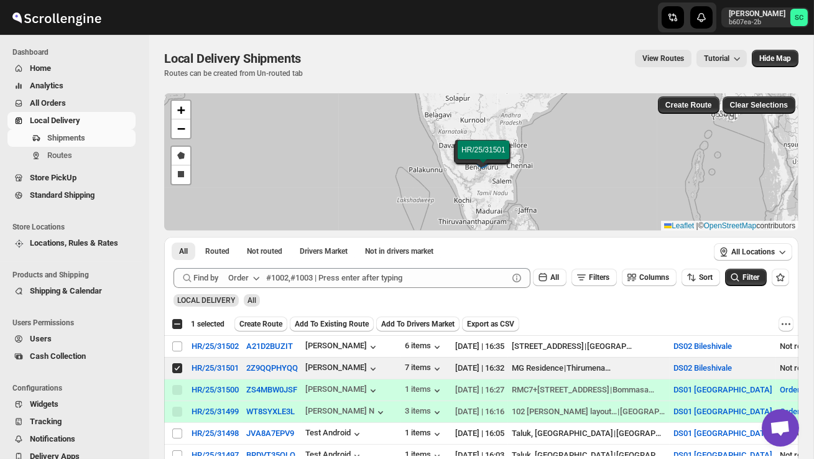
click at [271, 326] on span "Create Route" at bounding box center [260, 324] width 43 height 10
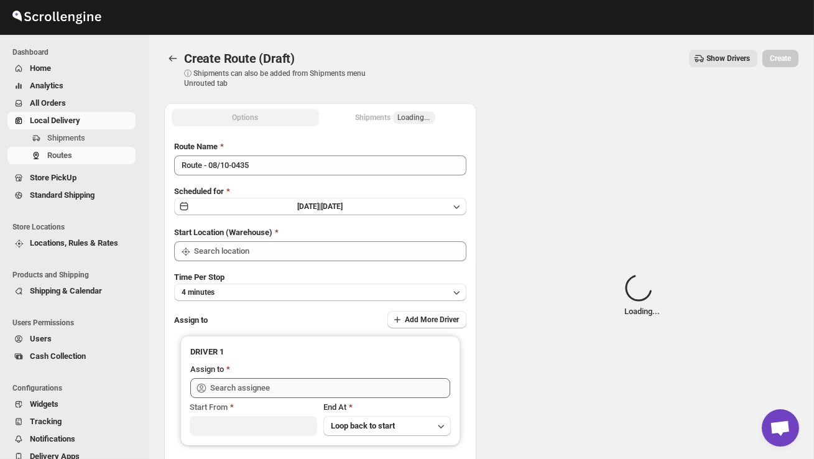
type input "DS02 Bileshivale"
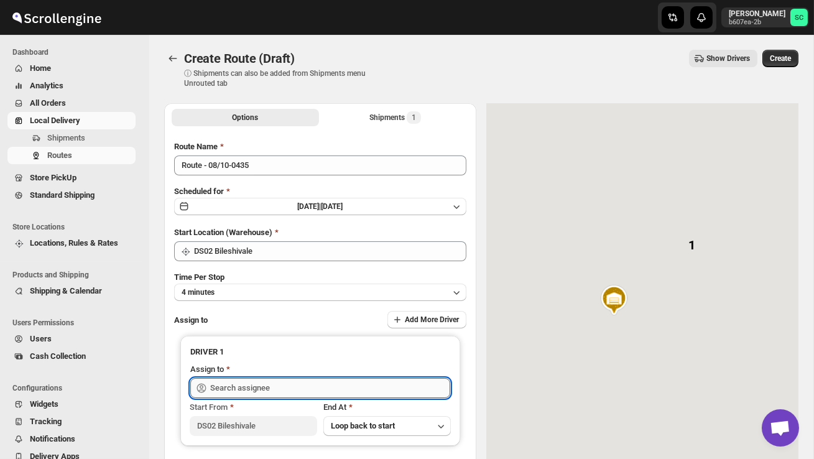
click at [268, 388] on input "text" at bounding box center [330, 388] width 240 height 20
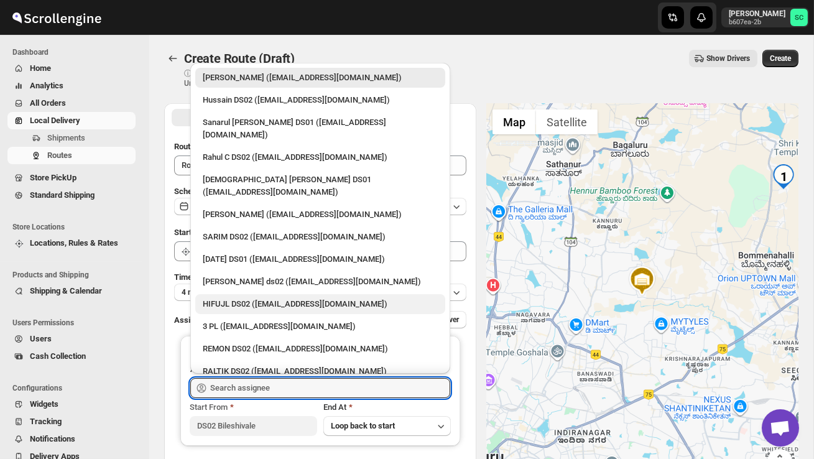
click at [263, 298] on div "HIFUJL DS02 ([EMAIL_ADDRESS][DOMAIN_NAME])" at bounding box center [320, 304] width 235 height 12
type input "HIFUJL DS02 ([EMAIL_ADDRESS][DOMAIN_NAME])"
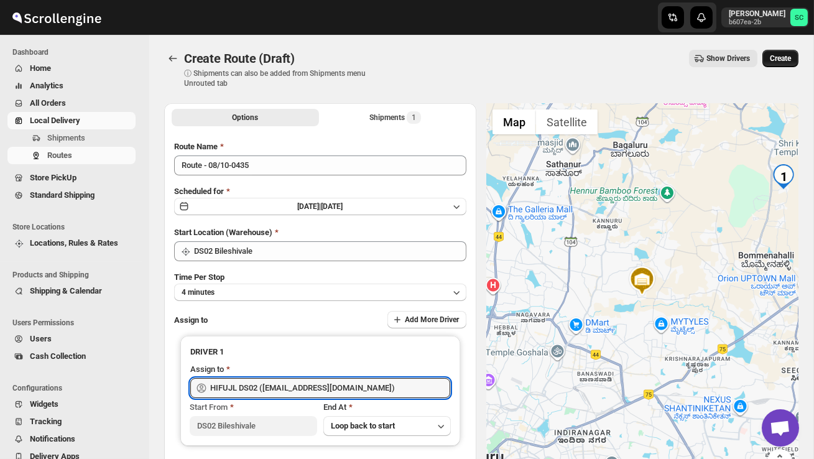
click at [797, 51] on div "Create" at bounding box center [780, 58] width 36 height 17
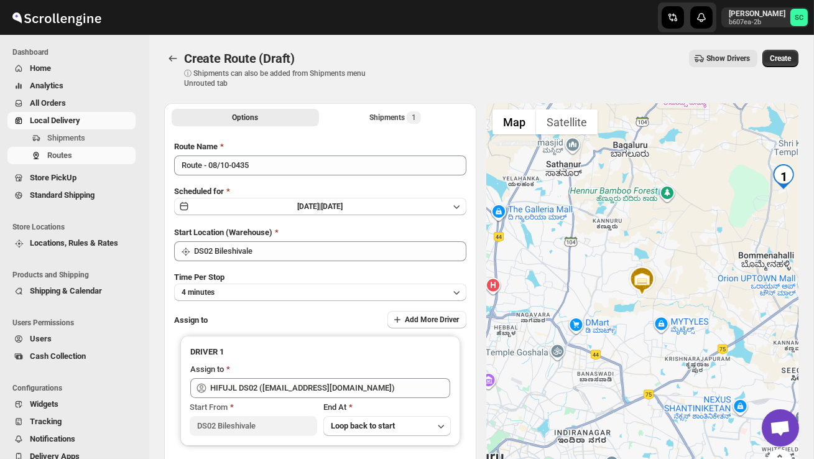
click at [785, 57] on span "Create" at bounding box center [779, 58] width 21 height 10
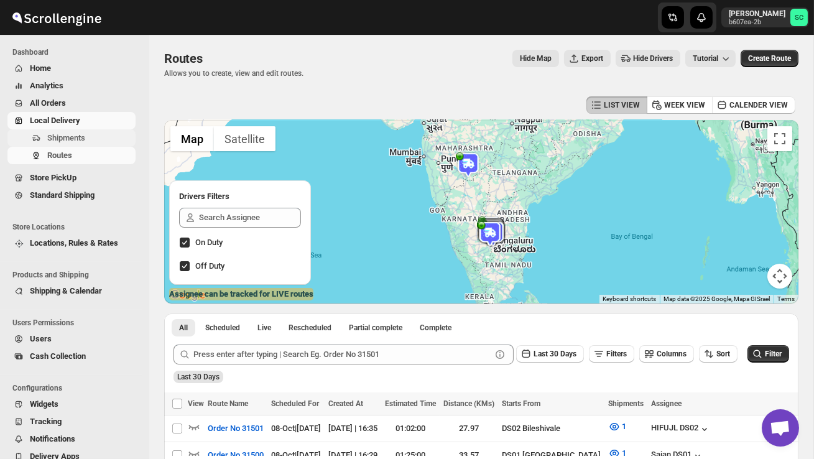
click at [71, 137] on span "Shipments" at bounding box center [66, 137] width 38 height 9
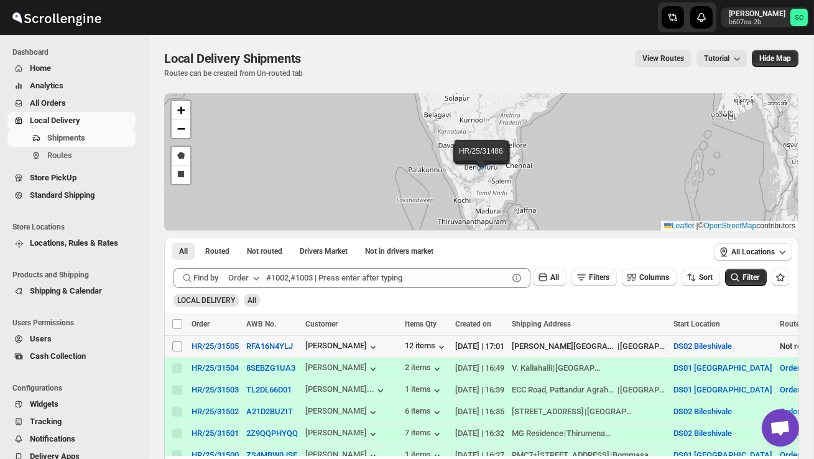
click at [178, 347] on input "Select shipment" at bounding box center [177, 346] width 10 height 10
checkbox input "true"
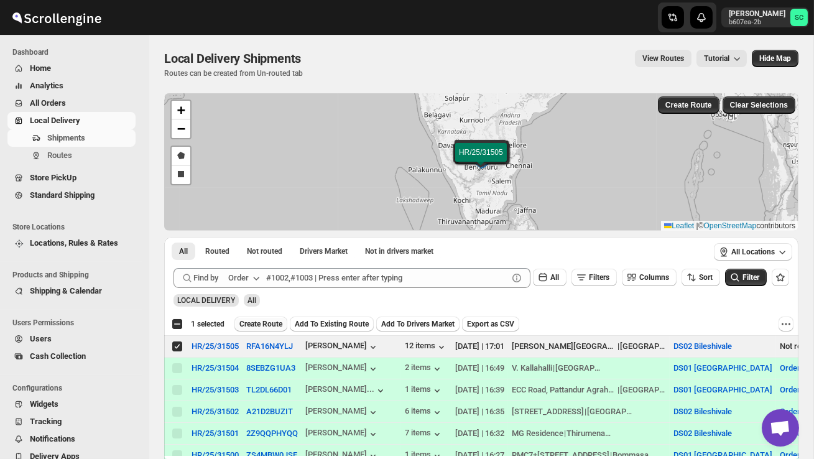
click at [259, 324] on span "Create Route" at bounding box center [260, 324] width 43 height 10
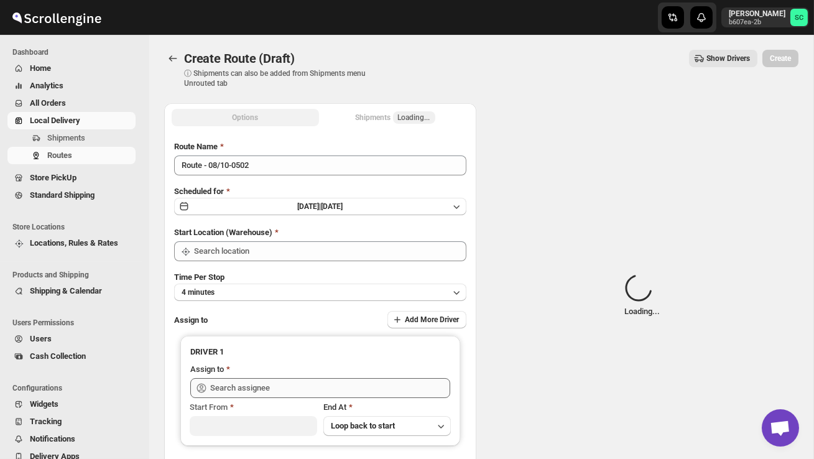
type input "DS02 Bileshivale"
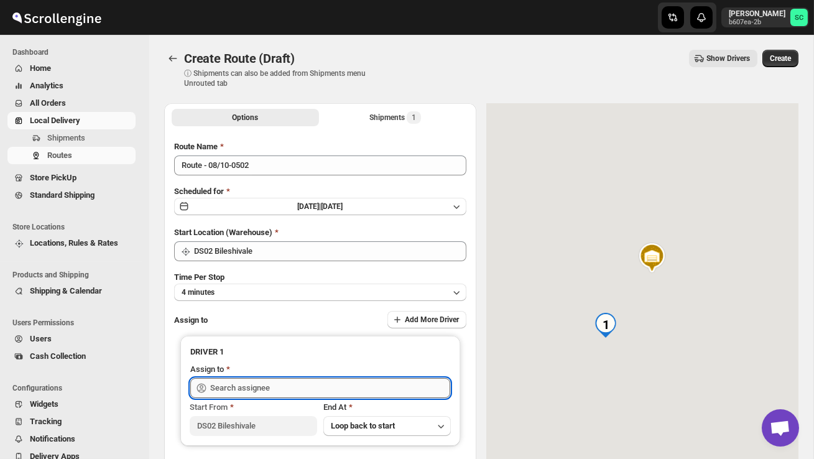
click at [253, 387] on input "text" at bounding box center [330, 388] width 240 height 20
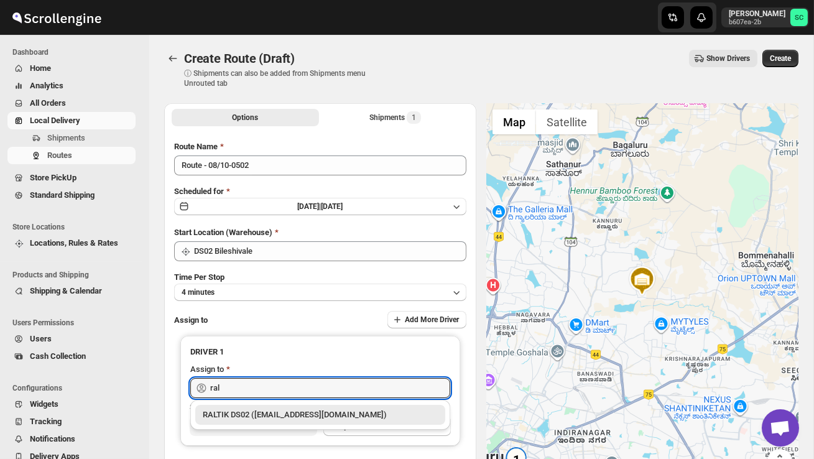
click at [292, 408] on div "RALTIK DS02 ([EMAIL_ADDRESS][DOMAIN_NAME])" at bounding box center [320, 415] width 250 height 20
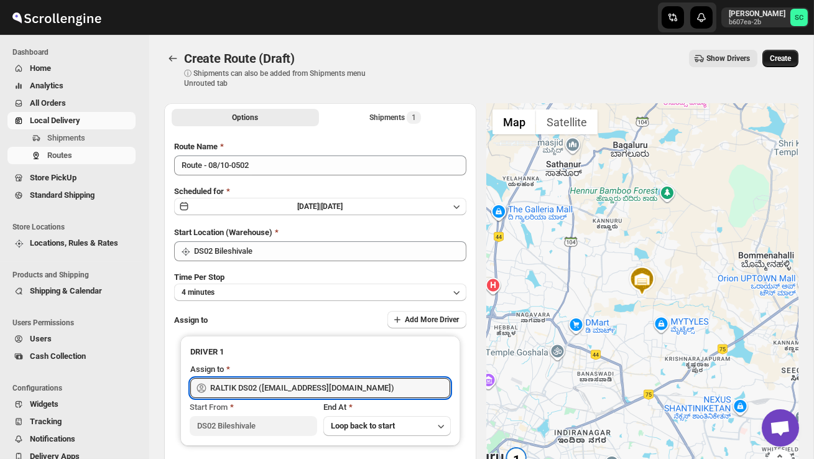
type input "RALTIK DS02 ([EMAIL_ADDRESS][DOMAIN_NAME])"
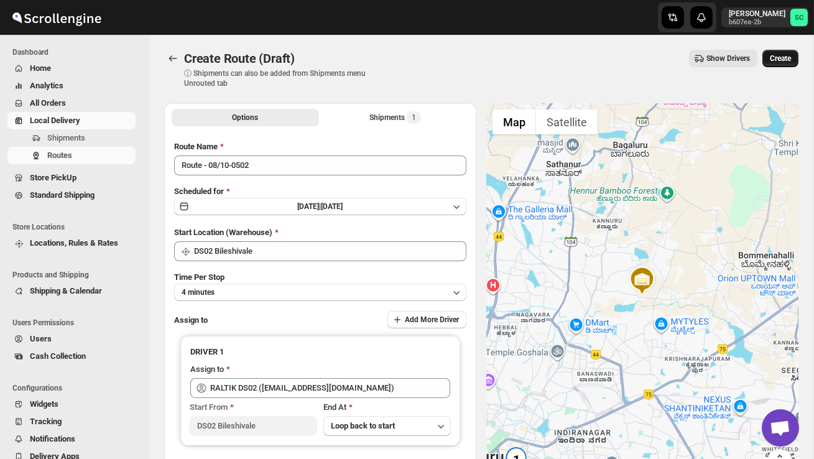
click at [781, 60] on span "Create" at bounding box center [779, 58] width 21 height 10
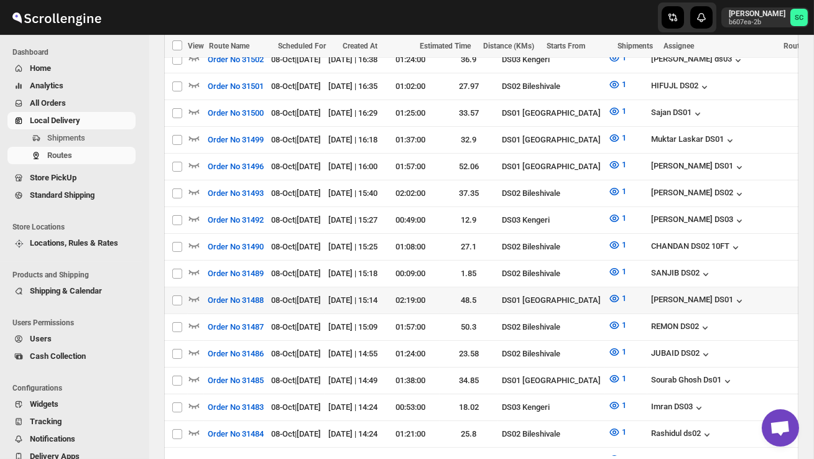
scroll to position [449, 0]
click at [193, 318] on icon "button" at bounding box center [194, 324] width 12 height 12
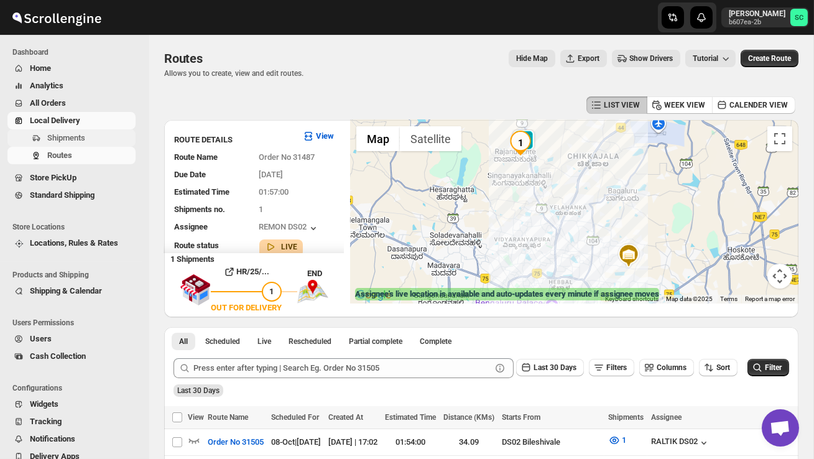
click at [63, 139] on span "Shipments" at bounding box center [66, 137] width 38 height 9
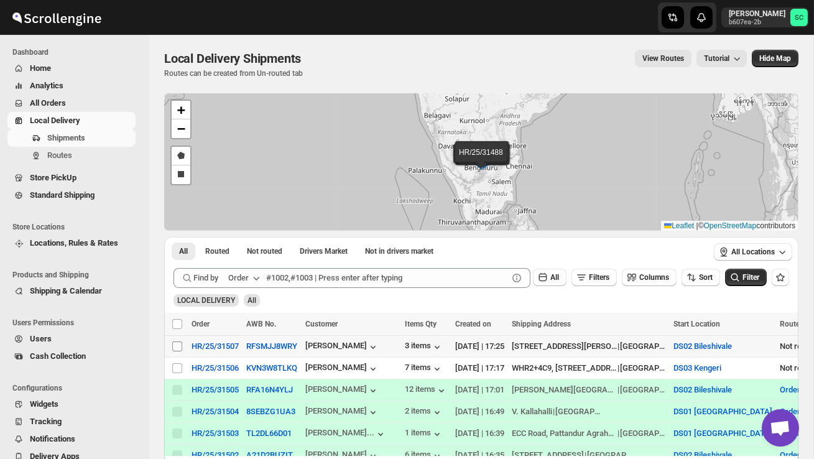
click at [176, 346] on input "Select shipment" at bounding box center [177, 346] width 10 height 10
checkbox input "true"
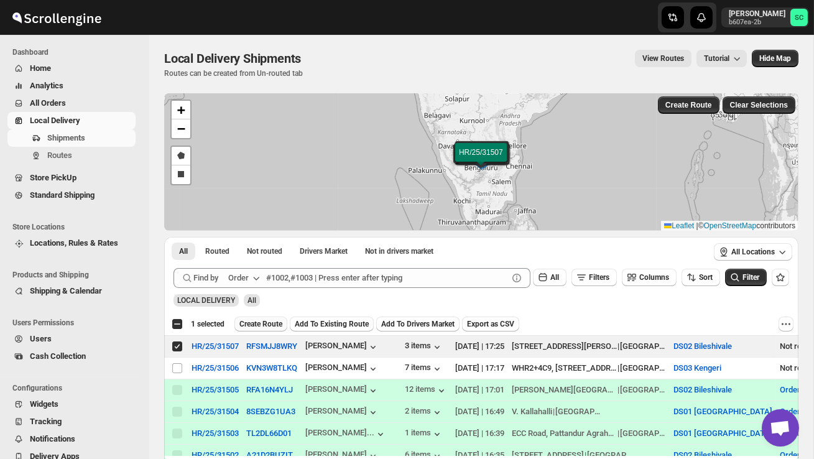
click at [269, 323] on span "Create Route" at bounding box center [260, 324] width 43 height 10
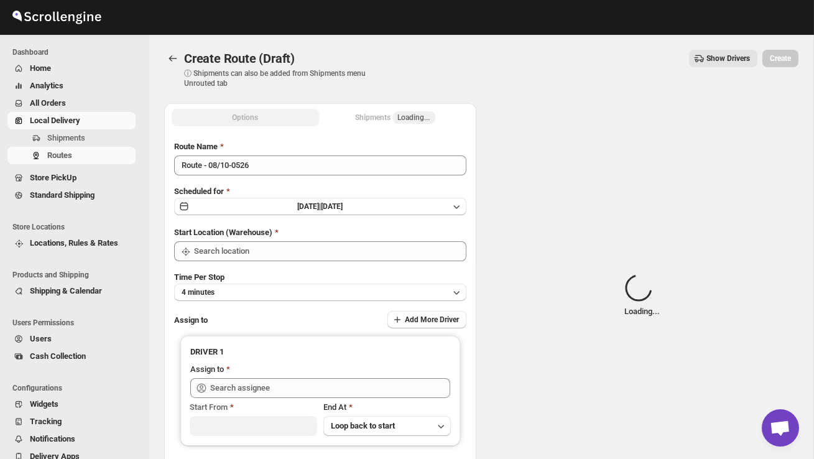
type input "DS02 Bileshivale"
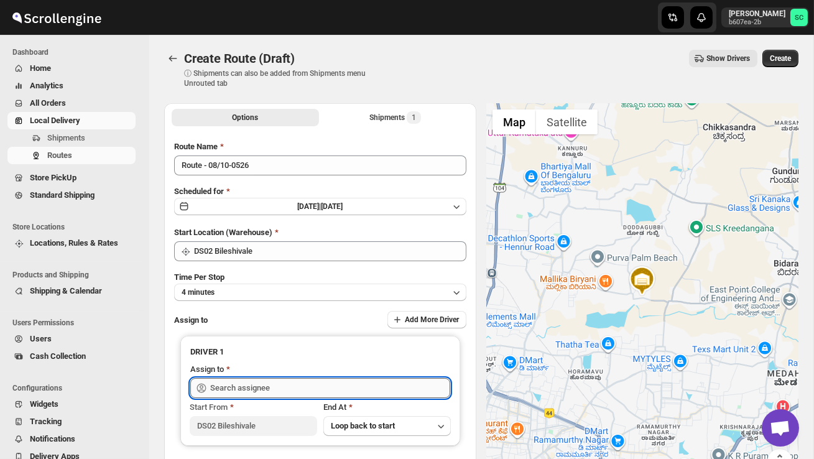
click at [259, 385] on input "text" at bounding box center [330, 388] width 240 height 20
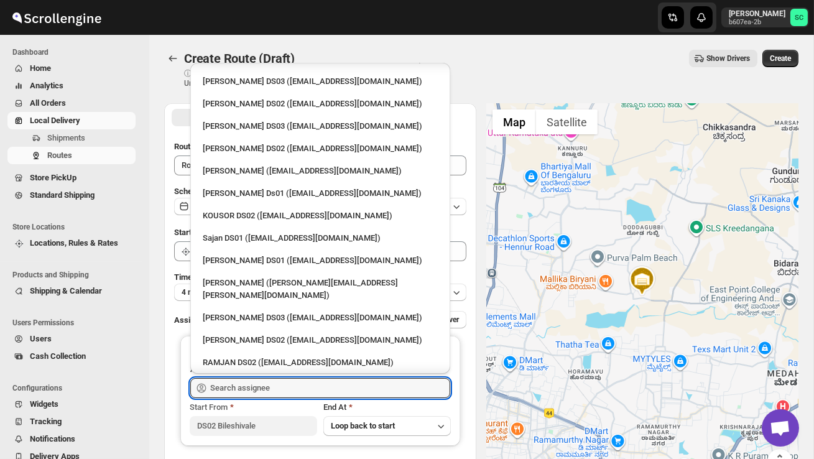
scroll to position [492, 0]
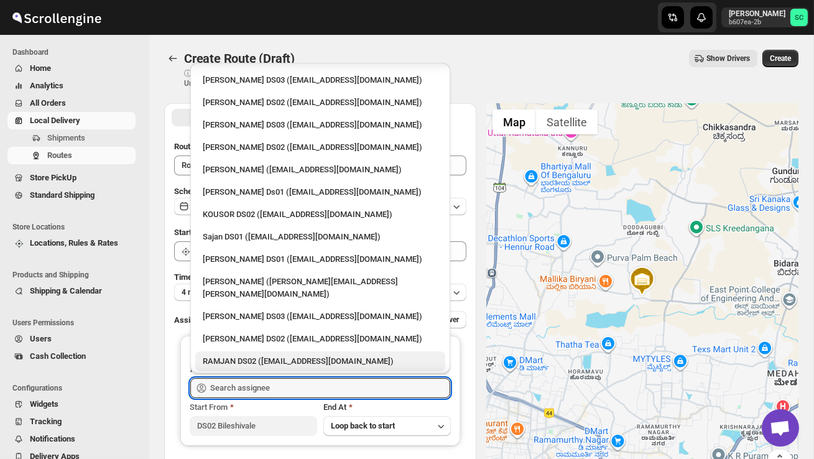
click at [250, 355] on div "RAMJAN DS02 ([EMAIL_ADDRESS][DOMAIN_NAME])" at bounding box center [320, 361] width 235 height 12
type input "RAMJAN DS02 ([EMAIL_ADDRESS][DOMAIN_NAME])"
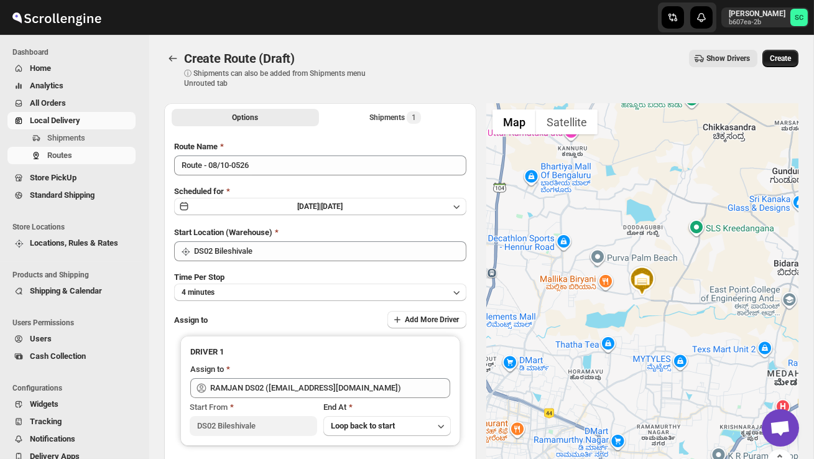
click at [781, 56] on span "Create" at bounding box center [779, 58] width 21 height 10
